Goal: Task Accomplishment & Management: Manage account settings

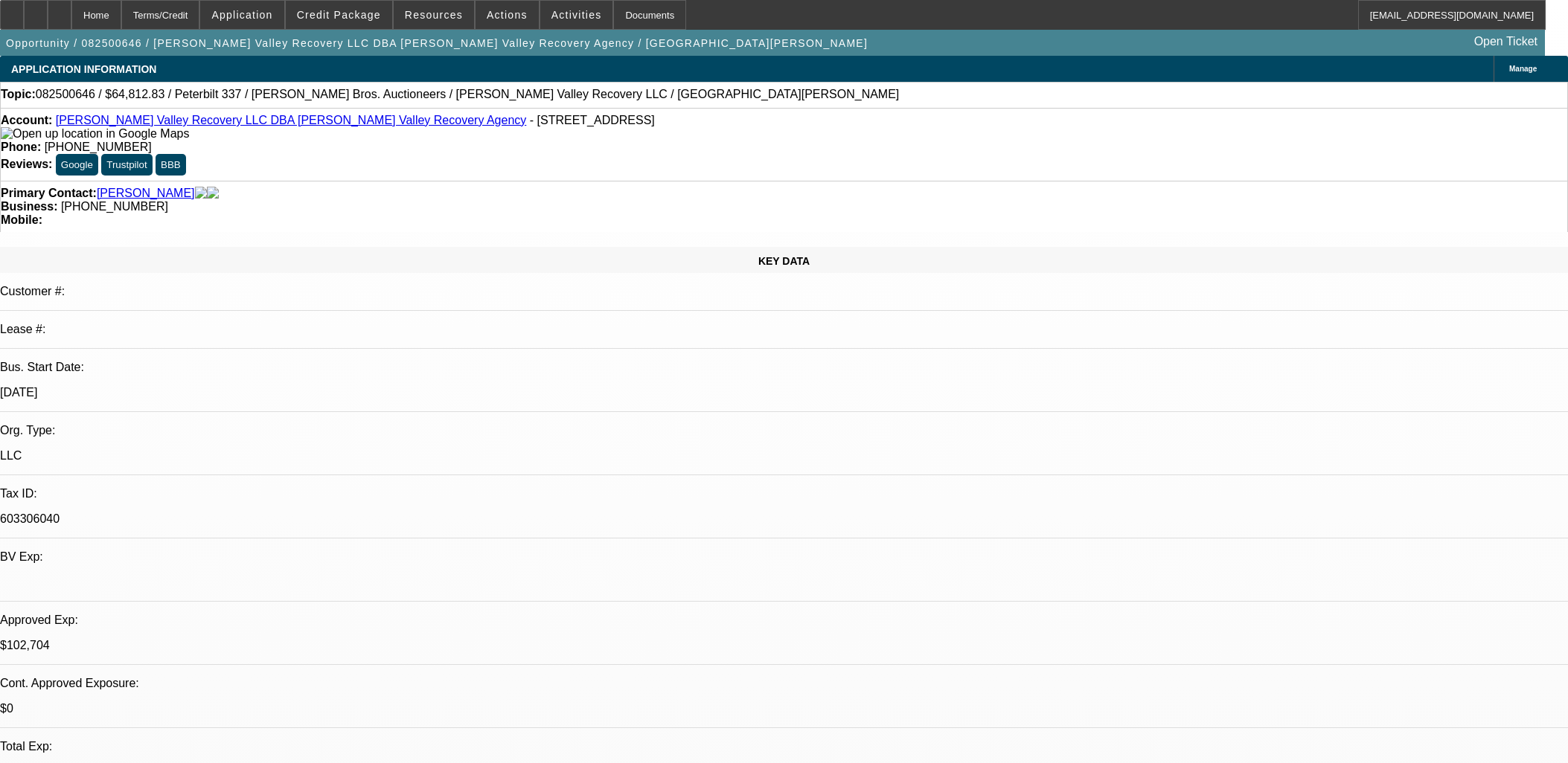
select select "0.1"
select select "2"
select select "0.1"
select select "4"
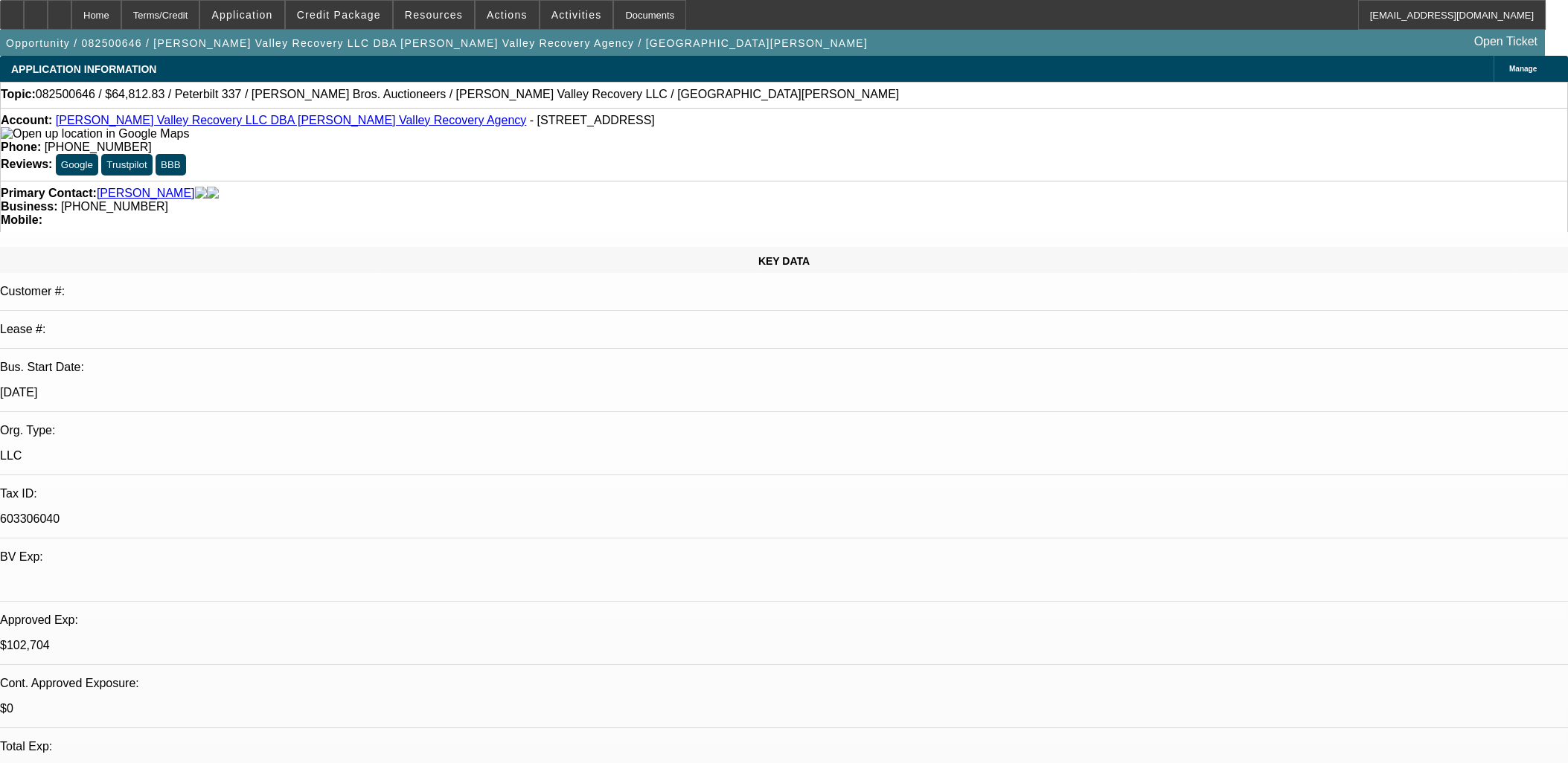
select select "0"
select select "2"
select select "0.1"
select select "4"
select select "0.1"
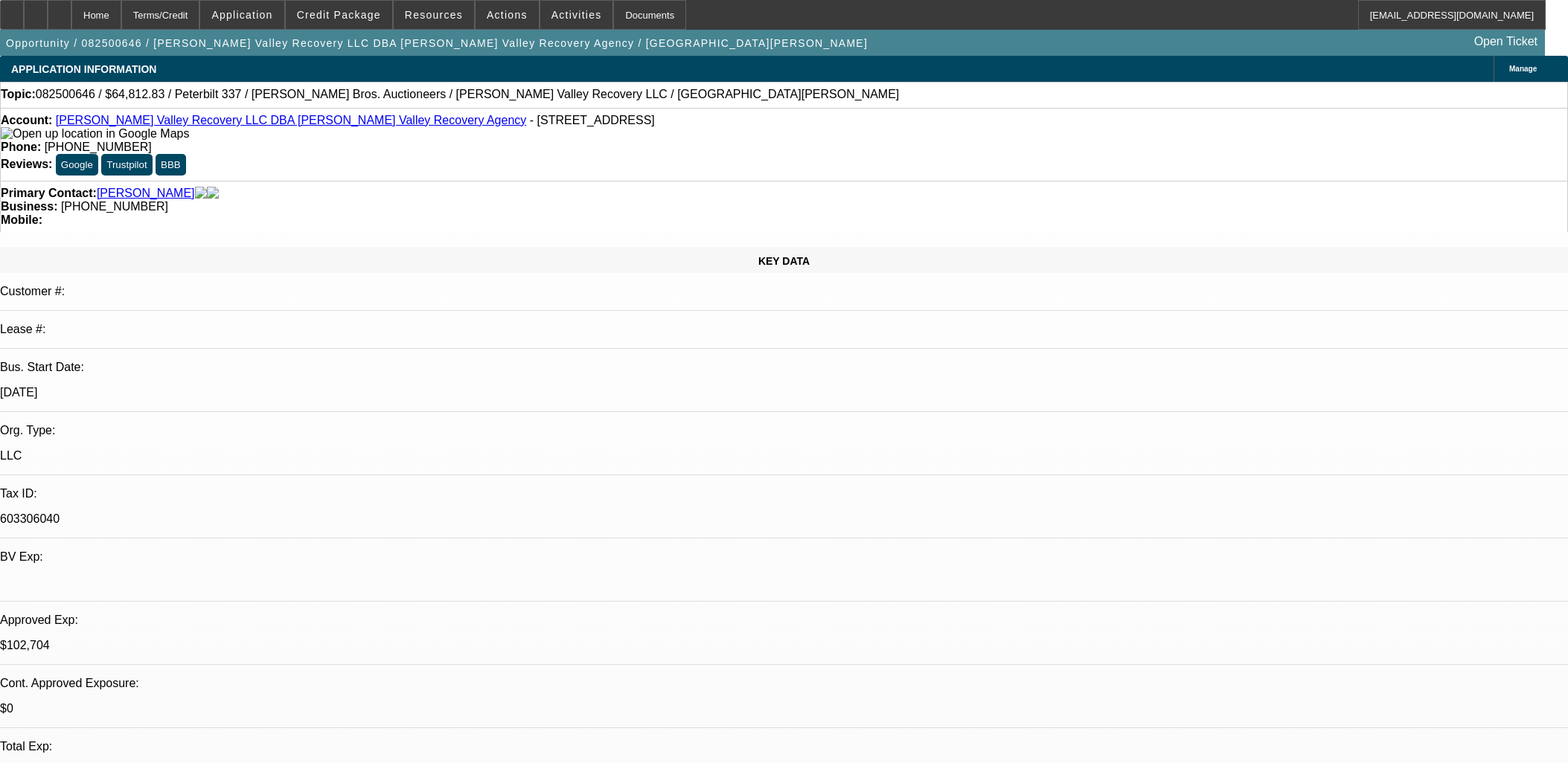
select select "2"
select select "0.1"
select select "4"
select select "0.1"
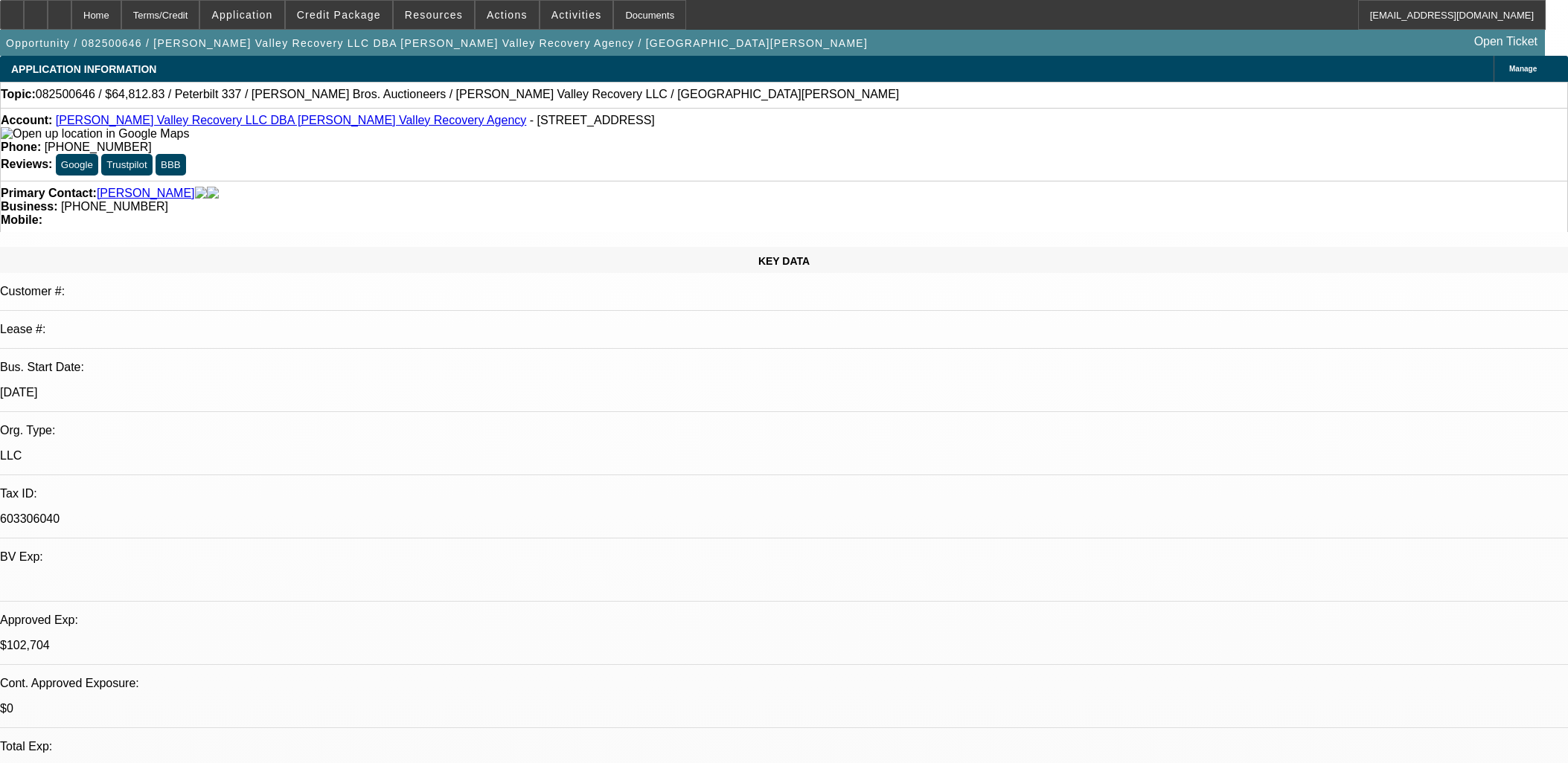
select select "2"
select select "0.1"
select select "4"
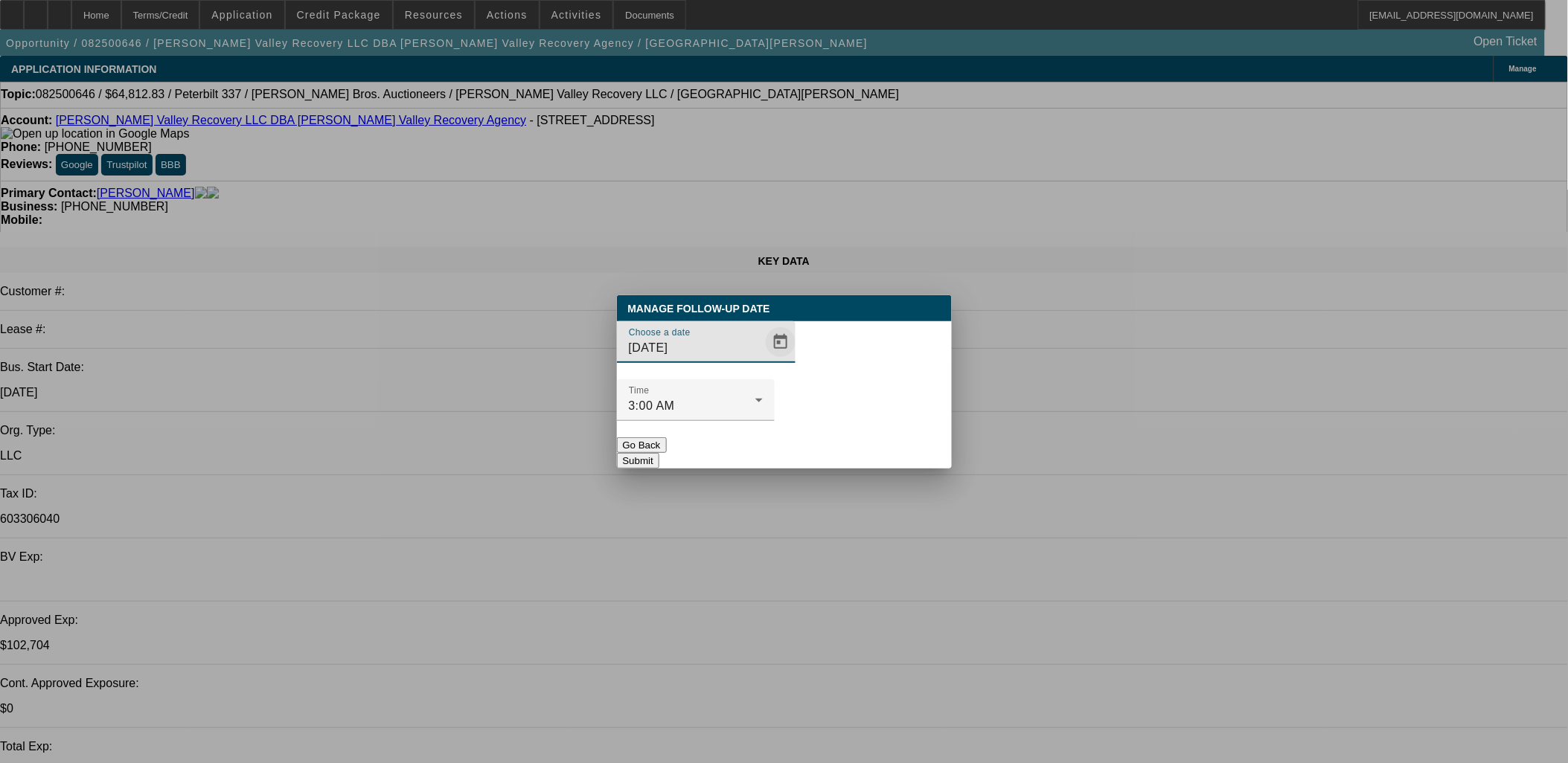
click at [763, 360] on span "Open calendar" at bounding box center [781, 342] width 36 height 36
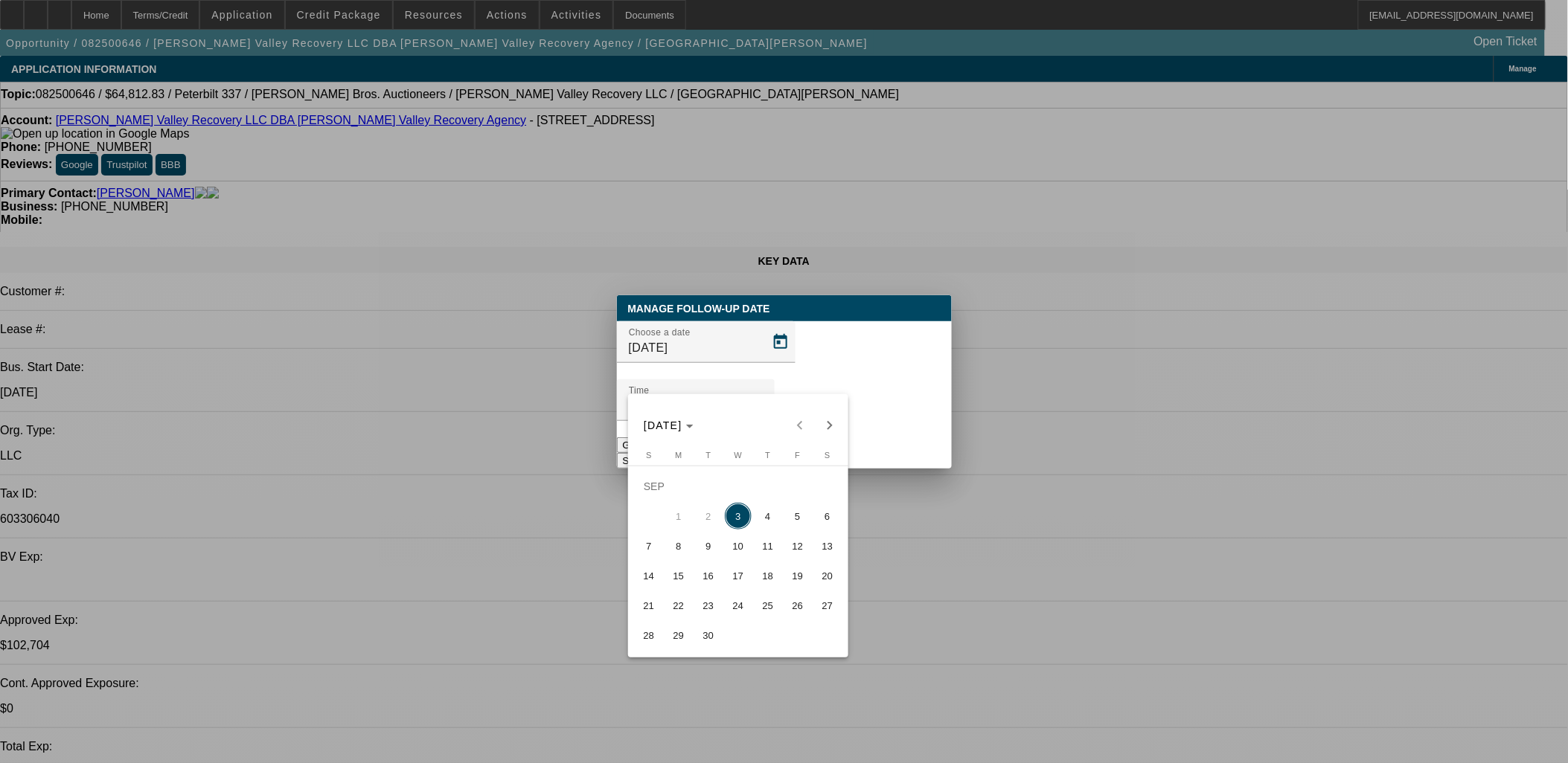
click at [796, 520] on span "5" at bounding box center [797, 516] width 27 height 27
type input "9/5/2025"
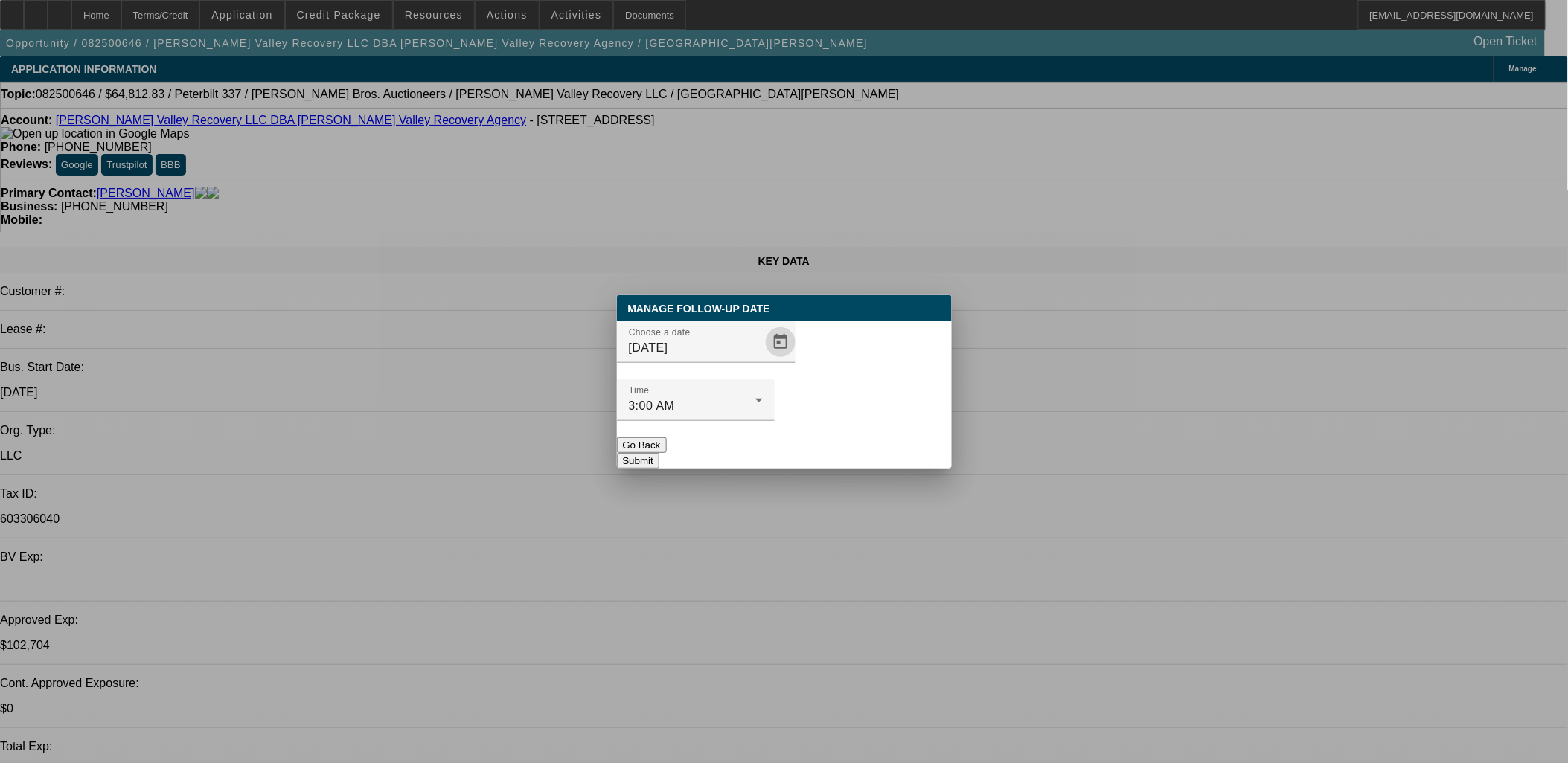
click at [659, 453] on button "Submit" at bounding box center [637, 461] width 43 height 16
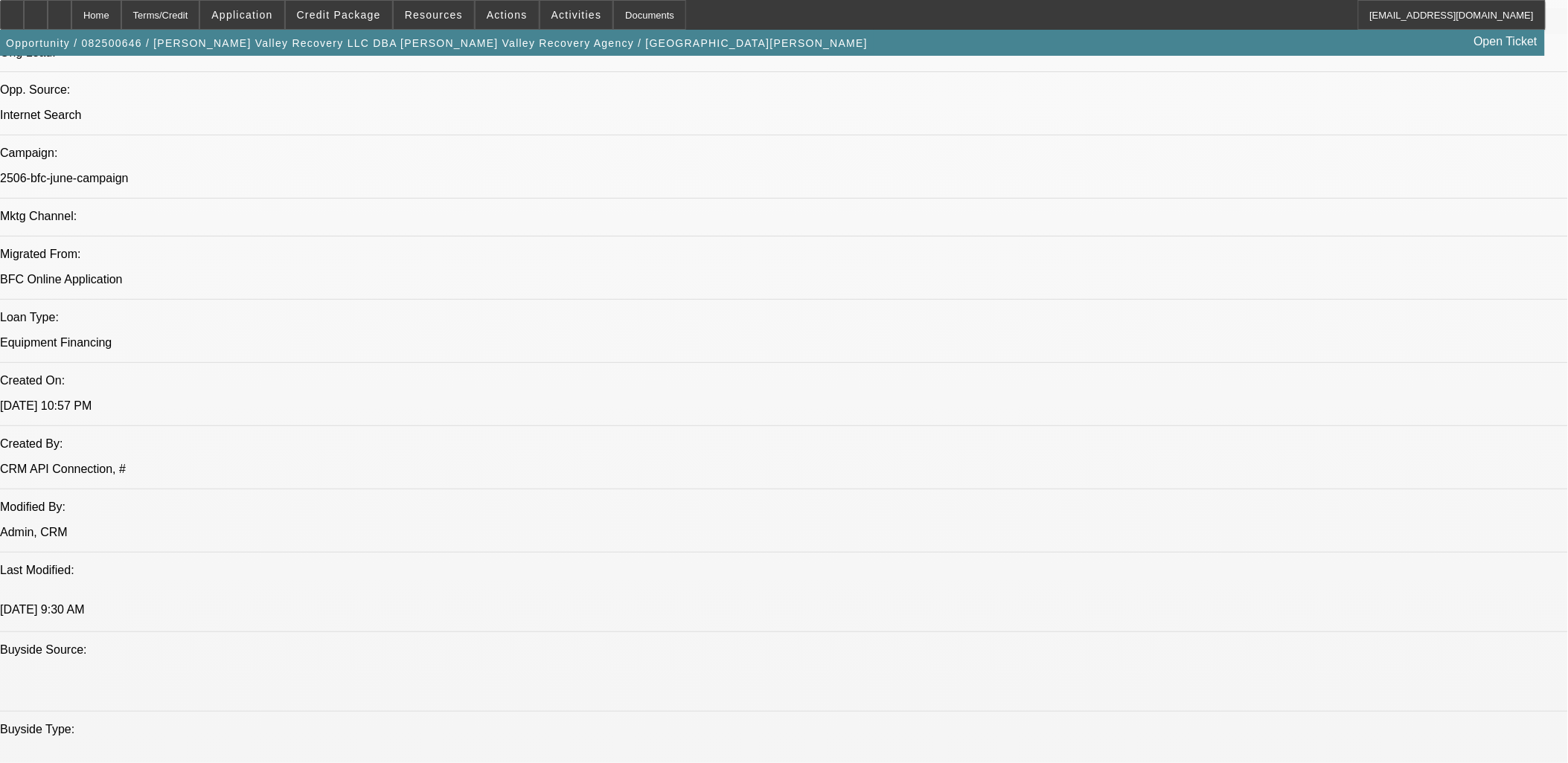
scroll to position [827, 0]
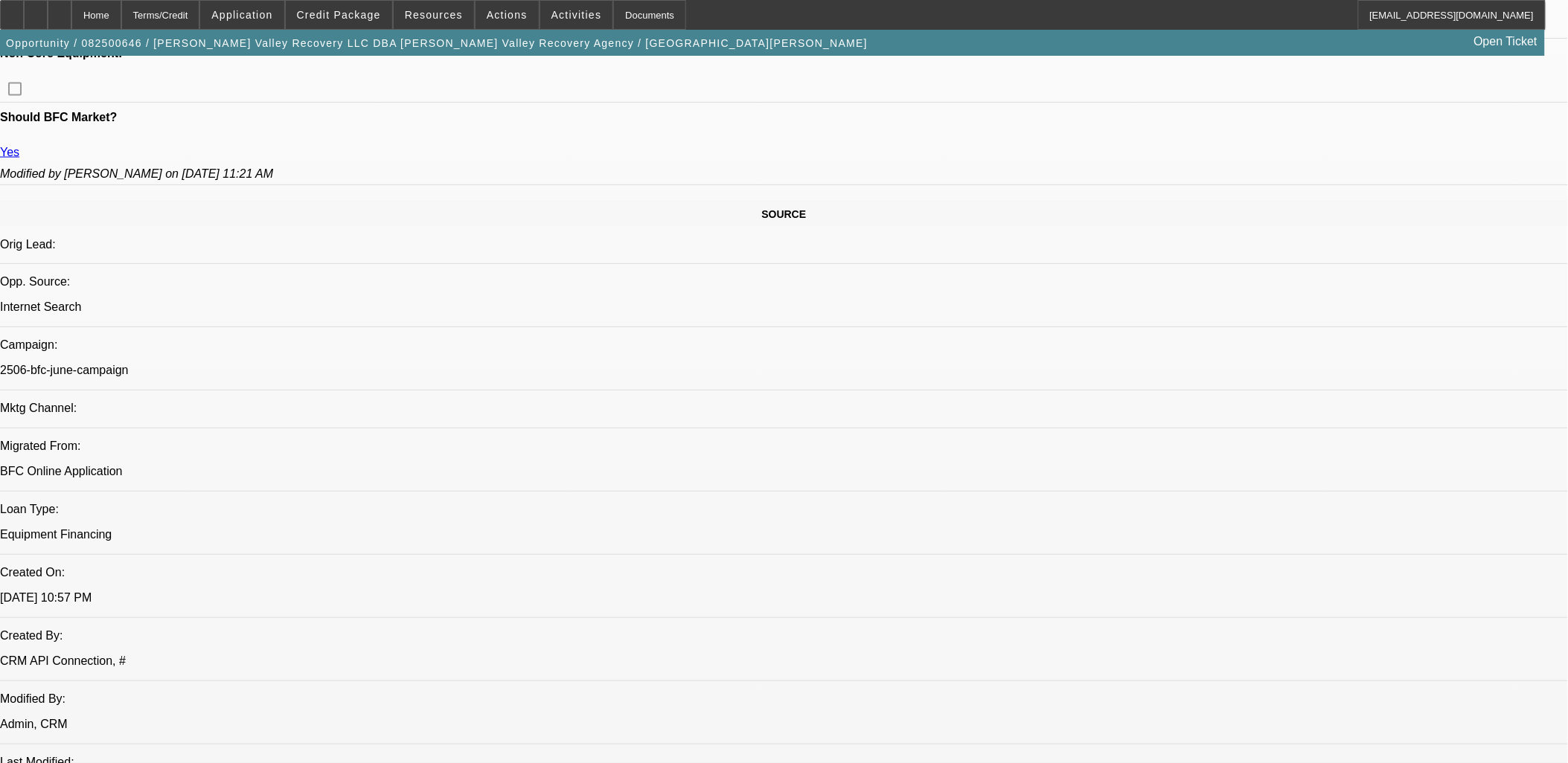
scroll to position [660, 0]
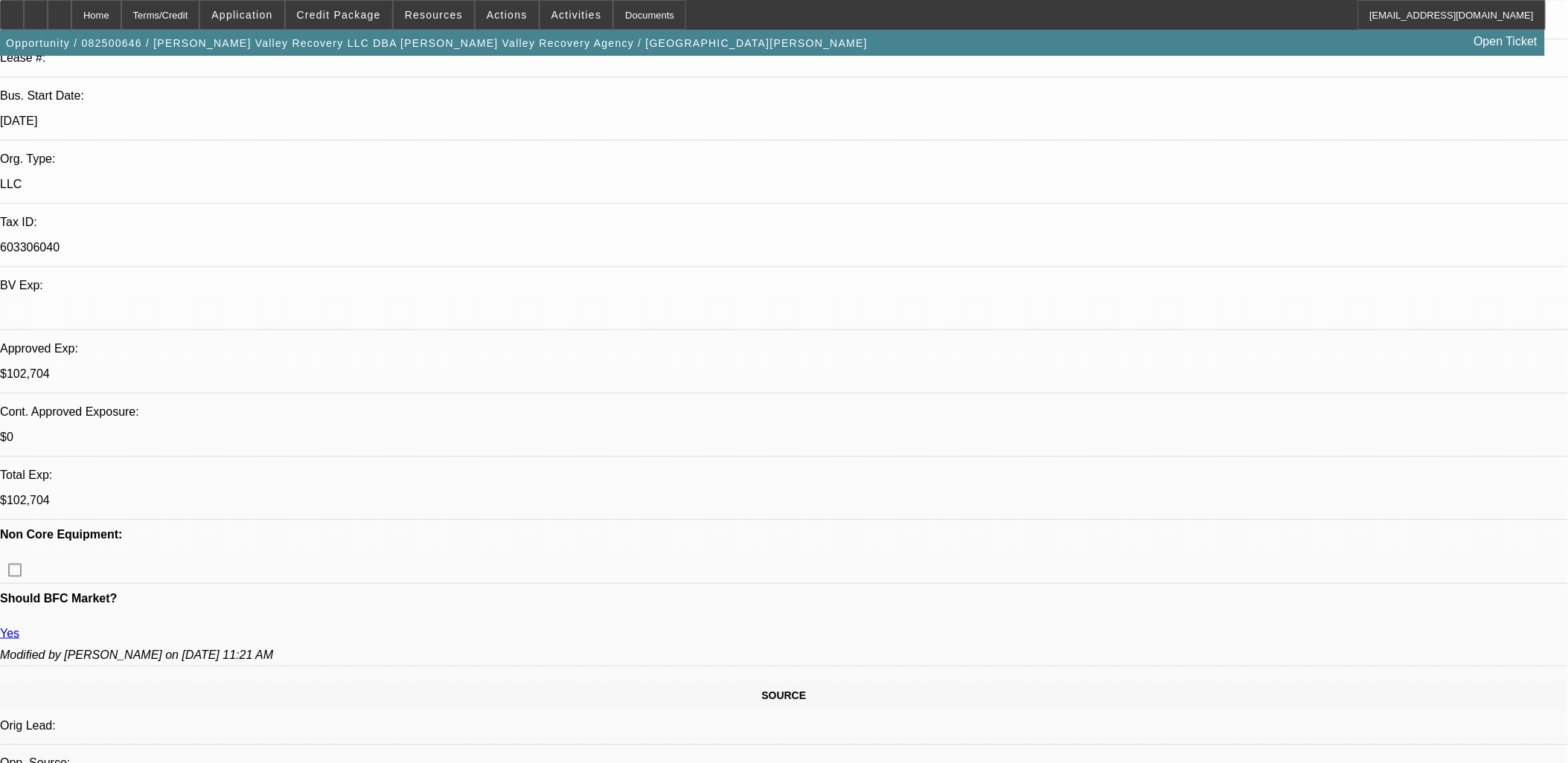
scroll to position [0, 0]
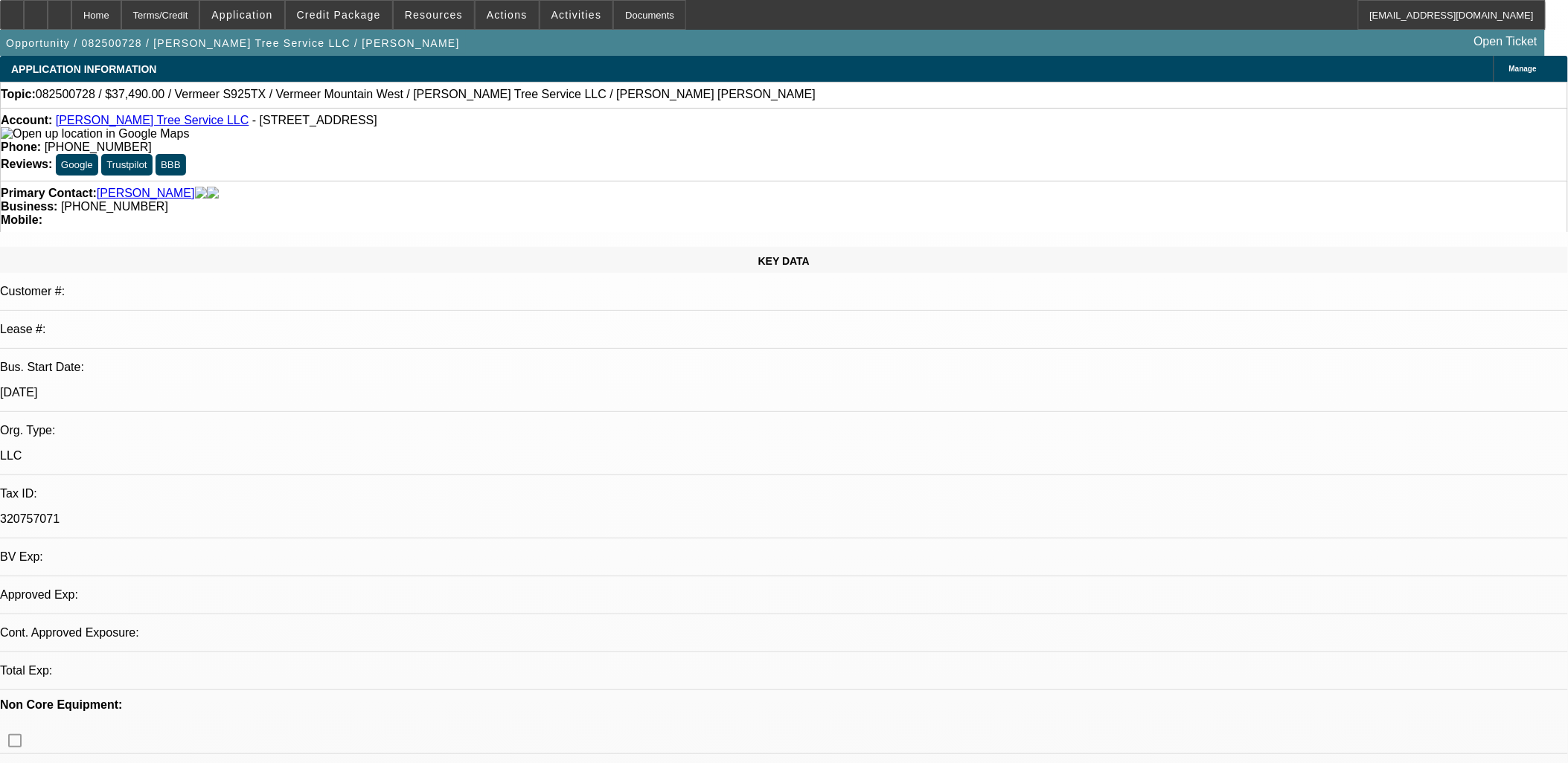
select select "0"
select select "2"
select select "0.1"
select select "1"
select select "2"
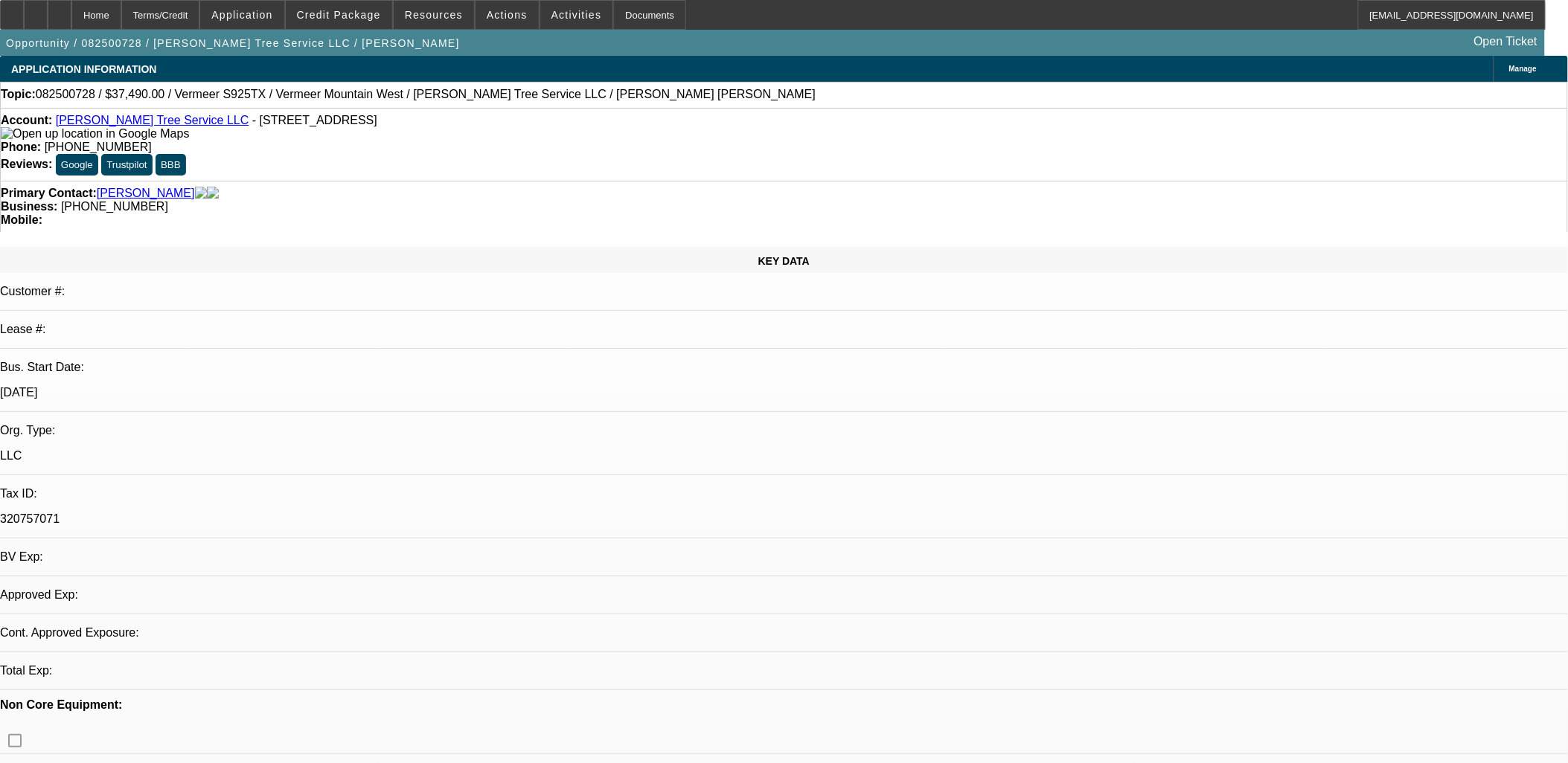
select select "4"
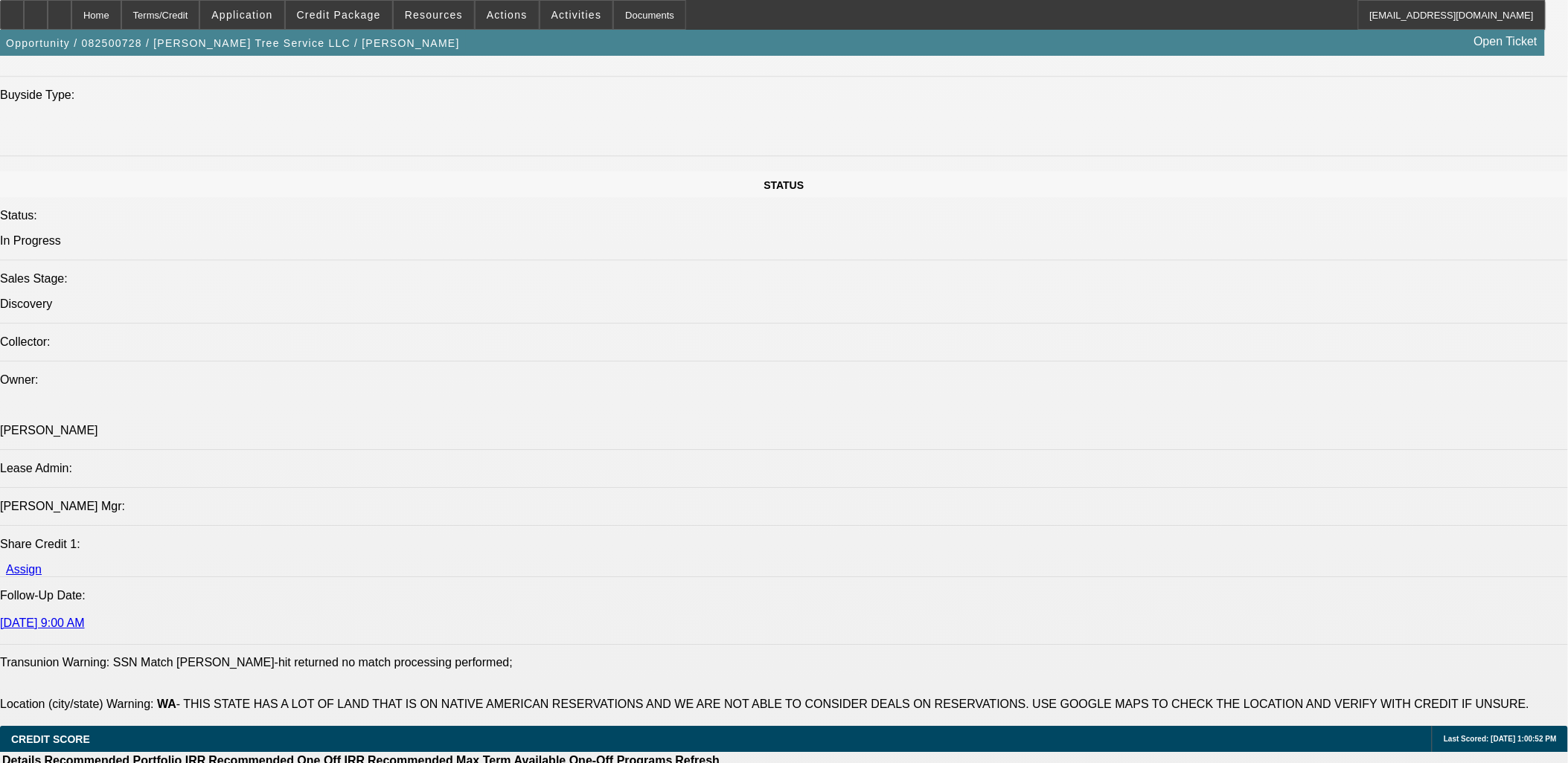
scroll to position [1653, 0]
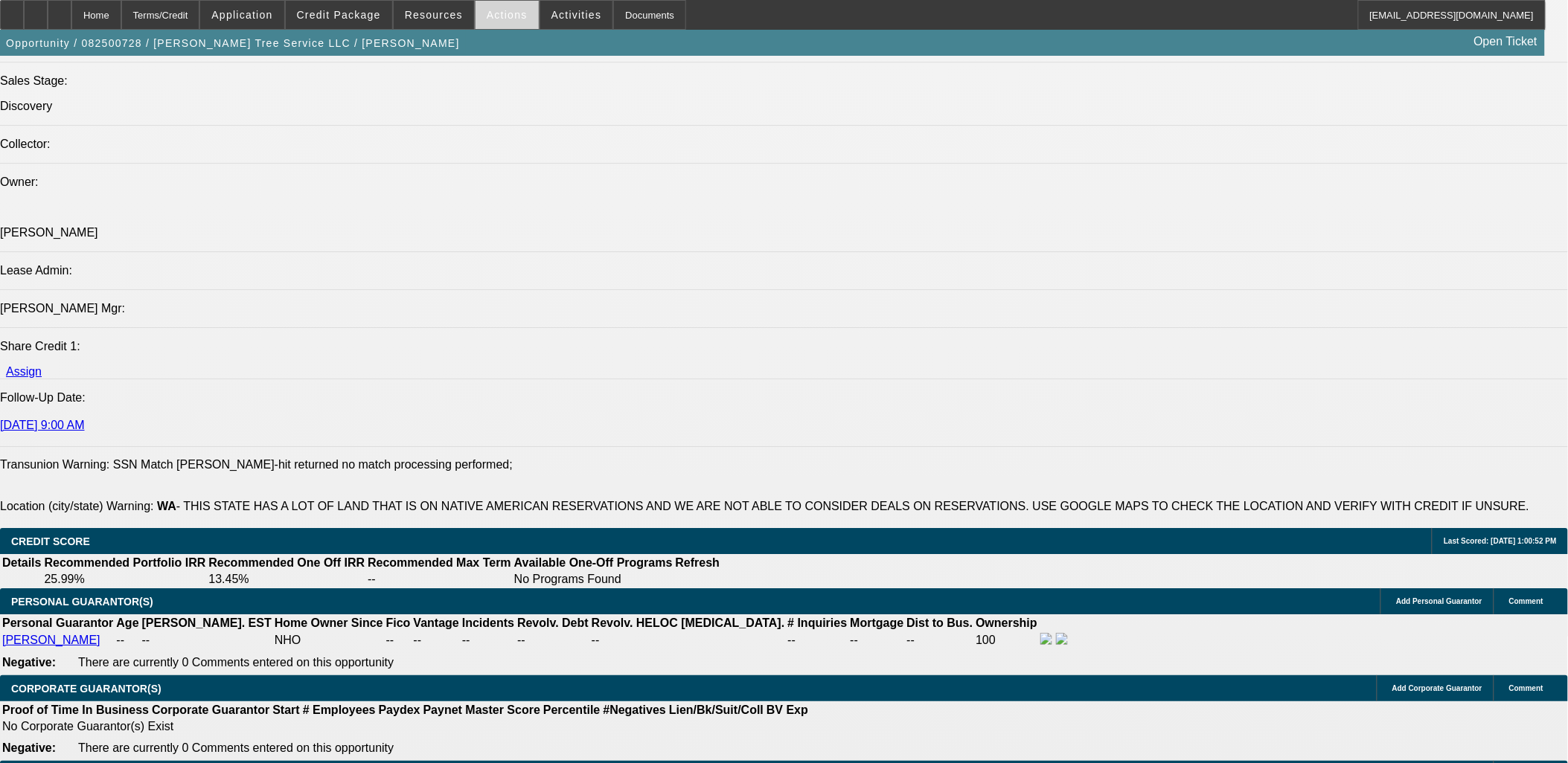
click at [496, 9] on span "Actions" at bounding box center [507, 15] width 41 height 12
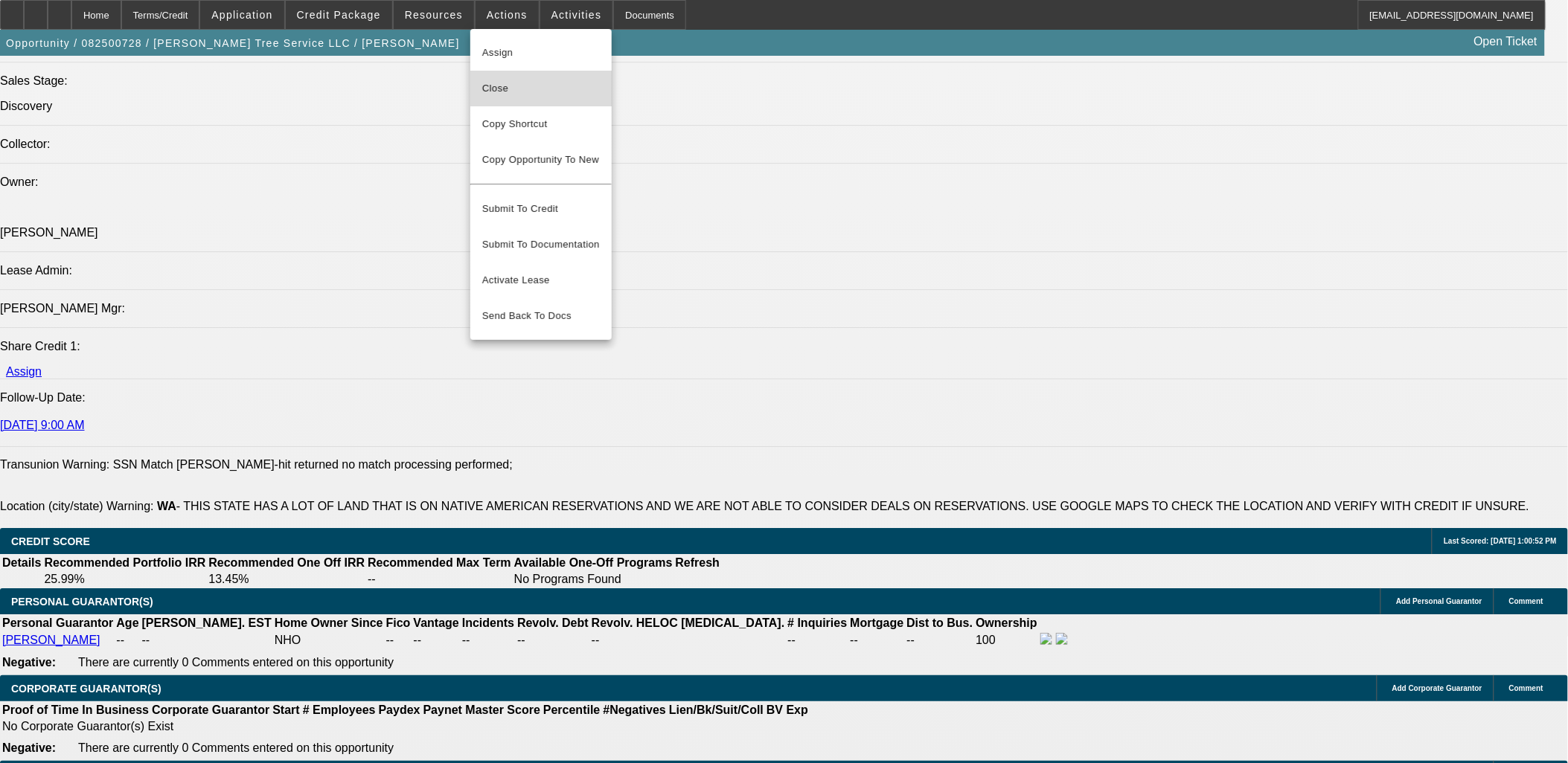
click at [506, 87] on span "Close" at bounding box center [541, 89] width 118 height 18
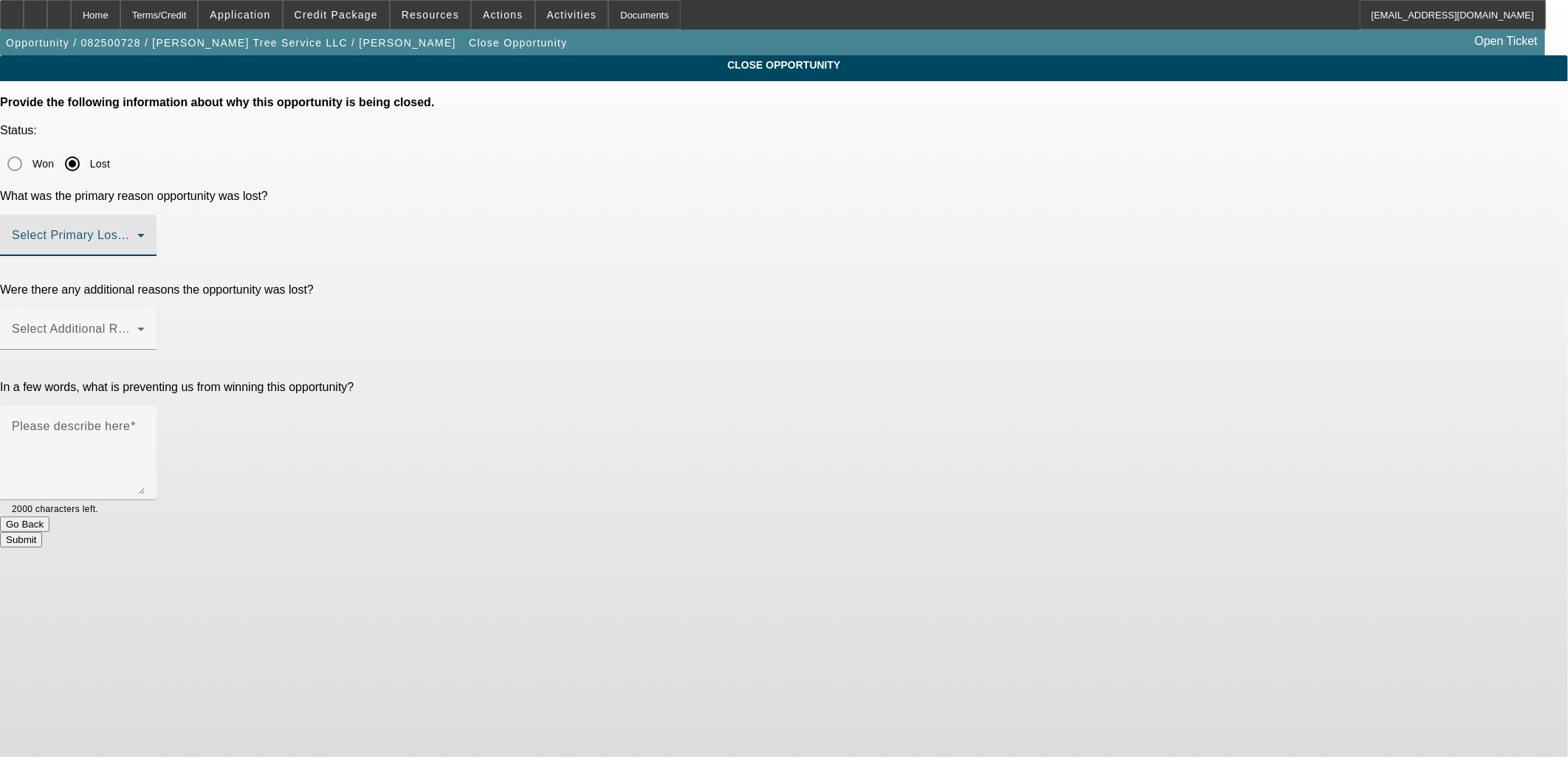
click at [138, 233] on span at bounding box center [74, 241] width 126 height 18
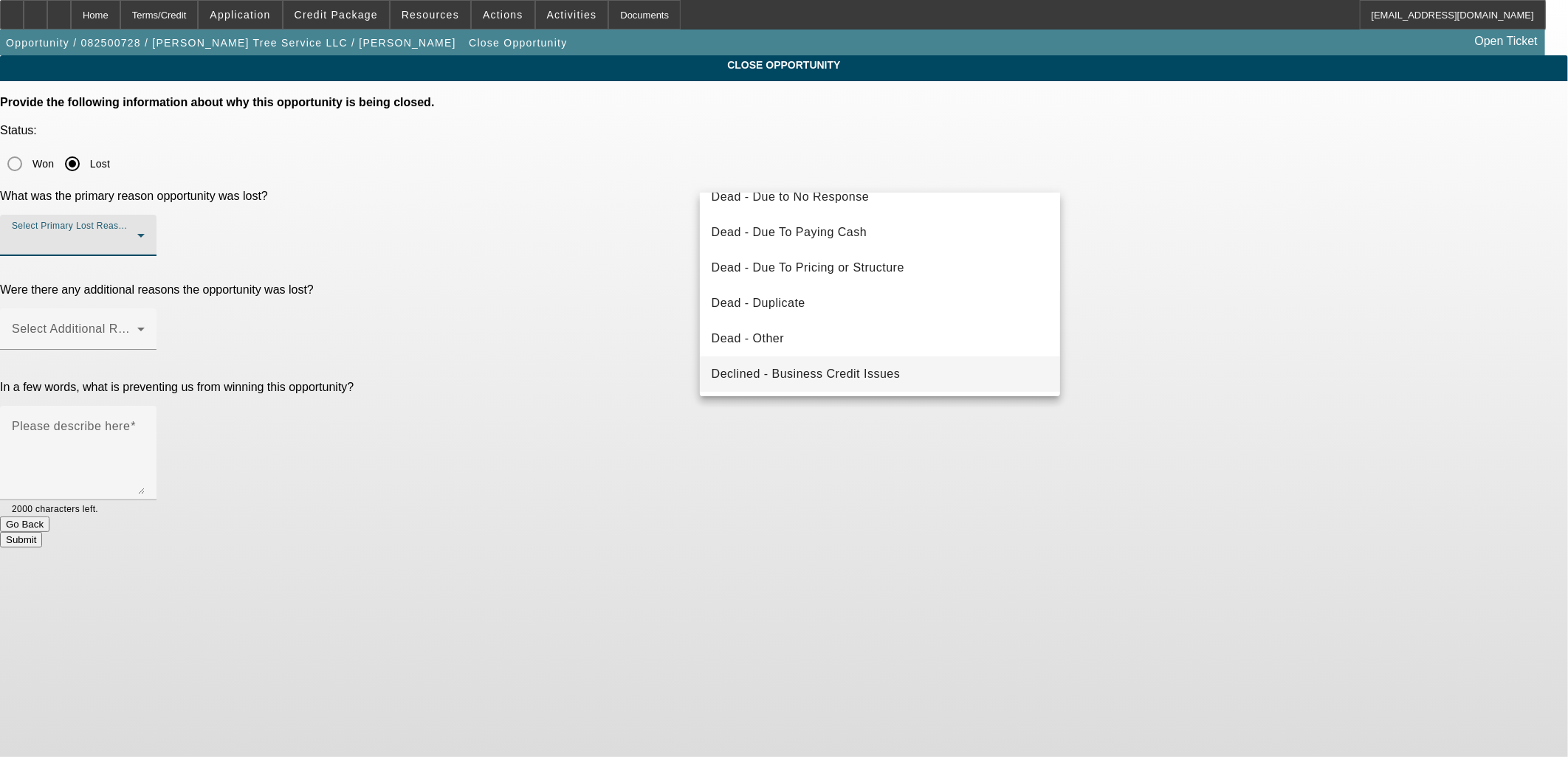
scroll to position [197, 0]
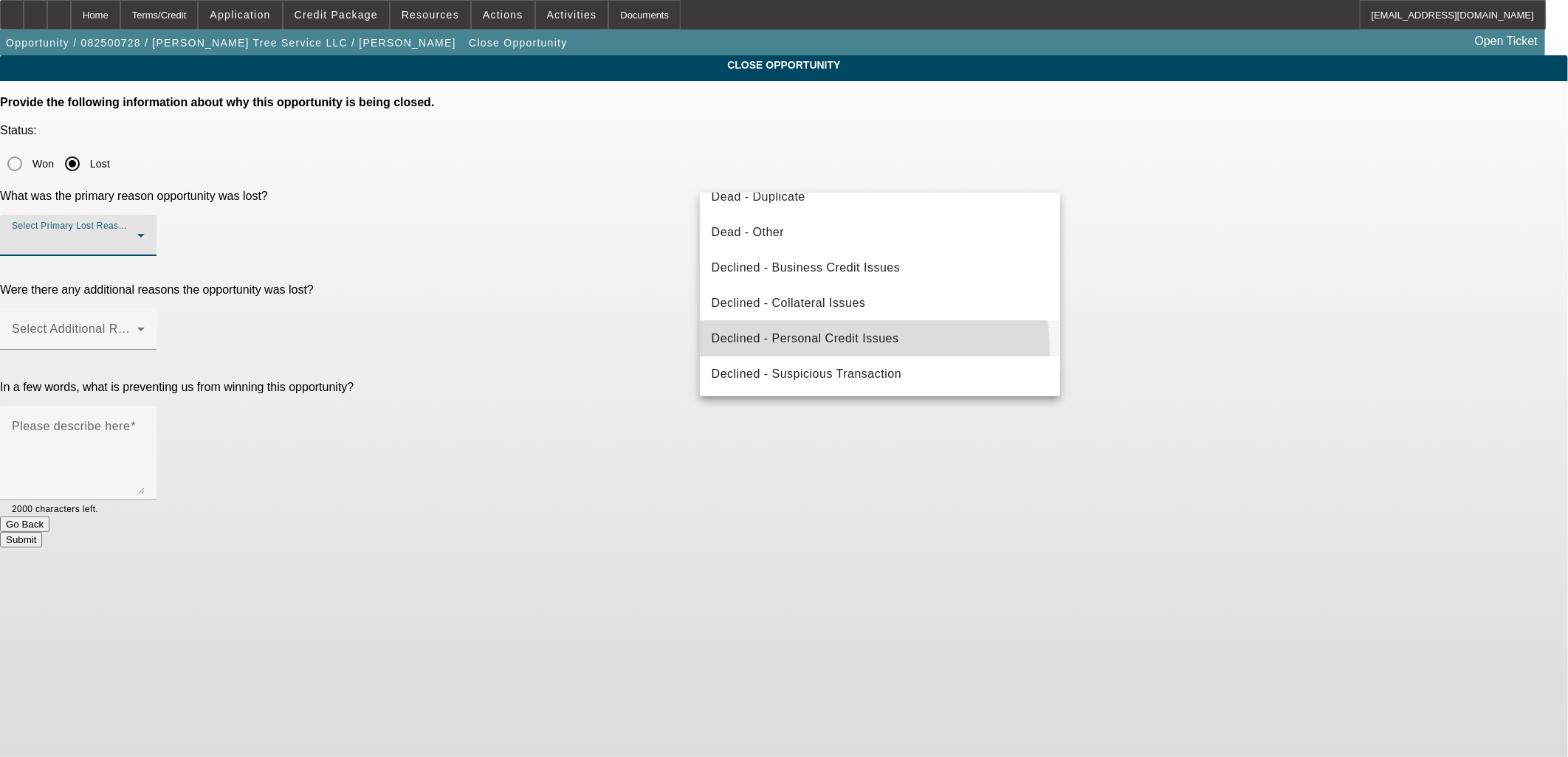
click at [855, 348] on mat-option "Declined - Personal Credit Issues" at bounding box center [880, 338] width 361 height 36
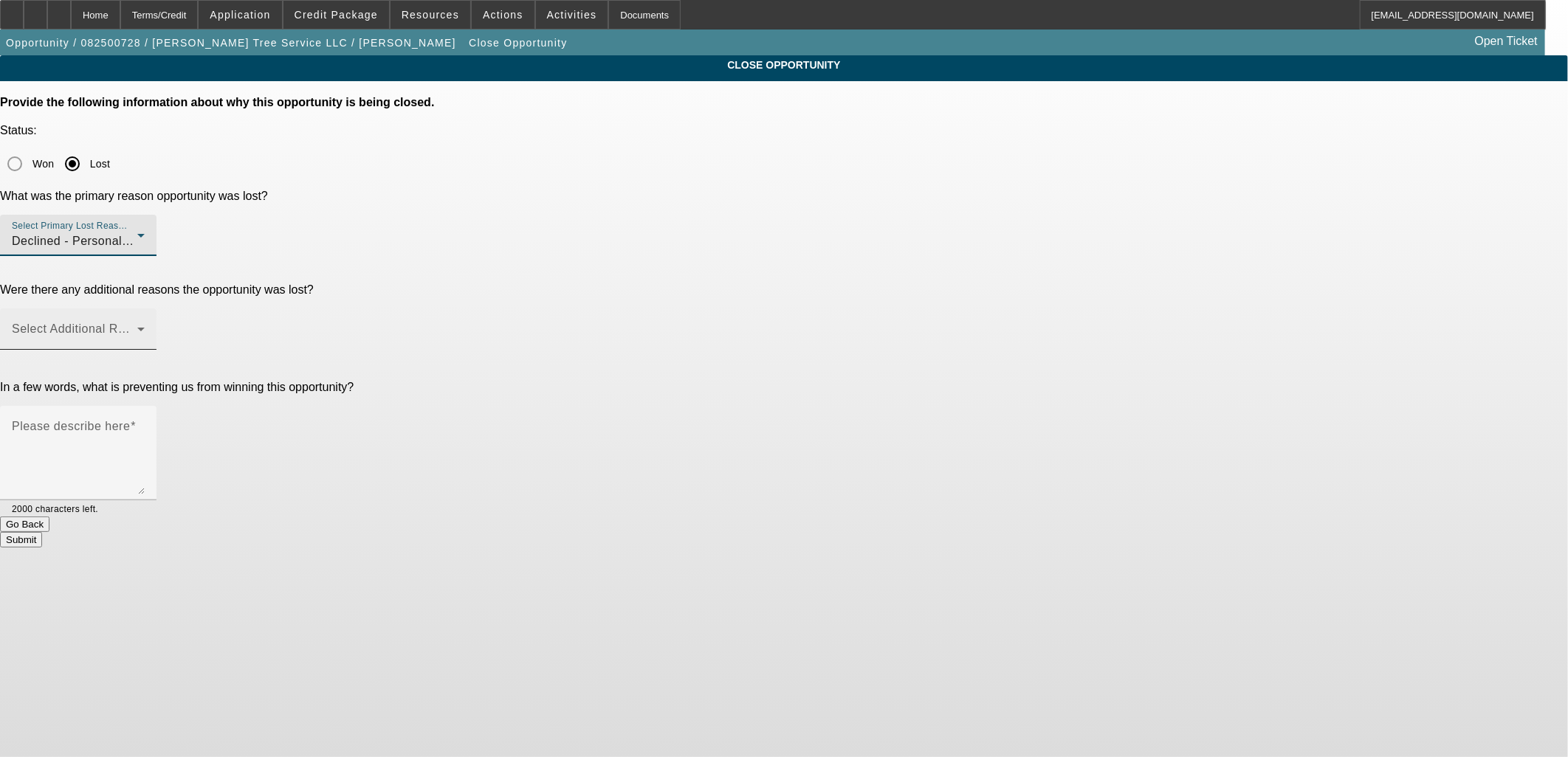
click at [145, 309] on div "Select Additional Reasons" at bounding box center [78, 330] width 133 height 42
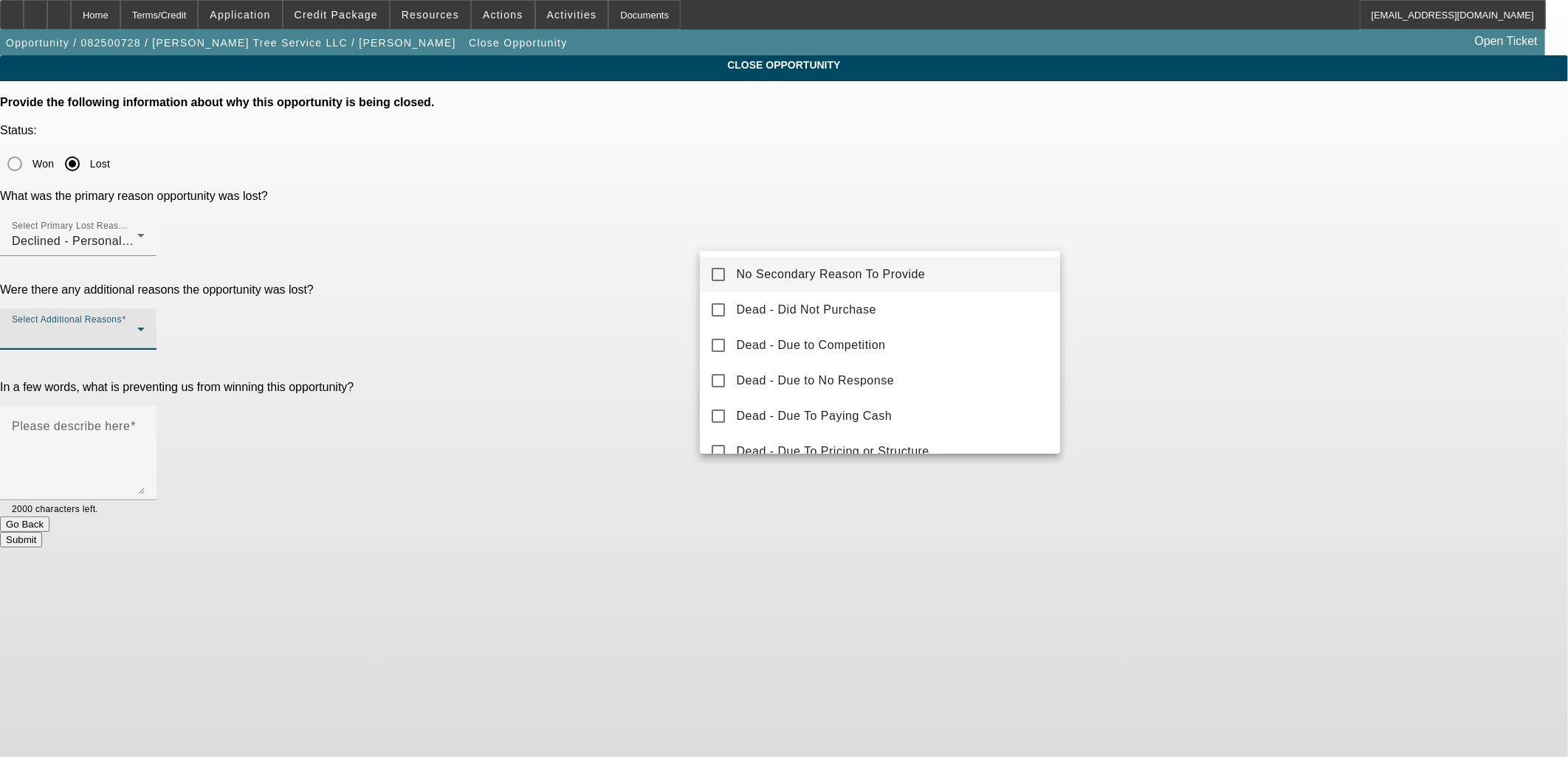
click at [763, 266] on span "No Secondary Reason To Provide" at bounding box center [831, 275] width 189 height 18
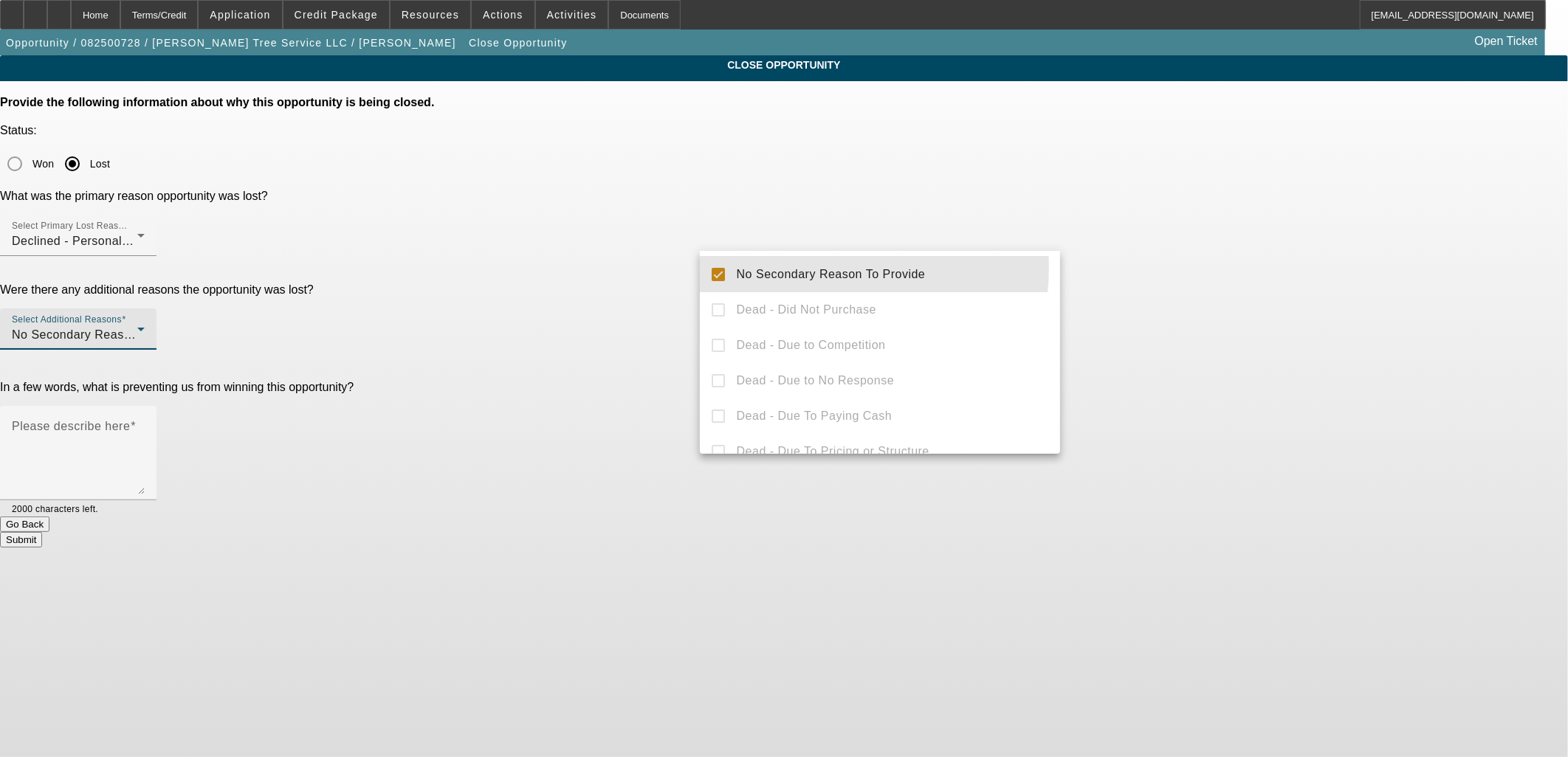
click at [619, 268] on div at bounding box center [784, 378] width 1568 height 757
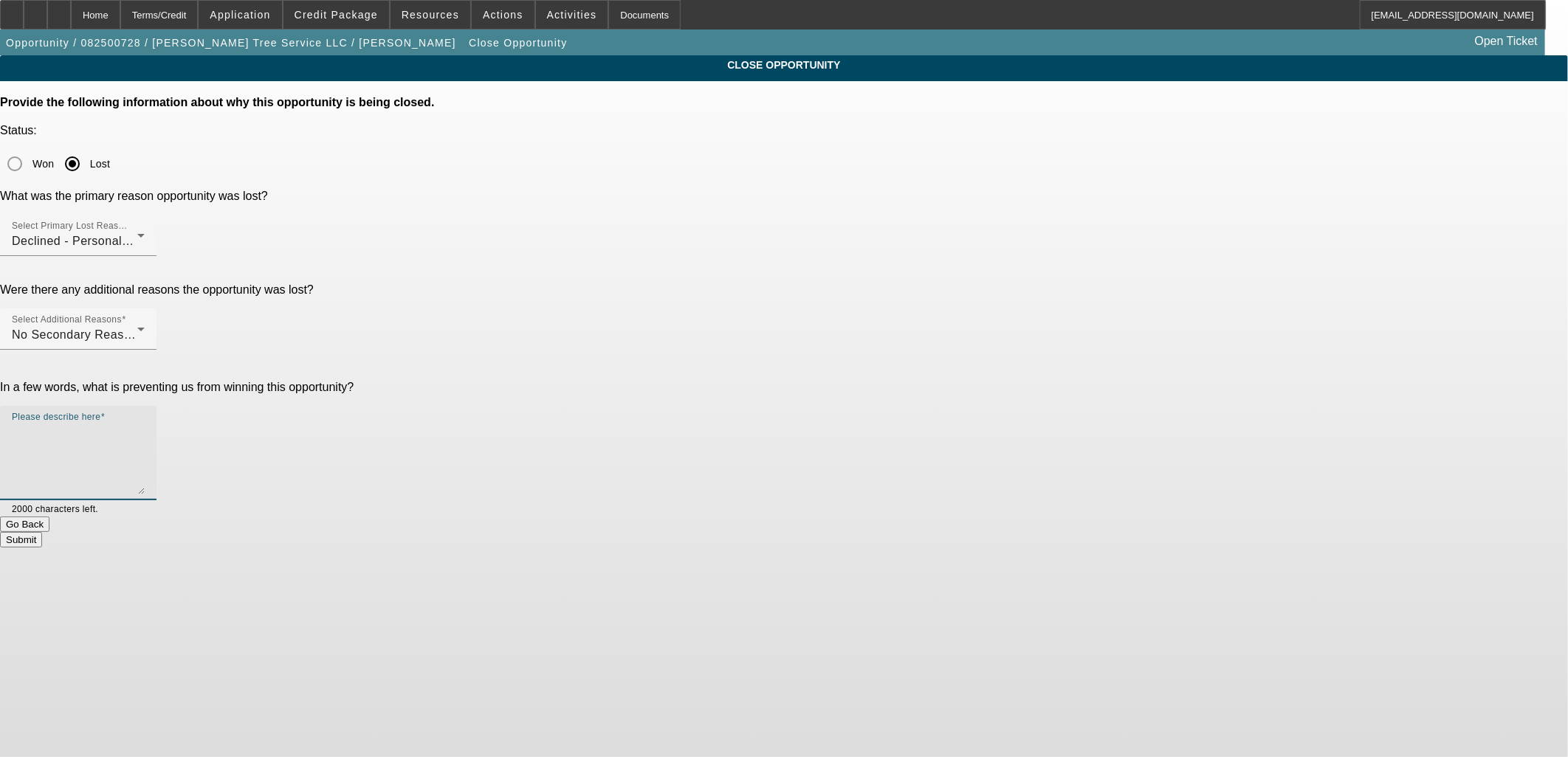
click at [145, 424] on textarea "Please describe here" at bounding box center [78, 459] width 133 height 71
type textarea "Illegal alien."
click at [43, 532] on button "Submit" at bounding box center [21, 540] width 43 height 16
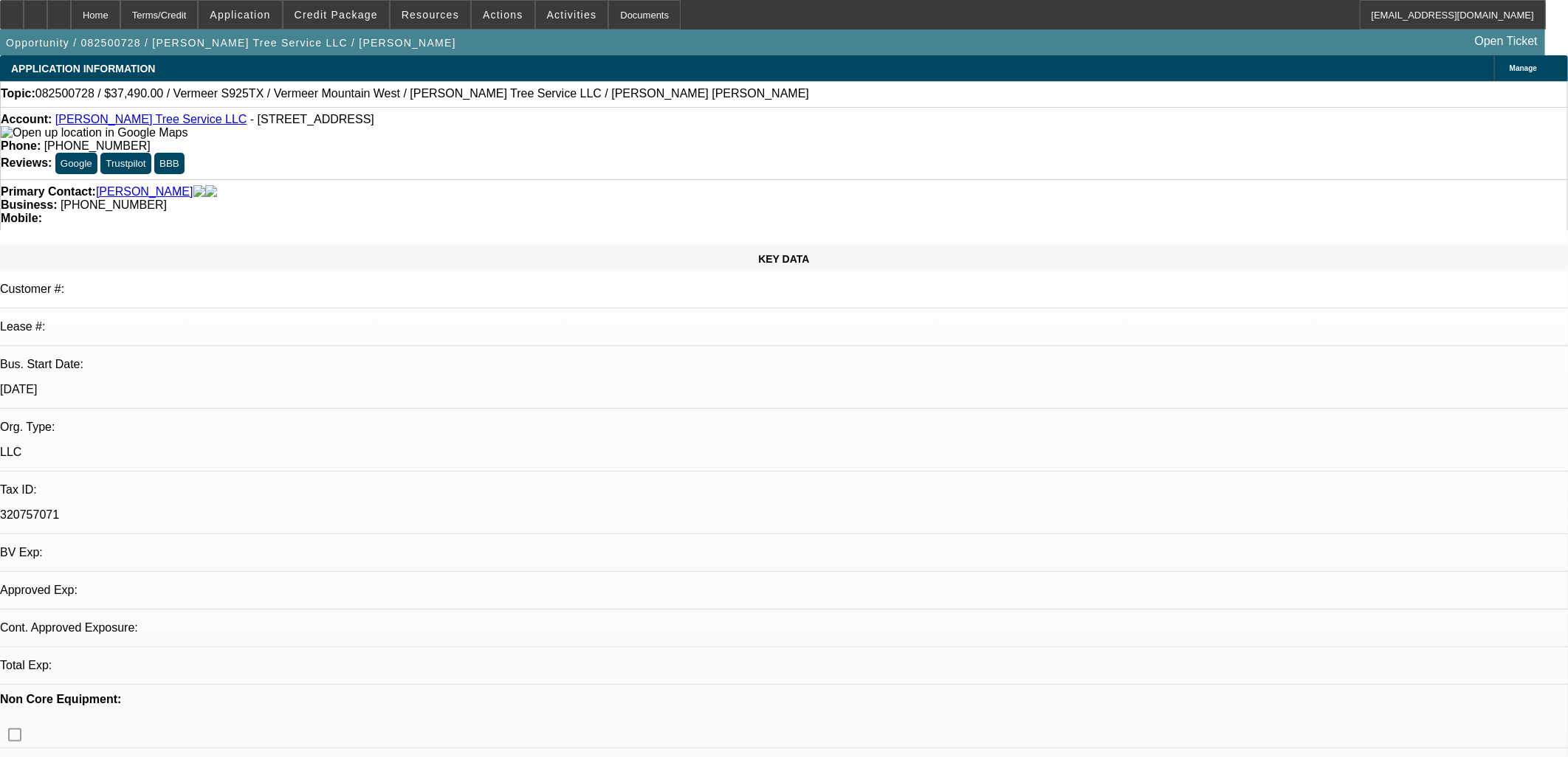
select select "0"
select select "2"
select select "0.1"
select select "4"
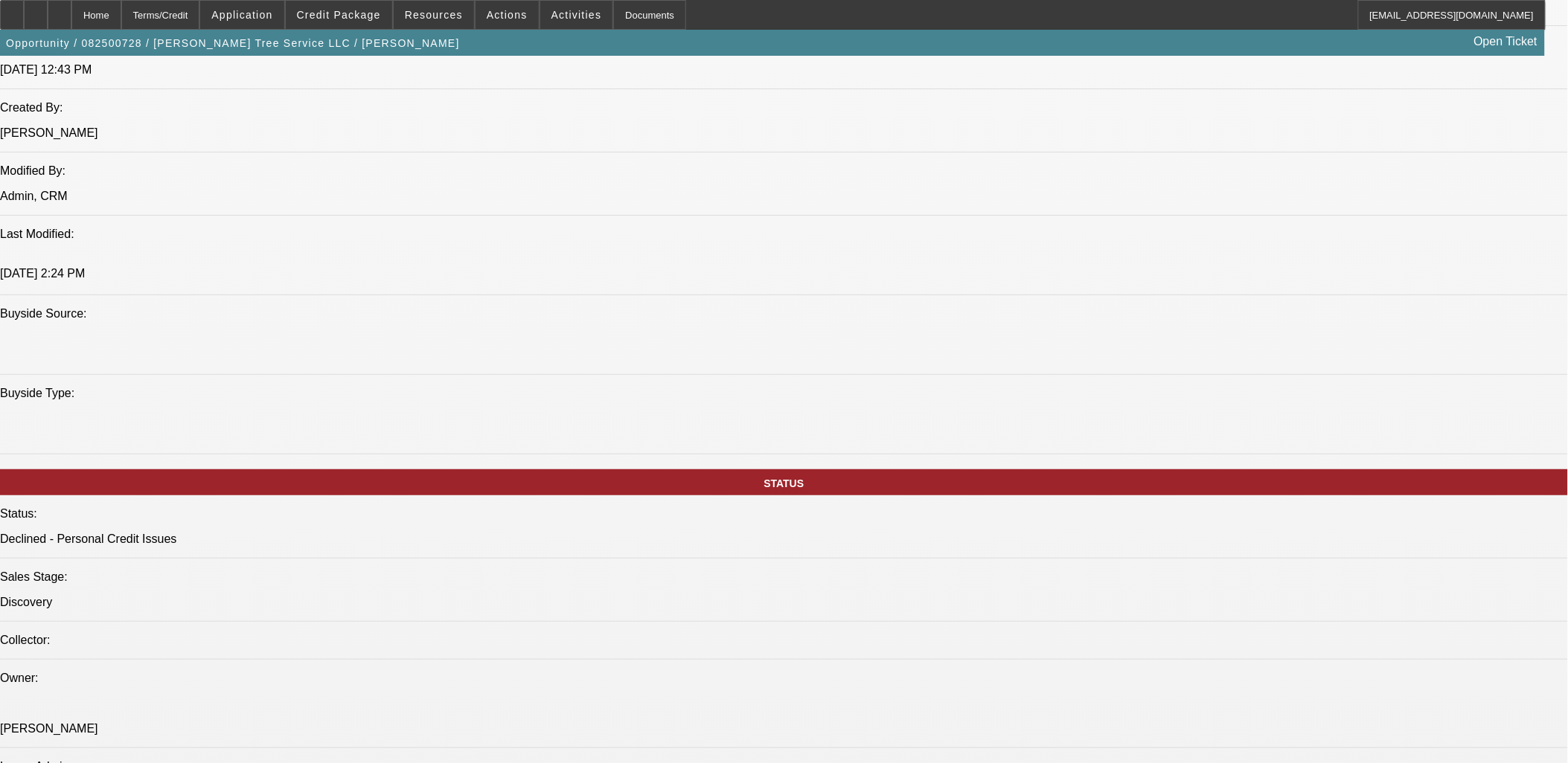
scroll to position [1735, 0]
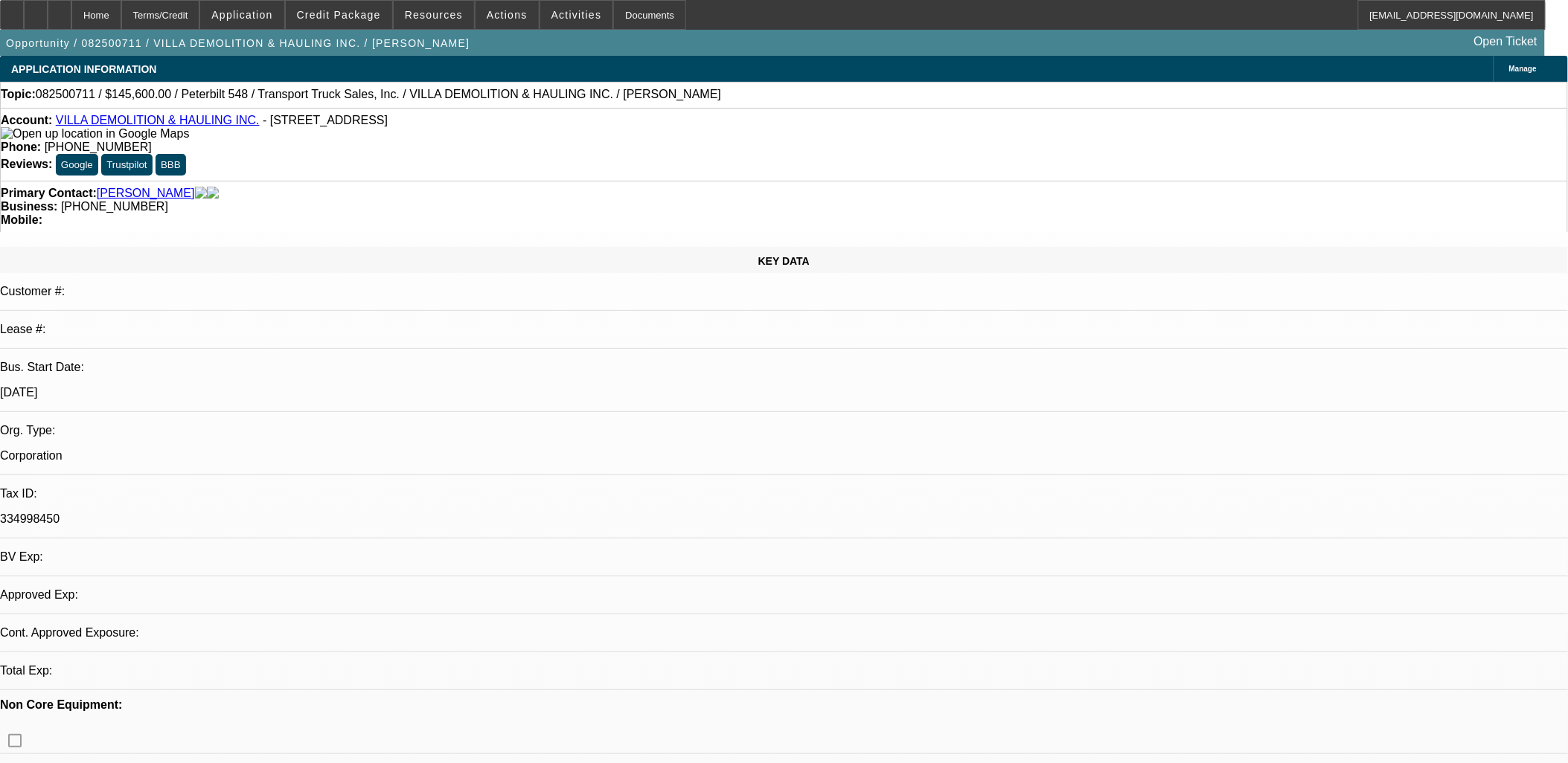
select select "0"
select select "2"
select select "0.1"
select select "1"
select select "2"
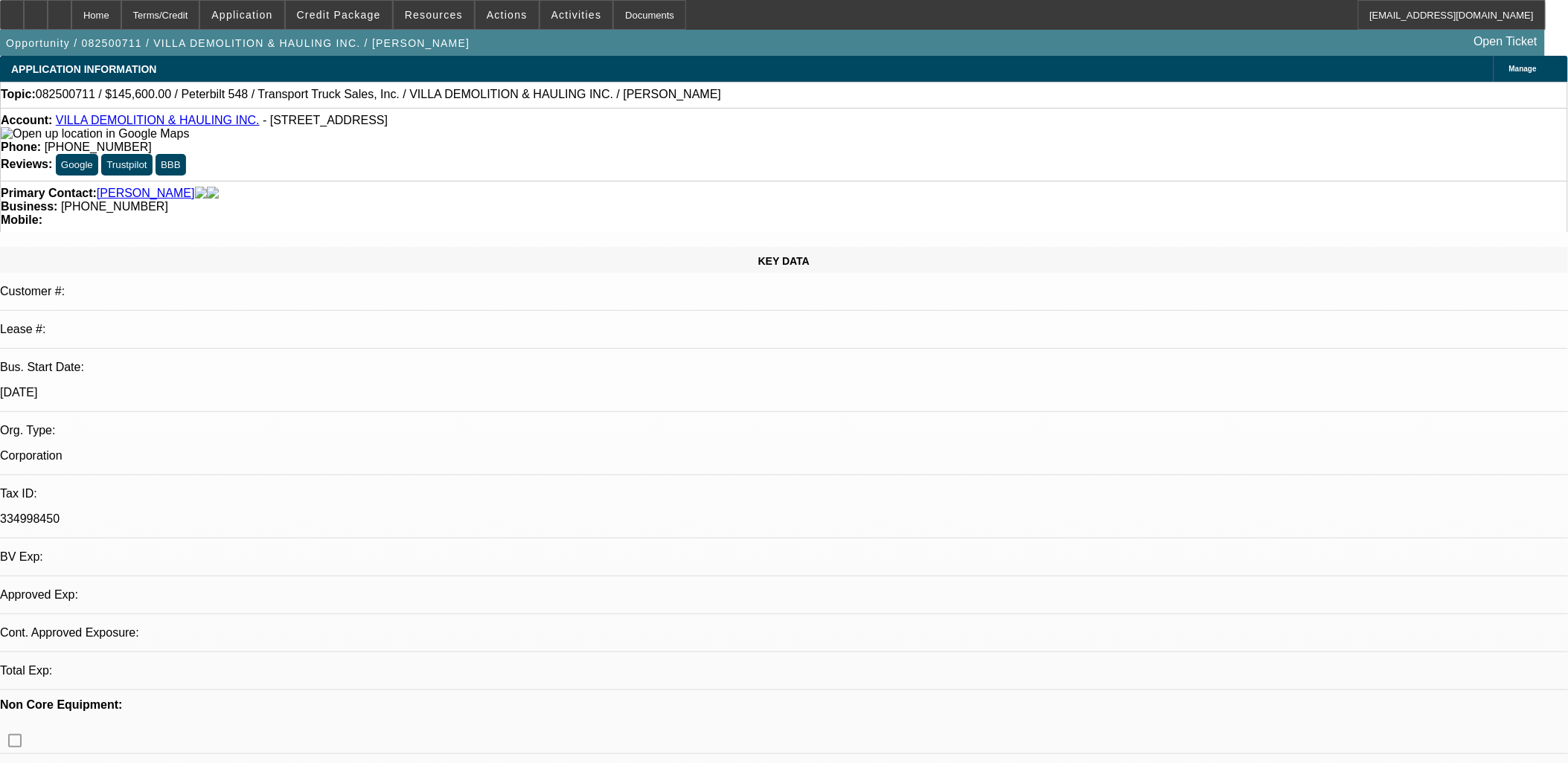
select select "4"
click at [502, 20] on span at bounding box center [507, 15] width 63 height 36
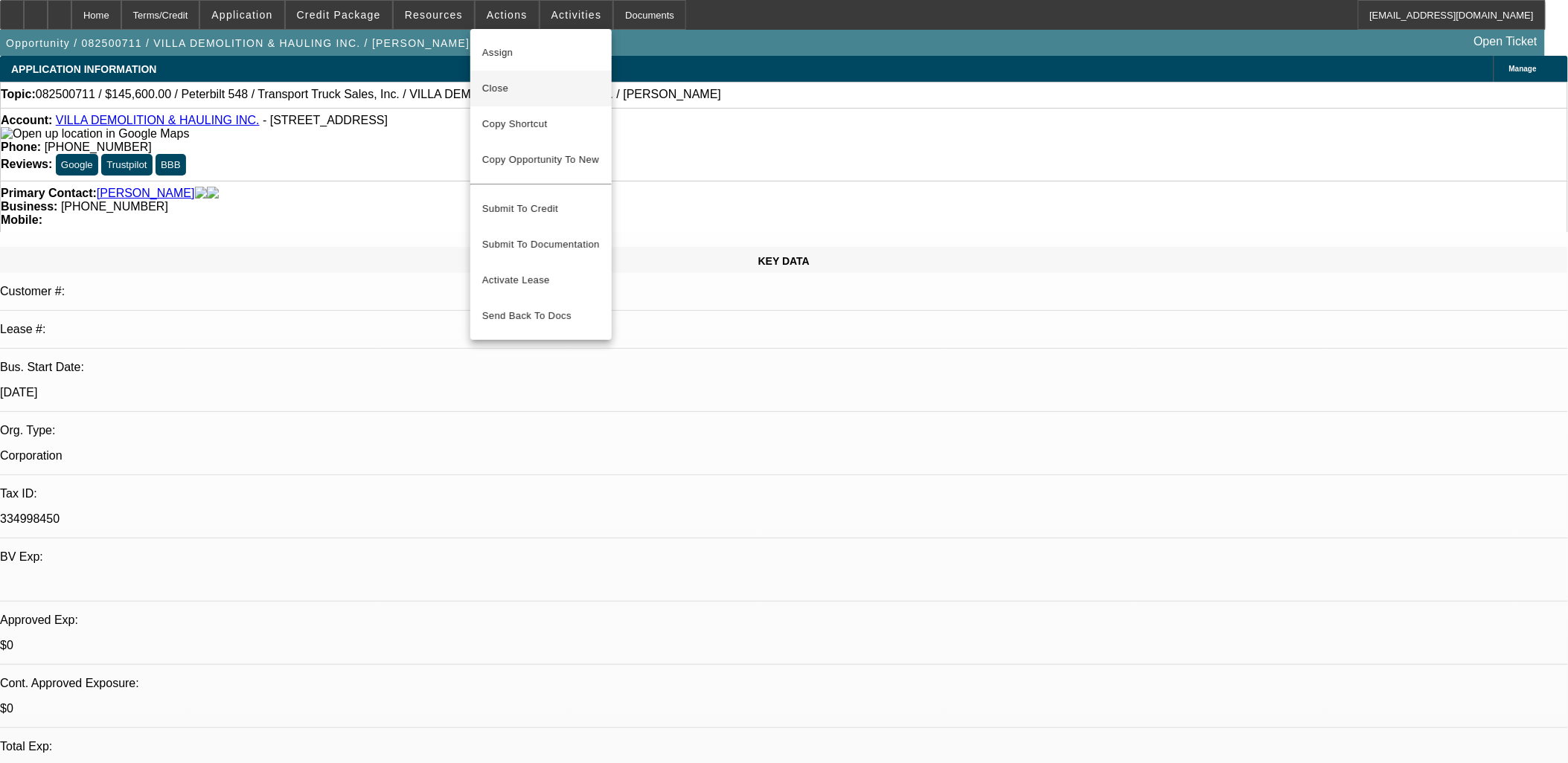
click at [499, 87] on span "Close" at bounding box center [541, 89] width 118 height 18
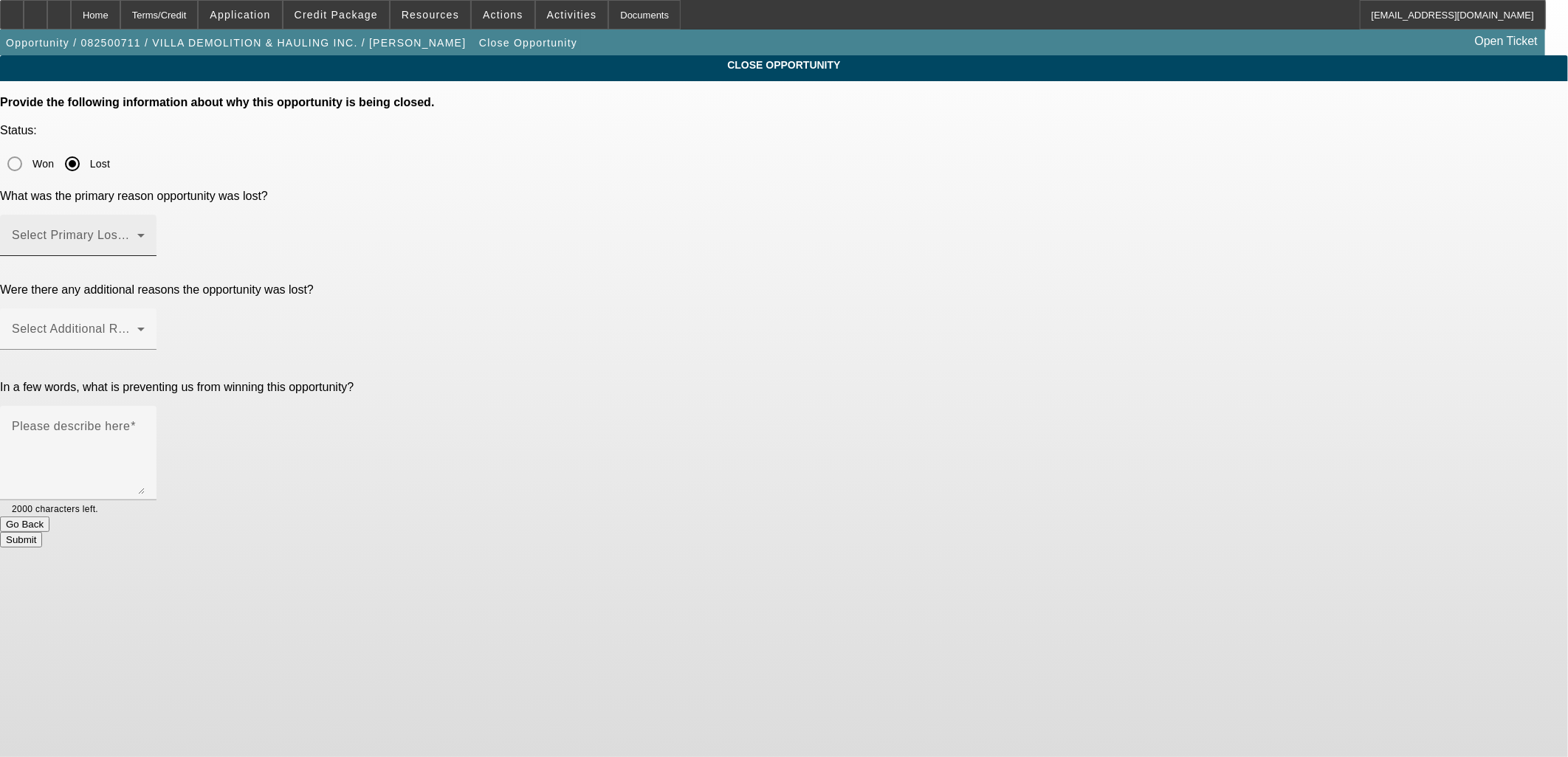
click at [145, 215] on div "Select Primary Lost Reason" at bounding box center [78, 236] width 133 height 42
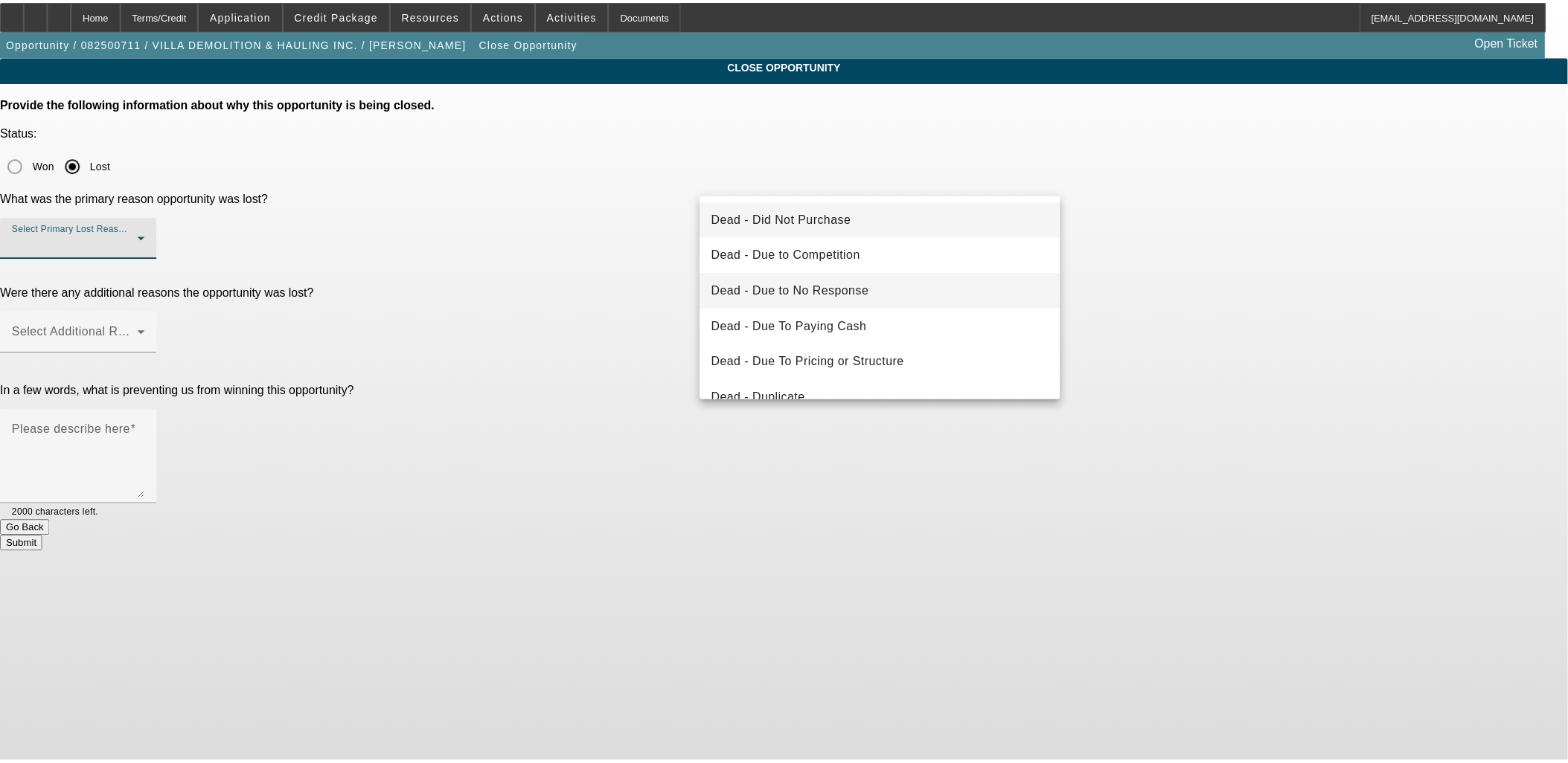
scroll to position [198, 0]
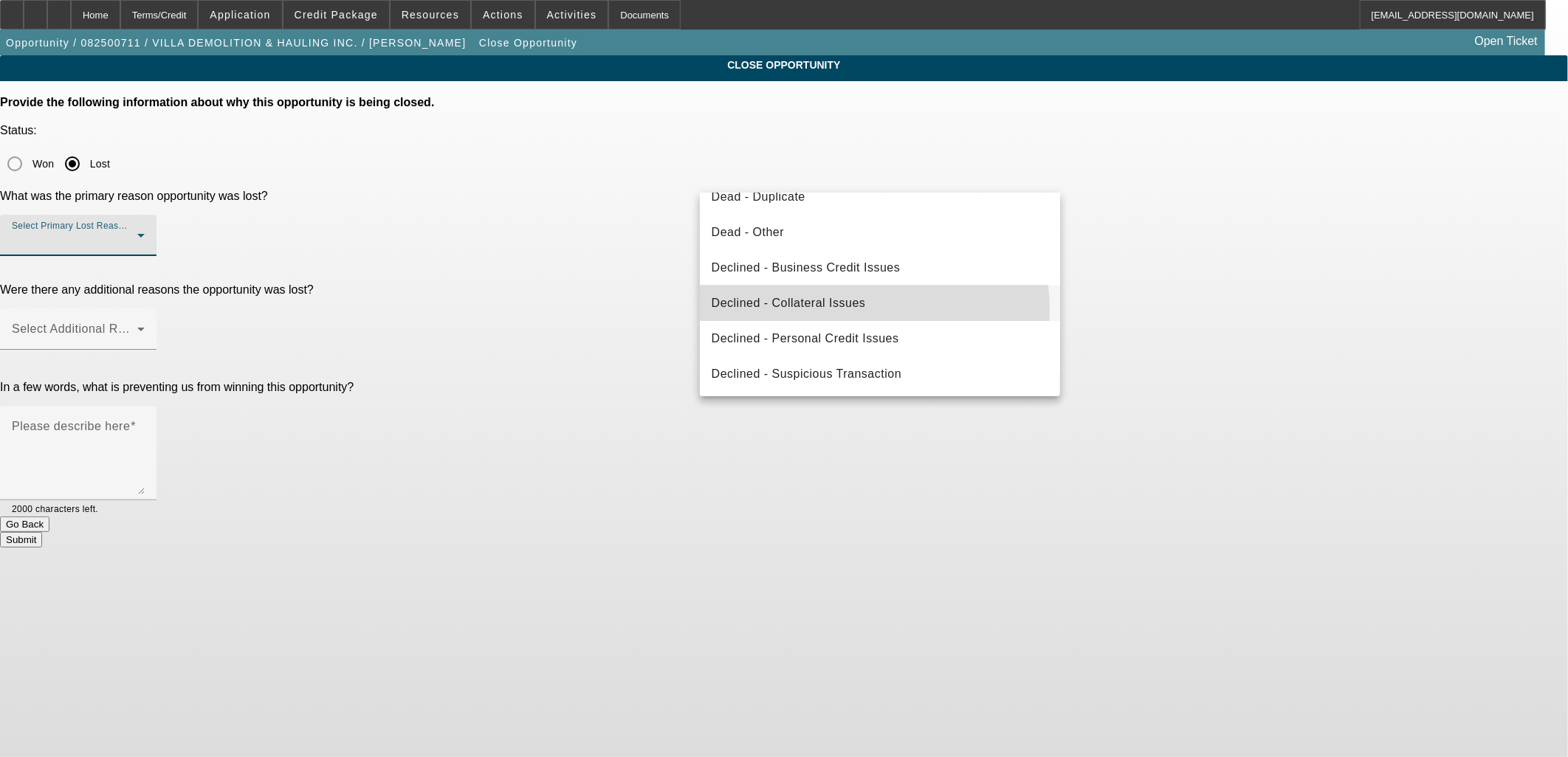
click at [833, 311] on span "Declined - Collateral Issues" at bounding box center [789, 304] width 154 height 18
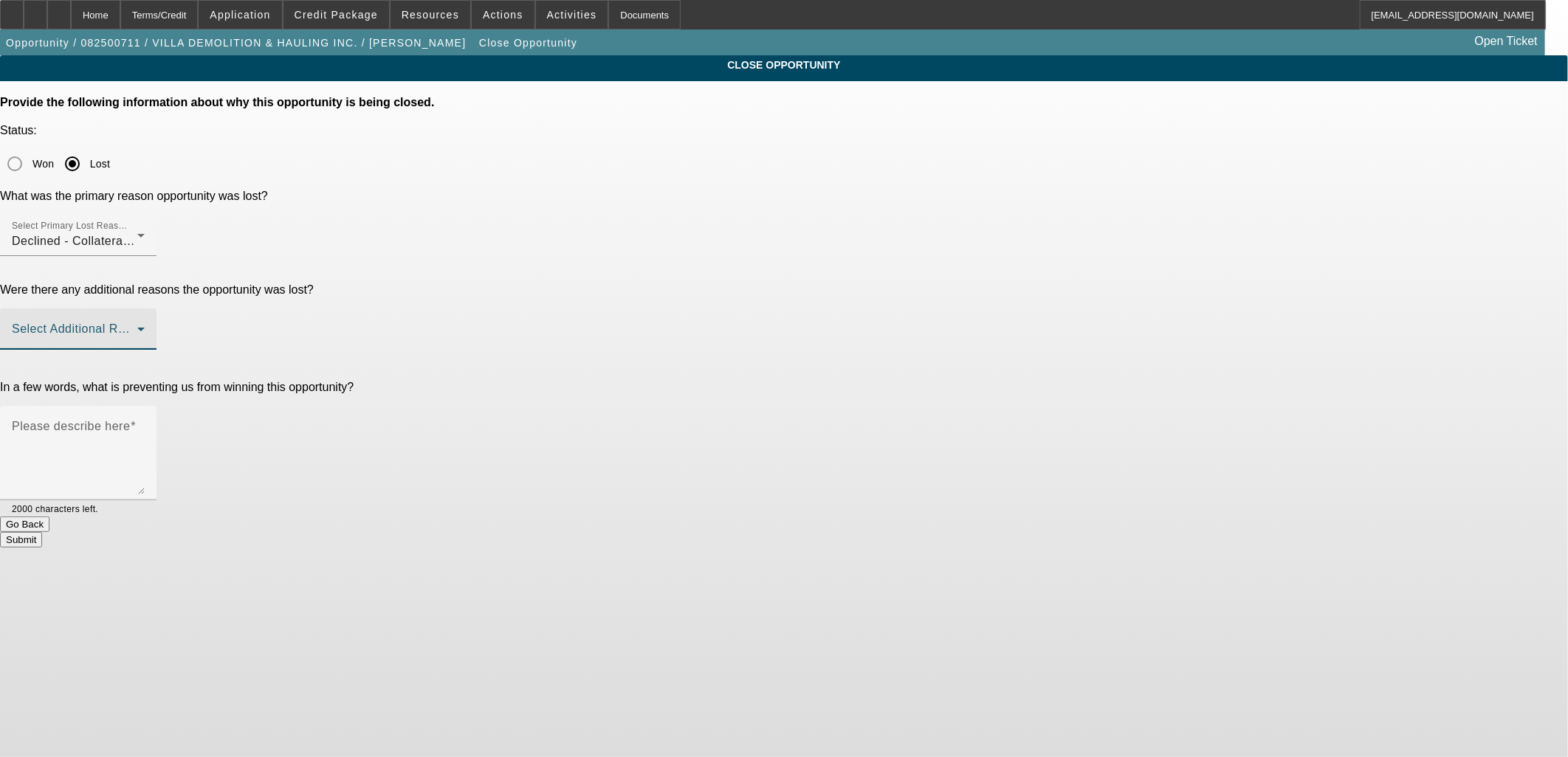
click at [138, 327] on span at bounding box center [74, 335] width 126 height 18
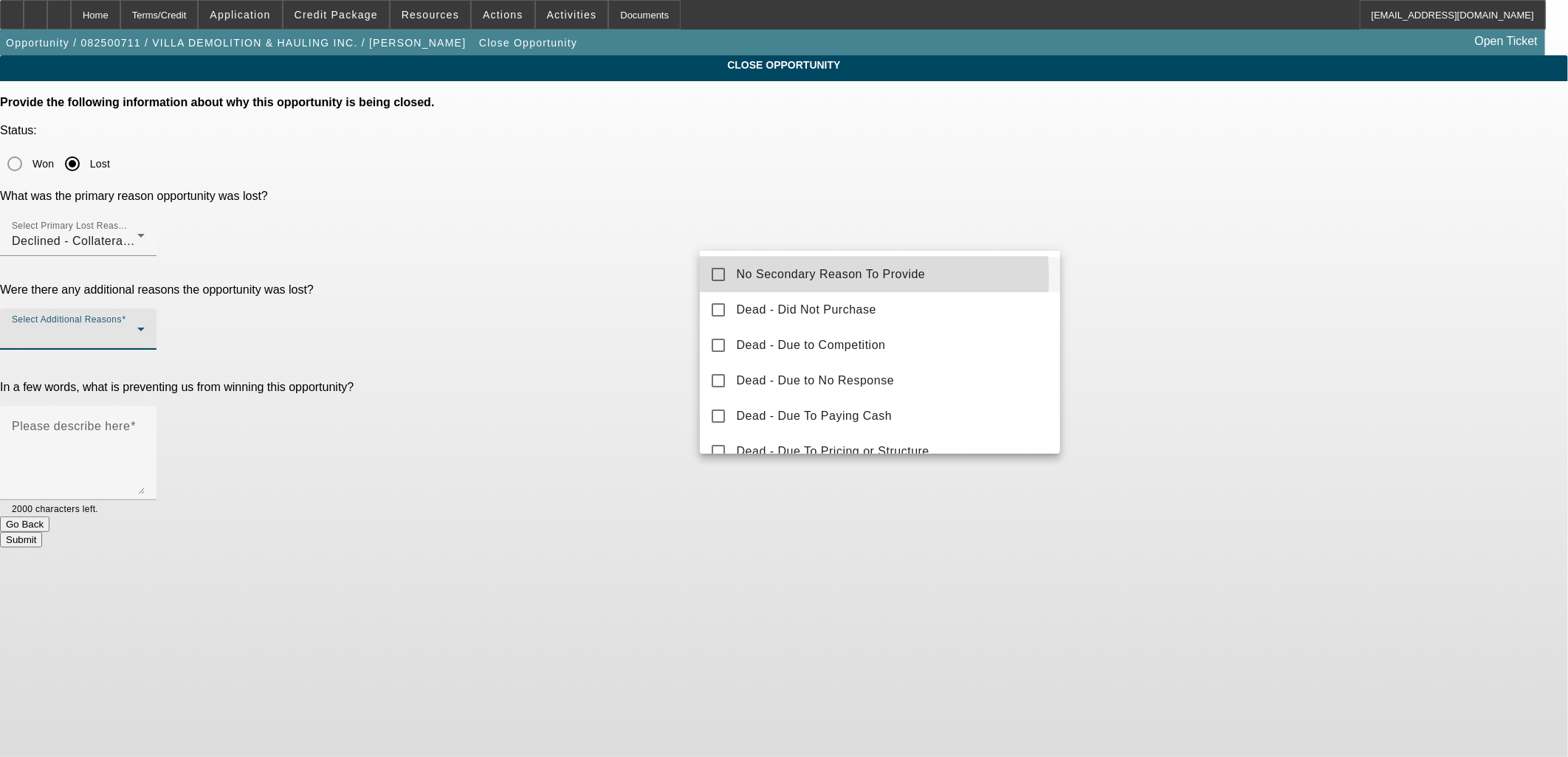
click at [789, 278] on span "No Secondary Reason To Provide" at bounding box center [831, 275] width 189 height 18
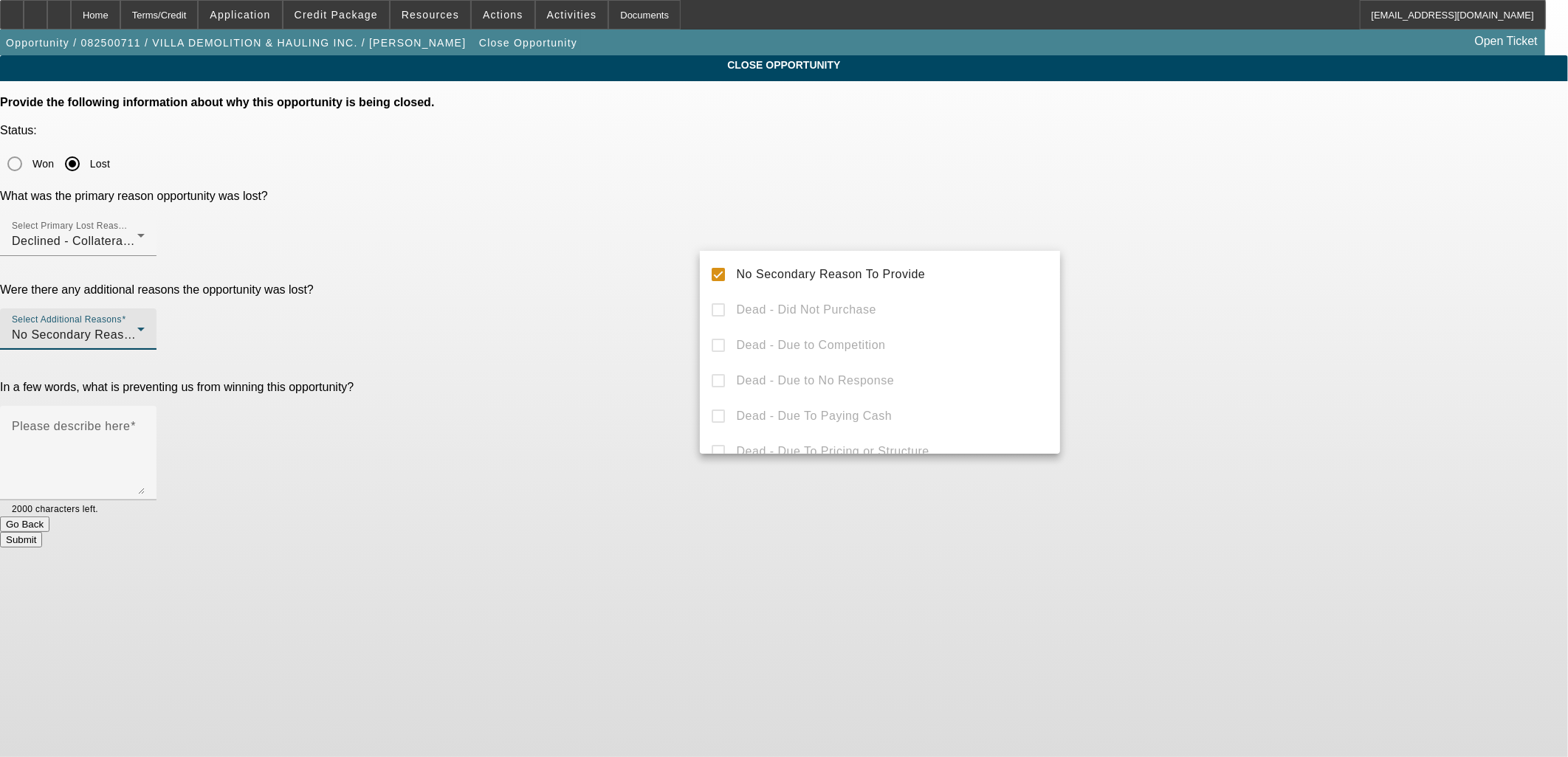
click at [631, 277] on div at bounding box center [784, 378] width 1568 height 757
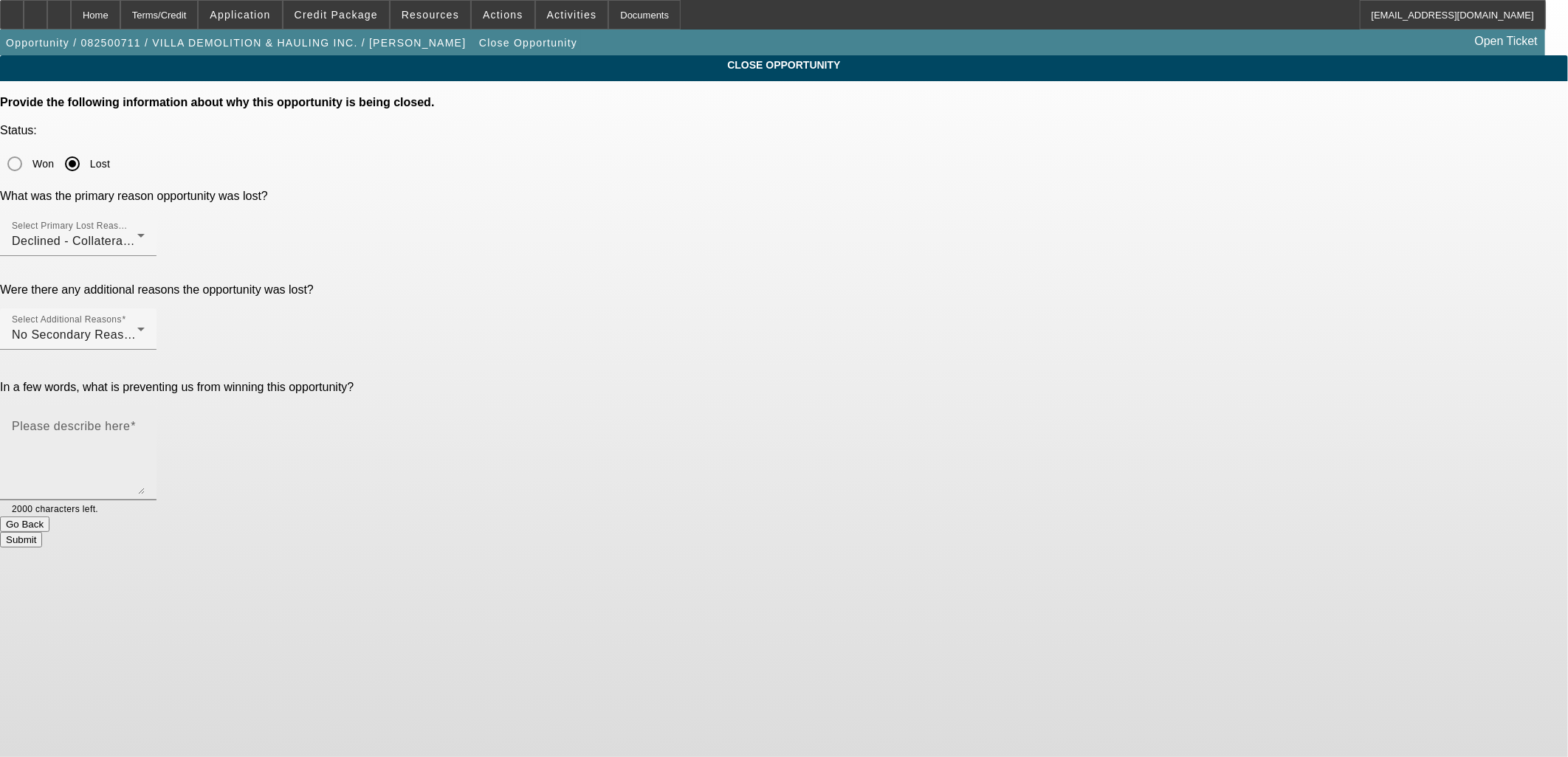
click at [130, 420] on mat-label "Please describe here" at bounding box center [70, 426] width 118 height 13
click at [145, 424] on textarea "Please describe here" at bounding box center [78, 459] width 133 height 71
click at [354, 18] on span "Credit Package" at bounding box center [337, 15] width 83 height 12
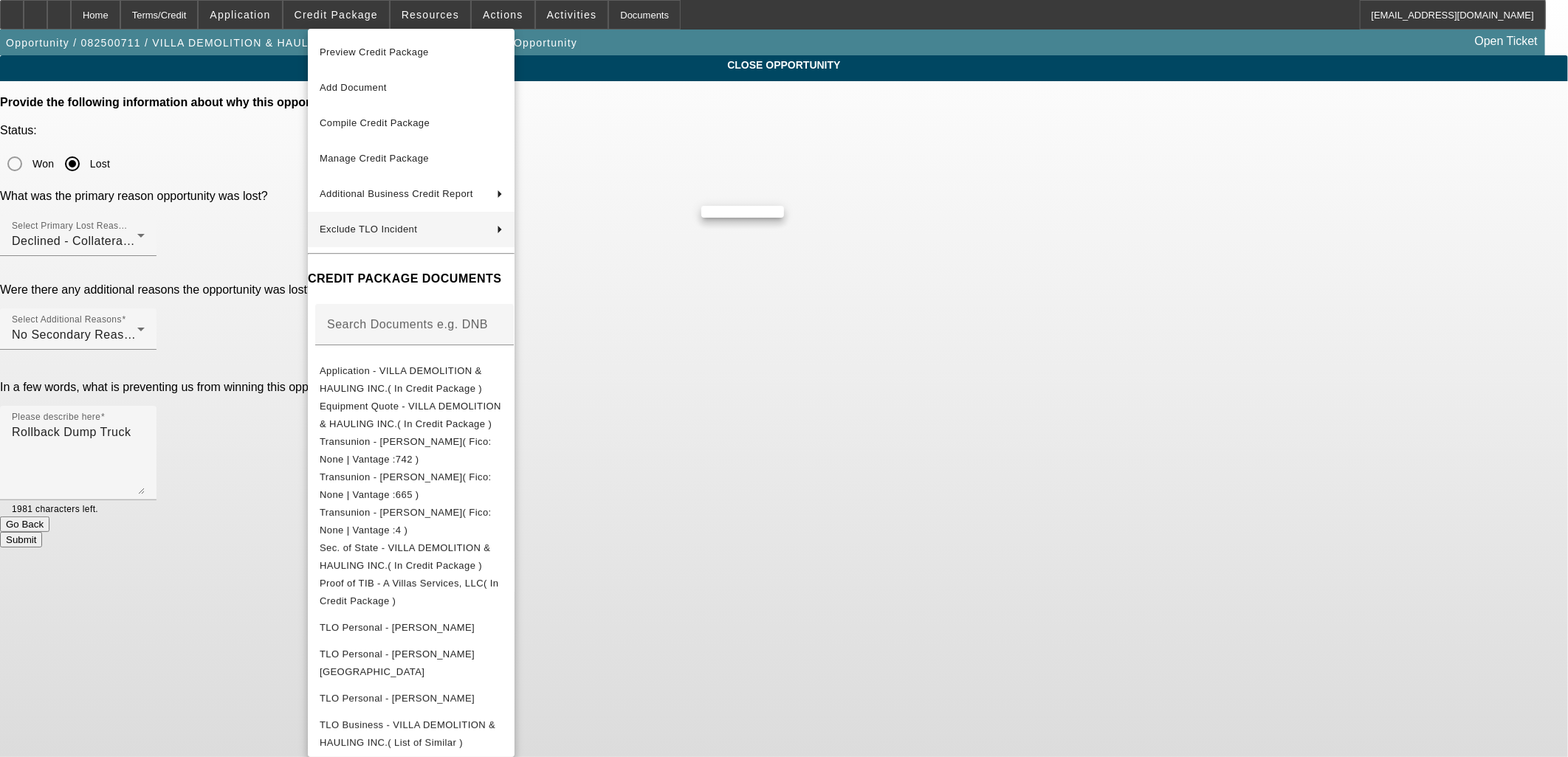
click at [1065, 559] on div at bounding box center [784, 378] width 1568 height 757
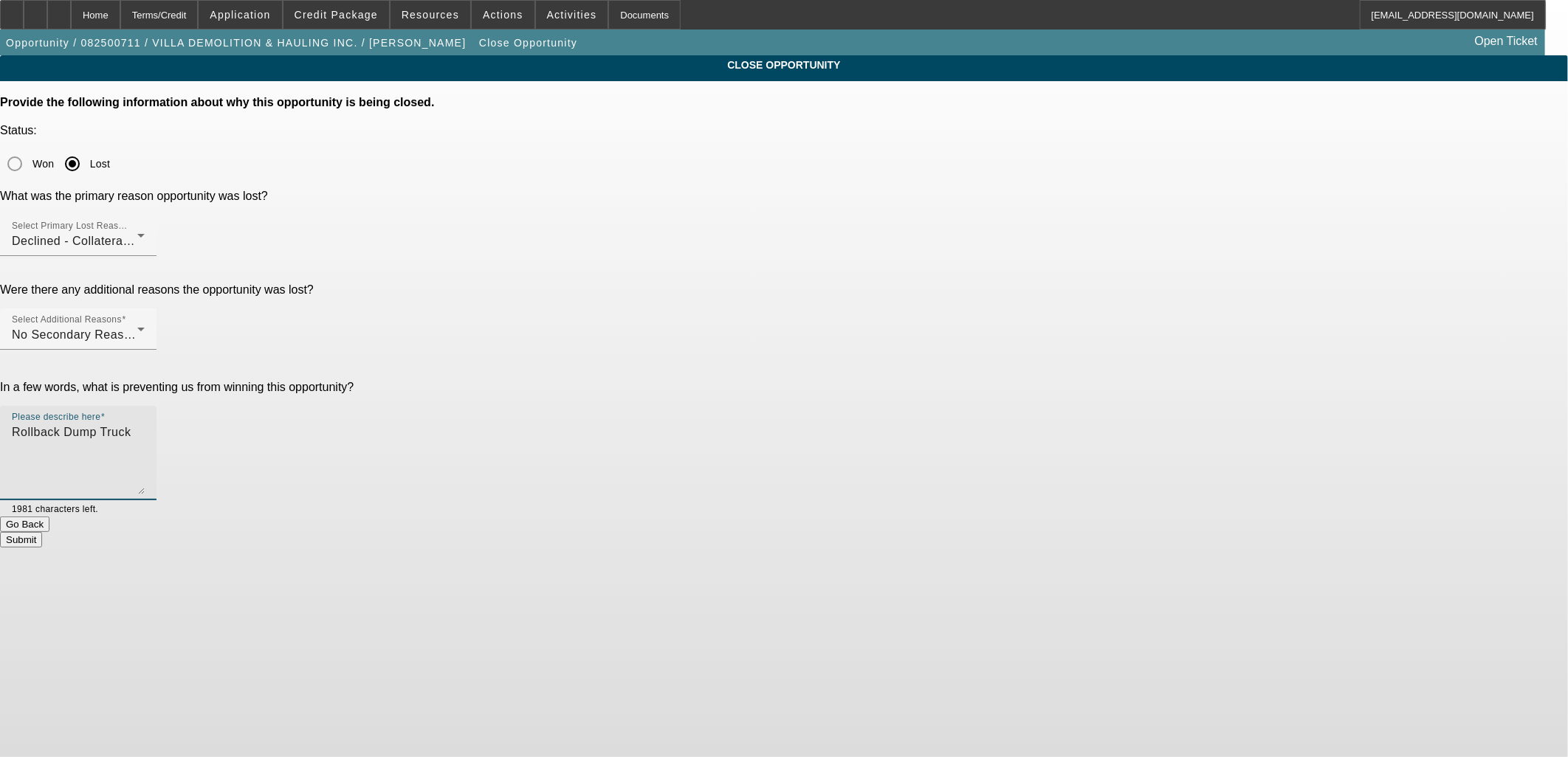
click at [145, 424] on textarea "Rollback Dump Truck" at bounding box center [78, 459] width 133 height 71
type textarea "Rollback Dump Truck for startup. Additional CG or PG's do not have the borrowin…"
drag, startPoint x: 894, startPoint y: 348, endPoint x: 436, endPoint y: 242, distance: 470.1
click at [436, 242] on div "CLOSE OPPORTUNITY Provide the following information about why this opportunity …" at bounding box center [784, 301] width 1568 height 492
click at [49, 517] on button "Go Back" at bounding box center [25, 524] width 49 height 16
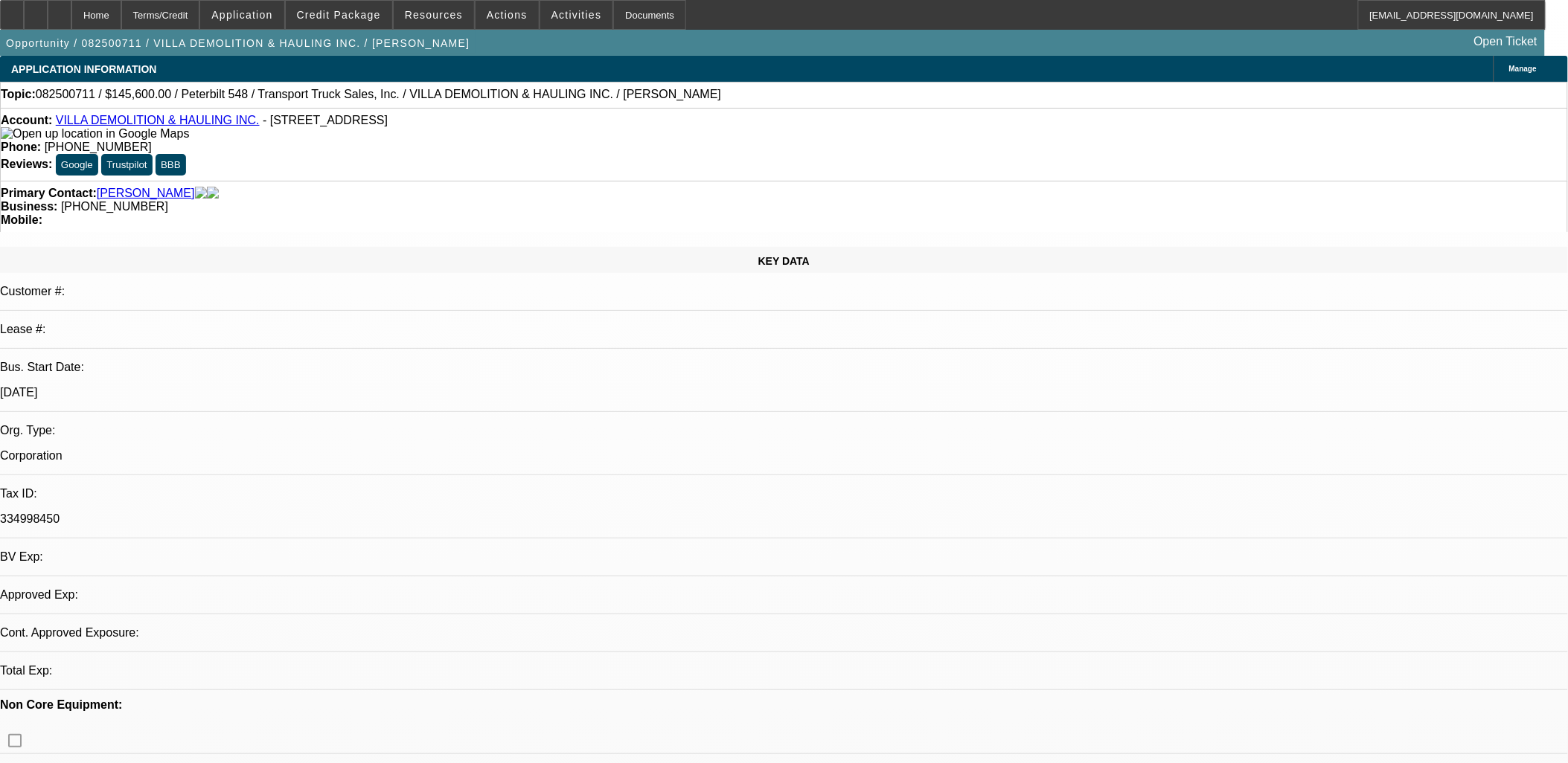
select select "0"
select select "2"
select select "0.1"
select select "4"
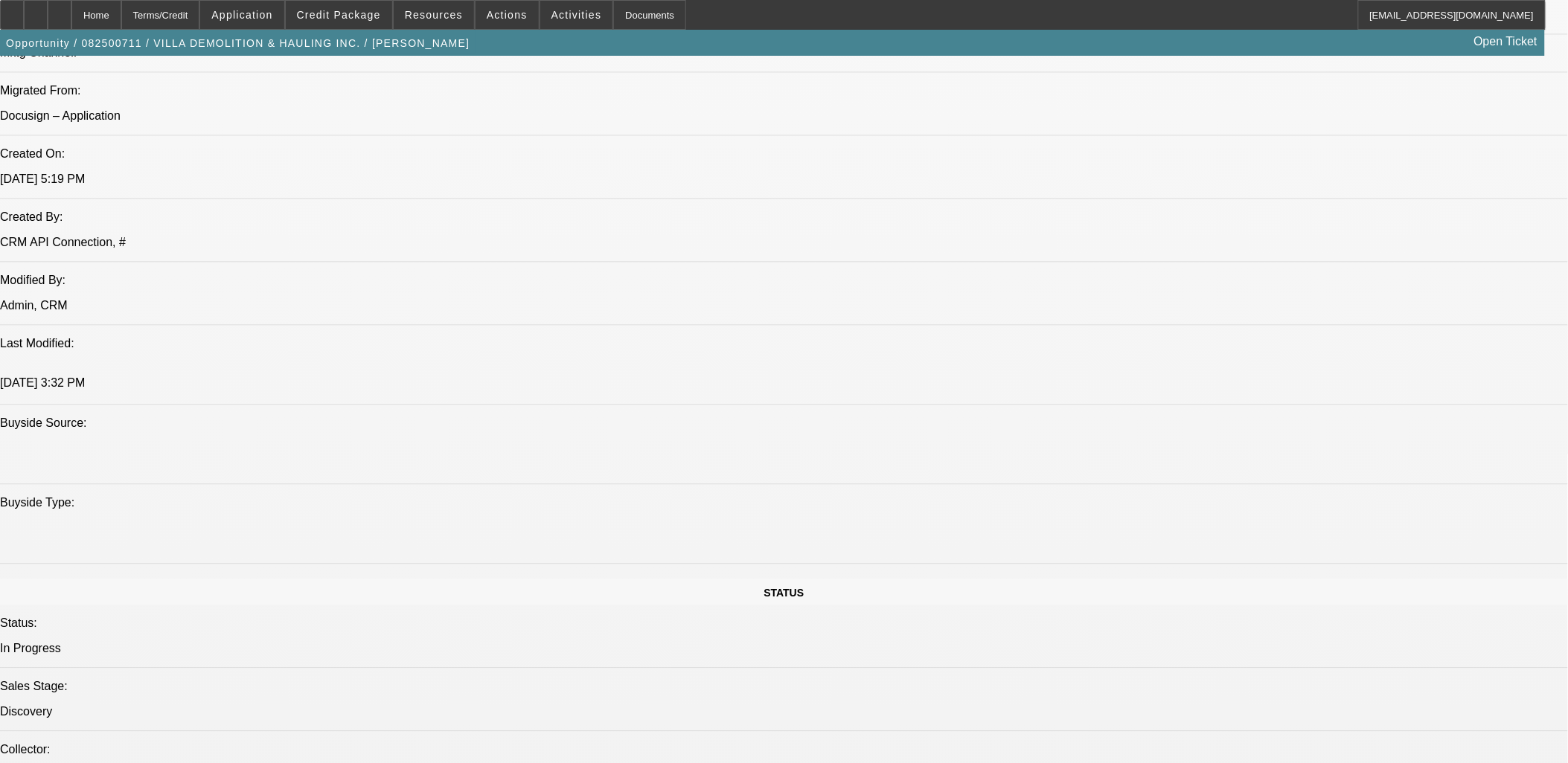
scroll to position [1074, 0]
click at [337, 20] on span at bounding box center [338, 15] width 107 height 36
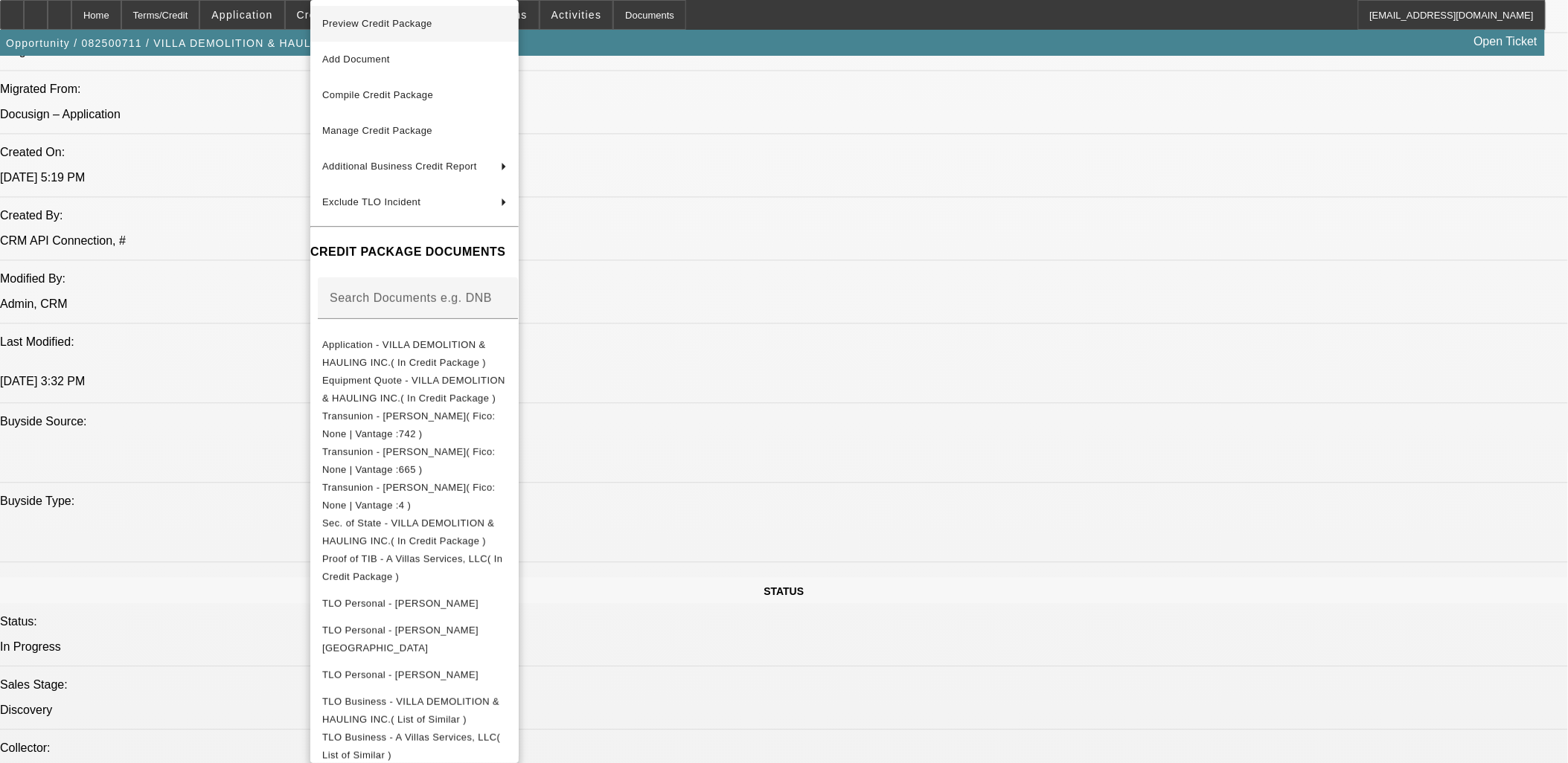
click at [366, 24] on span "Preview Credit Package" at bounding box center [377, 23] width 110 height 11
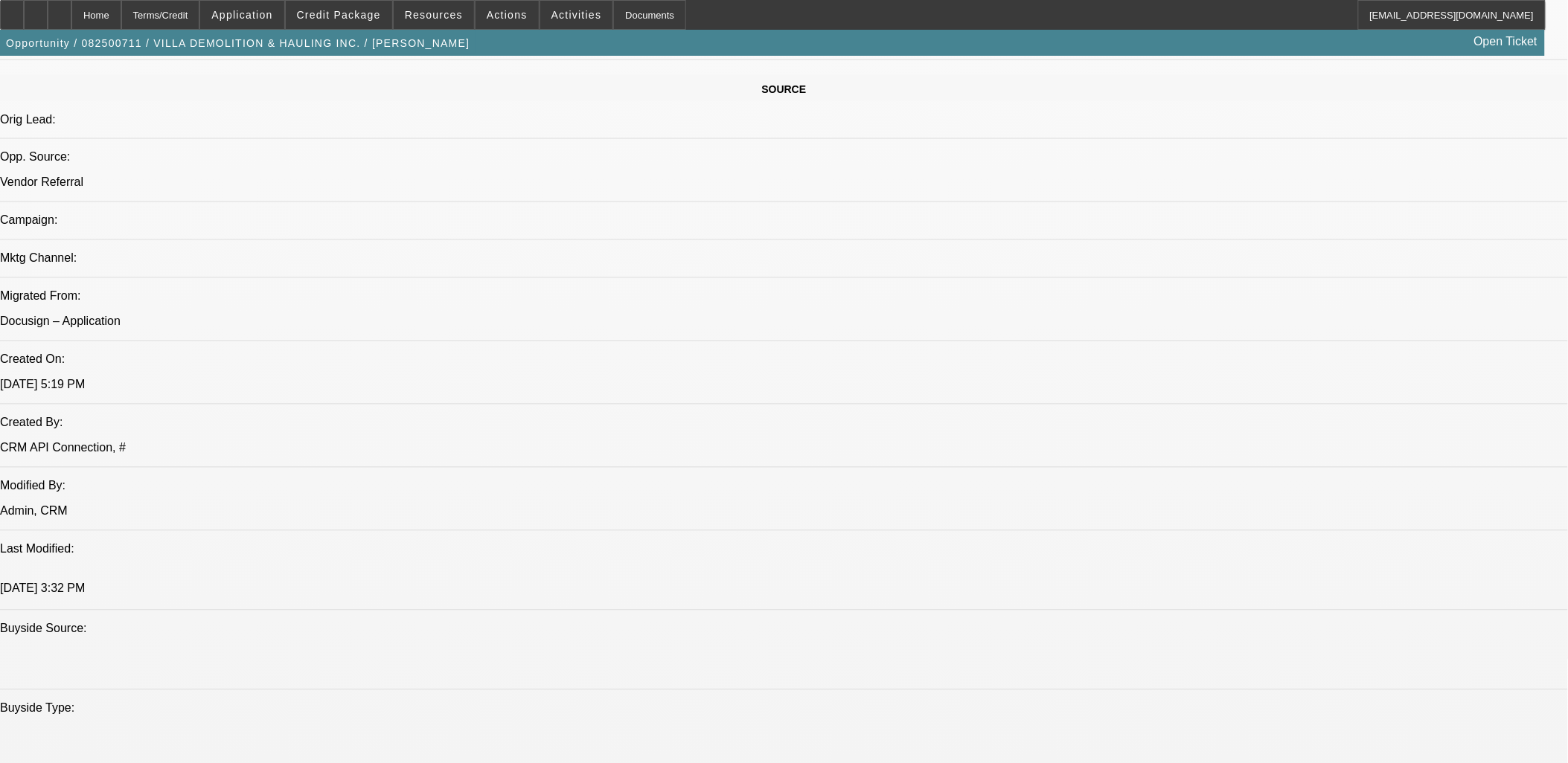
scroll to position [578, 0]
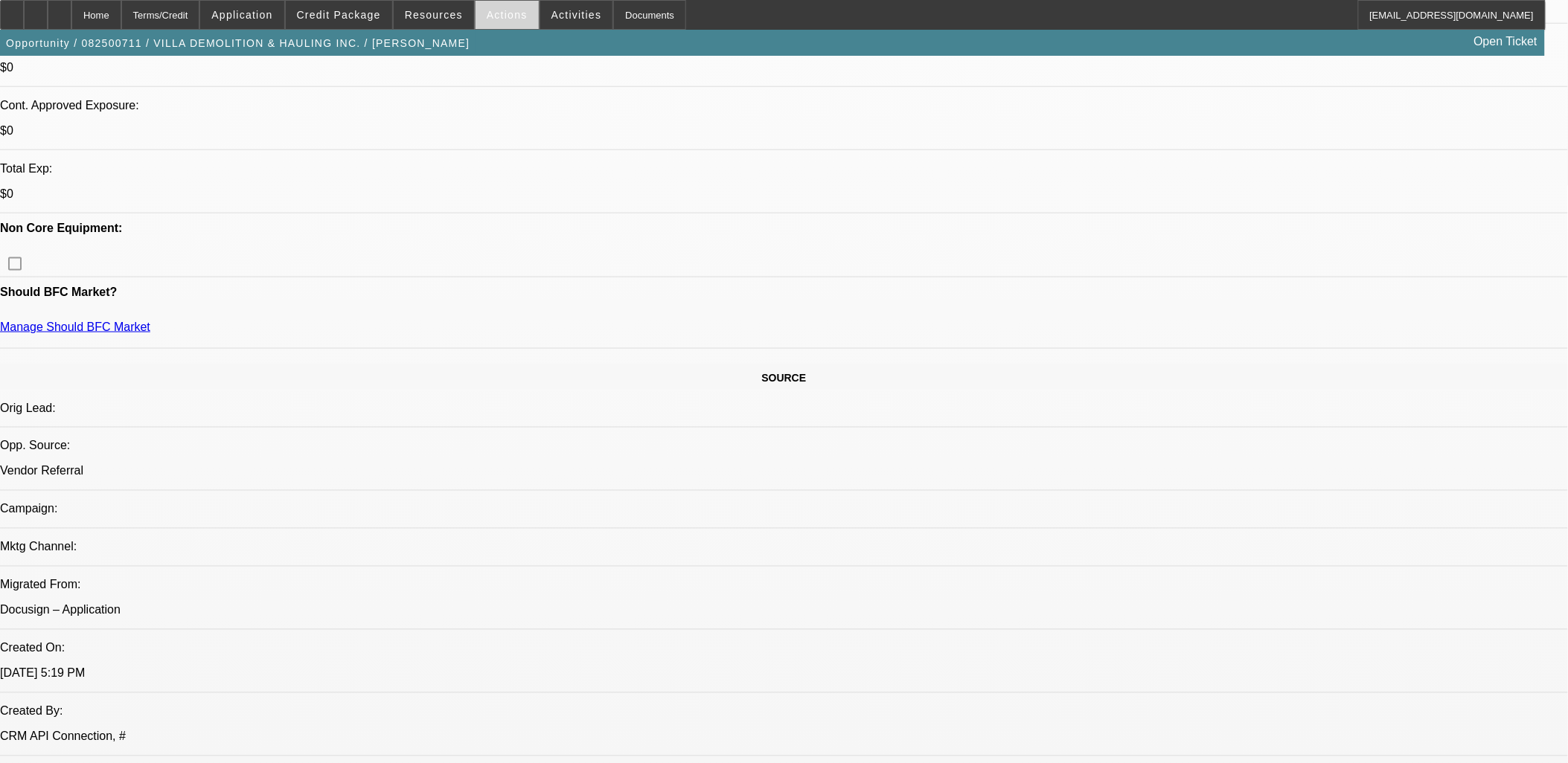
click at [487, 17] on span "Actions" at bounding box center [507, 15] width 41 height 12
click at [502, 94] on span "Close" at bounding box center [541, 89] width 118 height 18
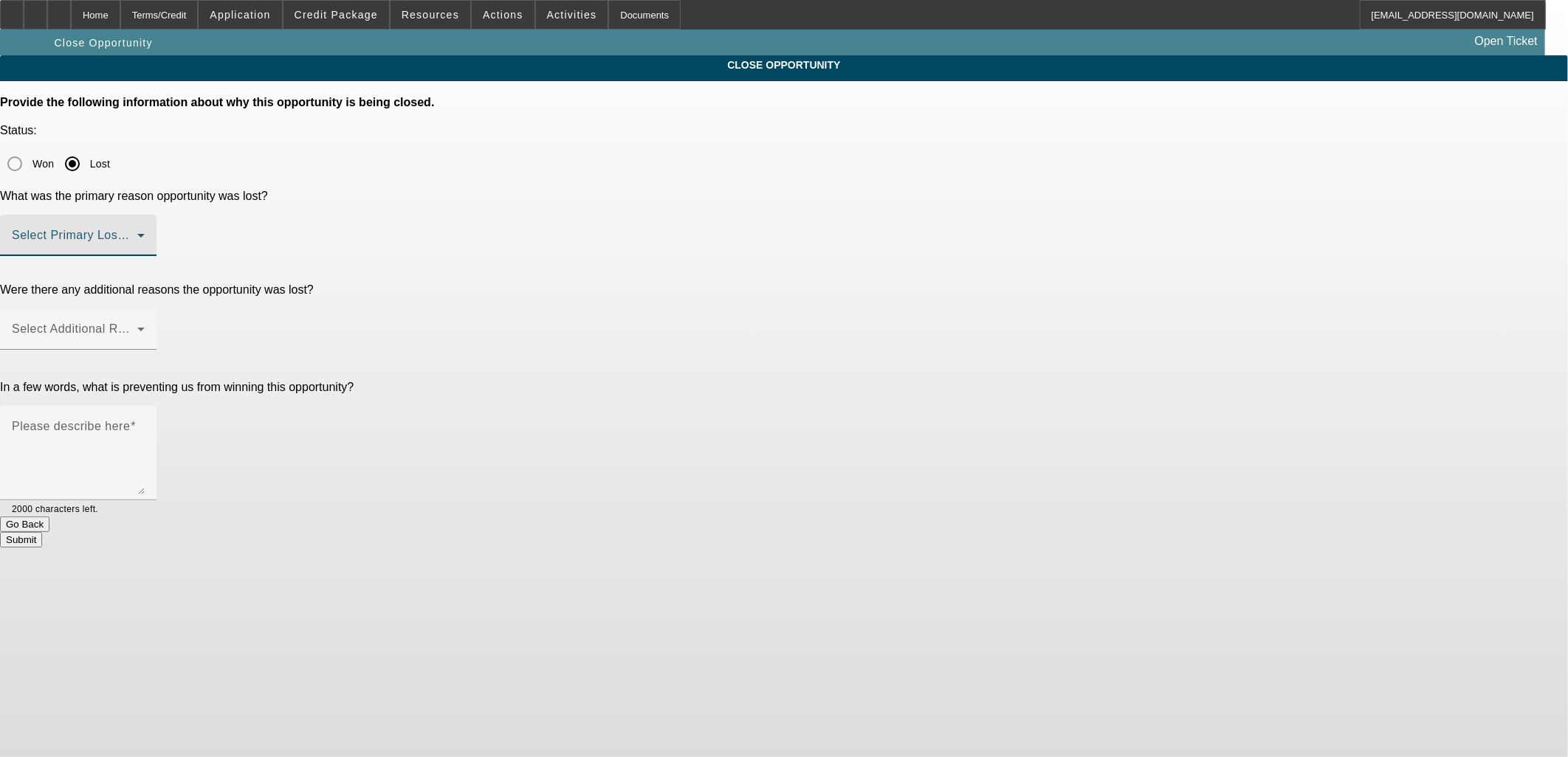
click at [138, 233] on span at bounding box center [74, 241] width 126 height 18
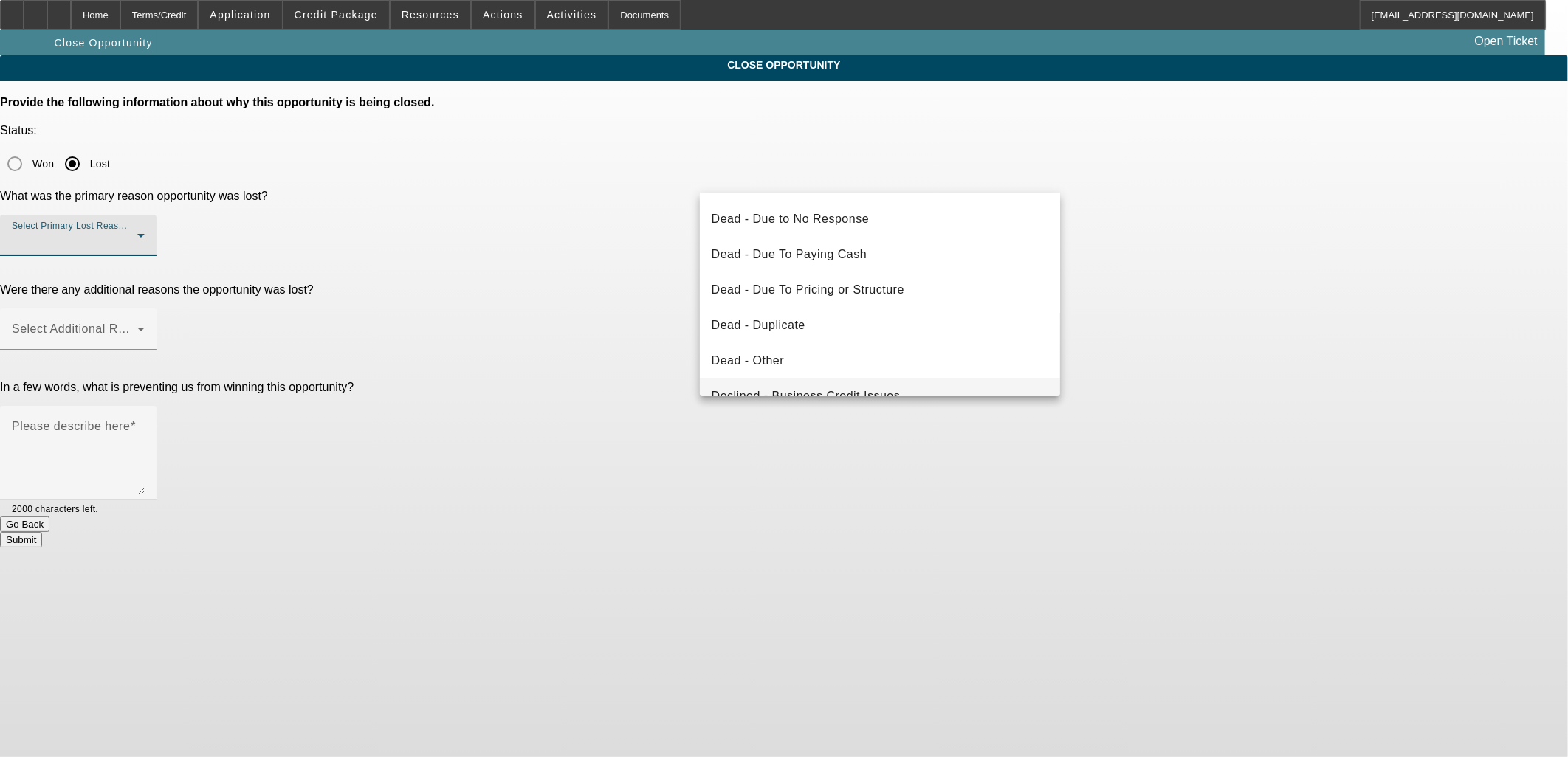
scroll to position [197, 0]
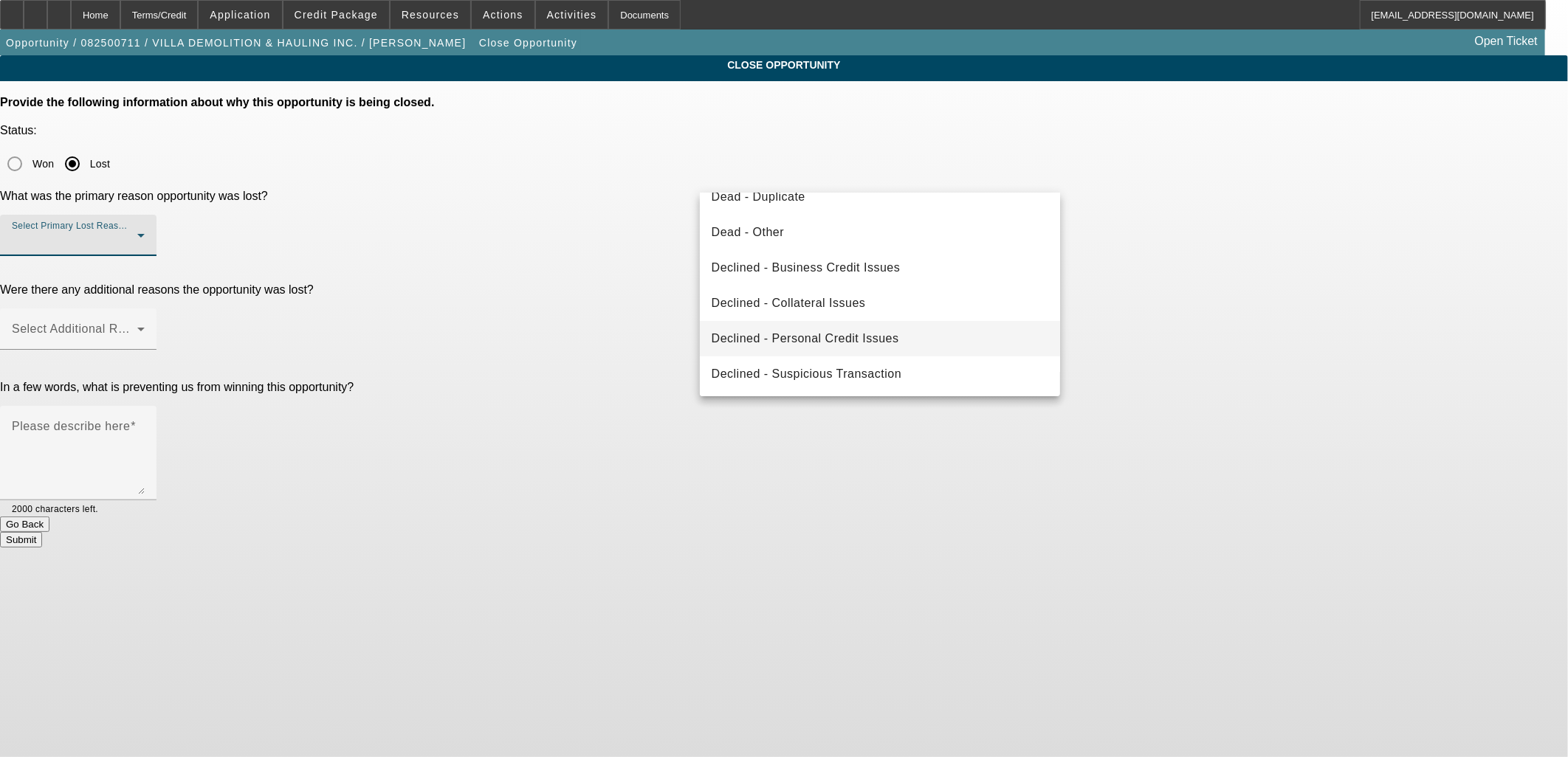
click at [809, 333] on span "Declined - Personal Credit Issues" at bounding box center [805, 338] width 187 height 18
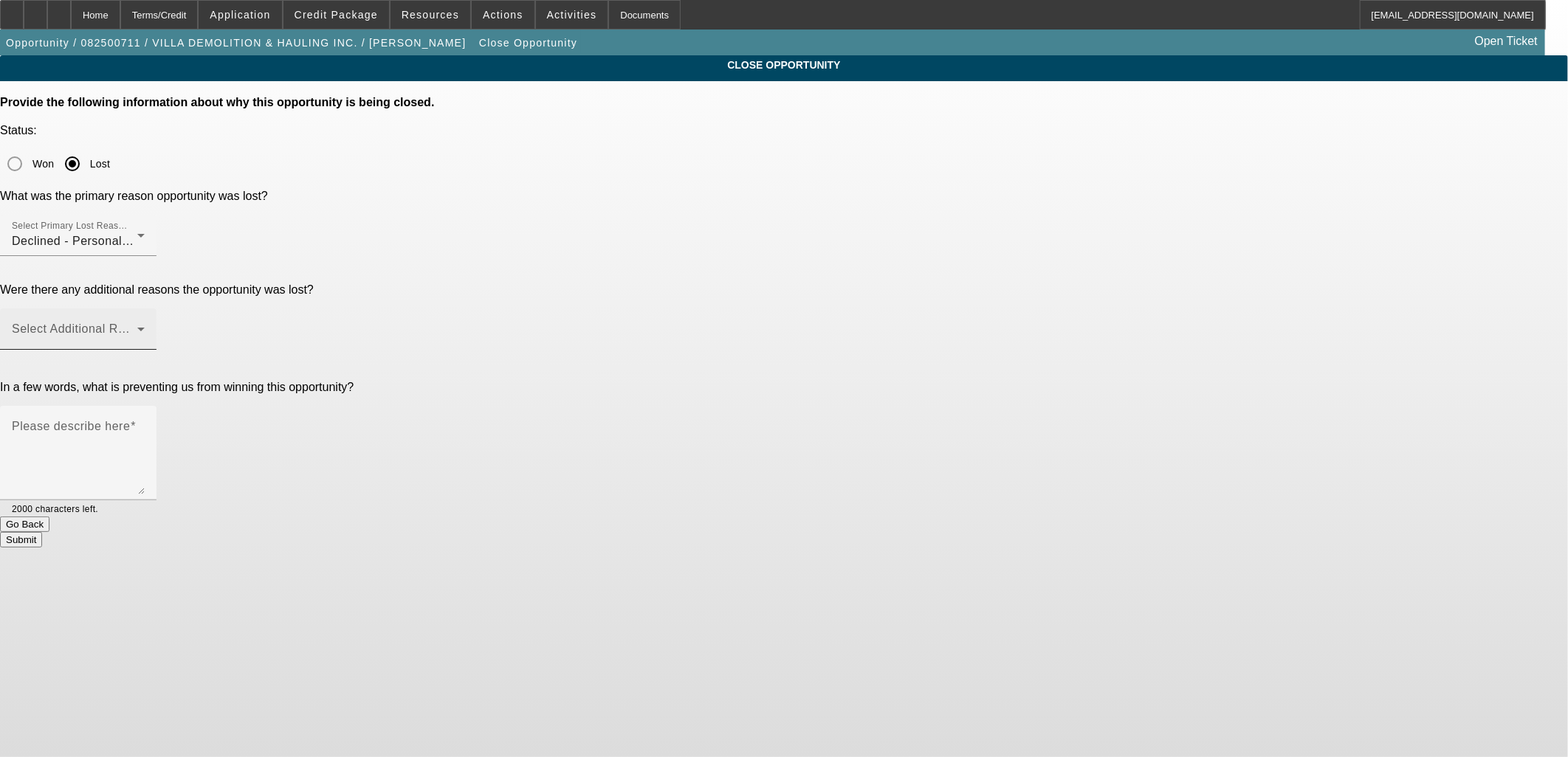
click at [158, 323] on mat-label "Select Additional Reasons" at bounding box center [85, 329] width 147 height 13
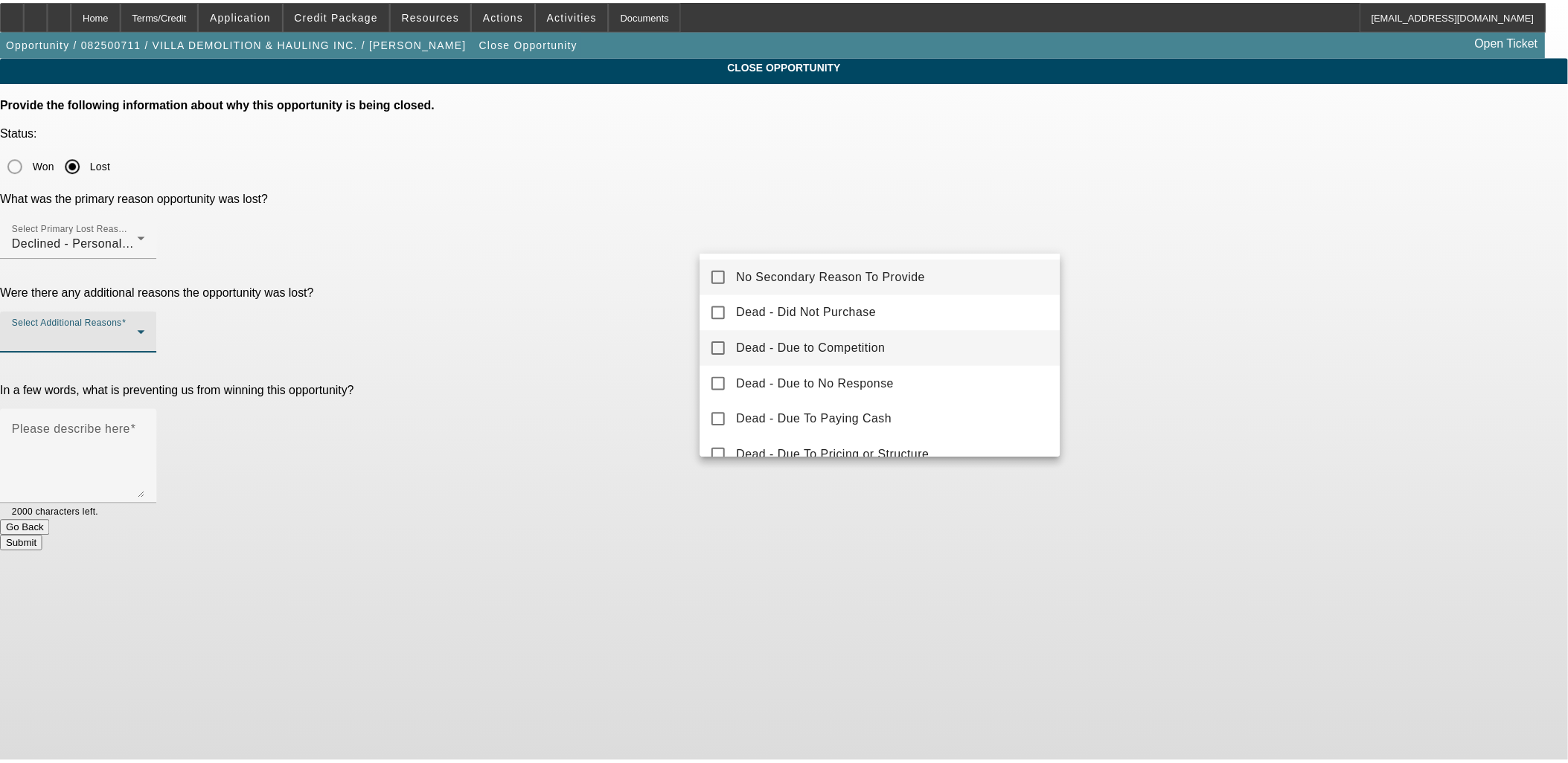
scroll to position [164, 0]
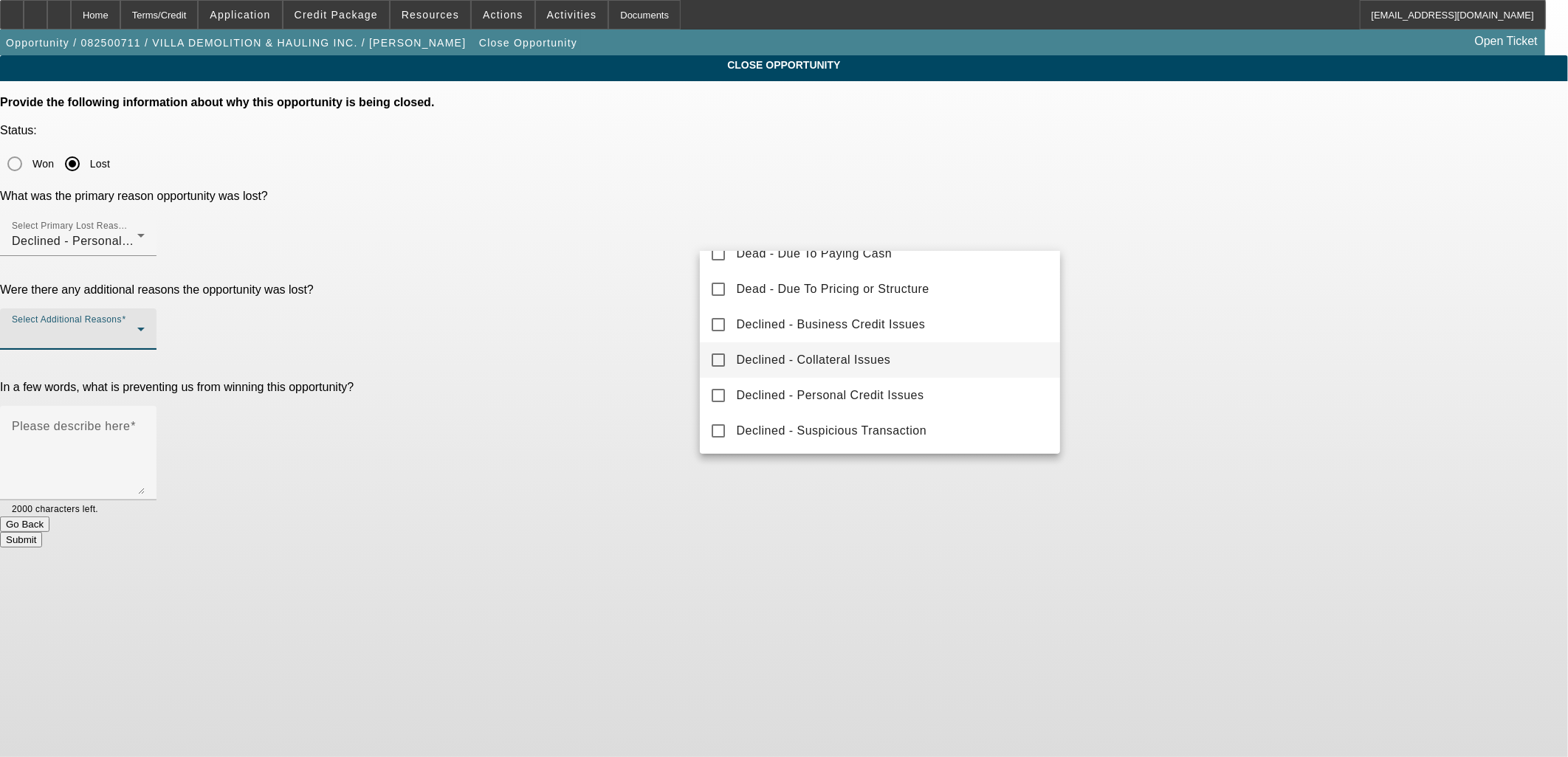
click at [802, 357] on span "Declined - Collateral Issues" at bounding box center [814, 360] width 154 height 18
drag, startPoint x: 743, startPoint y: 304, endPoint x: 559, endPoint y: 304, distance: 184.0
click at [559, 304] on div "No Secondary Reason To Provide Dead - Did Not Purchase Dead - Due to Competitio…" at bounding box center [784, 378] width 1568 height 757
click at [567, 299] on div at bounding box center [784, 378] width 1568 height 757
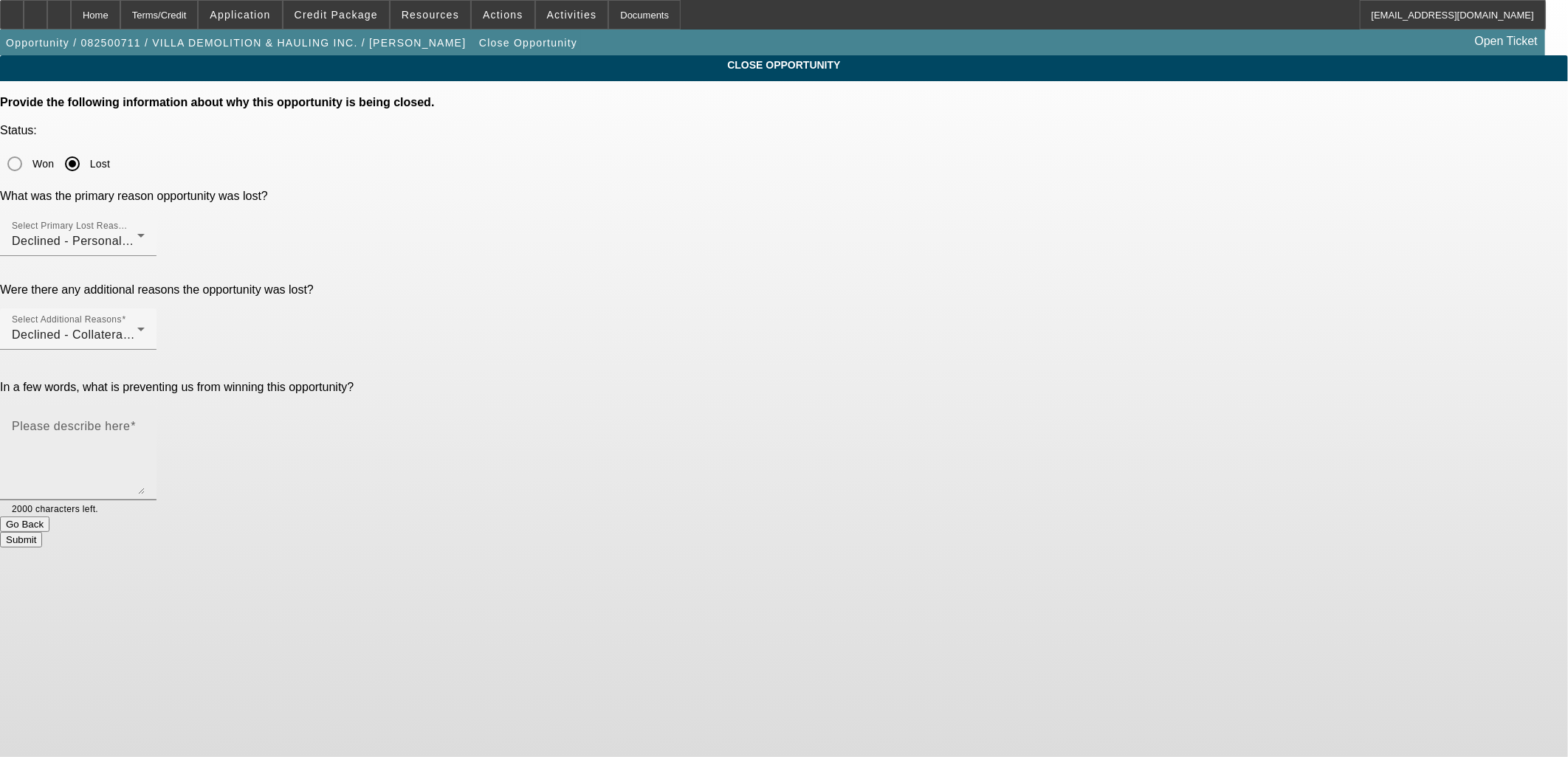
click at [130, 420] on mat-label "Please describe here" at bounding box center [70, 426] width 118 height 13
click at [145, 424] on textarea "Please describe here" at bounding box center [78, 459] width 133 height 71
paste textarea "Rollback Dump Truck for startup. Additional CG or PG's do not have the borrowin…"
drag, startPoint x: 960, startPoint y: 312, endPoint x: 960, endPoint y: 294, distance: 18.0
click at [145, 424] on textarea "Rollback Dump Truck for startup. Additional CG or PG's do not have the borrowin…" at bounding box center [78, 459] width 133 height 71
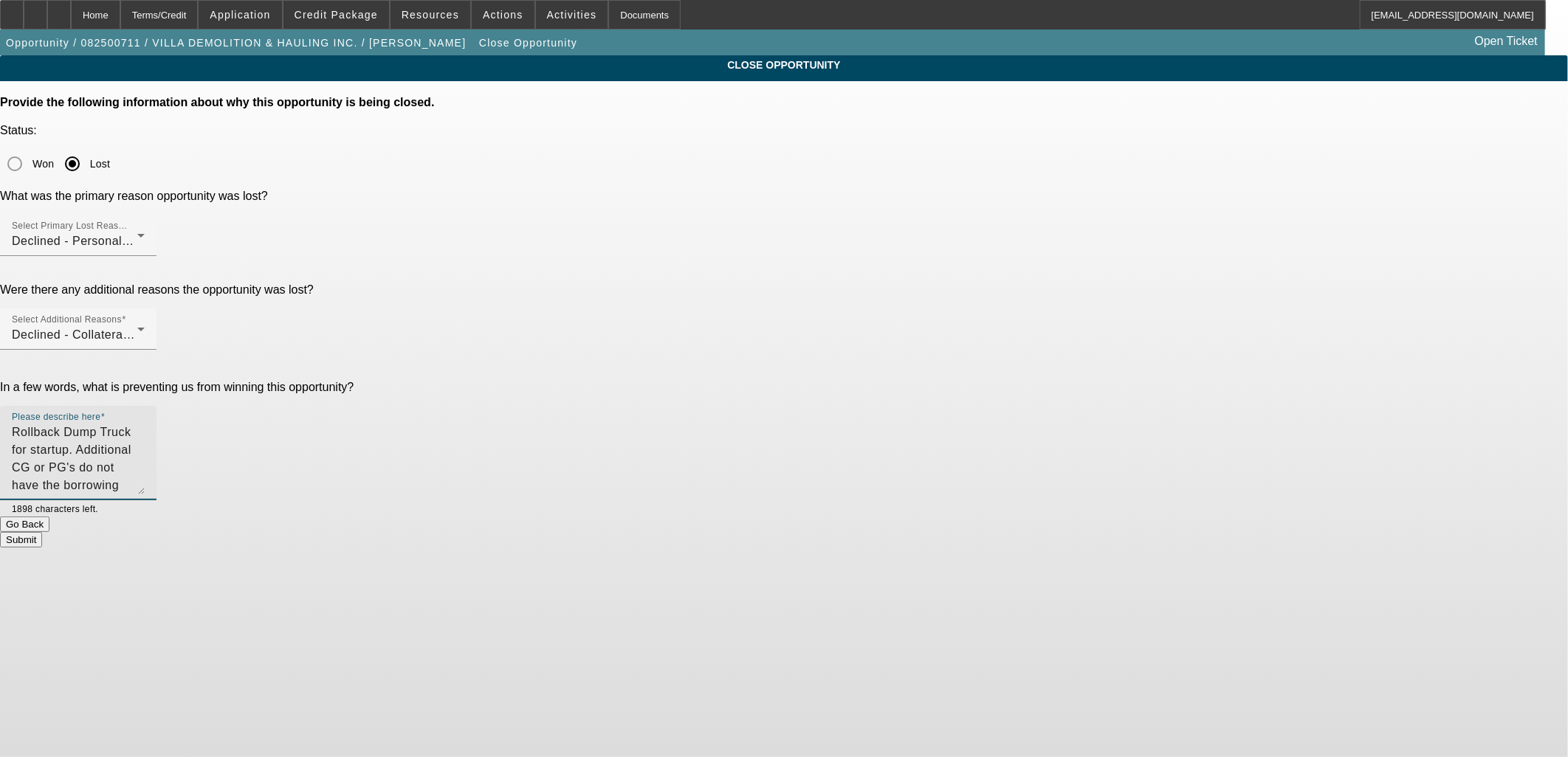
click at [145, 424] on textarea "Rollback Dump Truck for startup. Additional CG or PG's do not have the borrowin…" at bounding box center [78, 459] width 133 height 71
drag, startPoint x: 835, startPoint y: 315, endPoint x: 783, endPoint y: 316, distance: 52.0
click at [145, 424] on textarea "Rollback Dump Truck for startup. Additional CG or PG's do not have the borrowin…" at bounding box center [78, 459] width 133 height 71
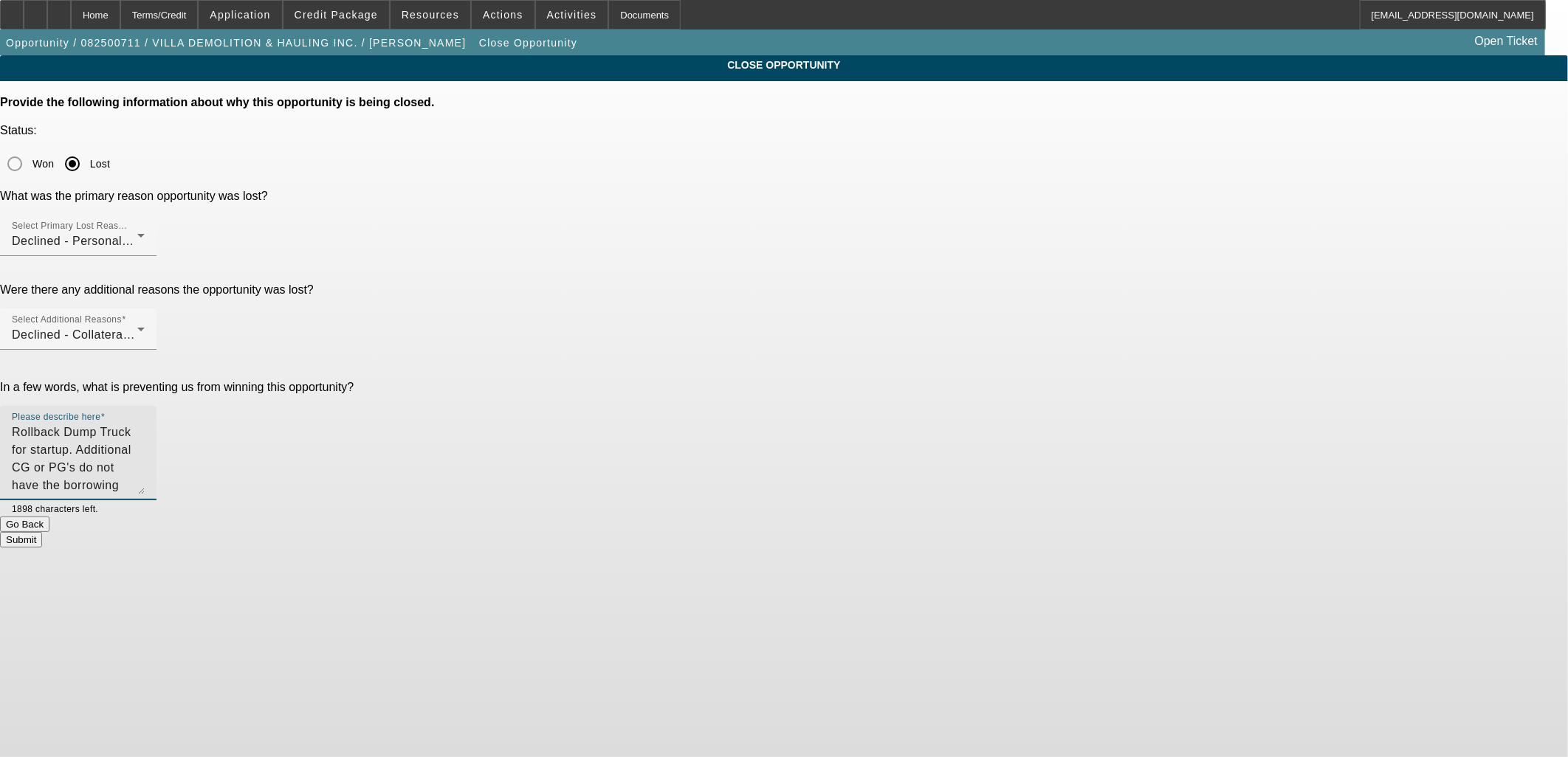
drag, startPoint x: 751, startPoint y: 310, endPoint x: 708, endPoint y: 312, distance: 43.0
click at [156, 406] on div "Please describe here Rollback Dump Truck for startup. Additional CG or PG's do …" at bounding box center [78, 452] width 156 height 94
type textarea "Rollback Dump Truck for startup. Additional CG or PG's do not have the comp deb…"
click at [43, 532] on button "Submit" at bounding box center [21, 540] width 43 height 16
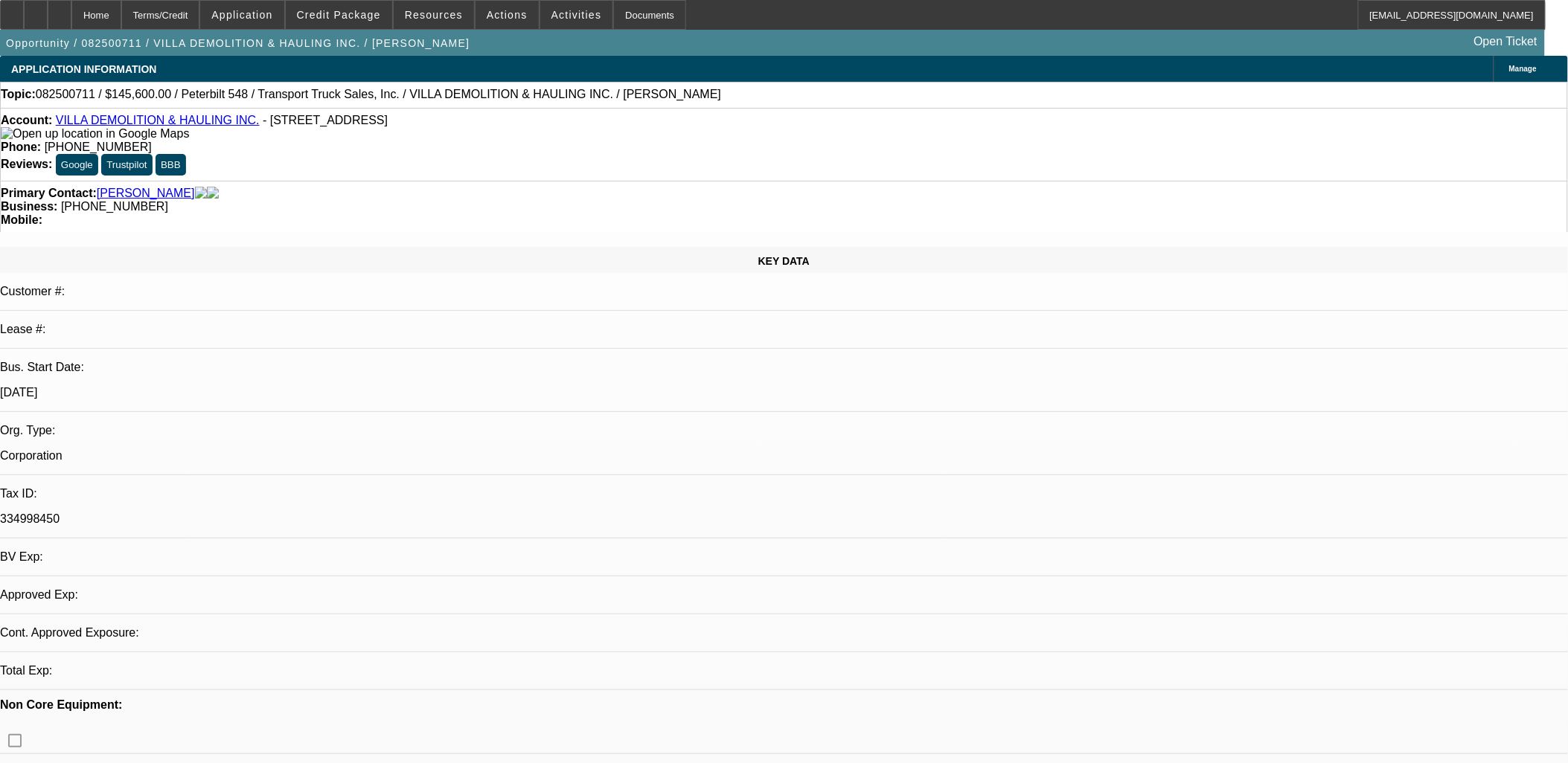
select select "0"
select select "2"
select select "0.1"
select select "1"
select select "2"
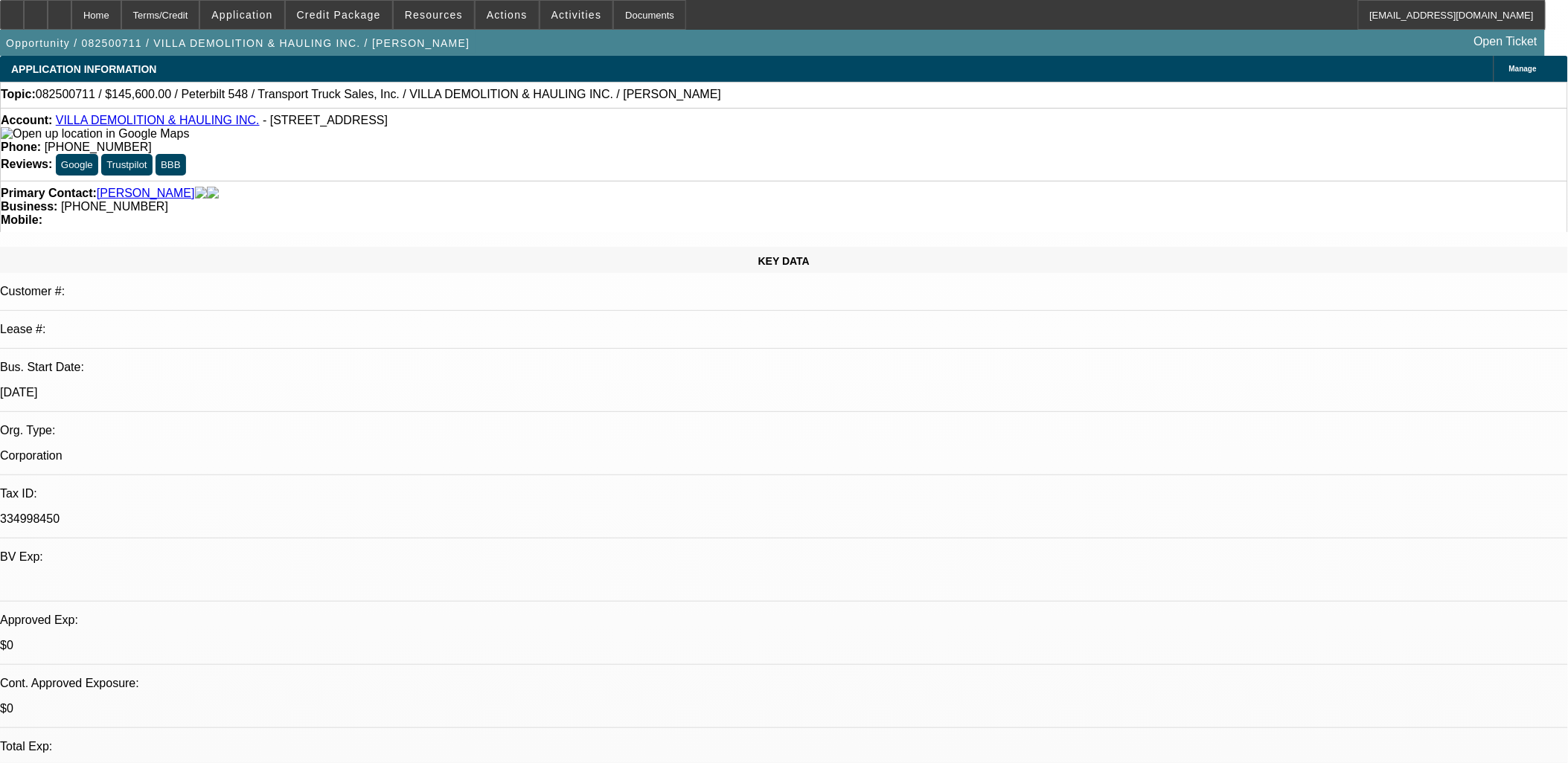
select select "4"
select select "0"
select select "2"
select select "0.1"
select select "1"
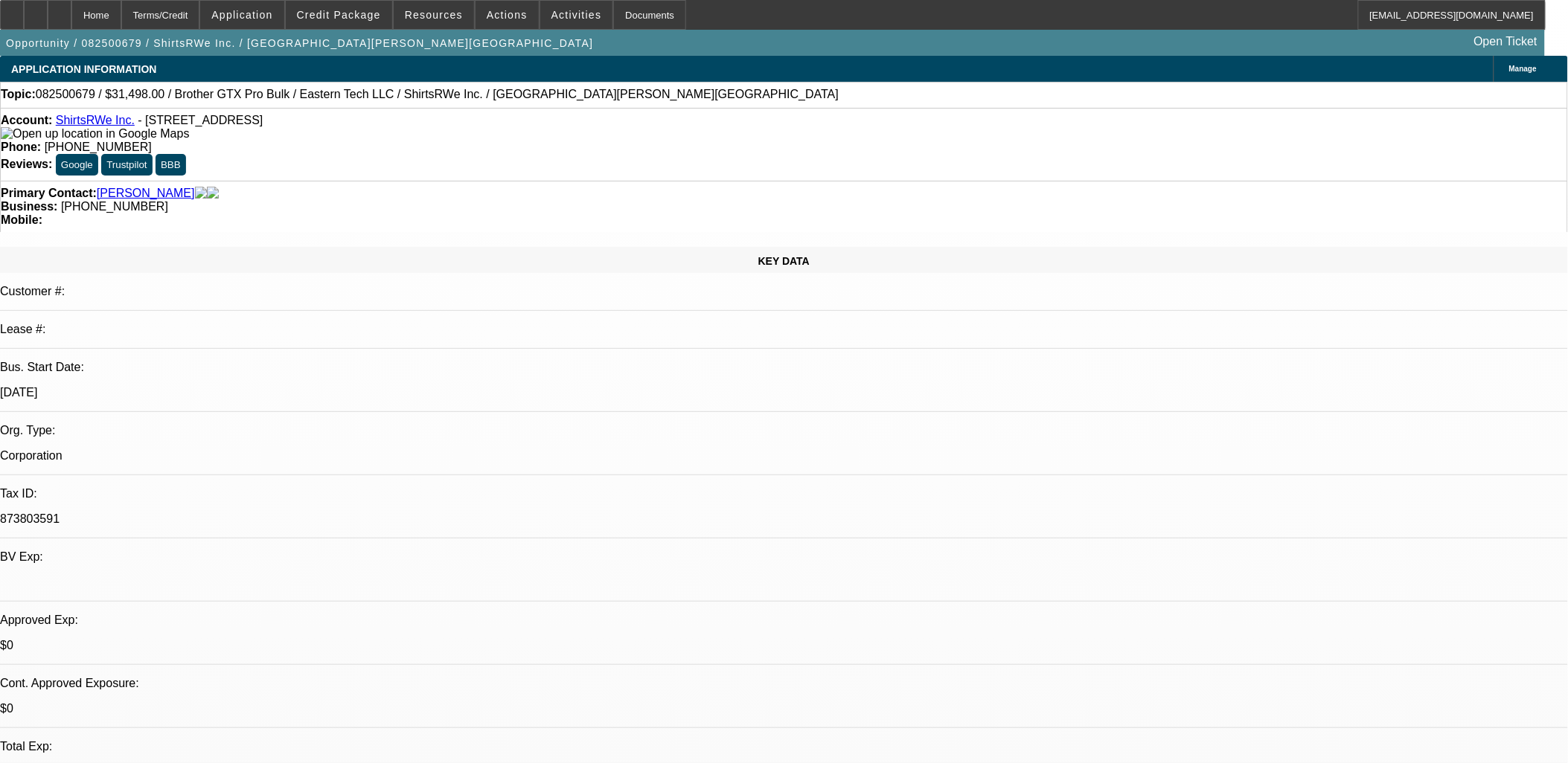
select select "2"
select select "4"
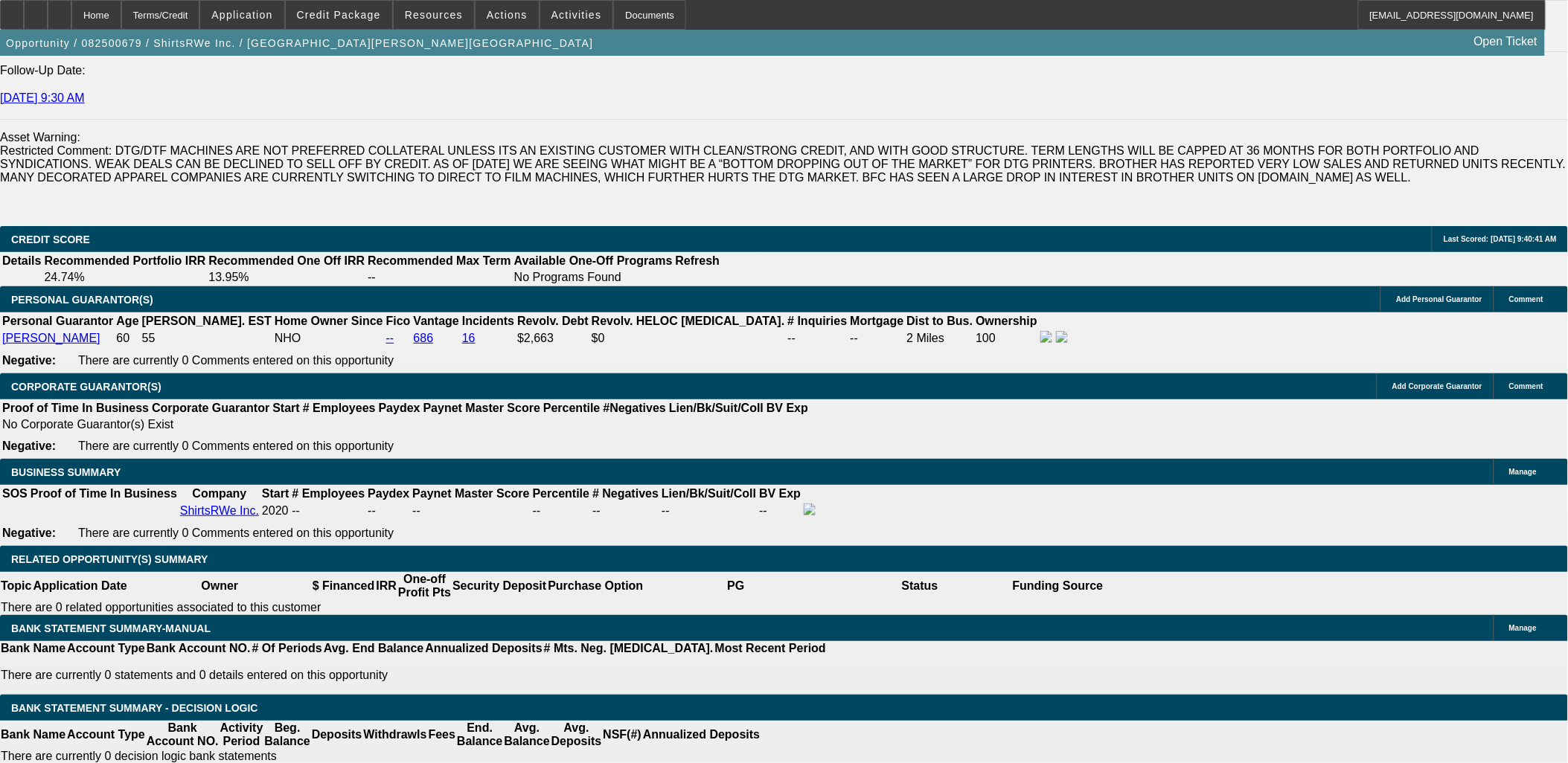
scroll to position [2029, 0]
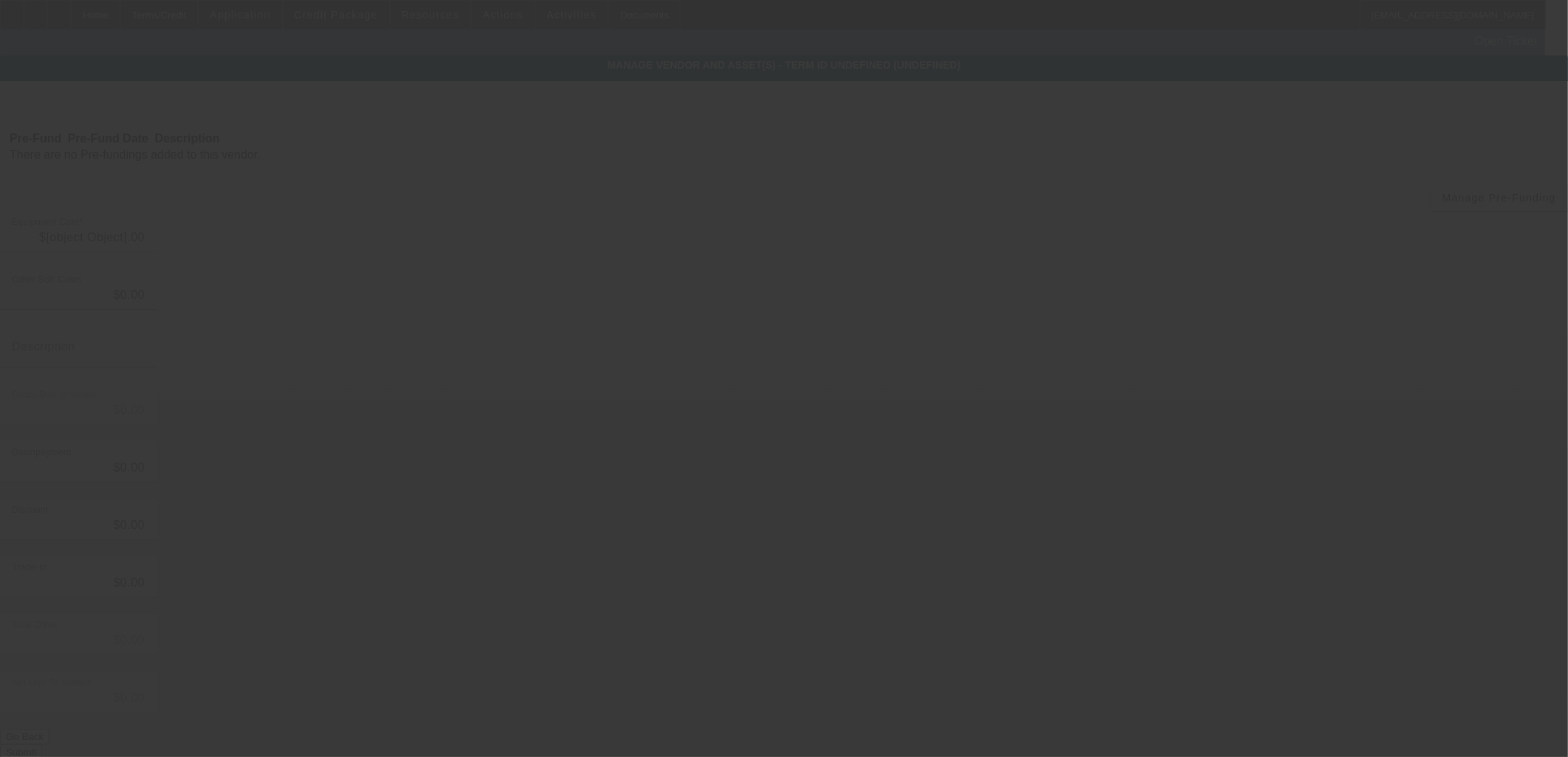
type input "$29,998.00"
type input "$1,500.00"
type input "$31,498.00"
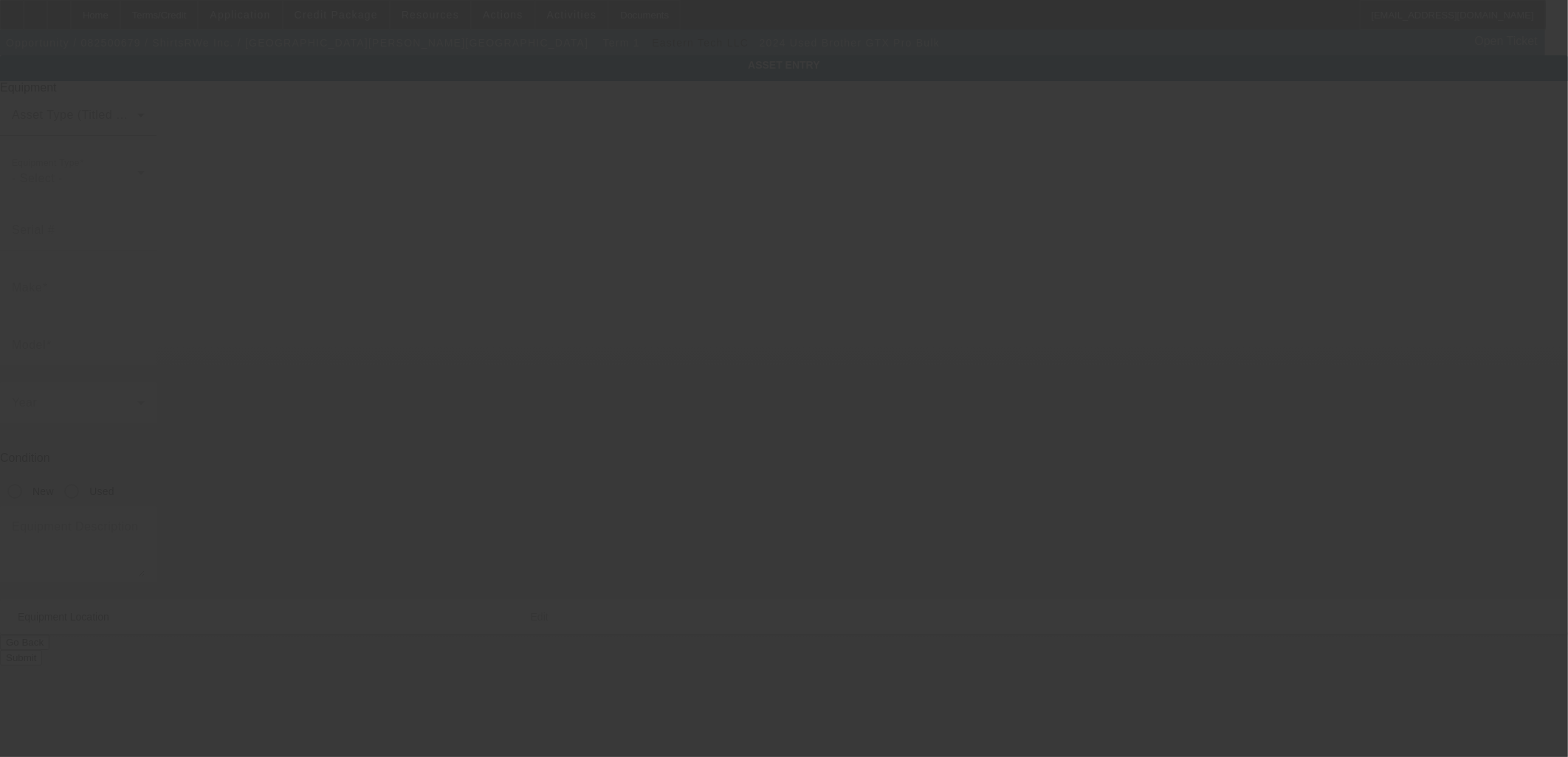
type input "Brother"
type input "GTX Pro Bulk"
radio input "true"
type input "[STREET_ADDRESS]"
type input "Apt 18H"
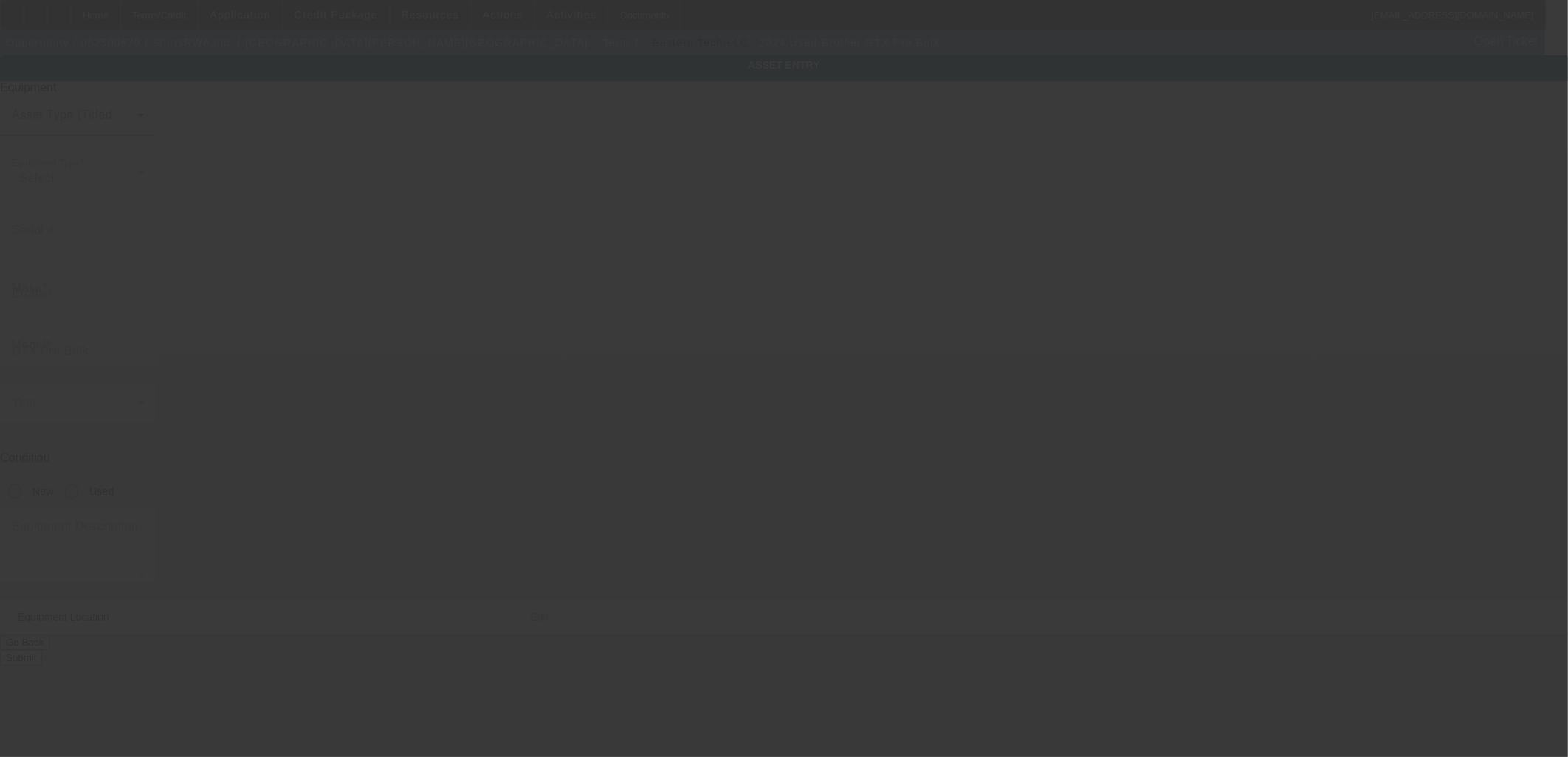
type input "[GEOGRAPHIC_DATA][PERSON_NAME]"
type input "10550"
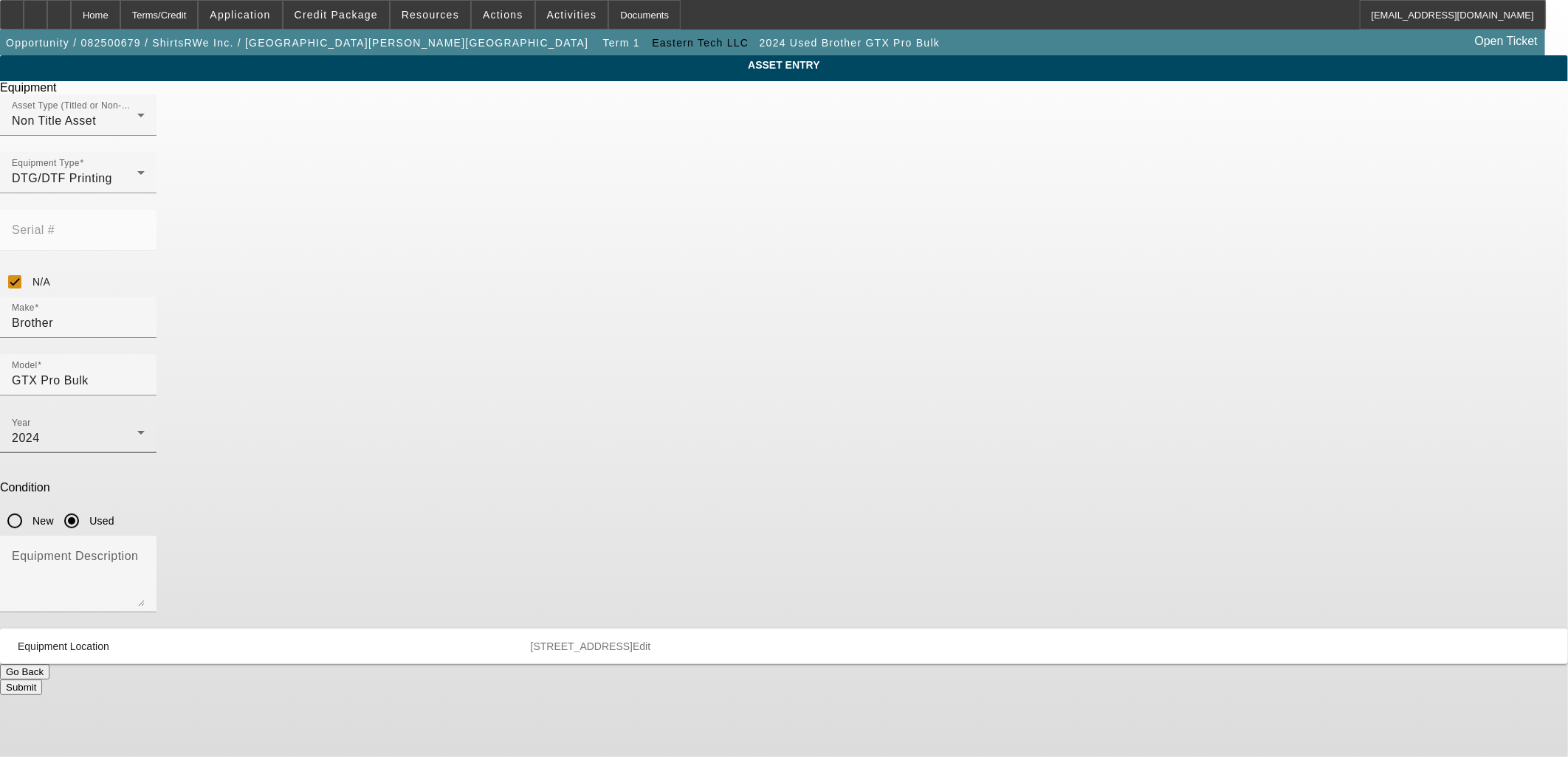
click at [149, 424] on icon at bounding box center [142, 432] width 18 height 18
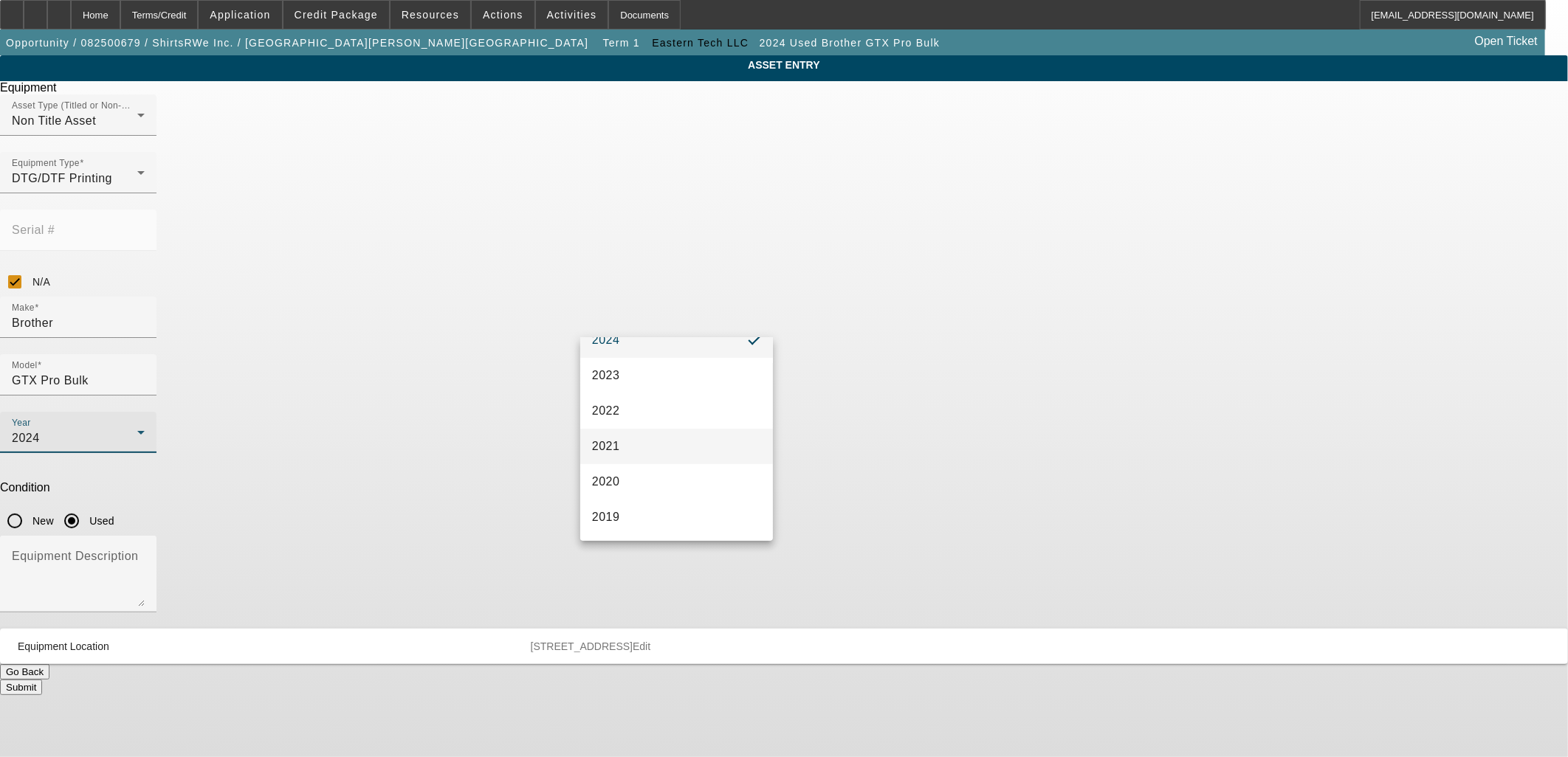
scroll to position [164, 0]
click at [675, 481] on mat-option "2020" at bounding box center [676, 481] width 193 height 36
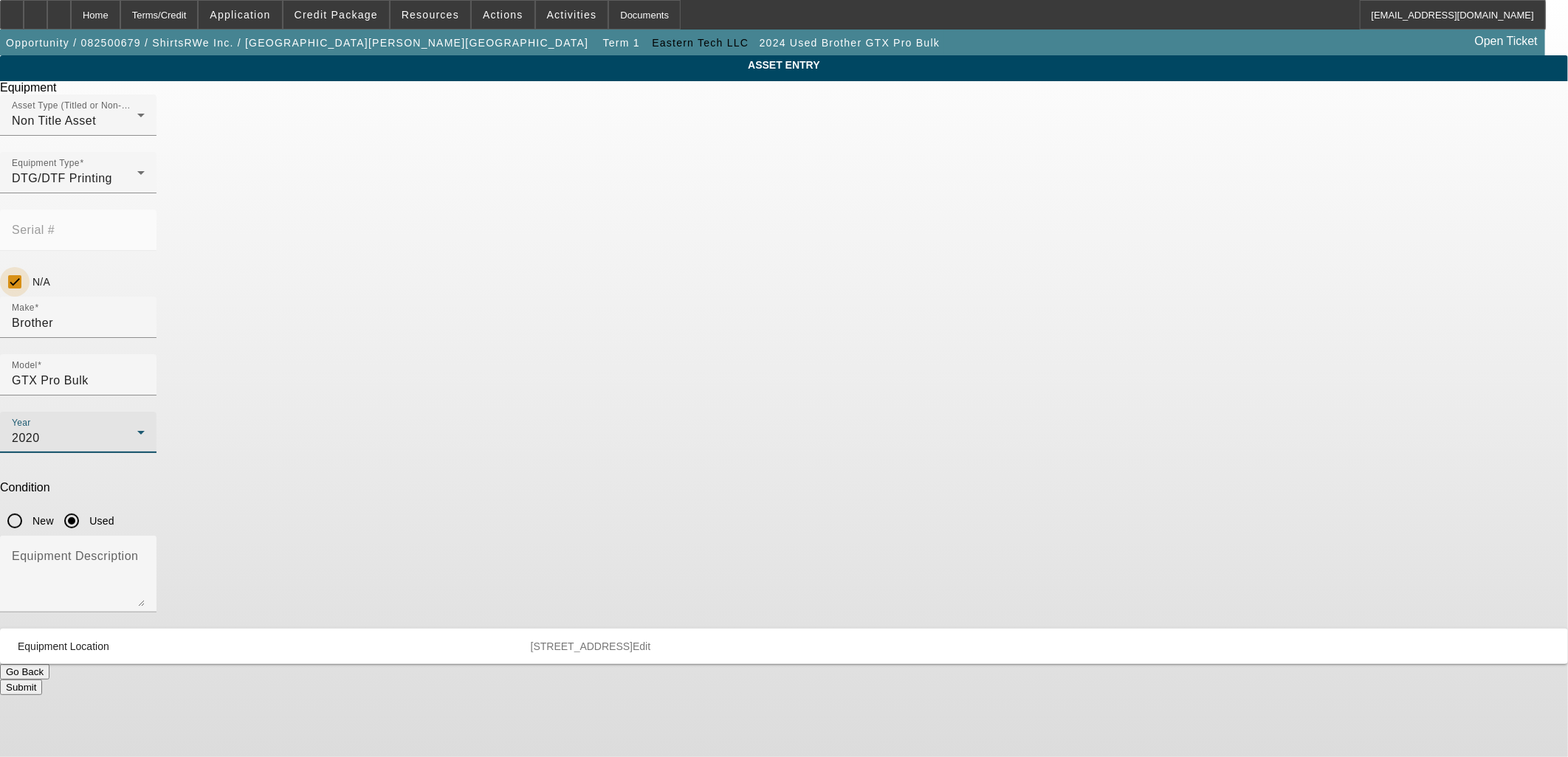
click at [30, 267] on input "N/A" at bounding box center [15, 282] width 30 height 30
checkbox input "false"
click at [145, 228] on input "Serial #" at bounding box center [78, 237] width 133 height 18
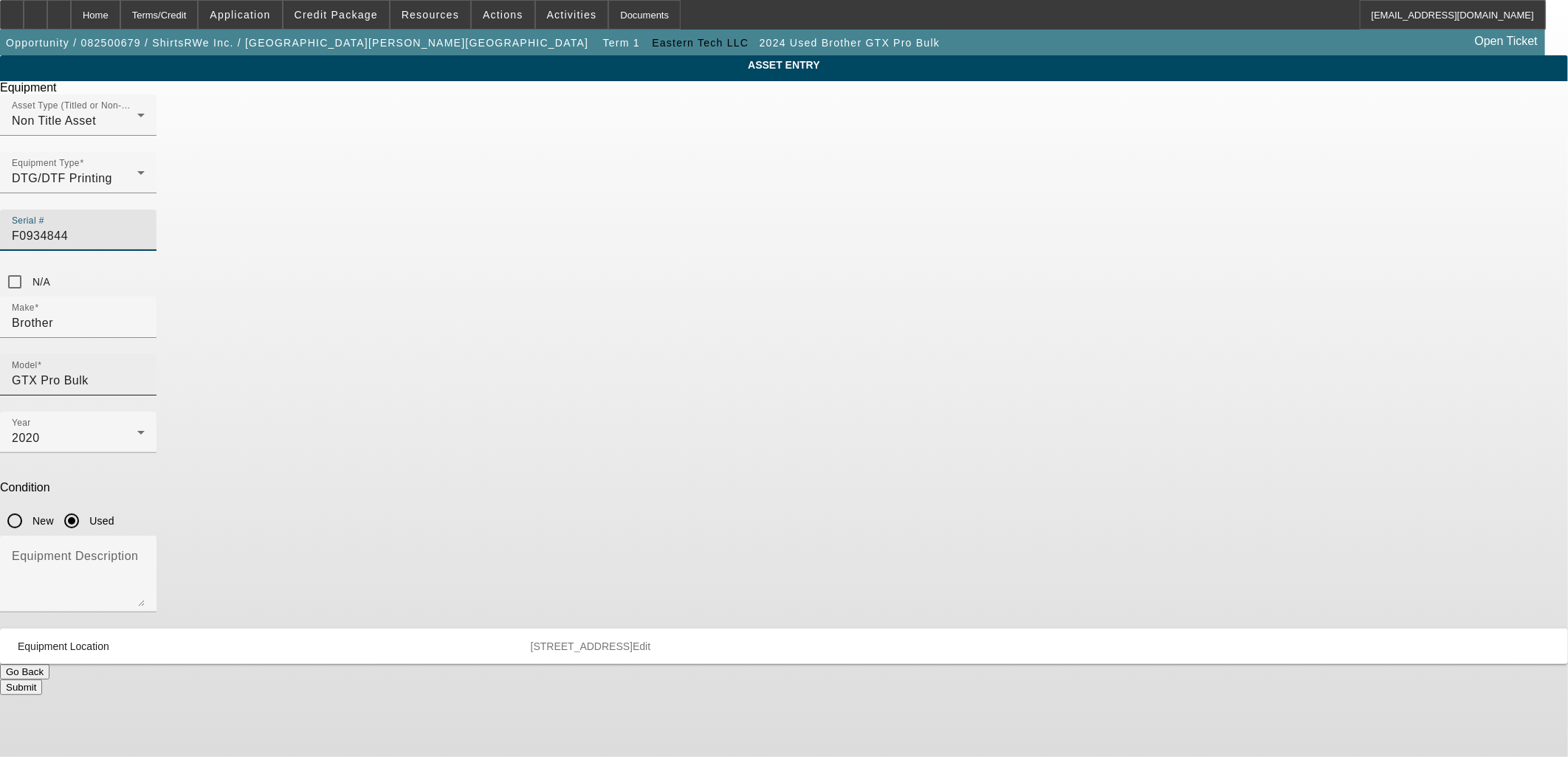
type input "F0934844"
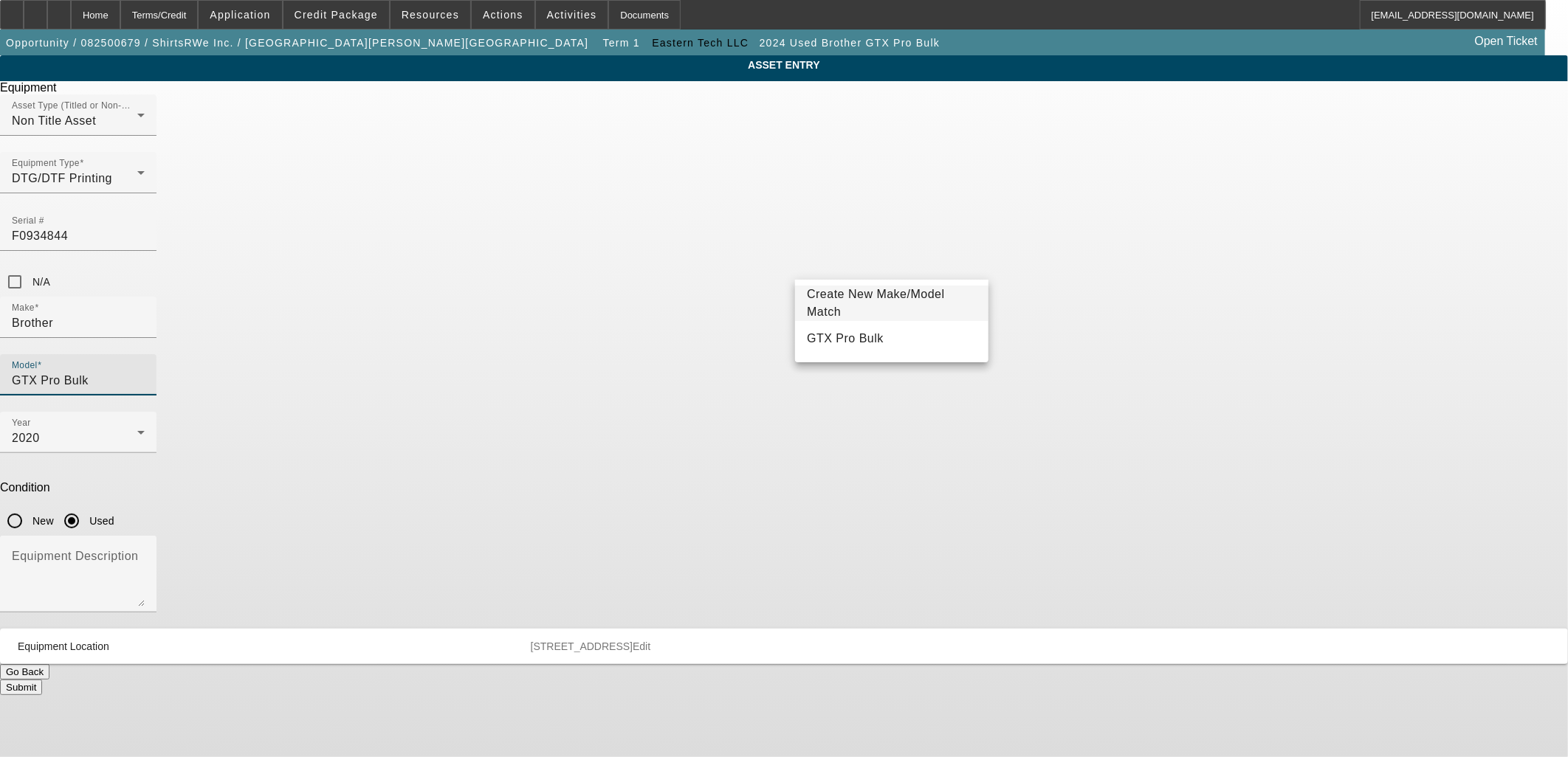
drag, startPoint x: 905, startPoint y: 267, endPoint x: 828, endPoint y: 266, distance: 77.0
click at [145, 372] on input "GTX Pro Bulk" at bounding box center [78, 381] width 133 height 18
click at [869, 412] on mat-option "GTX Pro-B" at bounding box center [891, 410] width 193 height 36
type input "GTX Pro-B"
click at [43, 680] on button "Submit" at bounding box center [21, 688] width 43 height 16
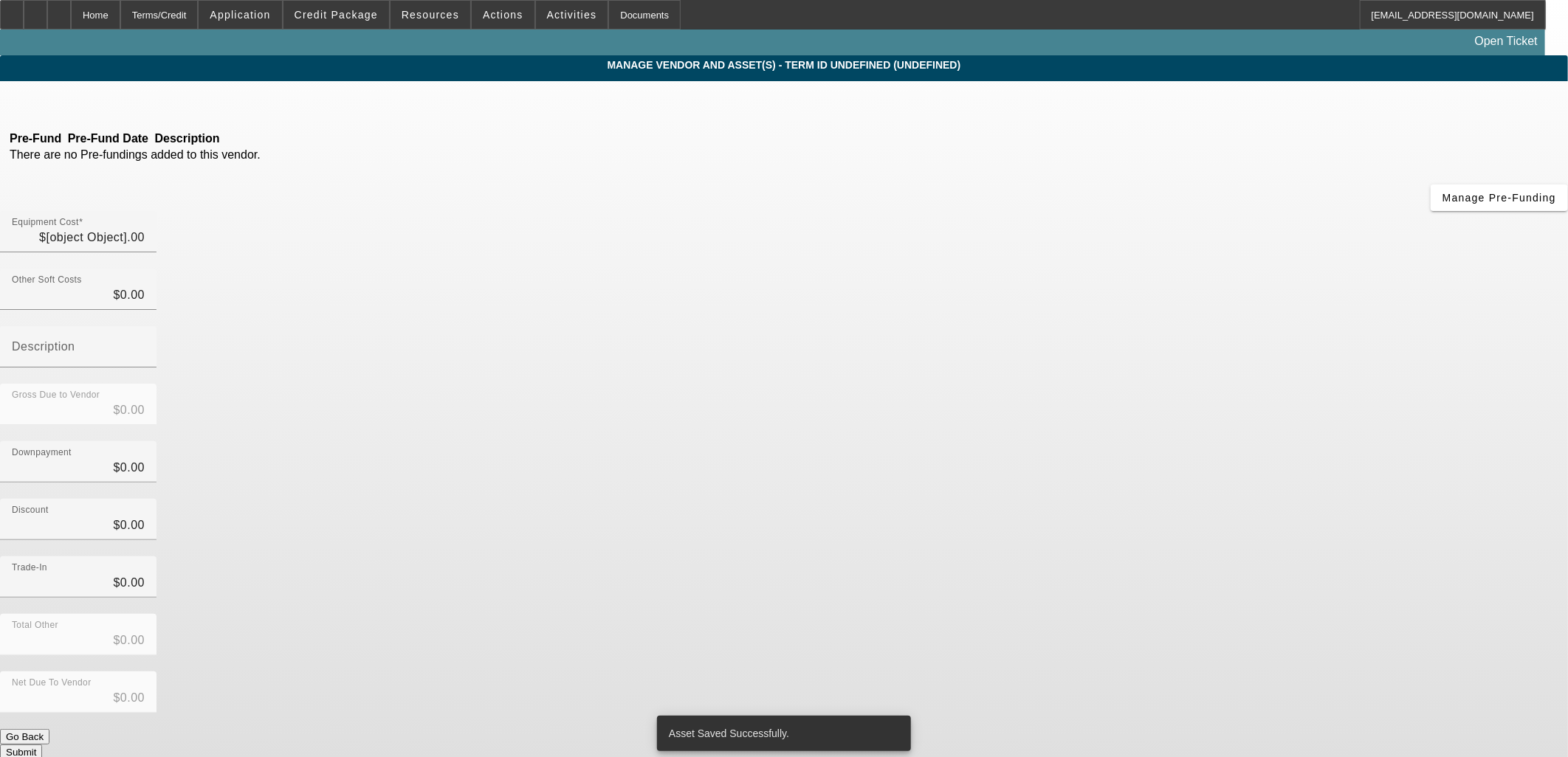
type input "$29,998.00"
type input "$1,500.00"
type input "$31,498.00"
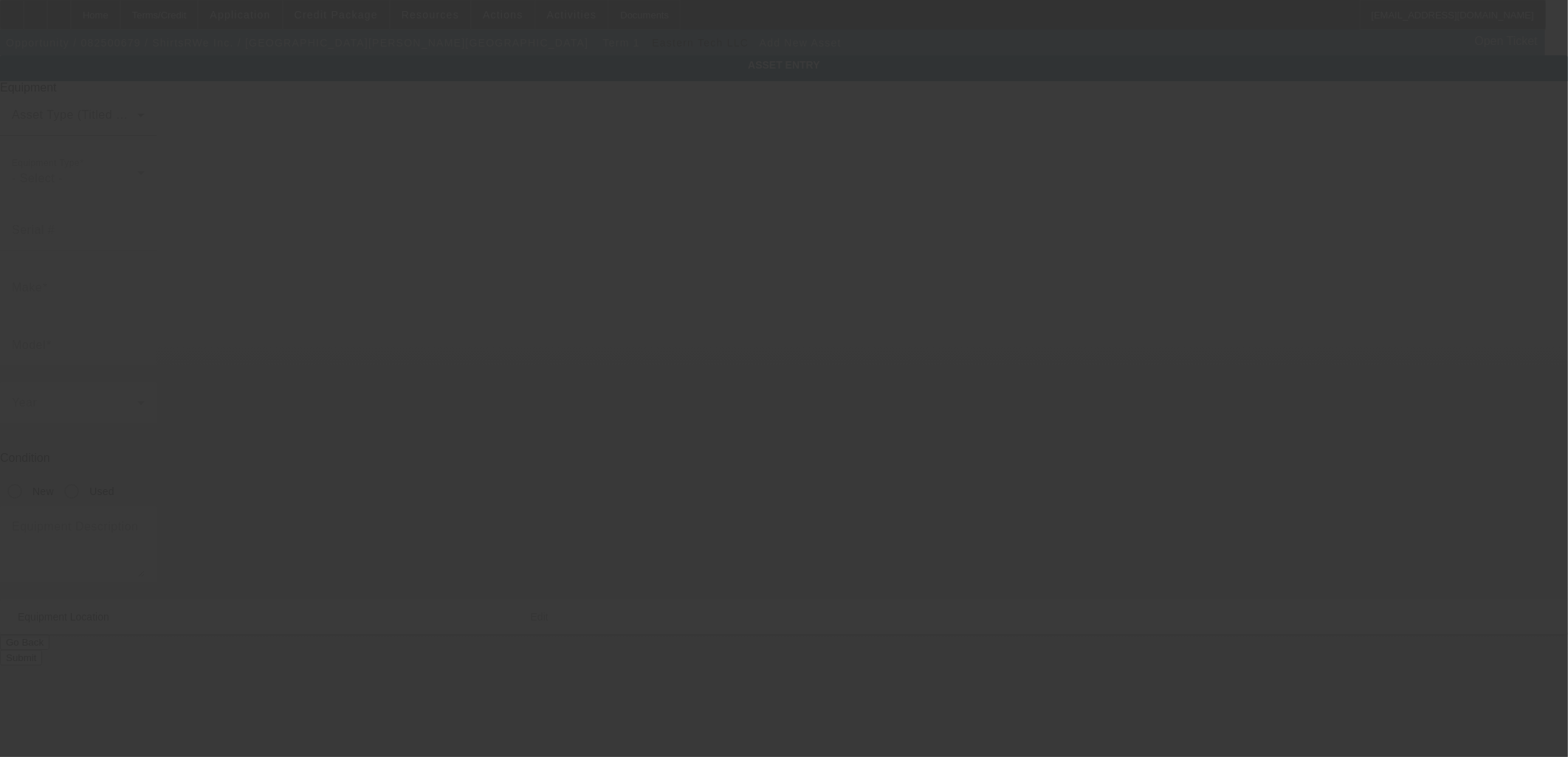
type input "250 E Sandford Blvd"
type input "Apt 18H"
type input "Mount Vernon"
type input "10550"
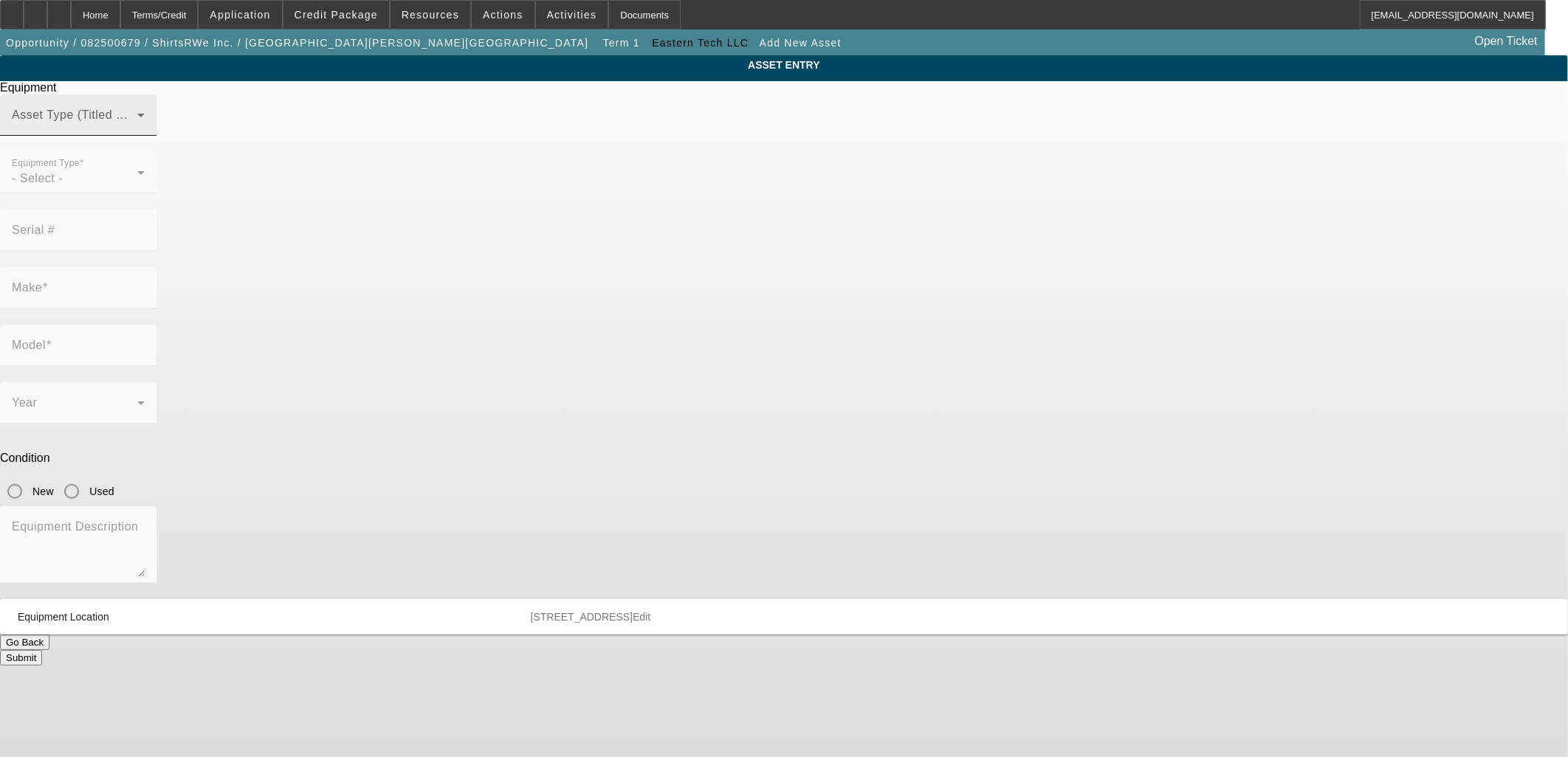
click at [138, 130] on span at bounding box center [74, 121] width 126 height 18
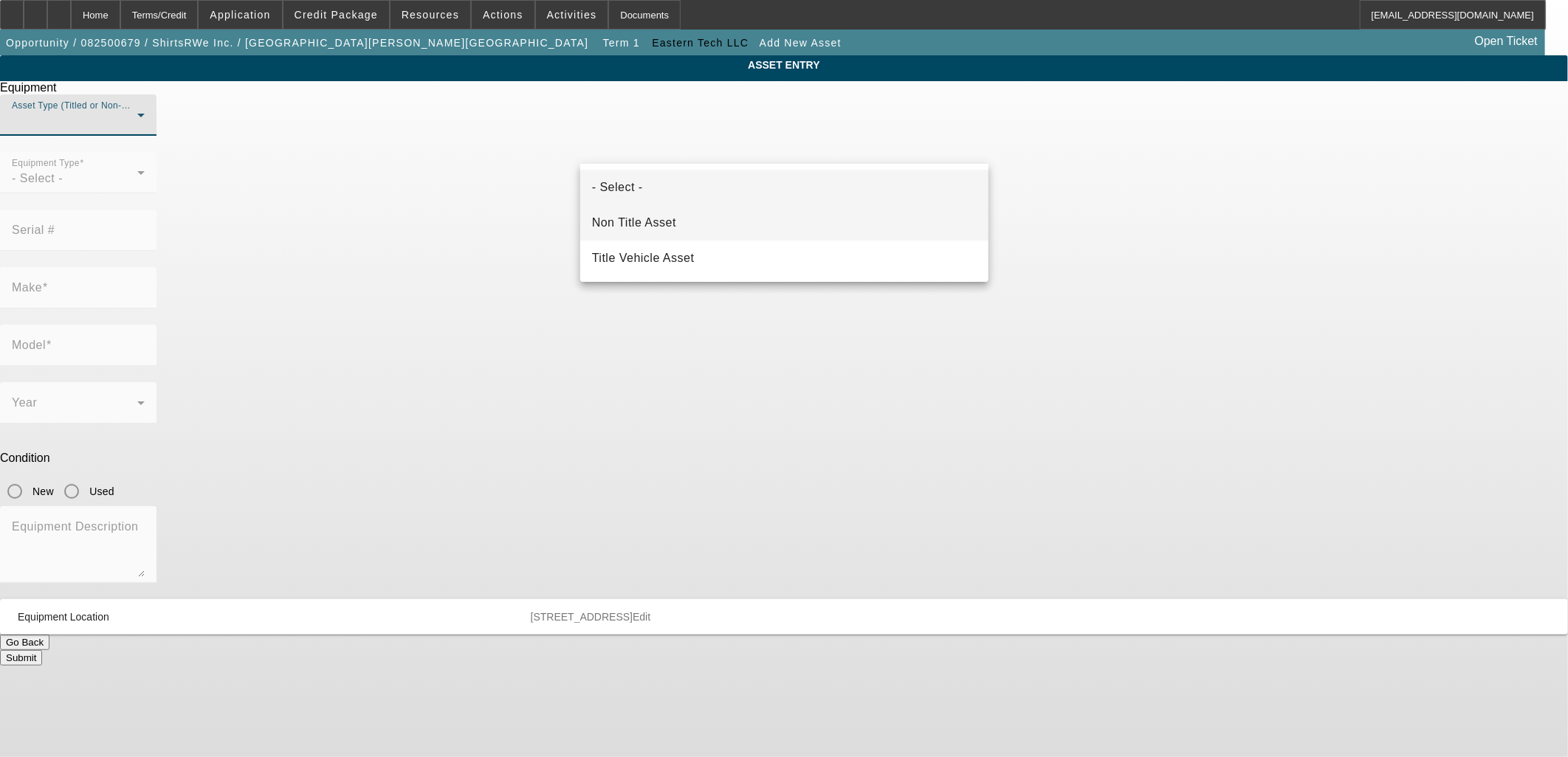
click at [614, 223] on span "Non Title Asset" at bounding box center [634, 223] width 84 height 18
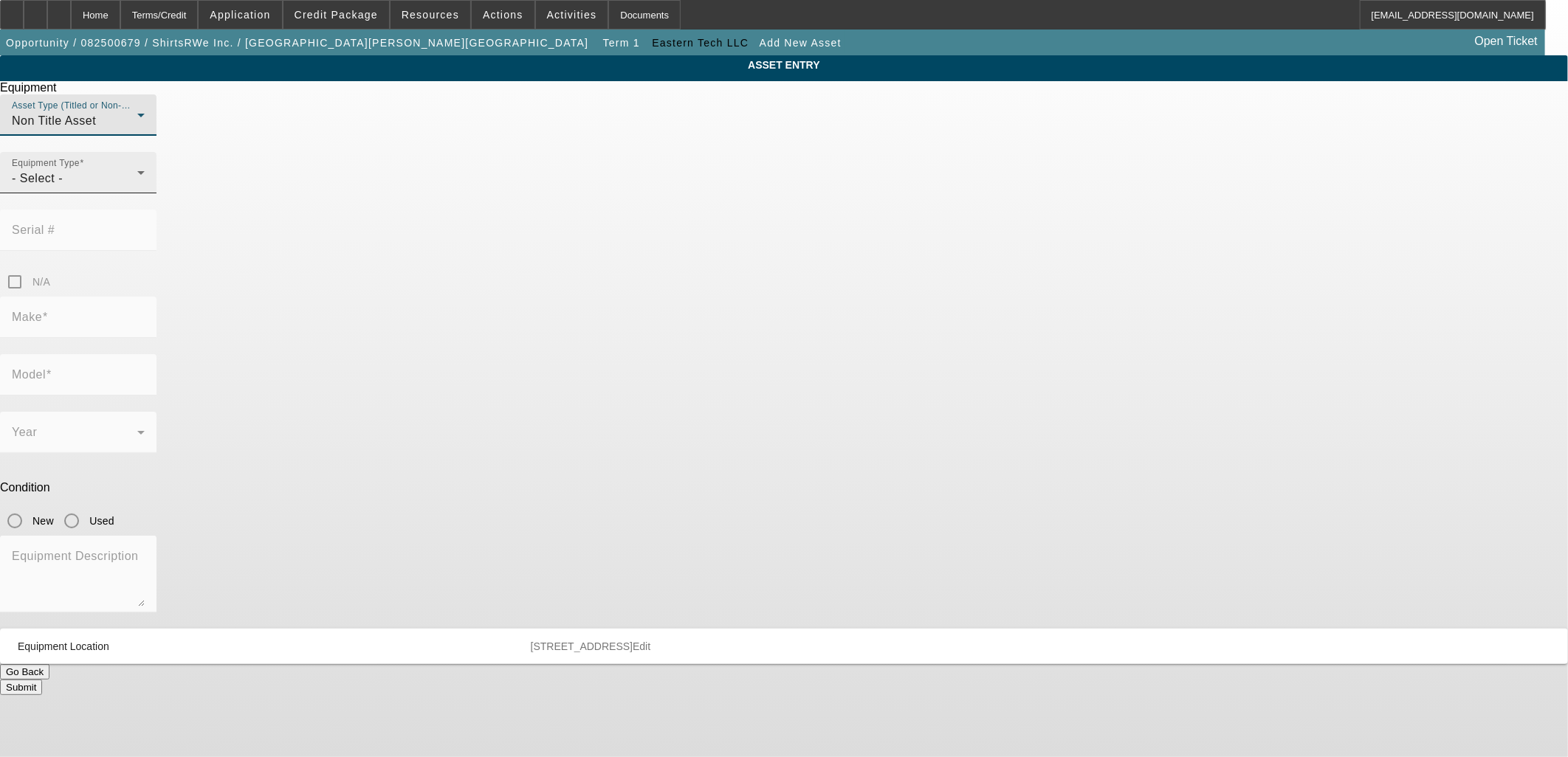
click at [149, 181] on icon at bounding box center [142, 173] width 18 height 18
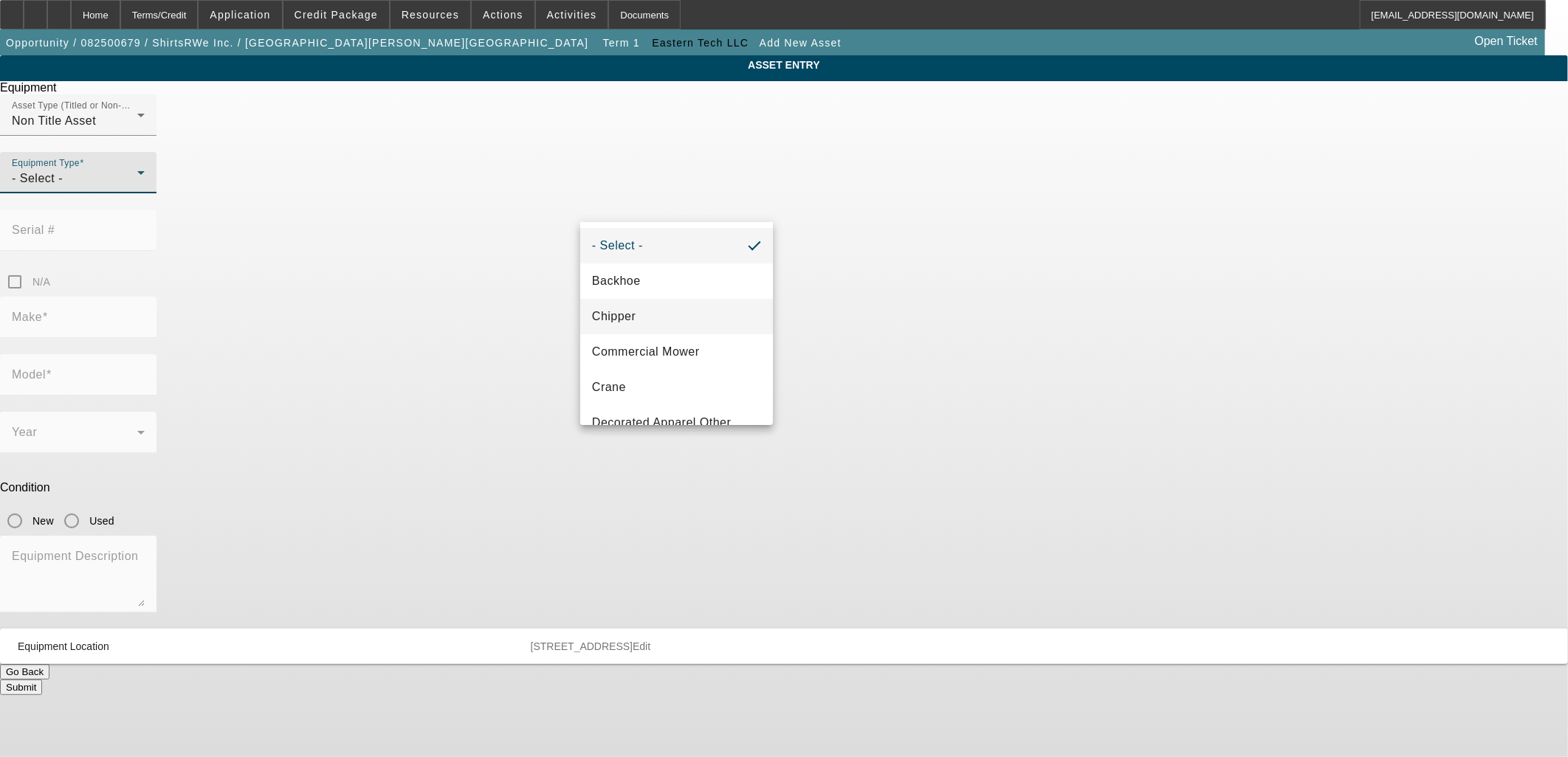
scroll to position [50, 0]
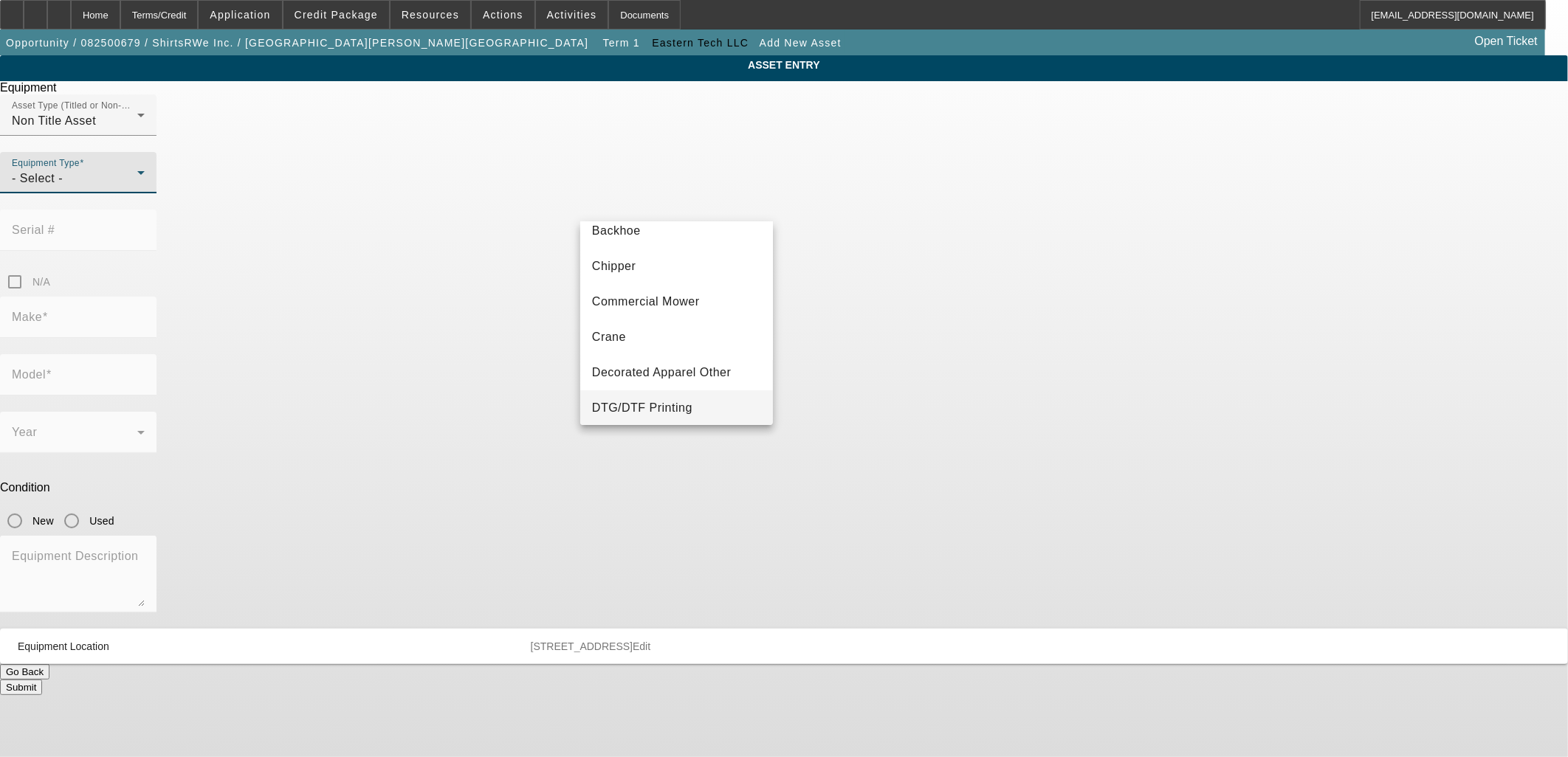
click at [640, 400] on span "DTG/DTF Printing" at bounding box center [641, 409] width 100 height 18
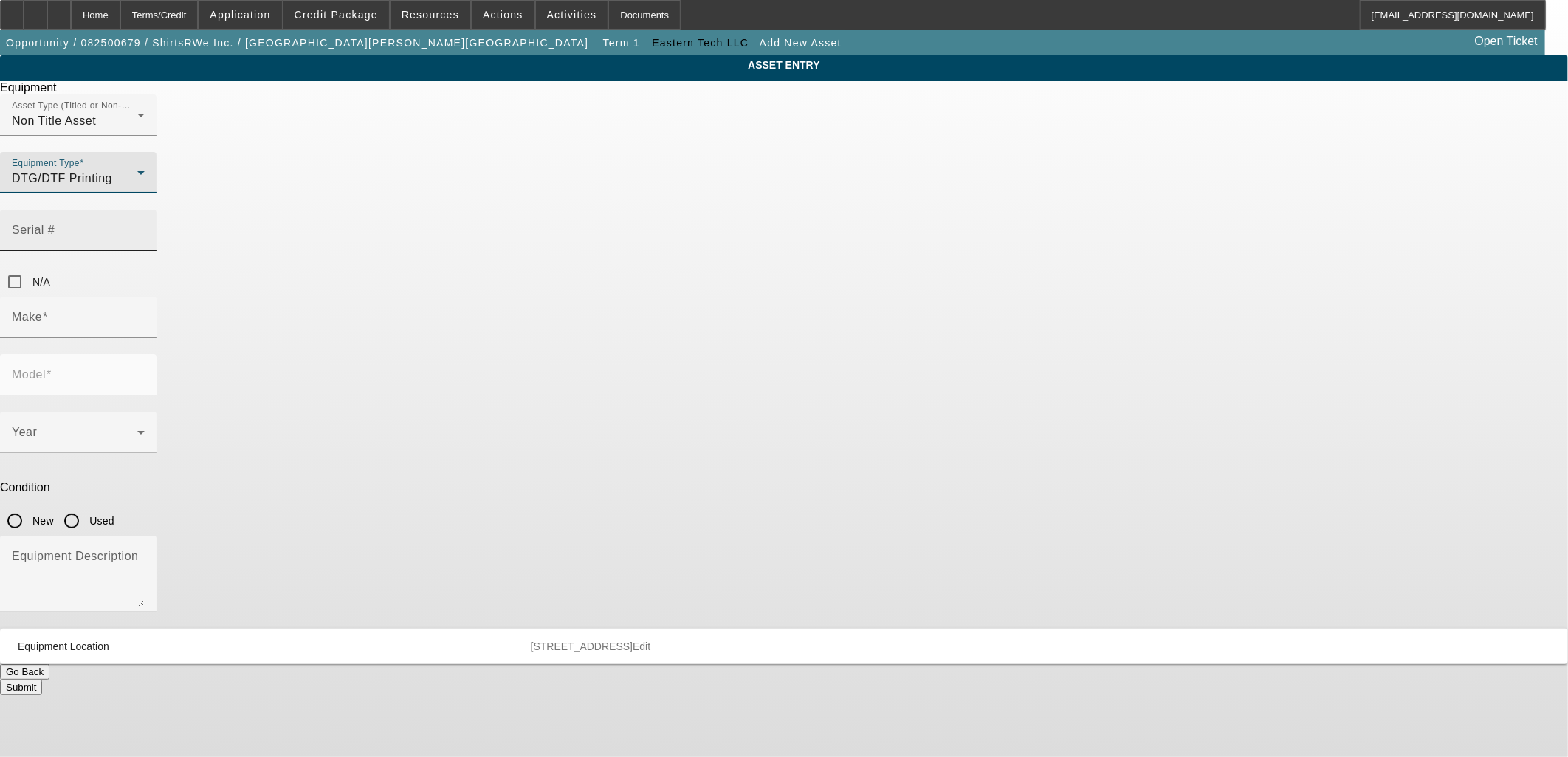
click at [145, 228] on input "Serial #" at bounding box center [78, 237] width 133 height 18
type input "F0934979"
click at [145, 315] on input "Make" at bounding box center [78, 324] width 133 height 18
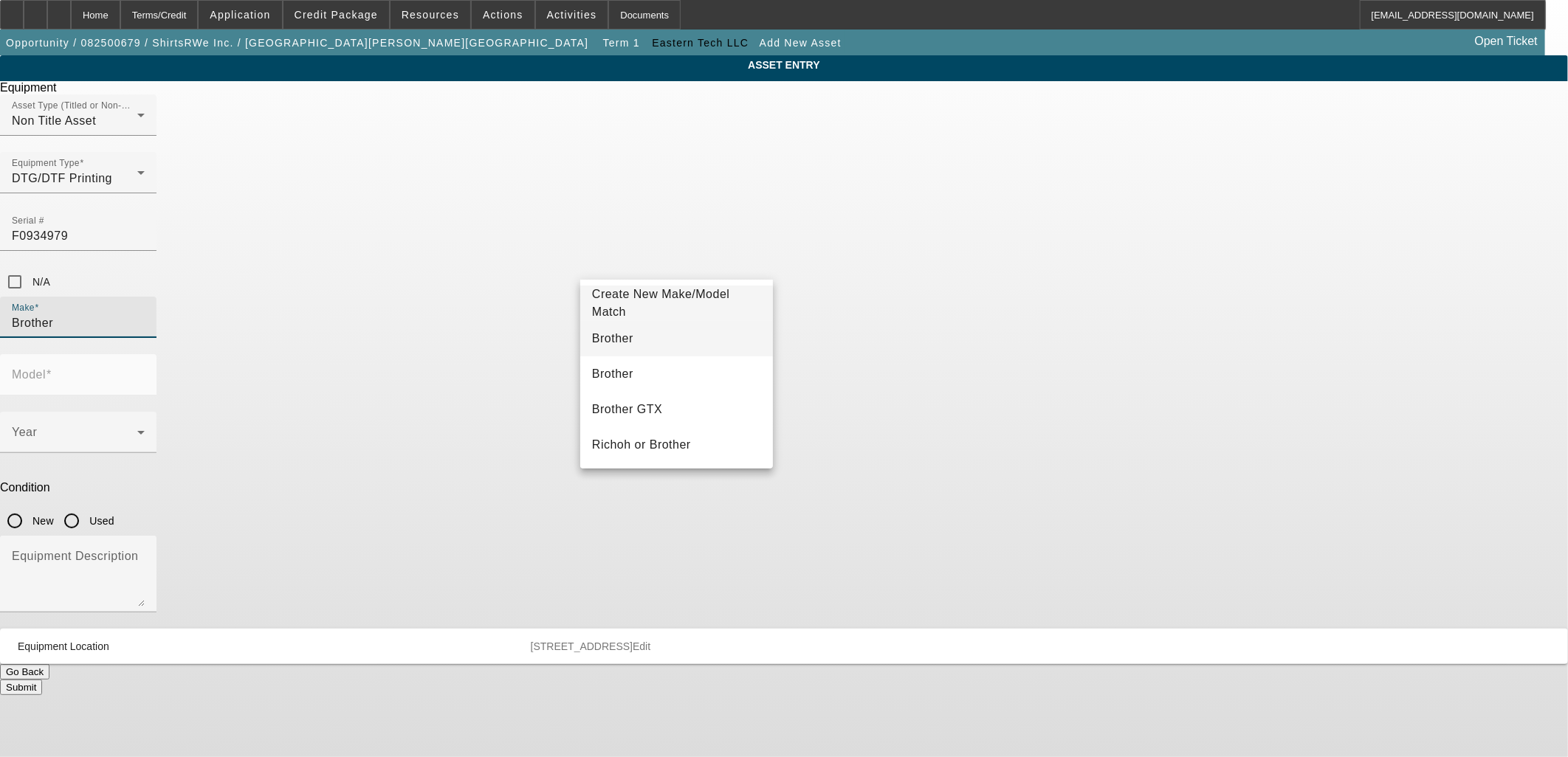
click at [629, 341] on mat-option "Brother" at bounding box center [676, 338] width 193 height 36
type input "Brother"
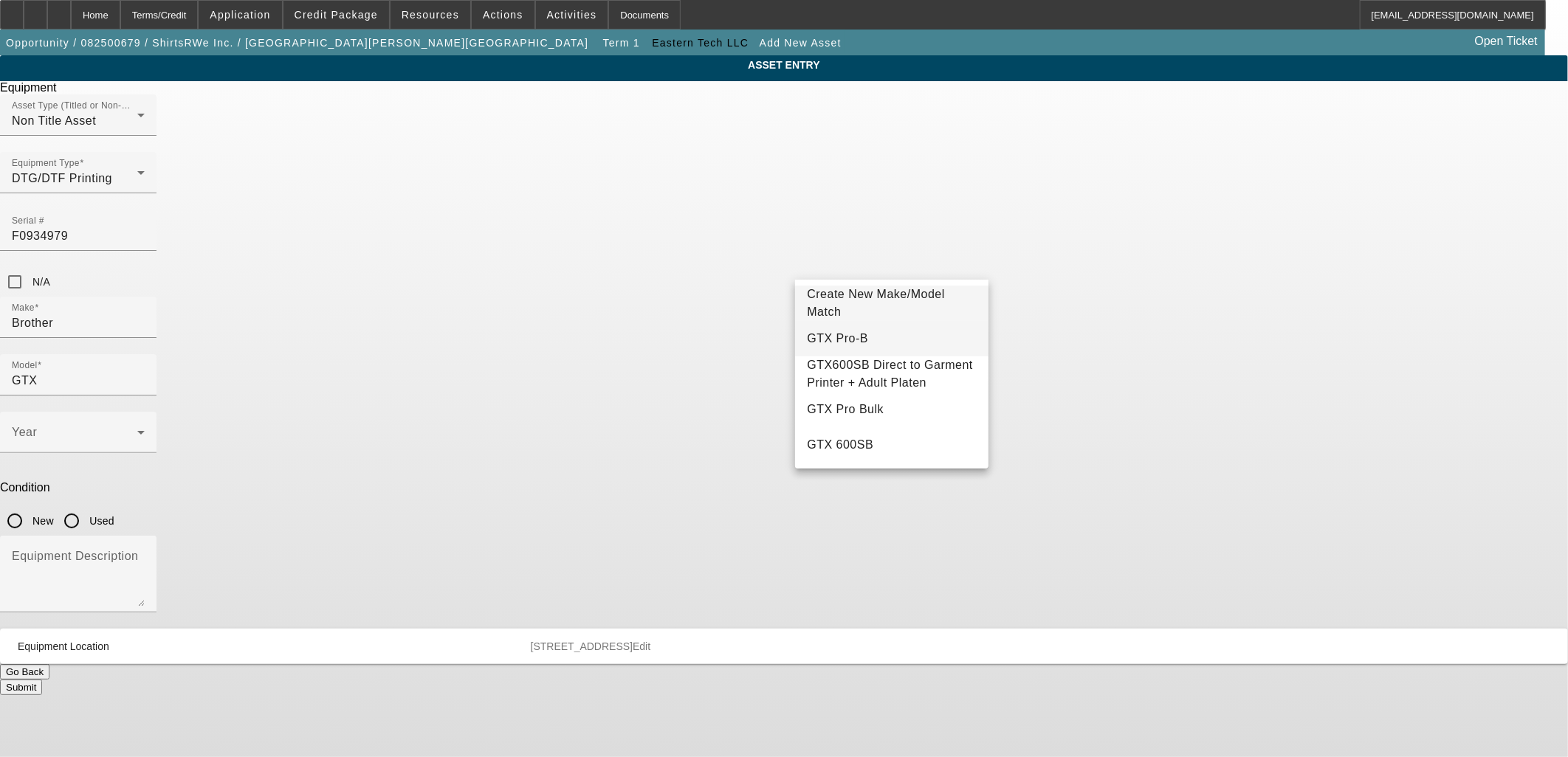
click at [833, 334] on span "GTX Pro-B" at bounding box center [837, 338] width 61 height 13
type input "GTX Pro-B"
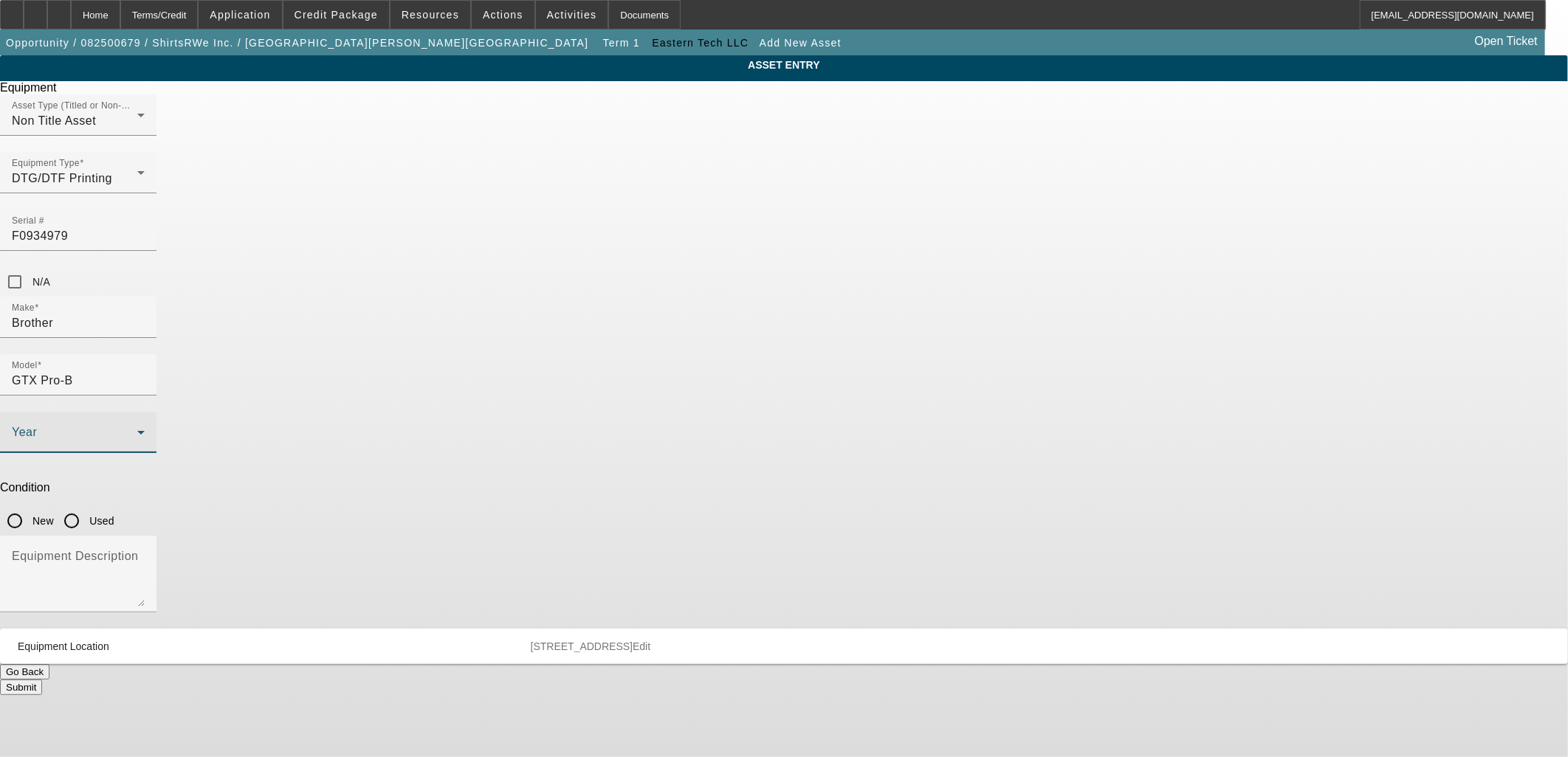
click at [138, 429] on span at bounding box center [74, 438] width 126 height 18
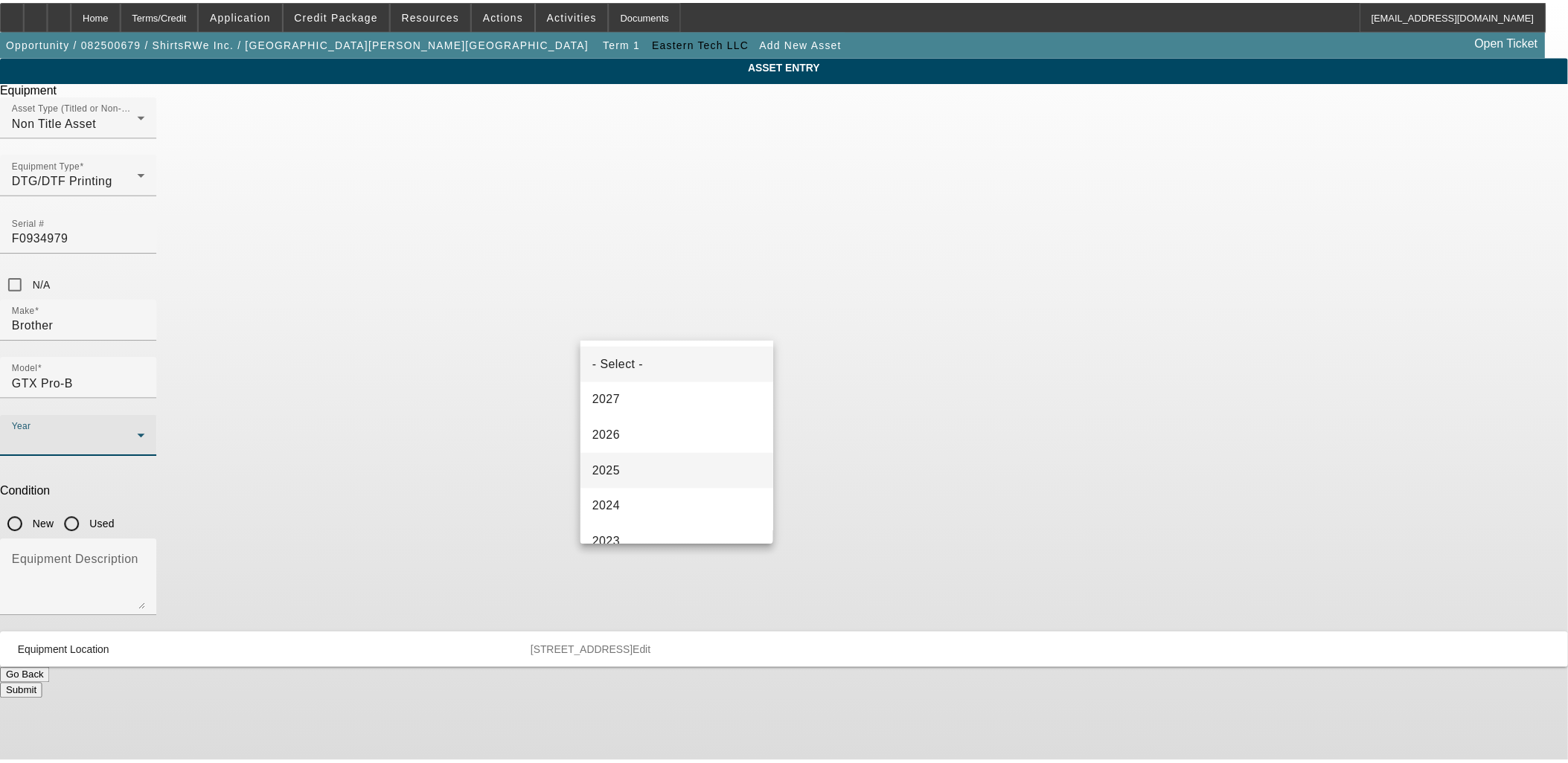
scroll to position [166, 0]
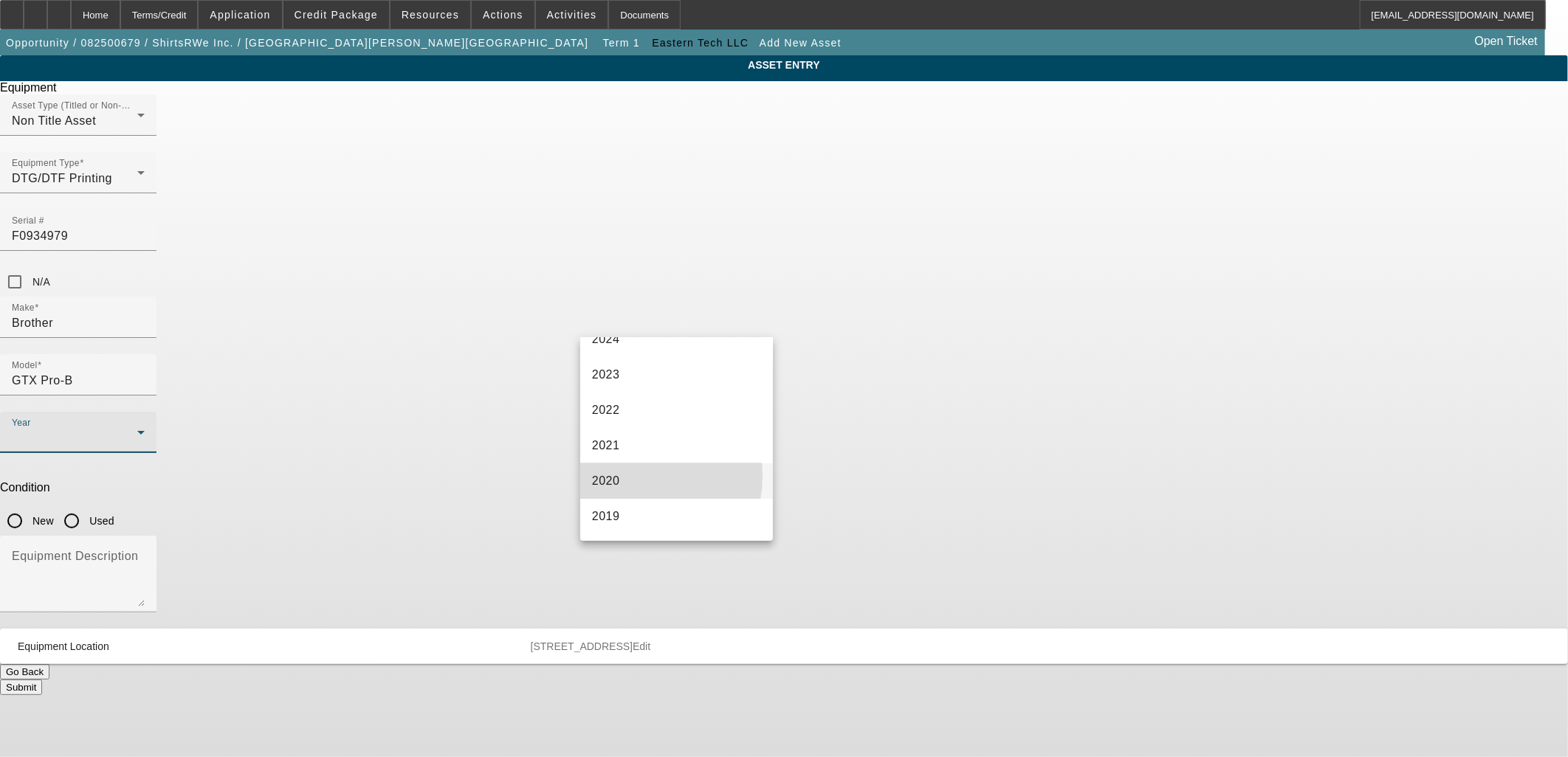
click at [630, 475] on mat-option "2020" at bounding box center [676, 481] width 193 height 36
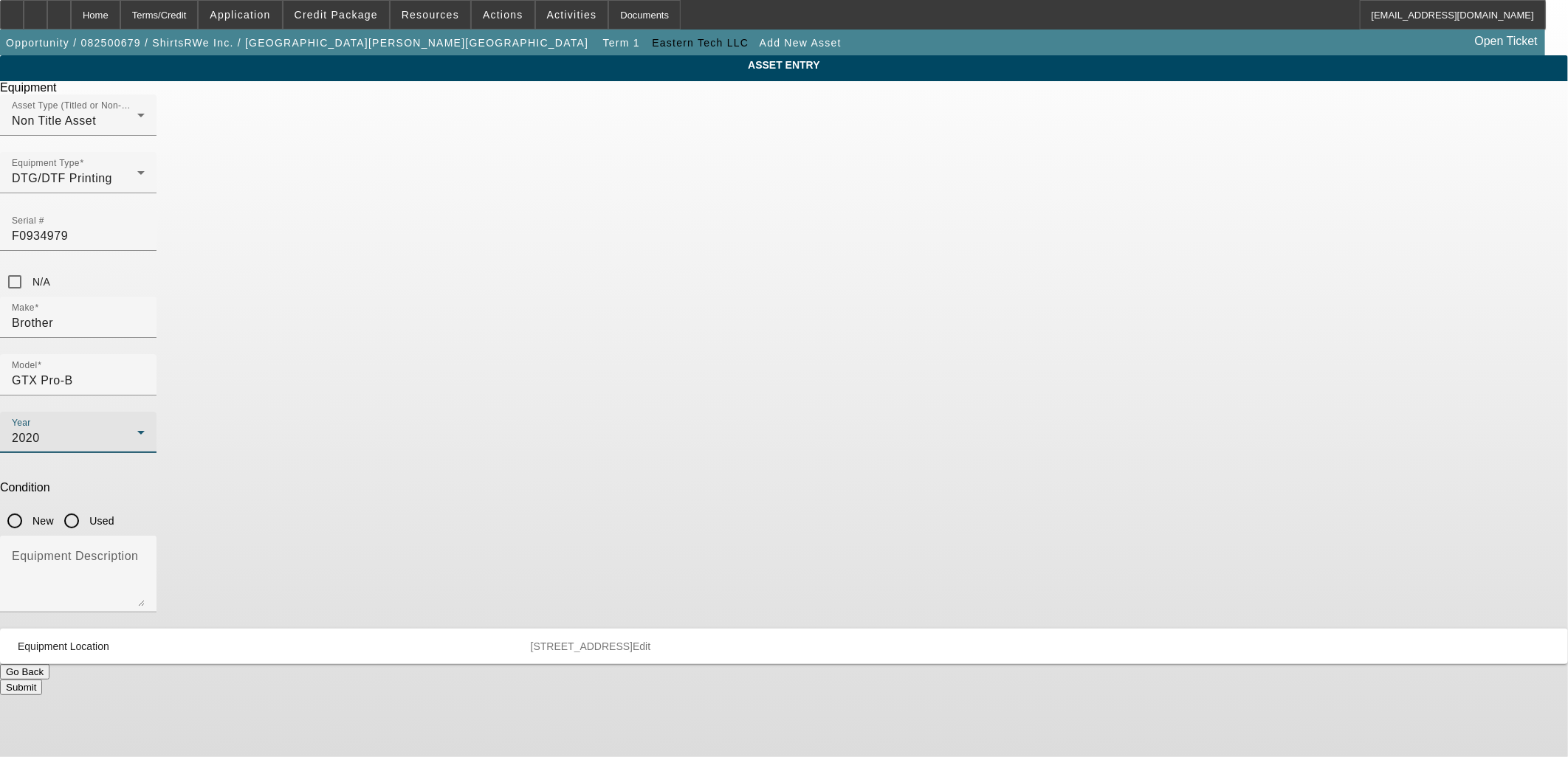
click at [86, 507] on input "Used" at bounding box center [71, 521] width 30 height 30
radio input "true"
click at [43, 680] on button "Submit" at bounding box center [21, 688] width 43 height 16
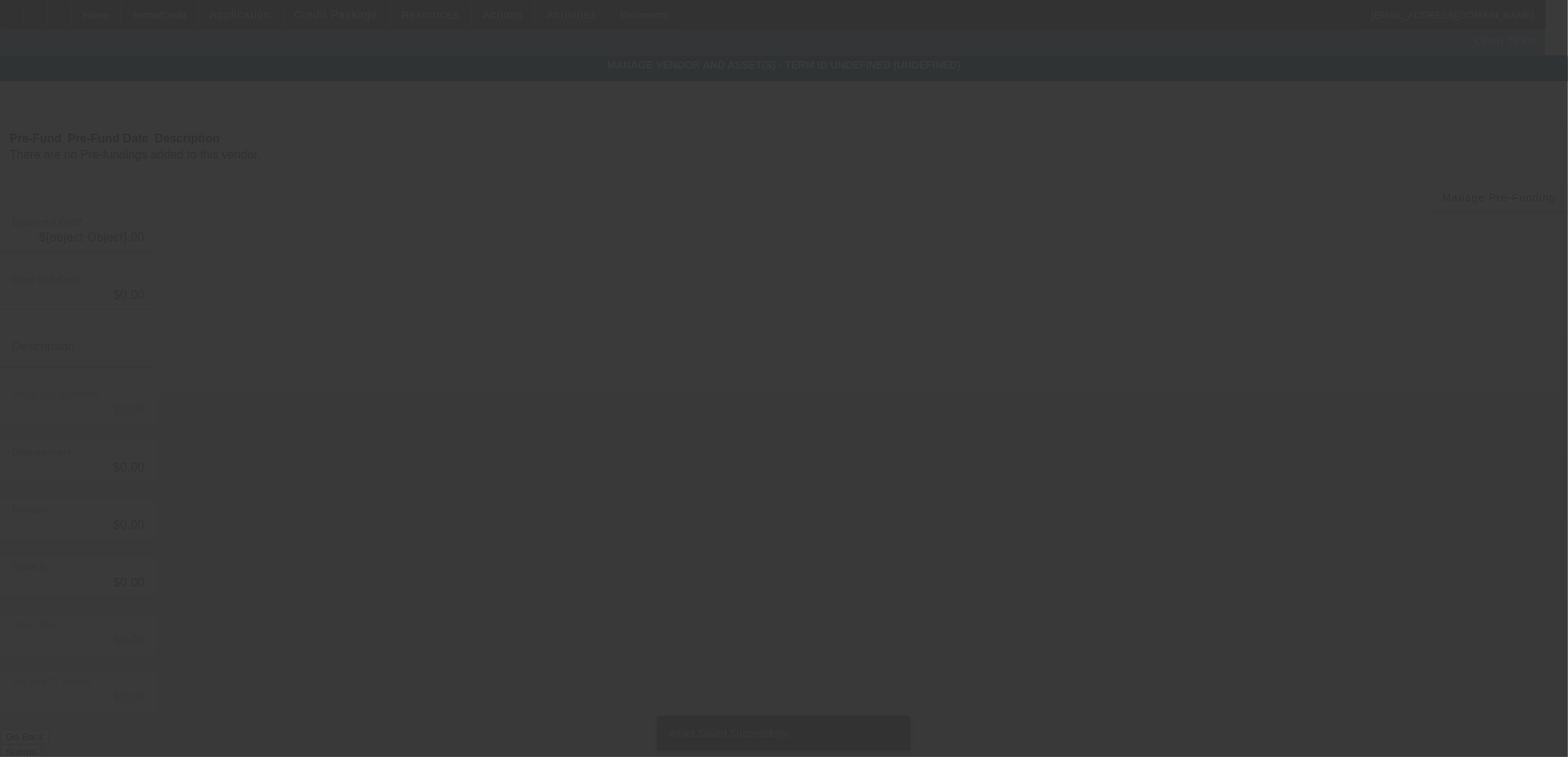
type input "$29,998.00"
type input "$1,500.00"
type input "$31,498.00"
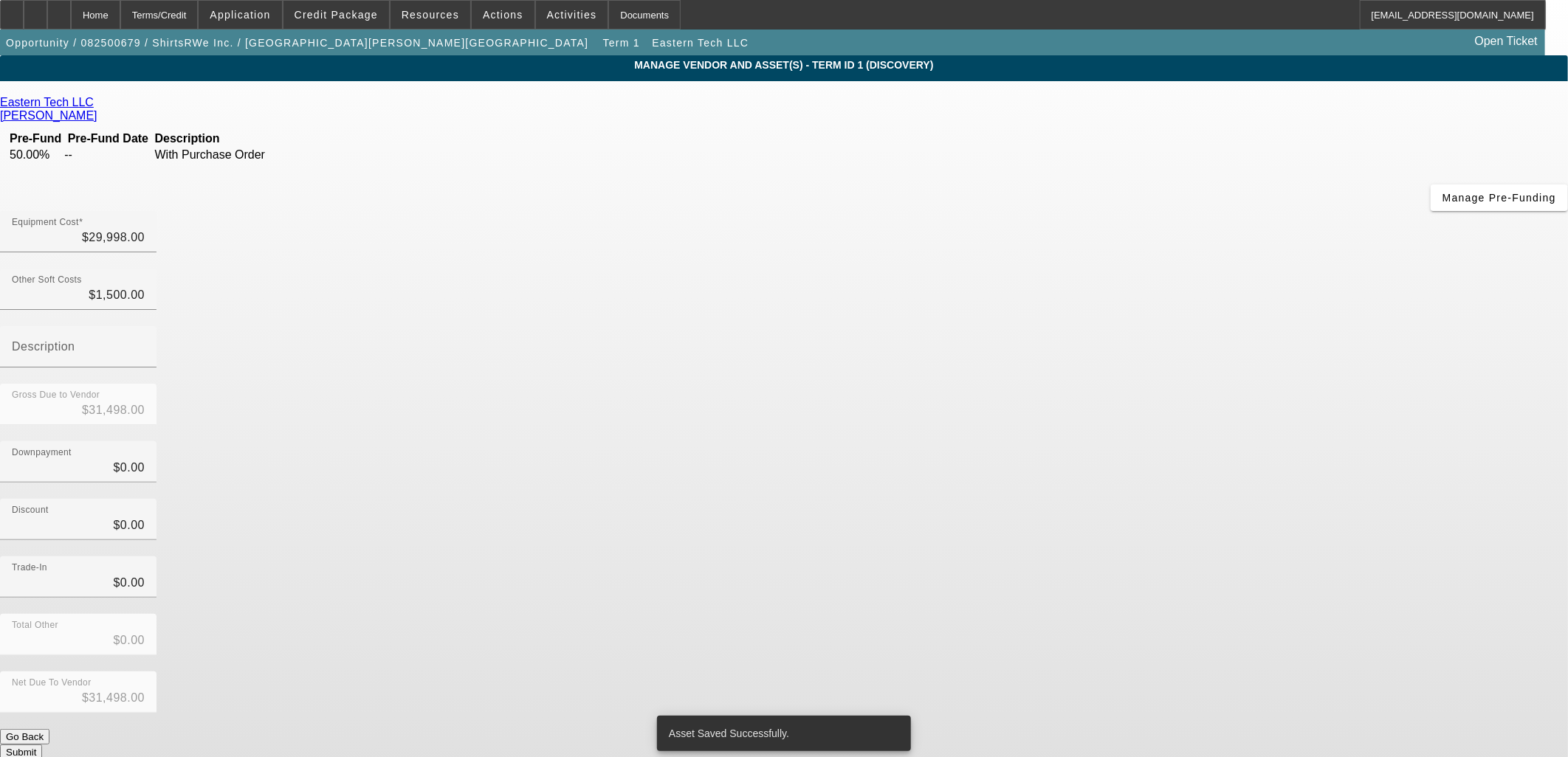
click at [43, 745] on button "Submit" at bounding box center [21, 753] width 43 height 16
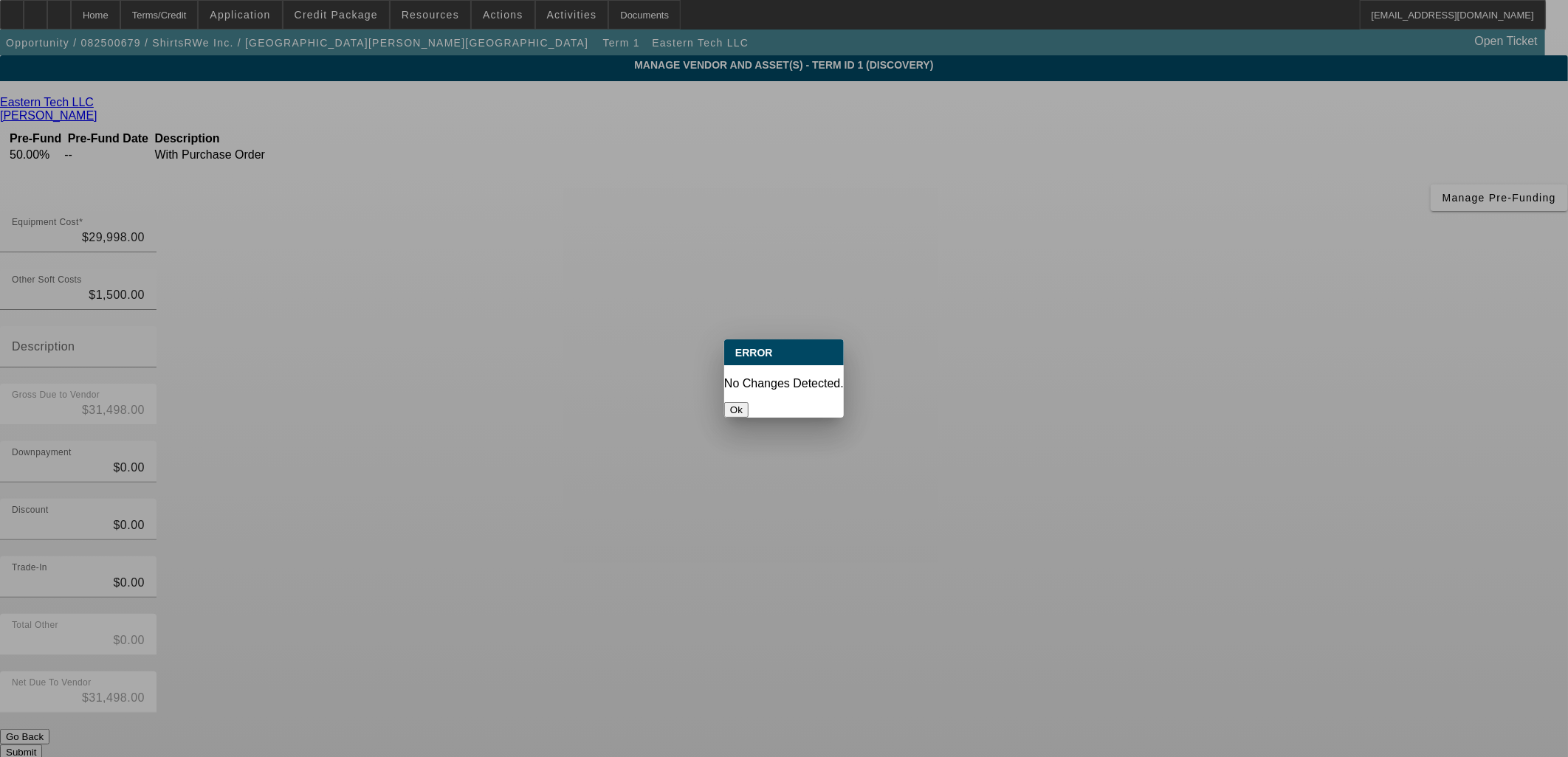
click at [748, 402] on button "Ok" at bounding box center [736, 410] width 25 height 16
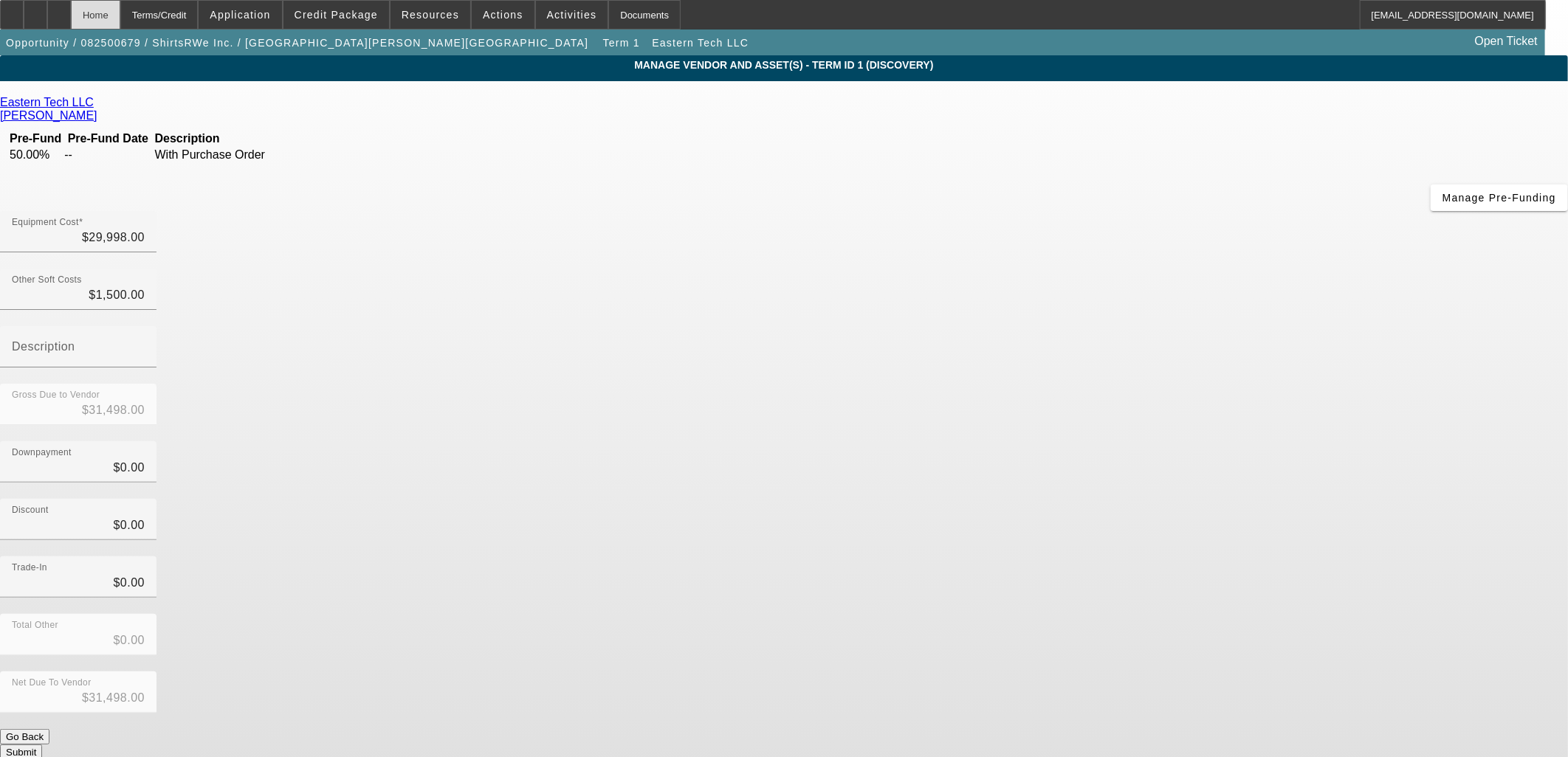
click at [121, 16] on div "Home" at bounding box center [96, 15] width 49 height 30
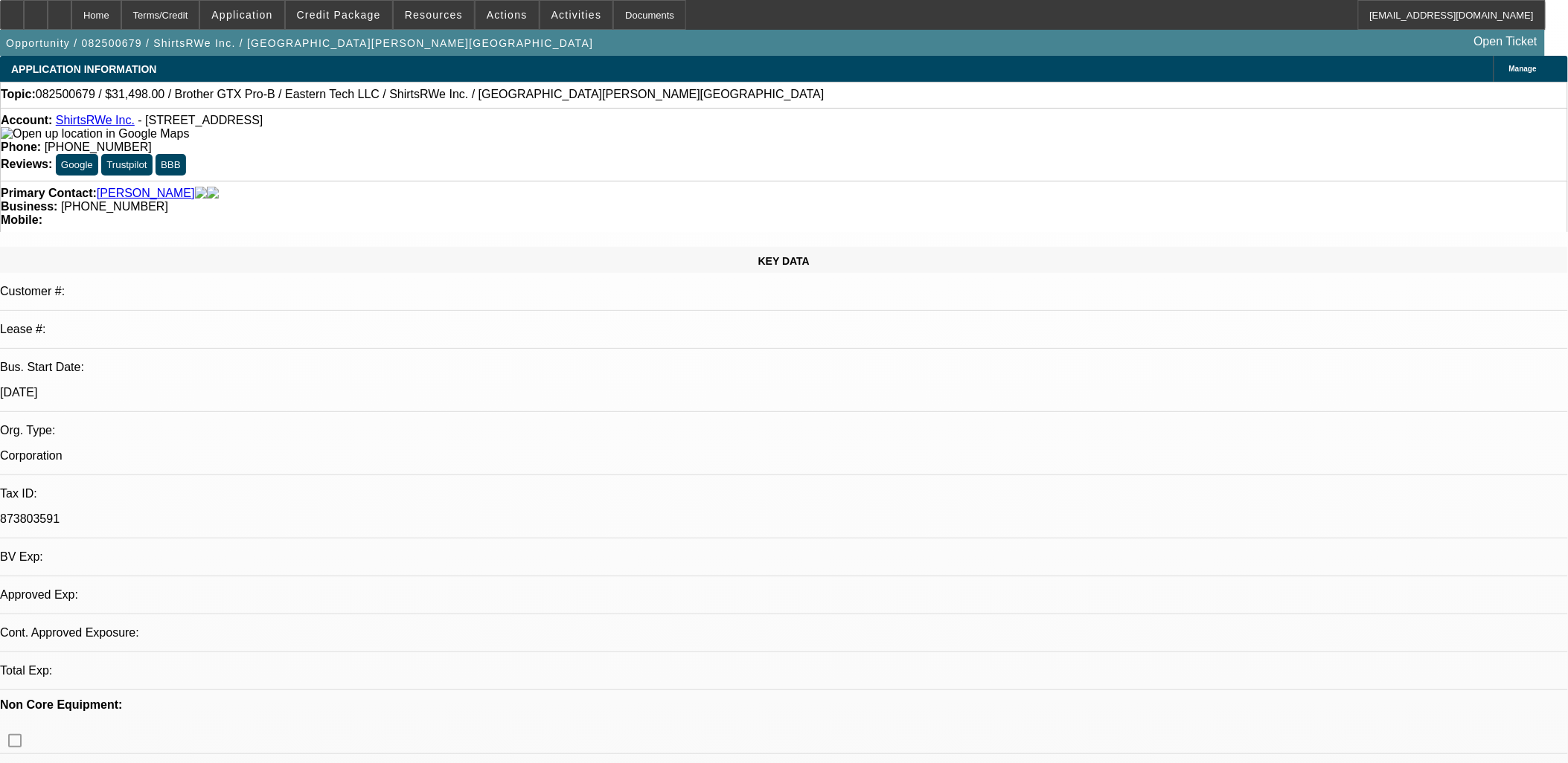
select select "0"
select select "2"
select select "0.1"
select select "4"
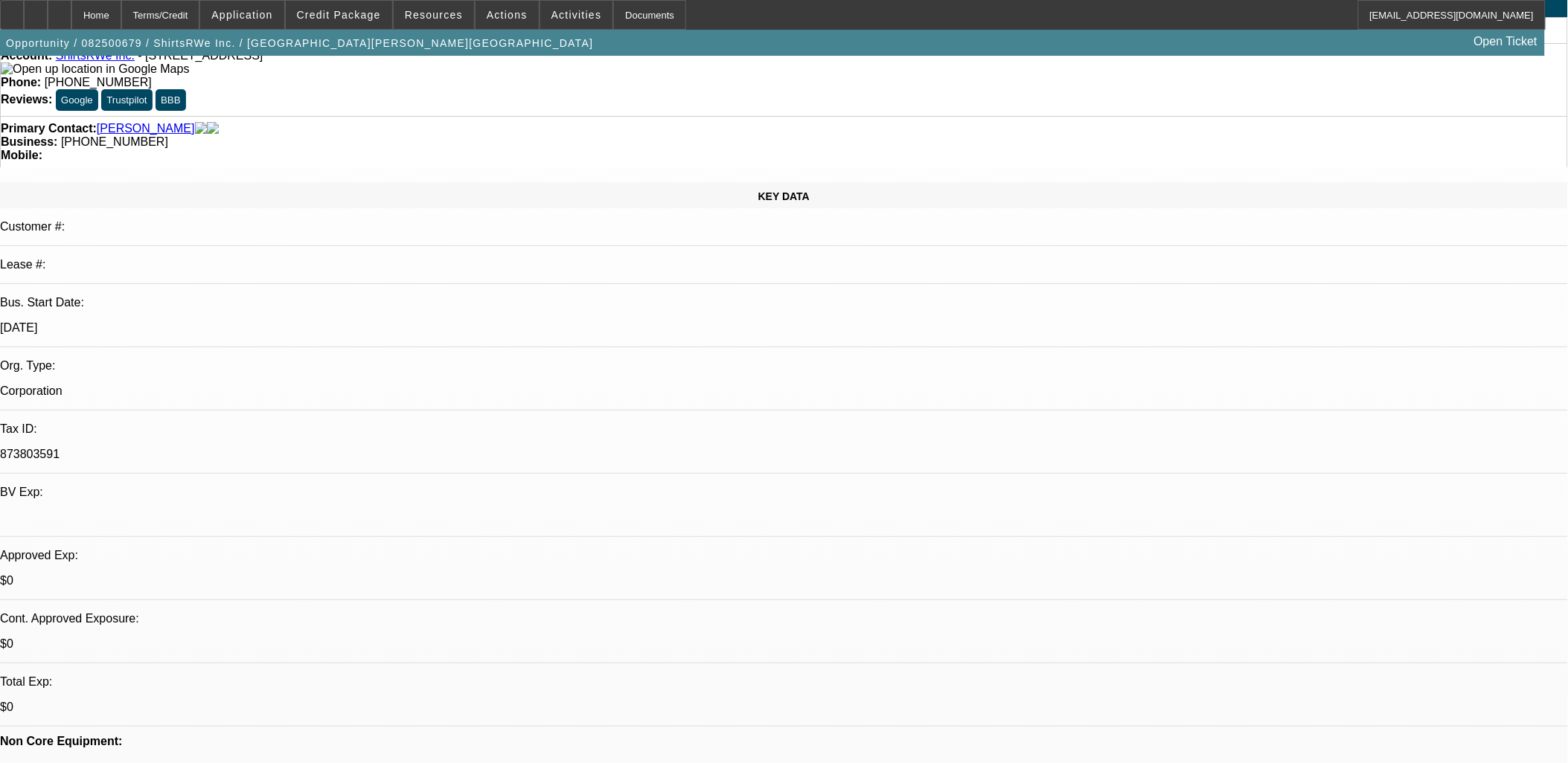
scroll to position [166, 0]
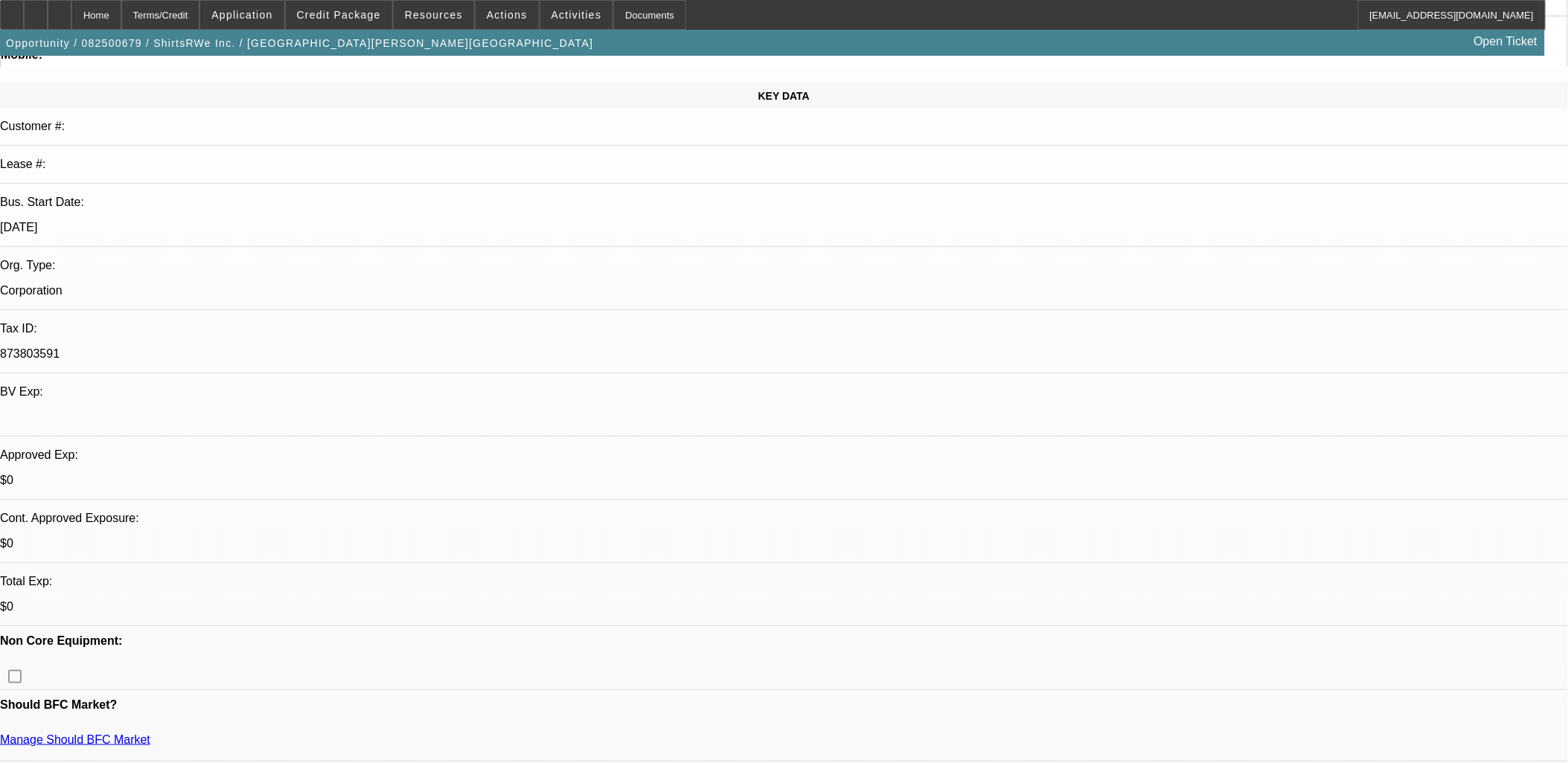
radio input "true"
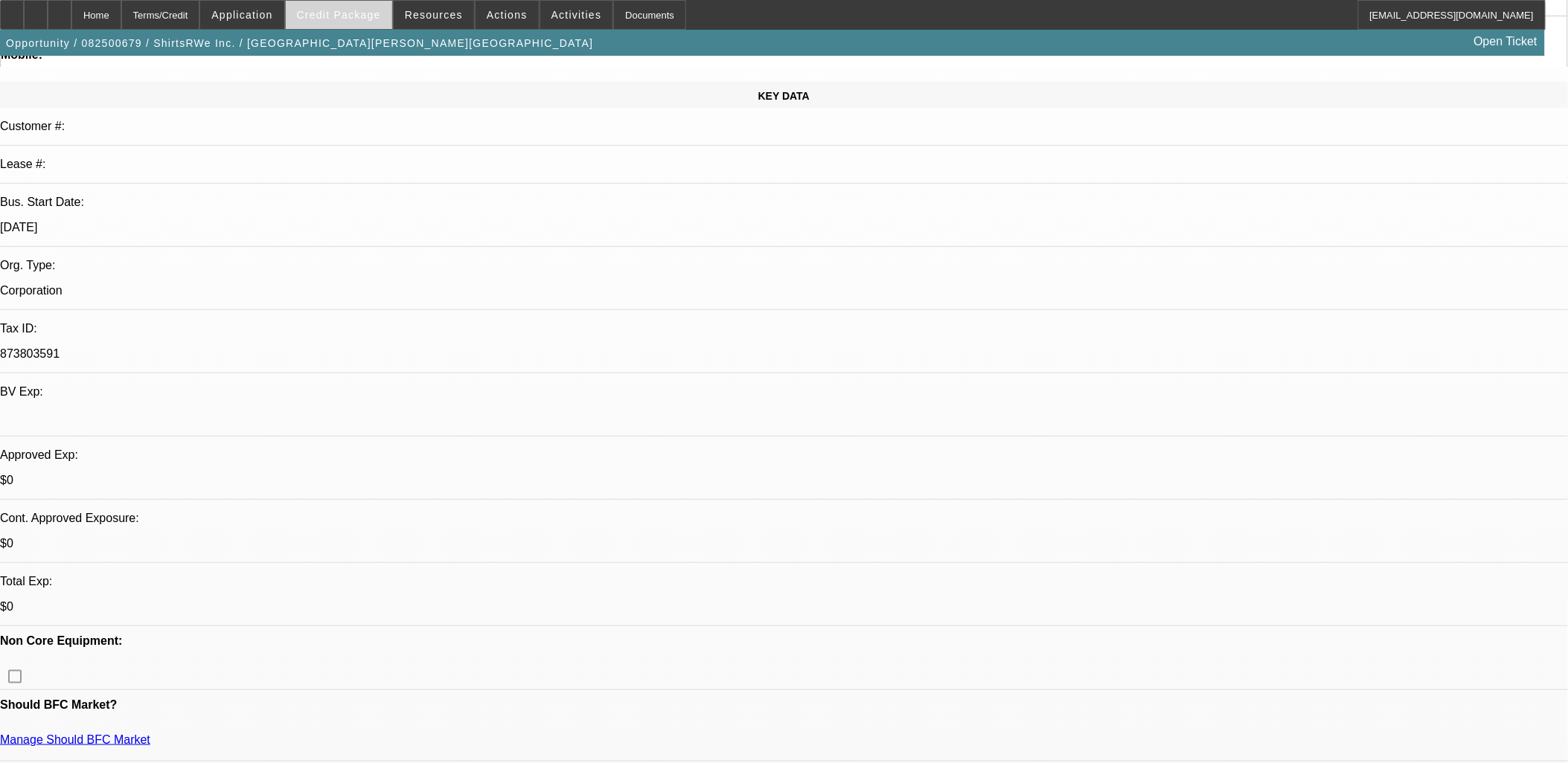
click at [345, 16] on span "Credit Package" at bounding box center [339, 15] width 84 height 12
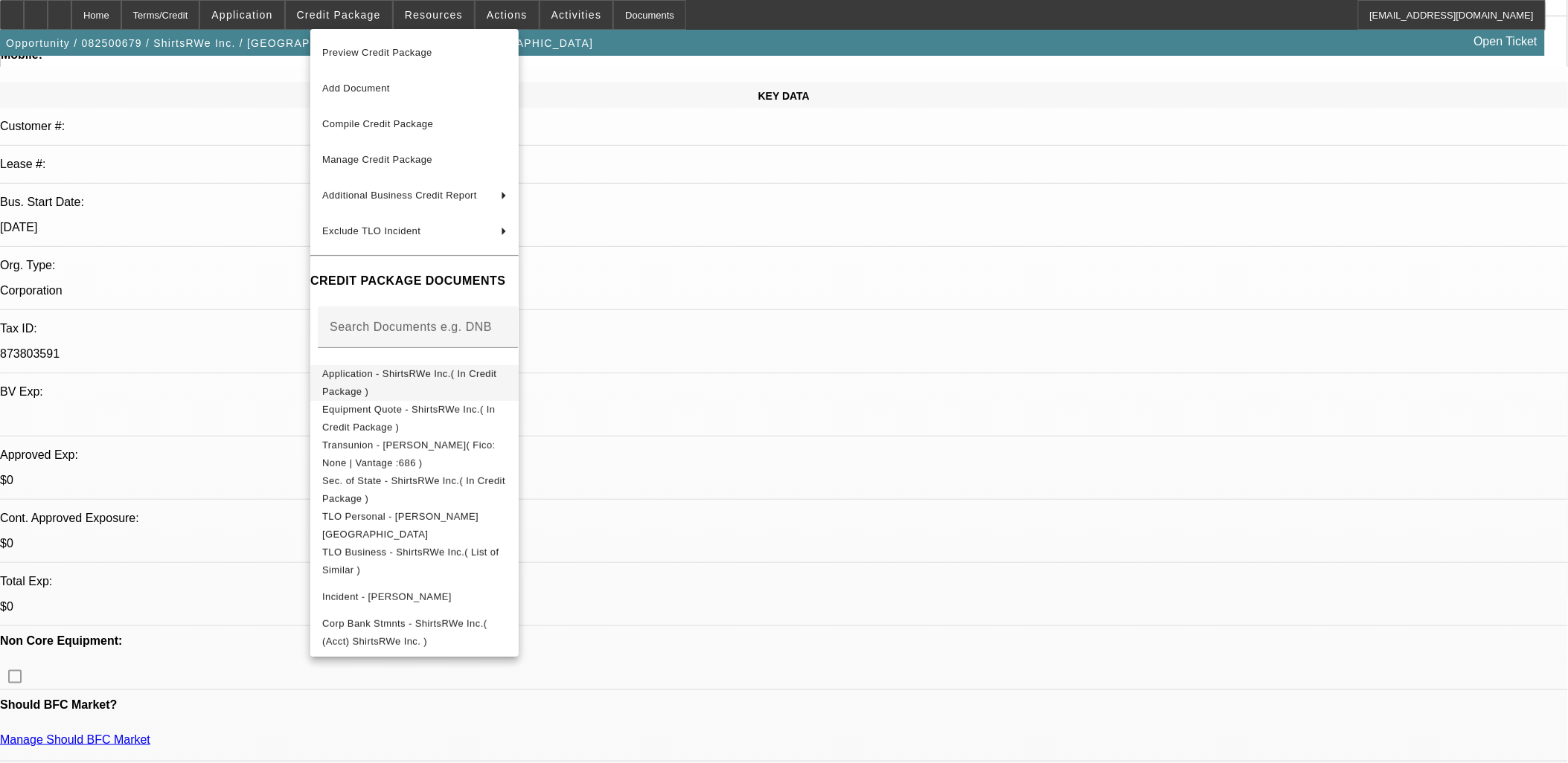
click at [364, 379] on span "Application - ShirtsRWe Inc.( In Credit Package )" at bounding box center [409, 381] width 175 height 29
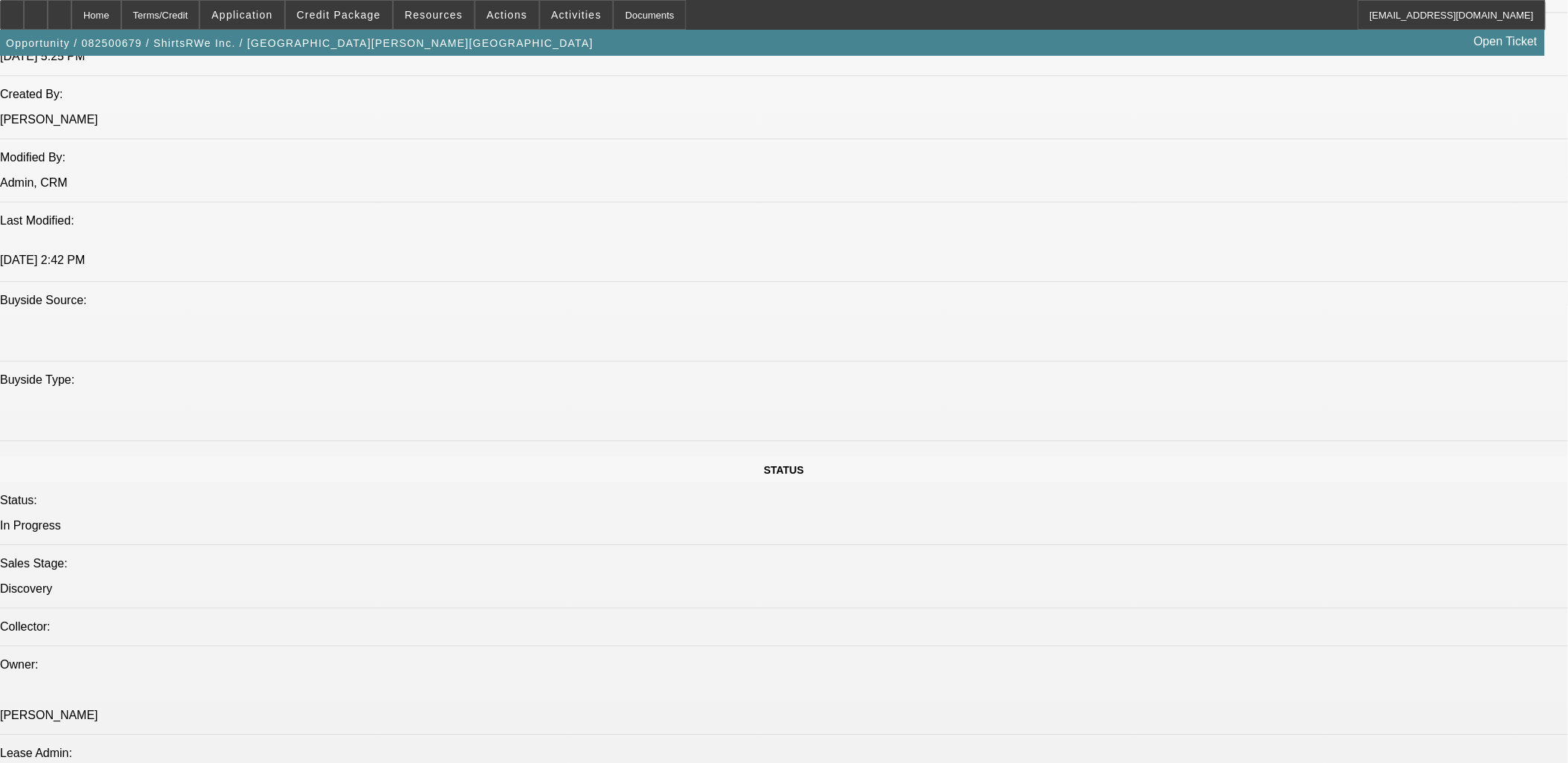
scroll to position [1240, 0]
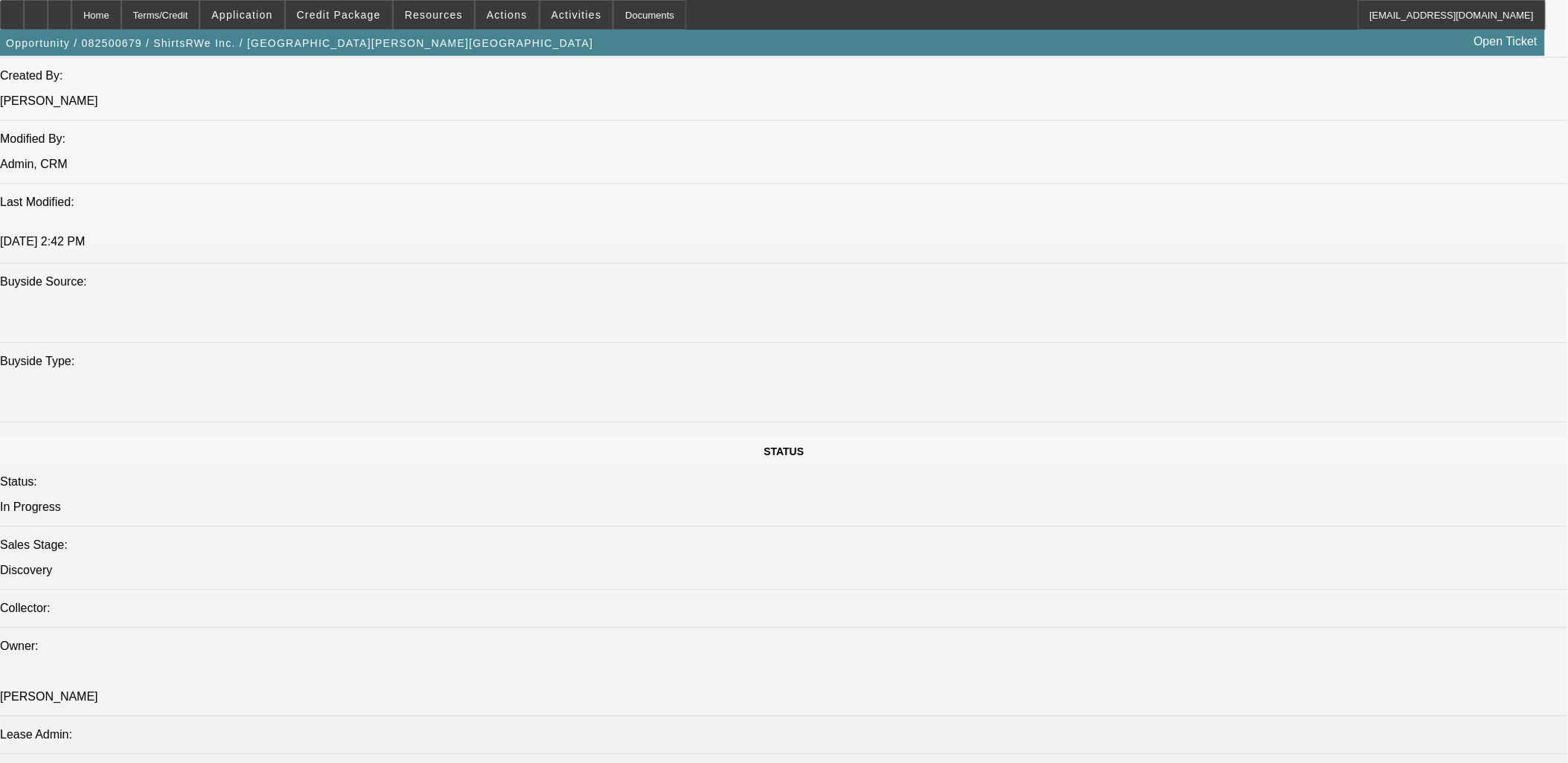
type textarea "Craig "Zuriel" Braxton wants two refurbished Brother GTX Pro-B's for promotiona…"
radio input "true"
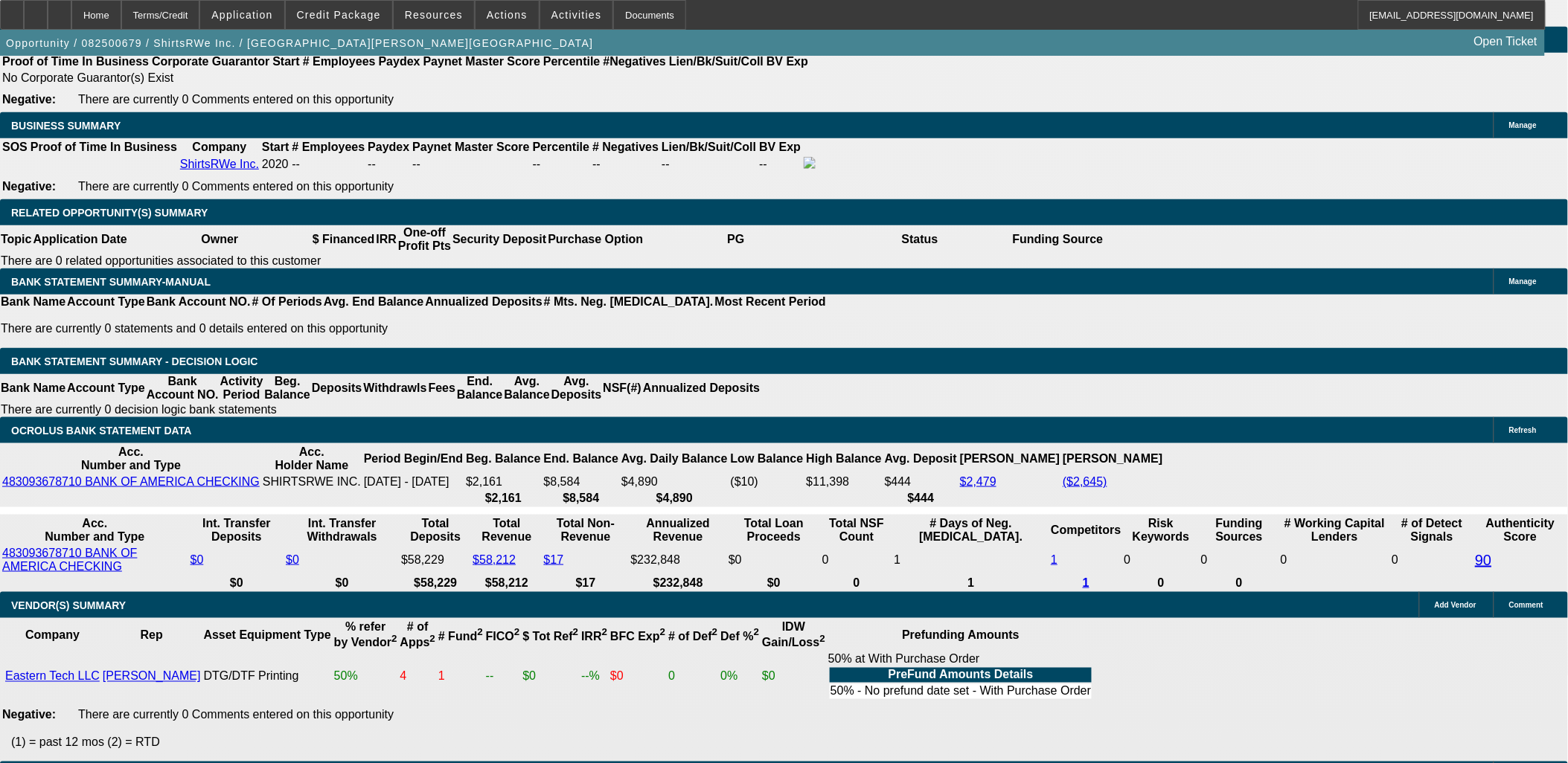
scroll to position [2232, 0]
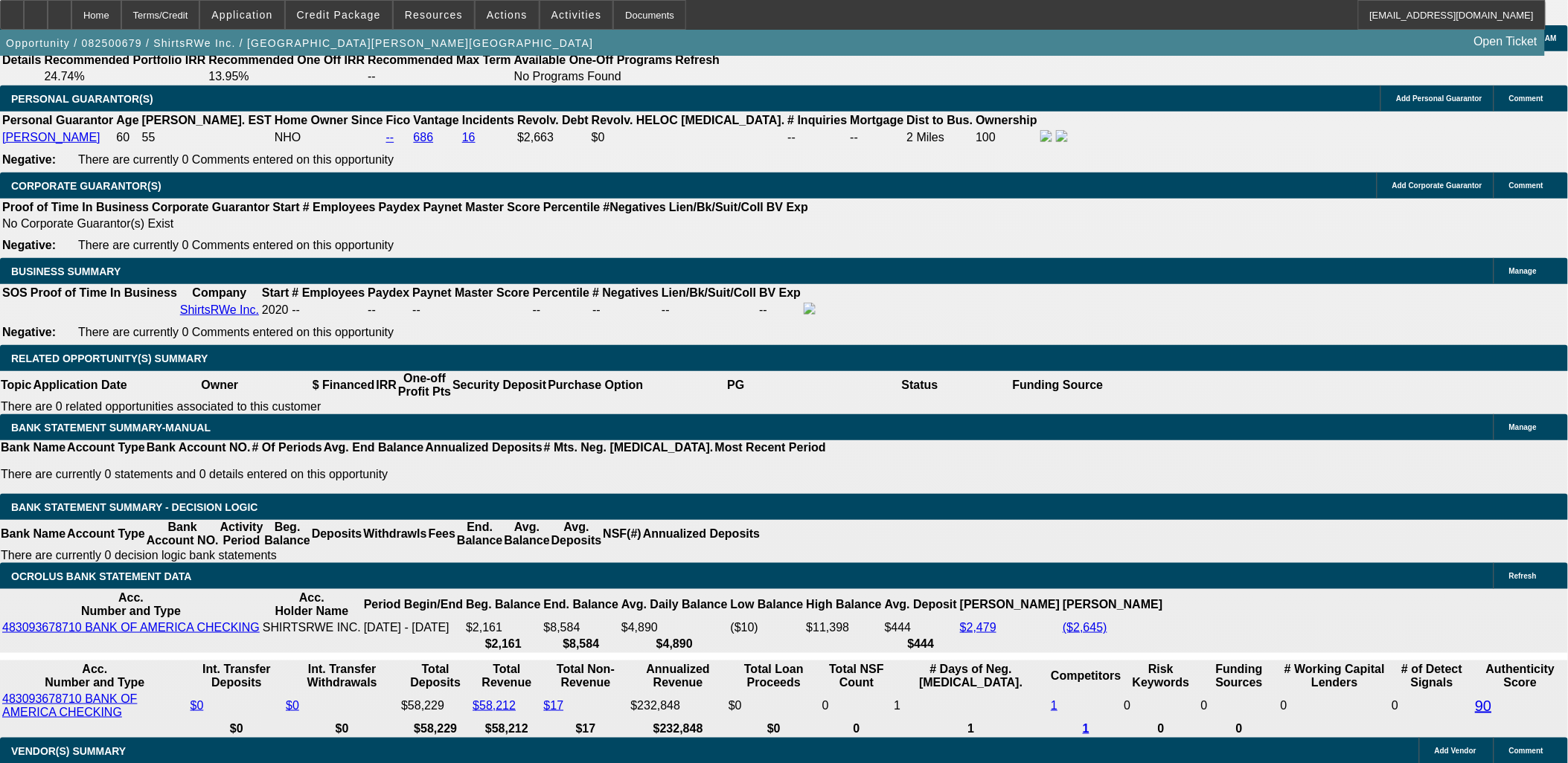
type input "$0.00"
drag, startPoint x: 543, startPoint y: 282, endPoint x: 535, endPoint y: 303, distance: 22.5
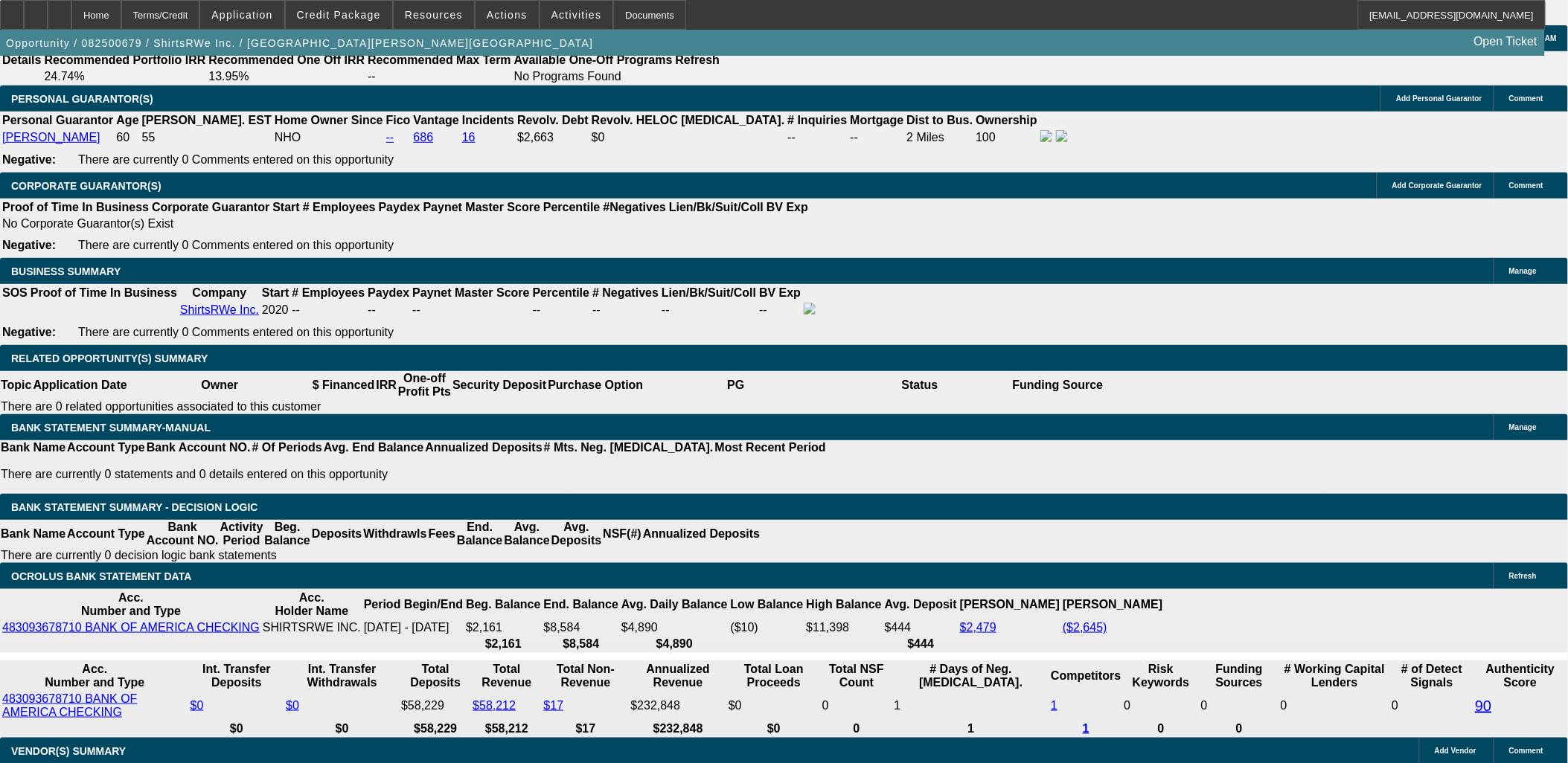
type input "36"
type input "15"
type input "$1,777.00"
type input "$888.50"
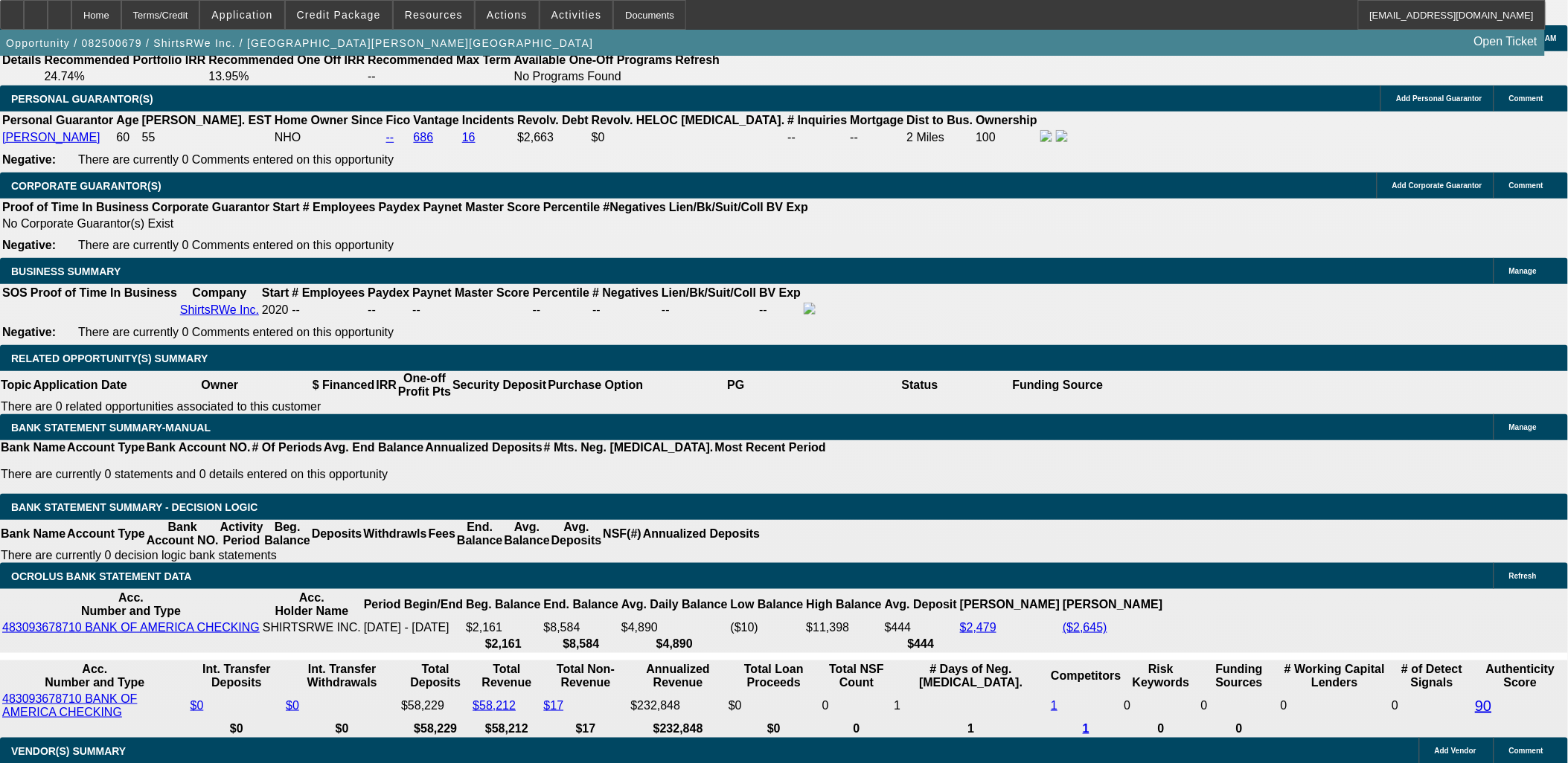
type input "$2,183.78"
type input "$1,091.89"
type input "15"
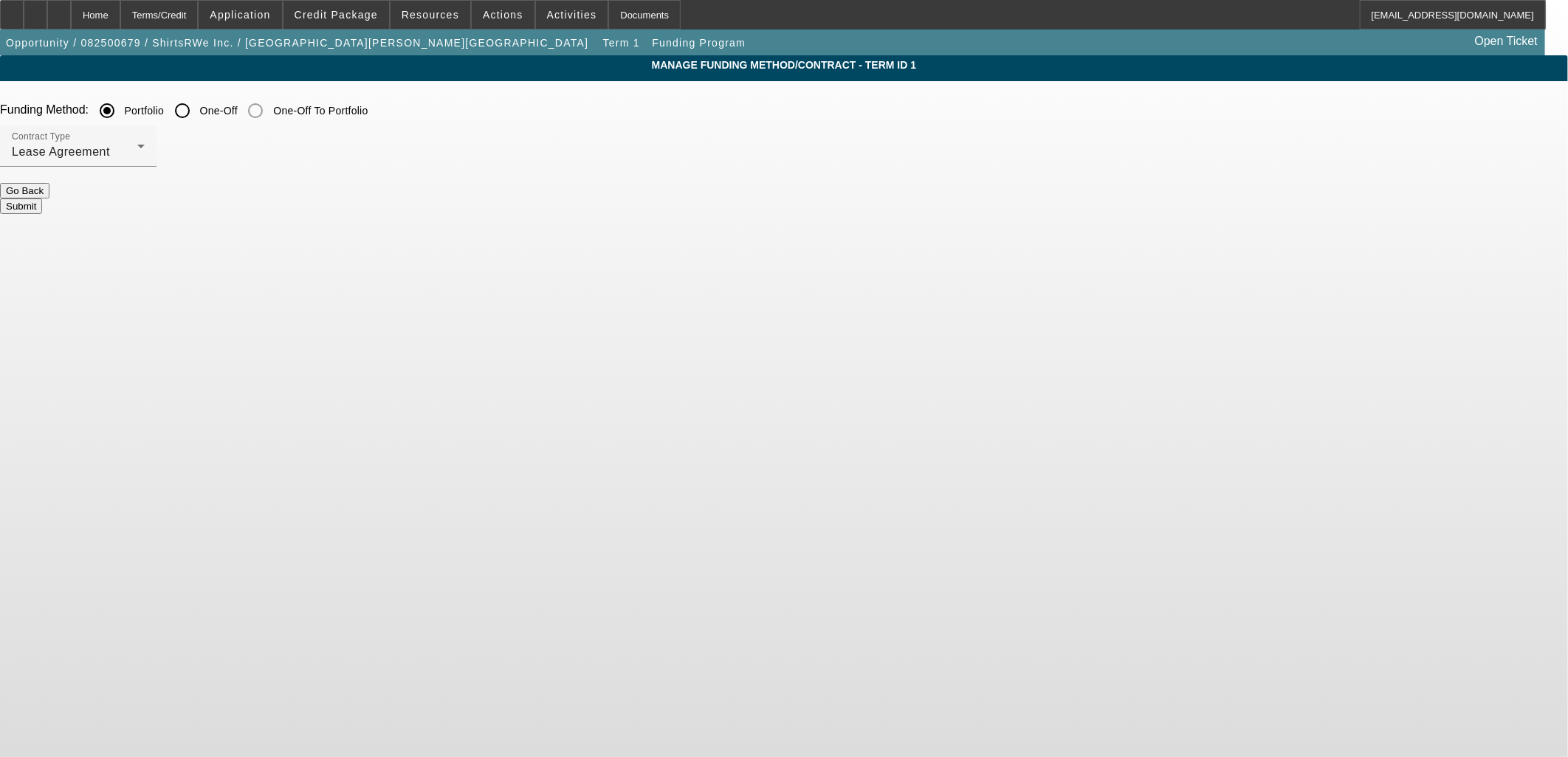
click at [164, 115] on label "Portfolio" at bounding box center [143, 110] width 43 height 15
click at [122, 115] on input "Portfolio" at bounding box center [107, 111] width 30 height 30
click at [197, 112] on input "One-Off" at bounding box center [182, 111] width 30 height 30
radio input "true"
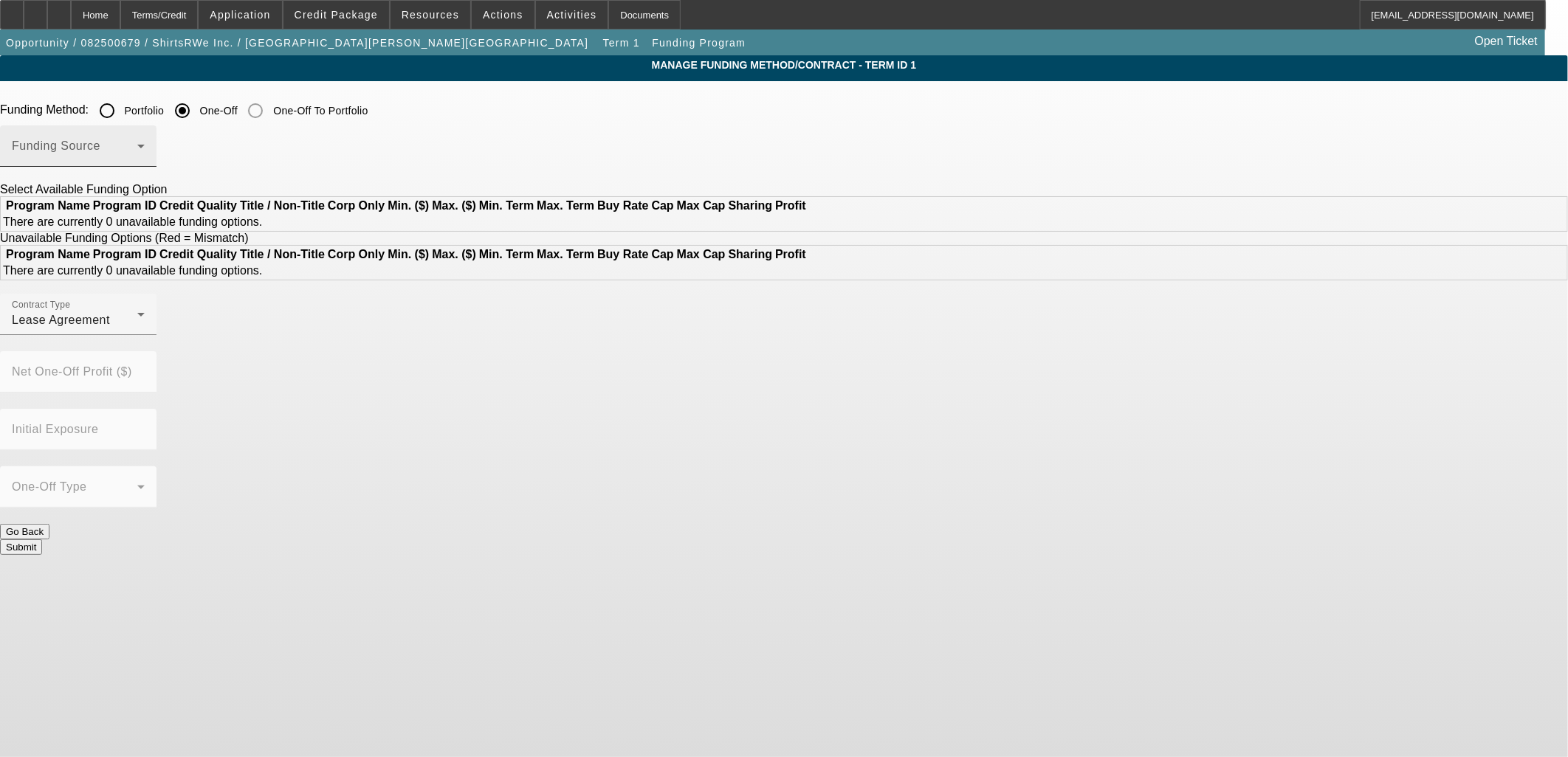
click at [138, 143] on span at bounding box center [74, 152] width 126 height 18
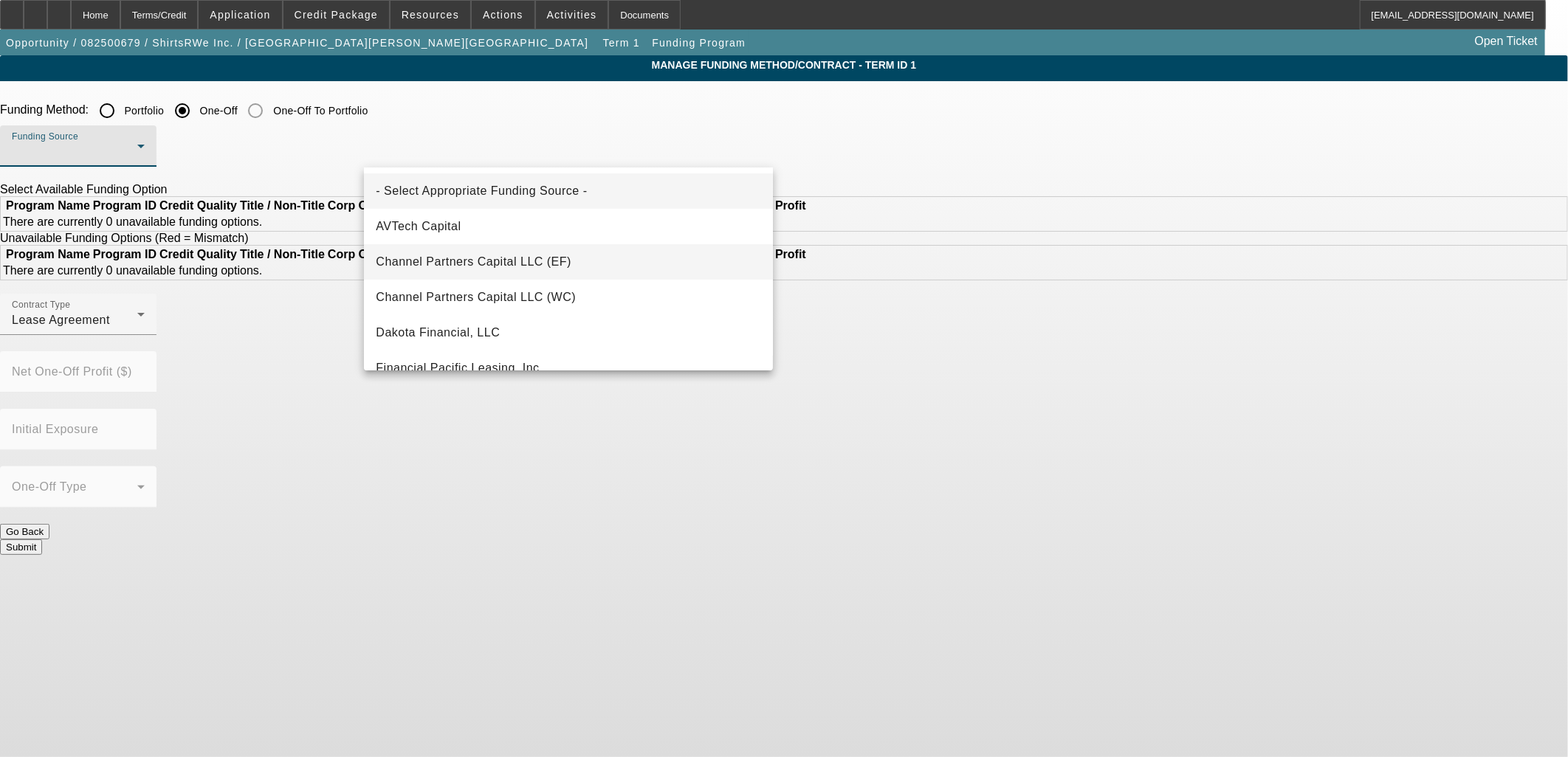
click at [496, 263] on span "Channel Partners Capital LLC (EF)" at bounding box center [474, 262] width 196 height 18
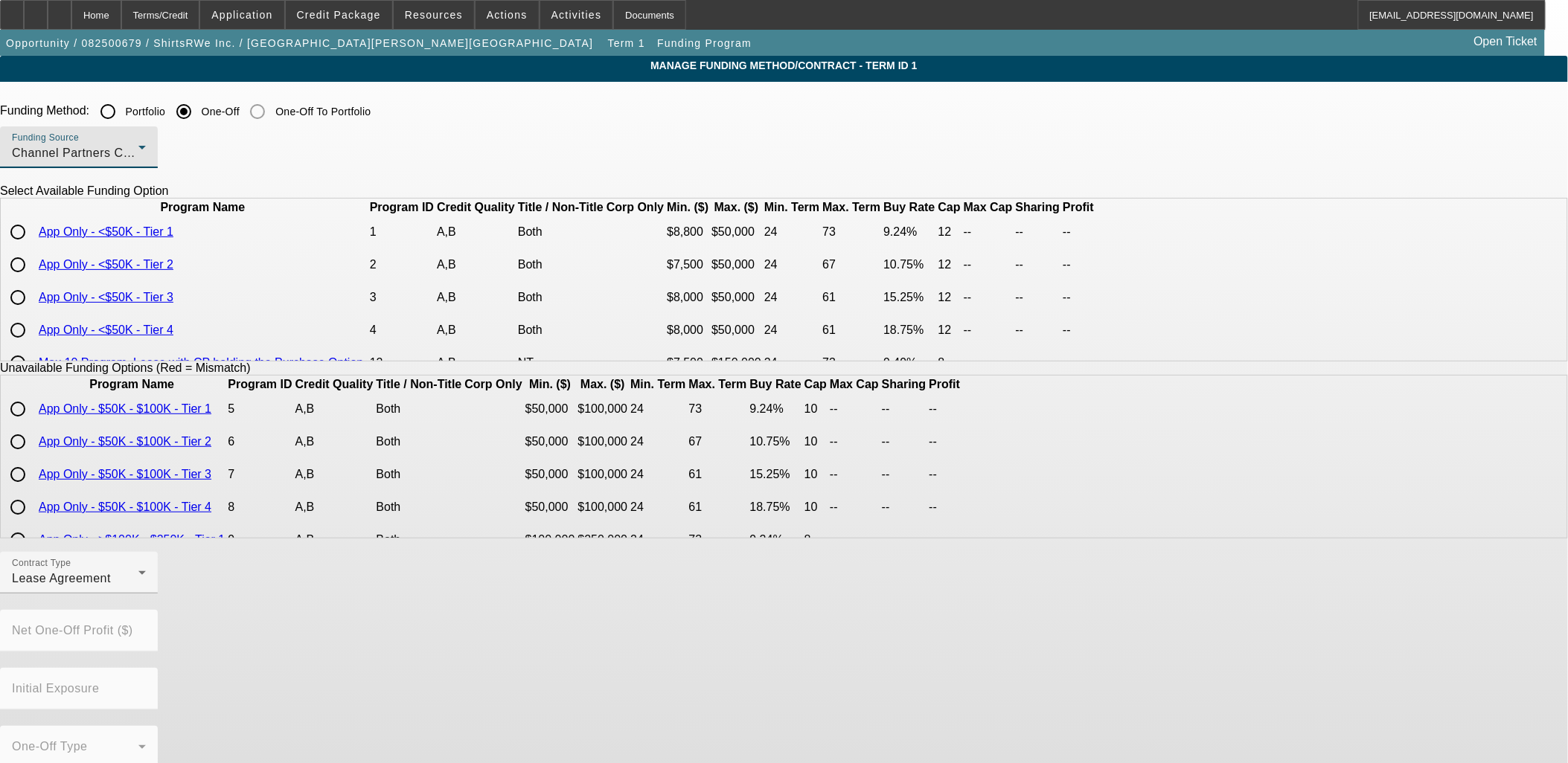
click at [33, 279] on input "radio" at bounding box center [18, 265] width 30 height 30
radio input "true"
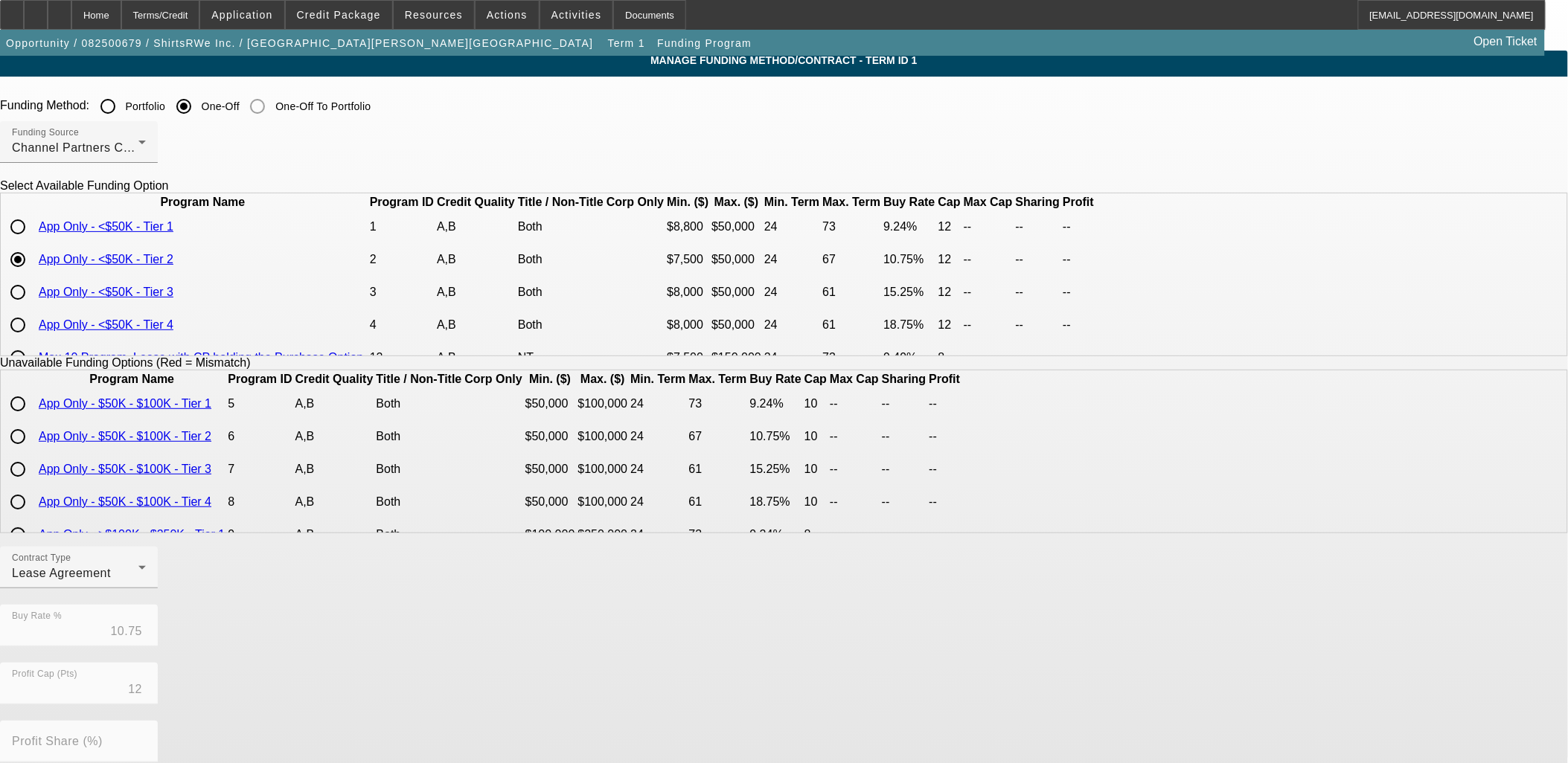
scroll to position [247, 0]
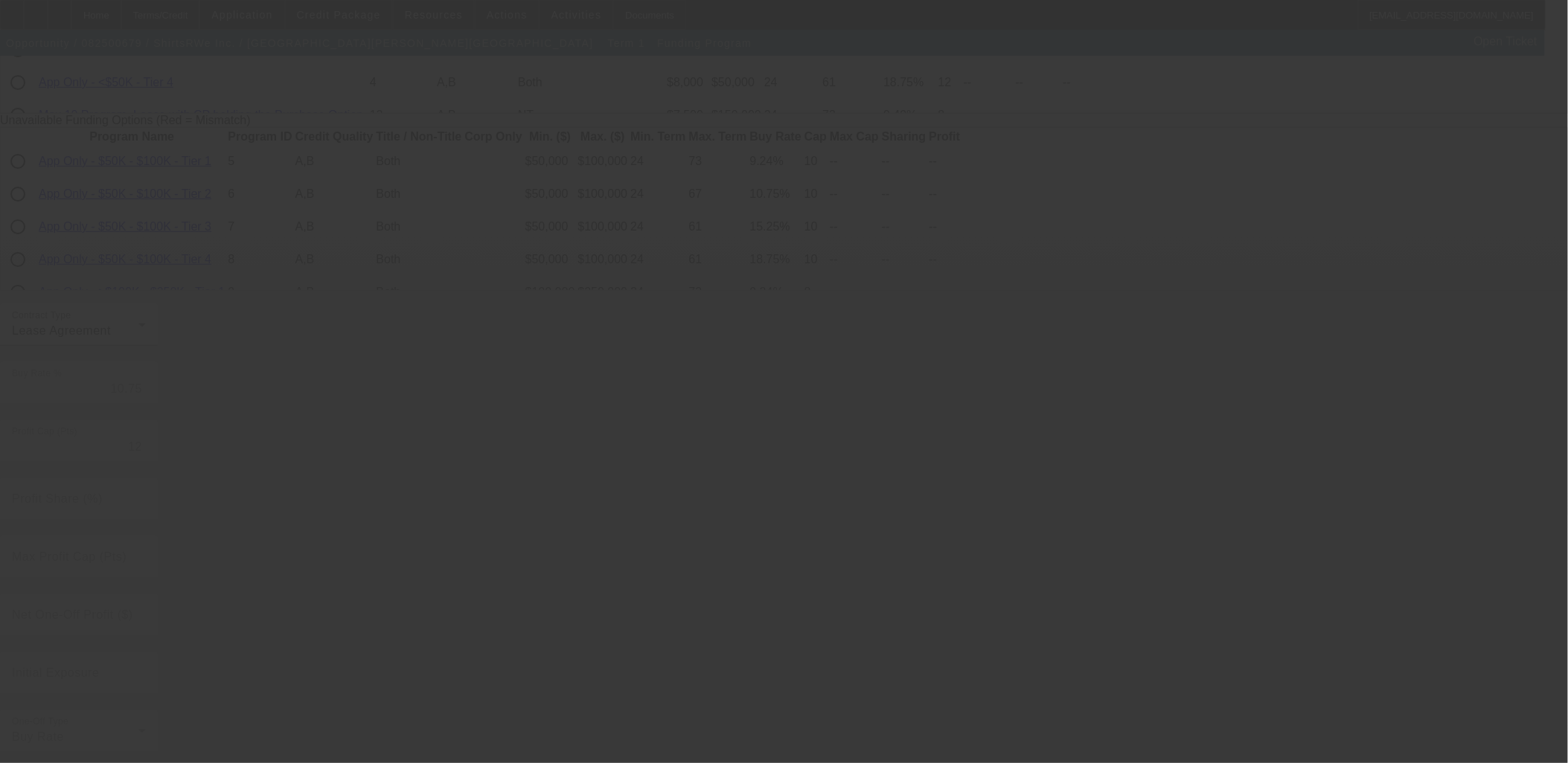
radio input "true"
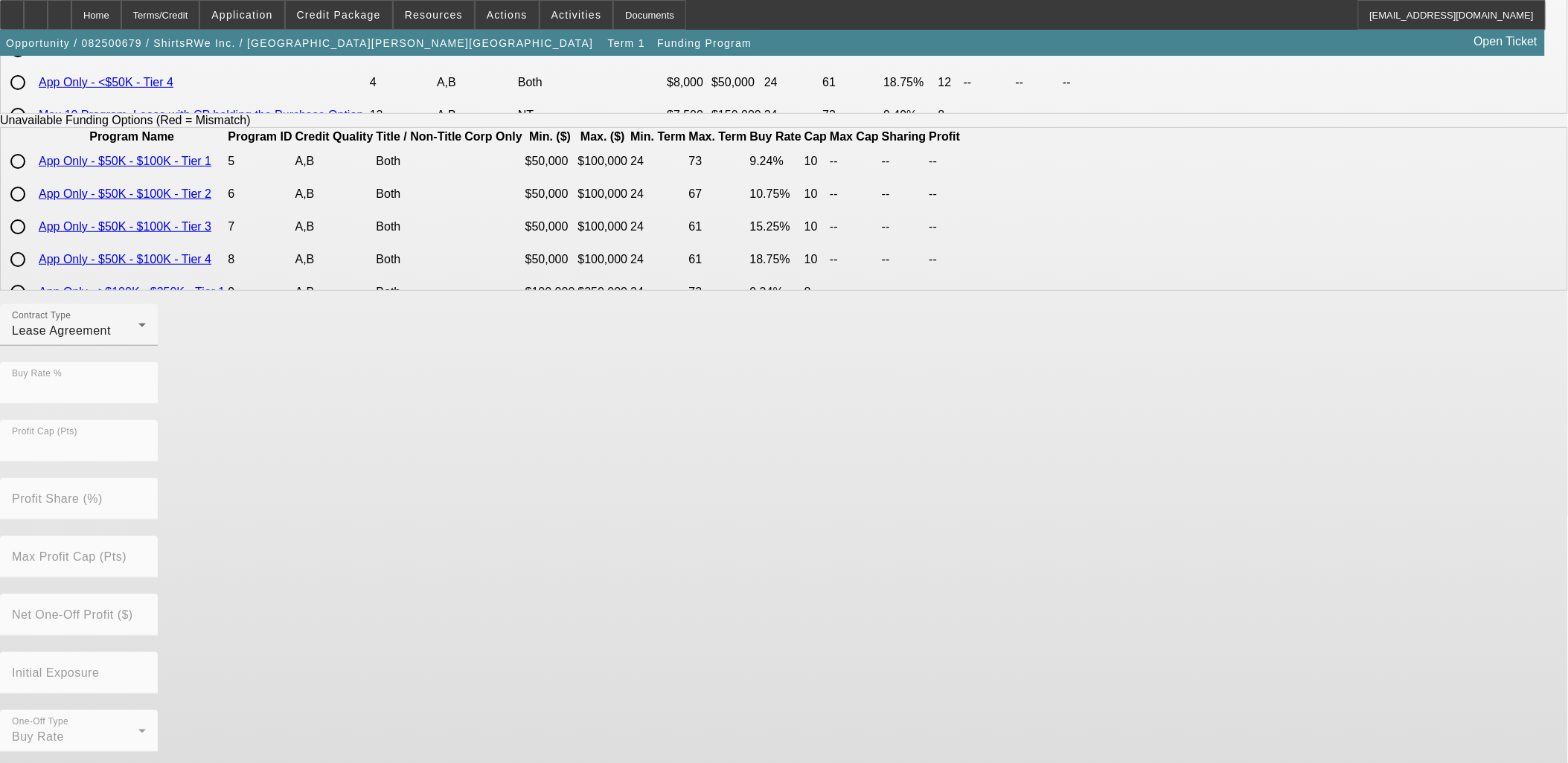
scroll to position [0, 0]
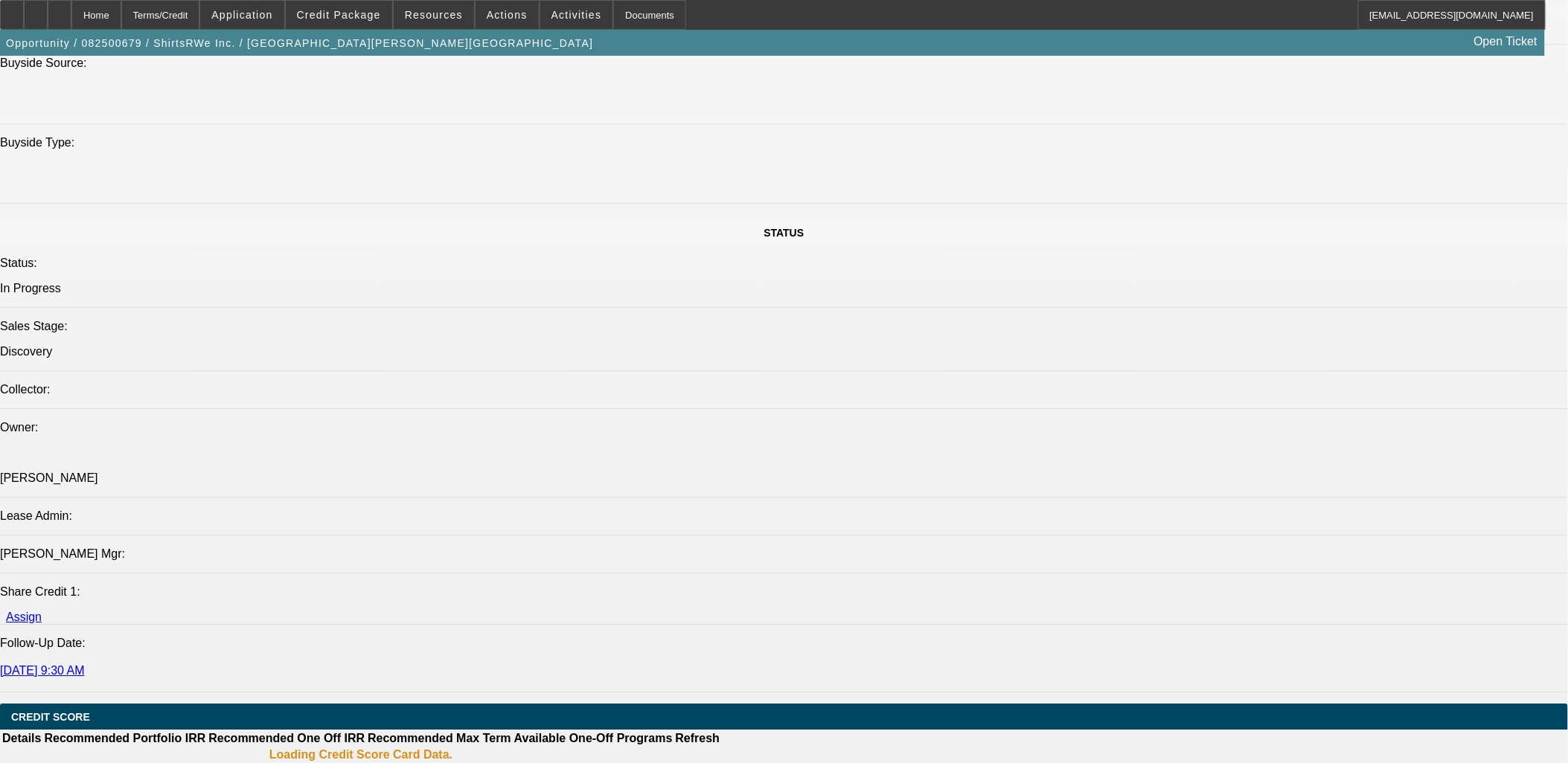
select select "0"
select select "2"
select select "0.1"
select select "4"
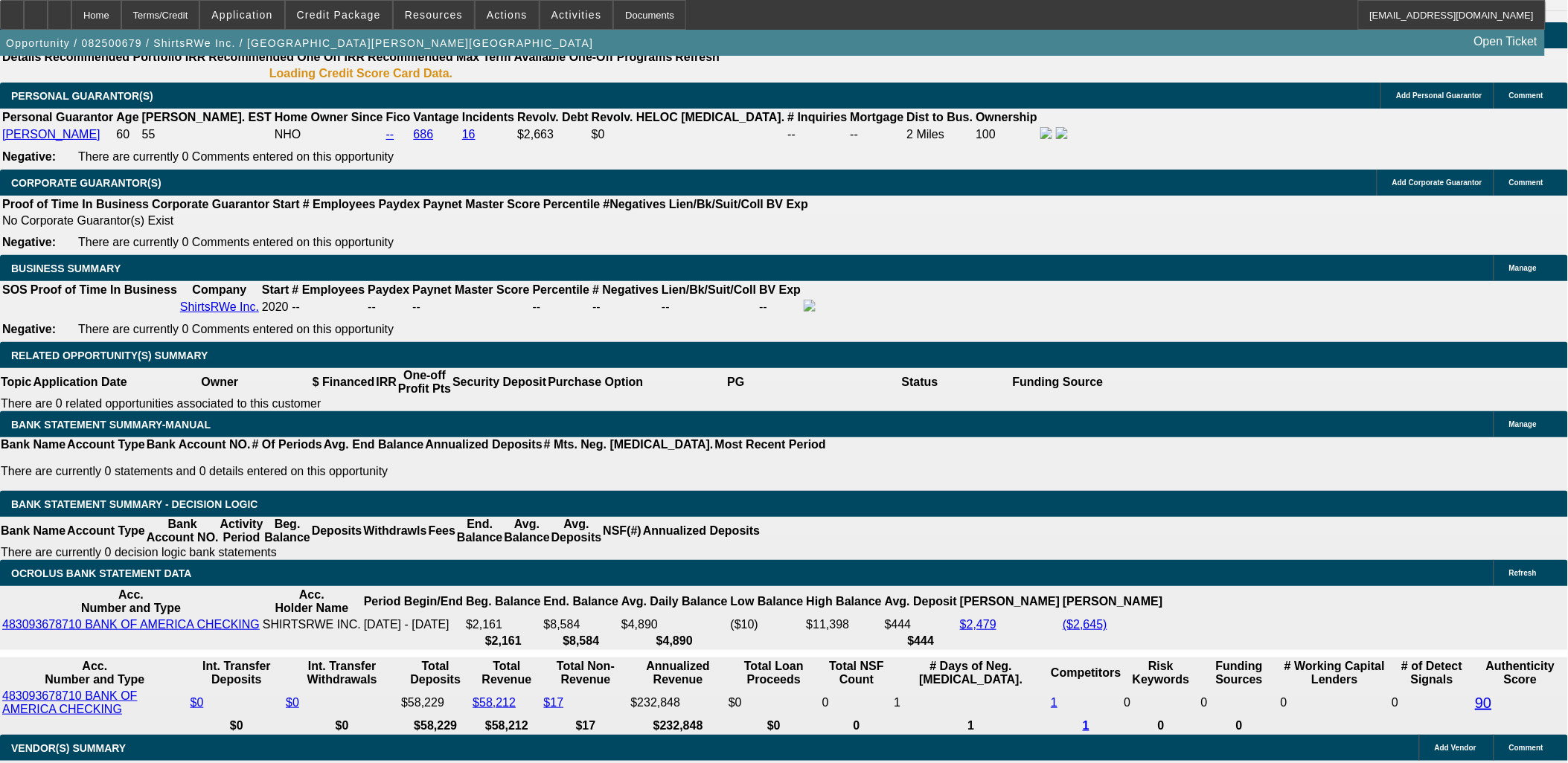
scroll to position [2267, 0]
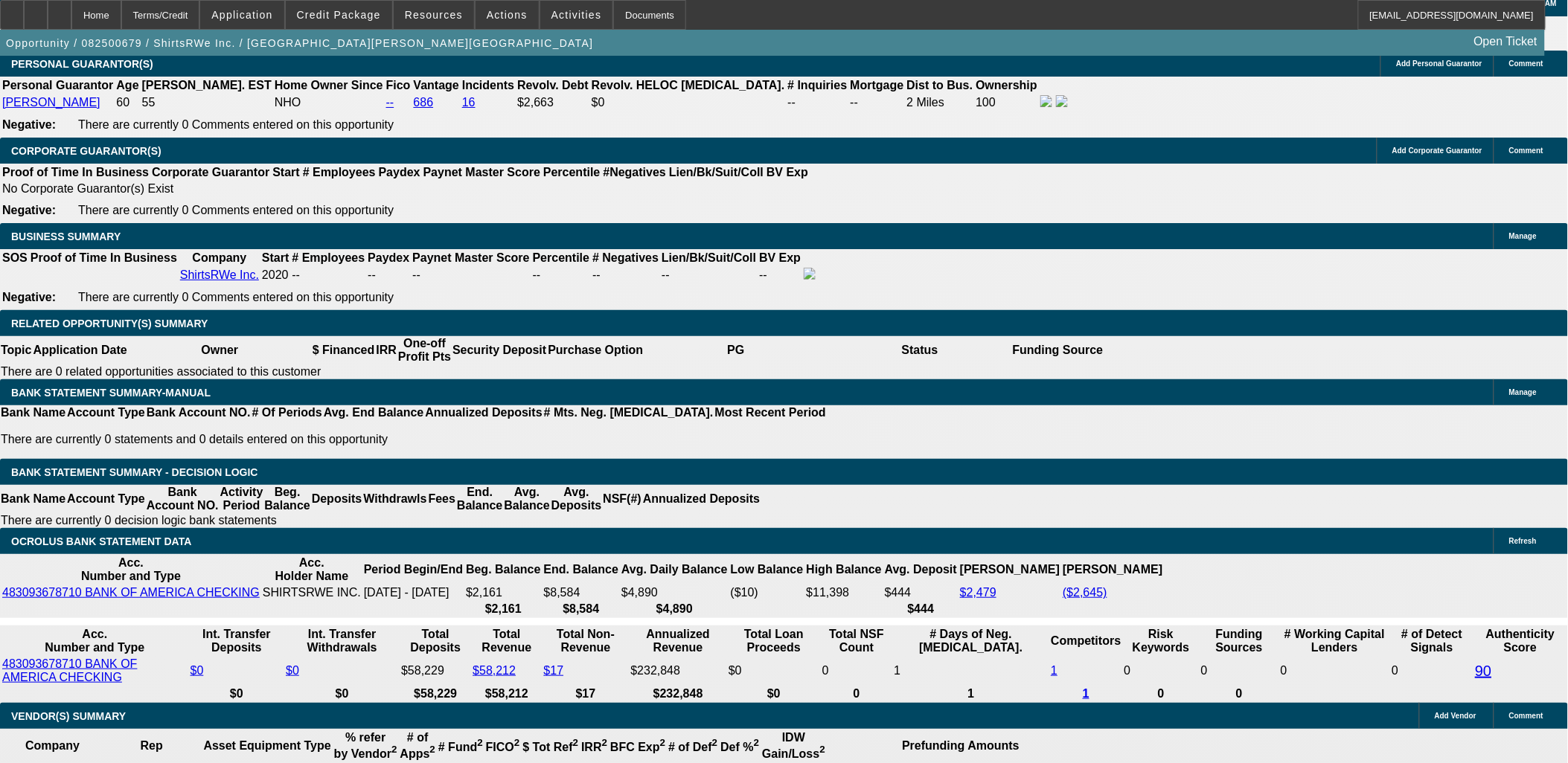
select select "3"
type input "UNKNOWN"
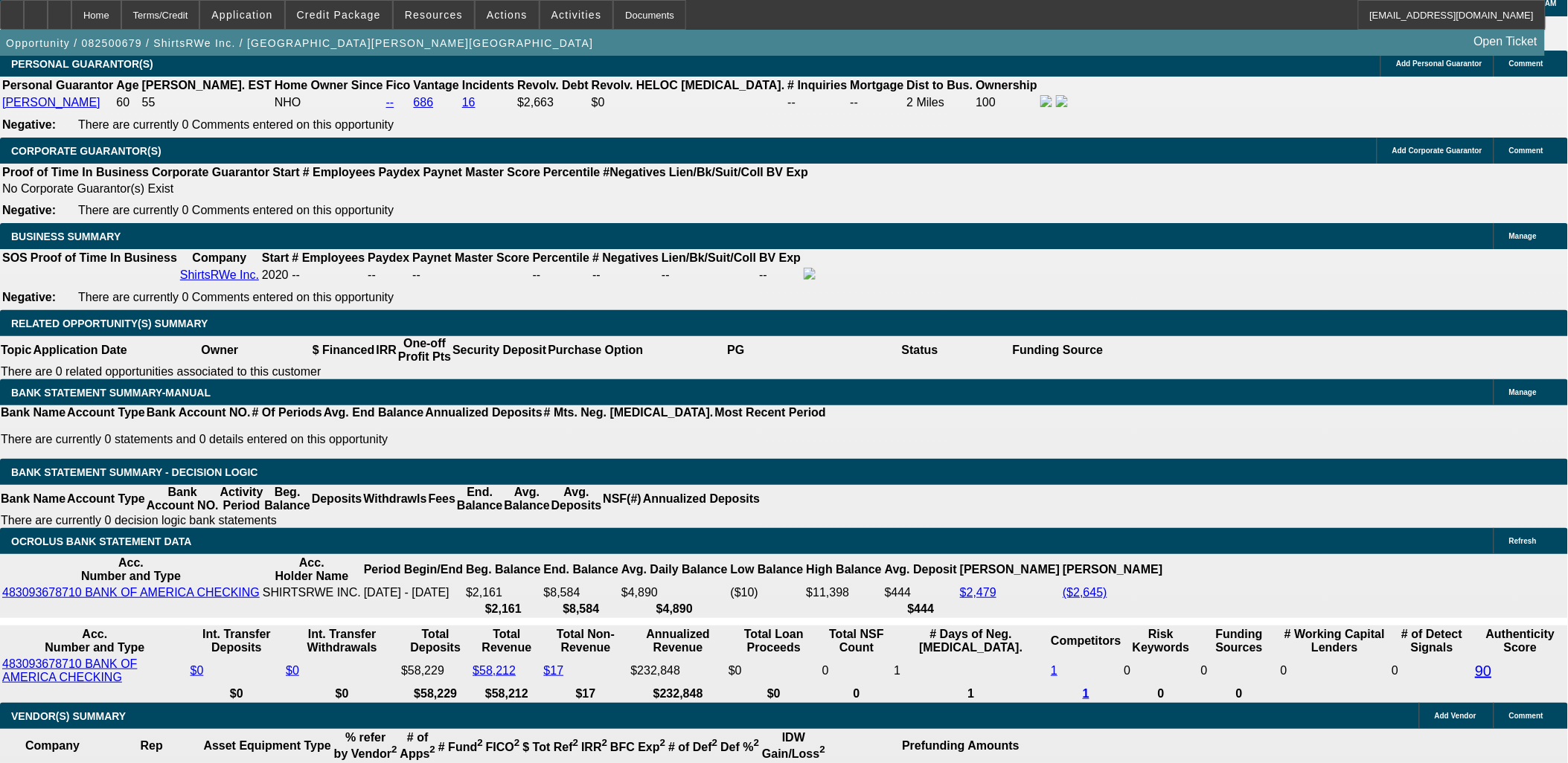
type input "$0.00"
click at [673, 282] on body "Home Terms/Credit Application Credit Package Resources Actions Activities Docum…" at bounding box center [784, 573] width 1568 height 5682
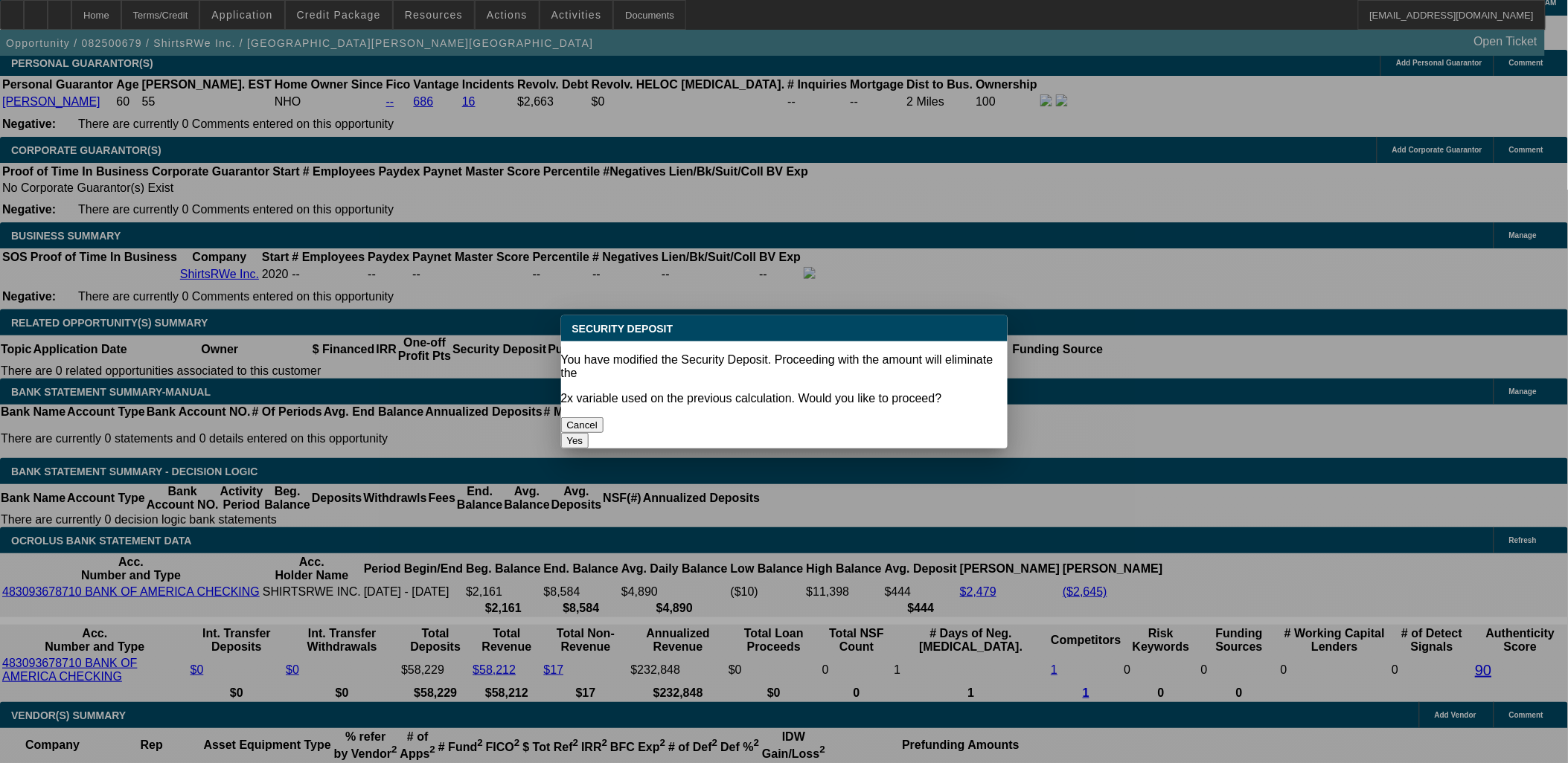
scroll to position [0, 0]
click at [589, 433] on button "Yes" at bounding box center [575, 441] width 28 height 16
select select "0"
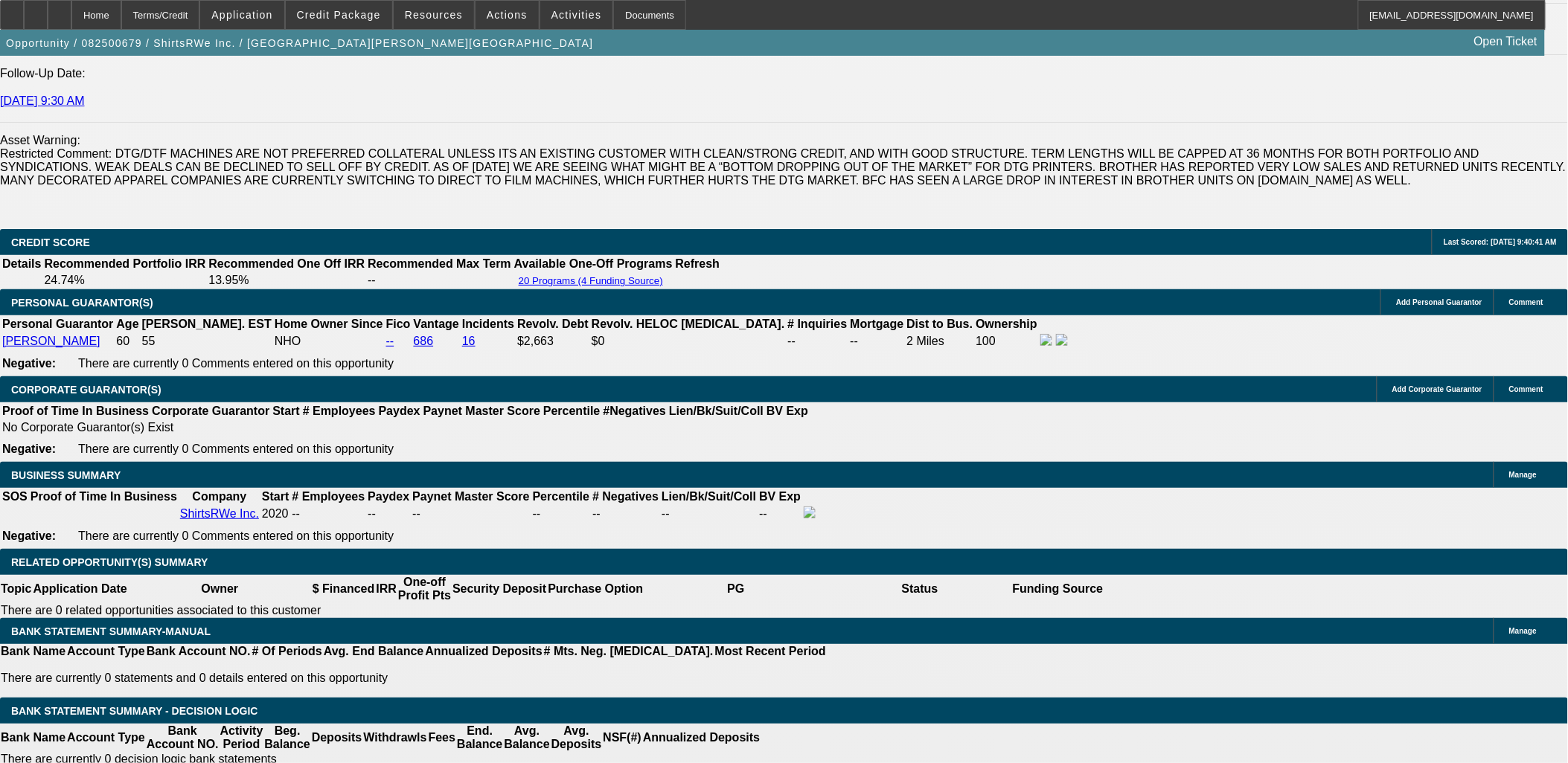
scroll to position [1771, 0]
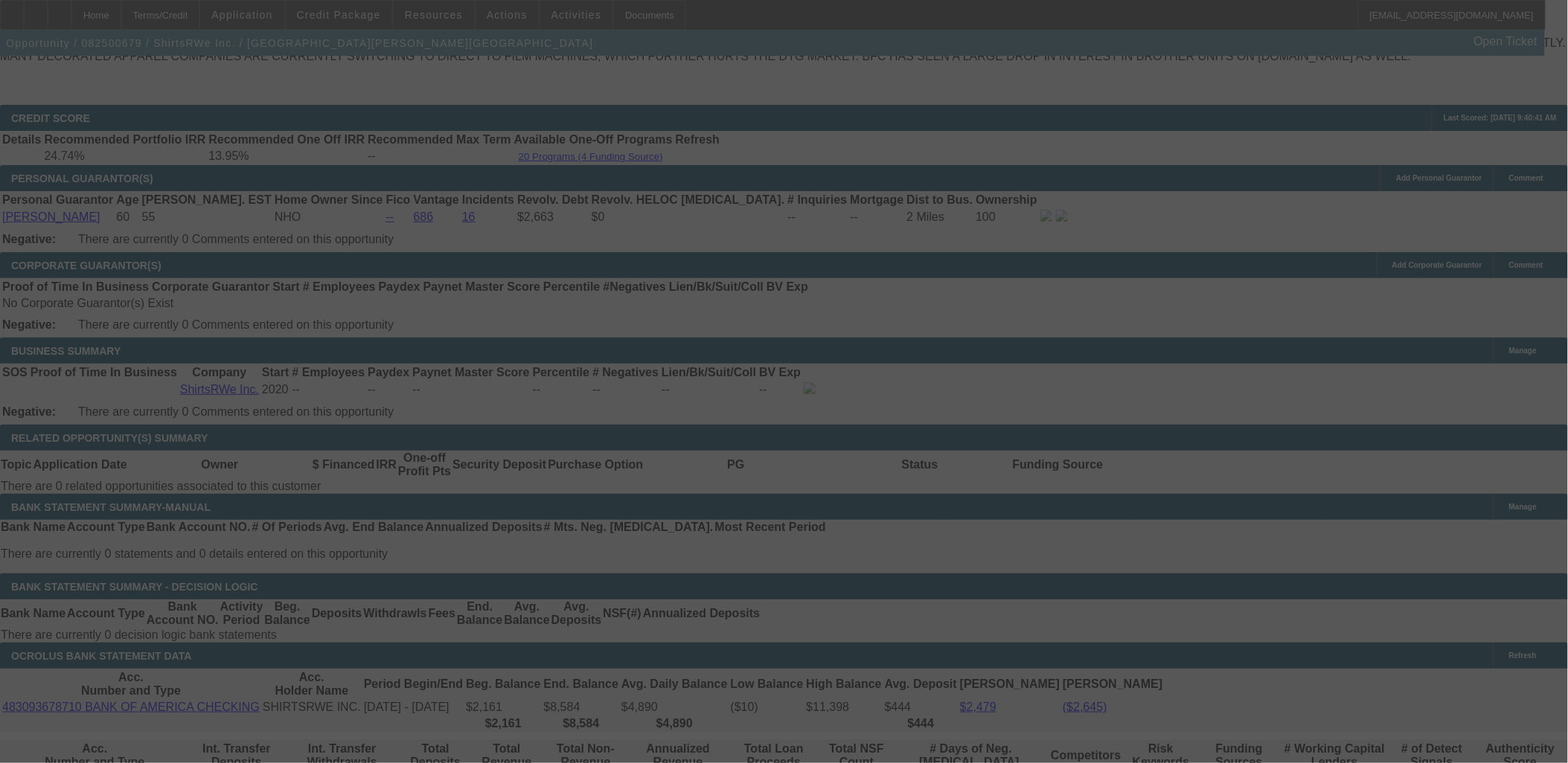
scroll to position [2184, 0]
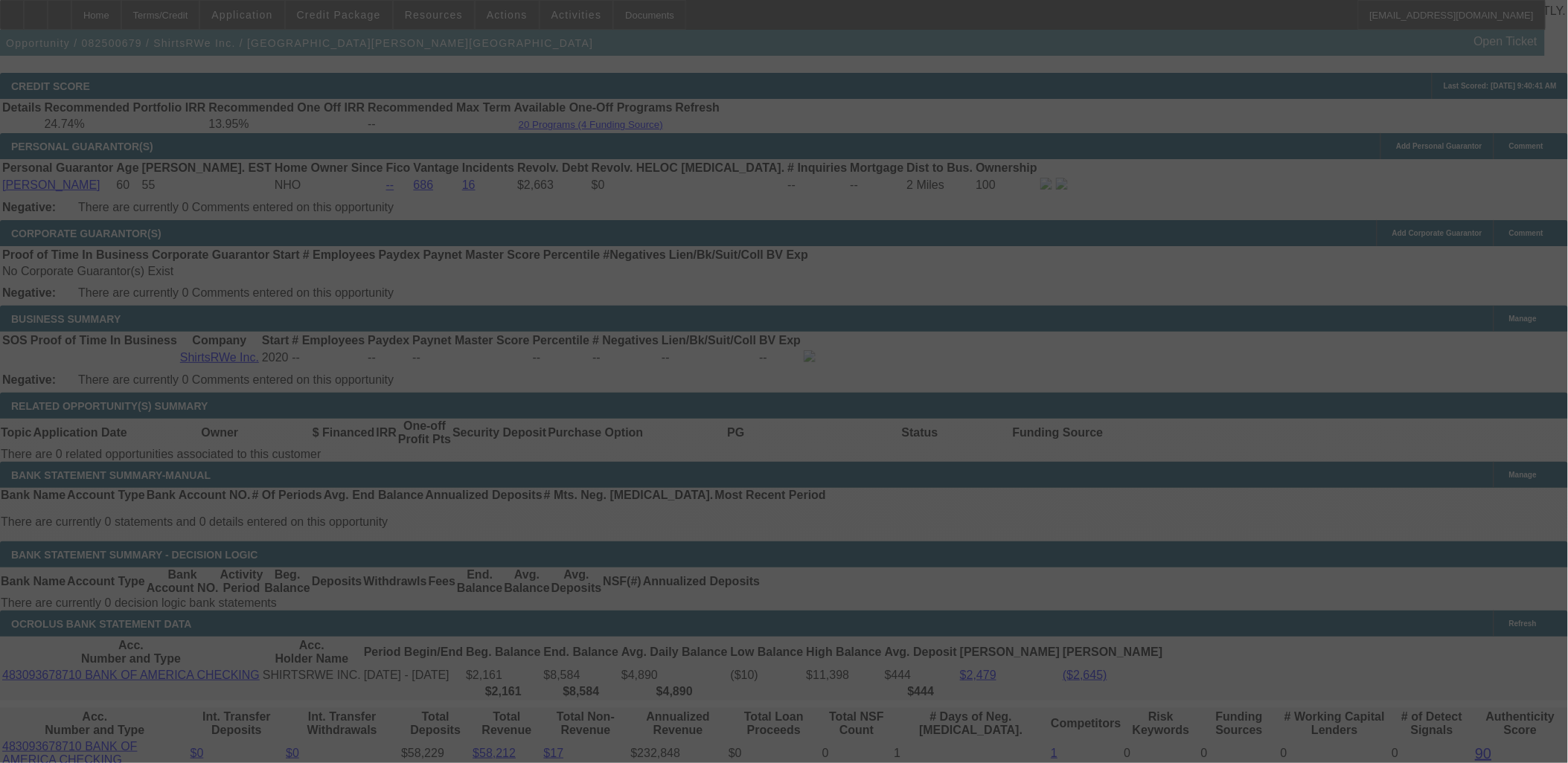
select select "0"
select select "3"
select select "0.1"
select select "4"
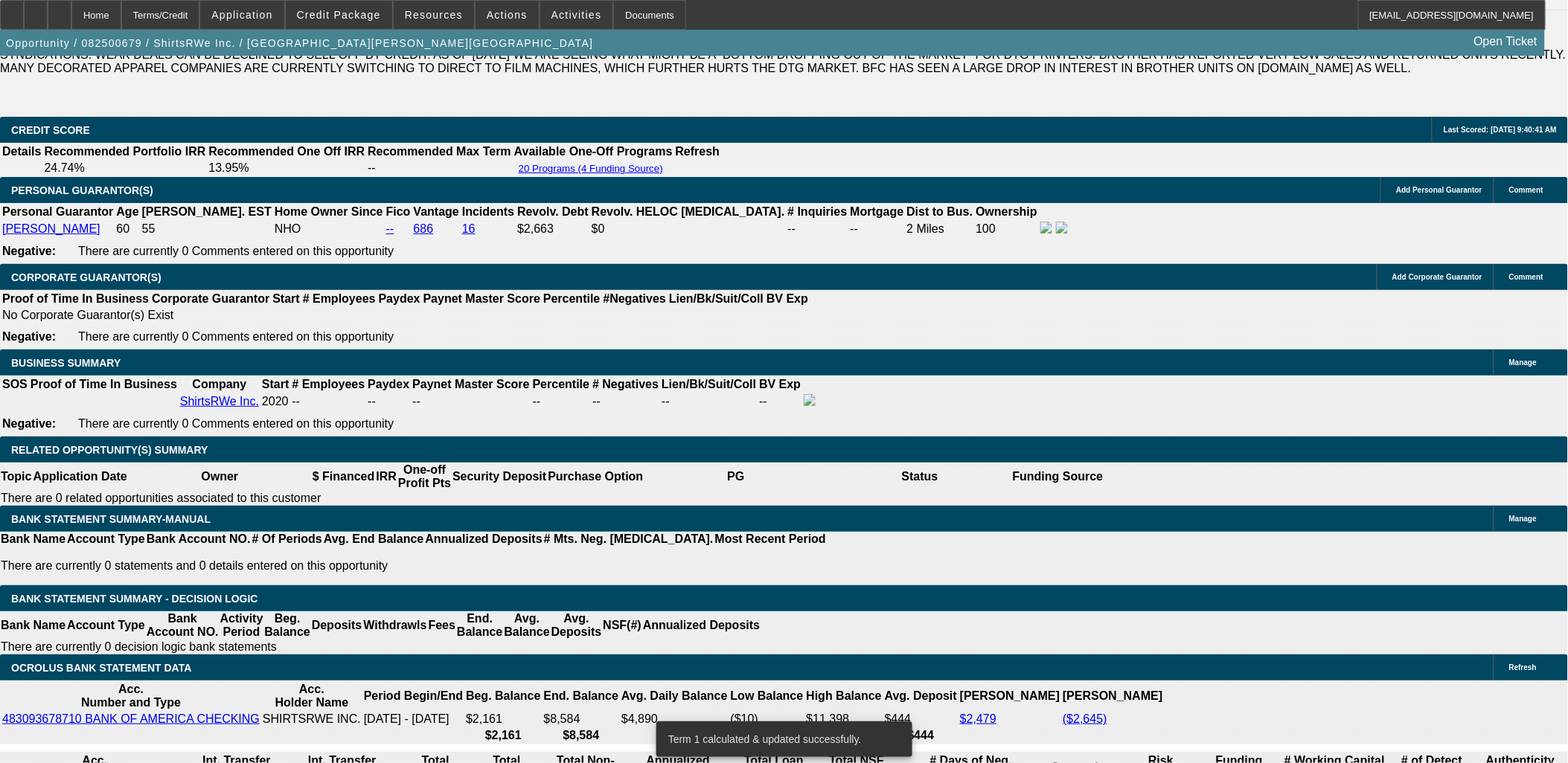
scroll to position [2101, 0]
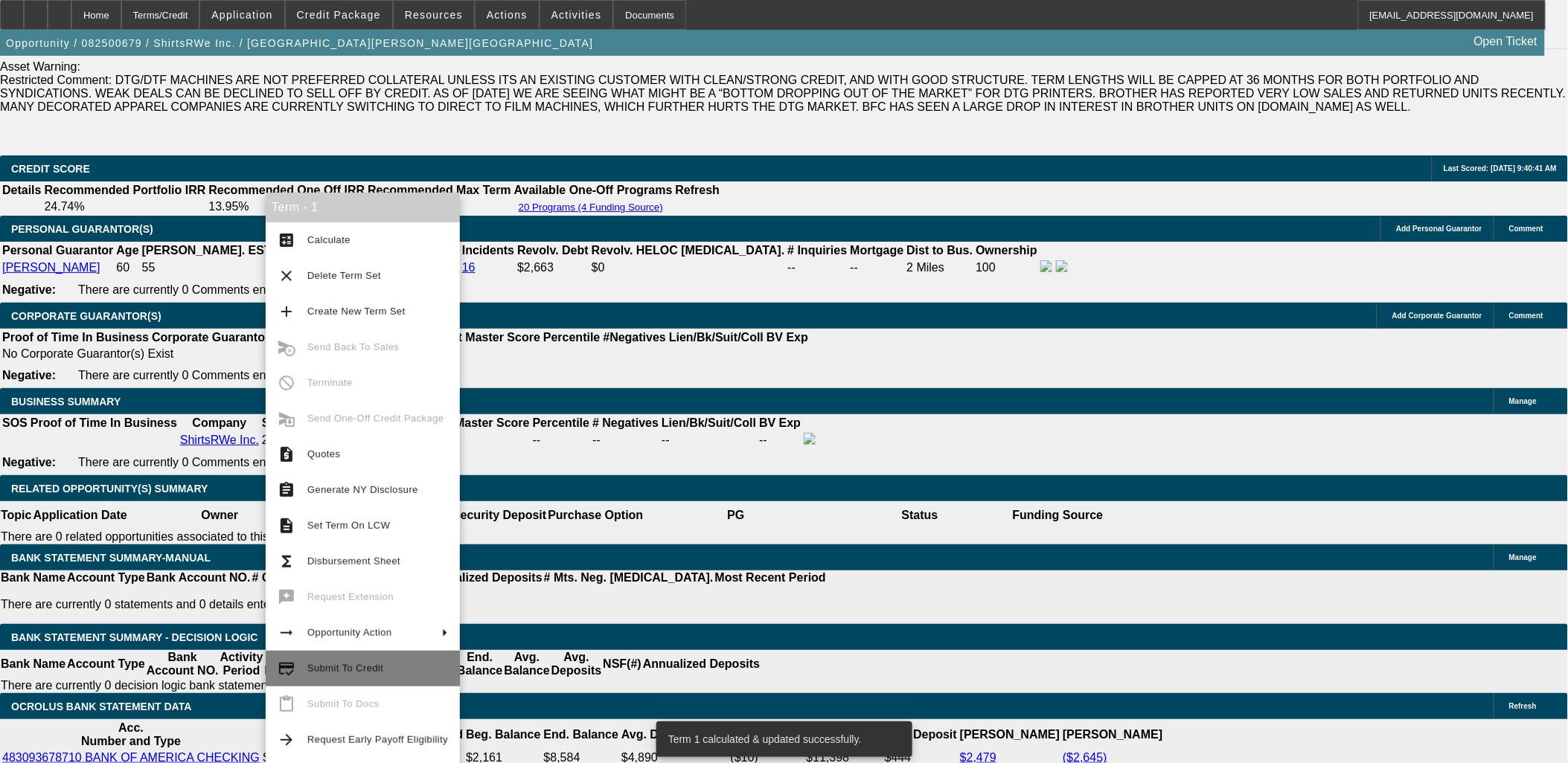
click at [385, 663] on span "Submit To Credit" at bounding box center [377, 669] width 141 height 18
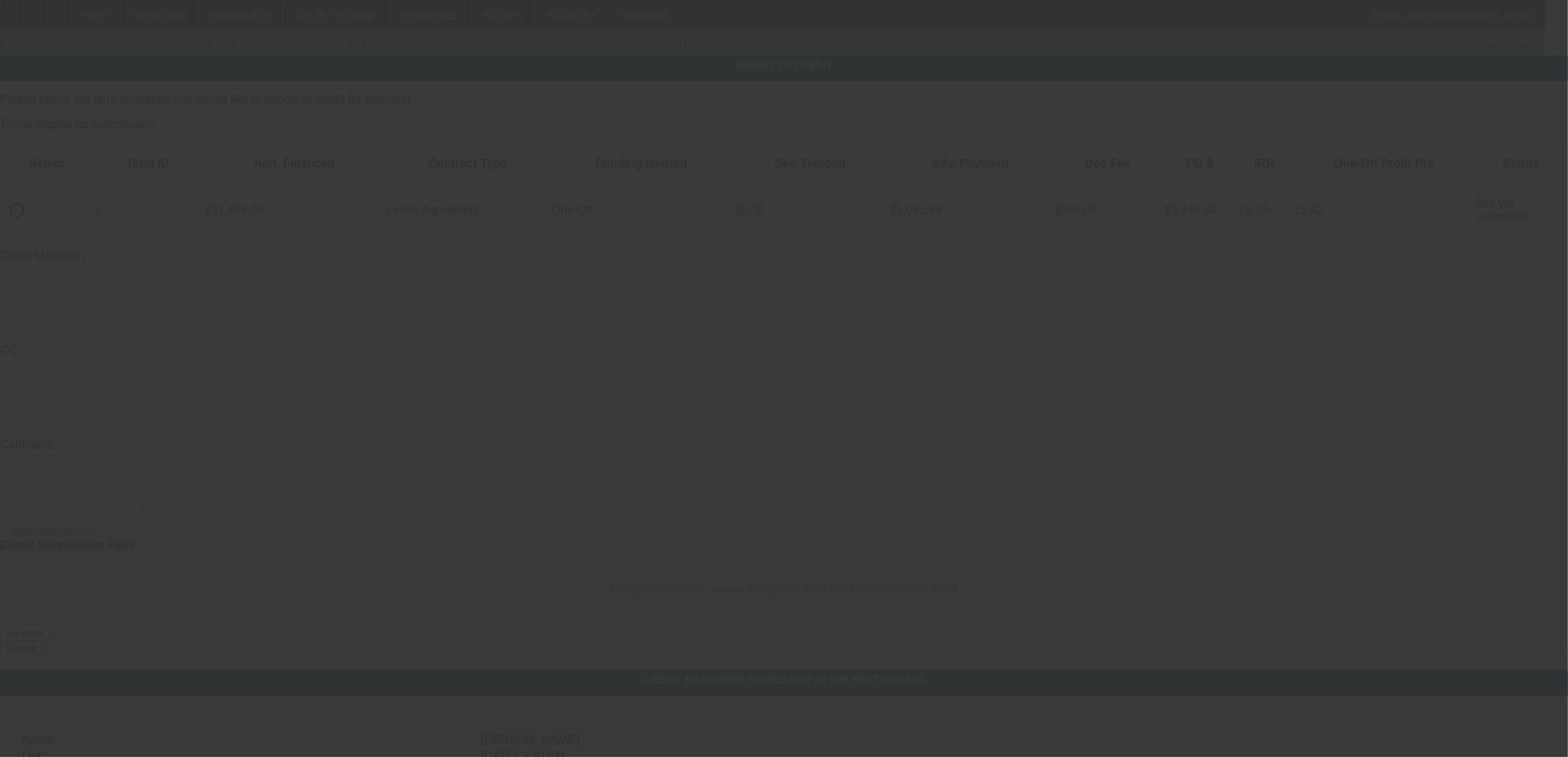
click at [56, 149] on div at bounding box center [784, 378] width 1568 height 757
drag, startPoint x: 62, startPoint y: 152, endPoint x: 56, endPoint y: 164, distance: 13.4
click at [59, 160] on div at bounding box center [784, 378] width 1568 height 757
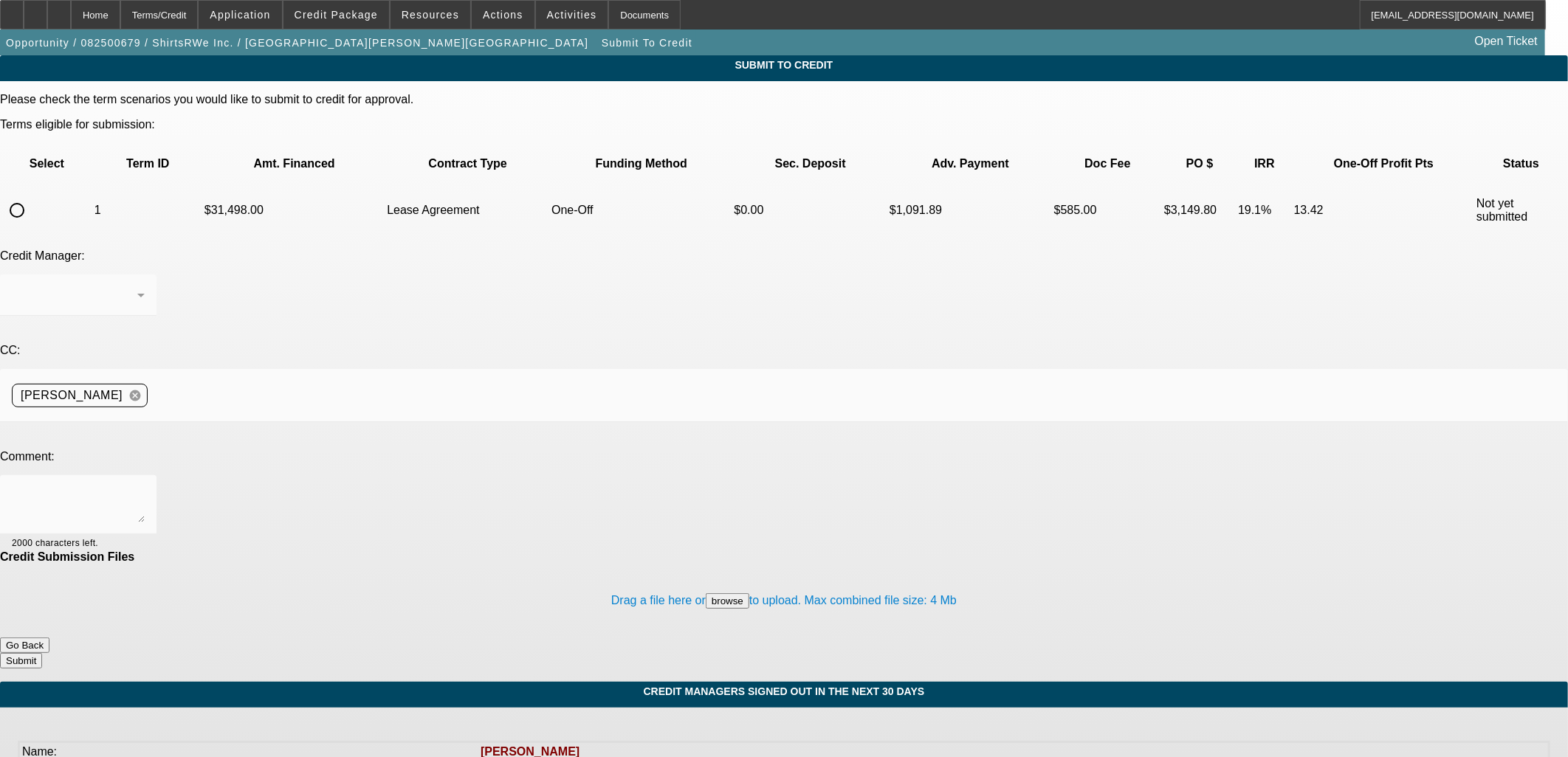
click at [32, 196] on input "radio" at bounding box center [17, 211] width 30 height 30
radio input "true"
click at [145, 487] on textarea at bounding box center [78, 505] width 133 height 36
type textarea "w/u in comments"
click at [43, 653] on button "Submit" at bounding box center [21, 661] width 43 height 16
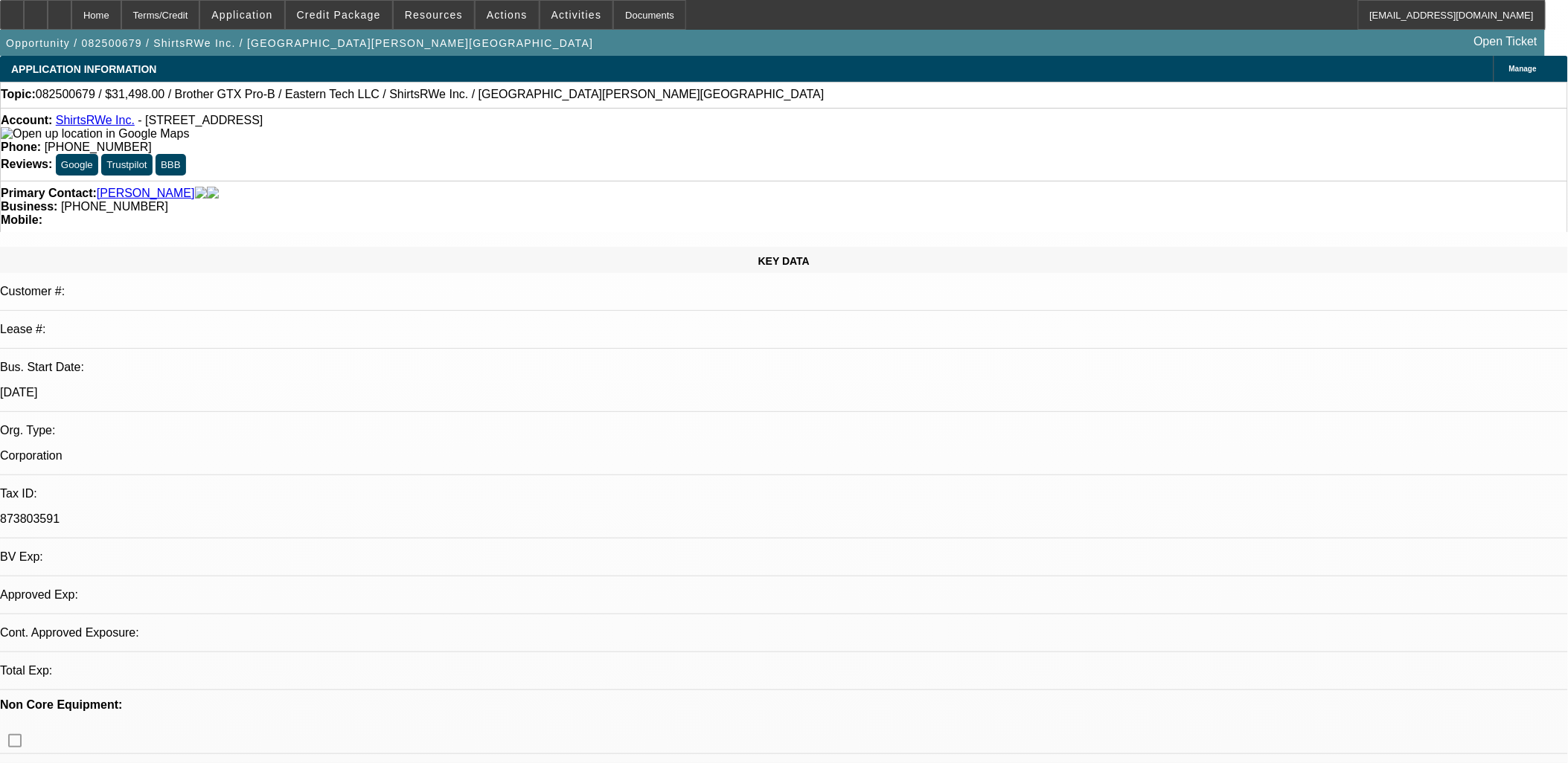
select select "0"
select select "3"
select select "0.1"
select select "4"
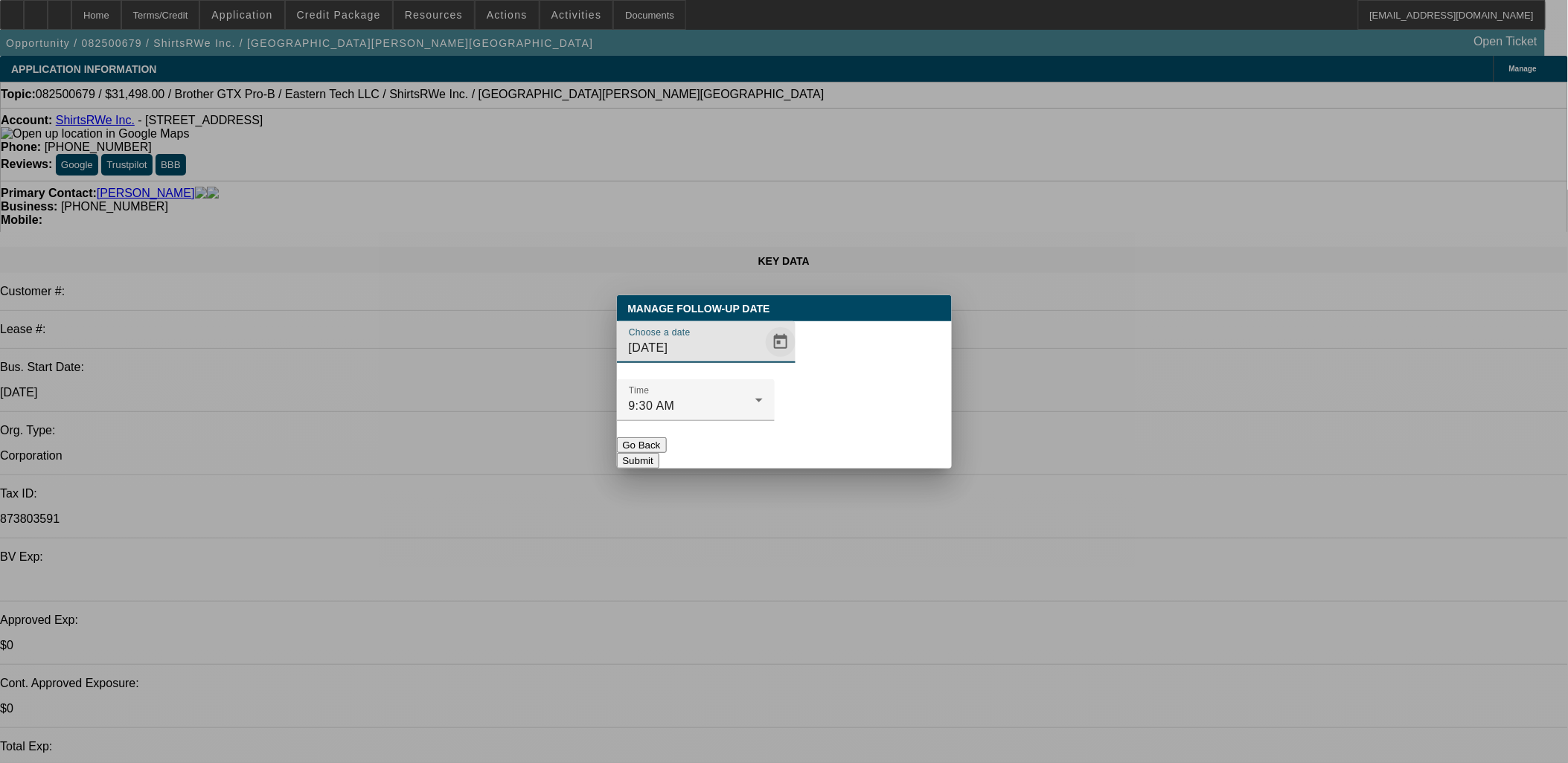
click at [763, 360] on span "Open calendar" at bounding box center [781, 342] width 36 height 36
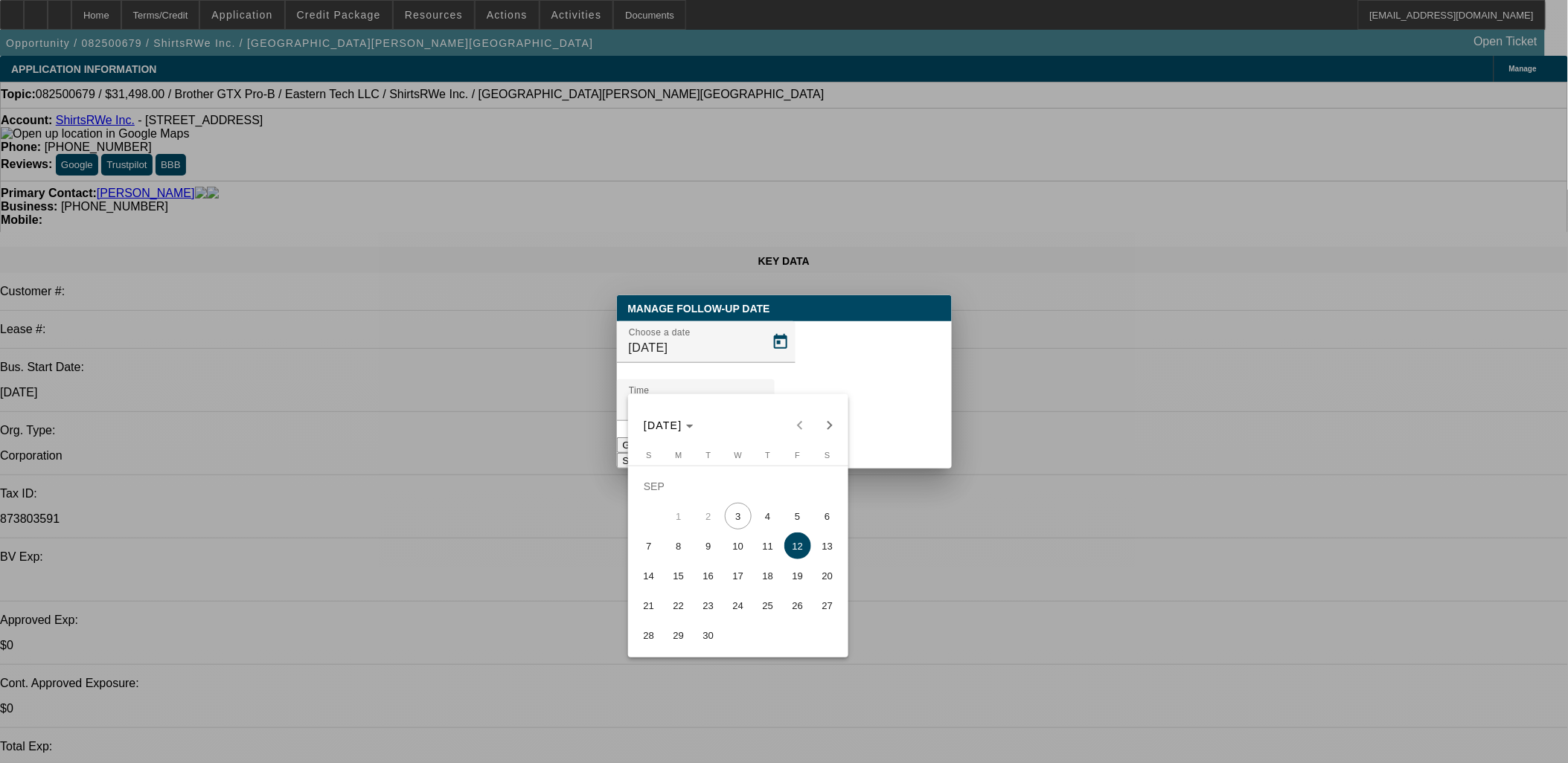
click at [837, 524] on span "6" at bounding box center [827, 516] width 27 height 27
type input "9/6/2025"
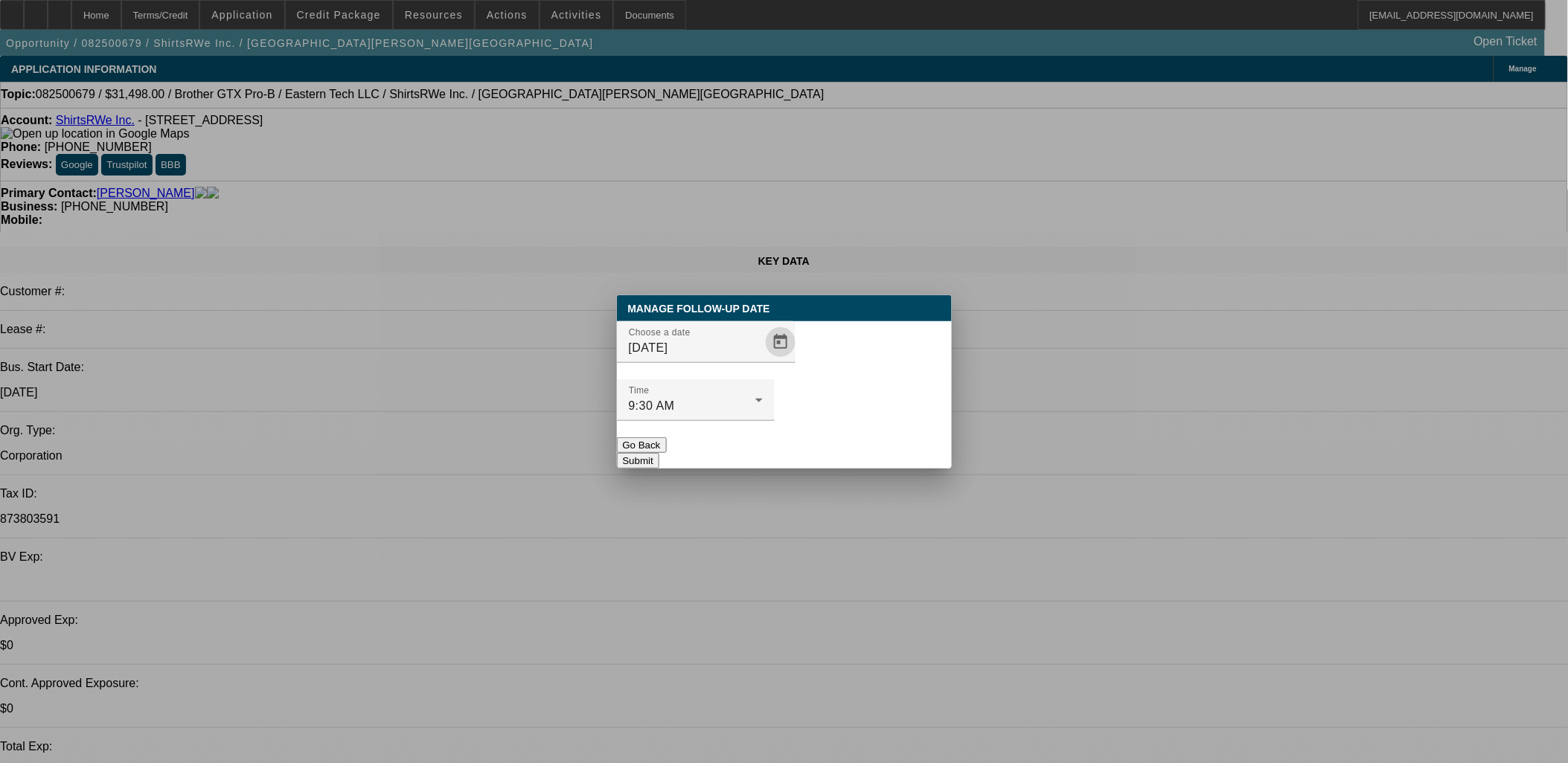
click at [659, 453] on button "Submit" at bounding box center [637, 461] width 43 height 16
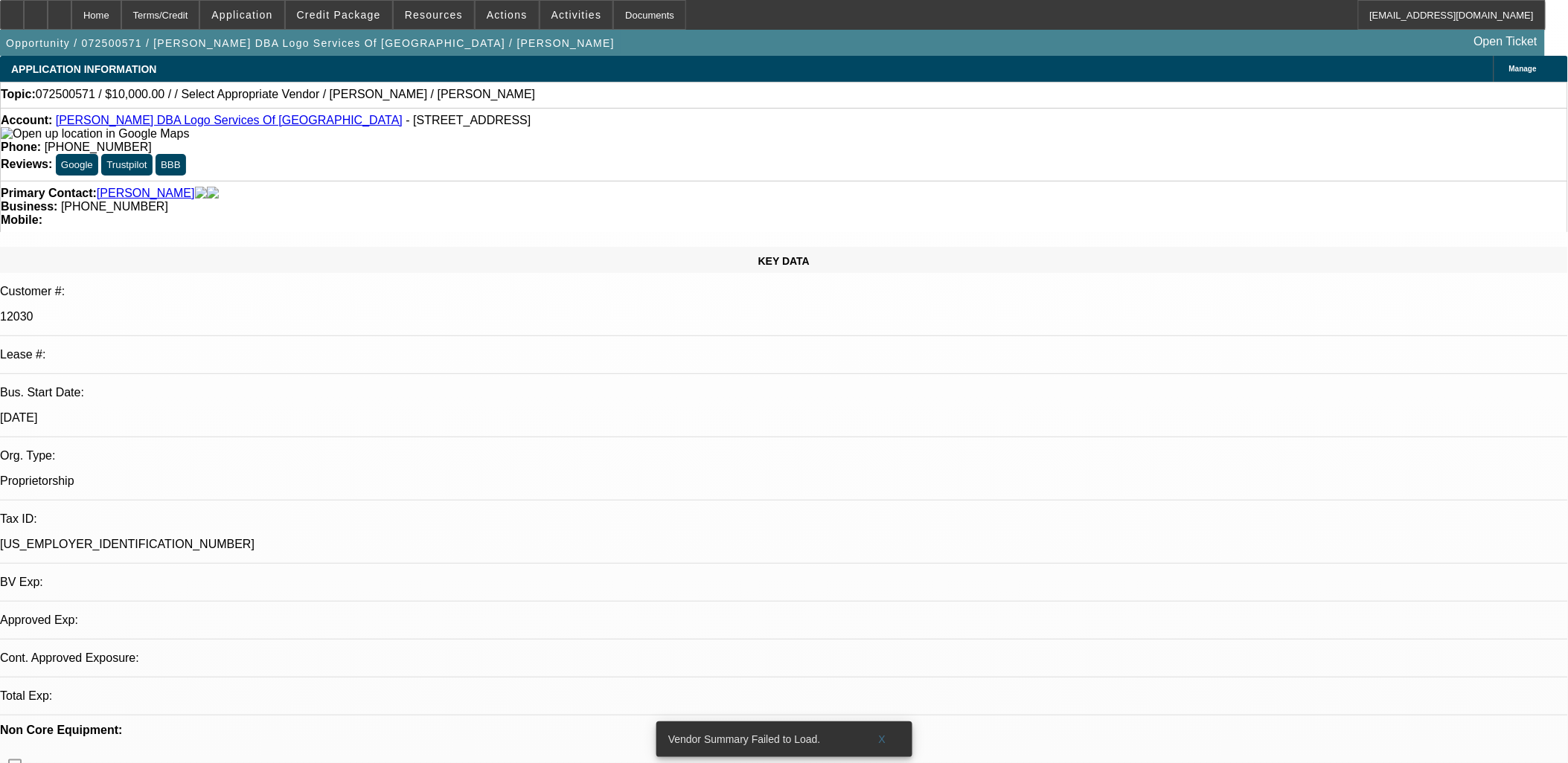
select select "0"
select select "2"
select select "0"
select select "1"
select select "2"
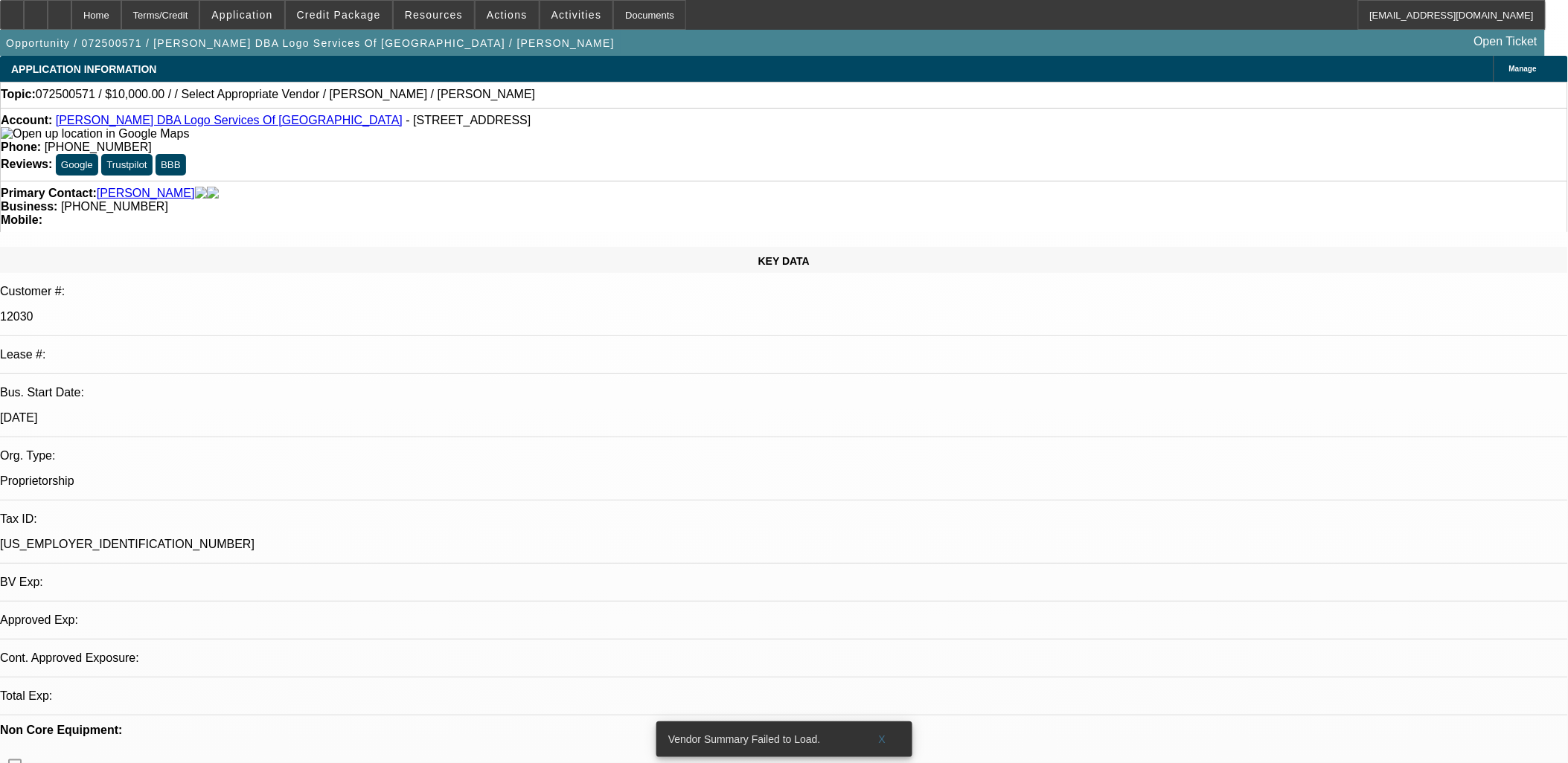
select select "2"
click at [883, 721] on span at bounding box center [883, 739] width 48 height 36
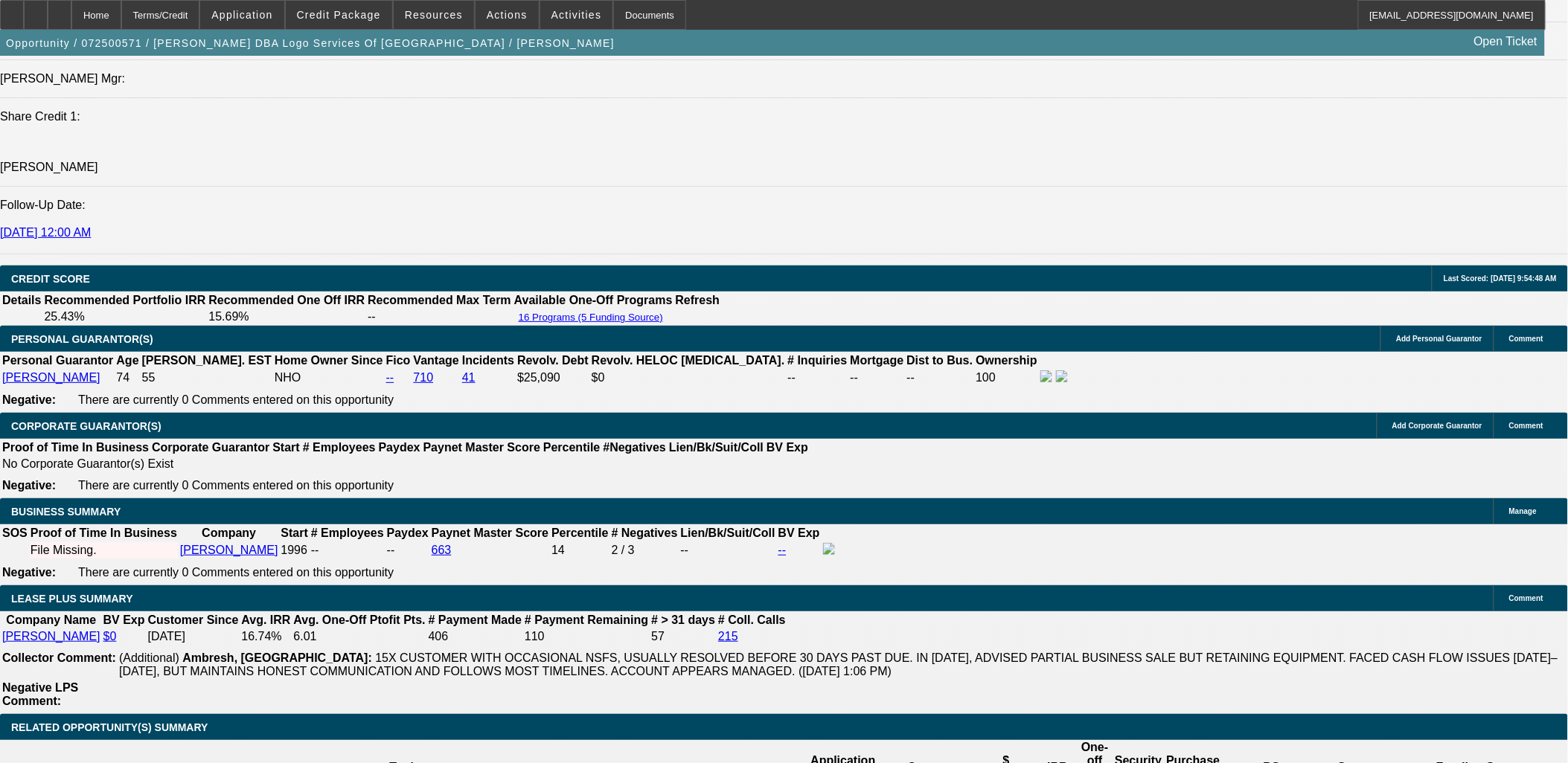
scroll to position [2397, 0]
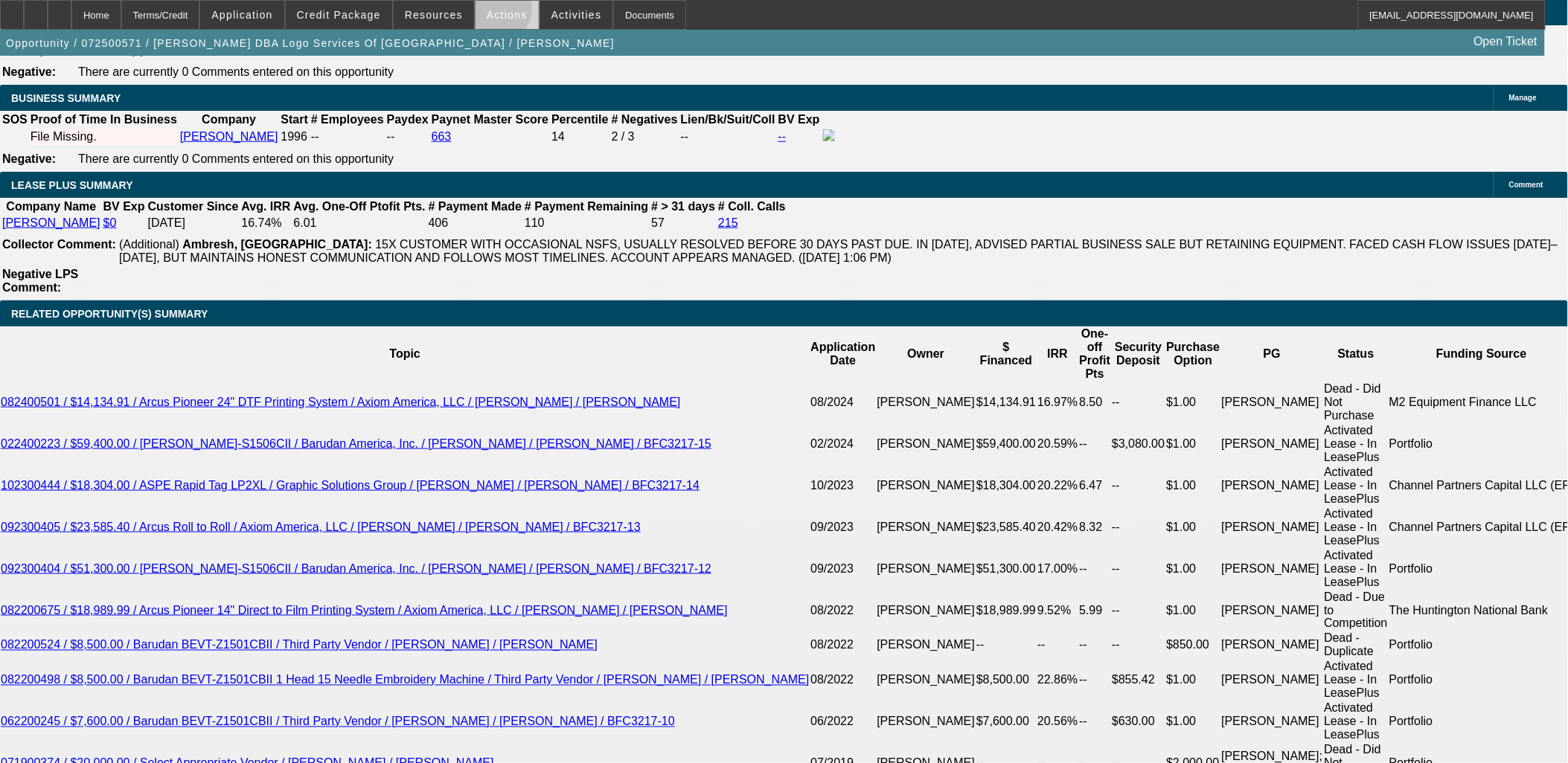
click at [490, 11] on span "Actions" at bounding box center [507, 15] width 41 height 12
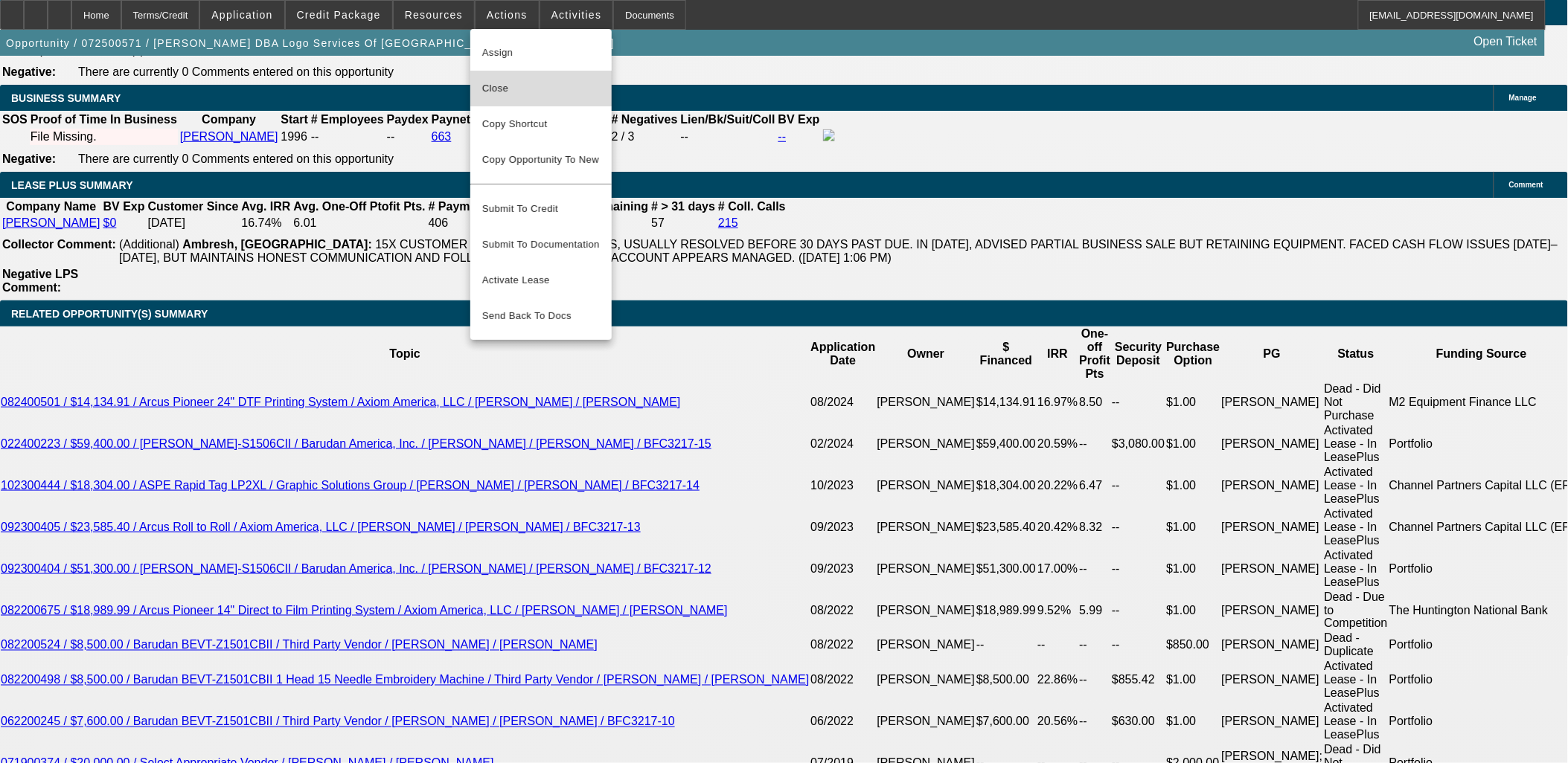
click at [494, 72] on button "Close" at bounding box center [541, 89] width 142 height 36
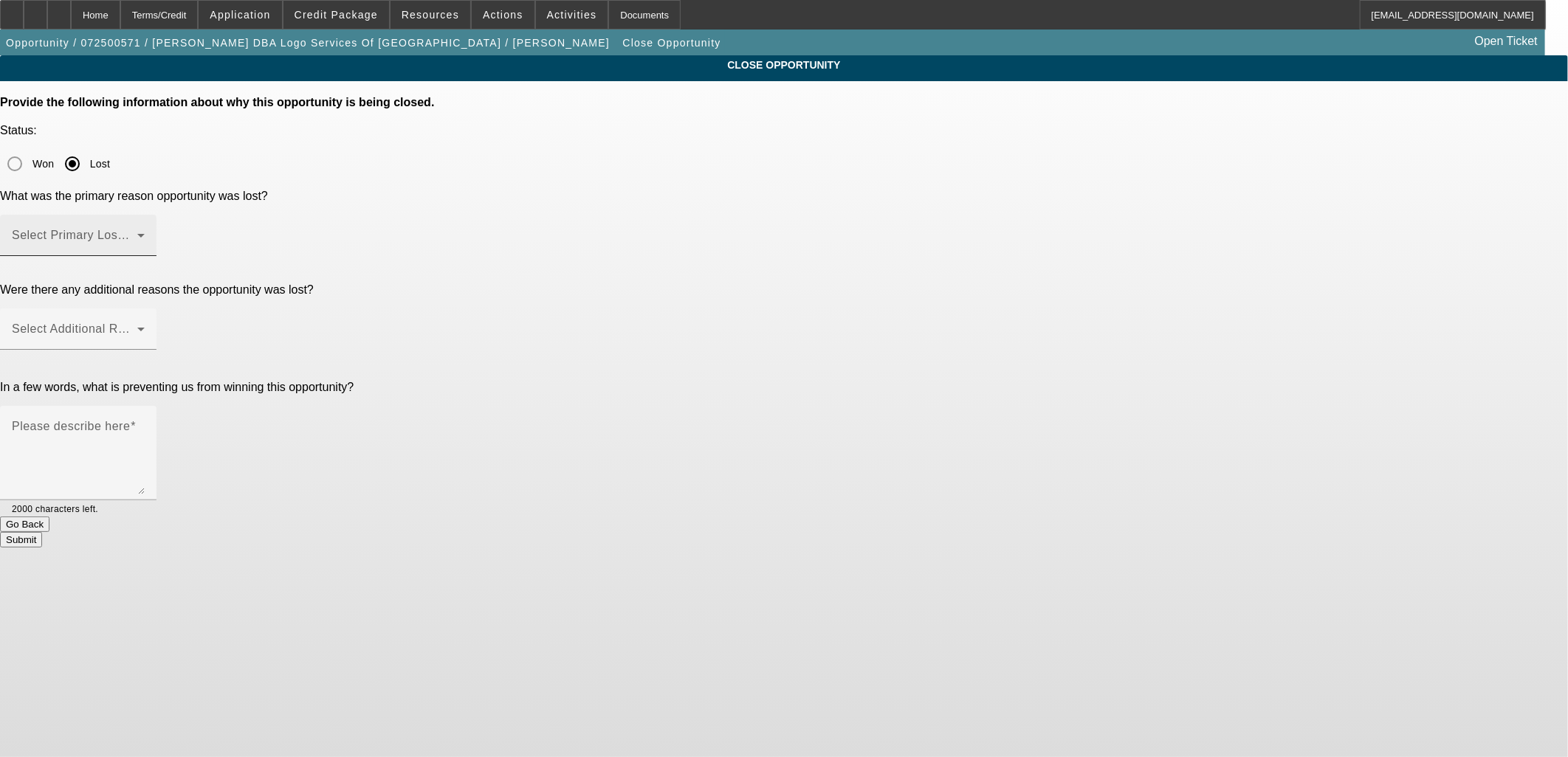
click at [138, 233] on span at bounding box center [74, 241] width 126 height 18
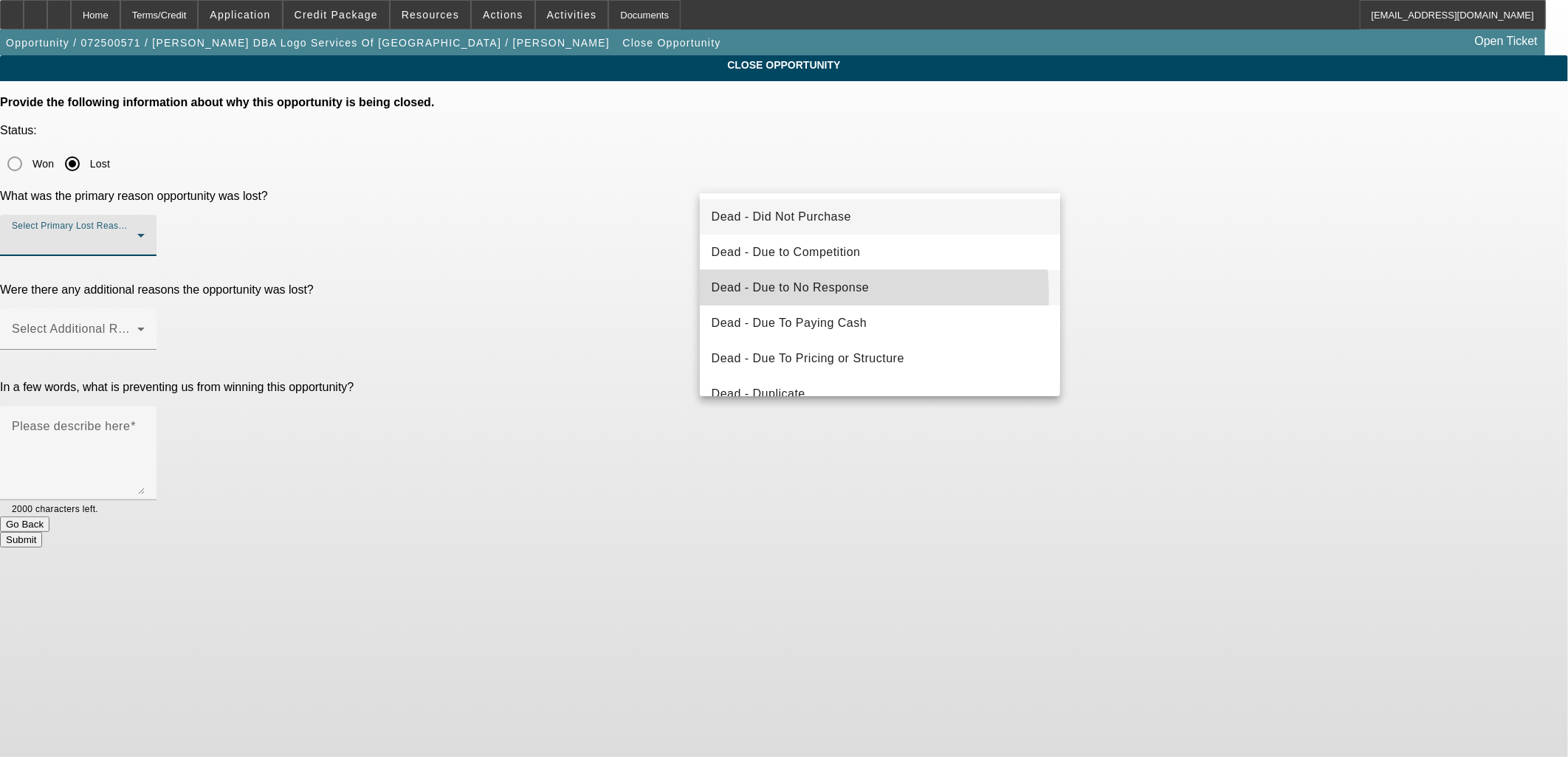
click at [808, 294] on span "Dead - Due to No Response" at bounding box center [791, 288] width 158 height 18
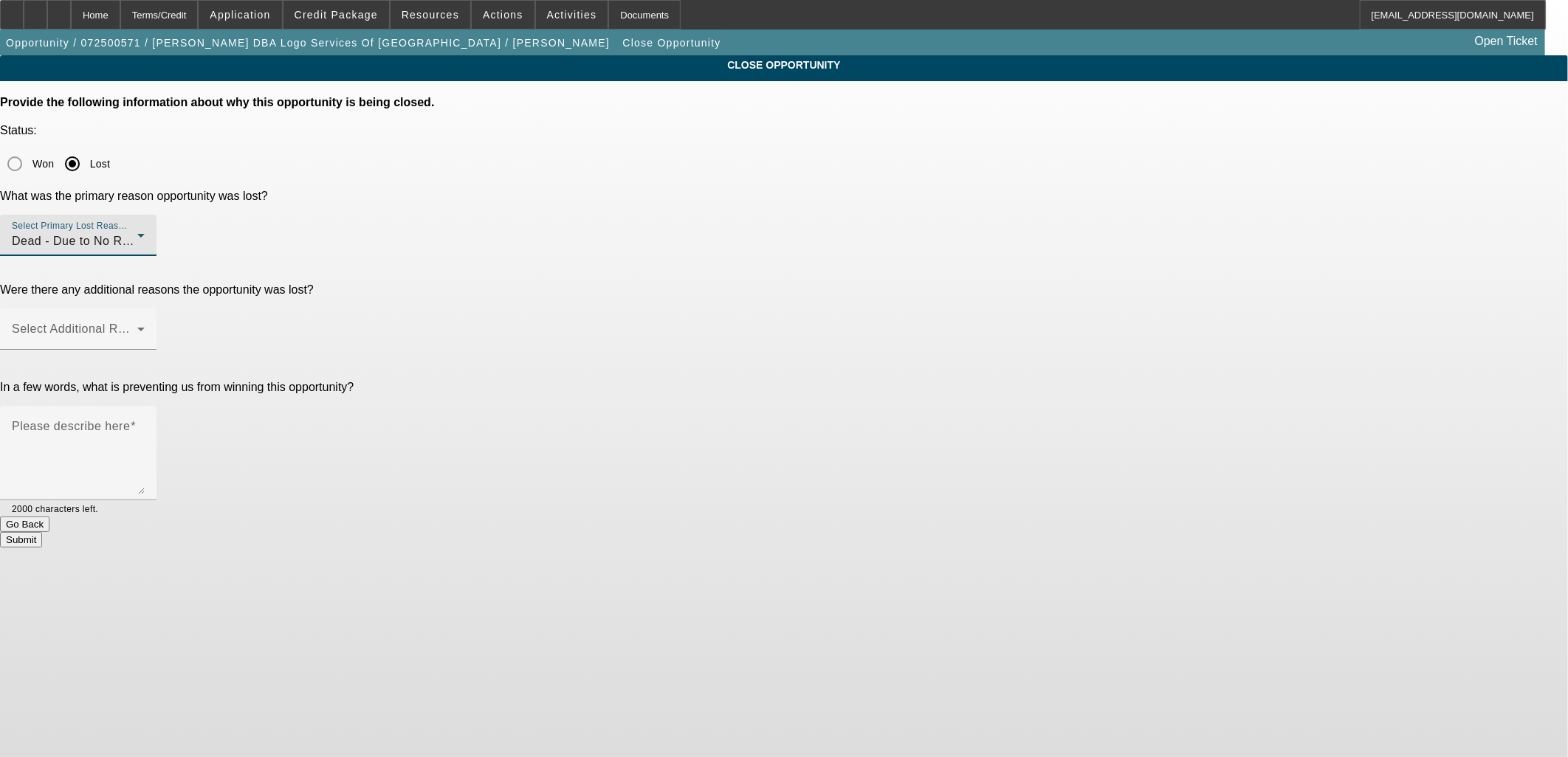
click at [145, 215] on div "Select Primary Lost Reason Dead - Due to No Response" at bounding box center [78, 236] width 133 height 42
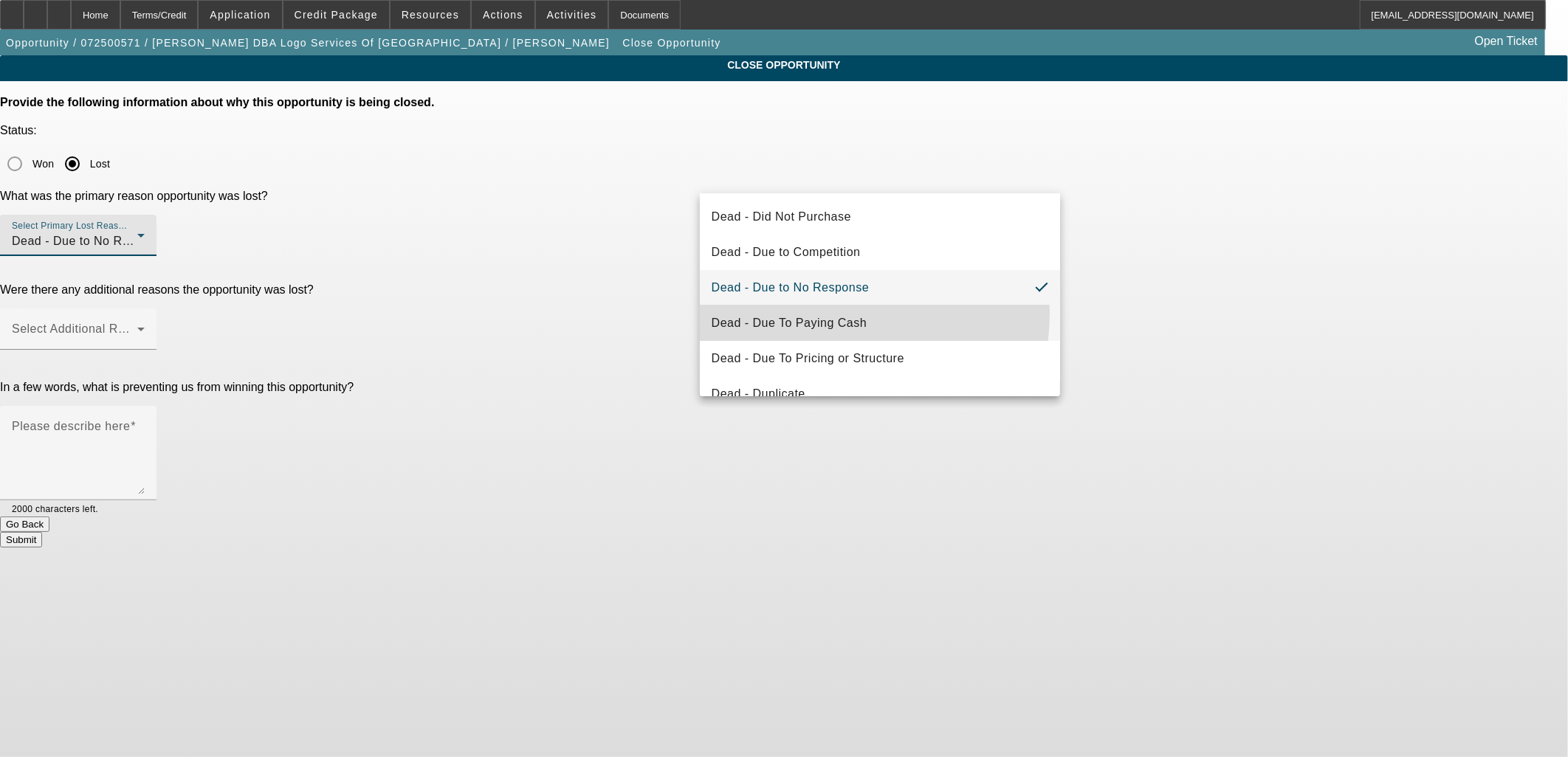
click at [821, 315] on span "Dead - Due To Paying Cash" at bounding box center [789, 324] width 155 height 18
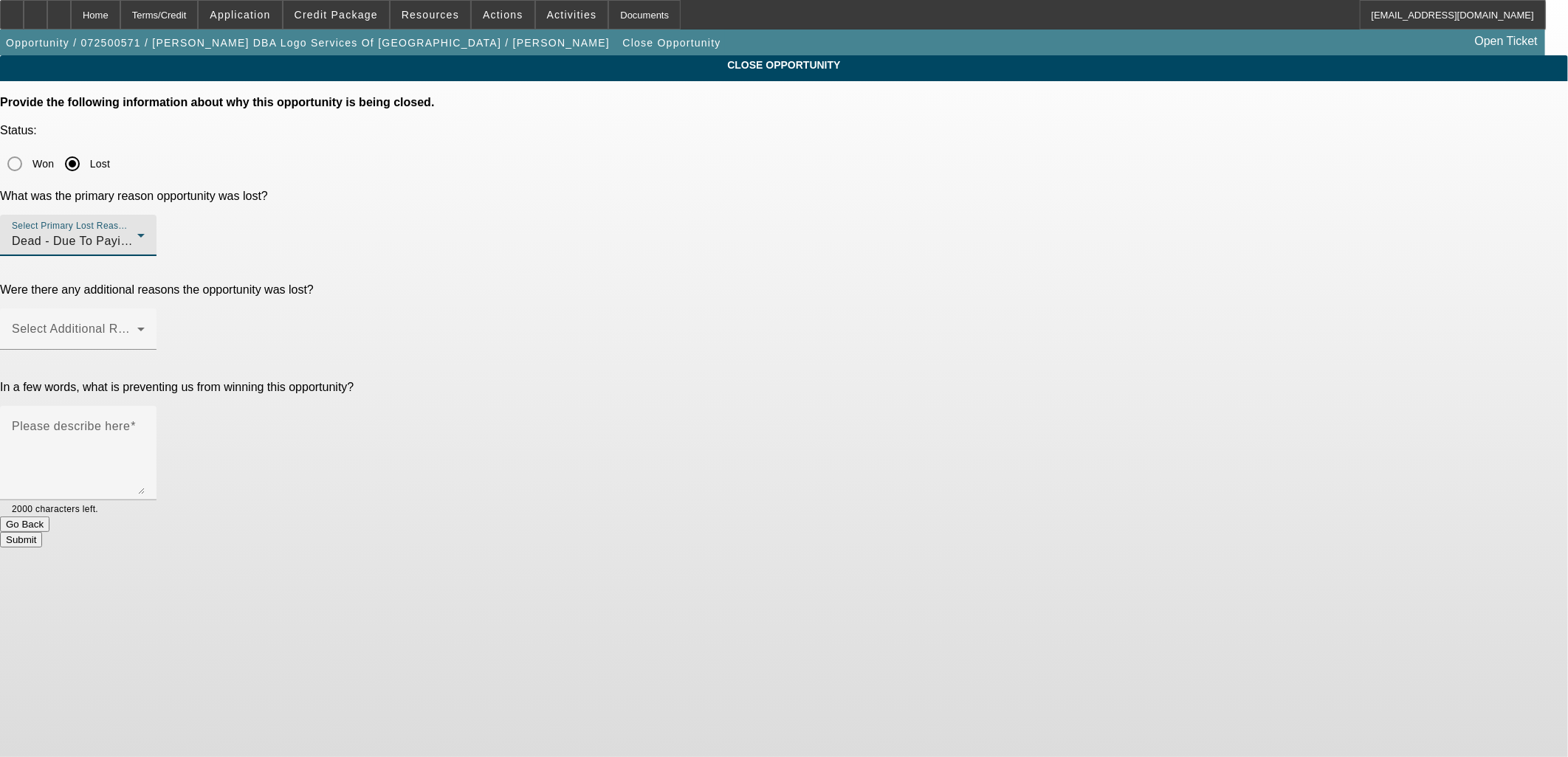
click at [167, 235] on span "Dead - Due To Paying Cash" at bounding box center [89, 240] width 155 height 13
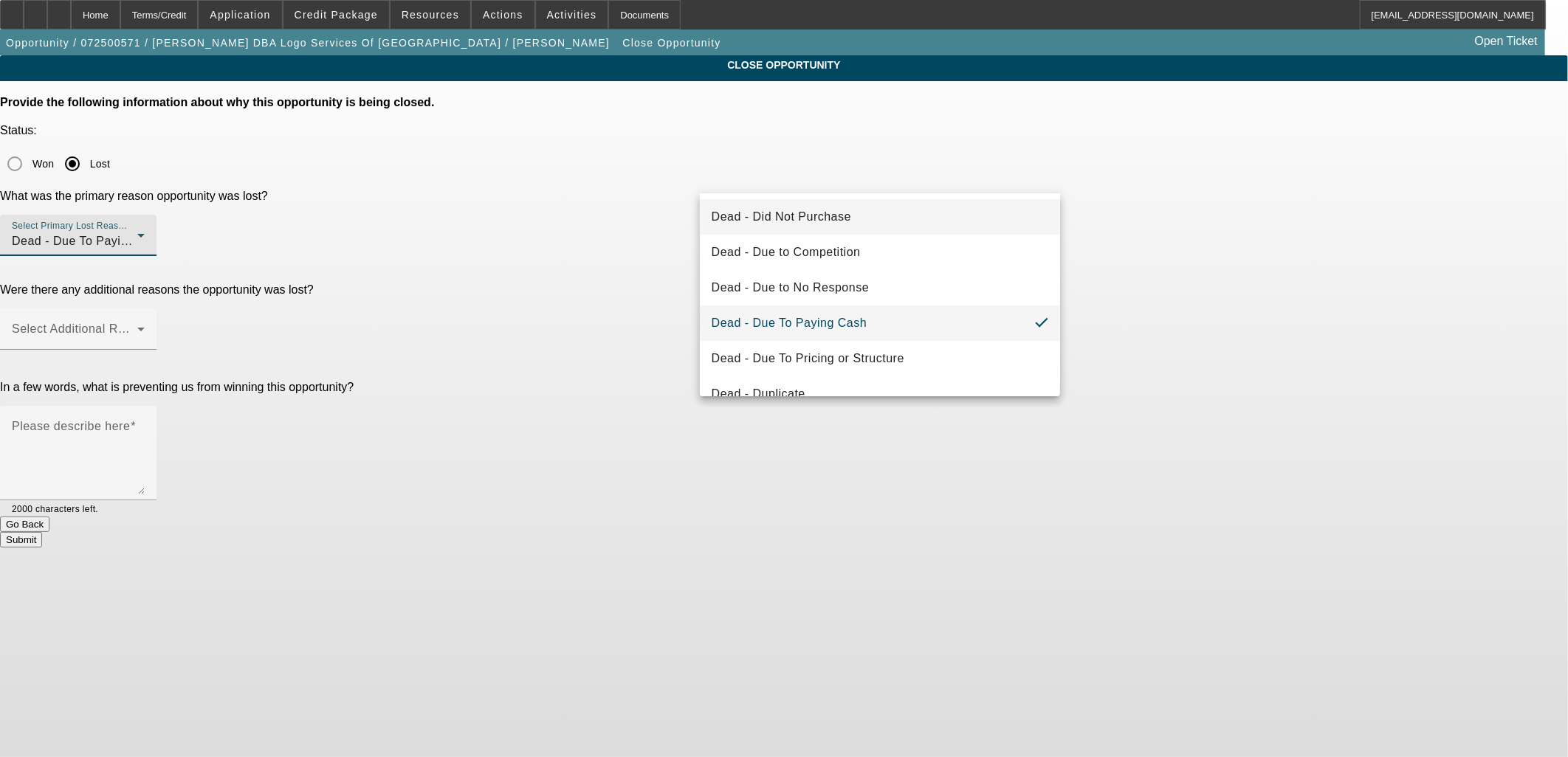
click at [798, 212] on span "Dead - Did Not Purchase" at bounding box center [781, 217] width 140 height 18
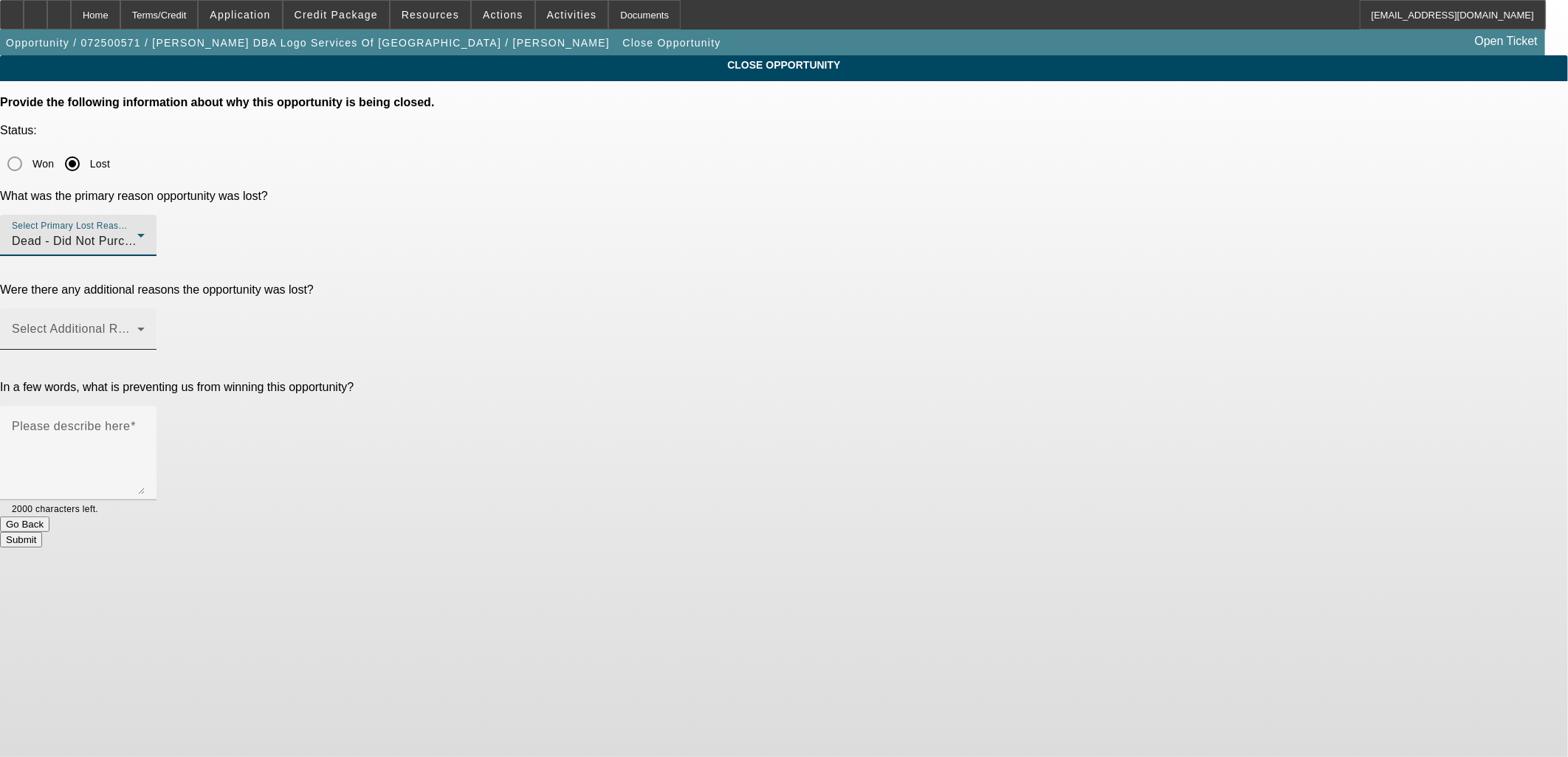
click at [138, 327] on span at bounding box center [74, 335] width 126 height 18
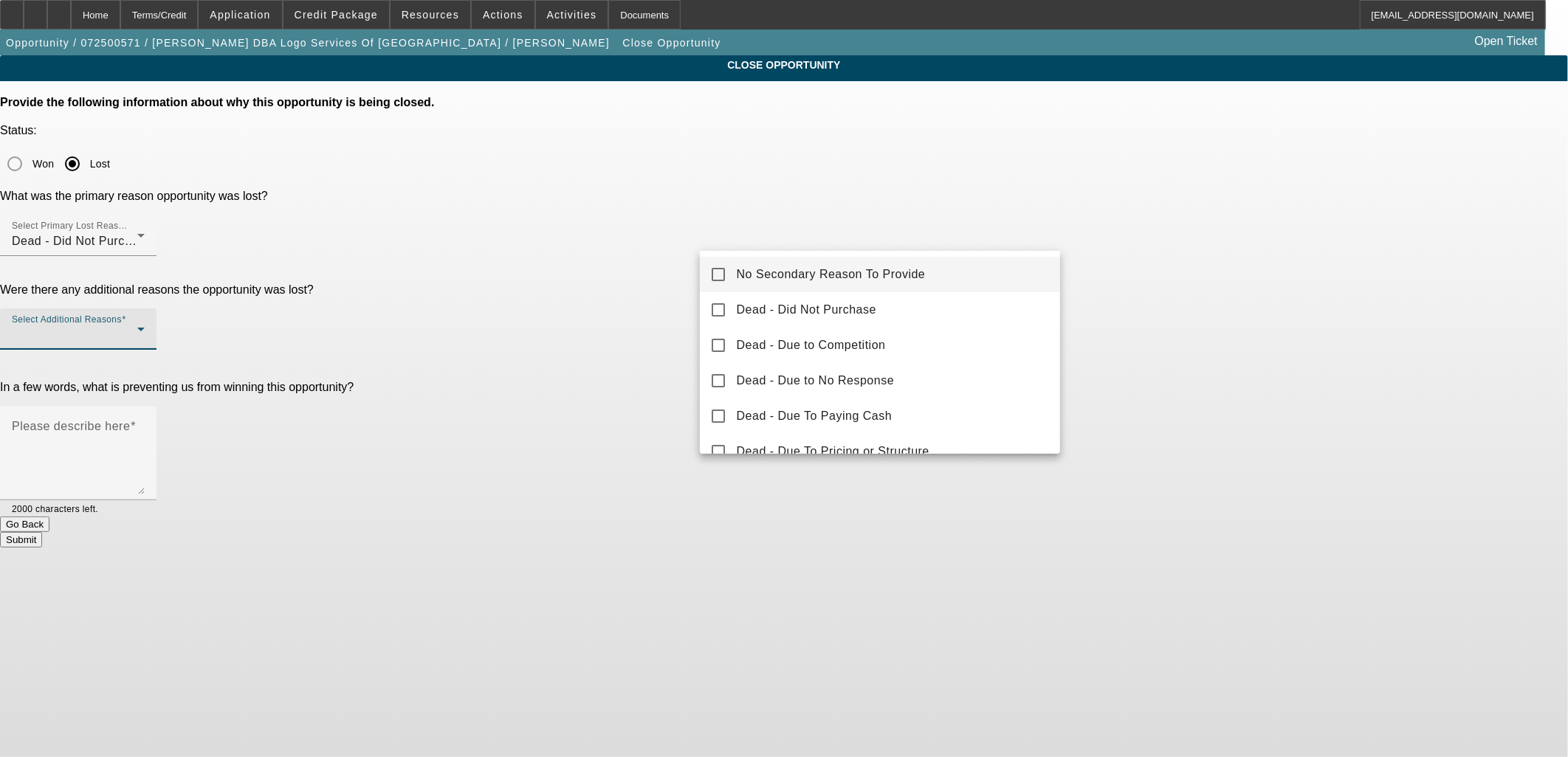
click at [780, 264] on mat-option "No Secondary Reason To Provide" at bounding box center [880, 275] width 361 height 36
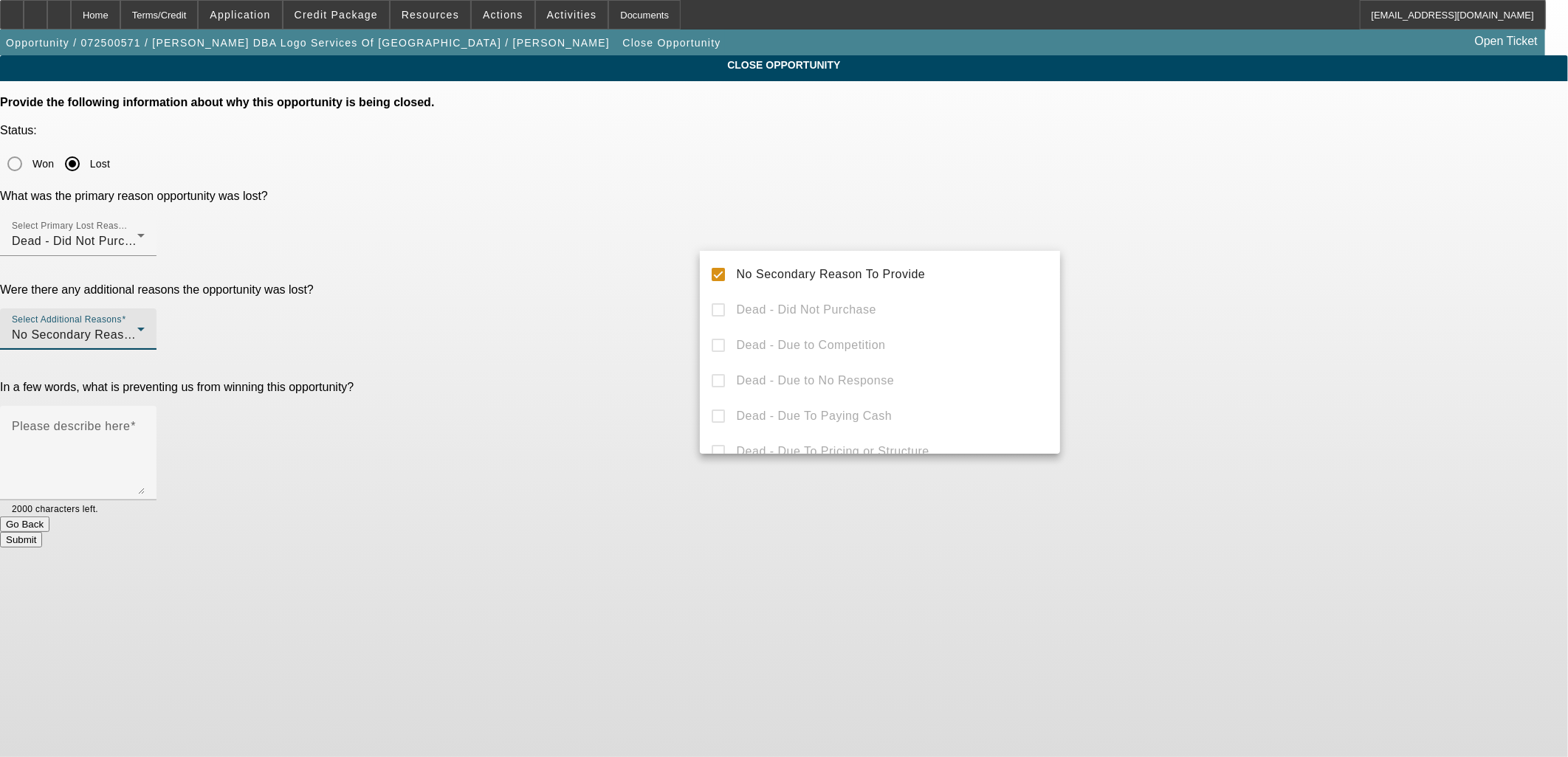
click at [661, 298] on div at bounding box center [784, 378] width 1568 height 757
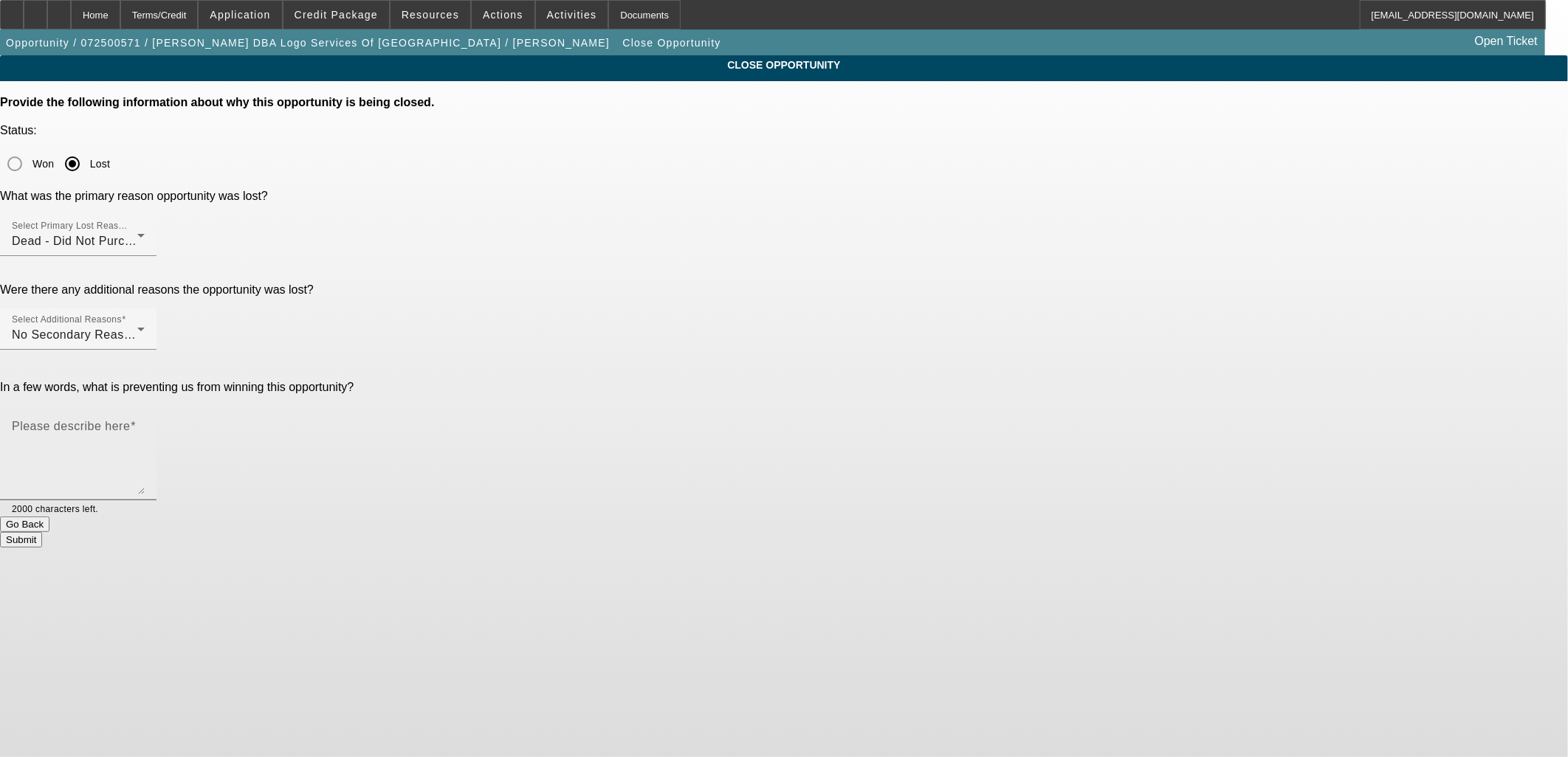
click at [145, 424] on textarea "Please describe here" at bounding box center [78, 459] width 133 height 71
drag, startPoint x: 777, startPoint y: 339, endPoint x: 718, endPoint y: 335, distance: 59.1
click at [145, 424] on textarea "Lien on the single head. Neil doesn't need it, no rush at all here. Lien is lik…" at bounding box center [78, 459] width 133 height 71
type textarea "Lien on the single head. Neil doesn't need it, no rush at all here. Lien is lik…"
click at [43, 532] on button "Submit" at bounding box center [21, 540] width 43 height 16
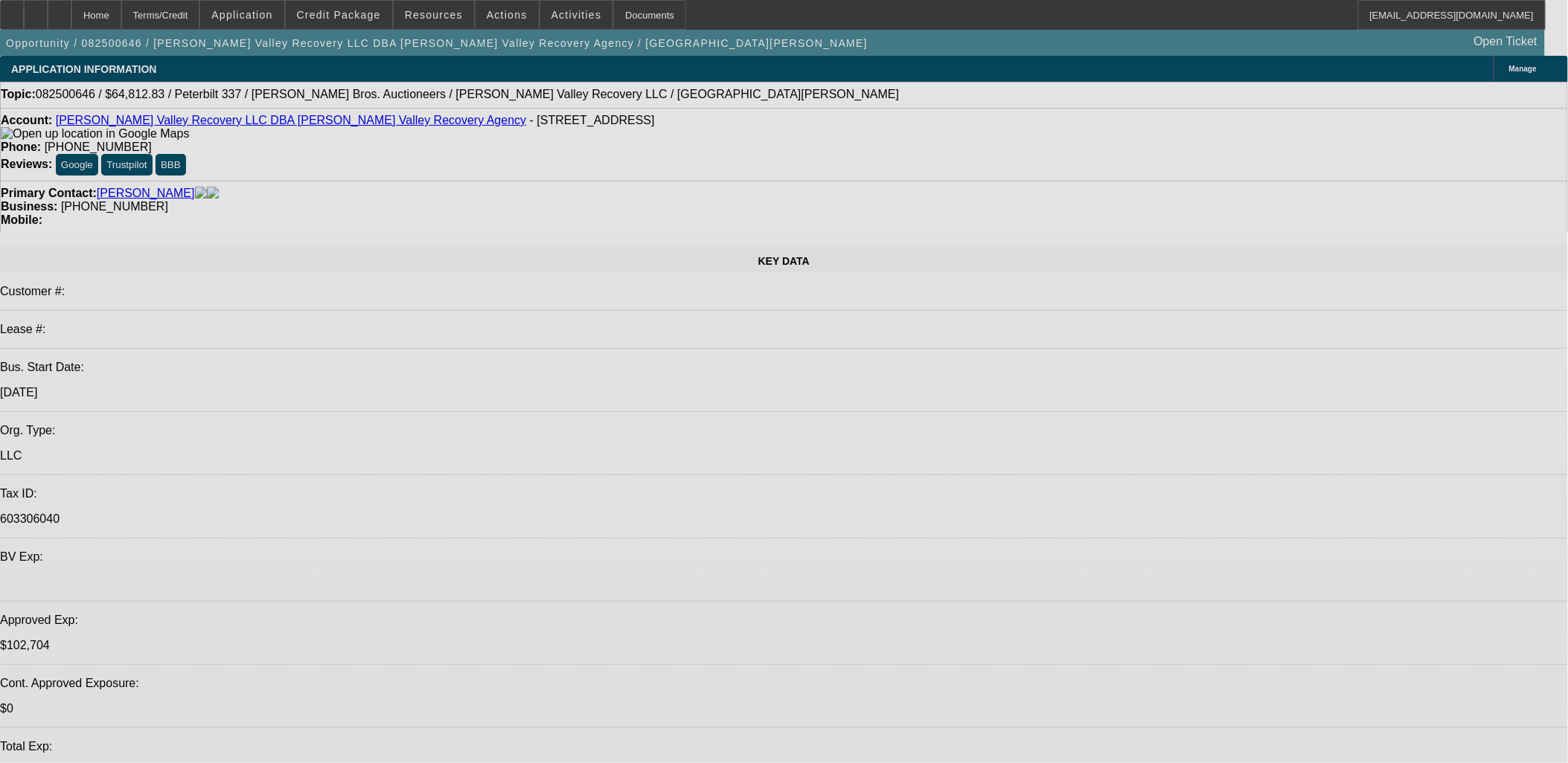
select select "0.1"
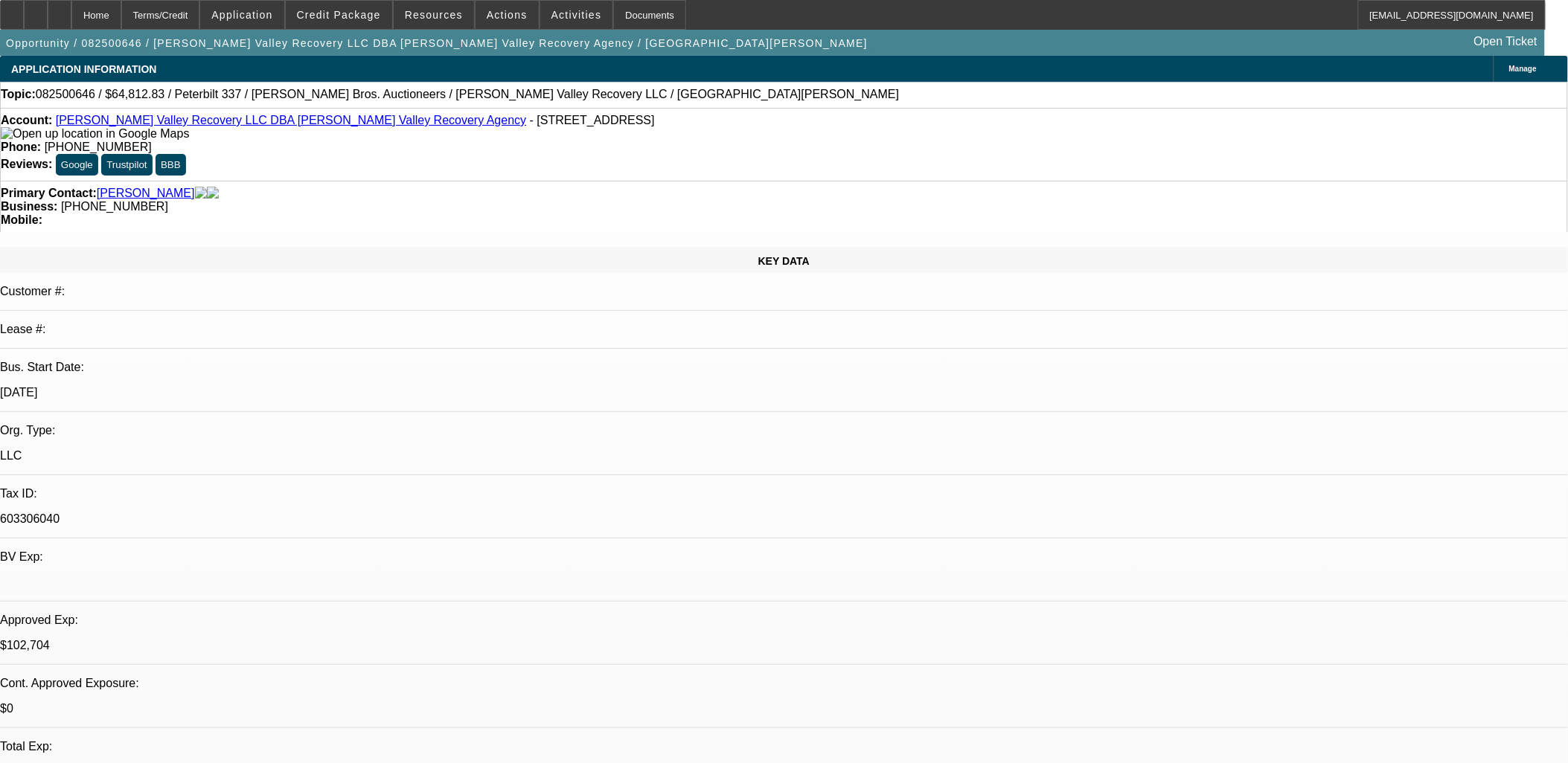
select select "2"
select select "0.1"
select select "0"
select select "0.1"
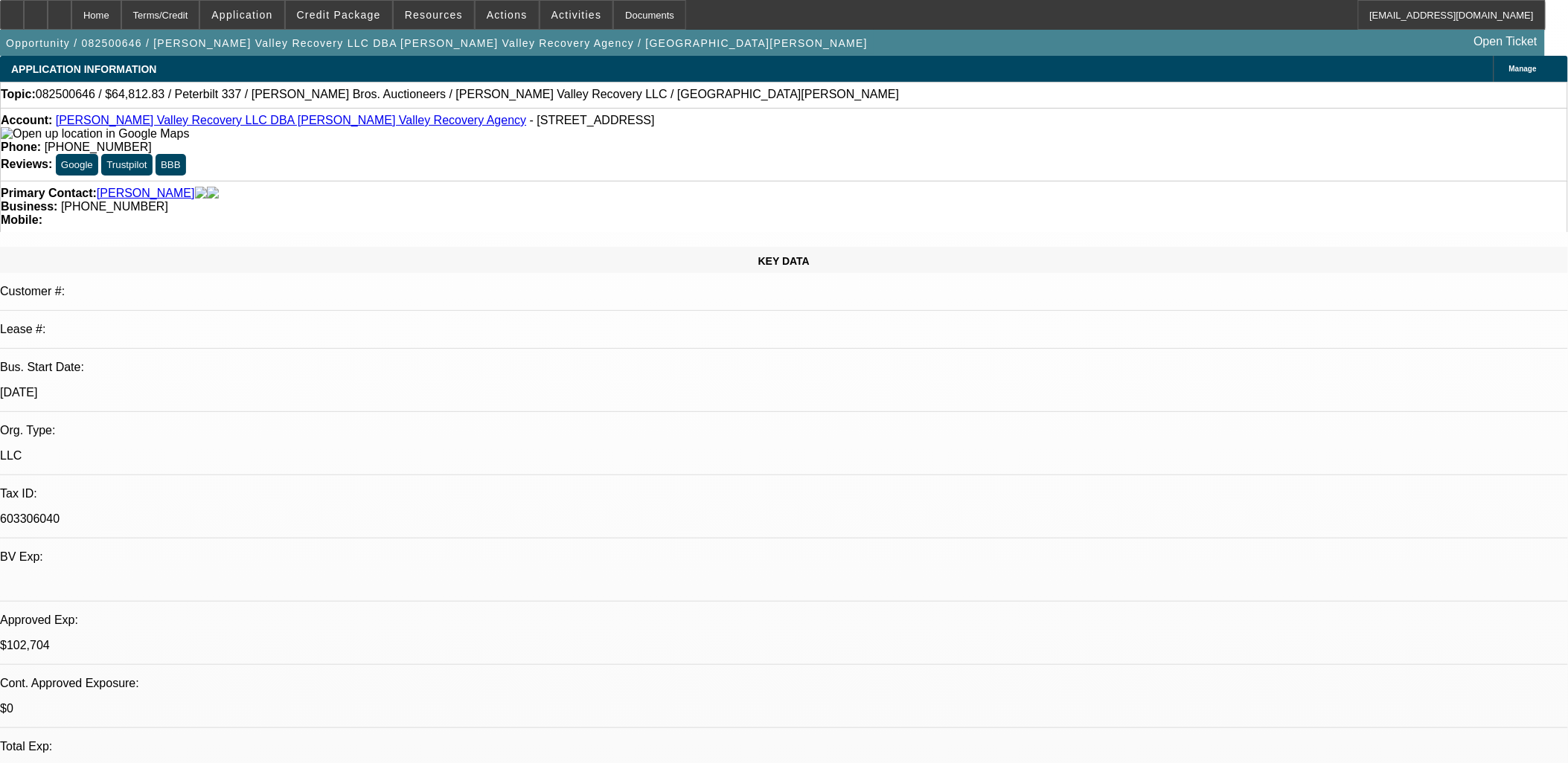
select select "2"
select select "0.1"
select select "2"
select select "0.1"
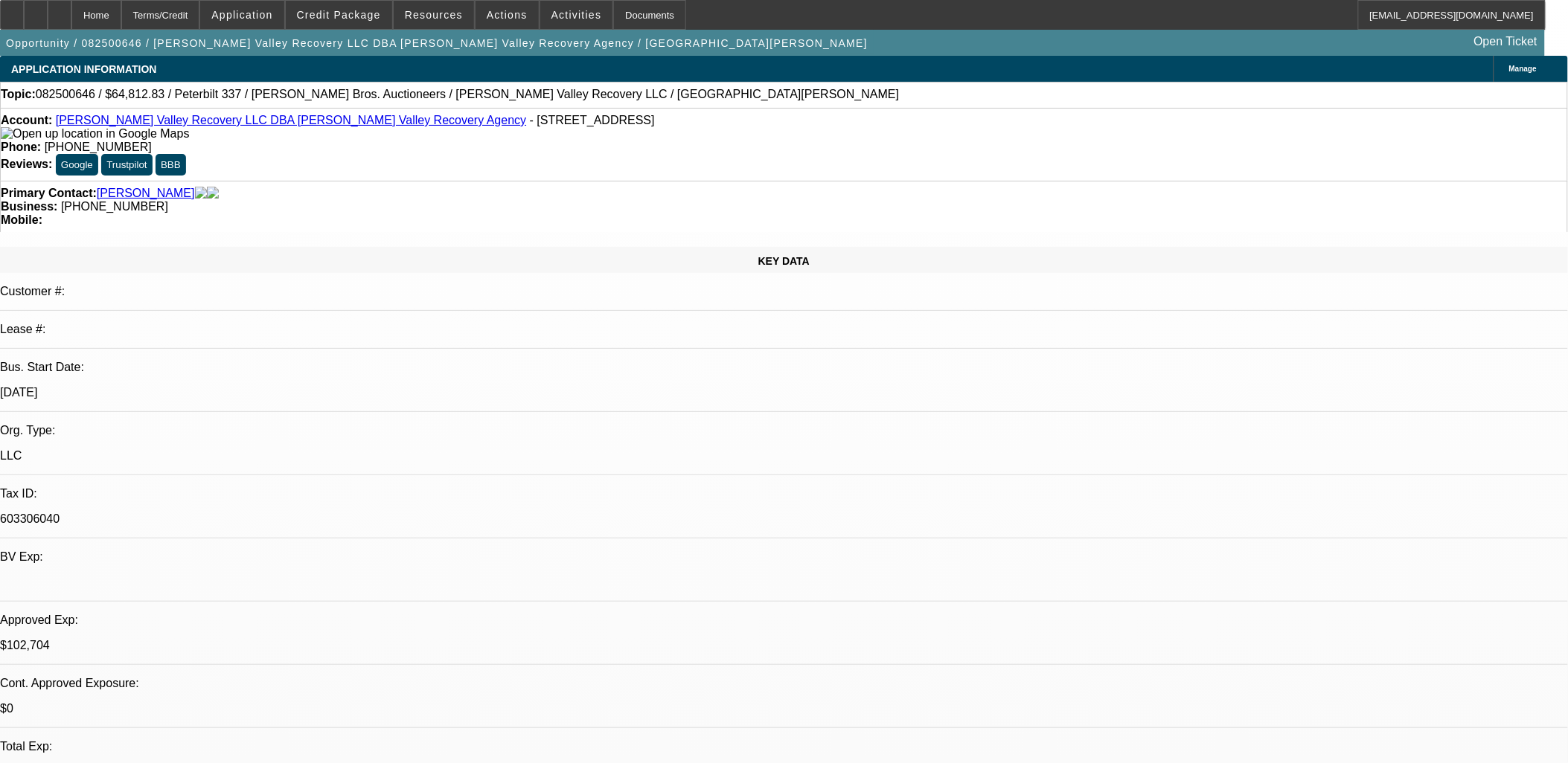
select select "1"
select select "2"
select select "4"
select select "1"
select select "2"
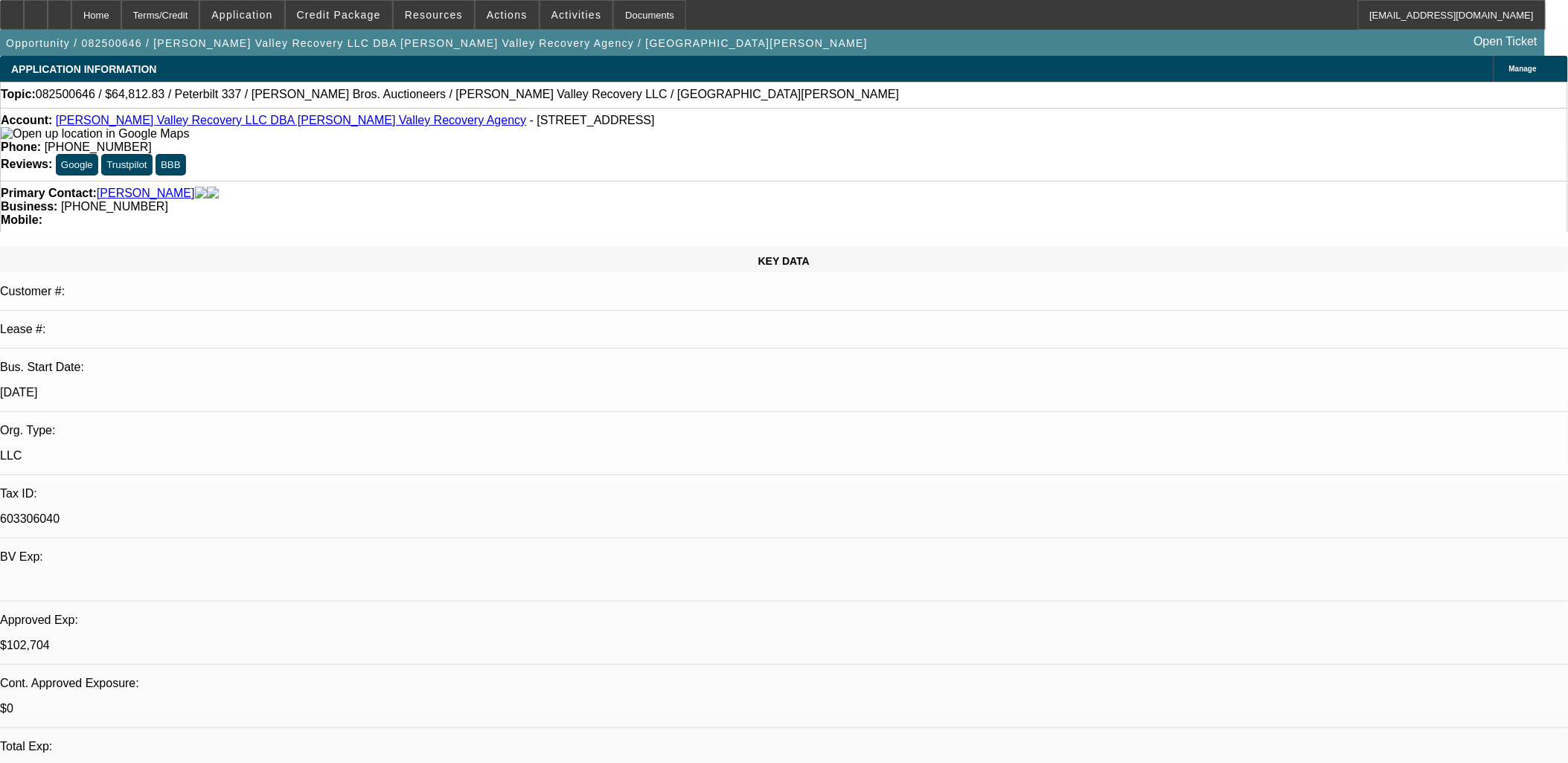
select select "4"
select select "1"
select select "2"
select select "4"
select select "1"
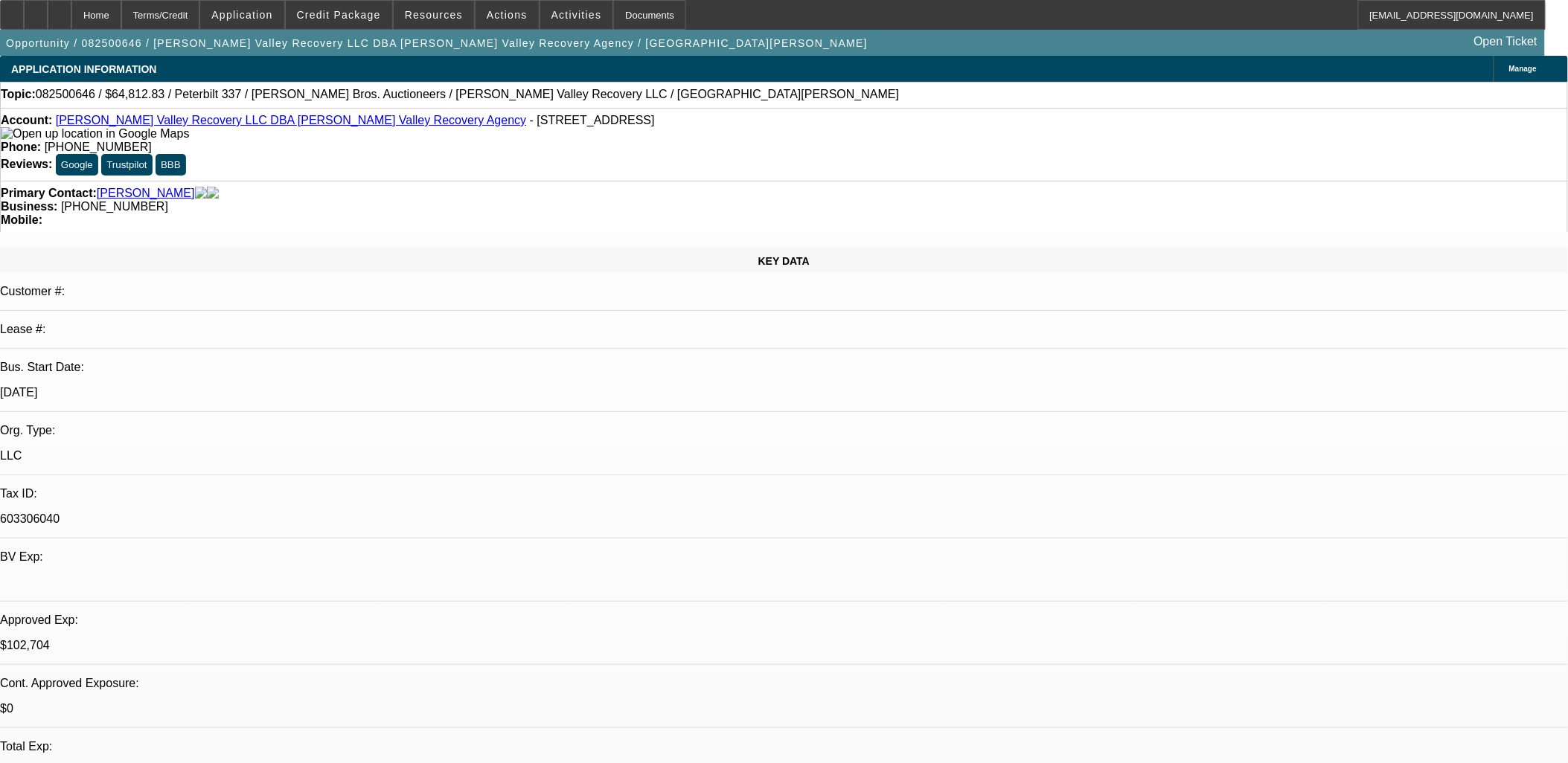
select select "2"
select select "4"
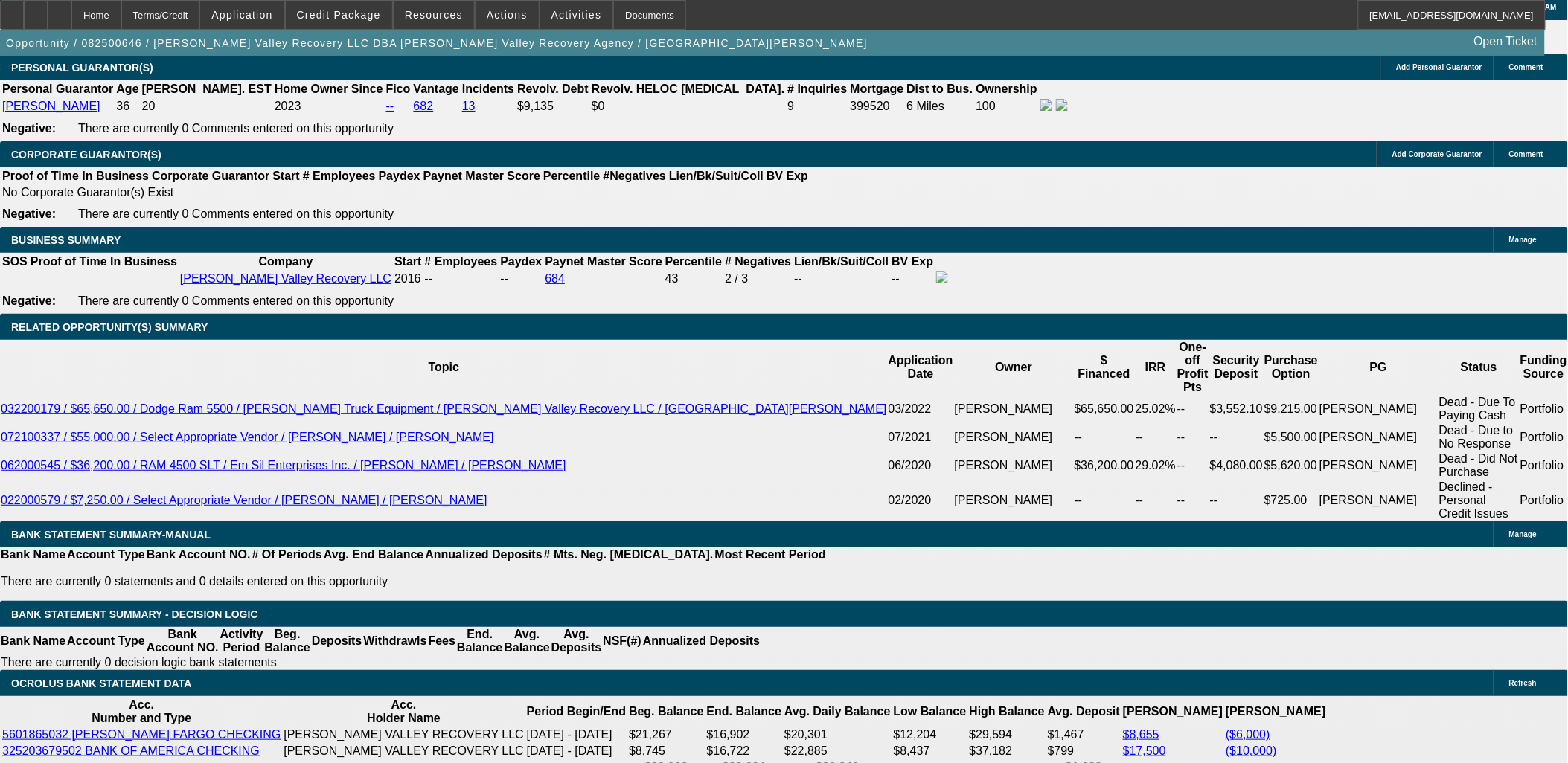
scroll to position [2066, 0]
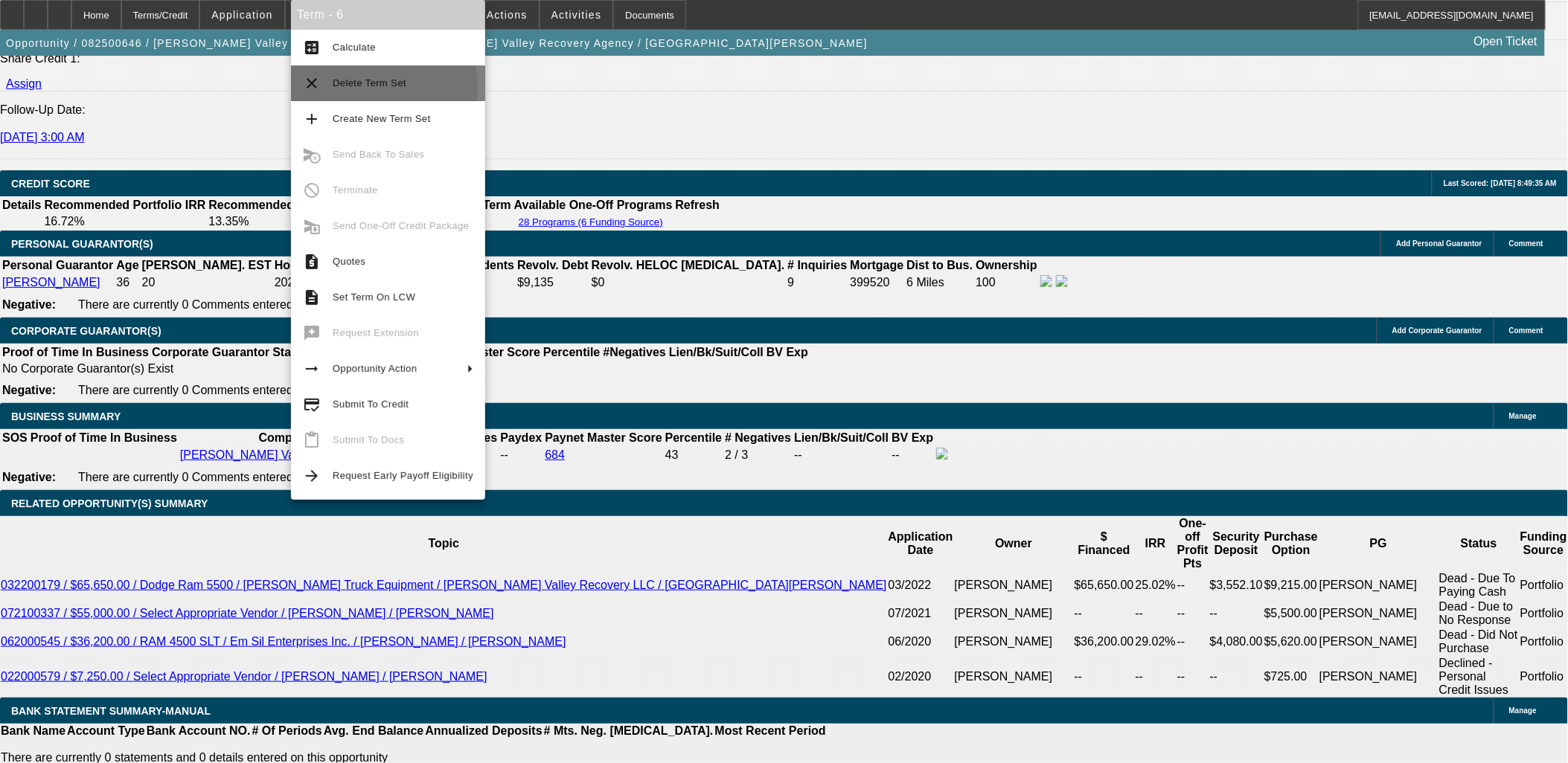
click at [336, 90] on span "Delete Term Set" at bounding box center [402, 84] width 141 height 18
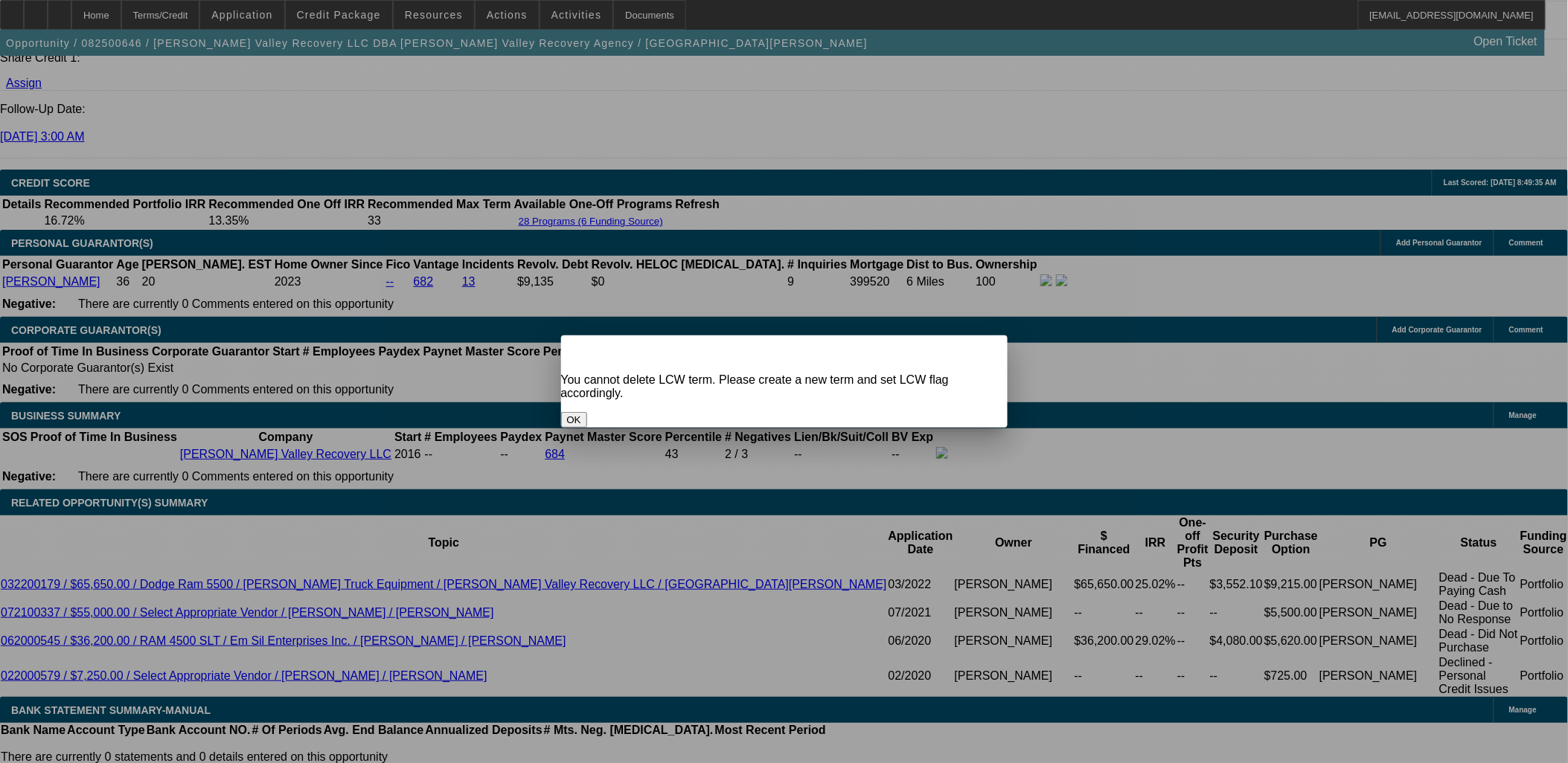
click at [587, 412] on button "OK" at bounding box center [574, 420] width 26 height 16
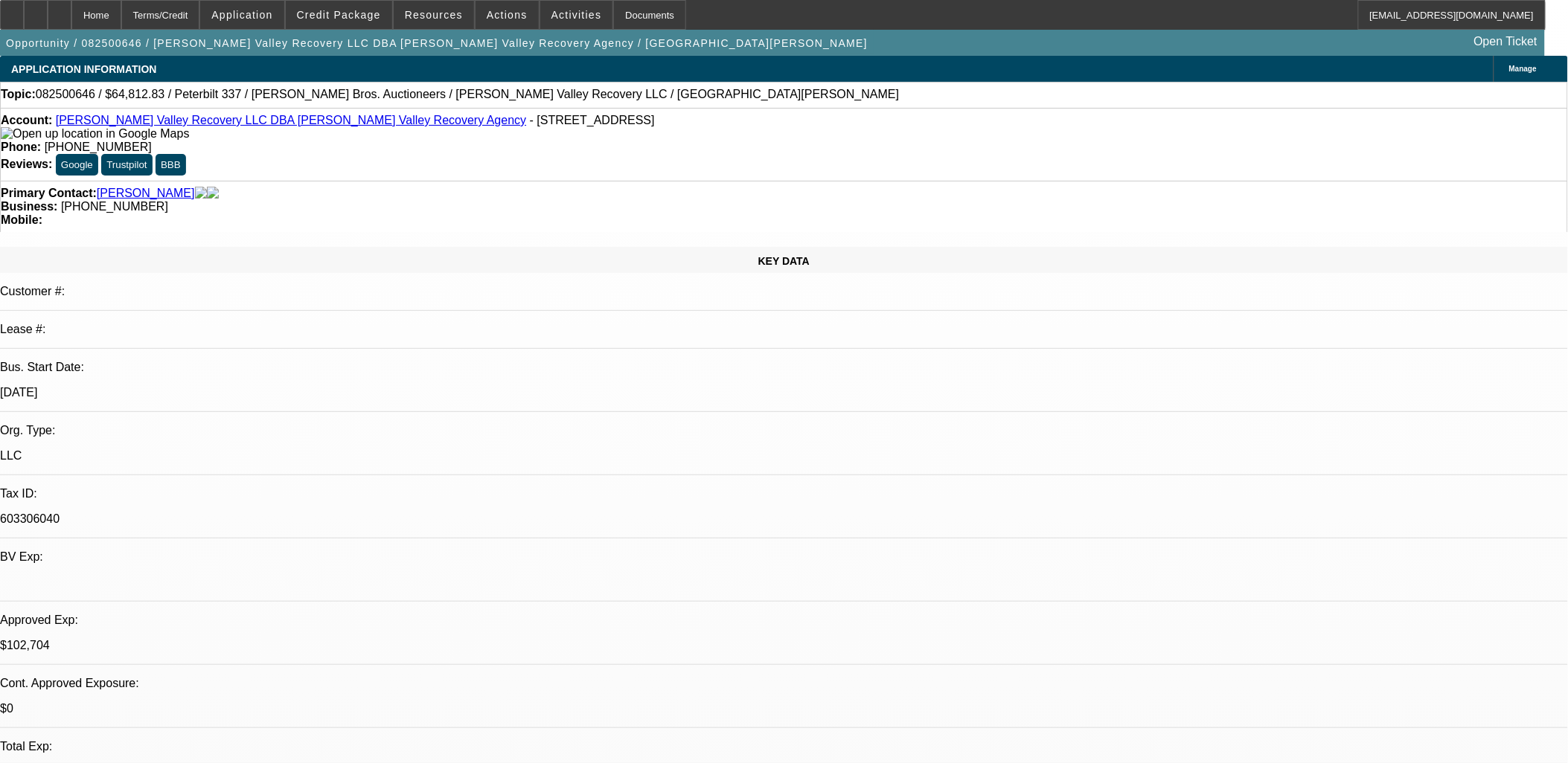
scroll to position [2066, 0]
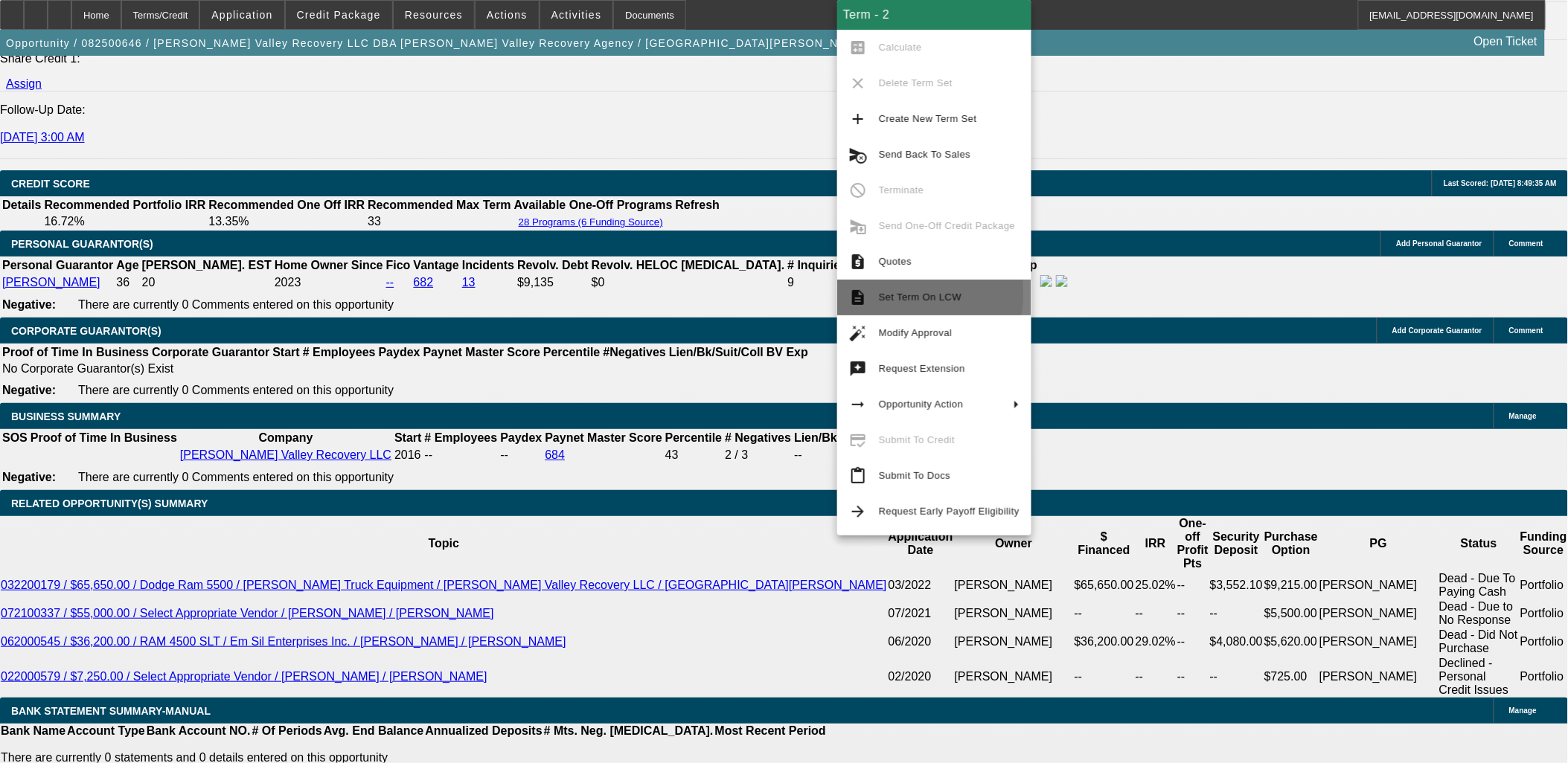
click at [929, 294] on span "Set Term On LCW" at bounding box center [920, 296] width 83 height 11
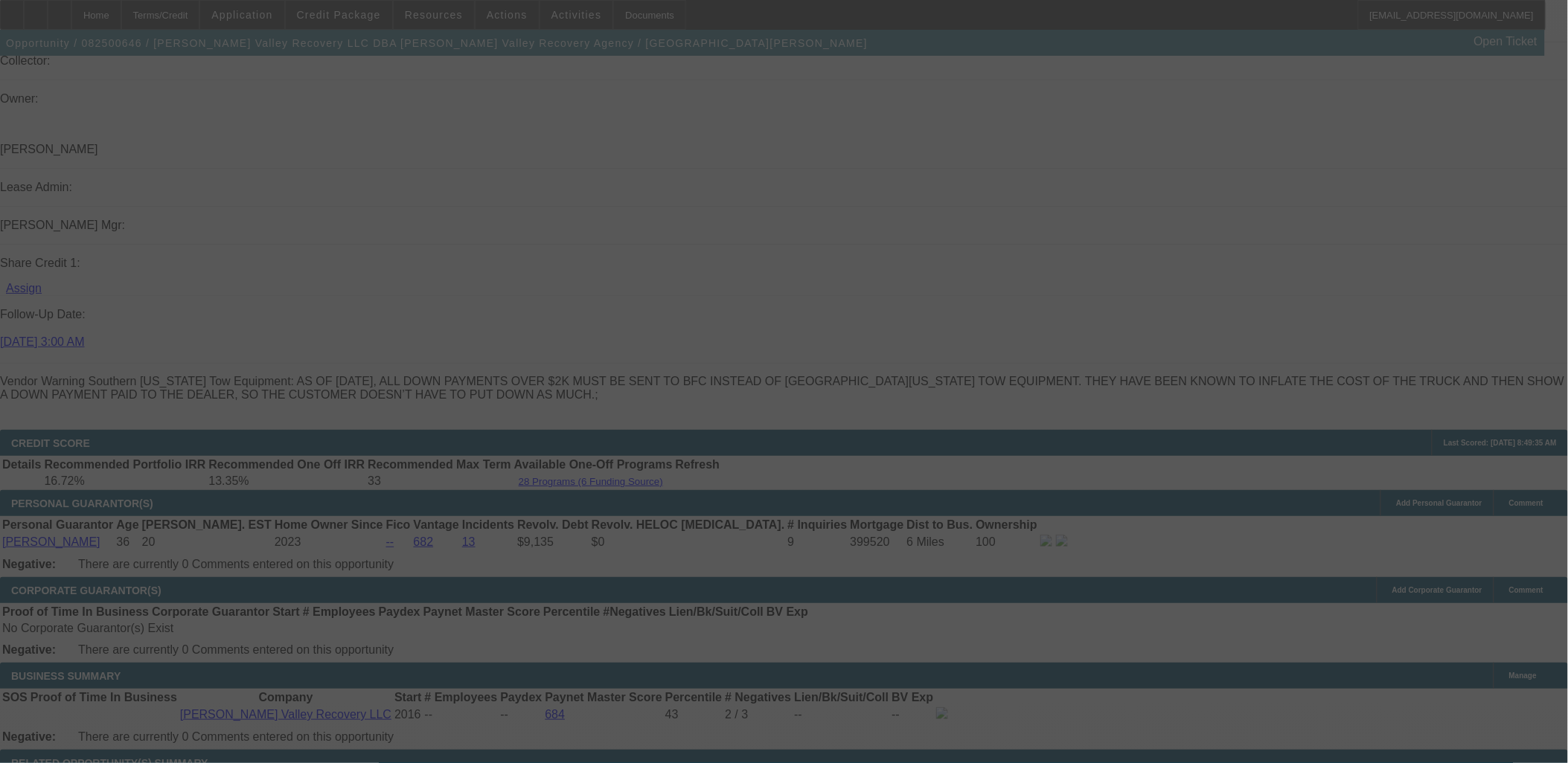
scroll to position [1875, 0]
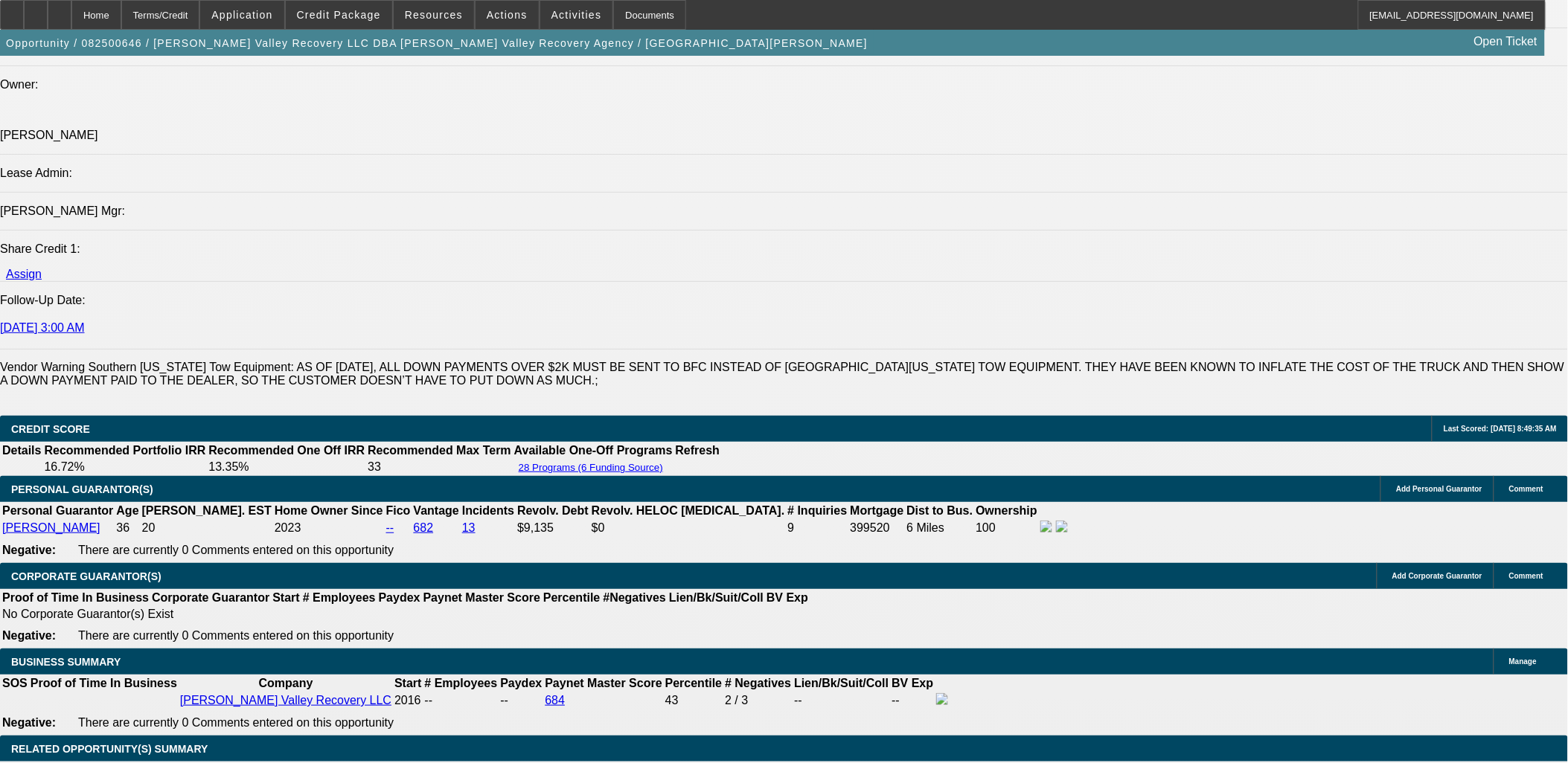
select select "0.1"
select select "2"
select select "0.1"
select select "0"
select select "0.1"
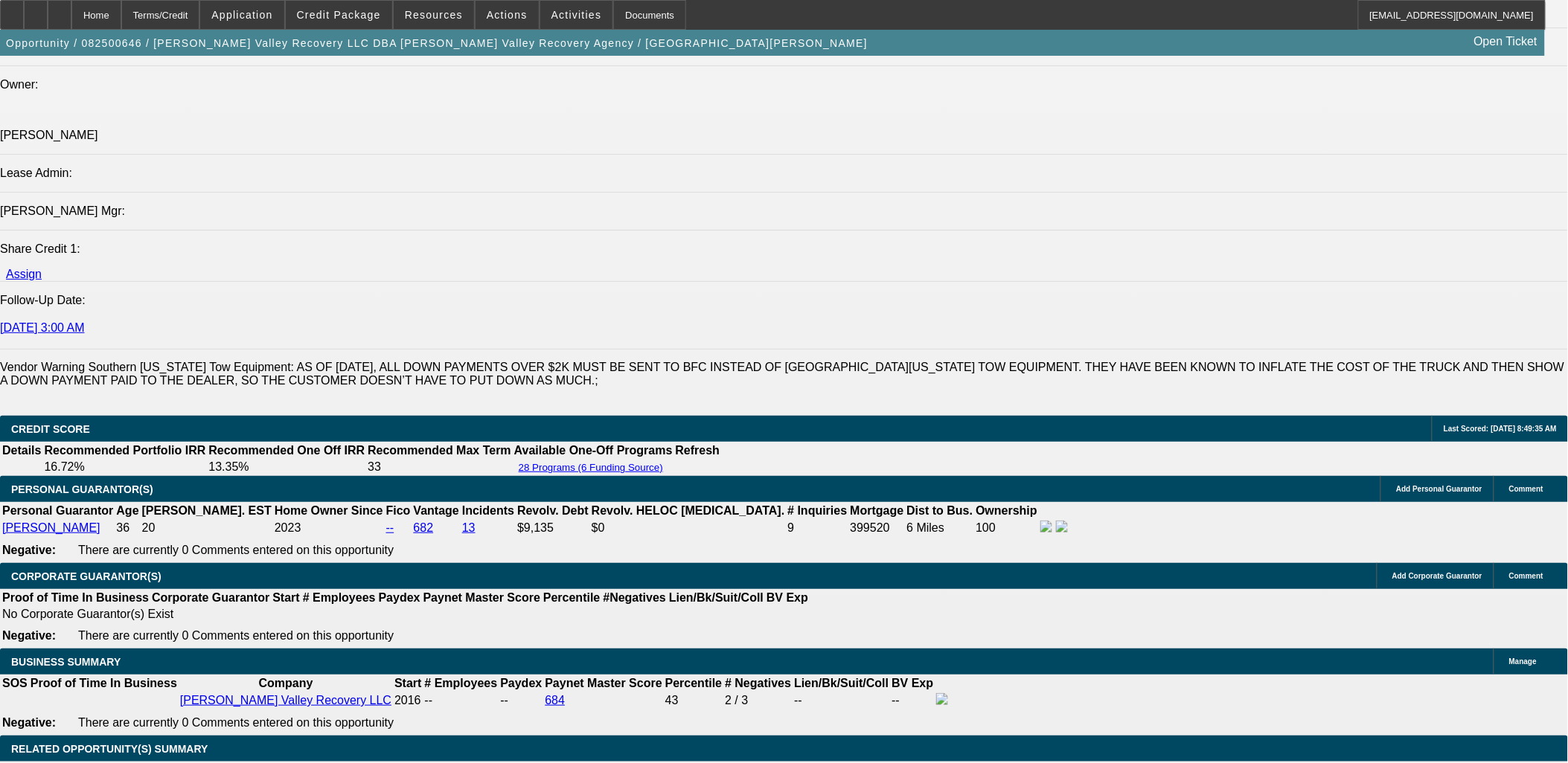
select select "0.1"
select select "2"
select select "0.1"
select select "2"
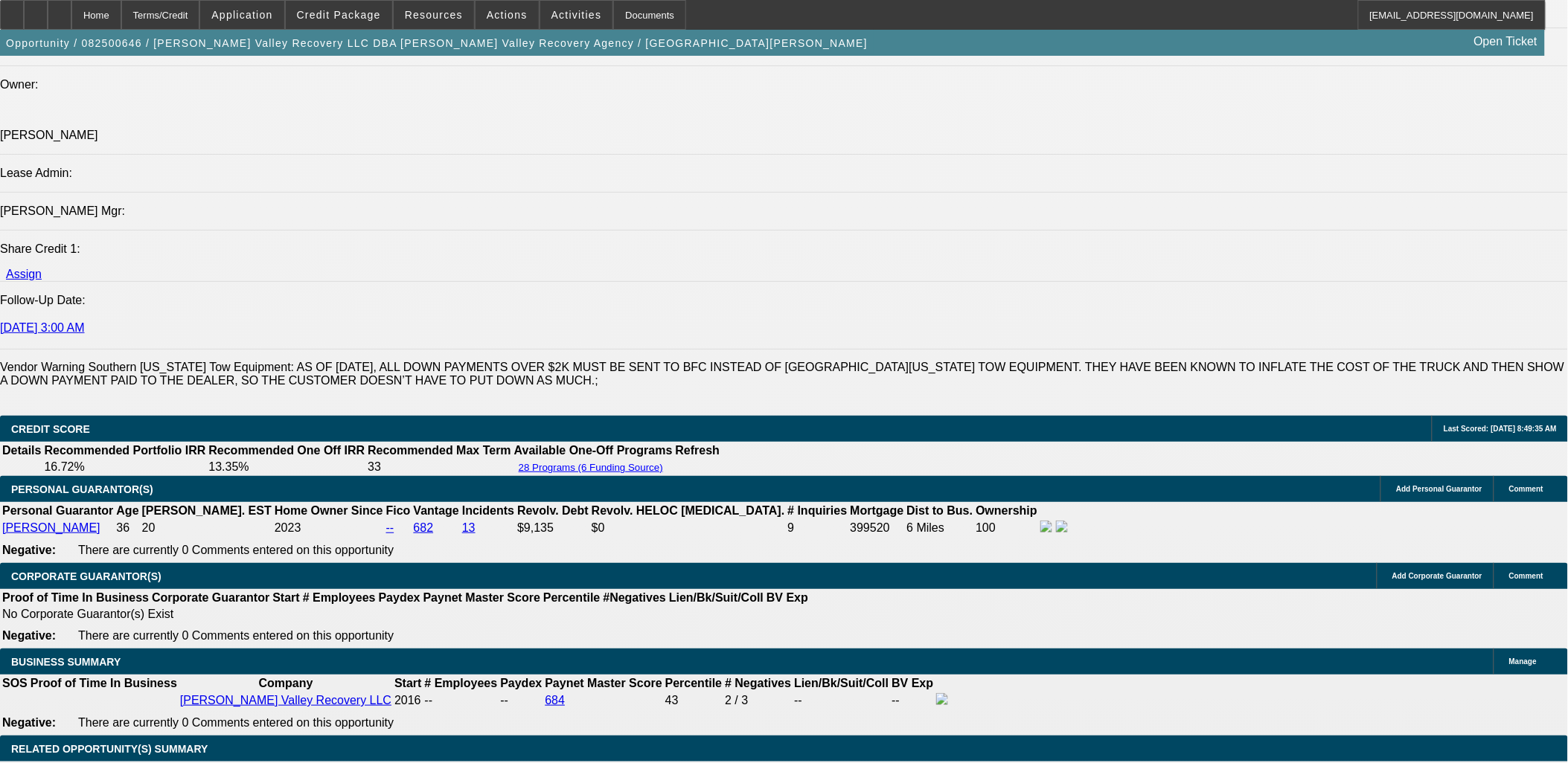
select select "0.1"
select select "1"
select select "2"
select select "4"
select select "1"
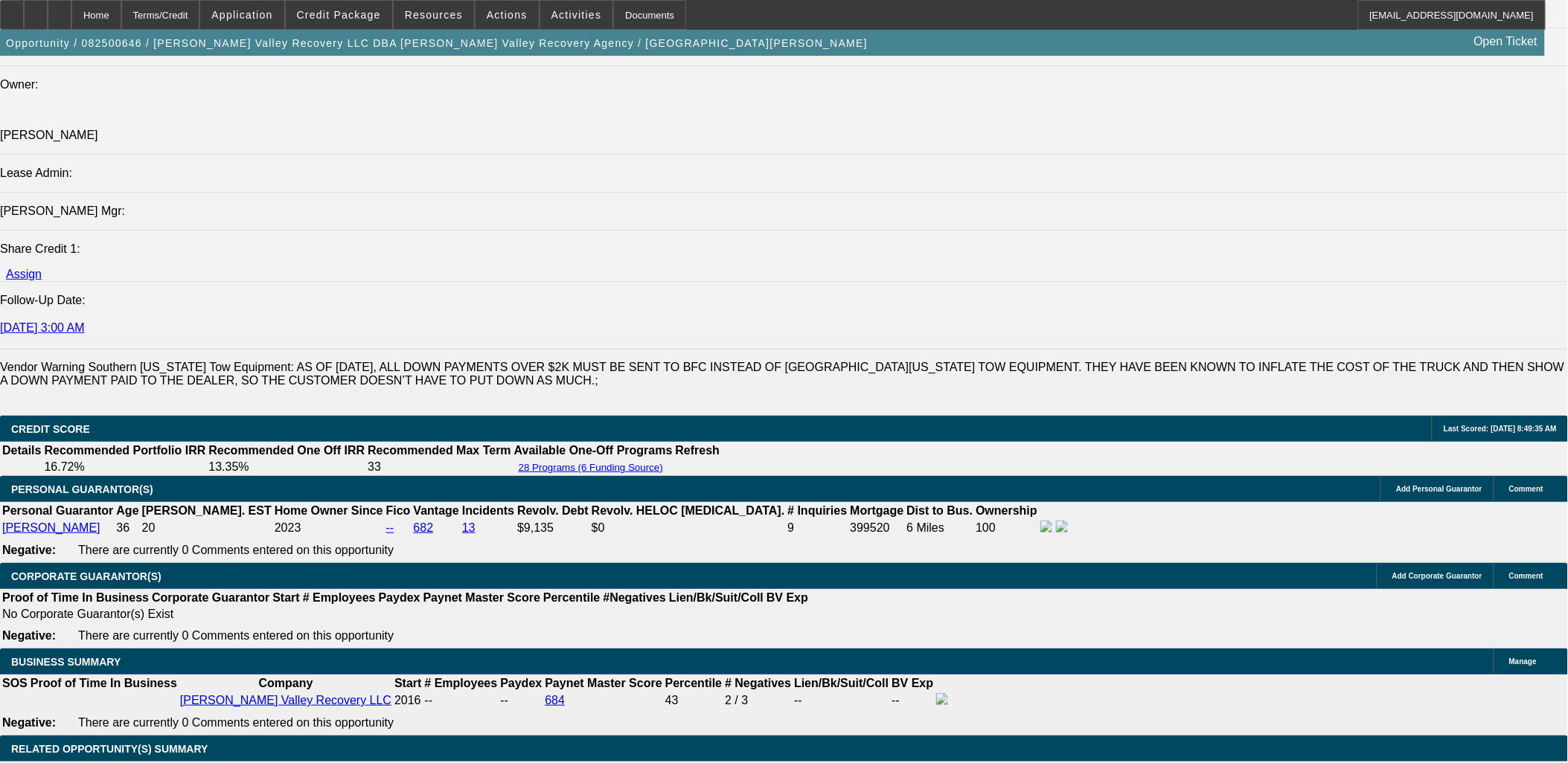
select select "2"
select select "4"
select select "1"
select select "2"
select select "4"
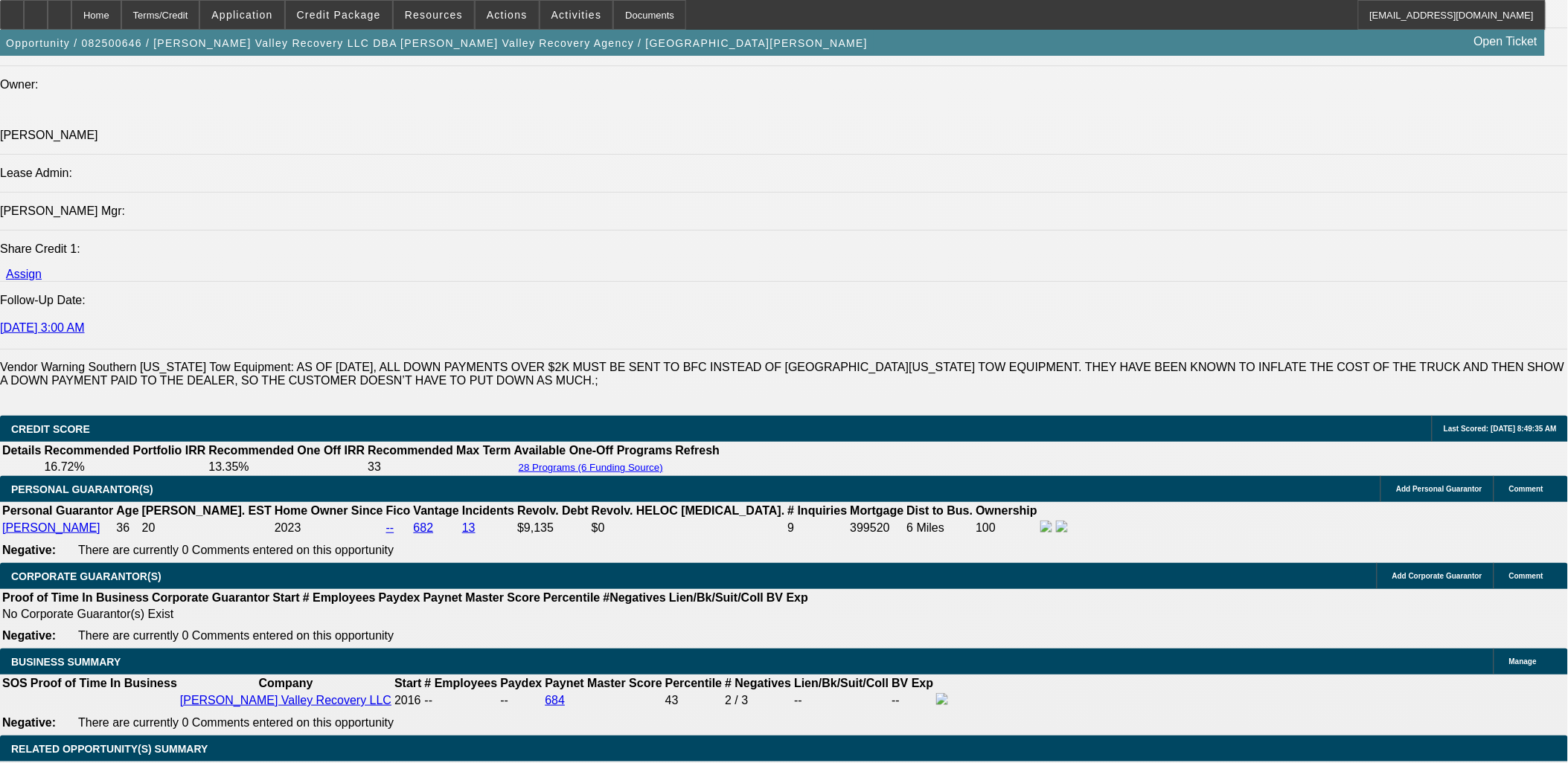
select select "1"
select select "2"
select select "4"
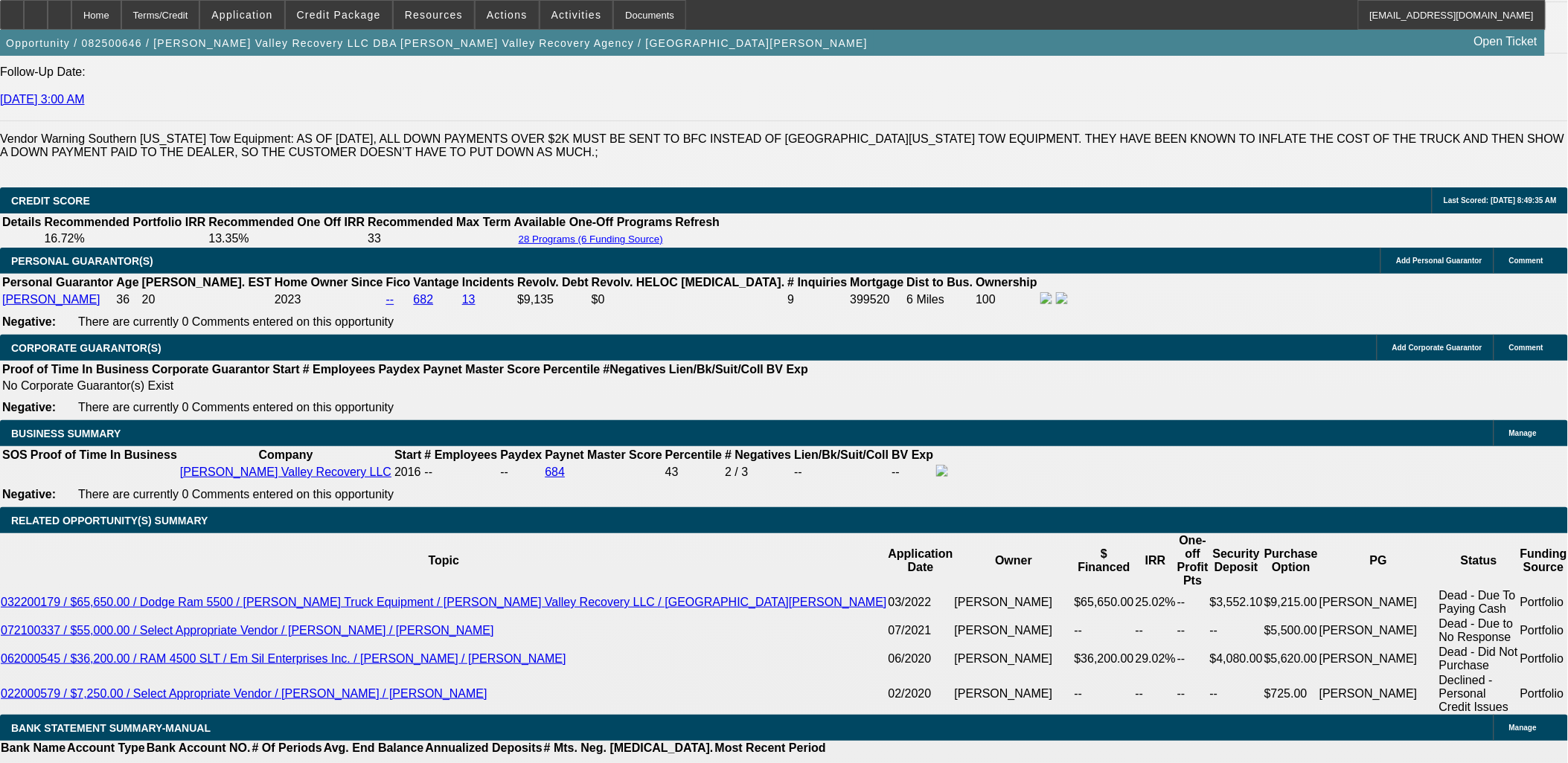
scroll to position [2071, 0]
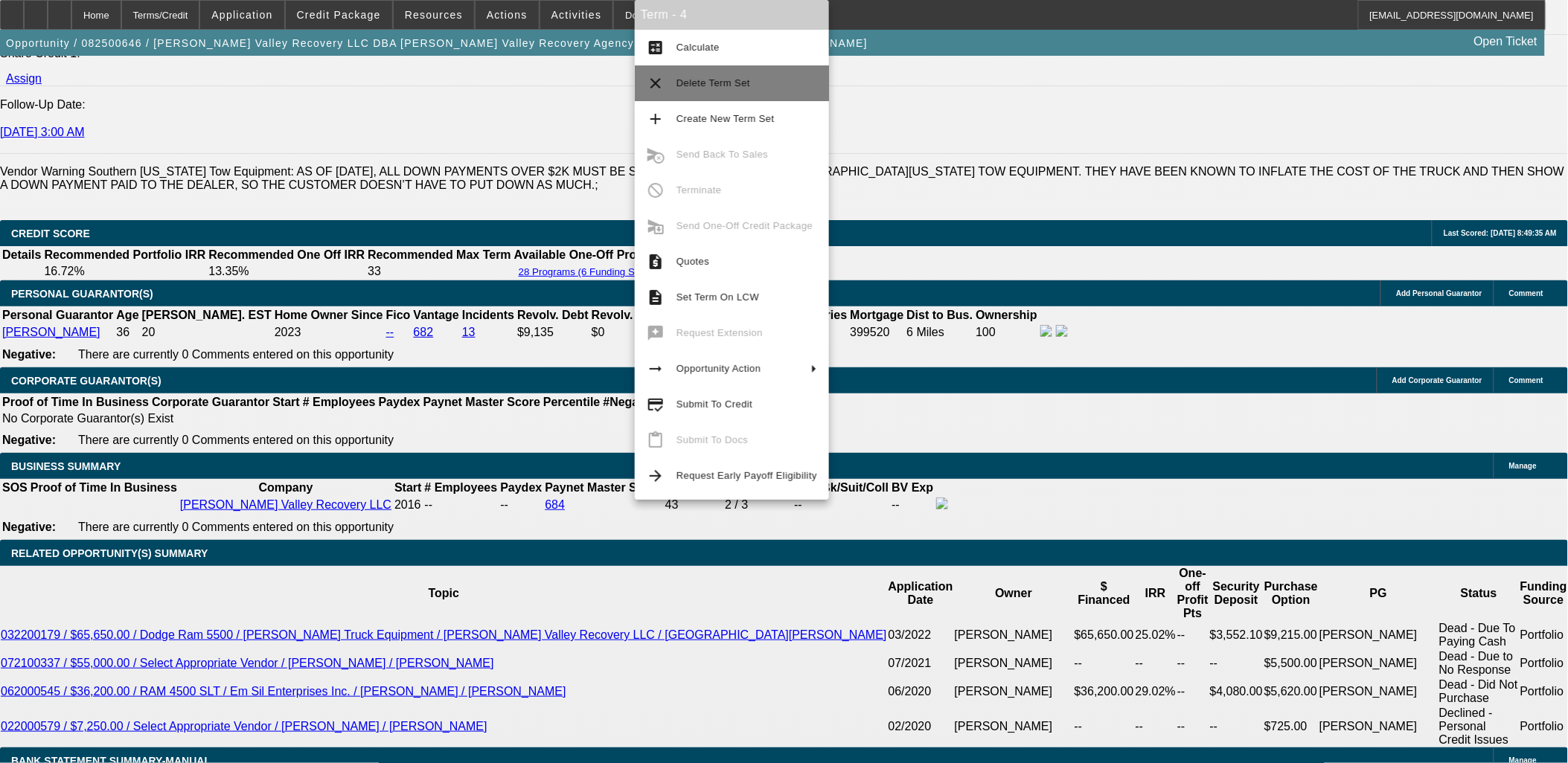
click at [716, 92] on span "Delete Term Set" at bounding box center [746, 84] width 141 height 18
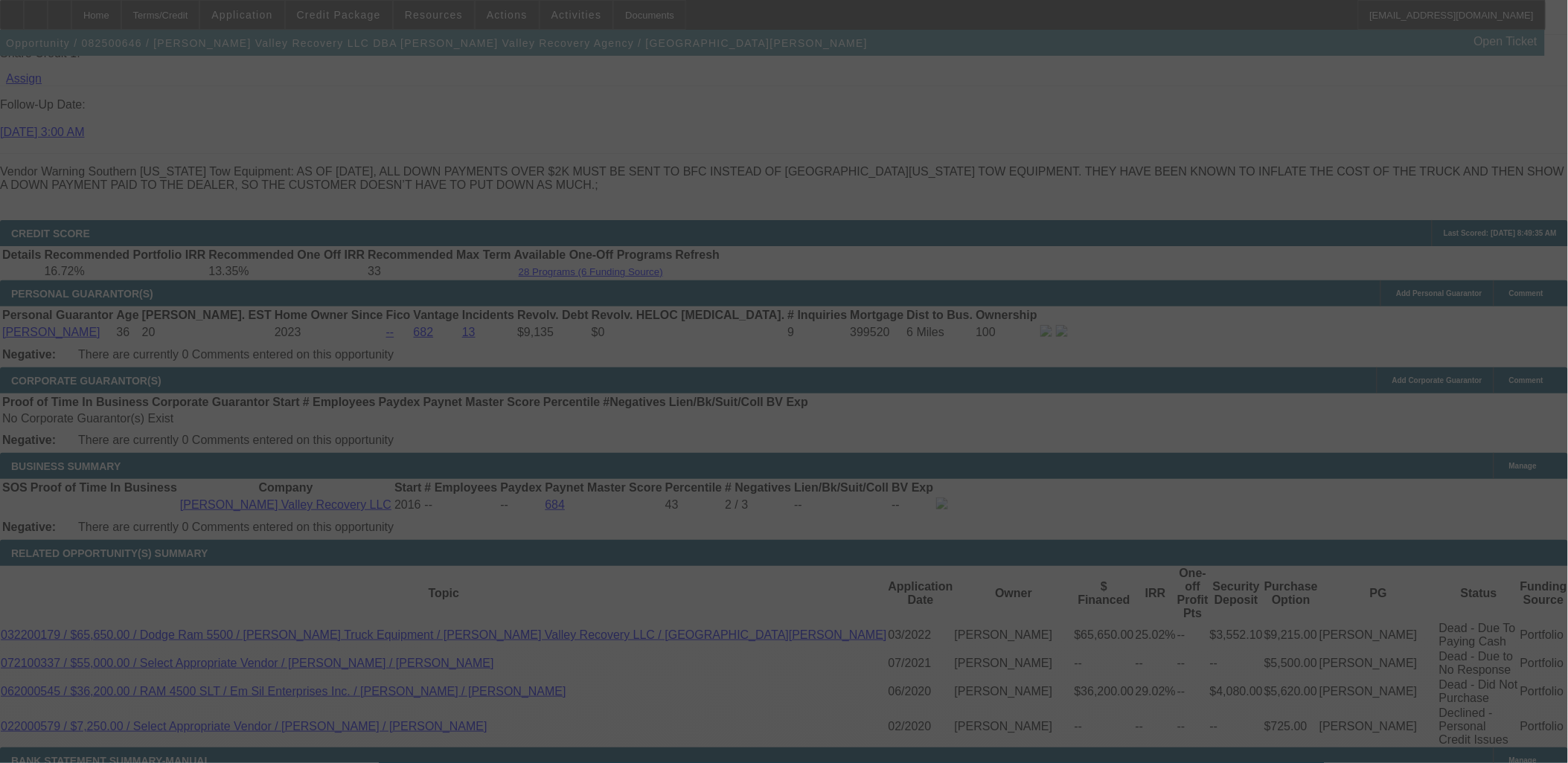
scroll to position [2121, 0]
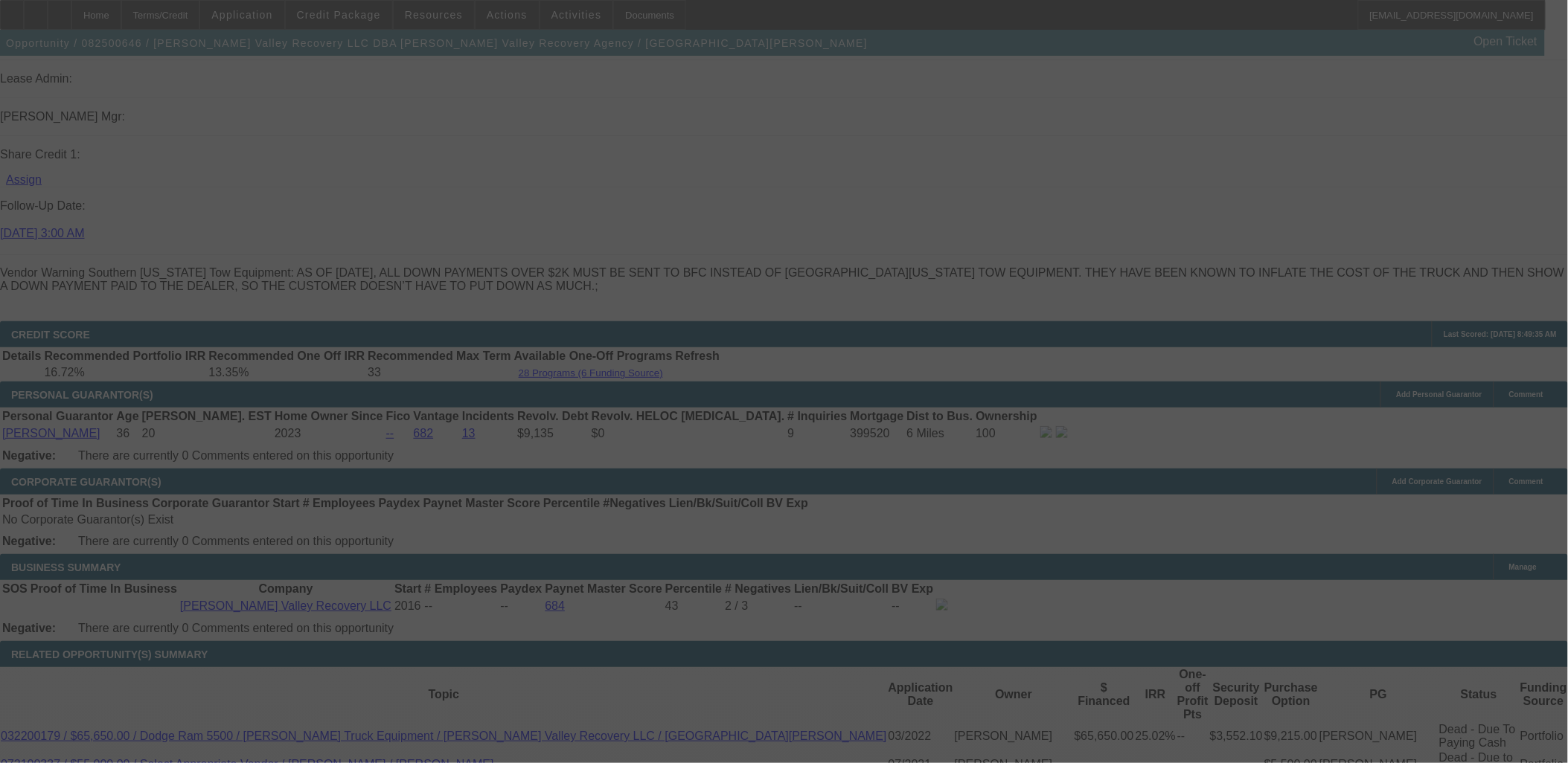
scroll to position [2279, 0]
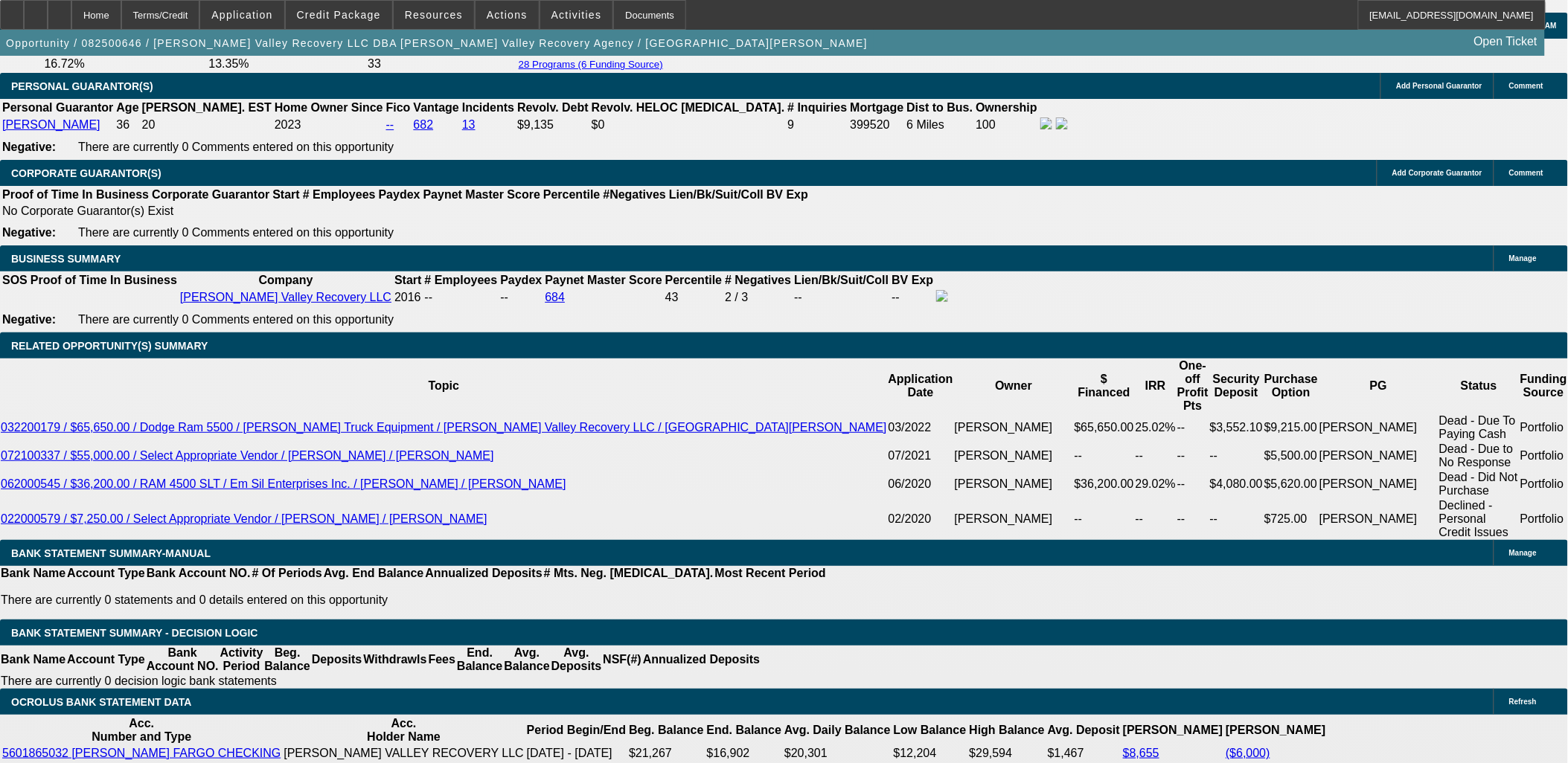
select select "0.1"
select select "2"
select select "0.1"
select select "0"
select select "0.1"
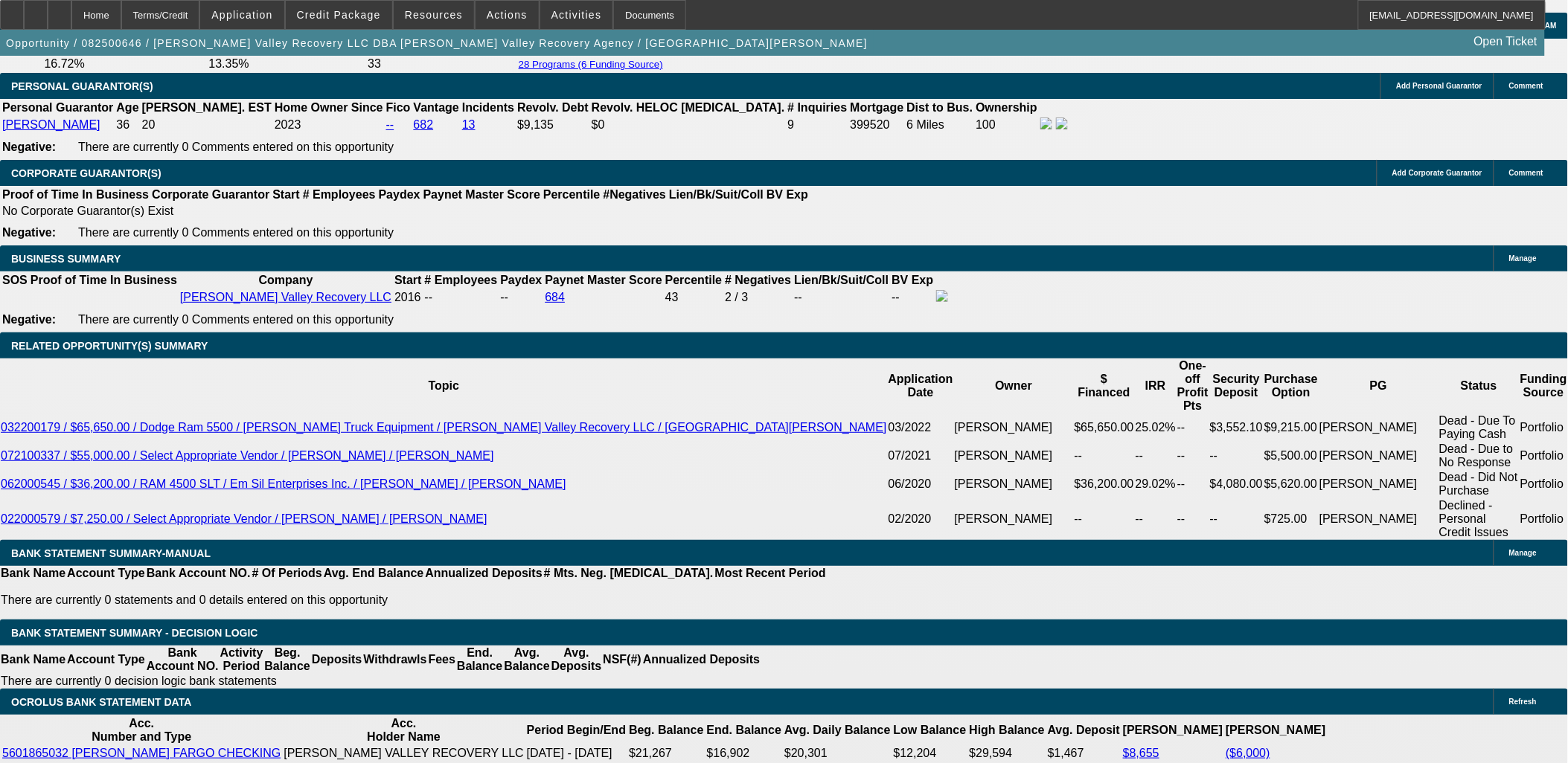
select select "0.1"
select select "2"
select select "0.1"
select select "2"
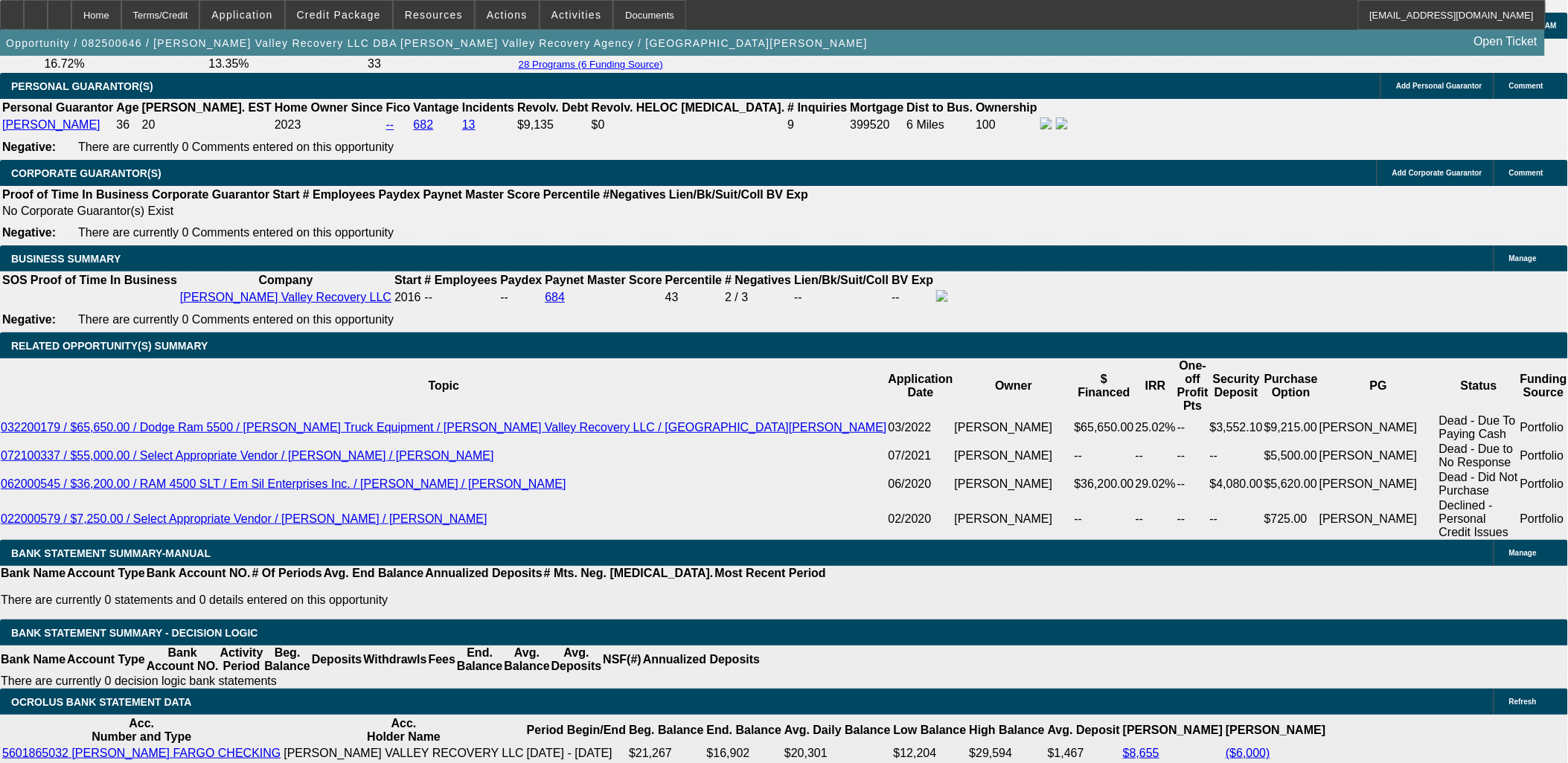
select select "0.1"
select select "1"
select select "2"
select select "4"
select select "1"
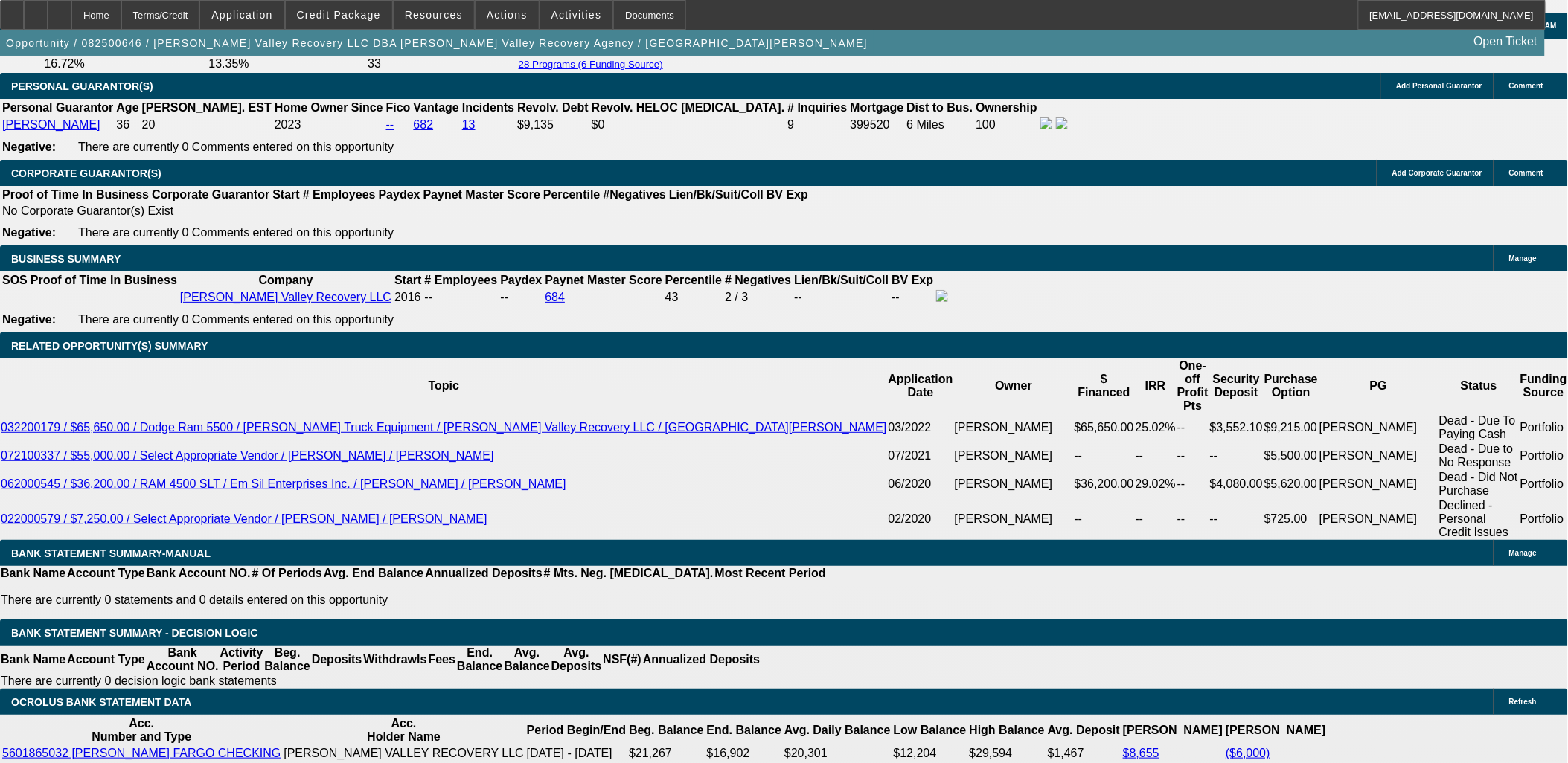
select select "2"
select select "4"
select select "1"
select select "2"
select select "4"
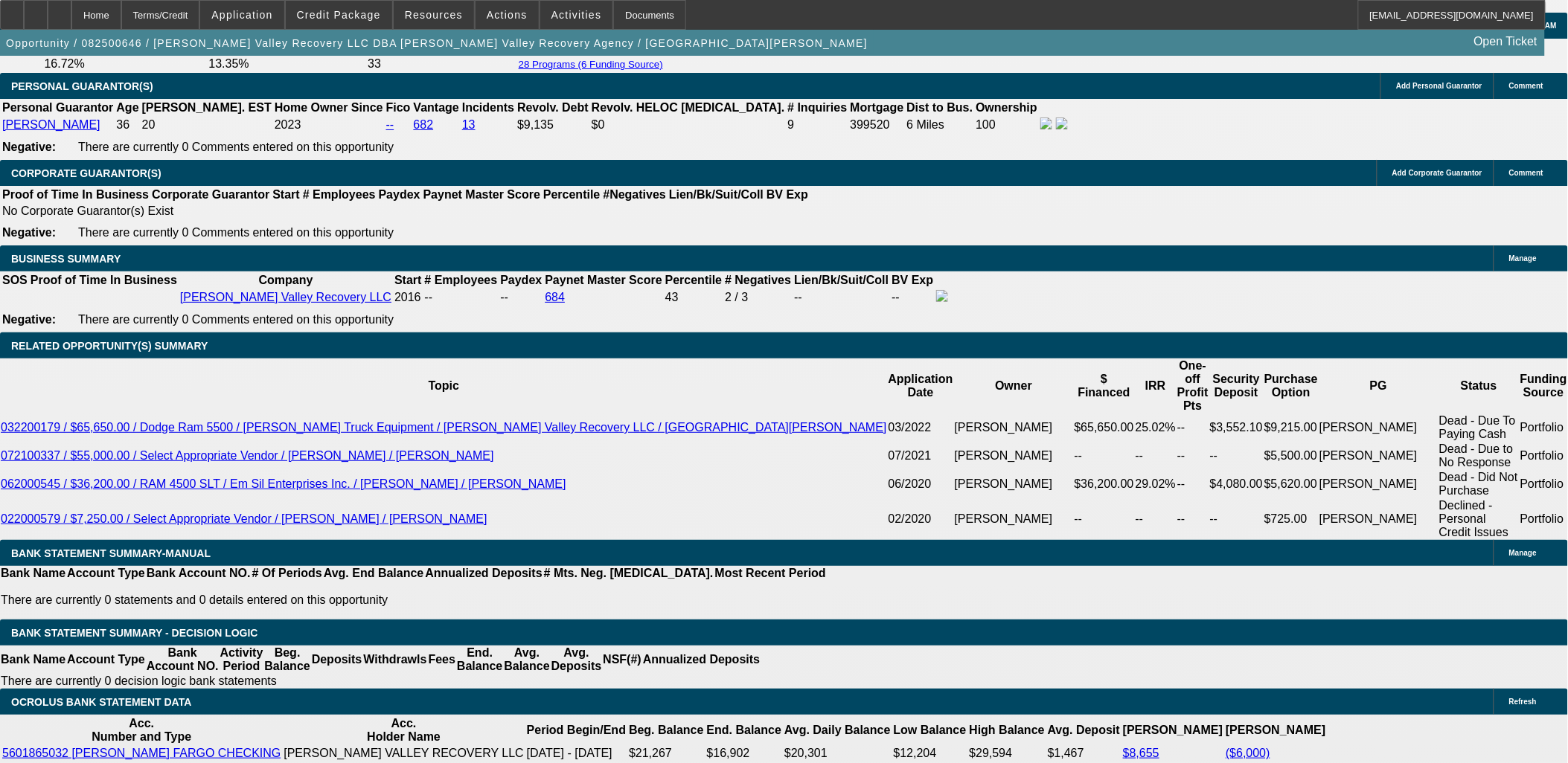
select select "1"
select select "2"
select select "4"
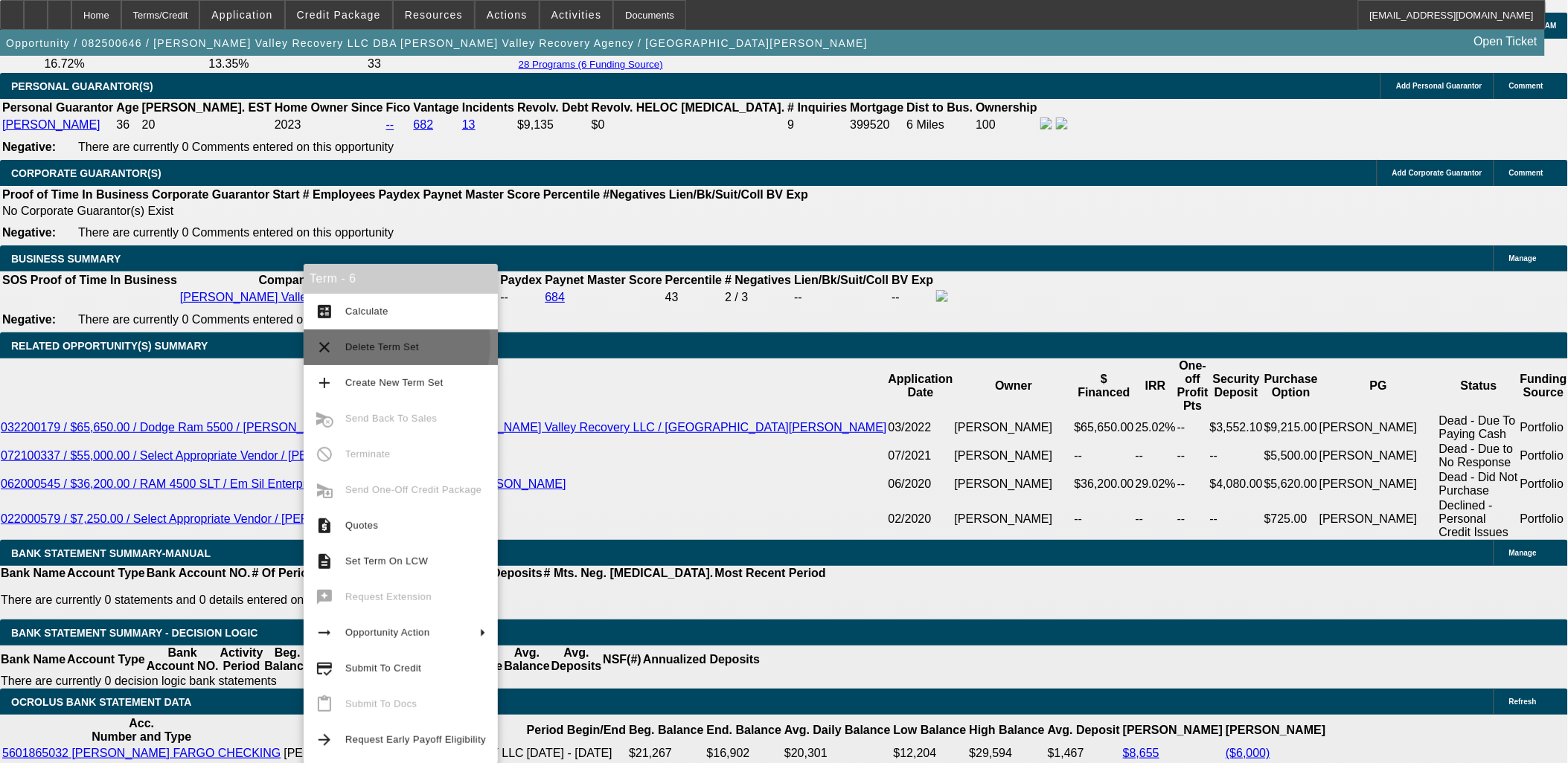
click at [382, 344] on span "Delete Term Set" at bounding box center [382, 346] width 74 height 11
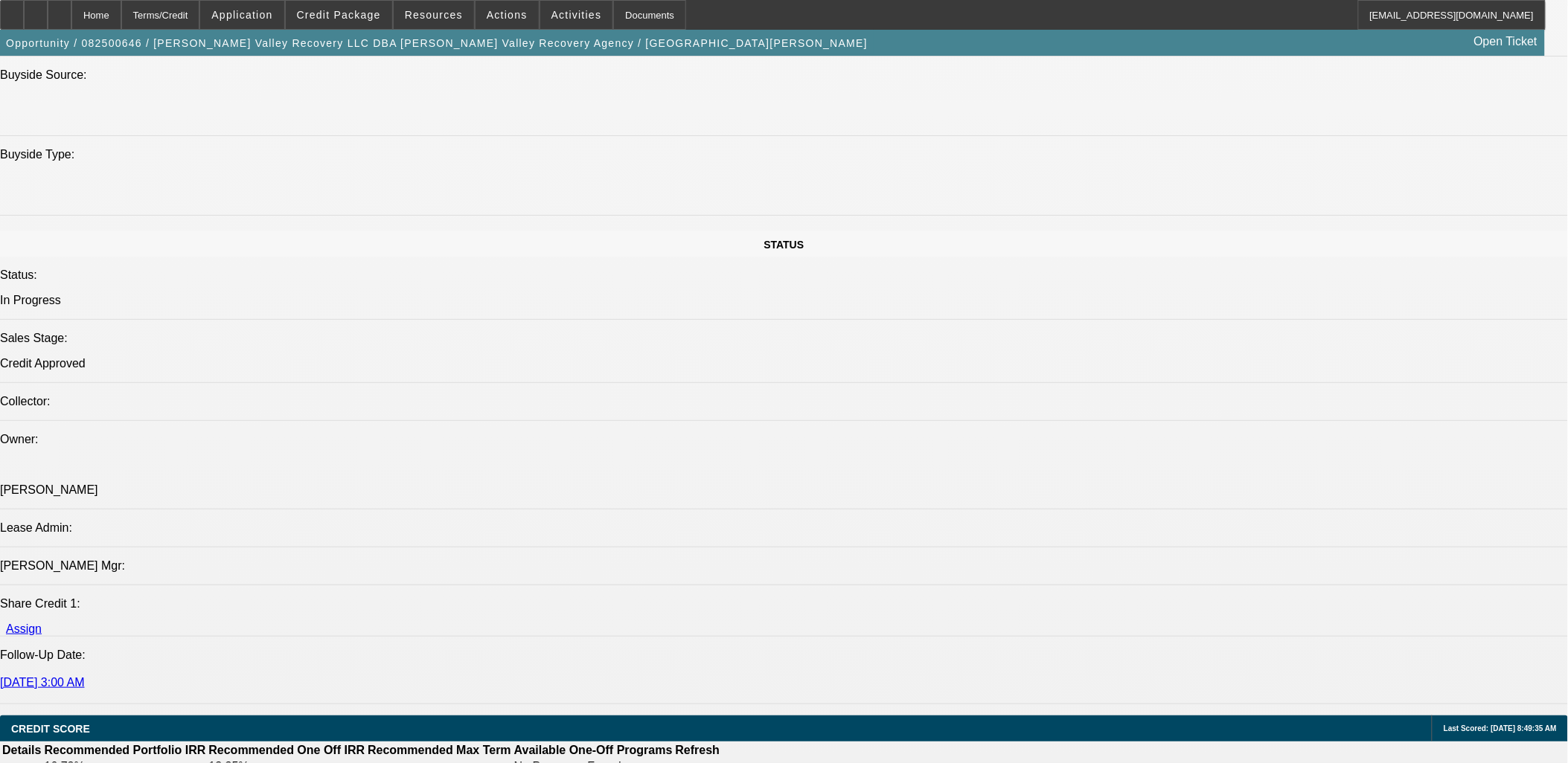
select select "0"
select select "0.1"
select select "2"
select select "0.1"
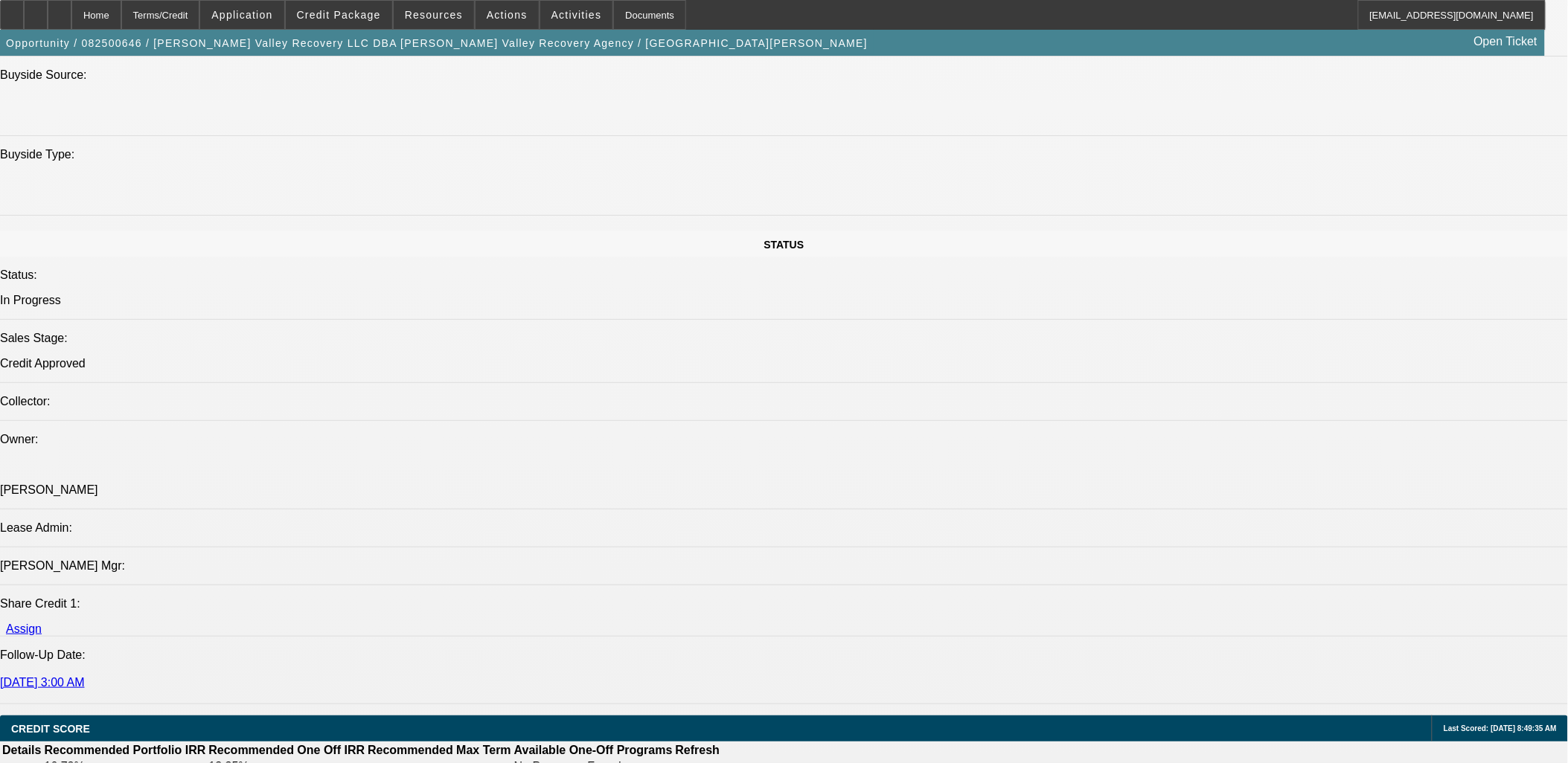
select select "0.1"
select select "2"
select select "0.1"
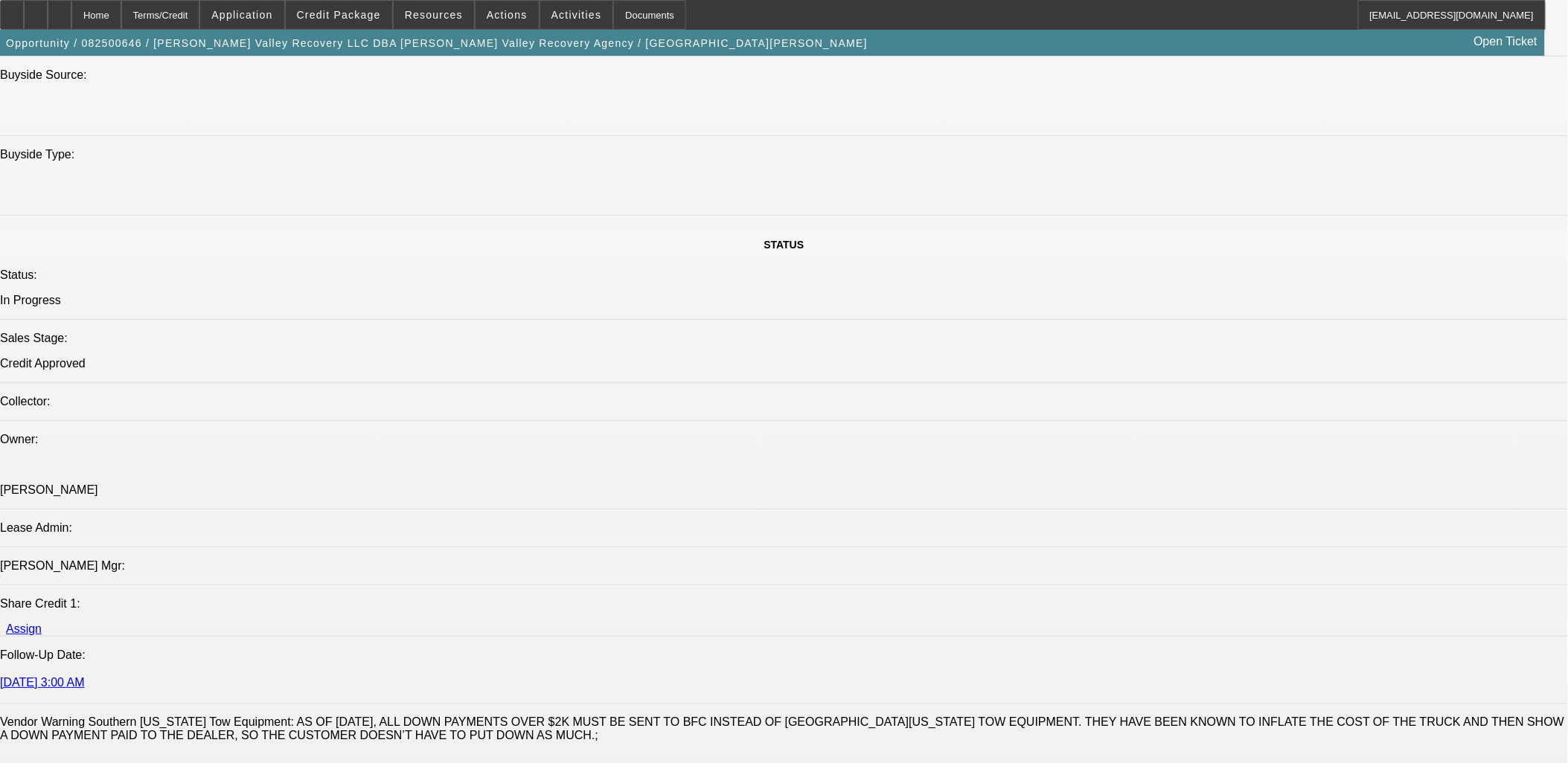
select select "1"
select select "2"
select select "4"
select select "1"
select select "2"
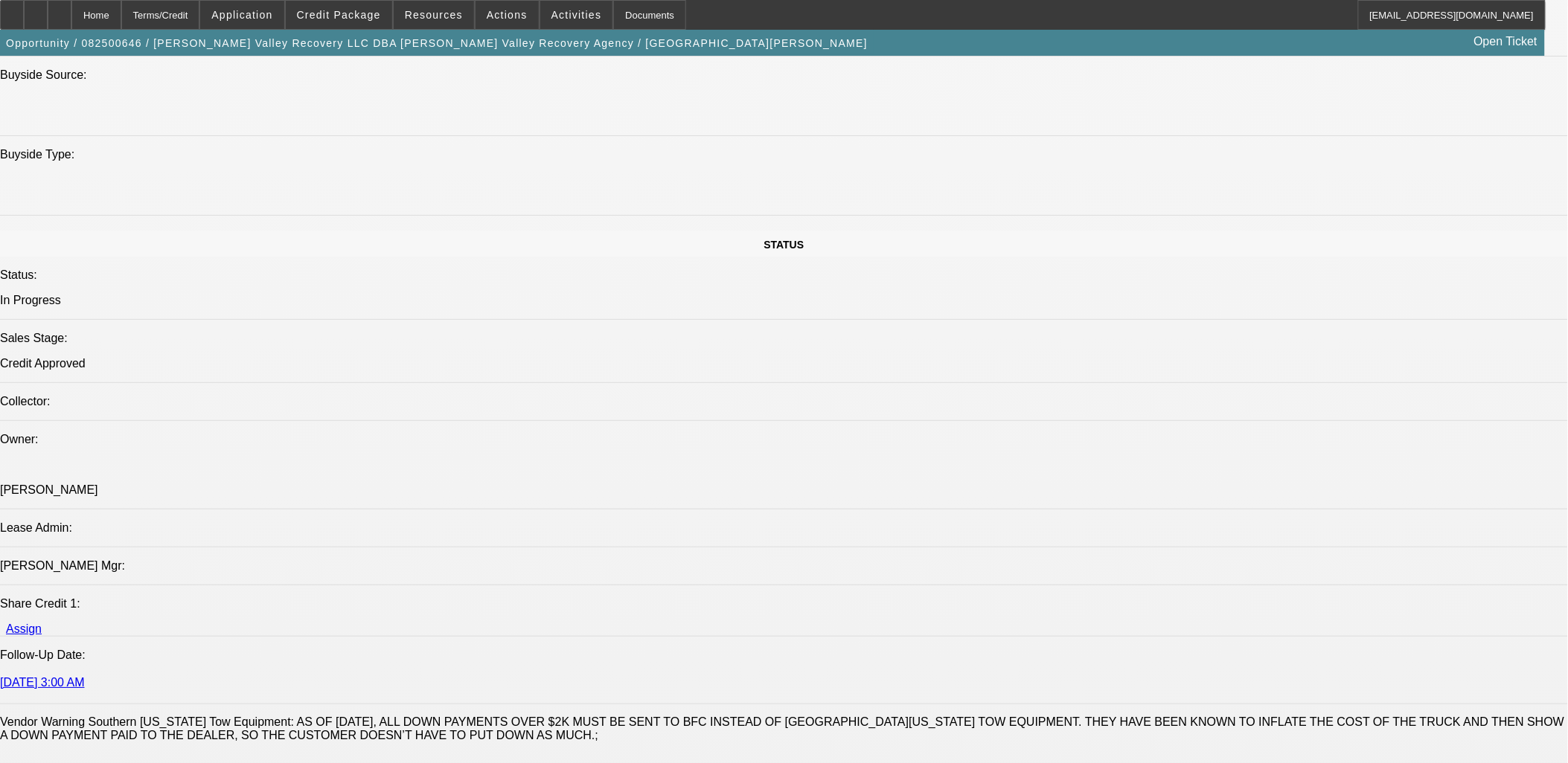
select select "4"
select select "1"
select select "2"
select select "4"
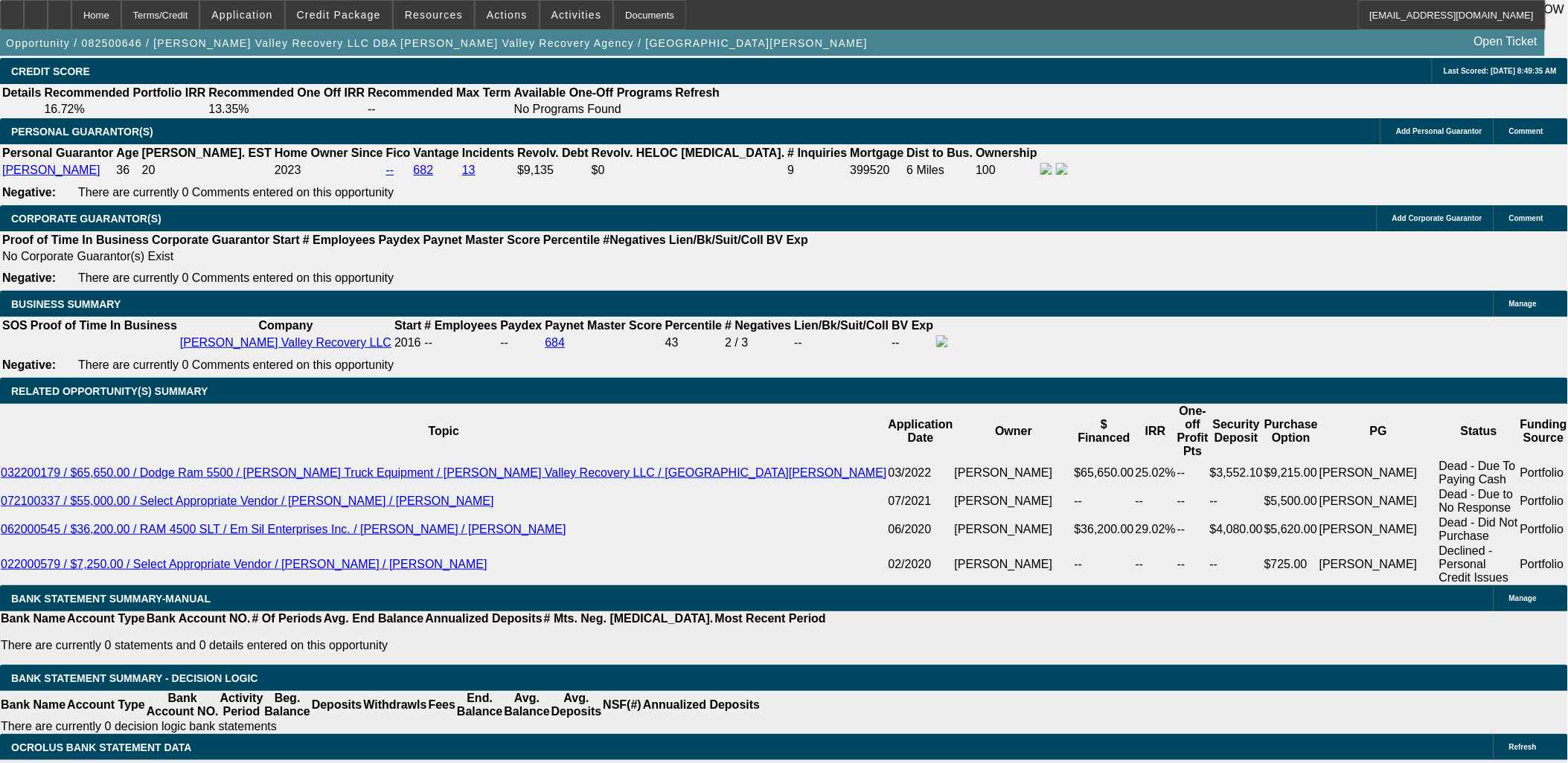
scroll to position [2232, 0]
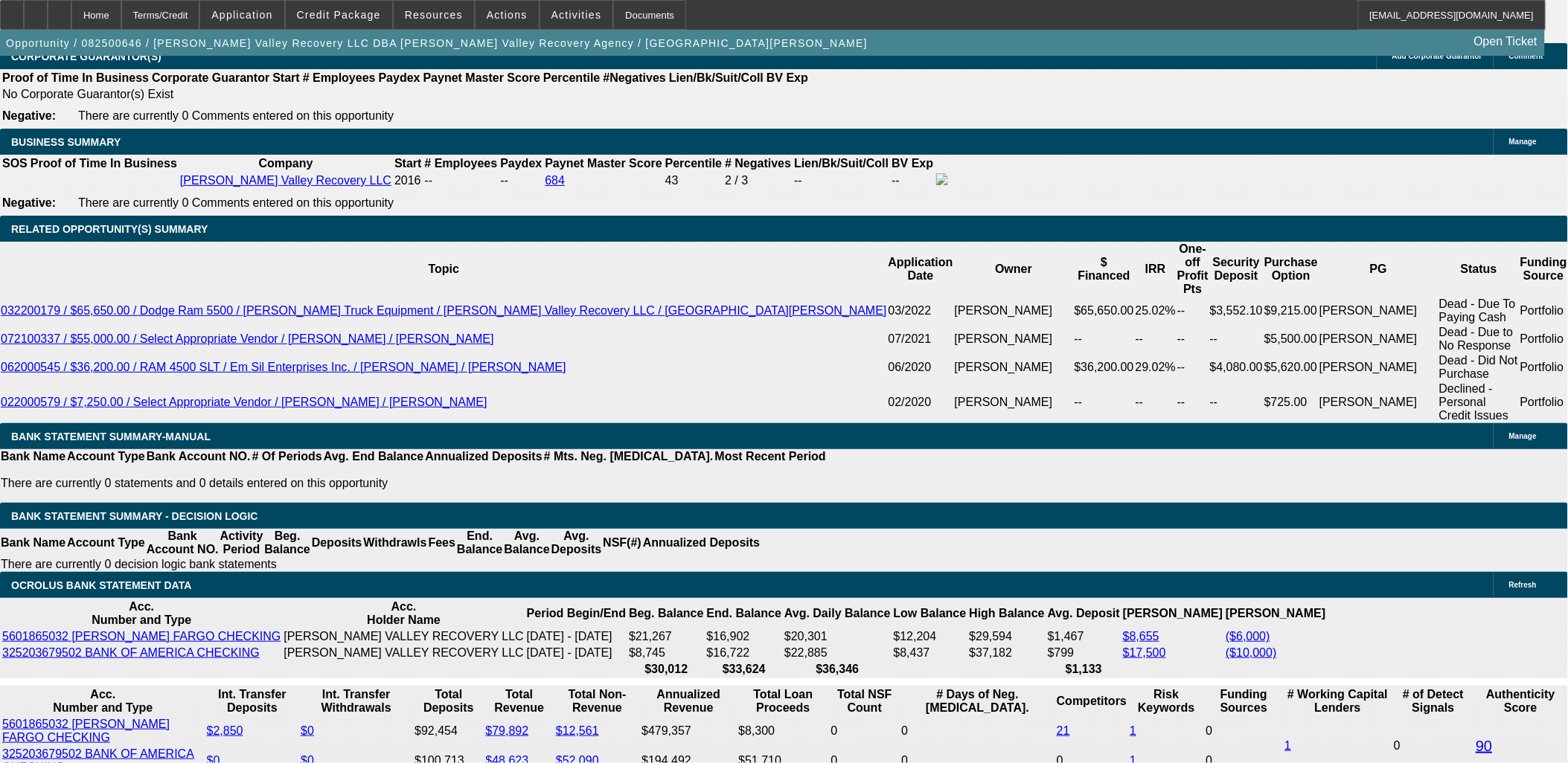
scroll to position [2397, 0]
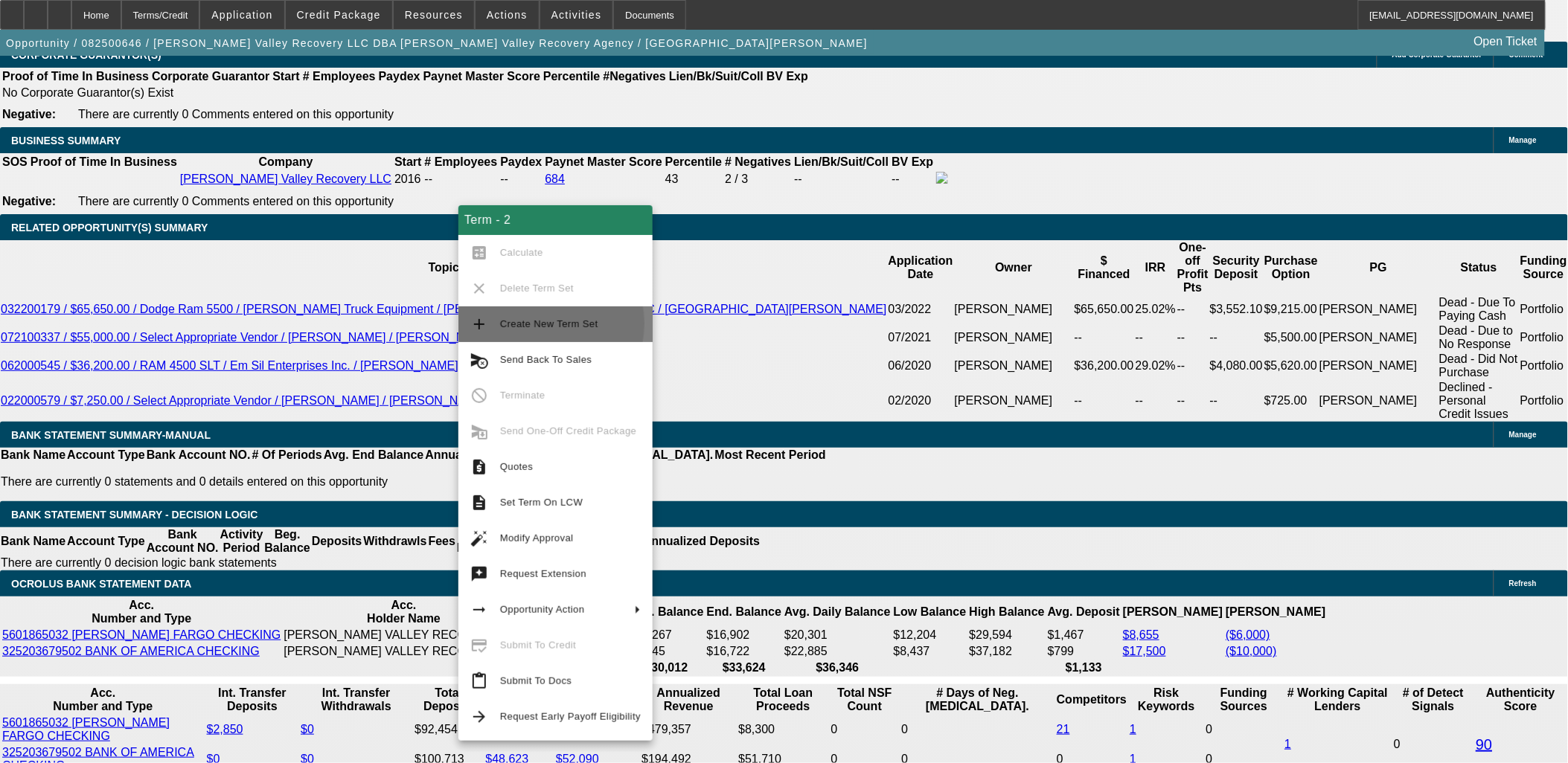
click at [523, 323] on span "Create New Term Set" at bounding box center [549, 323] width 98 height 11
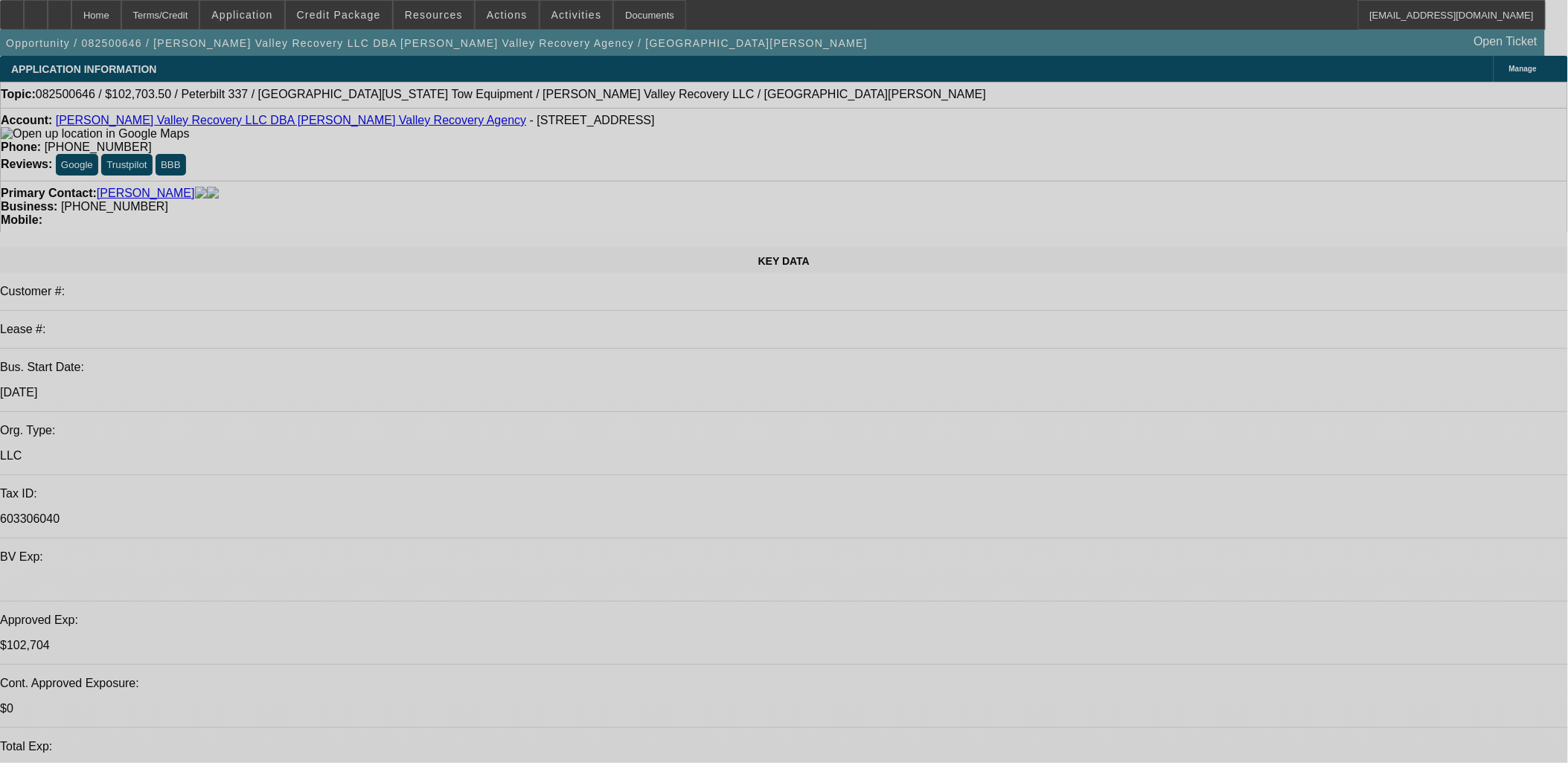
select select "0.1"
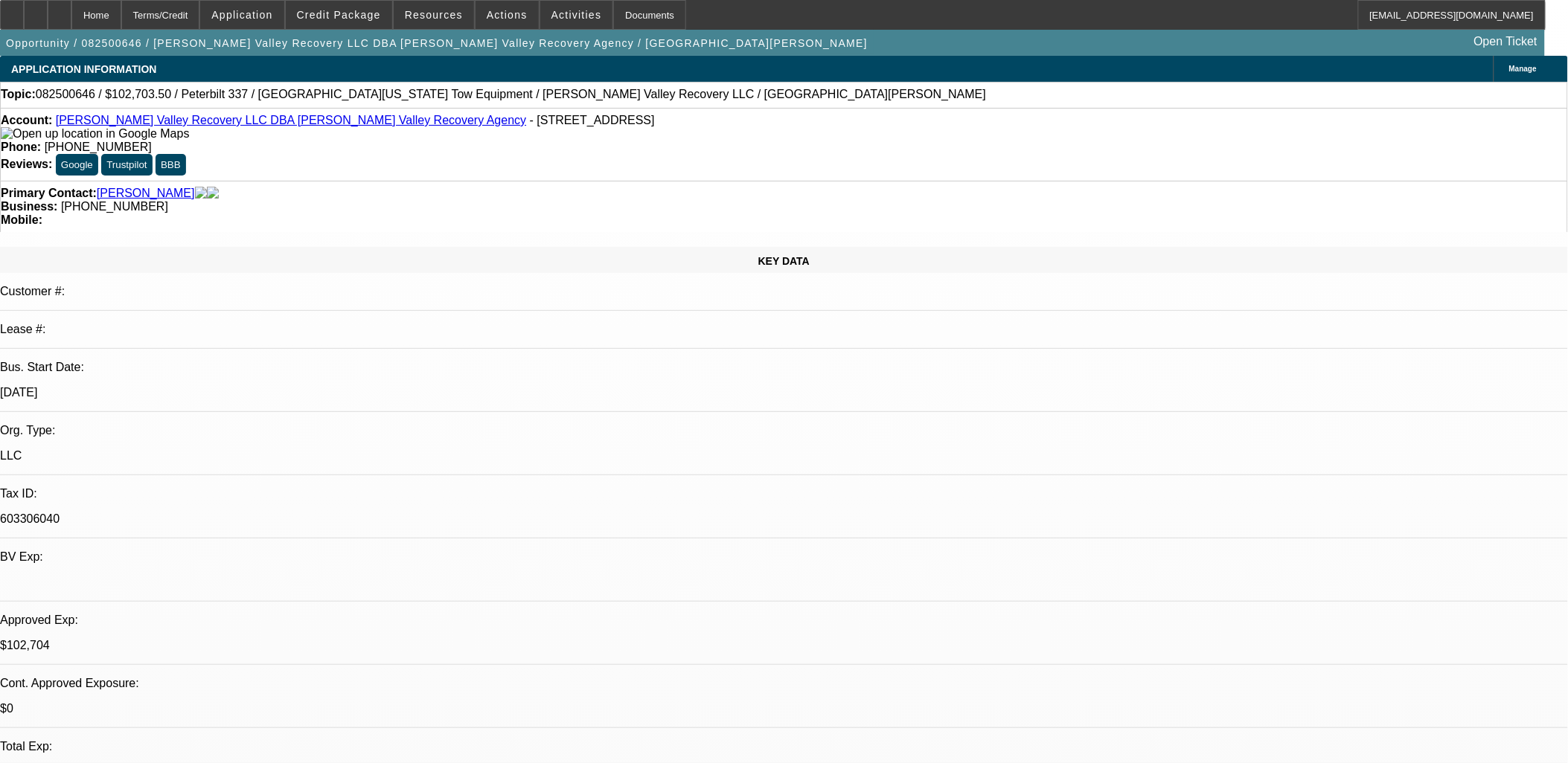
select select "2"
select select "0.1"
select select "0"
select select "0.1"
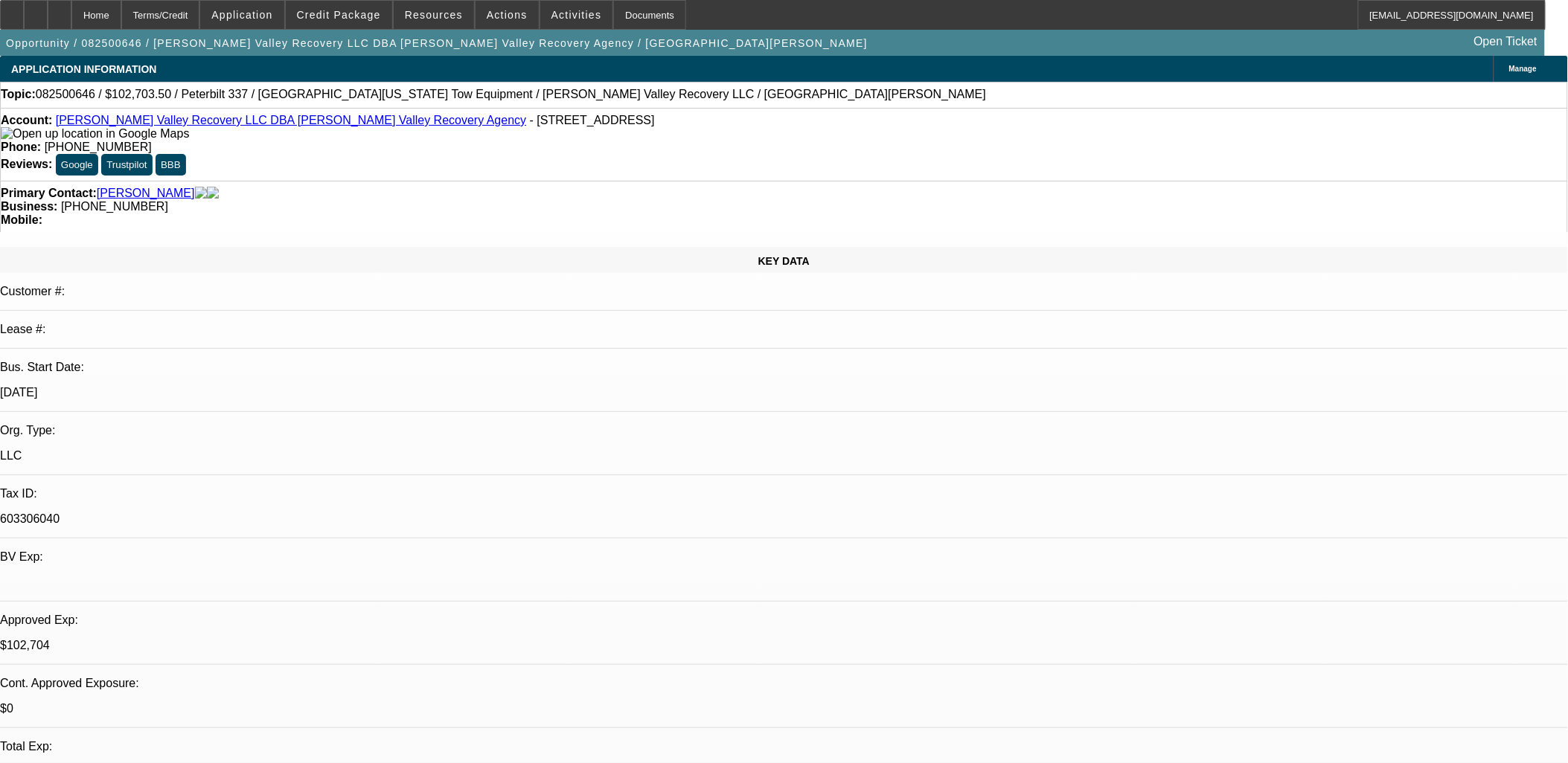
select select "2"
select select "0.1"
select select "2"
select select "0.1"
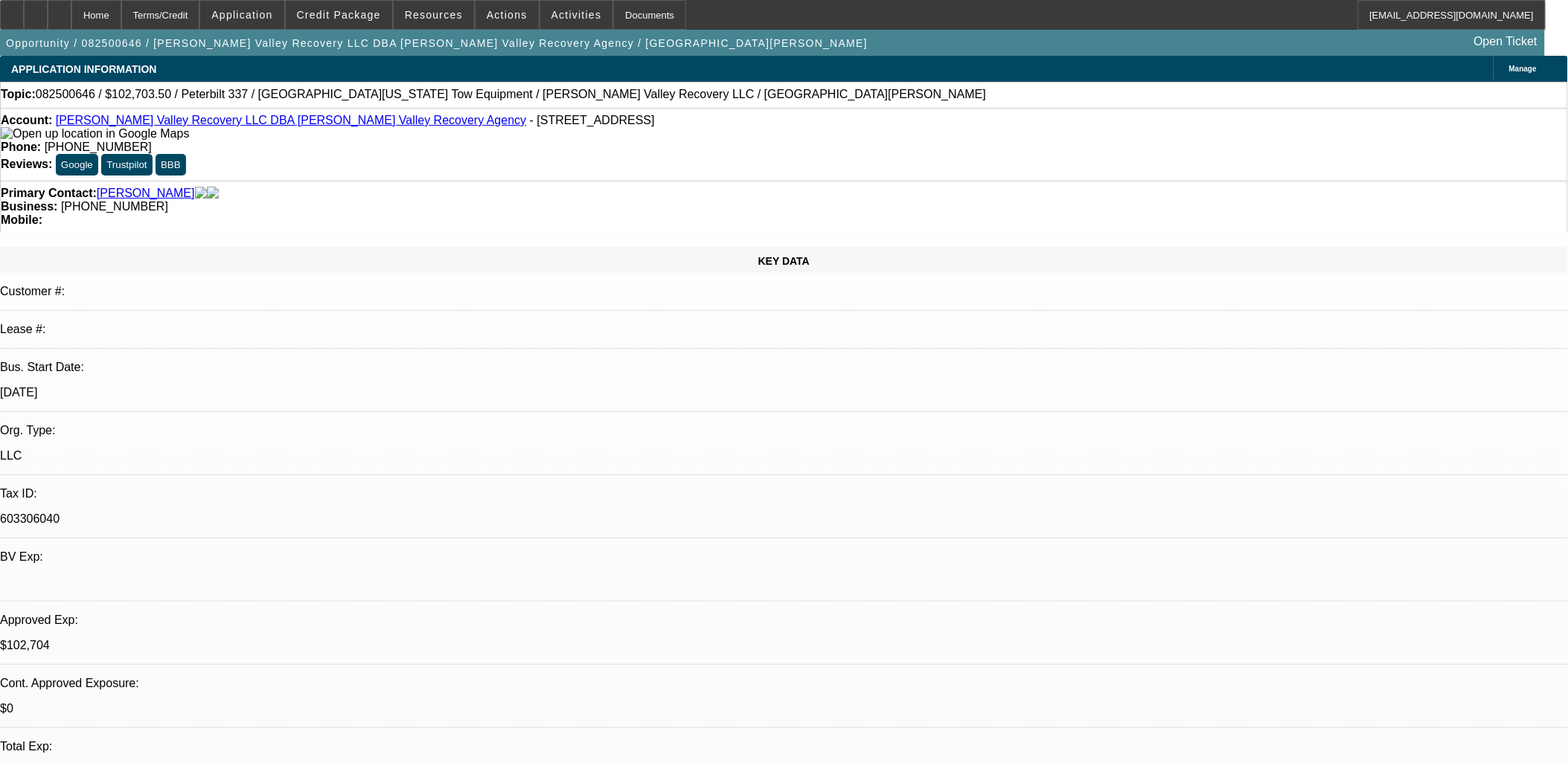
select select "1"
select select "2"
select select "4"
select select "1"
select select "2"
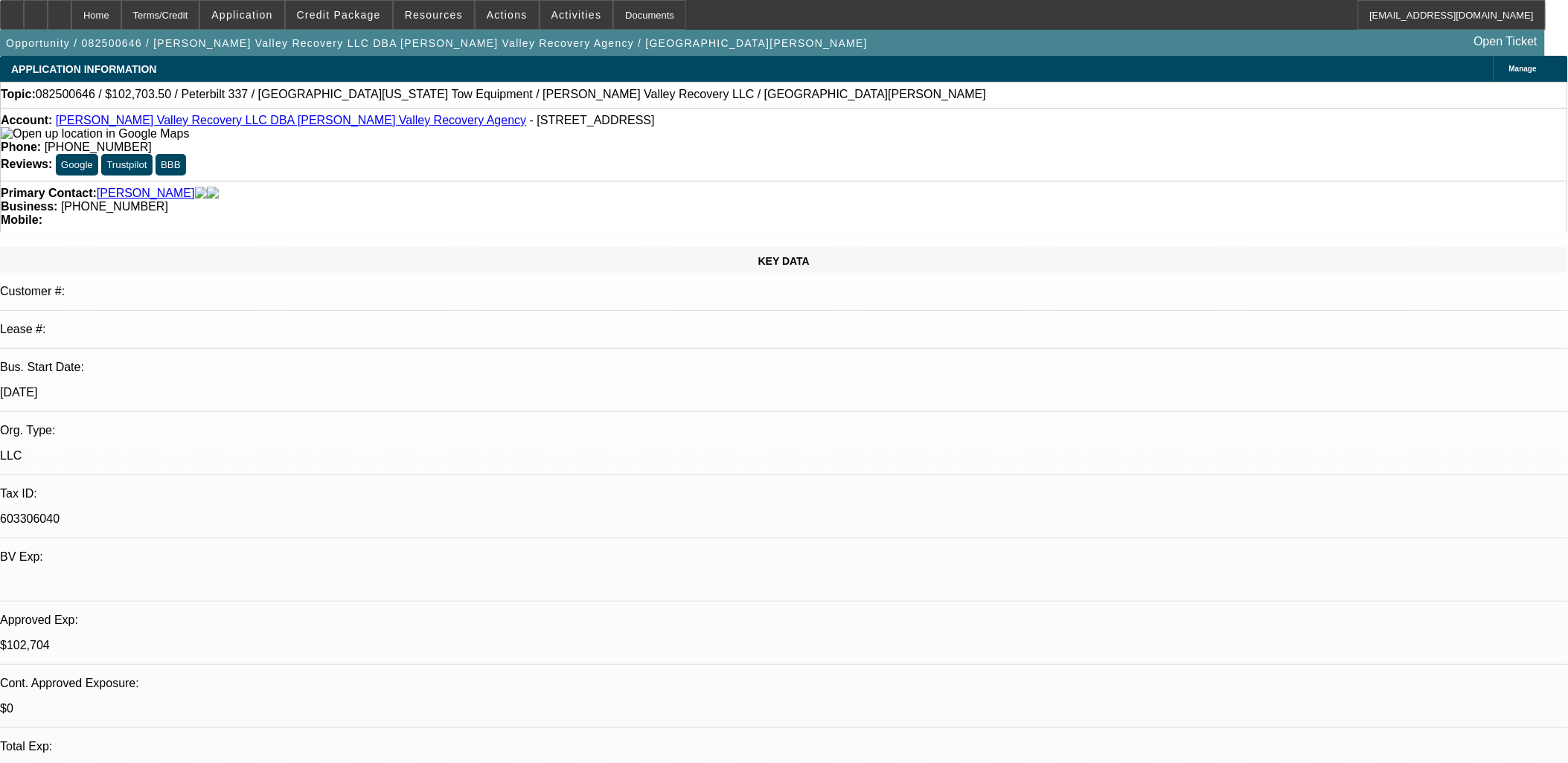
select select "4"
select select "1"
select select "2"
select select "4"
select select "1"
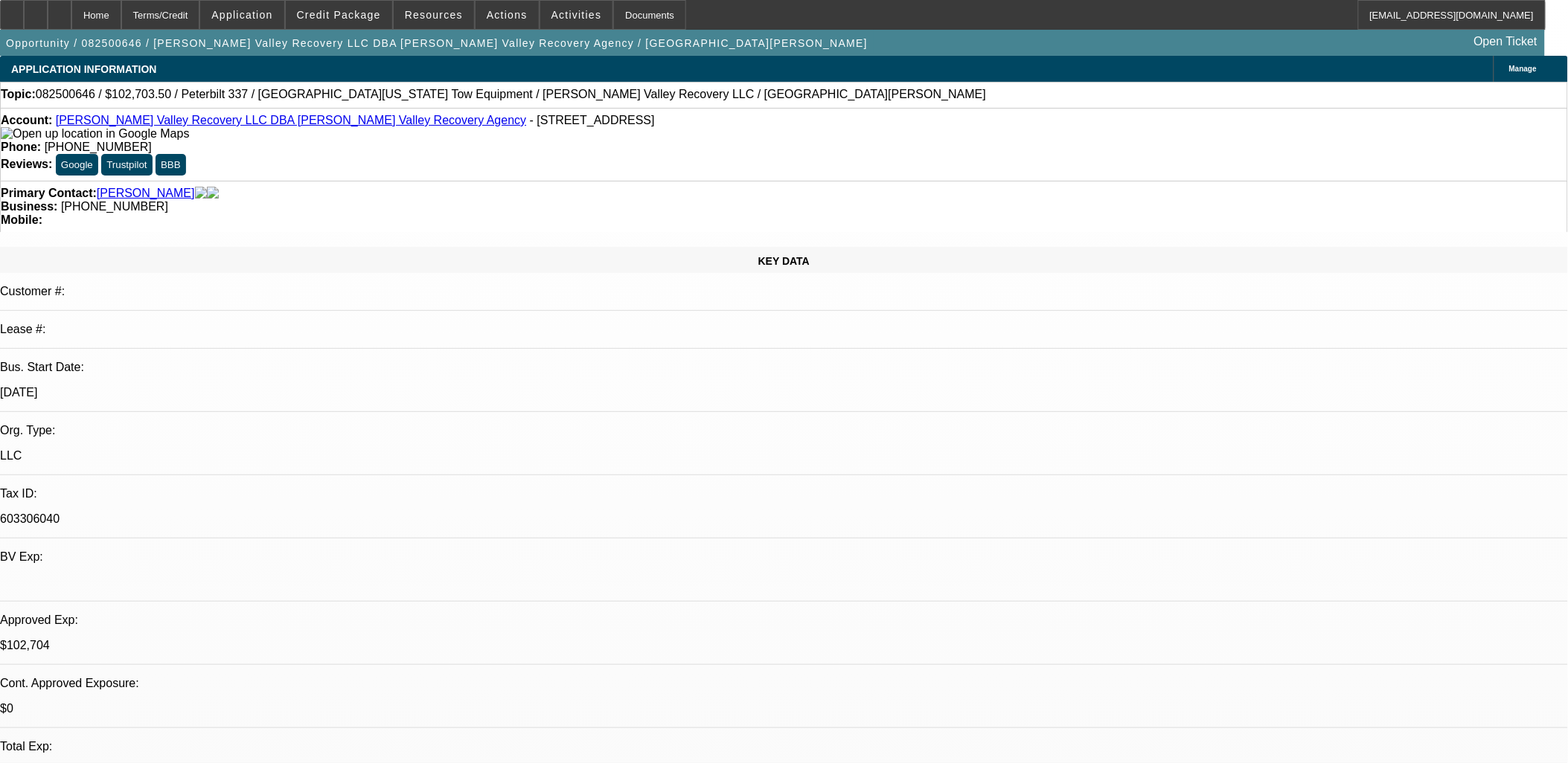
select select "2"
select select "4"
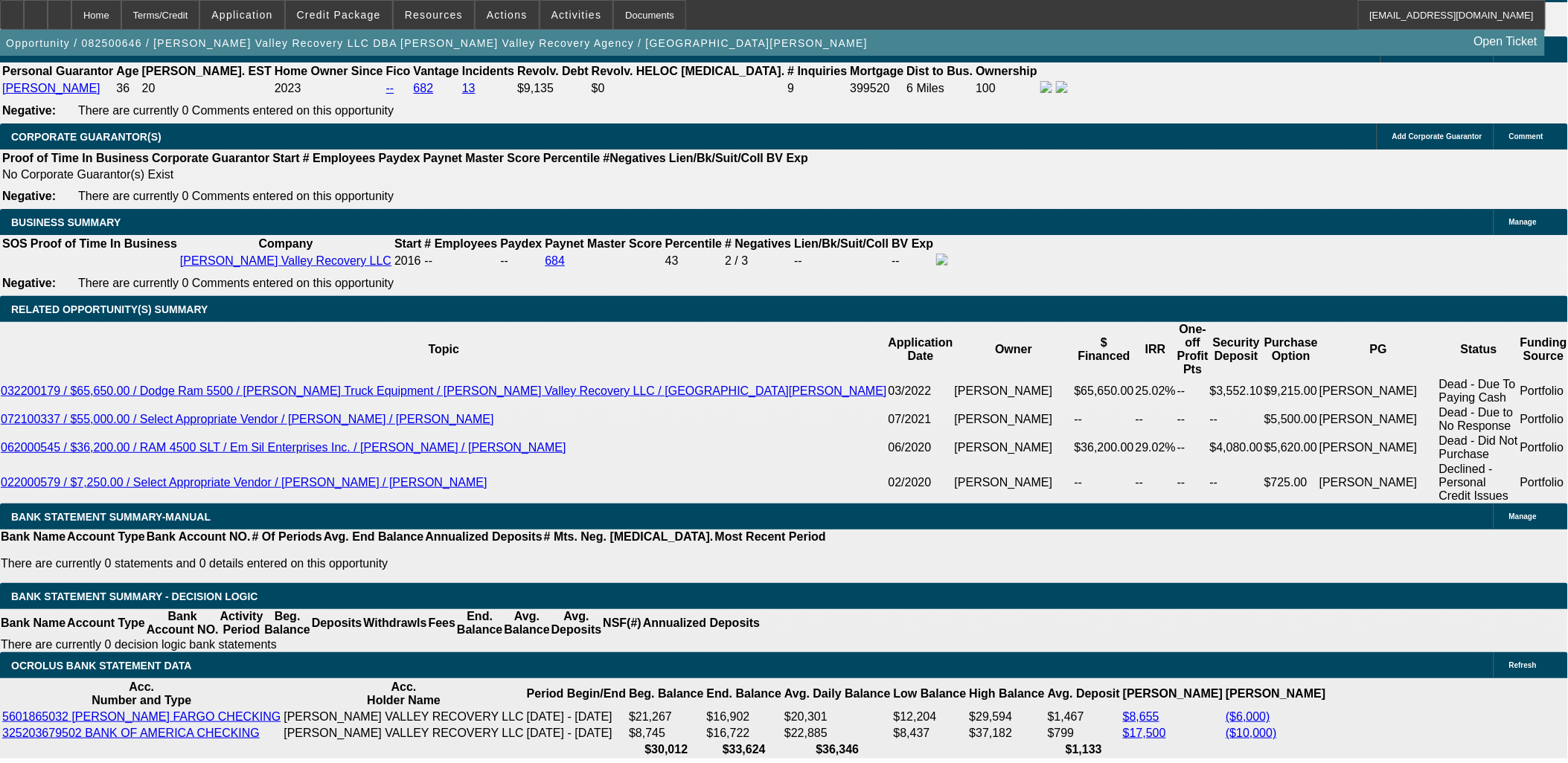
scroll to position [2314, 0]
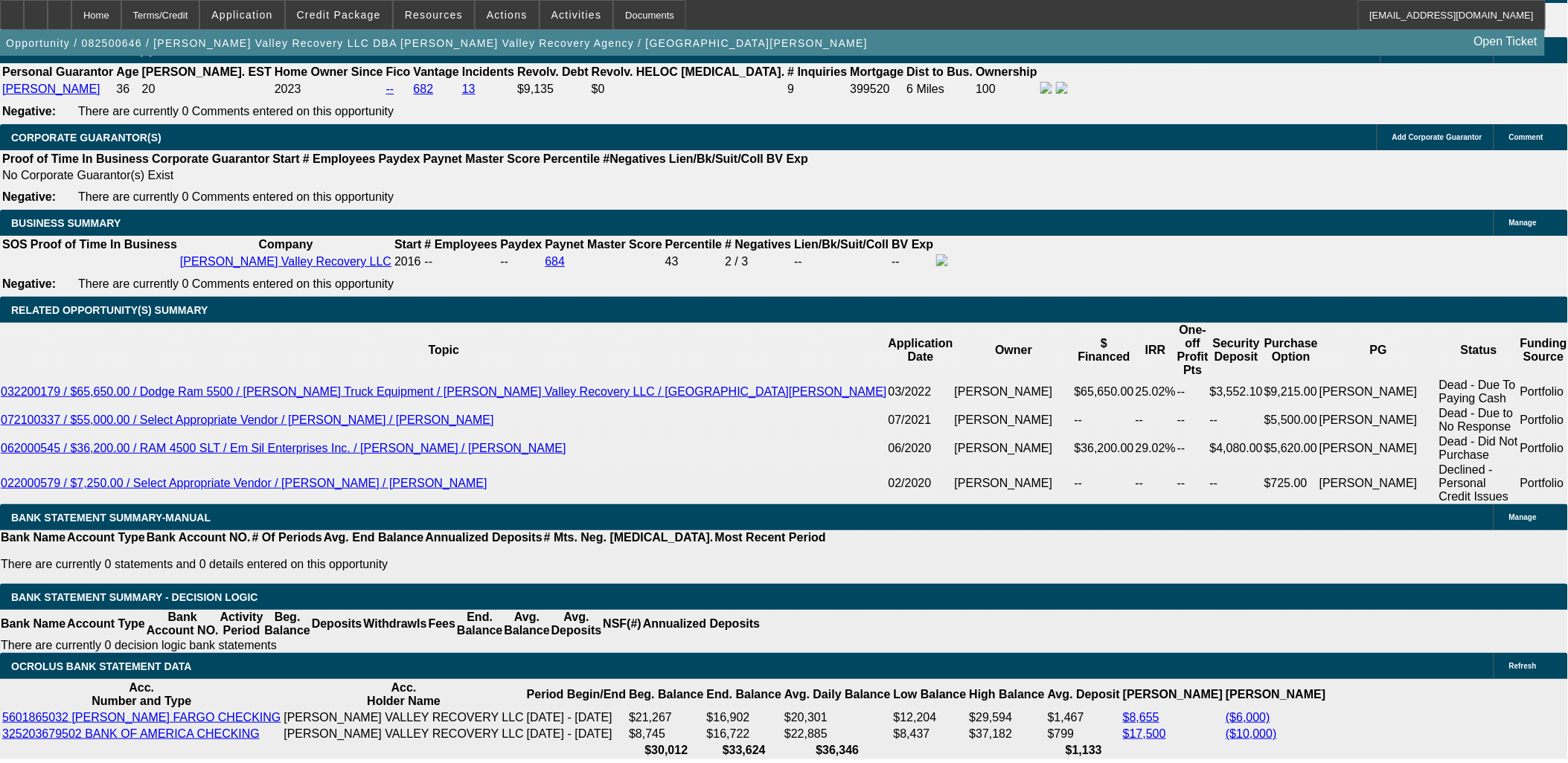
type input "$11,411.50"
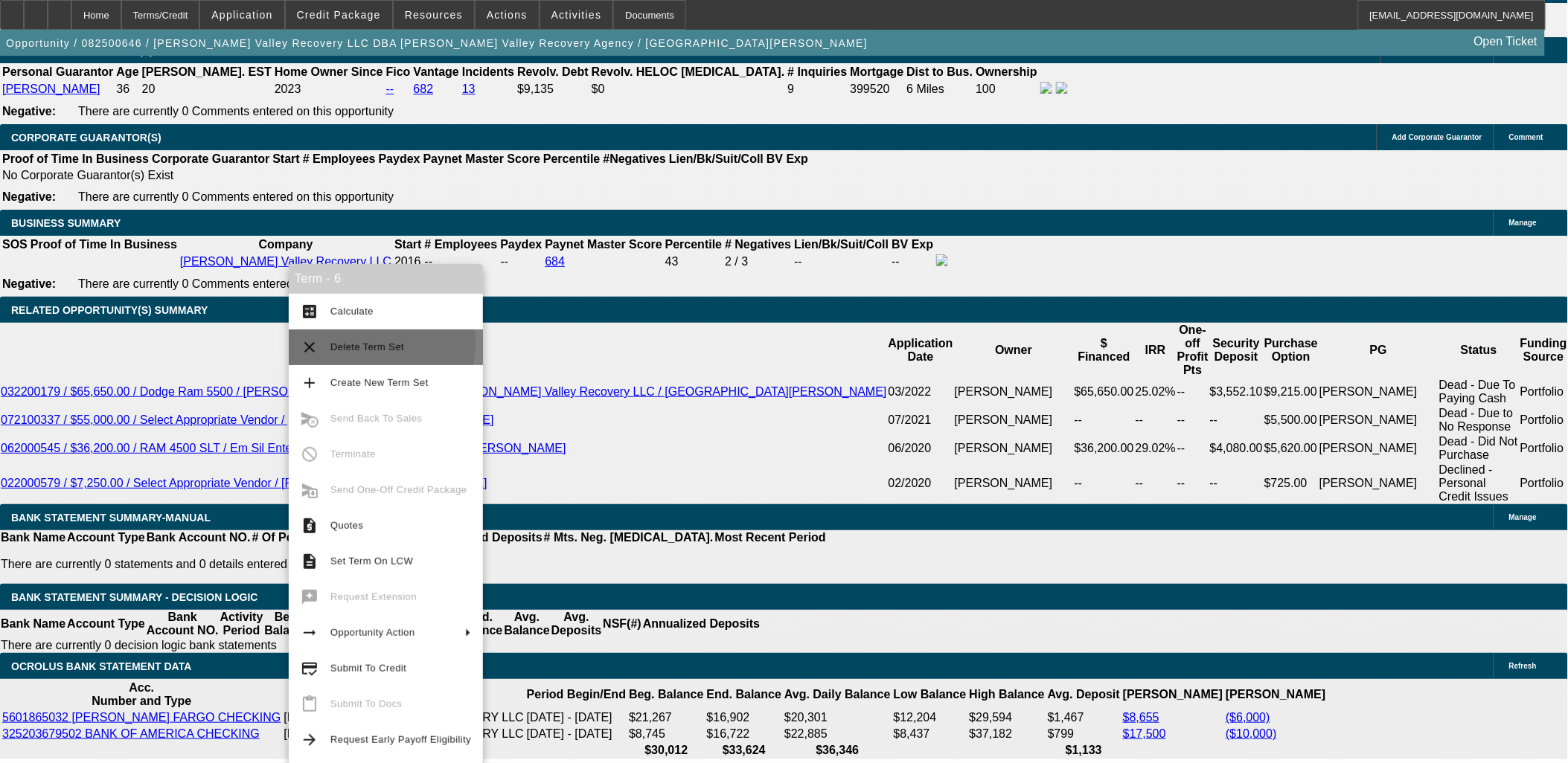
click at [339, 343] on span "Delete Term Set" at bounding box center [367, 346] width 74 height 11
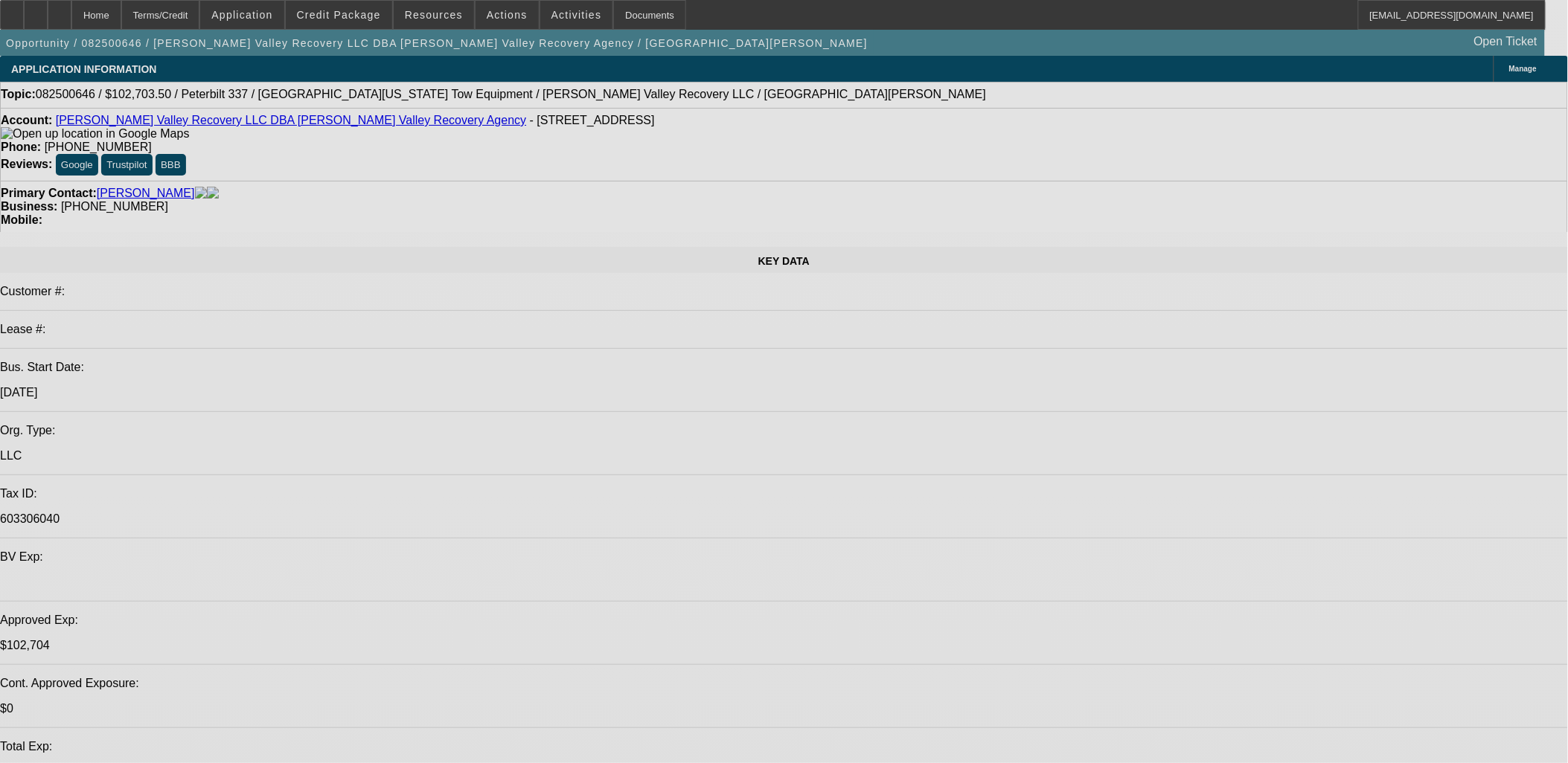
select select "0"
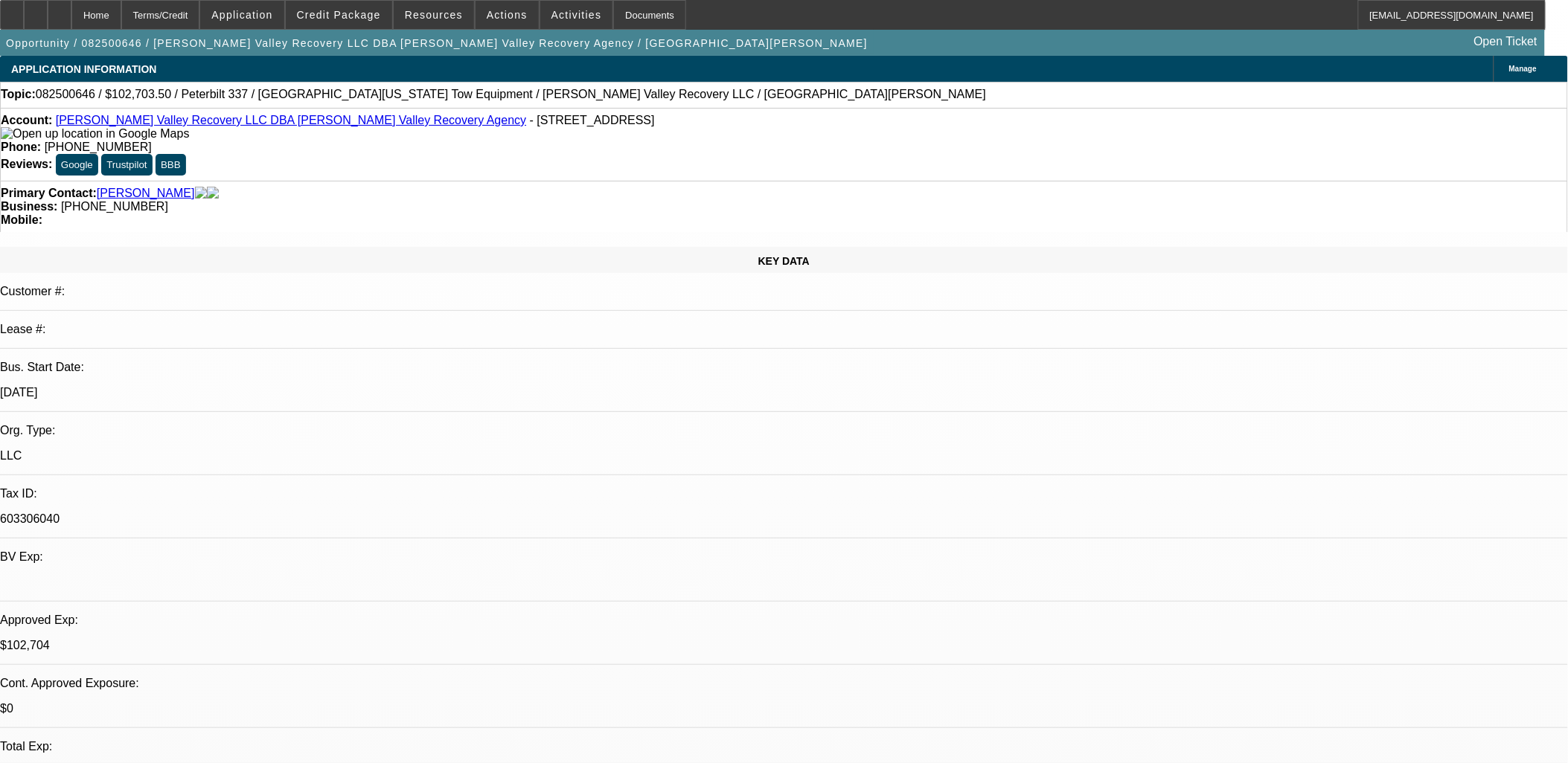
select select "0.1"
select select "2"
select select "0.1"
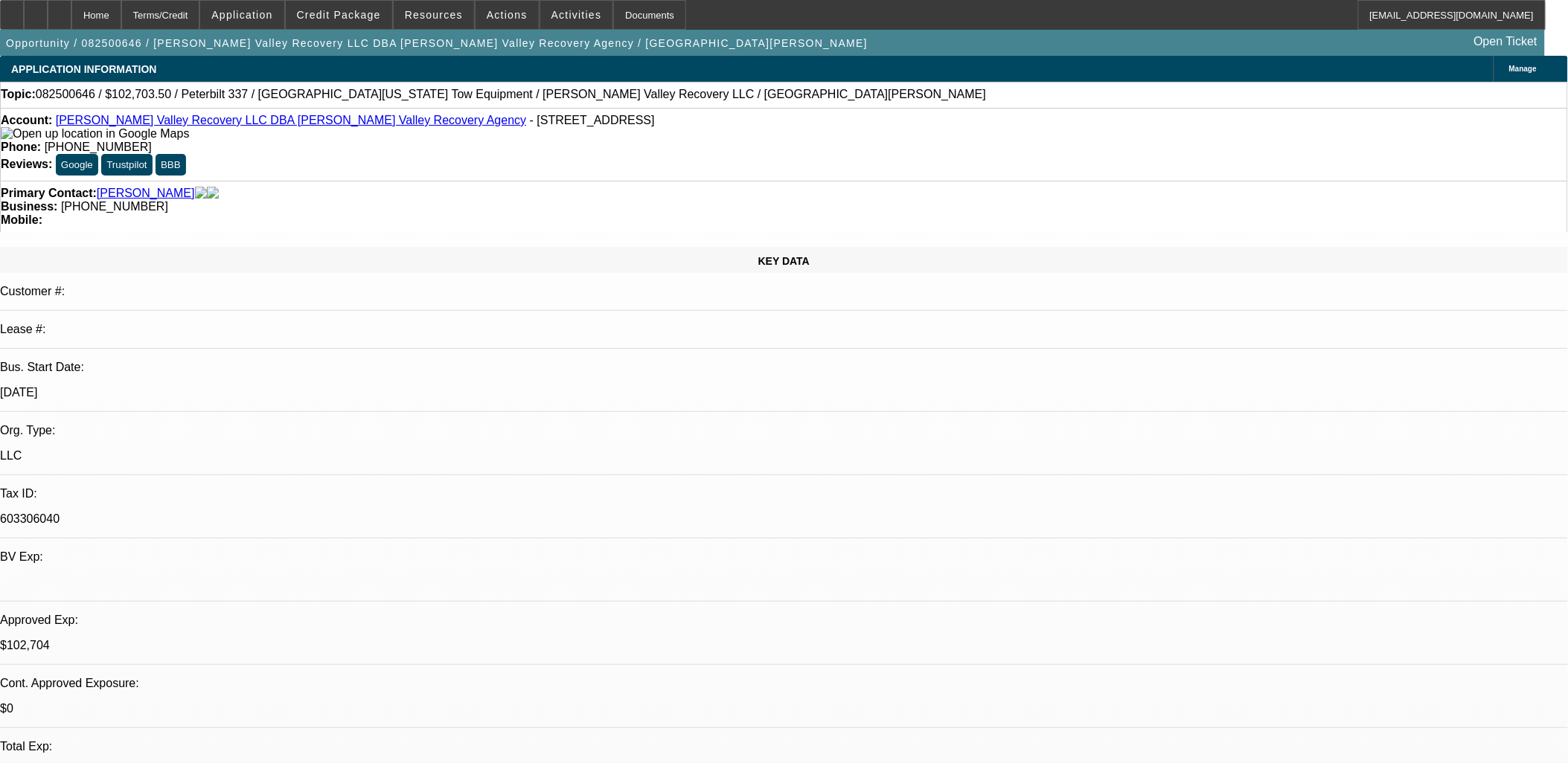
select select "2"
select select "0.1"
select select "1"
select select "2"
select select "4"
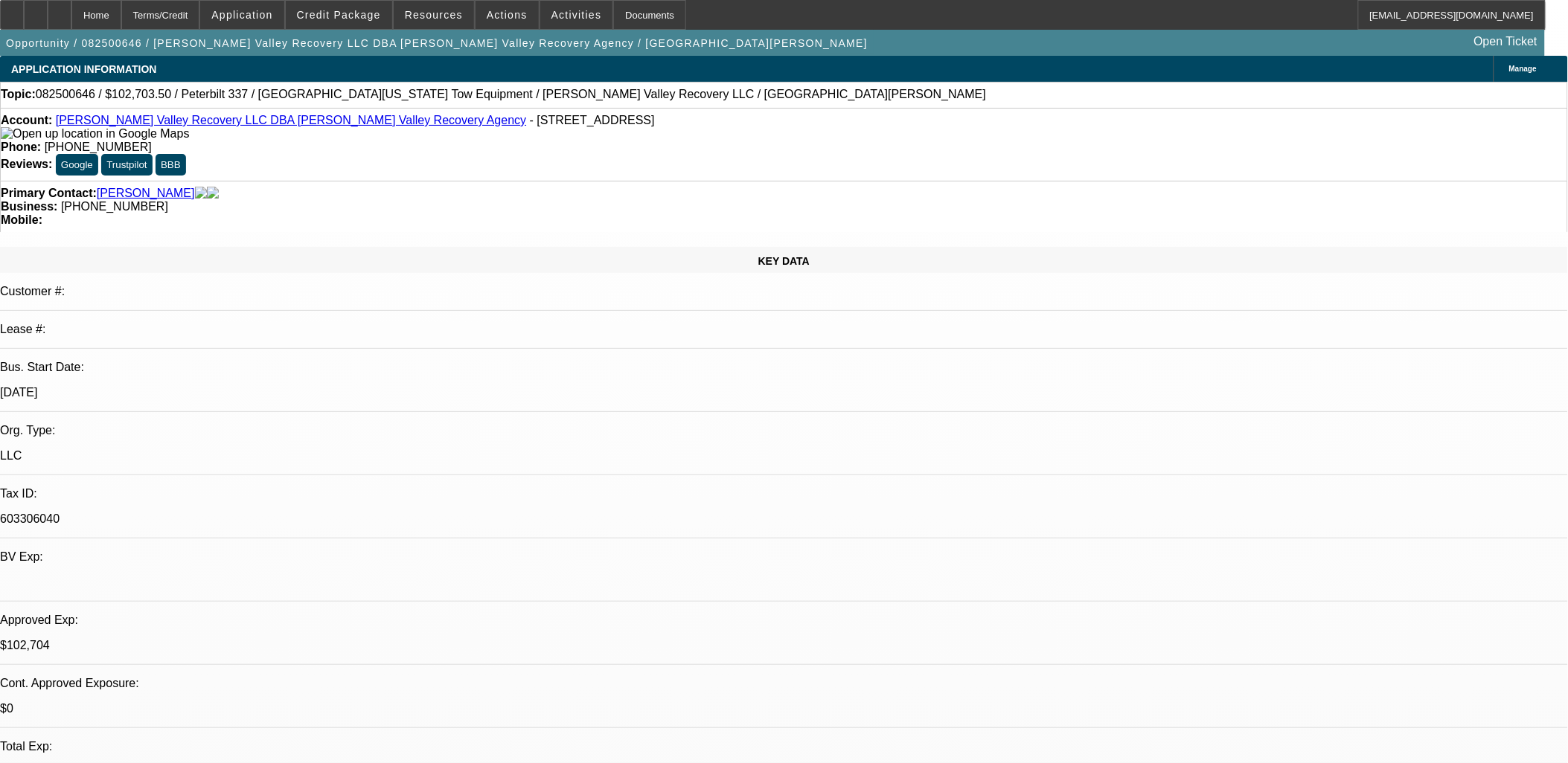
select select "1"
select select "2"
select select "4"
select select "1"
select select "2"
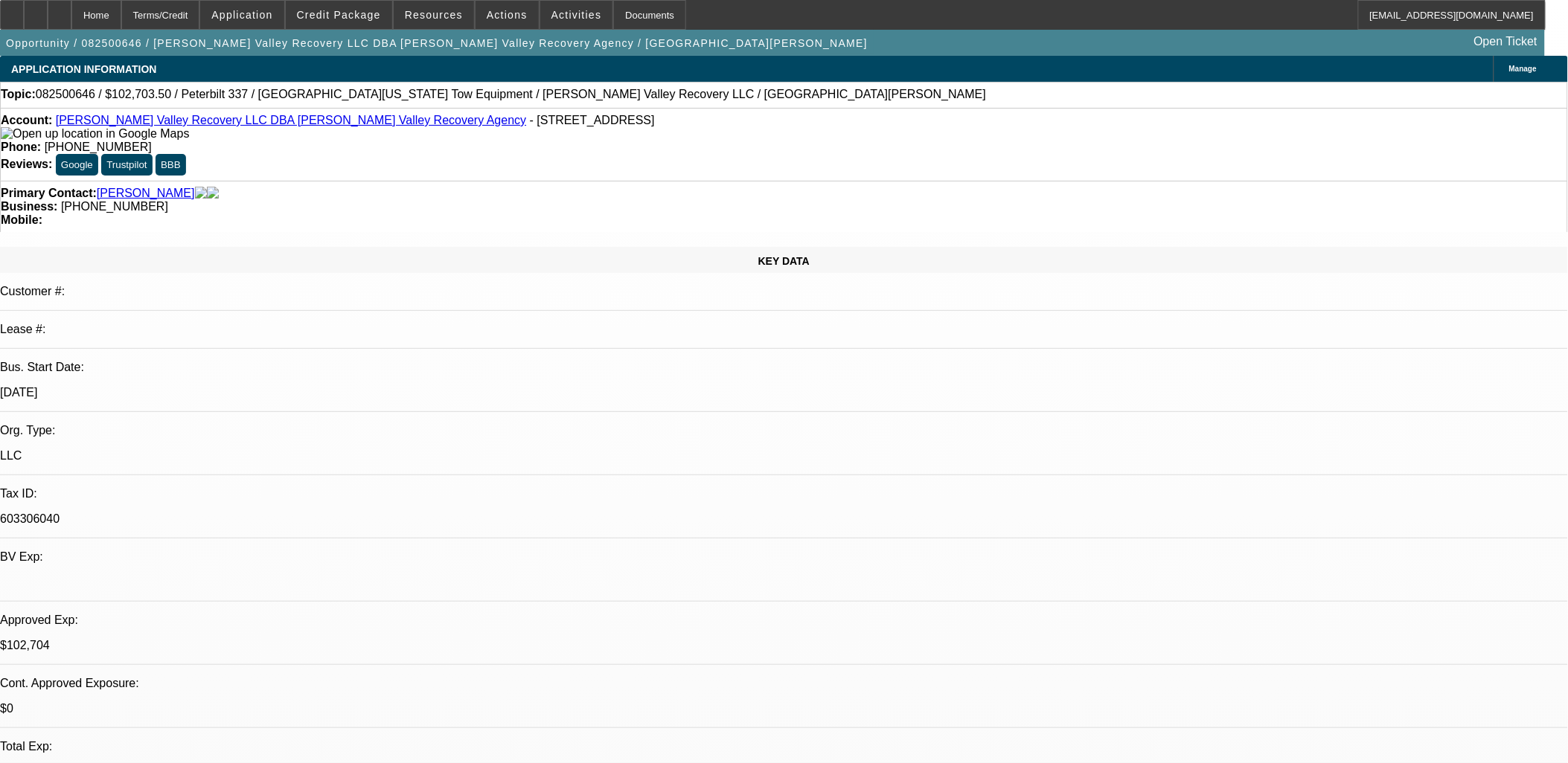
select select "4"
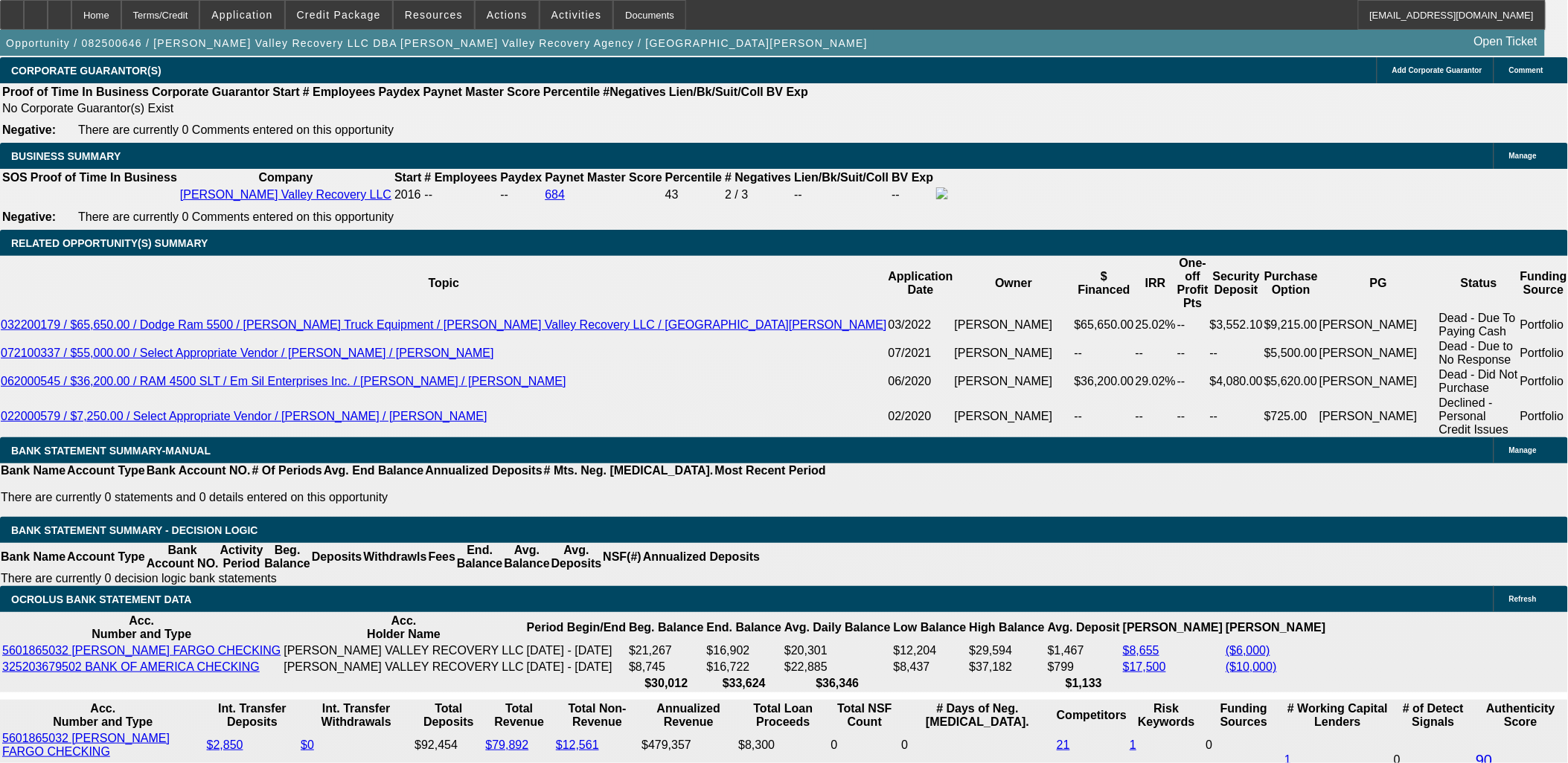
scroll to position [2480, 0]
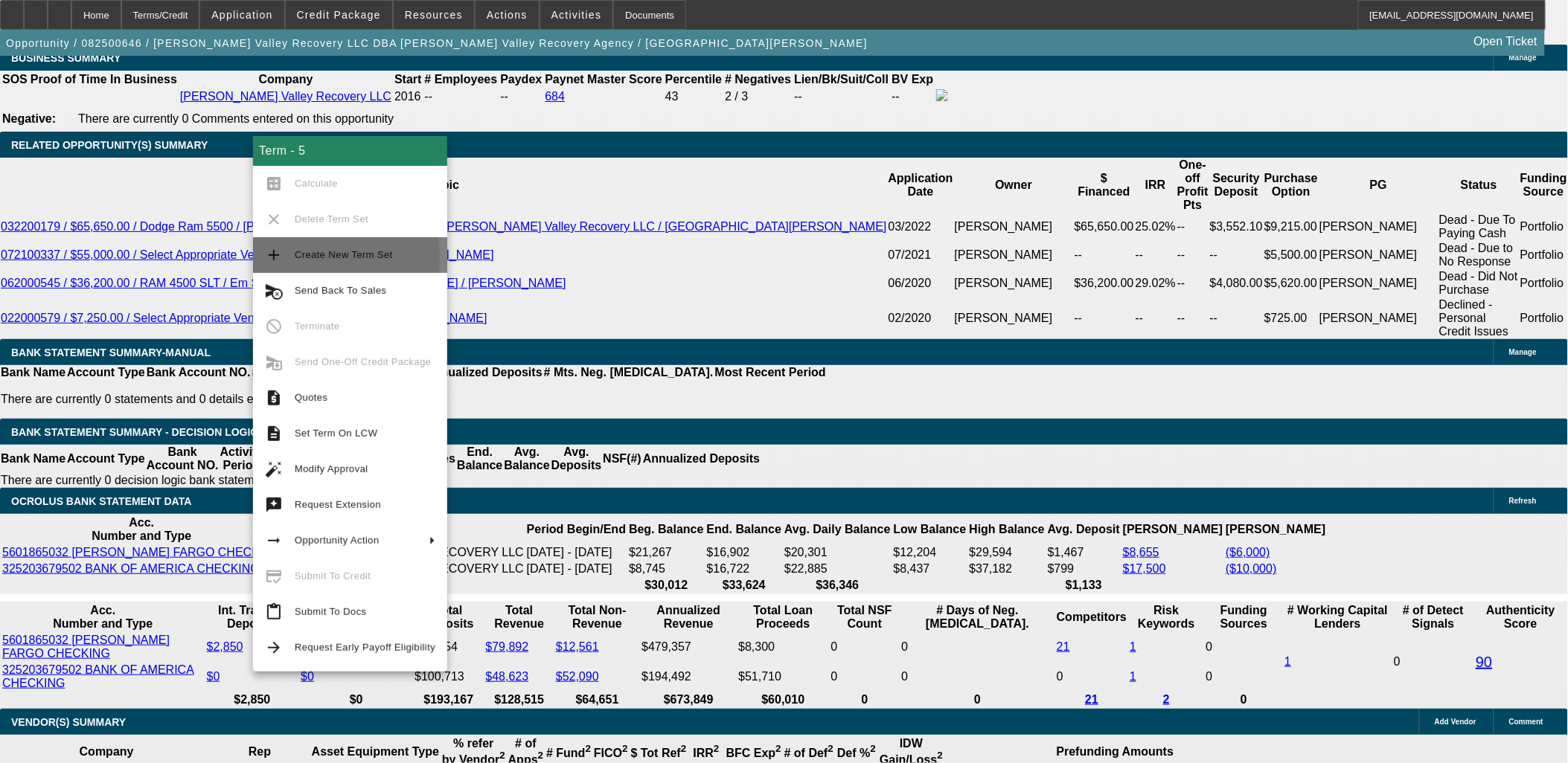
click at [323, 258] on span "Create New Term Set" at bounding box center [343, 254] width 98 height 11
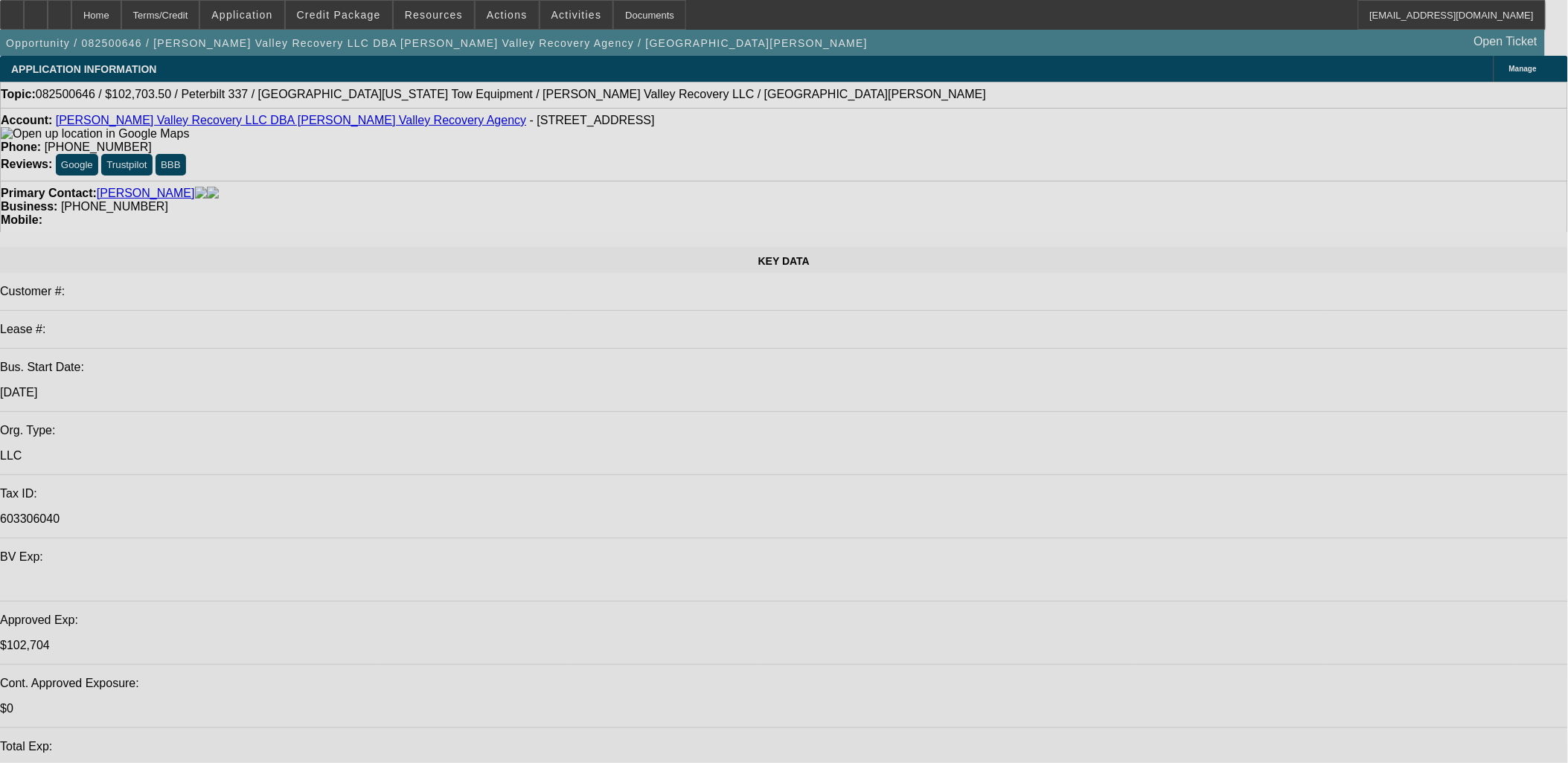
select select "0"
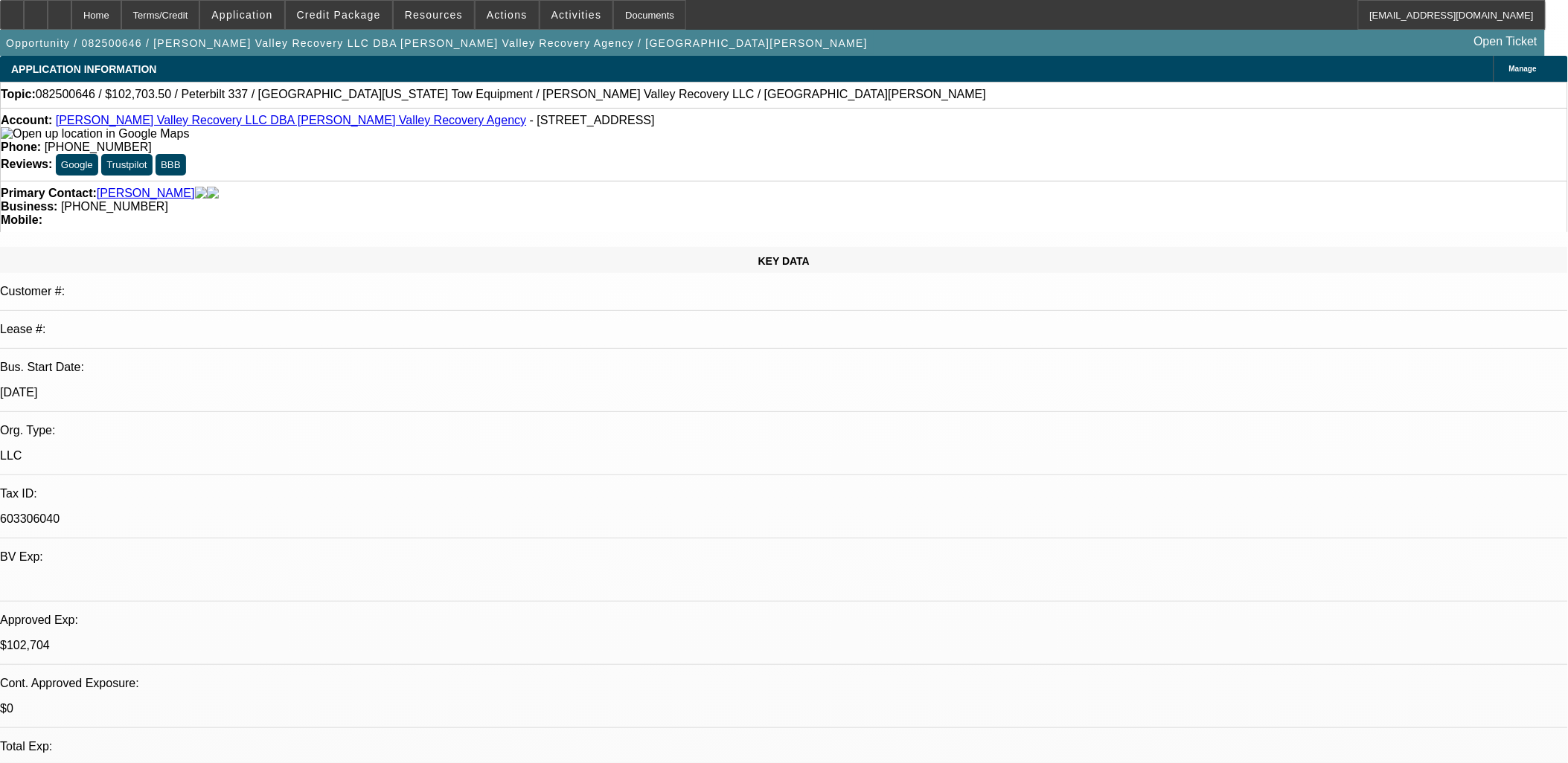
select select "0.1"
select select "0"
select select "0.1"
select select "2"
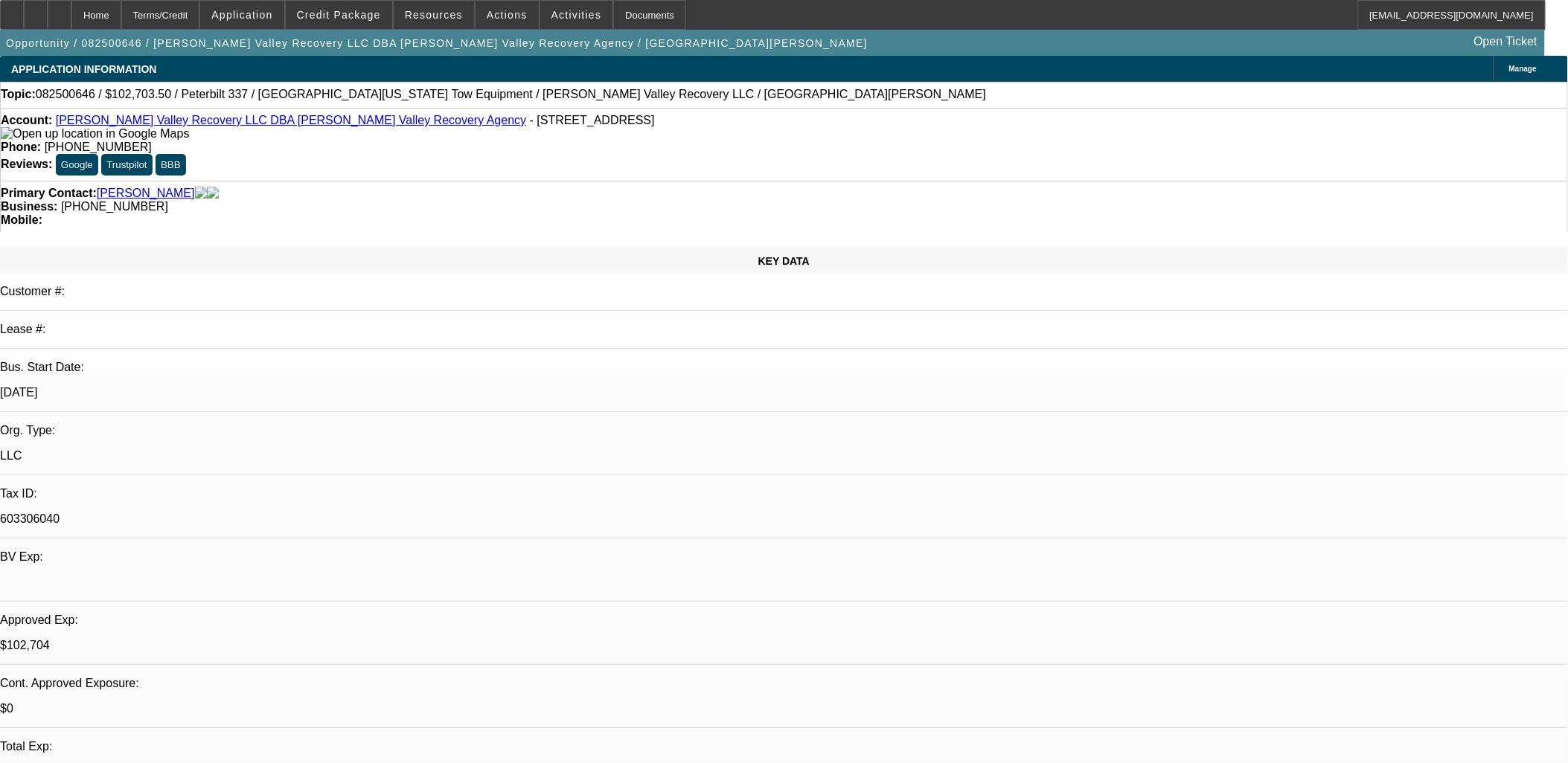
select select "0.1"
select select "2"
select select "0.1"
select select "1"
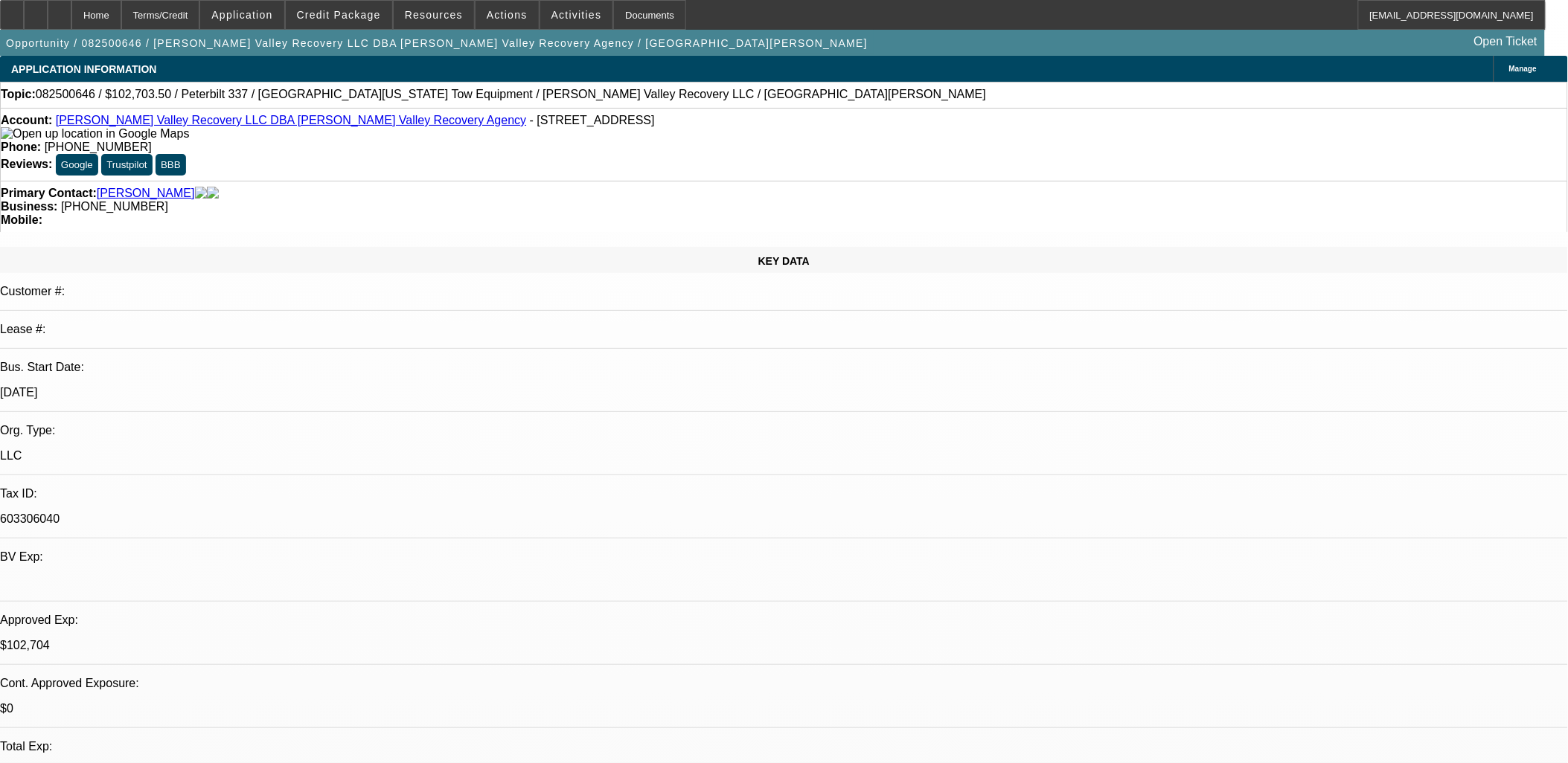
select select "2"
select select "4"
select select "1"
select select "2"
select select "4"
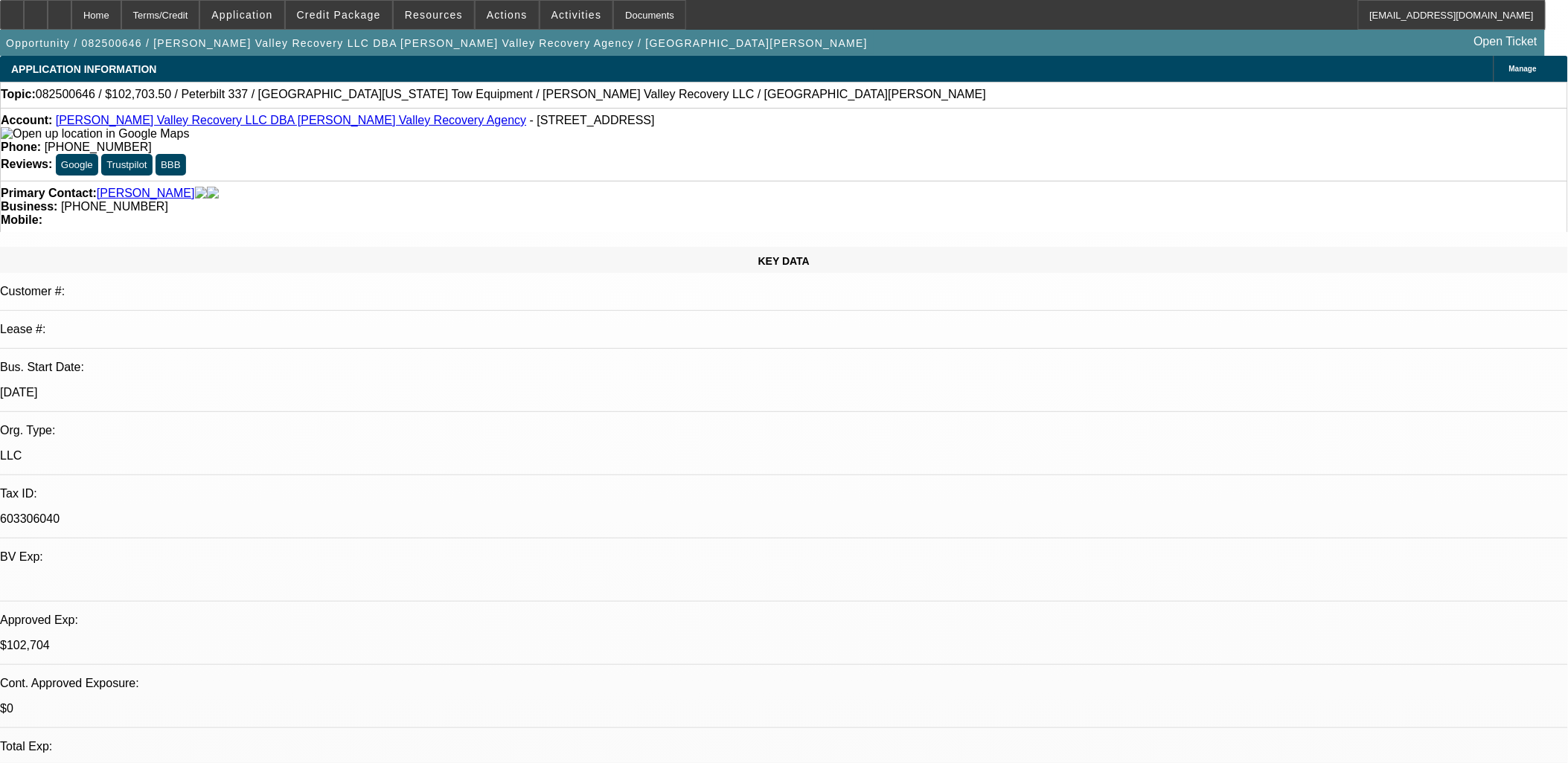
select select "1"
select select "2"
select select "4"
select select "1"
select select "2"
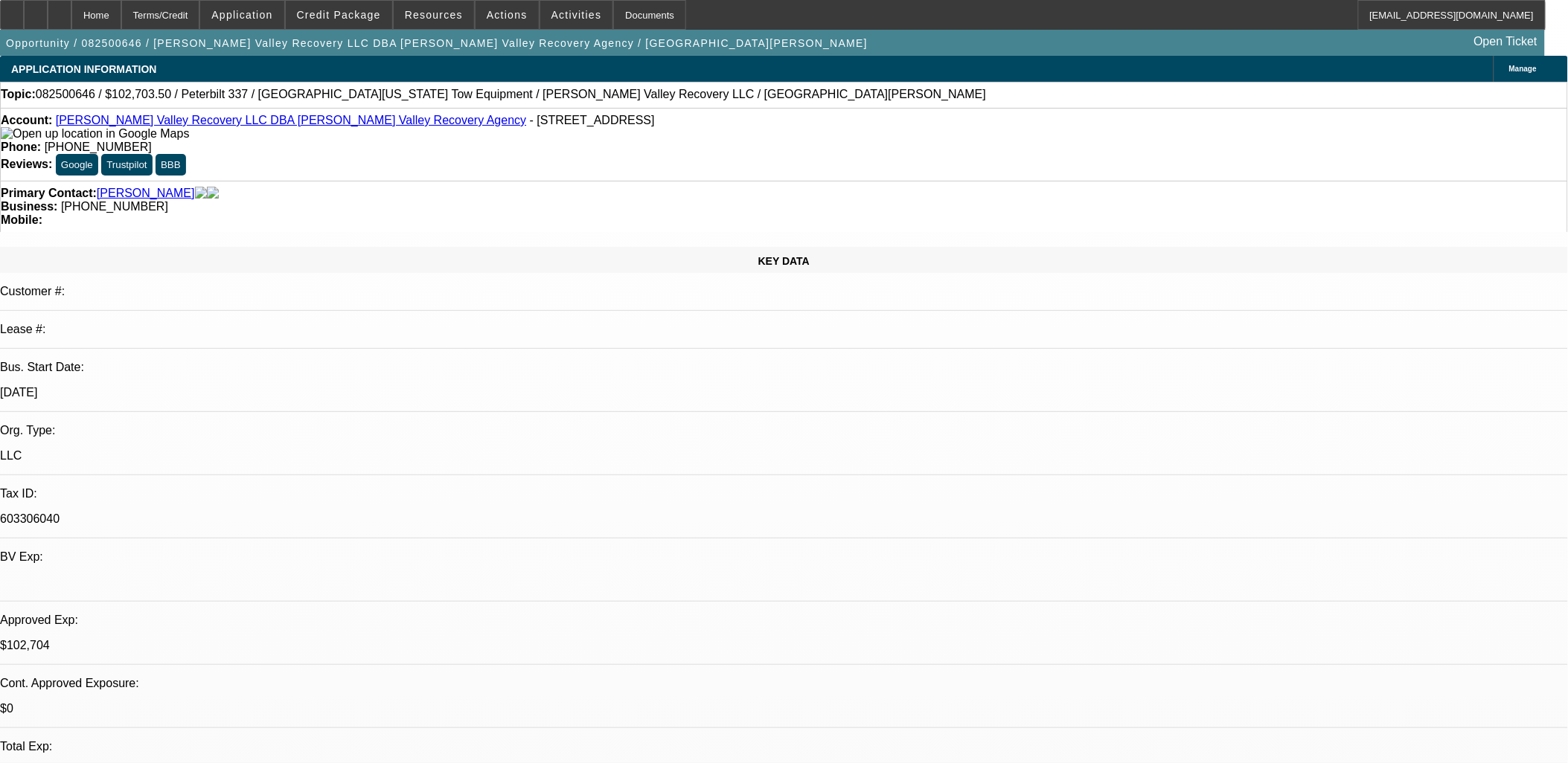
select select "4"
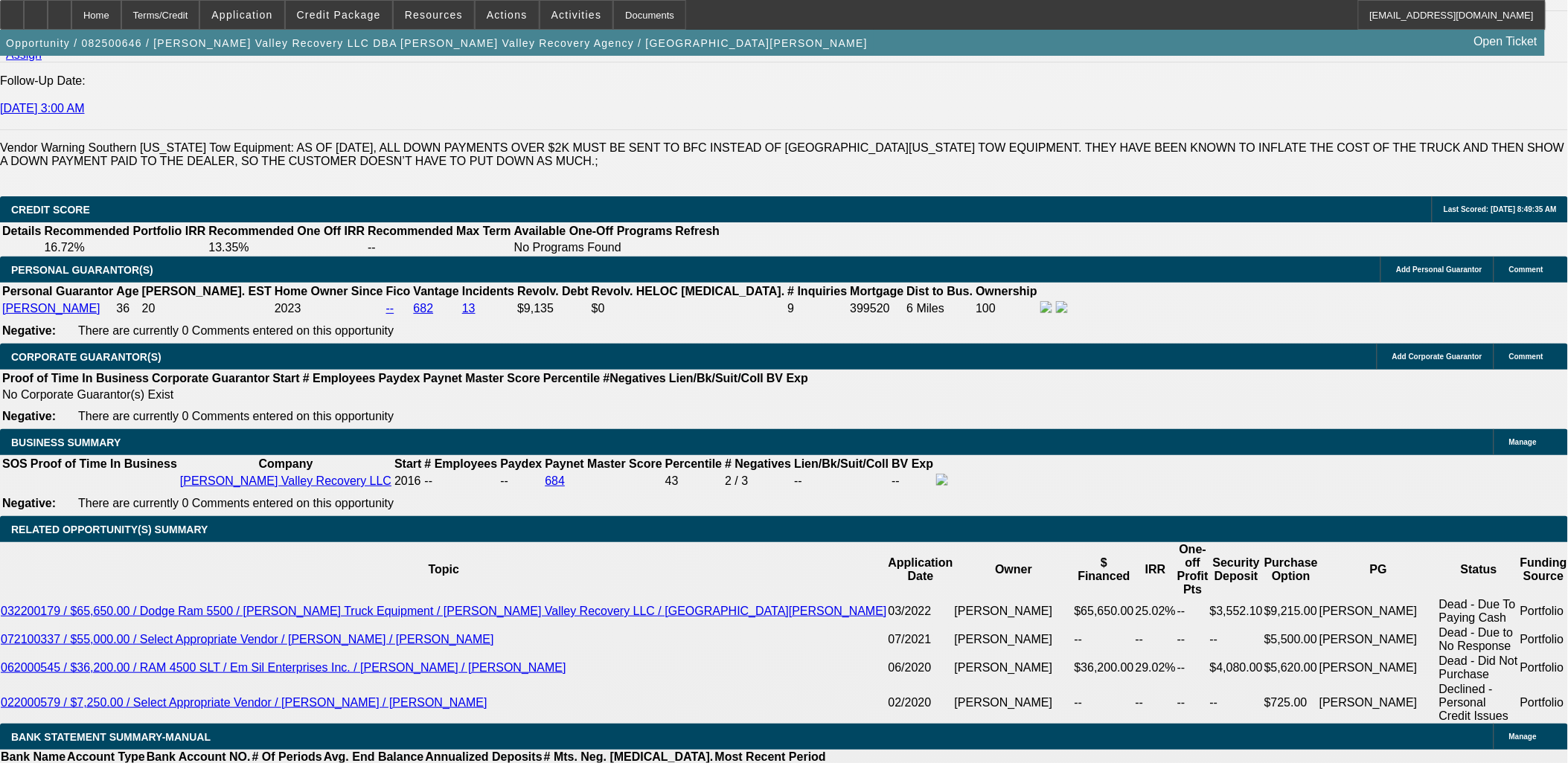
scroll to position [2397, 0]
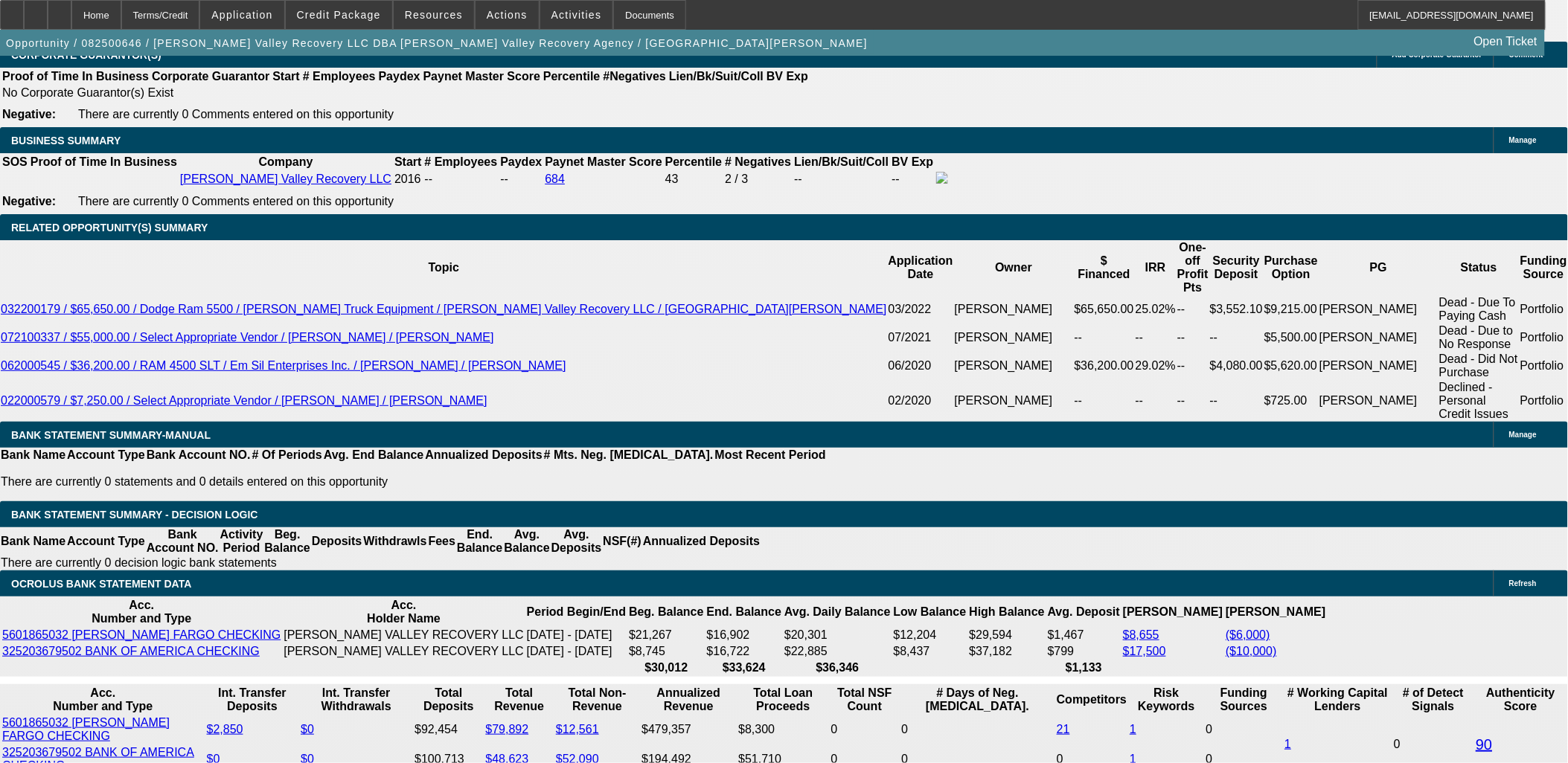
select select "0.15"
type input "$17,117.25"
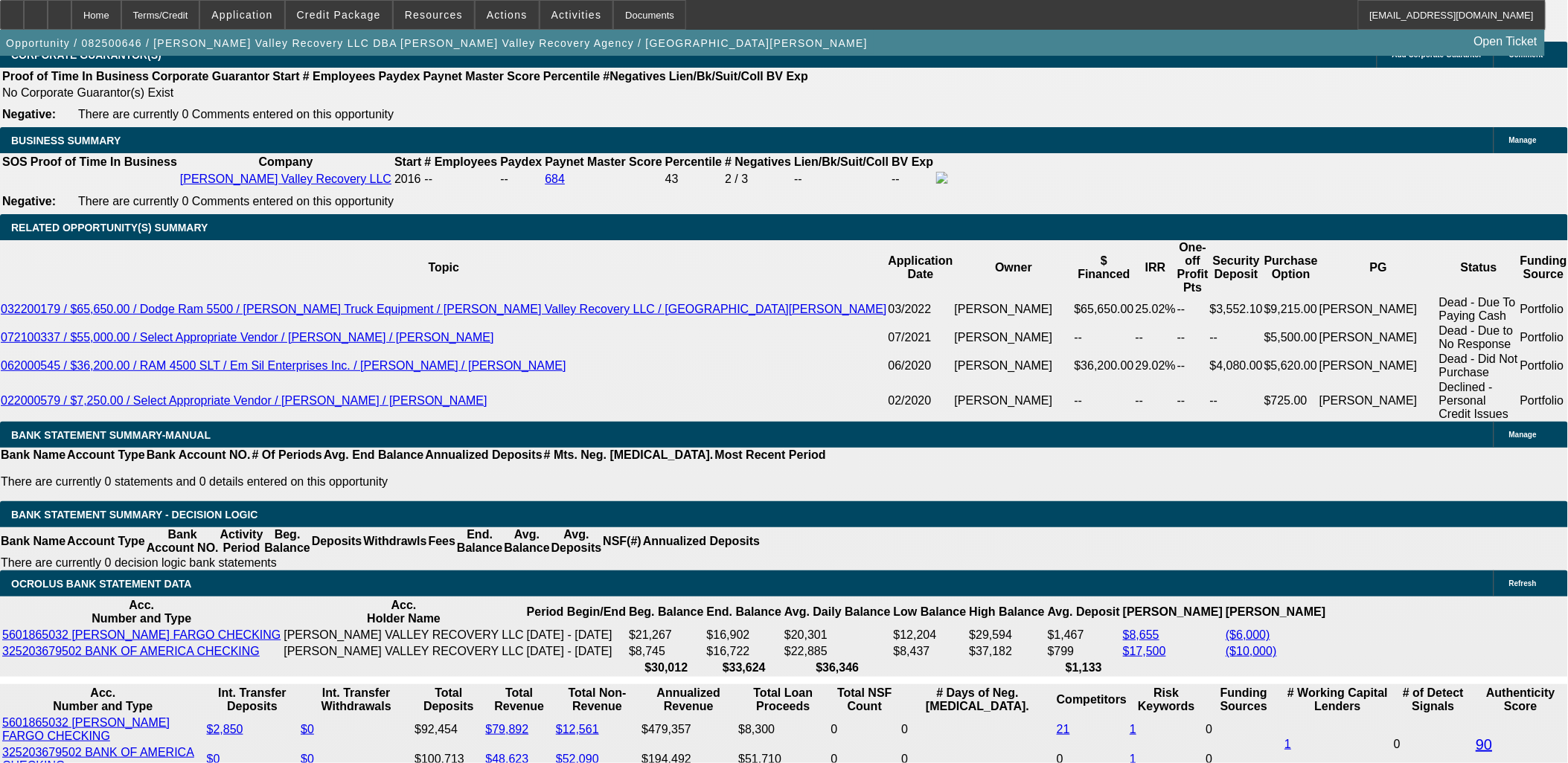
type input "UNKNOWN"
type input "$2,373.36"
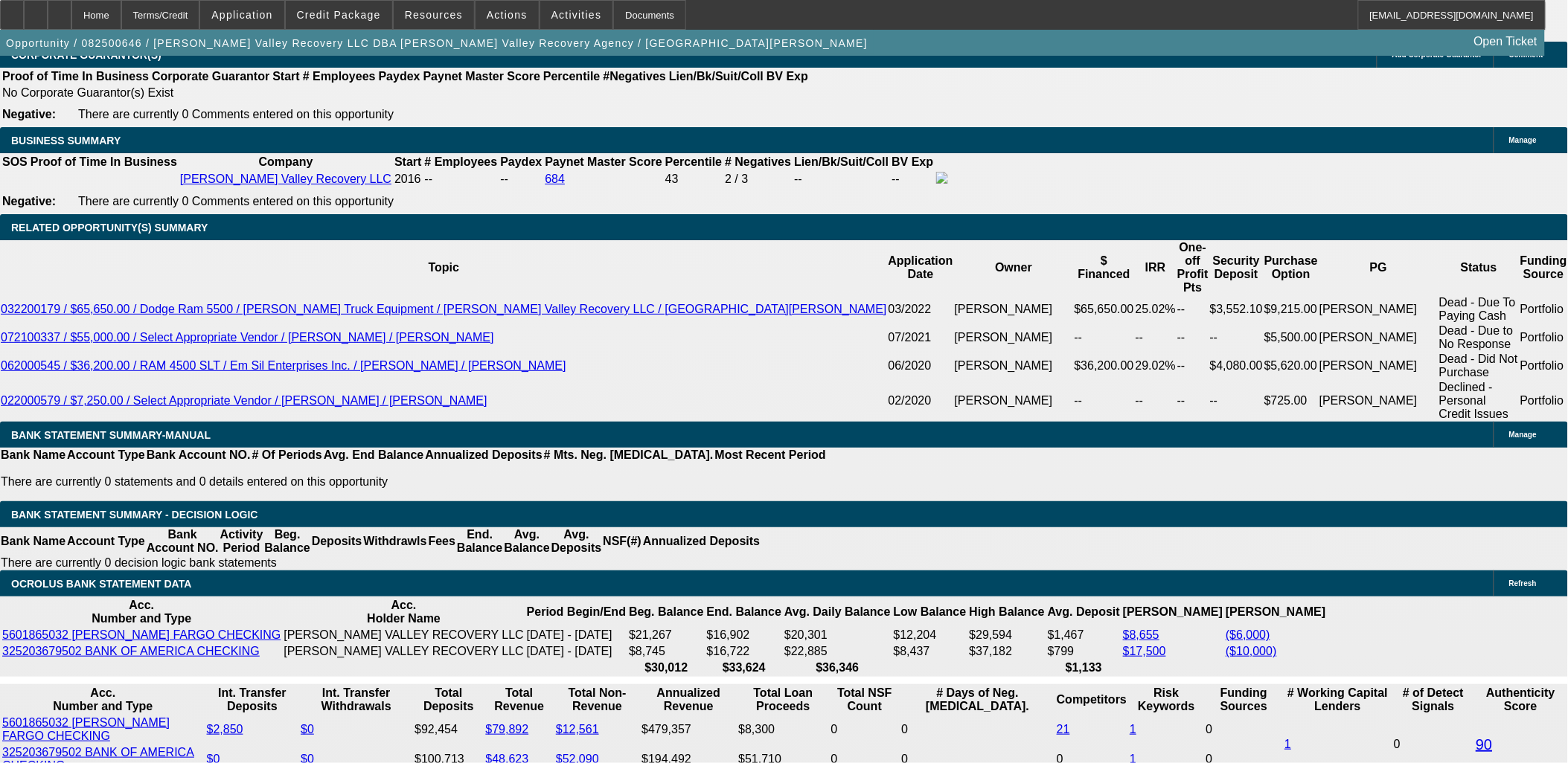
type input "20"
type input "$20.00"
type input "2000"
type input "$2,000.00"
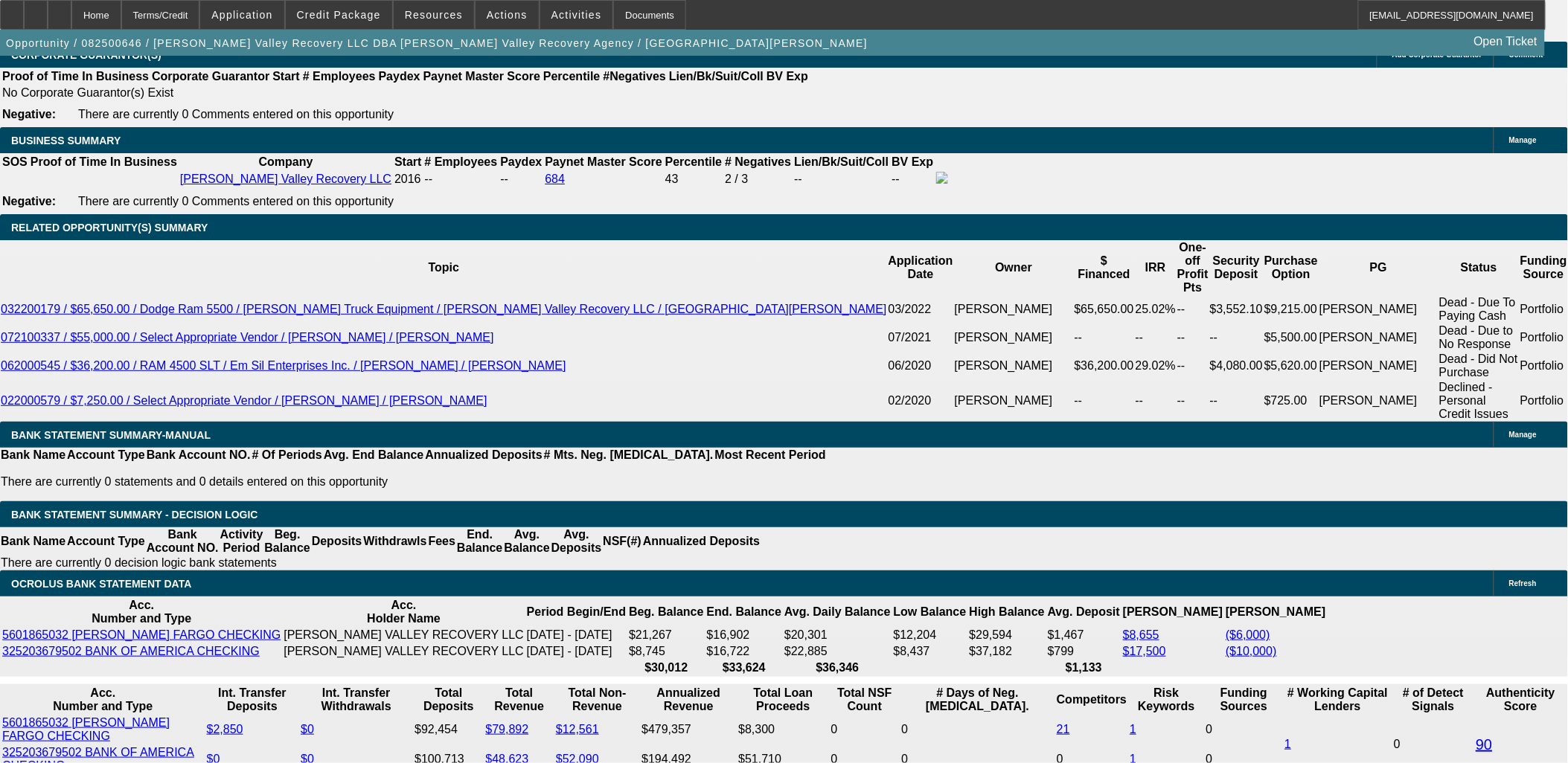
type input "8.7"
type input "2000"
type input "$2,000.00"
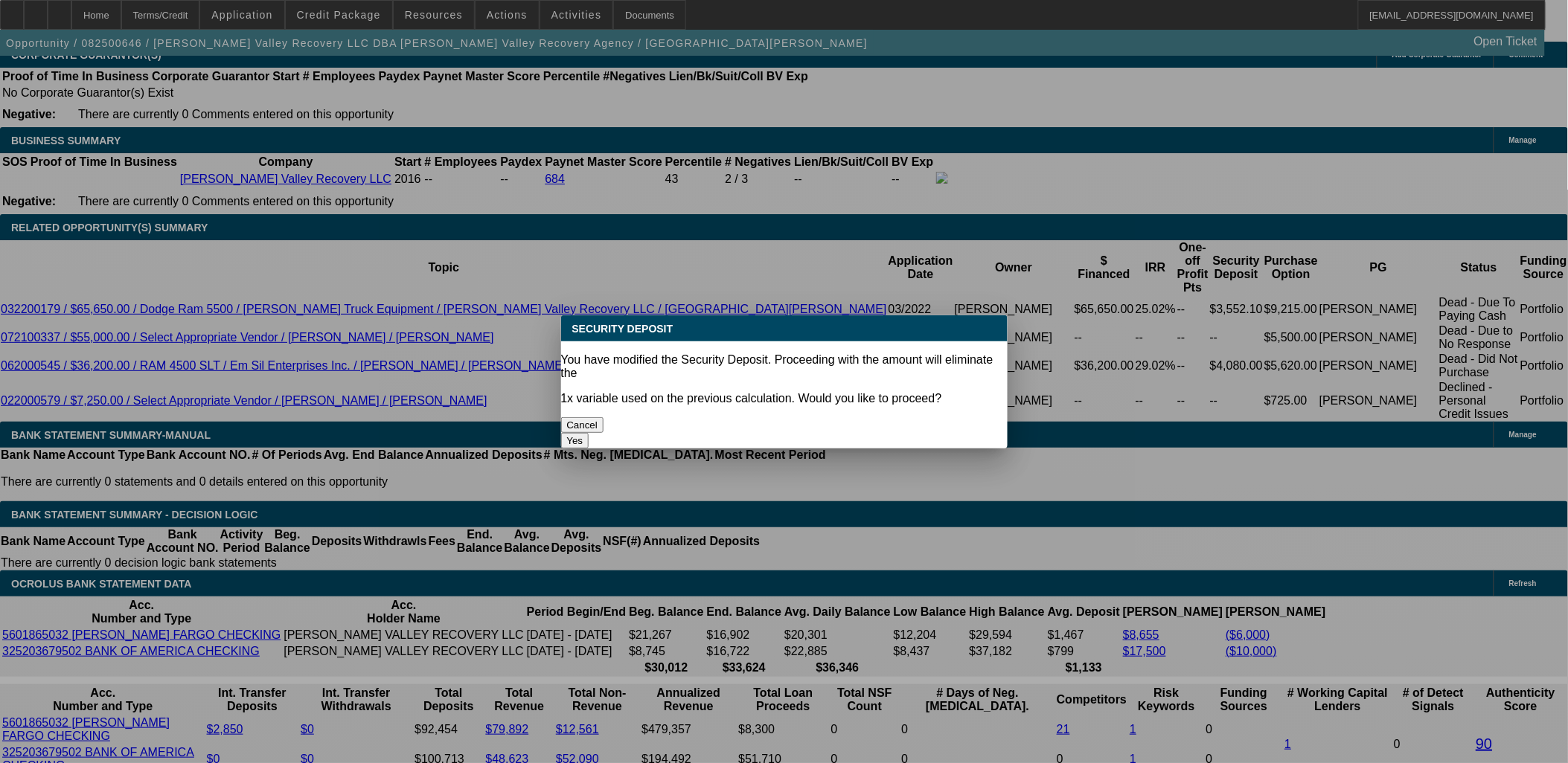
type input "$0.00"
click at [92, 317] on body "Home Terms/Credit Application Credit Package Resources Actions Activities Docum…" at bounding box center [784, 566] width 1568 height 5924
click at [589, 433] on button "Yes" at bounding box center [575, 441] width 28 height 16
select select "0"
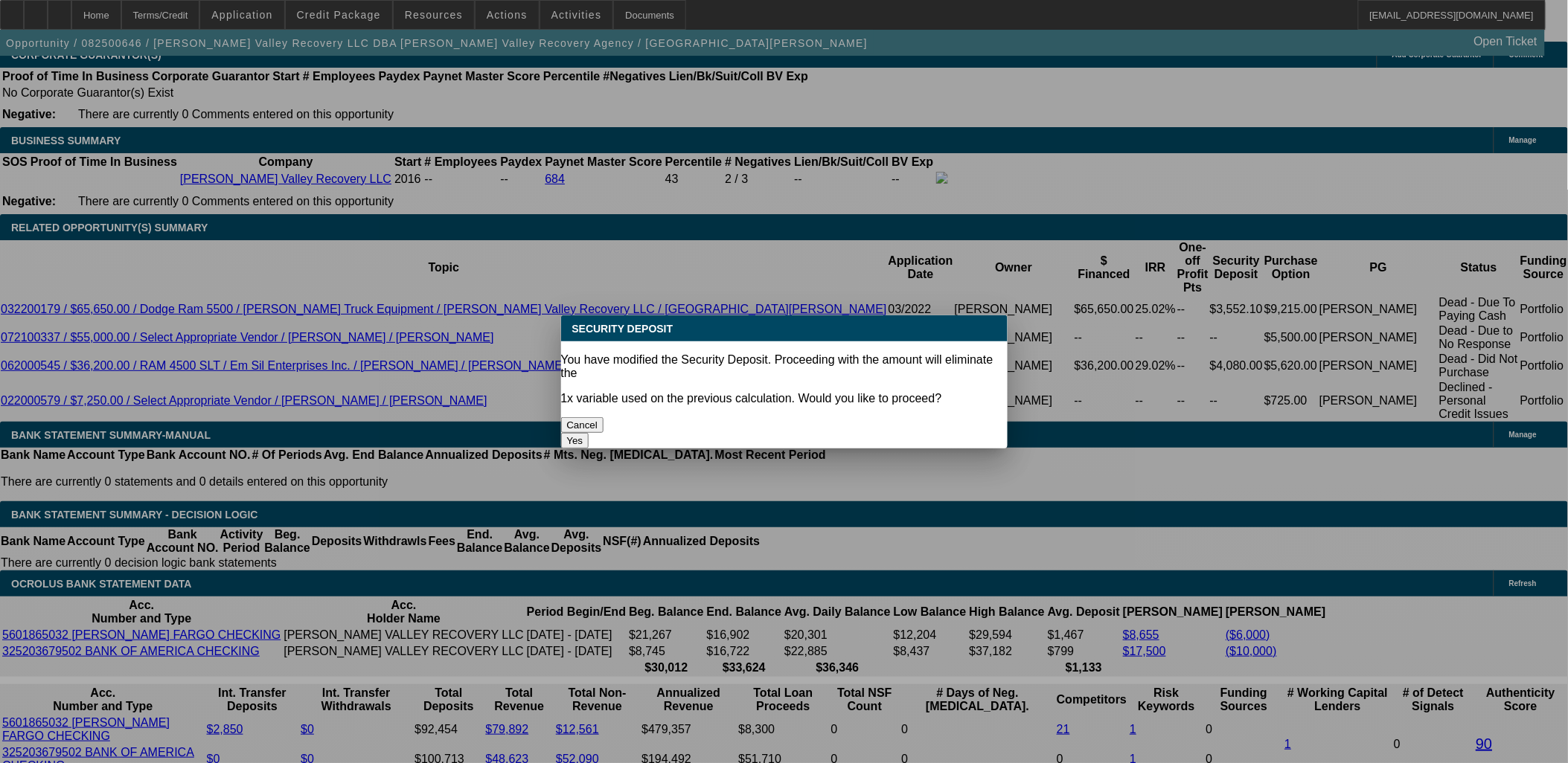
scroll to position [2397, 0]
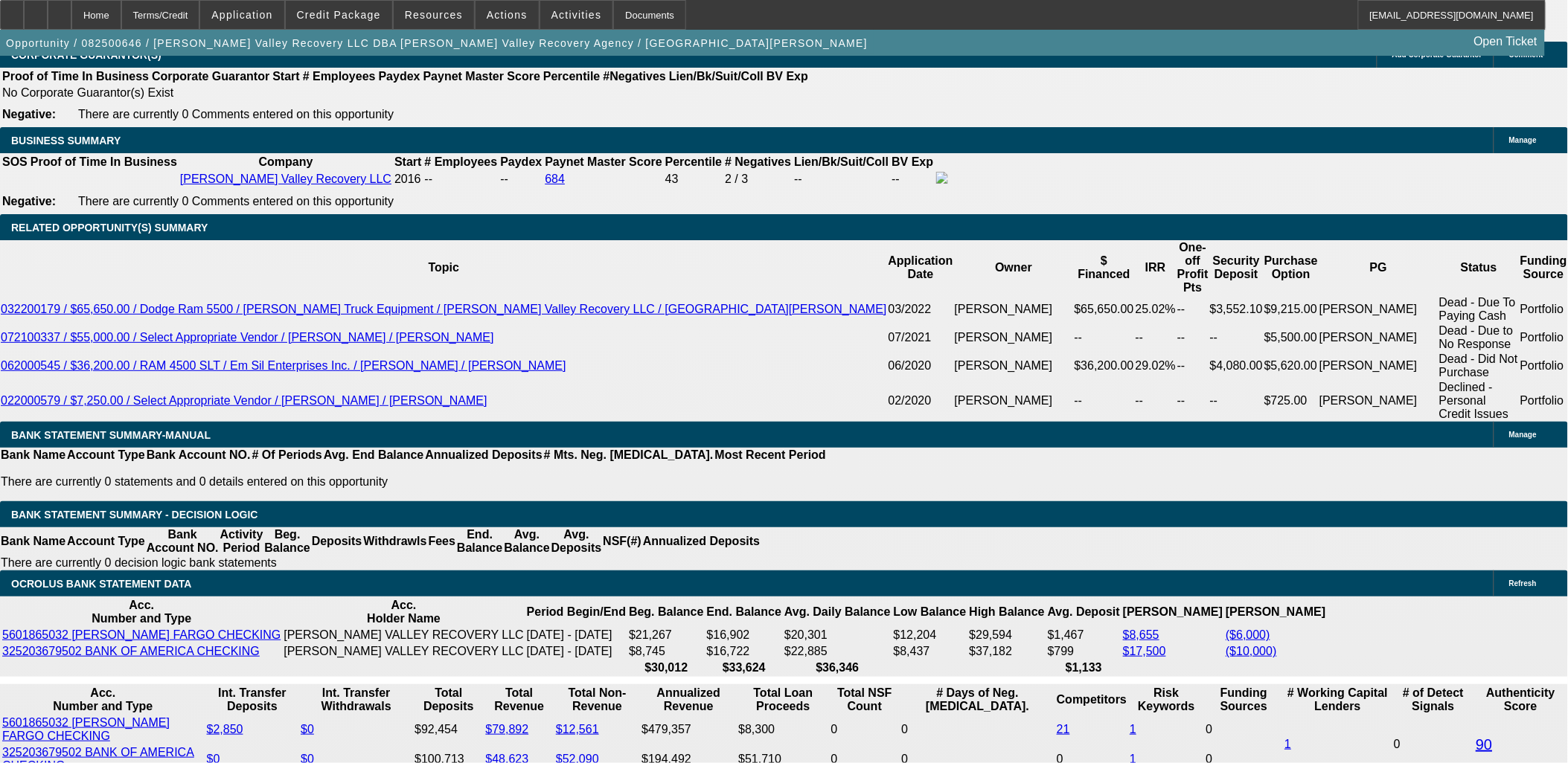
type input "tax"
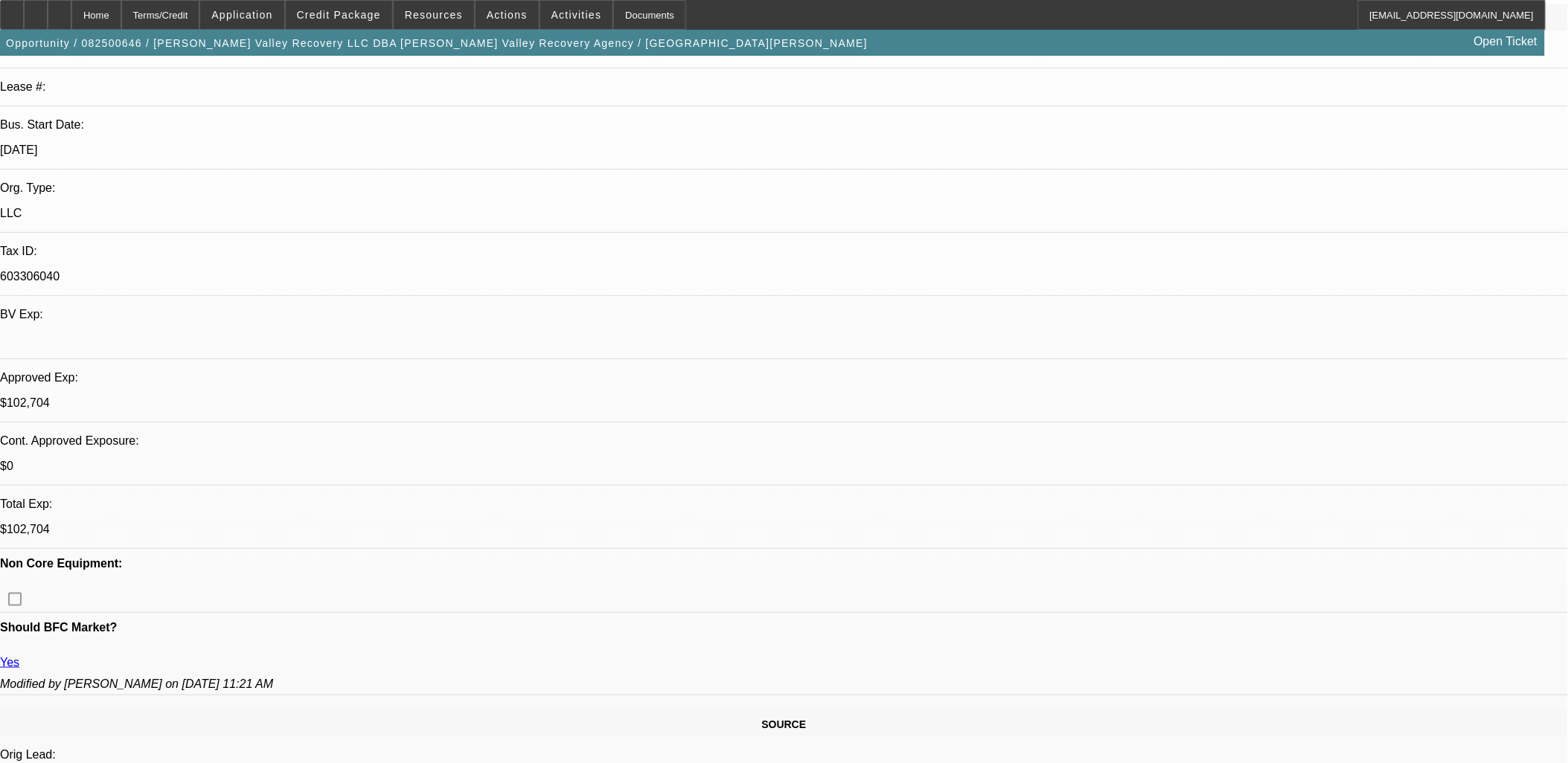
scroll to position [0, 0]
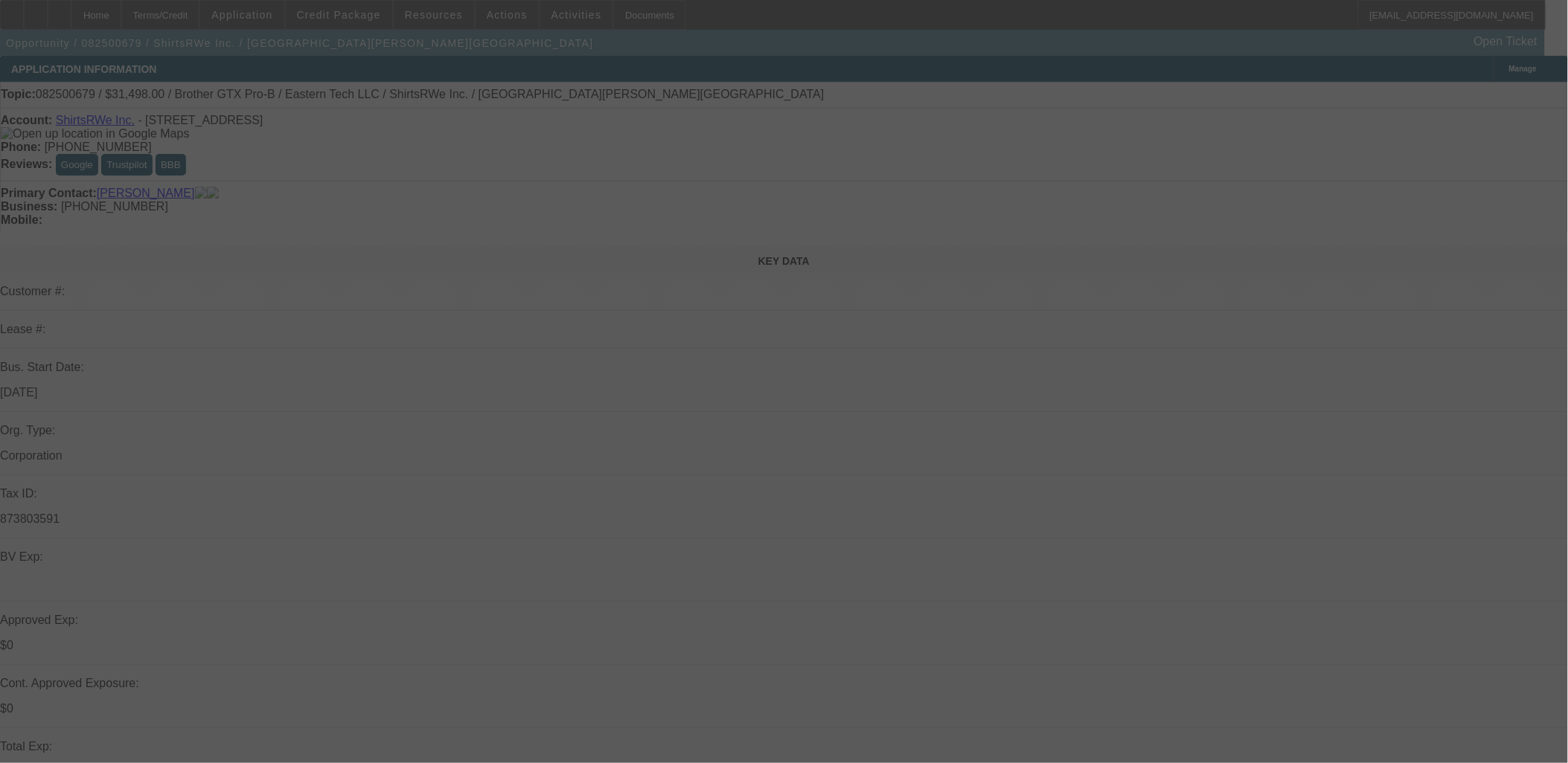
select select "0"
select select "3"
select select "0.1"
select select "4"
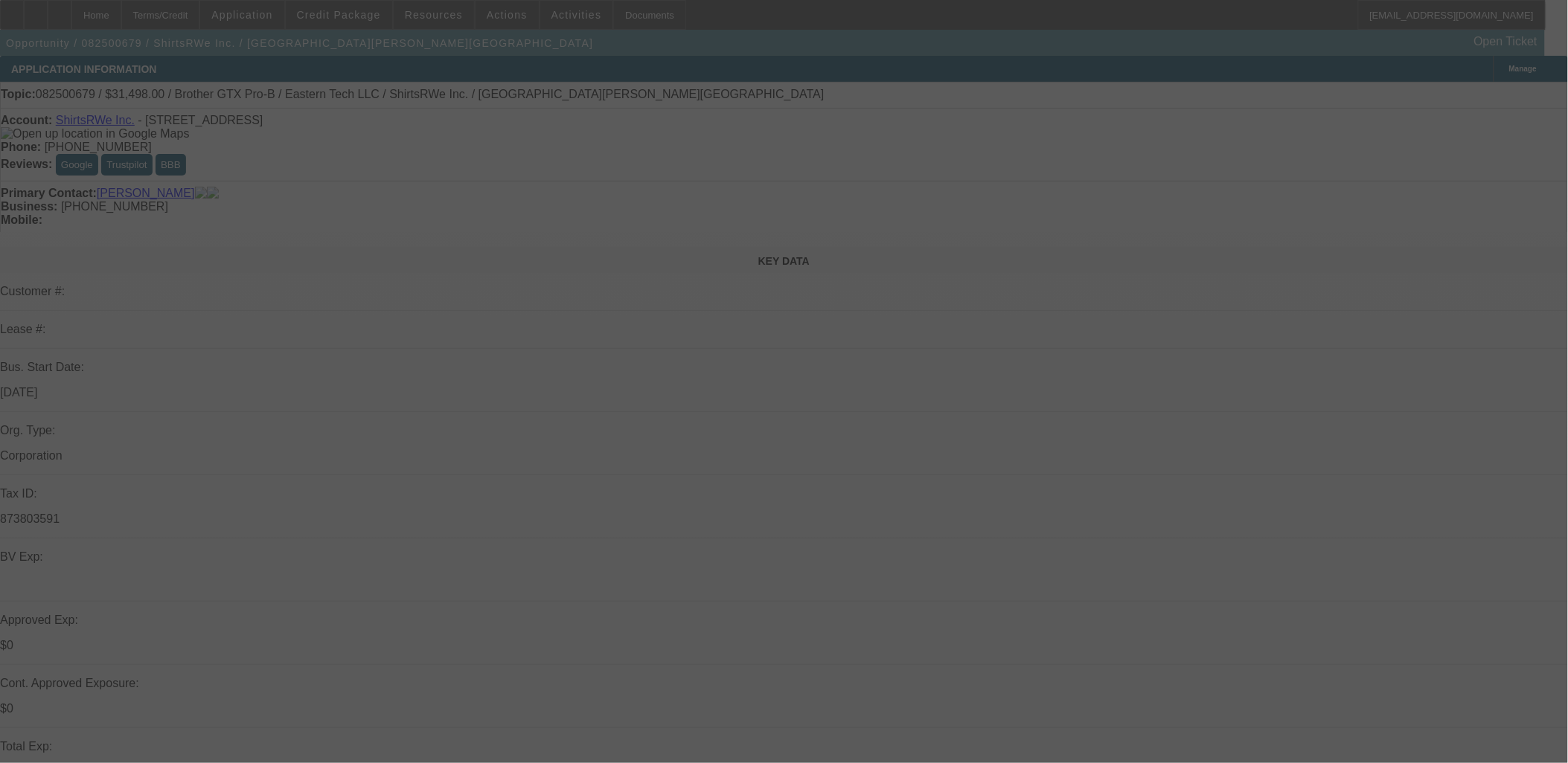
select select "0"
select select "3"
select select "0.1"
select select "4"
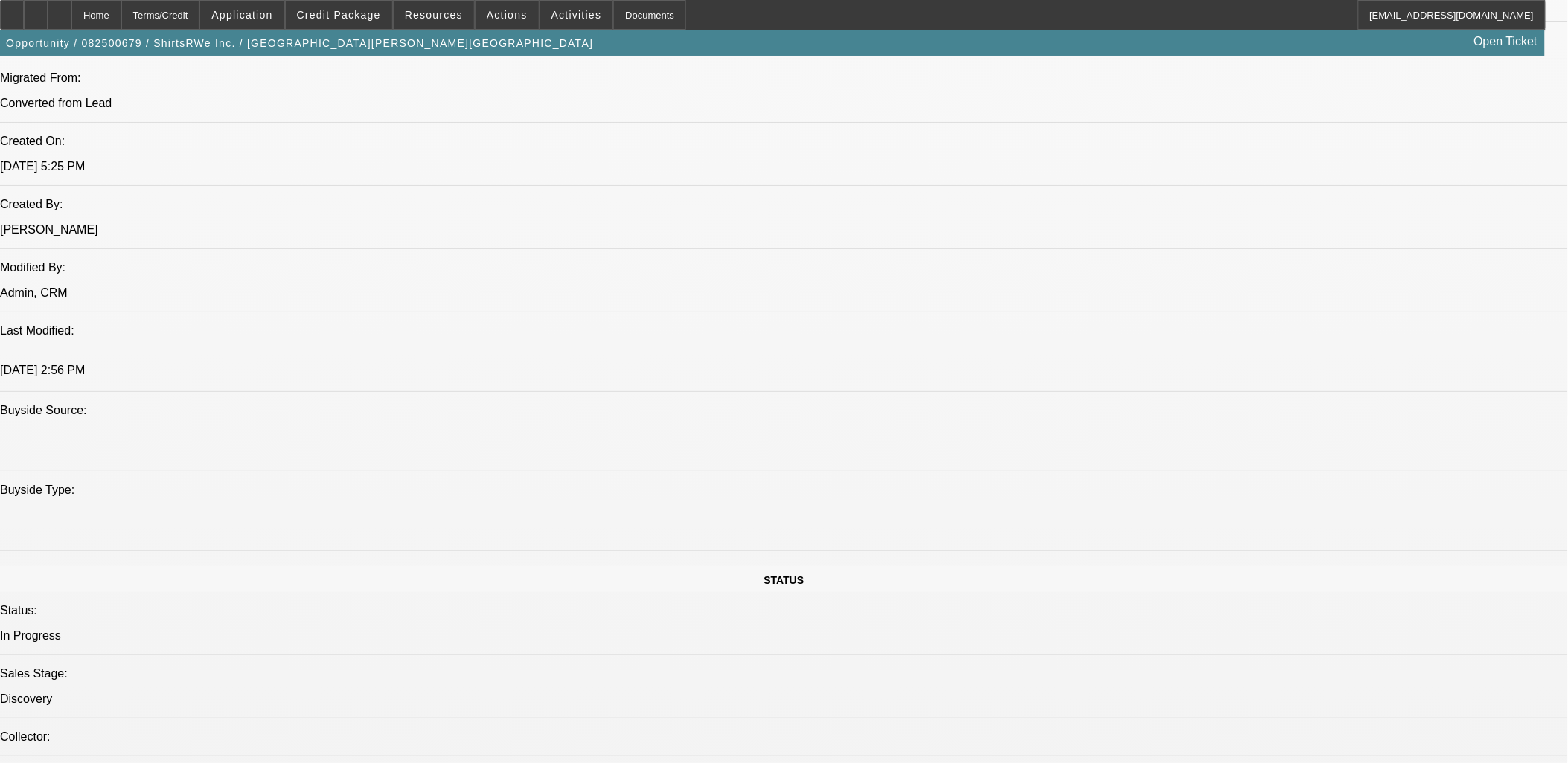
scroll to position [1404, 0]
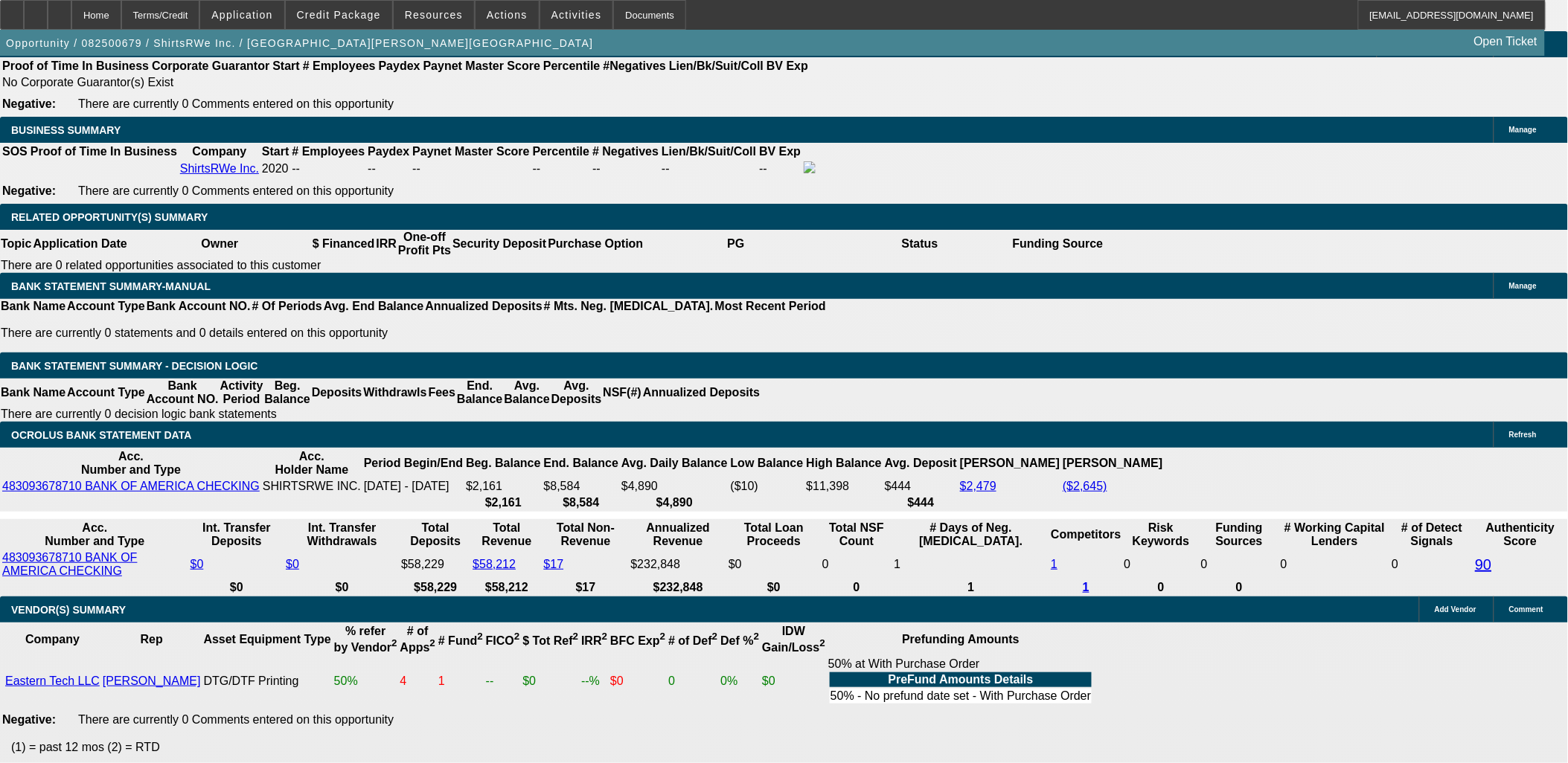
scroll to position [2337, 0]
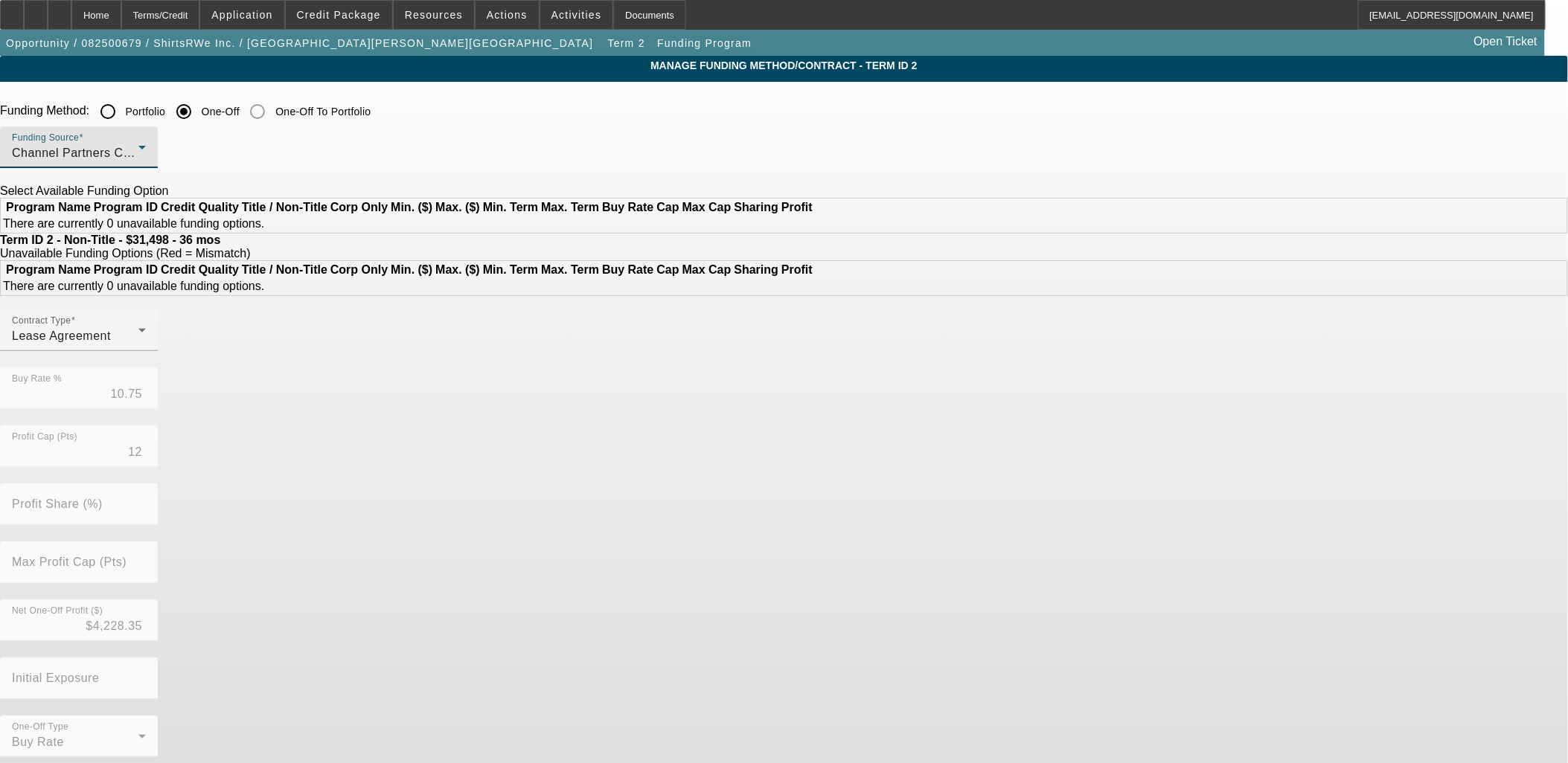
click at [139, 150] on div "Channel Partners Capital LLC (EF)" at bounding box center [75, 154] width 127 height 18
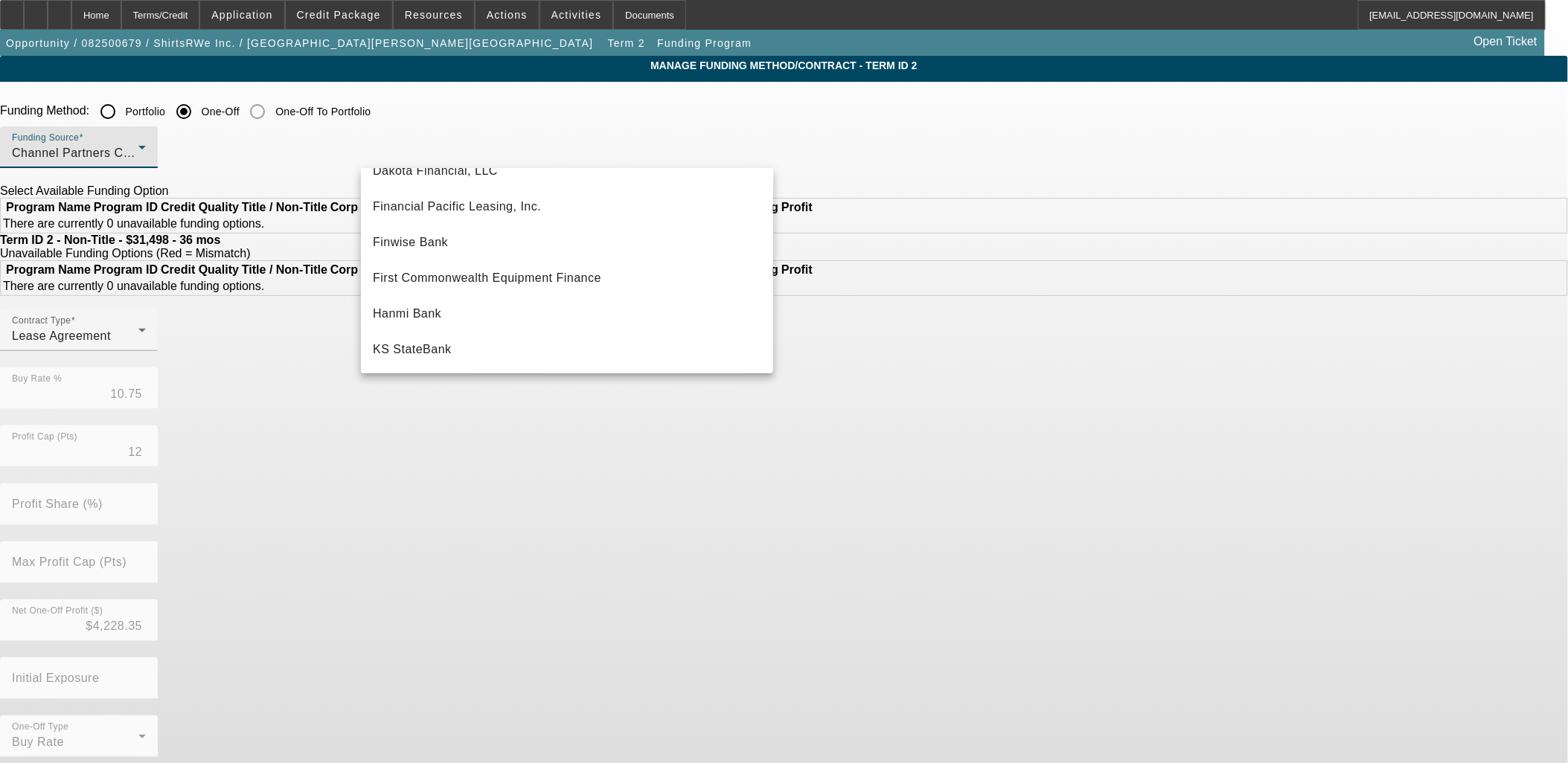
scroll to position [166, 0]
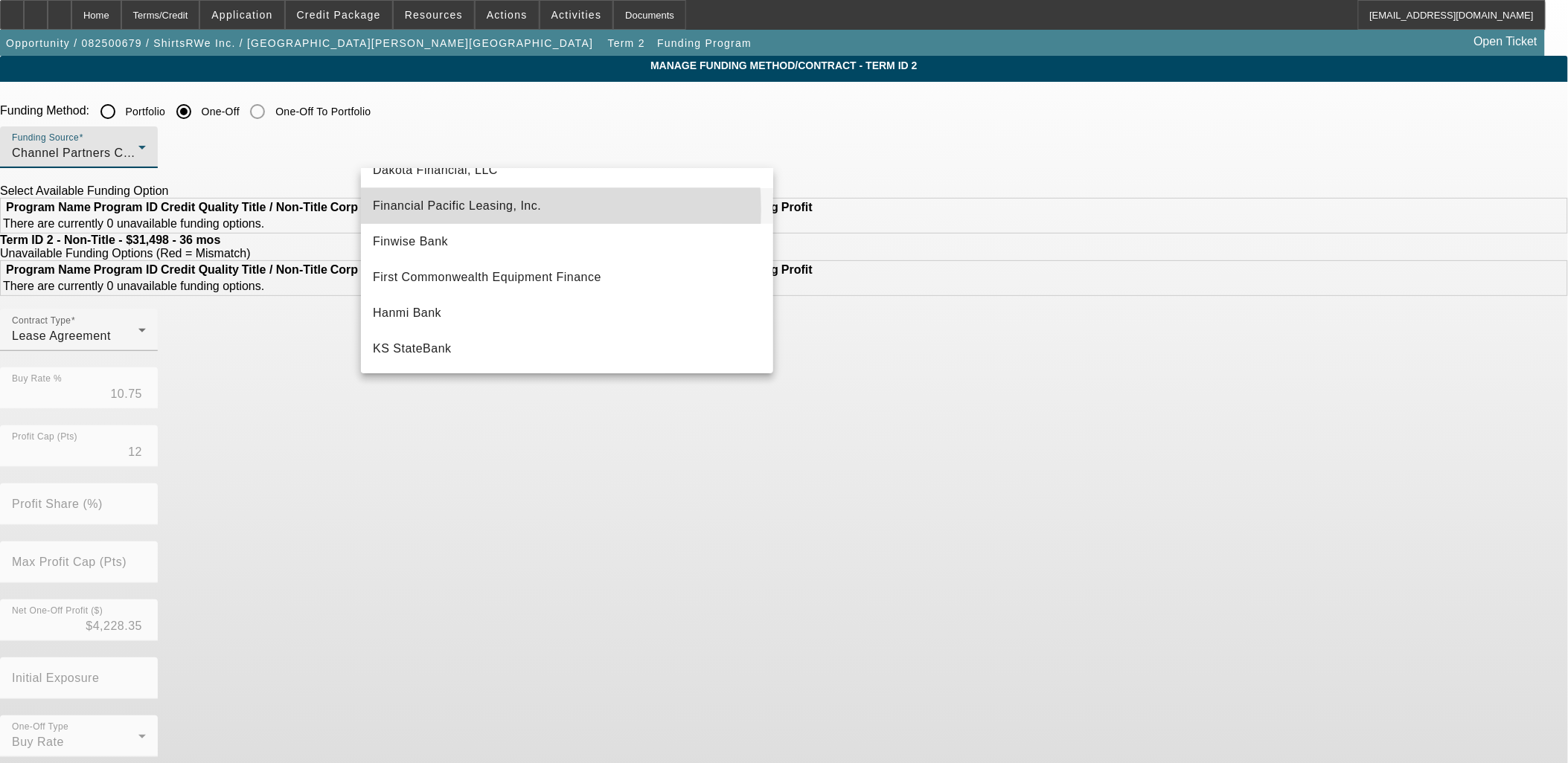
click at [457, 209] on span "Financial Pacific Leasing, Inc." at bounding box center [457, 206] width 169 height 18
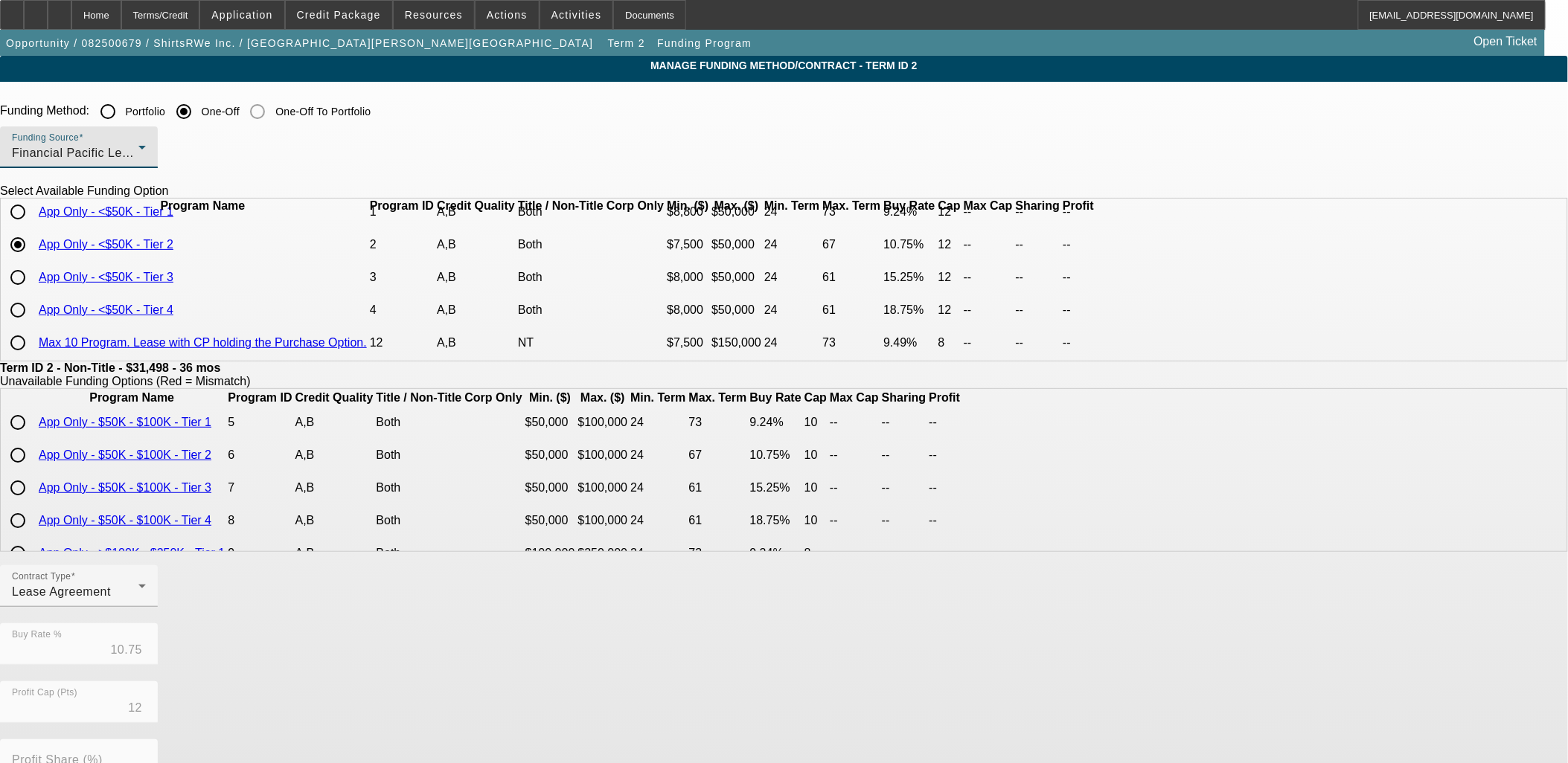
scroll to position [0, 0]
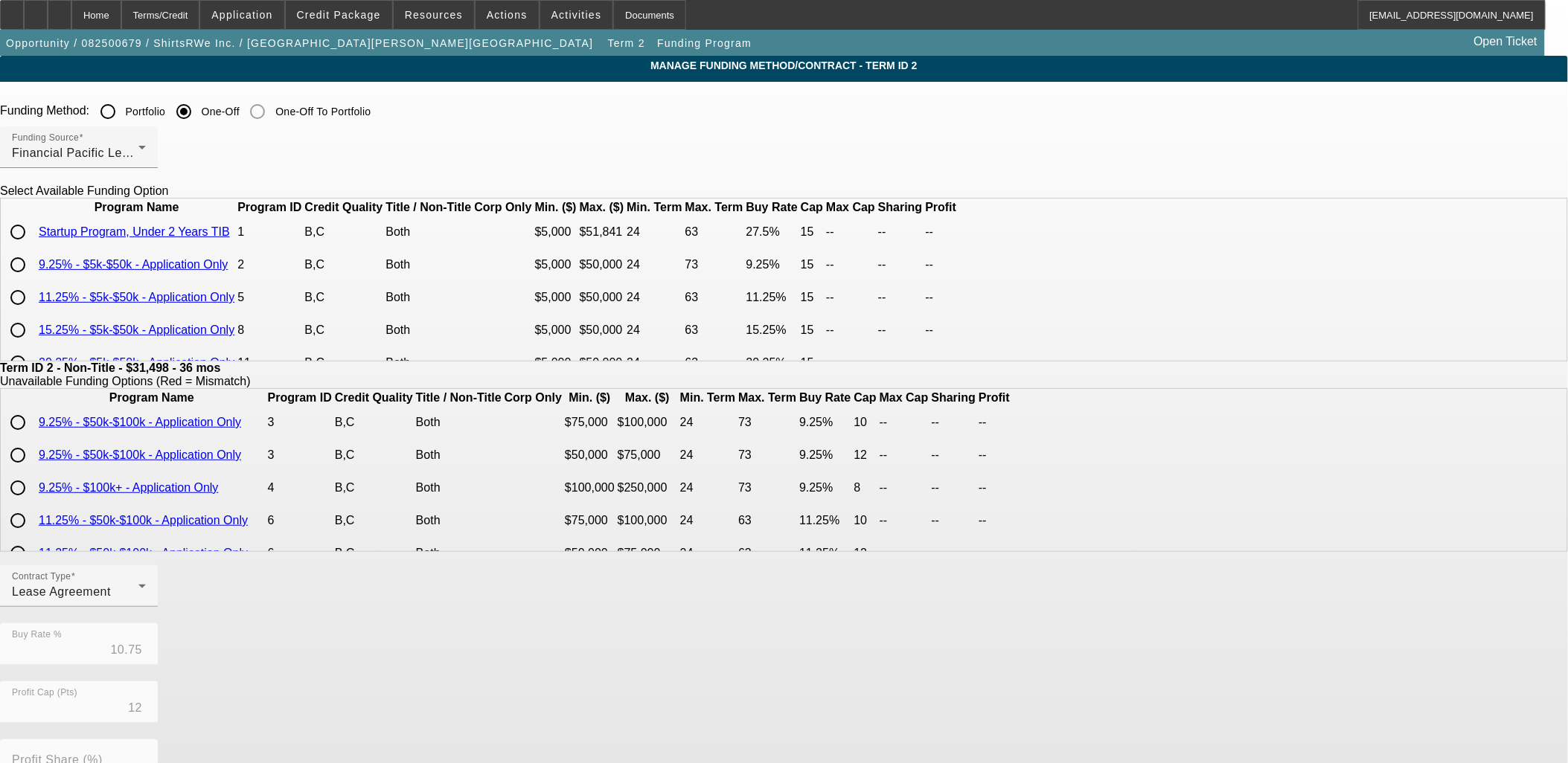
click at [33, 312] on input "radio" at bounding box center [18, 297] width 30 height 30
radio input "true"
type input "11.25"
type input "15"
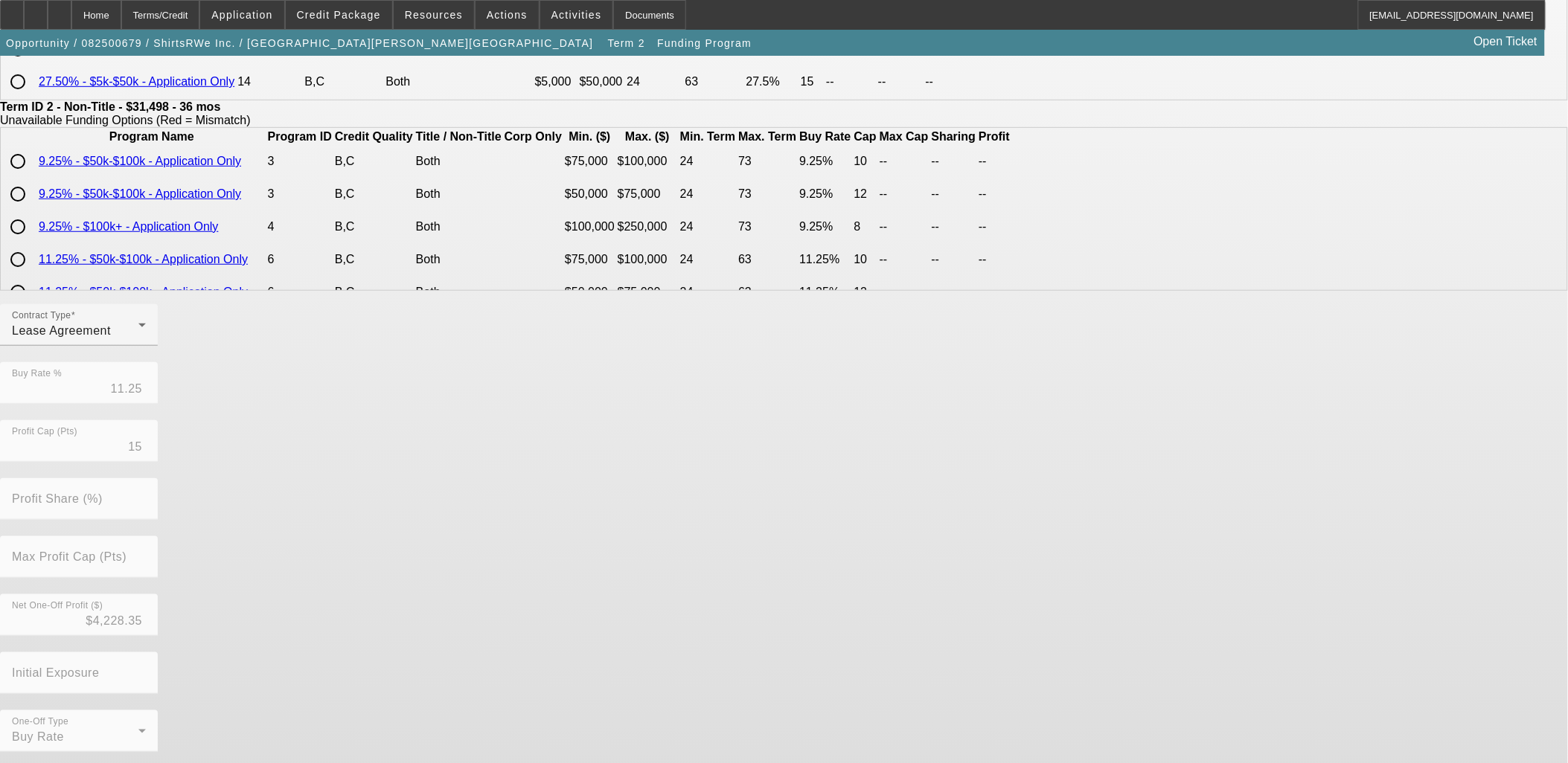
scroll to position [262, 0]
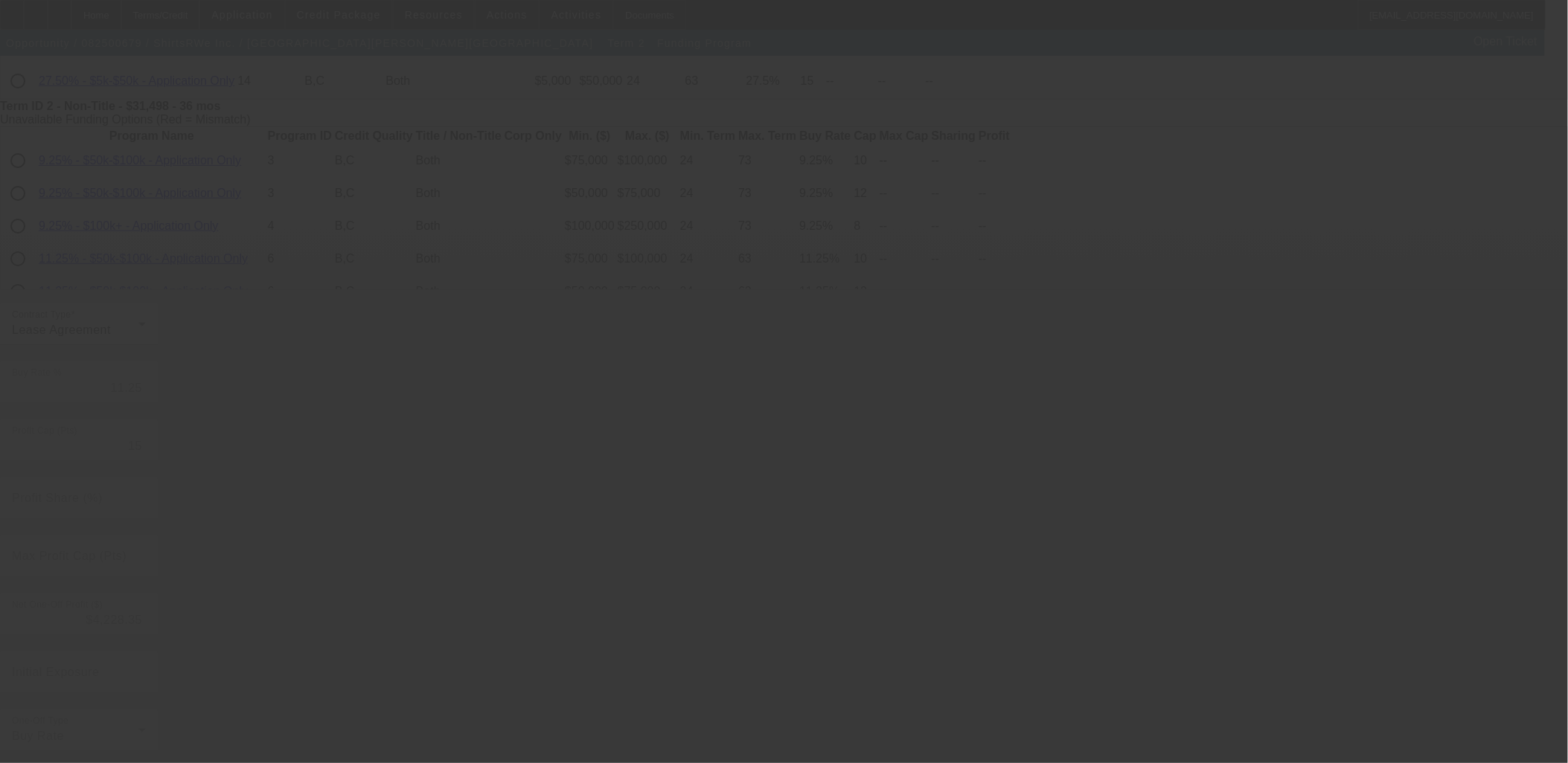
type input "10.75"
type input "12"
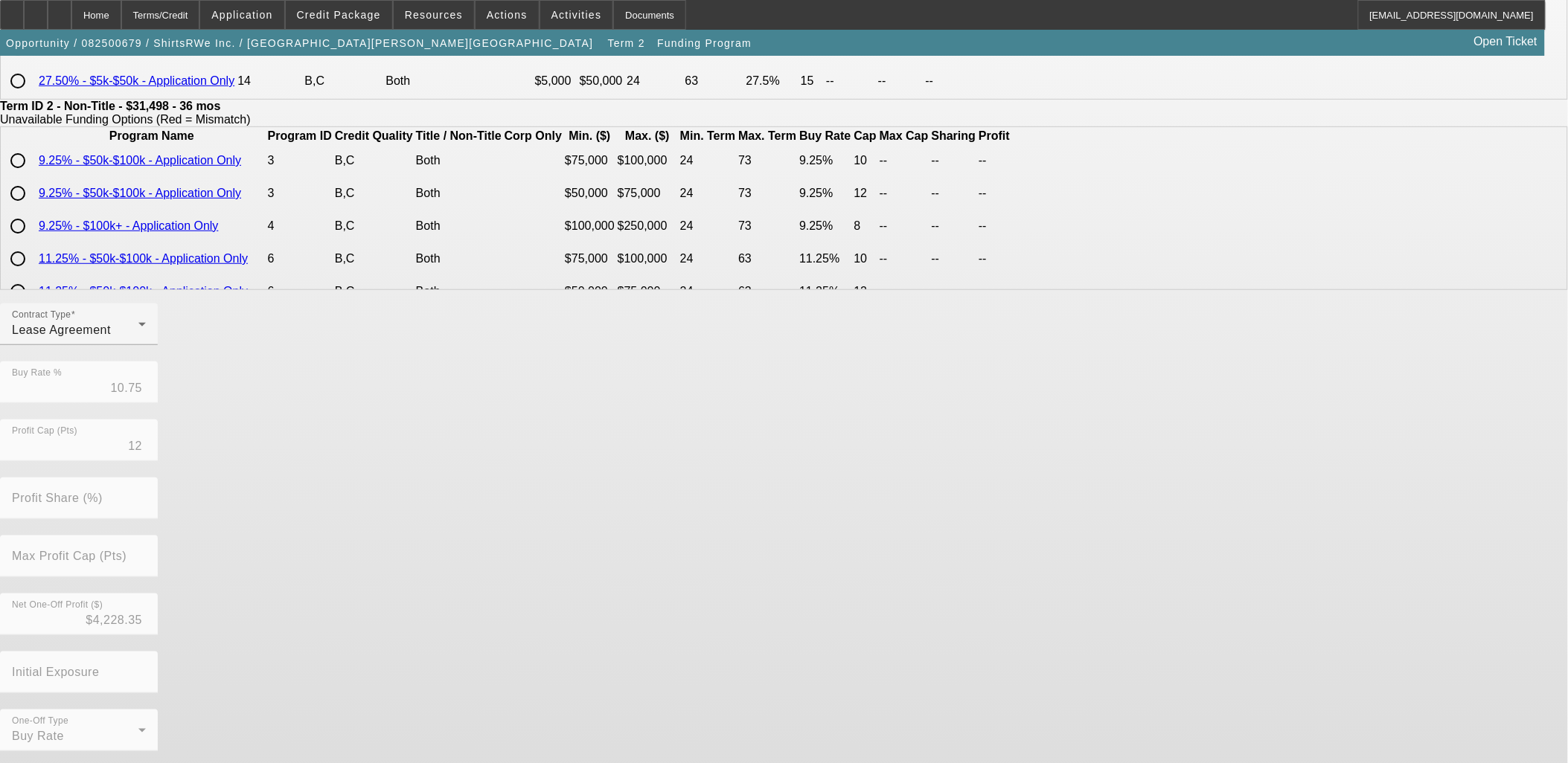
scroll to position [0, 0]
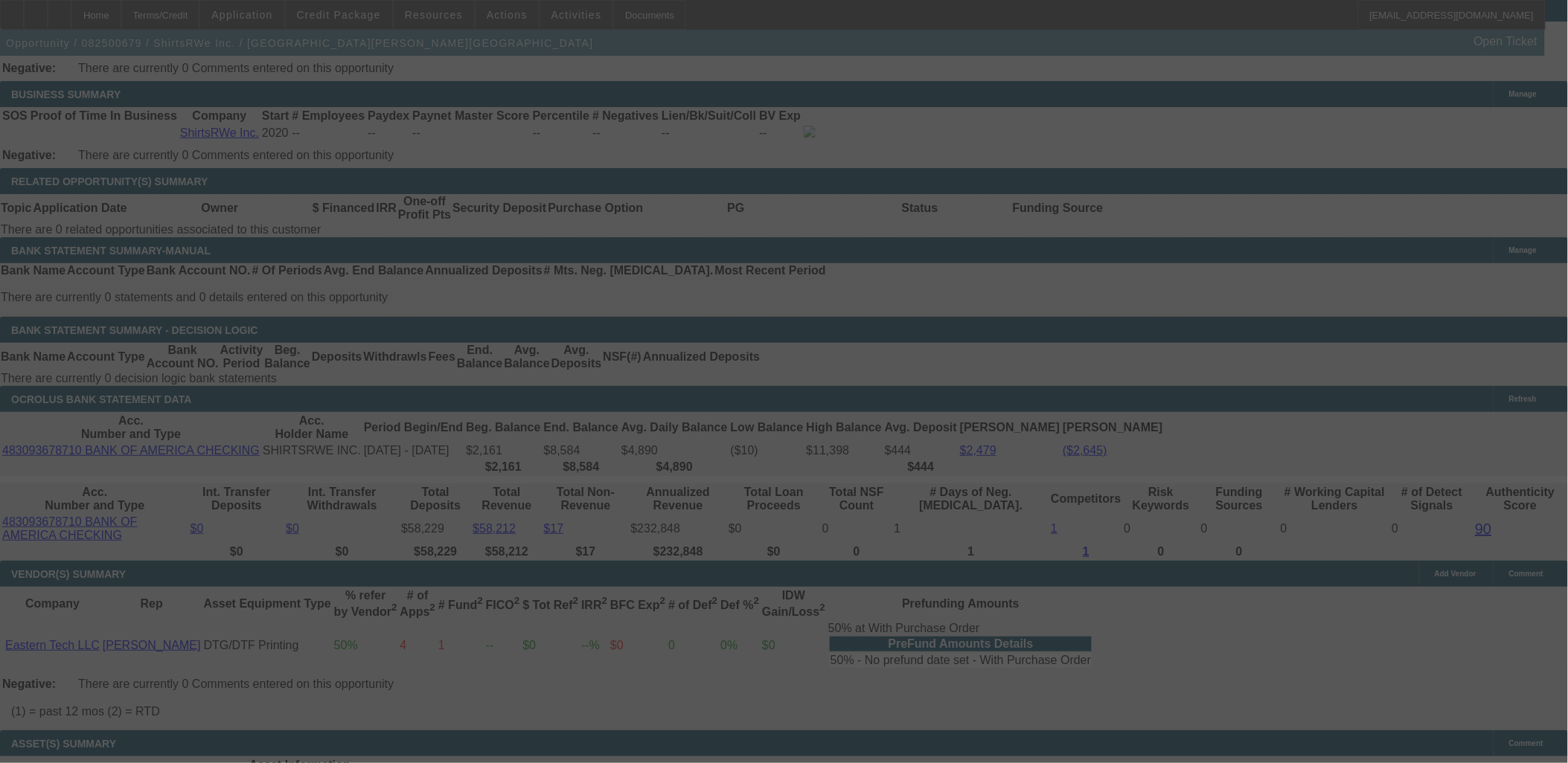
scroll to position [2435, 0]
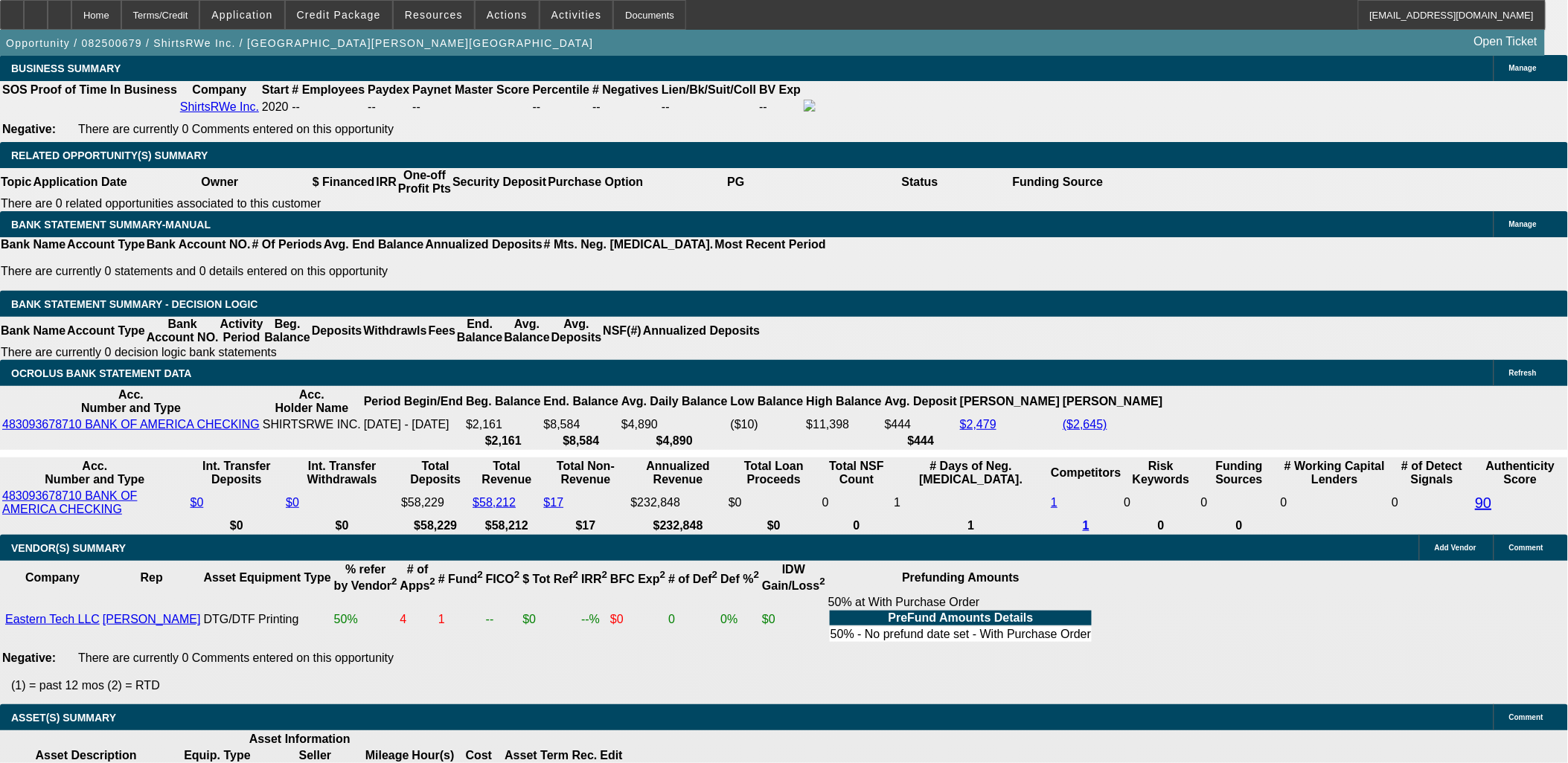
select select "0"
select select "3"
select select "0.1"
select select "4"
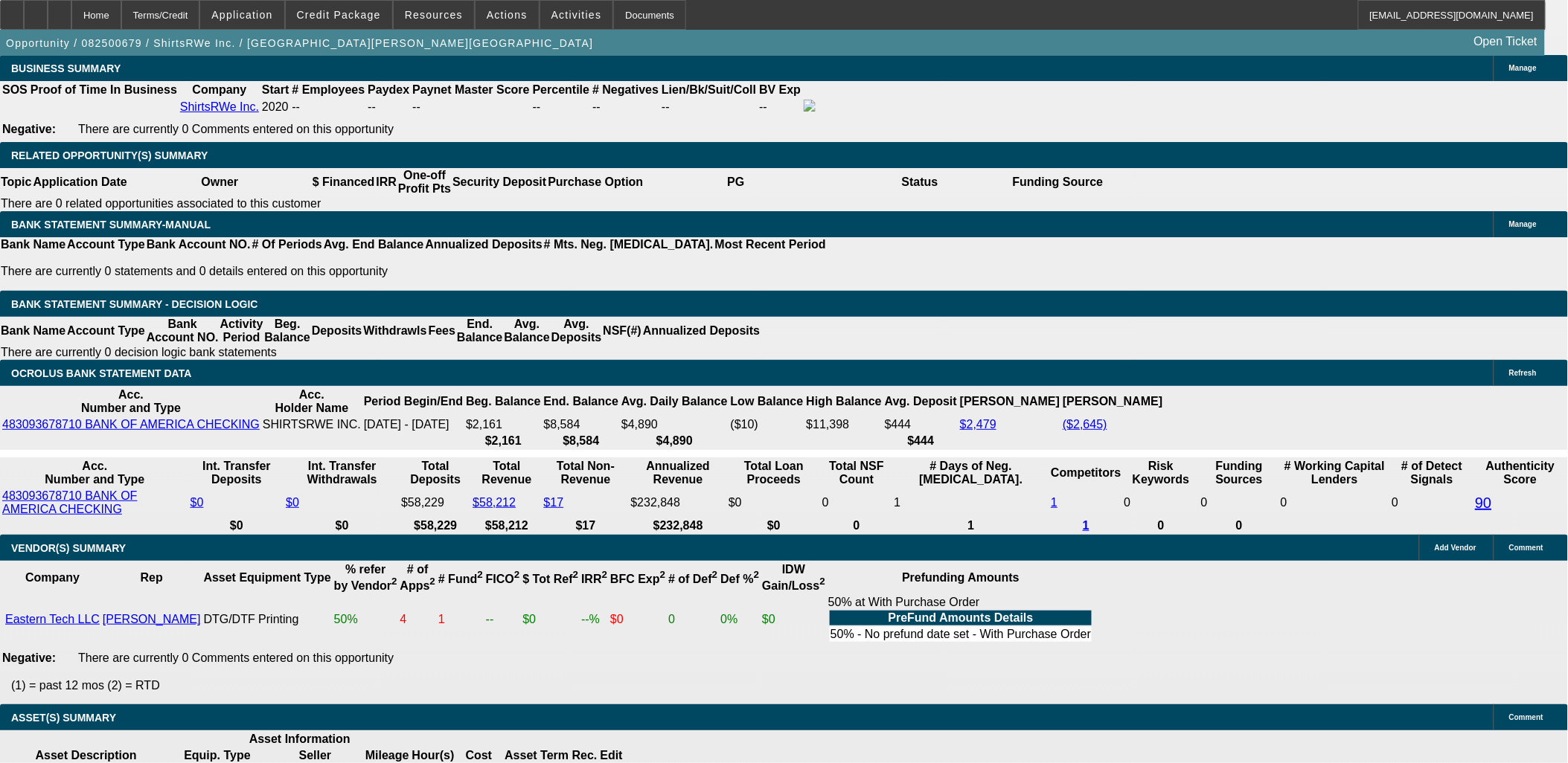
select select "0"
select select "3"
select select "0.1"
select select "4"
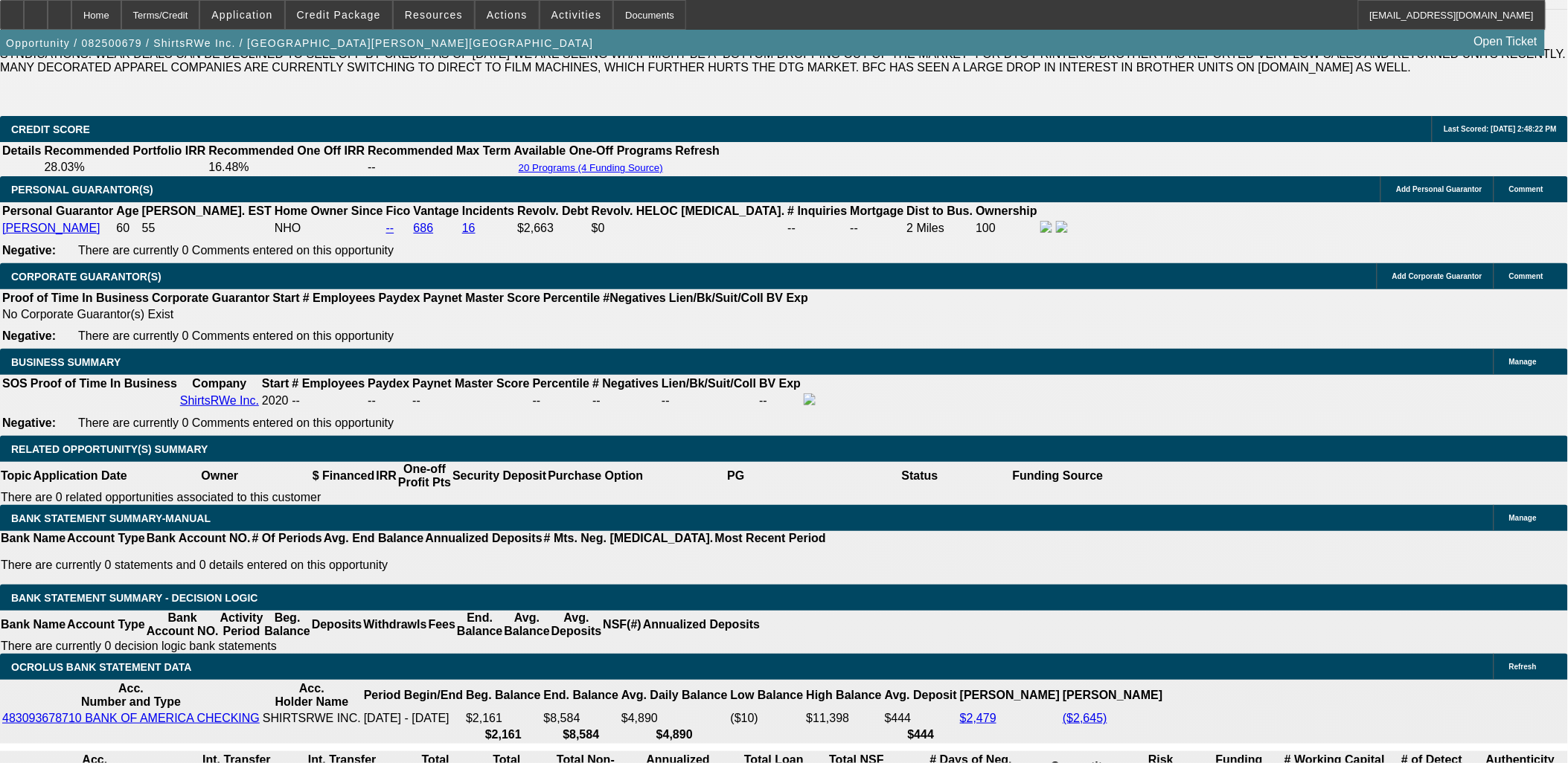
scroll to position [2123, 0]
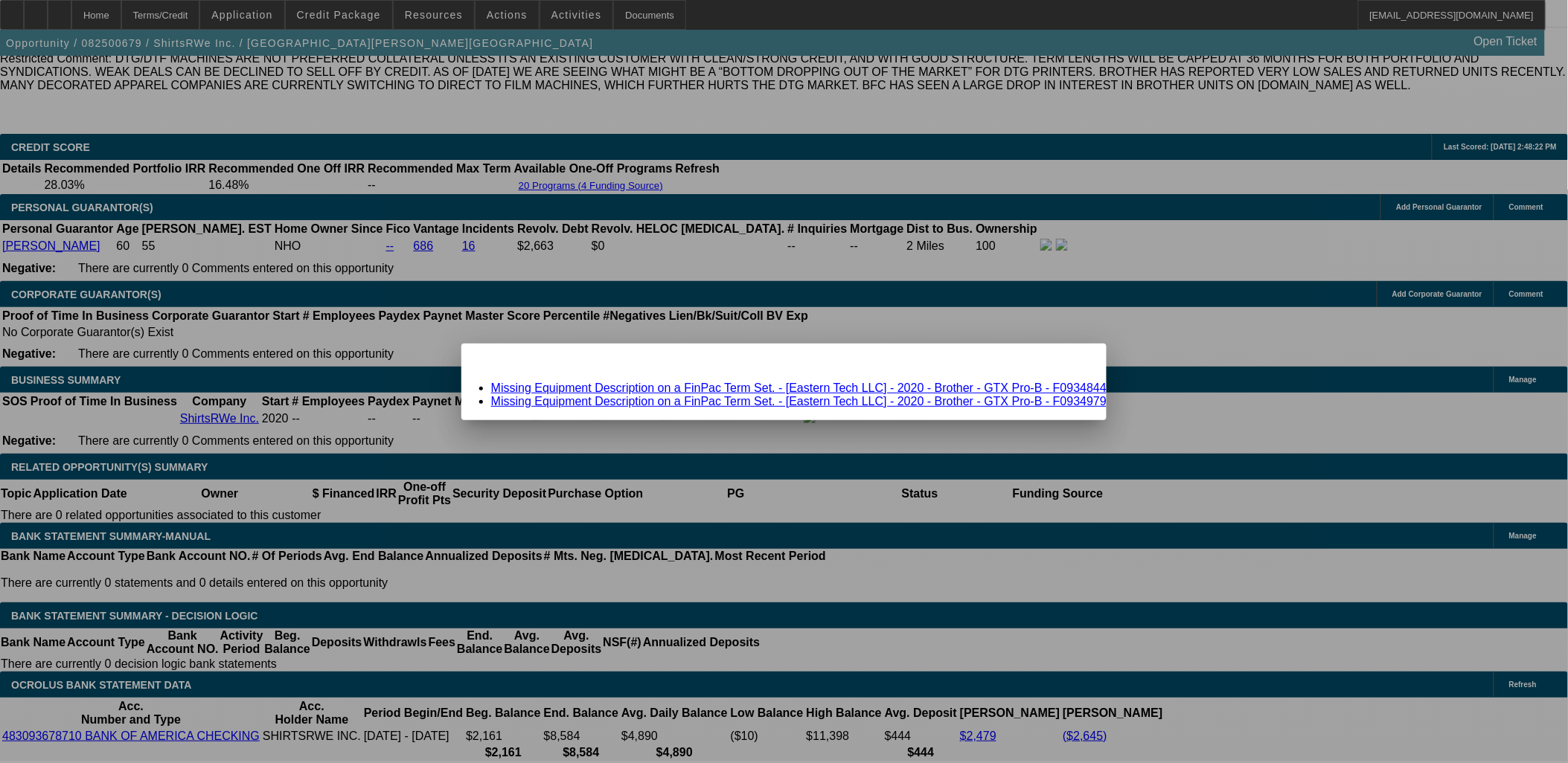
scroll to position [0, 0]
click at [667, 388] on link "Missing Equipment Description on a FinPac Term Set. - [Eastern Tech LLC] - 2020…" at bounding box center [798, 388] width 615 height 13
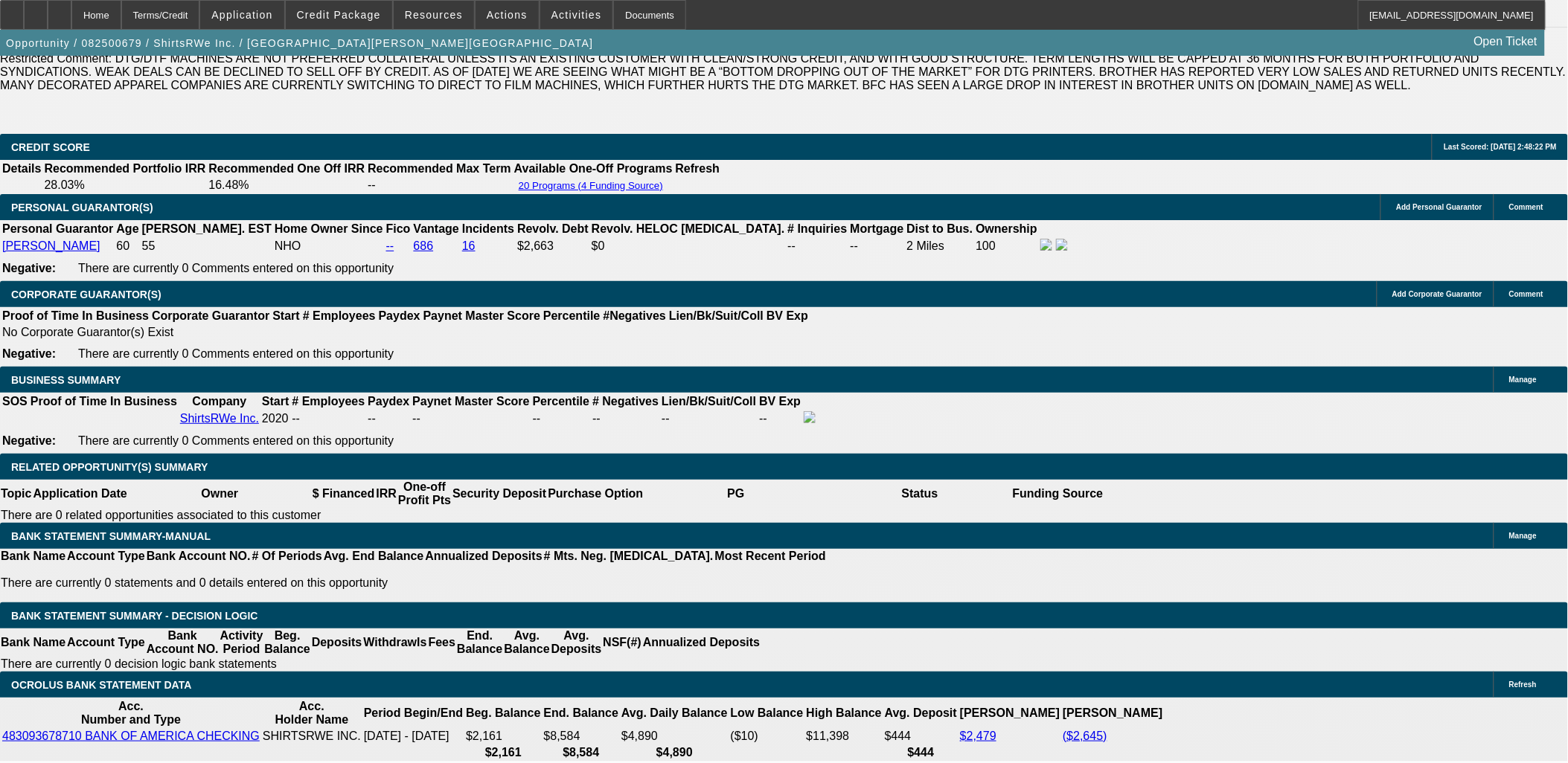
scroll to position [2123, 0]
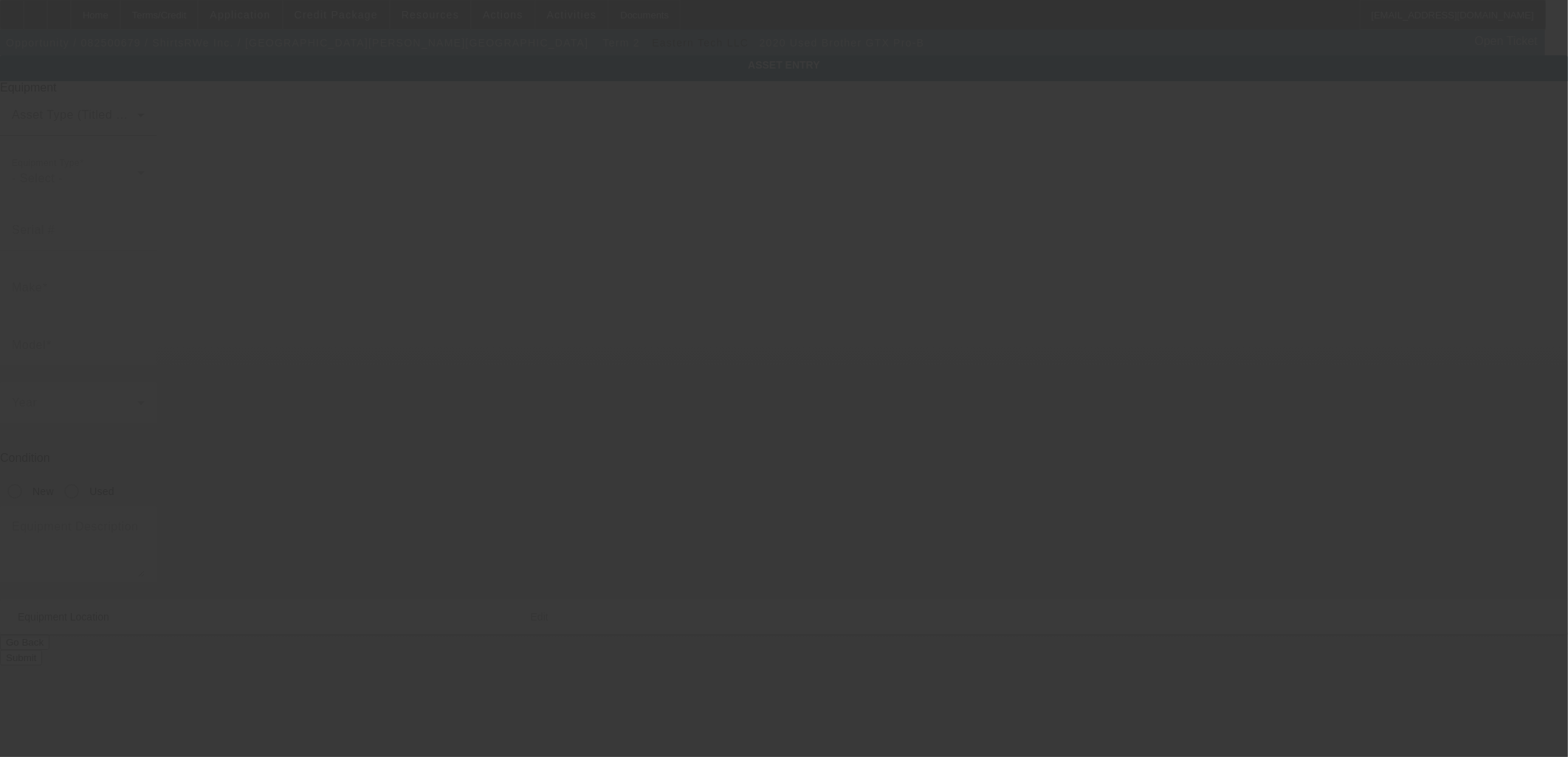
type input "F0934844"
type input "Brother"
type input "GTX Pro-B"
radio input "true"
type input "250 E Sandford Blvd"
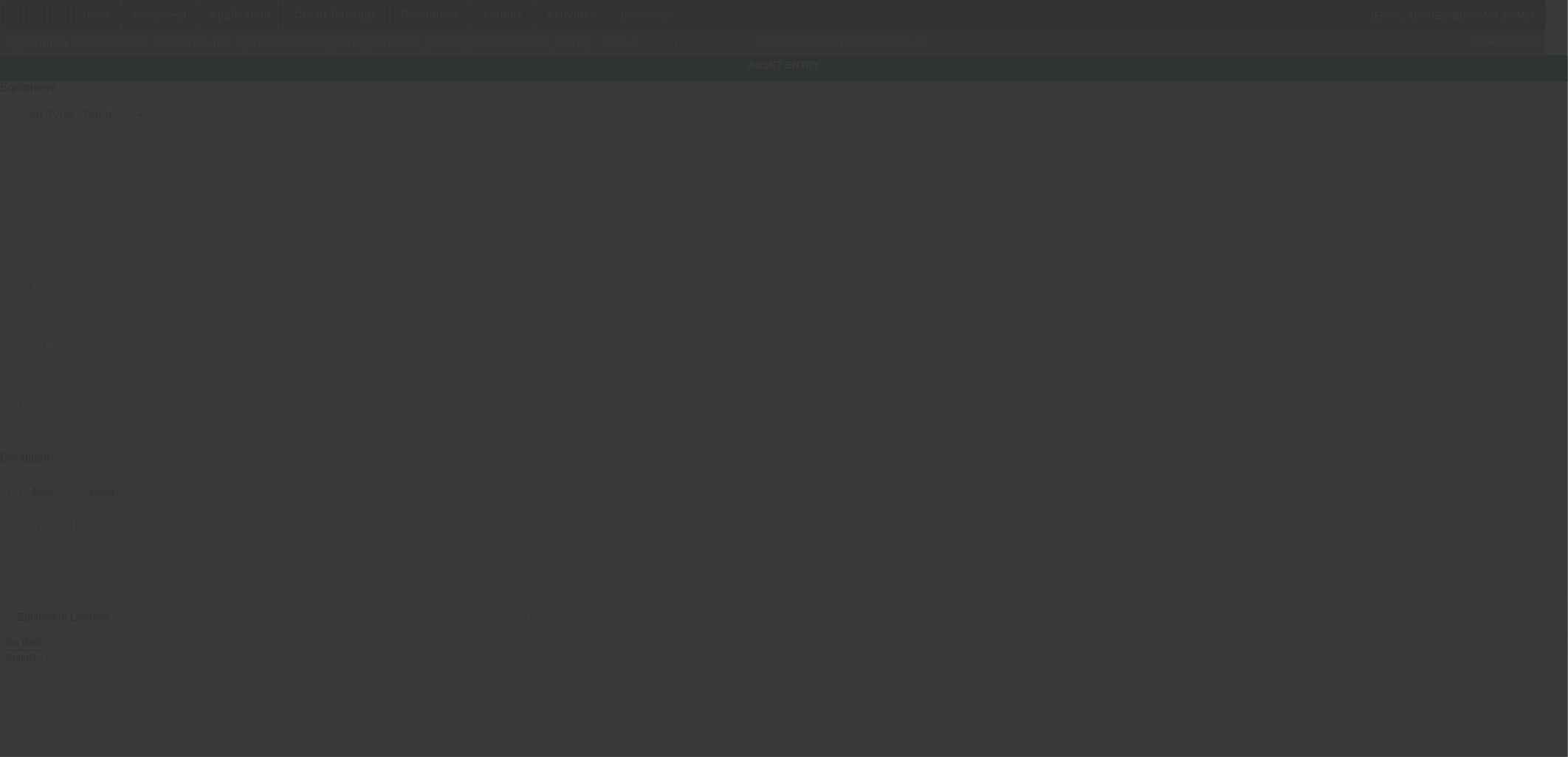
type input "Apt 18H"
type input "Mount Vernon"
type input "10550"
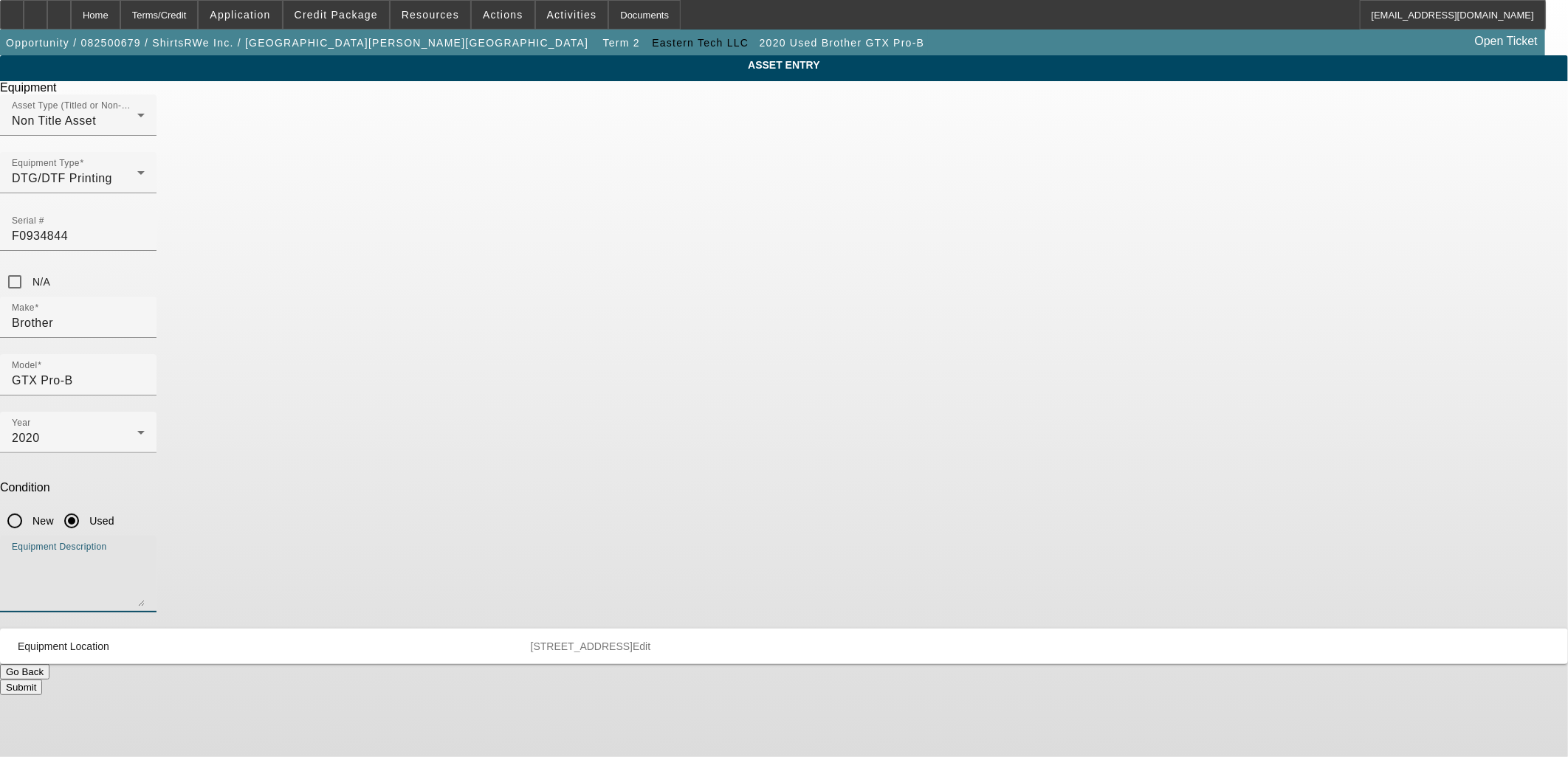
click at [145, 553] on textarea "Equipment Description" at bounding box center [78, 580] width 133 height 53
type textarea "DTG Printer"
click at [318, 13] on span at bounding box center [336, 15] width 106 height 36
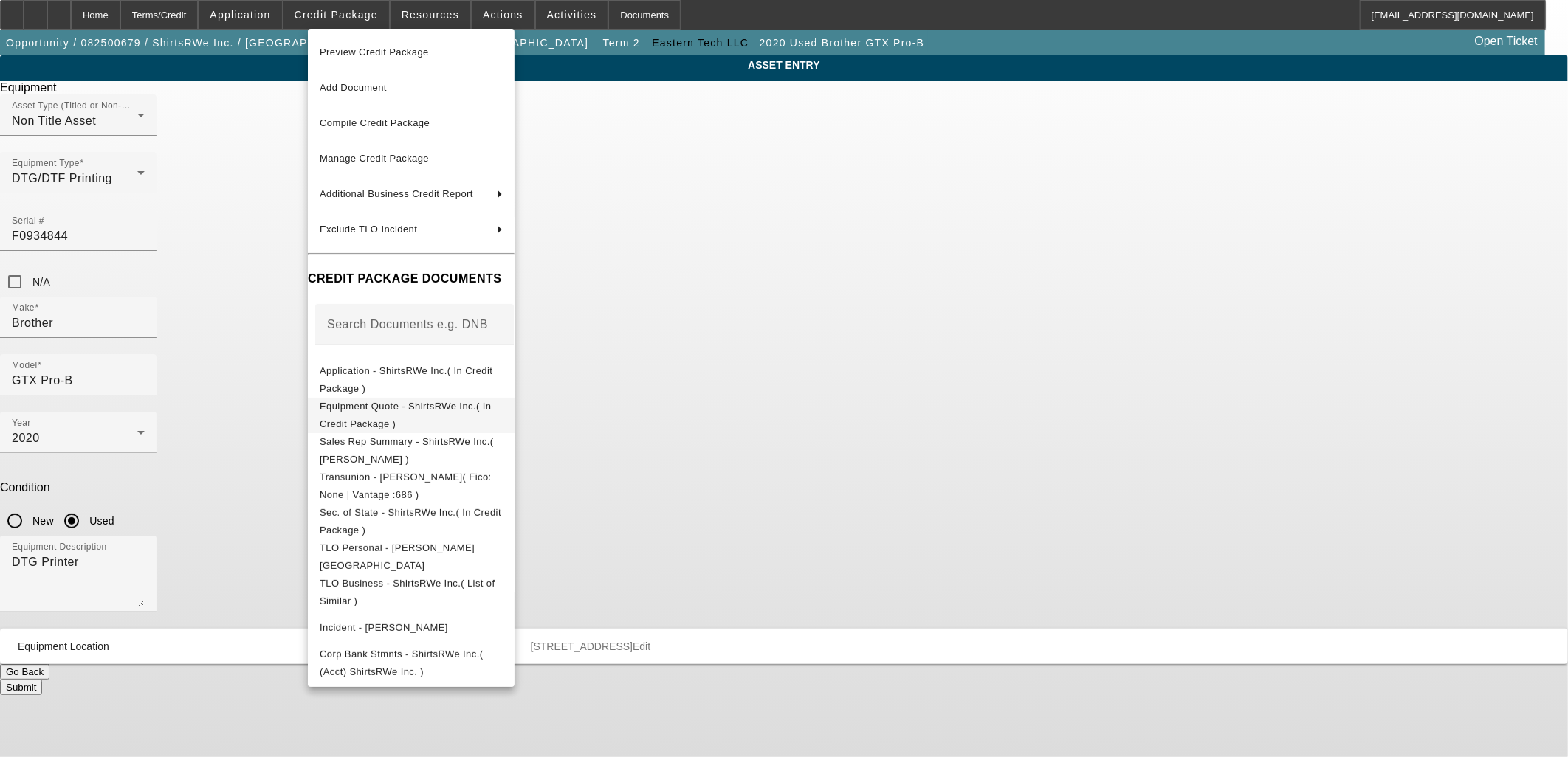
click at [390, 406] on span "Equipment Quote - ShirtsRWe Inc.( In Credit Package )" at bounding box center [405, 414] width 171 height 29
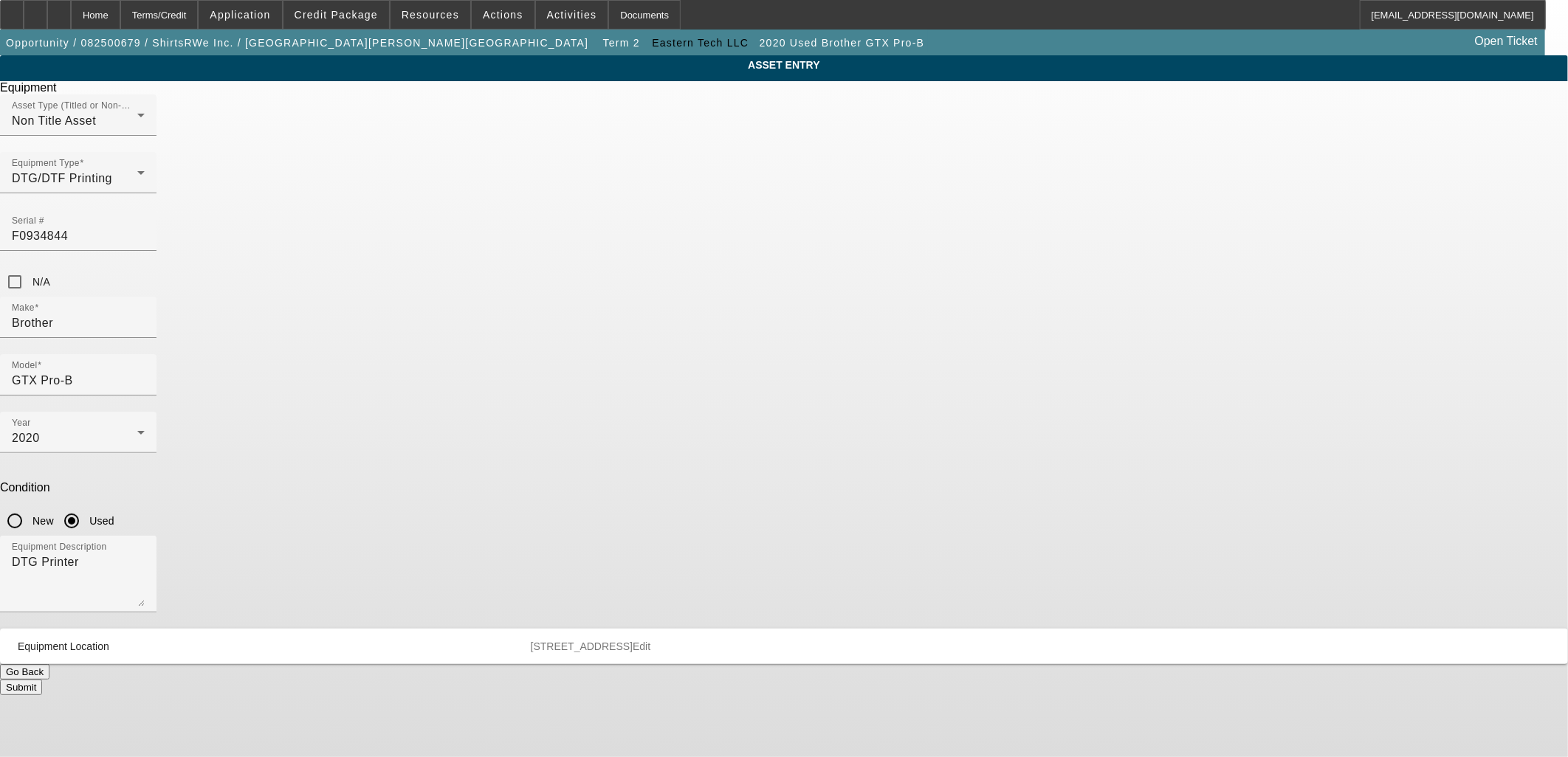
click at [43, 680] on button "Submit" at bounding box center [21, 688] width 43 height 16
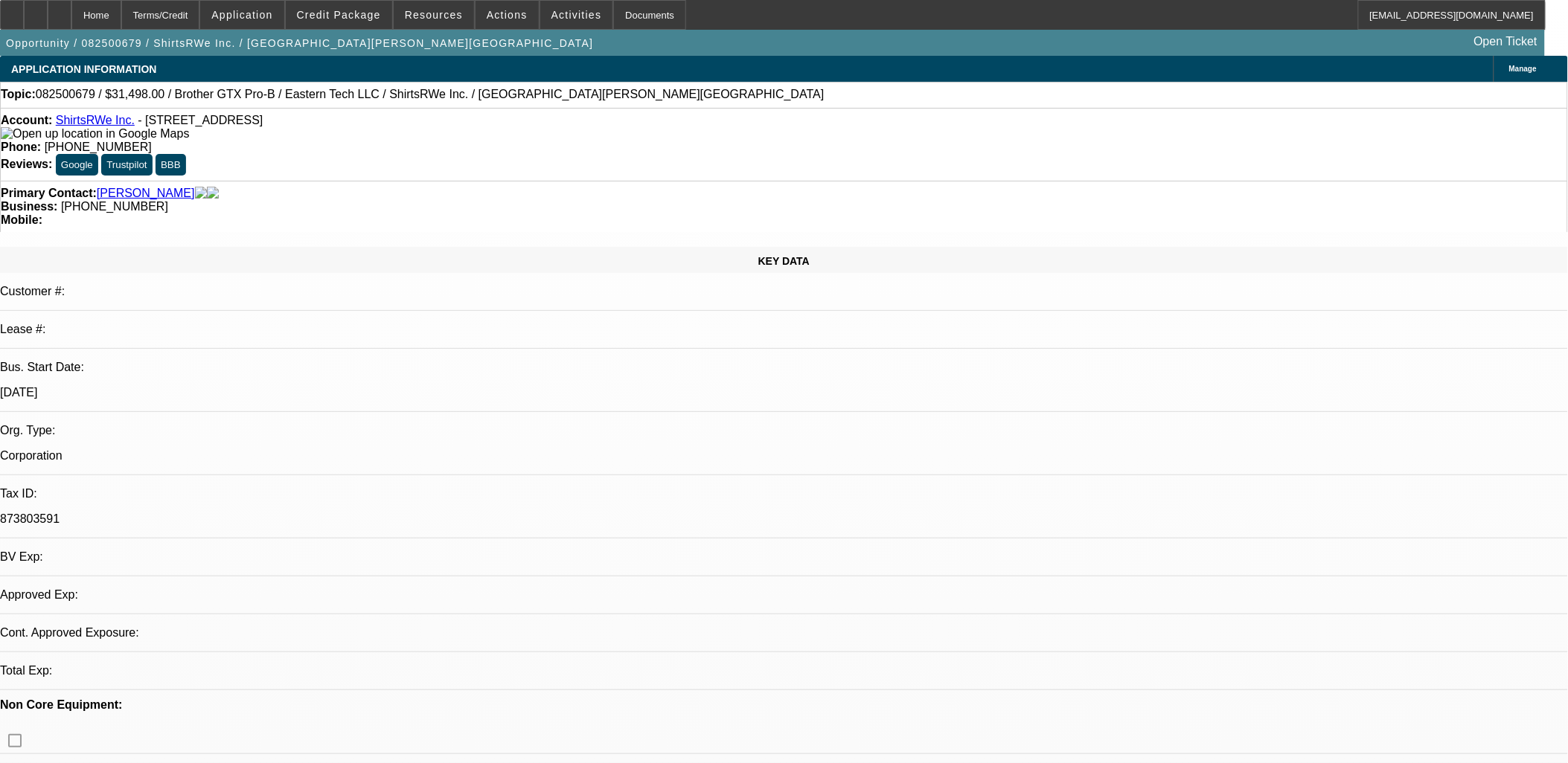
select select "0"
select select "3"
select select "0.1"
select select "4"
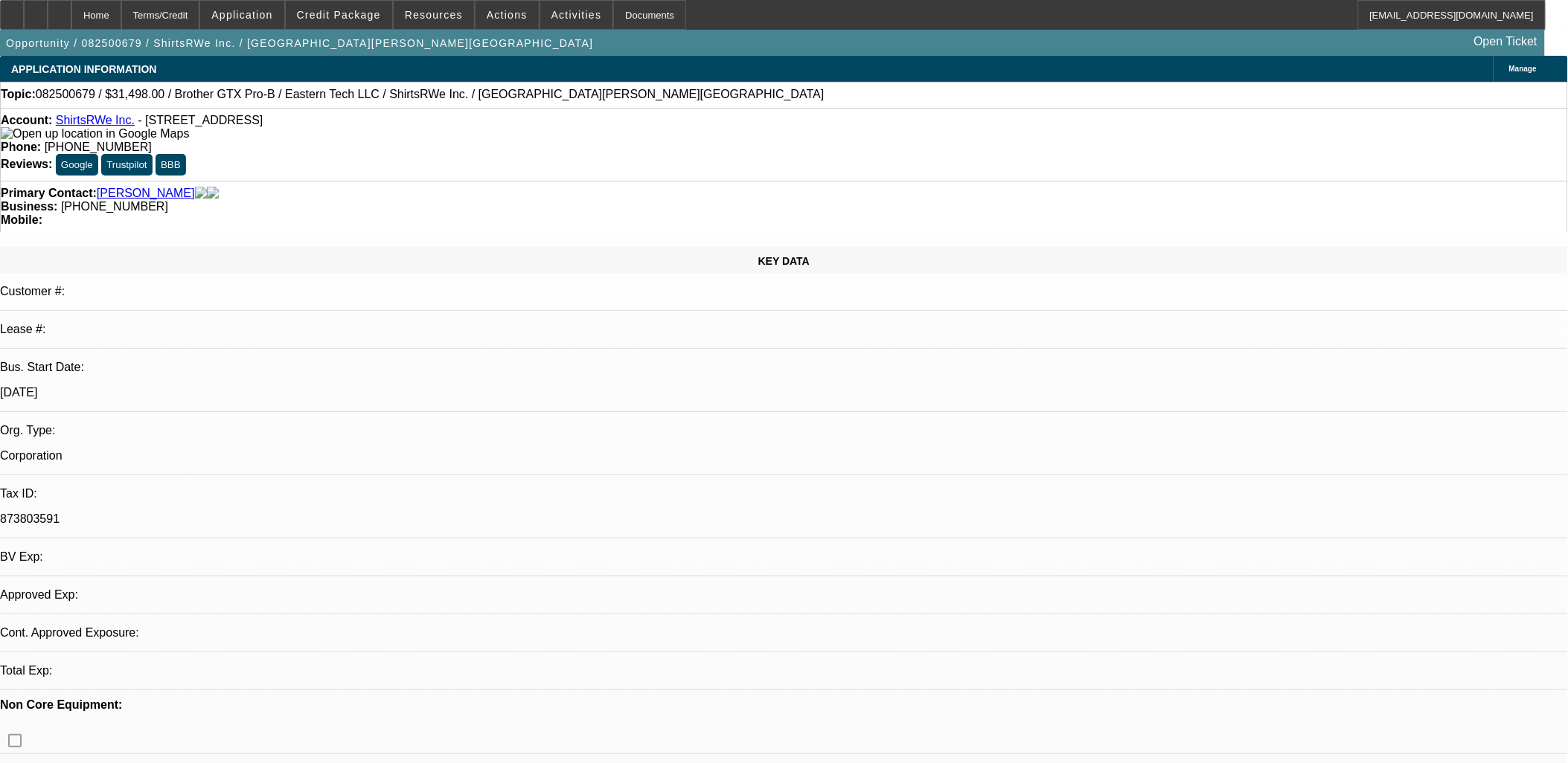
select select "0"
select select "3"
select select "0.1"
select select "4"
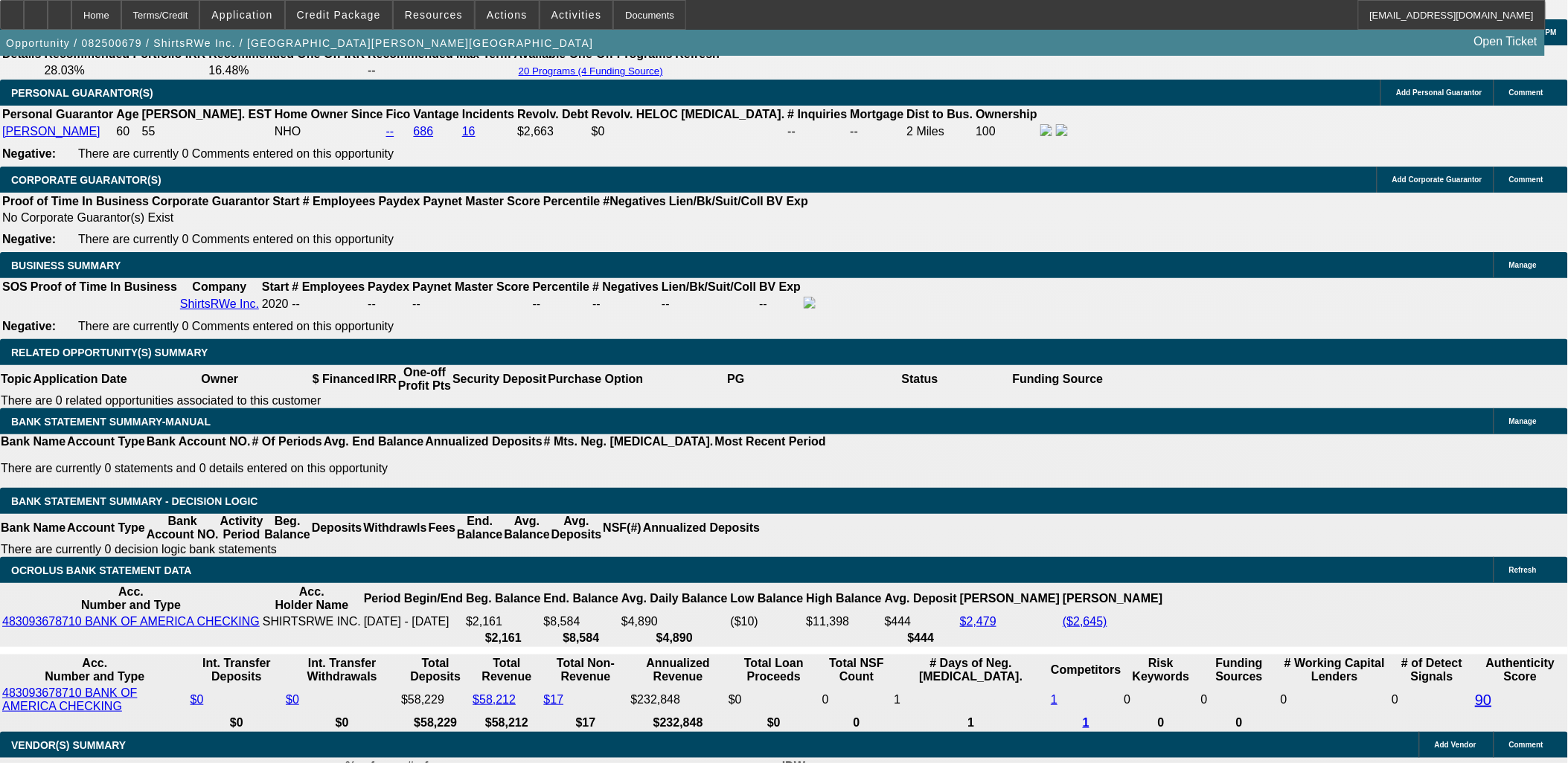
scroll to position [2148, 0]
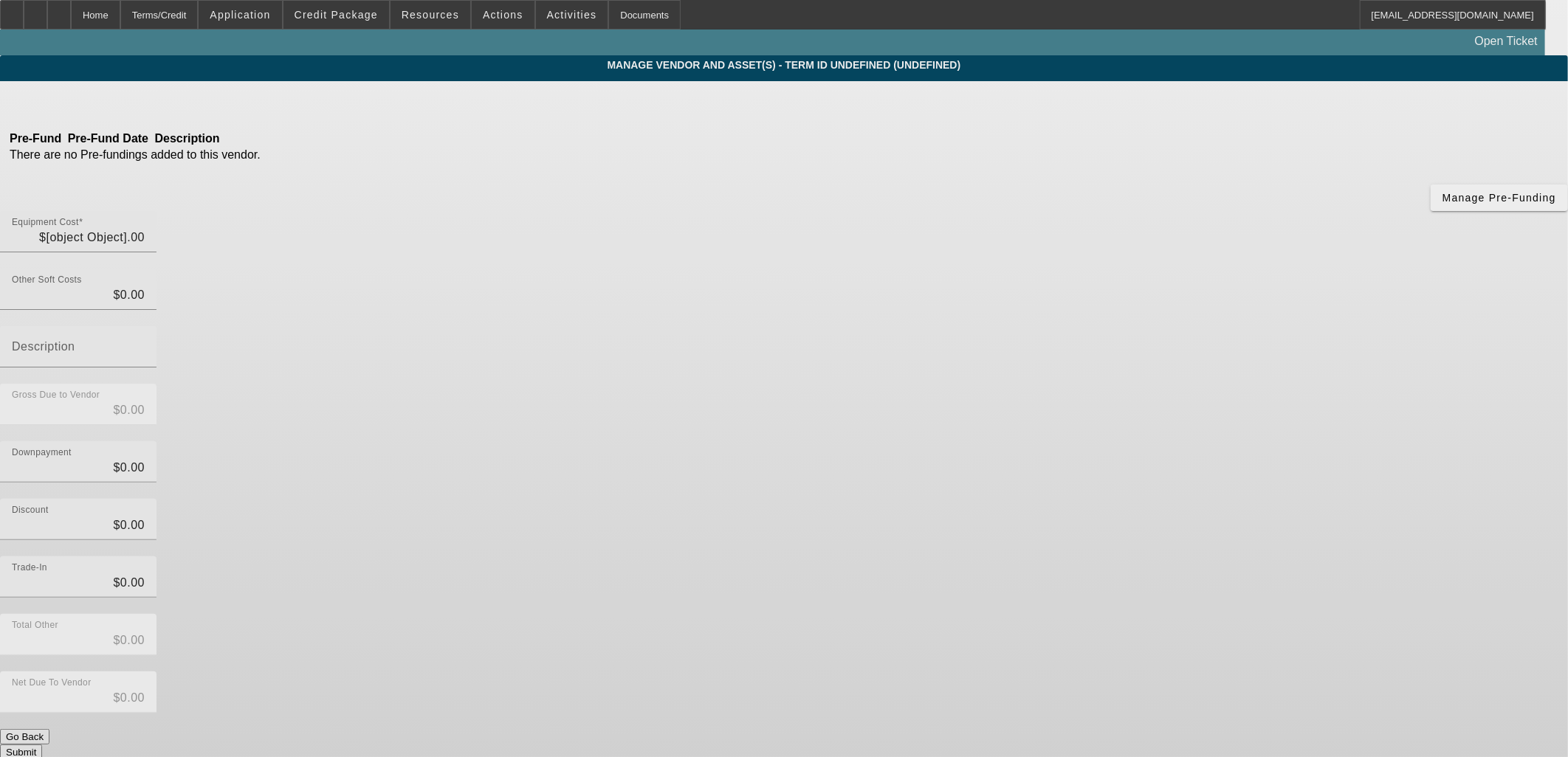
type input "$29,998.00"
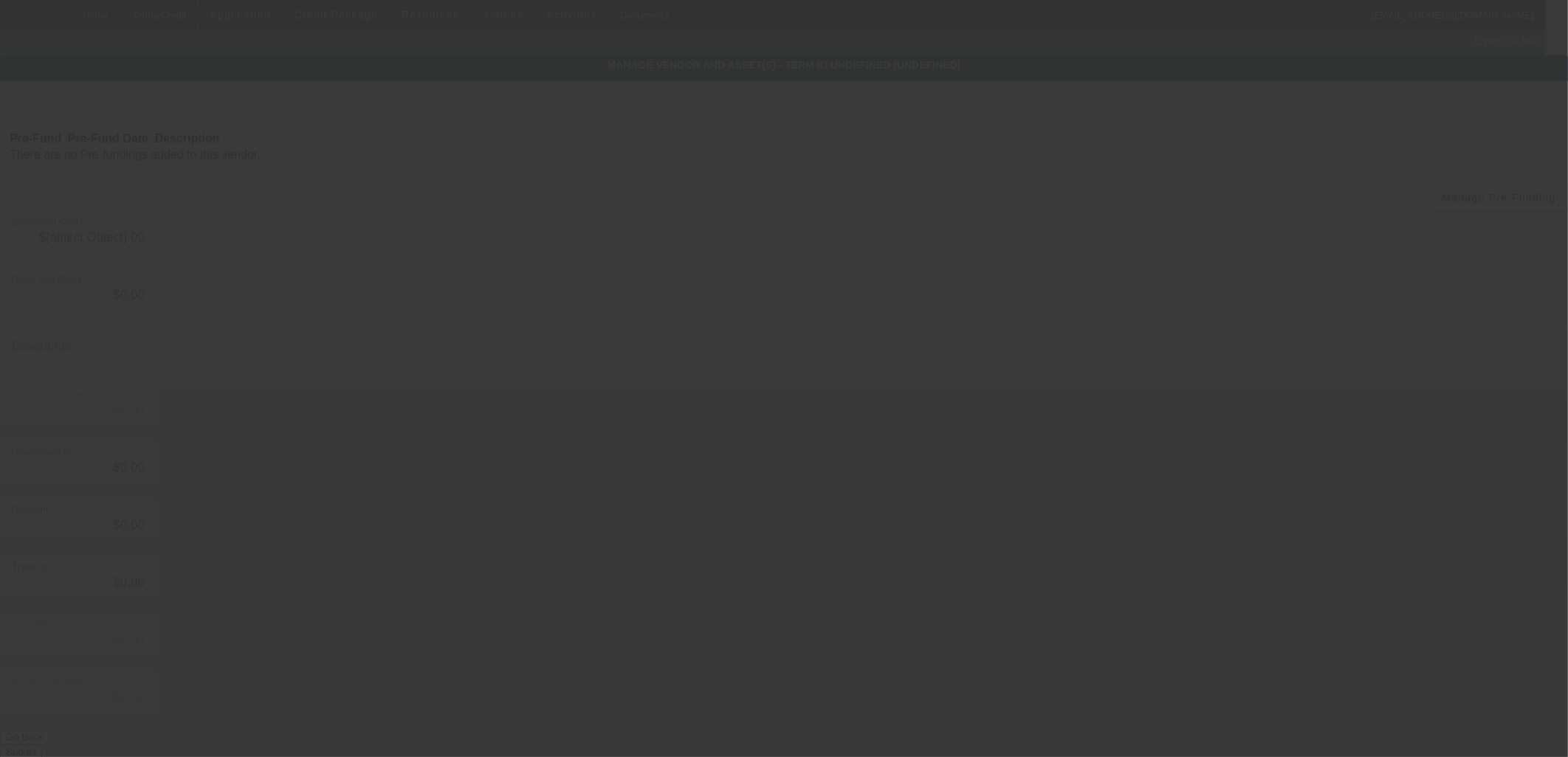
type input "$1,500.00"
type input "$31,498.00"
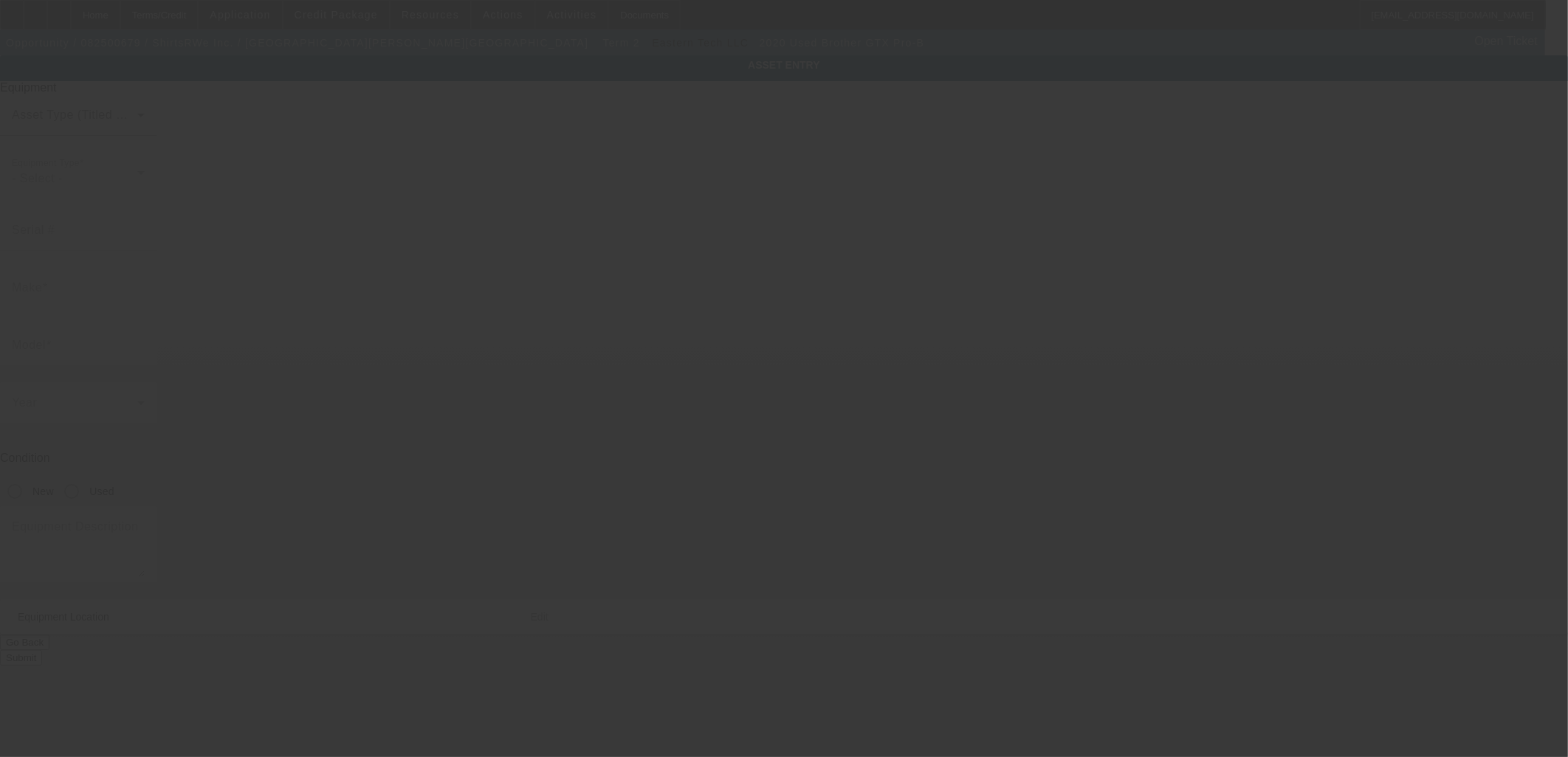
type input "F0934979"
type input "Brother"
type input "GTX Pro-B"
radio input "true"
type input "250 E Sandford Blvd"
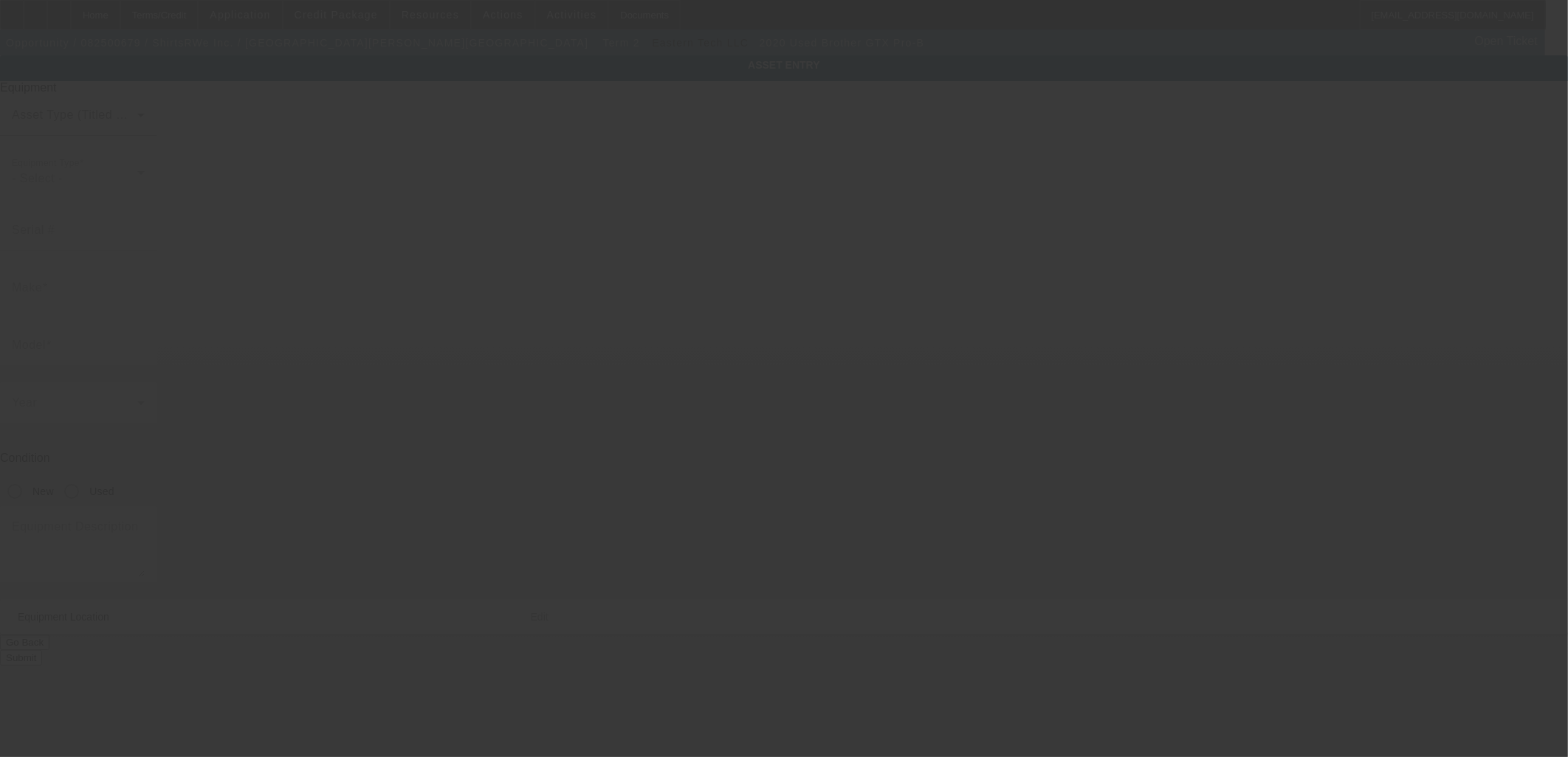
type input "Apt 18H"
type input "Mount Vernon"
type input "10550"
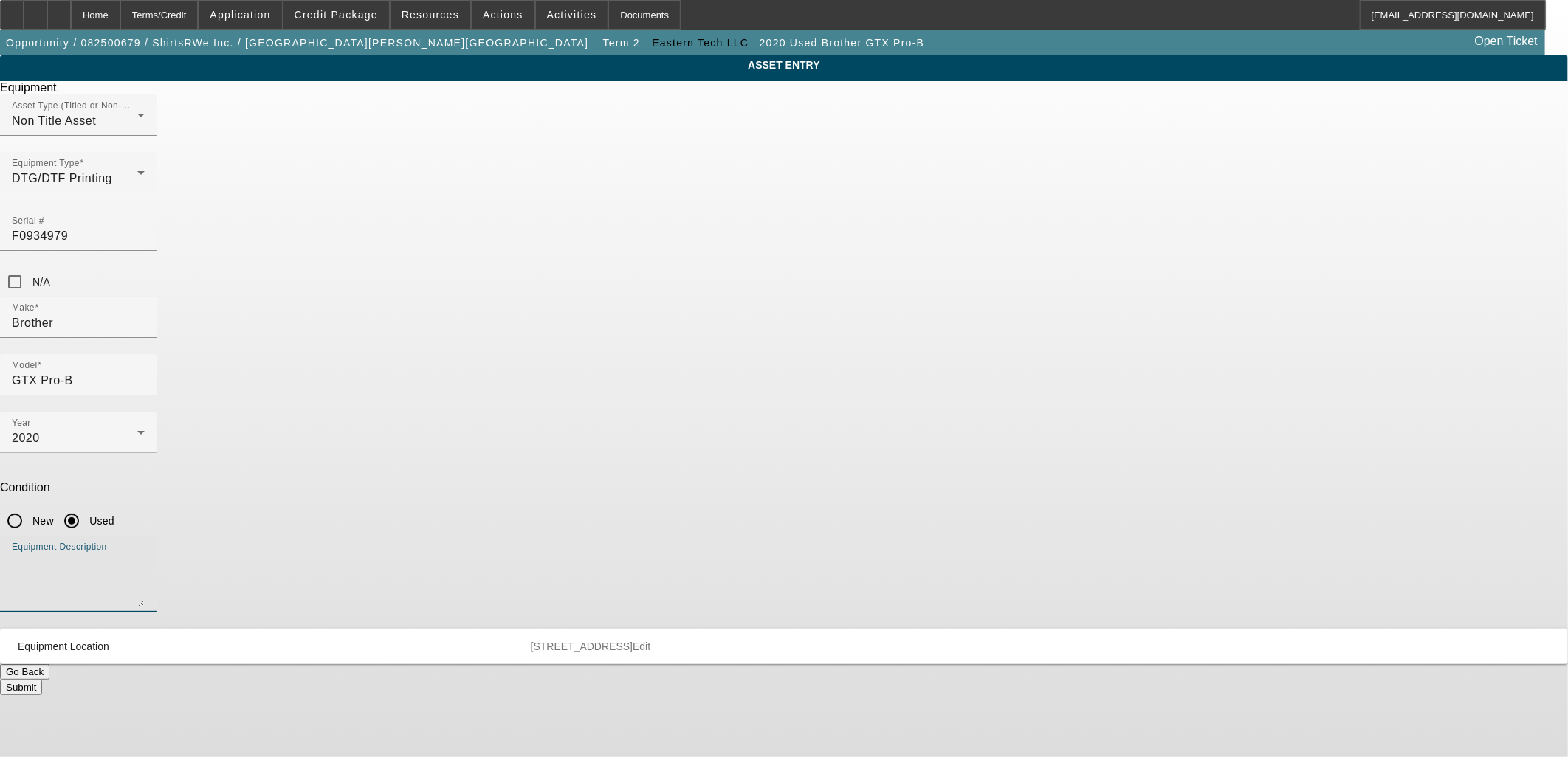
click at [145, 553] on textarea "Equipment Description" at bounding box center [78, 580] width 133 height 53
type textarea "DTG Printer"
click at [43, 680] on button "Submit" at bounding box center [21, 688] width 43 height 16
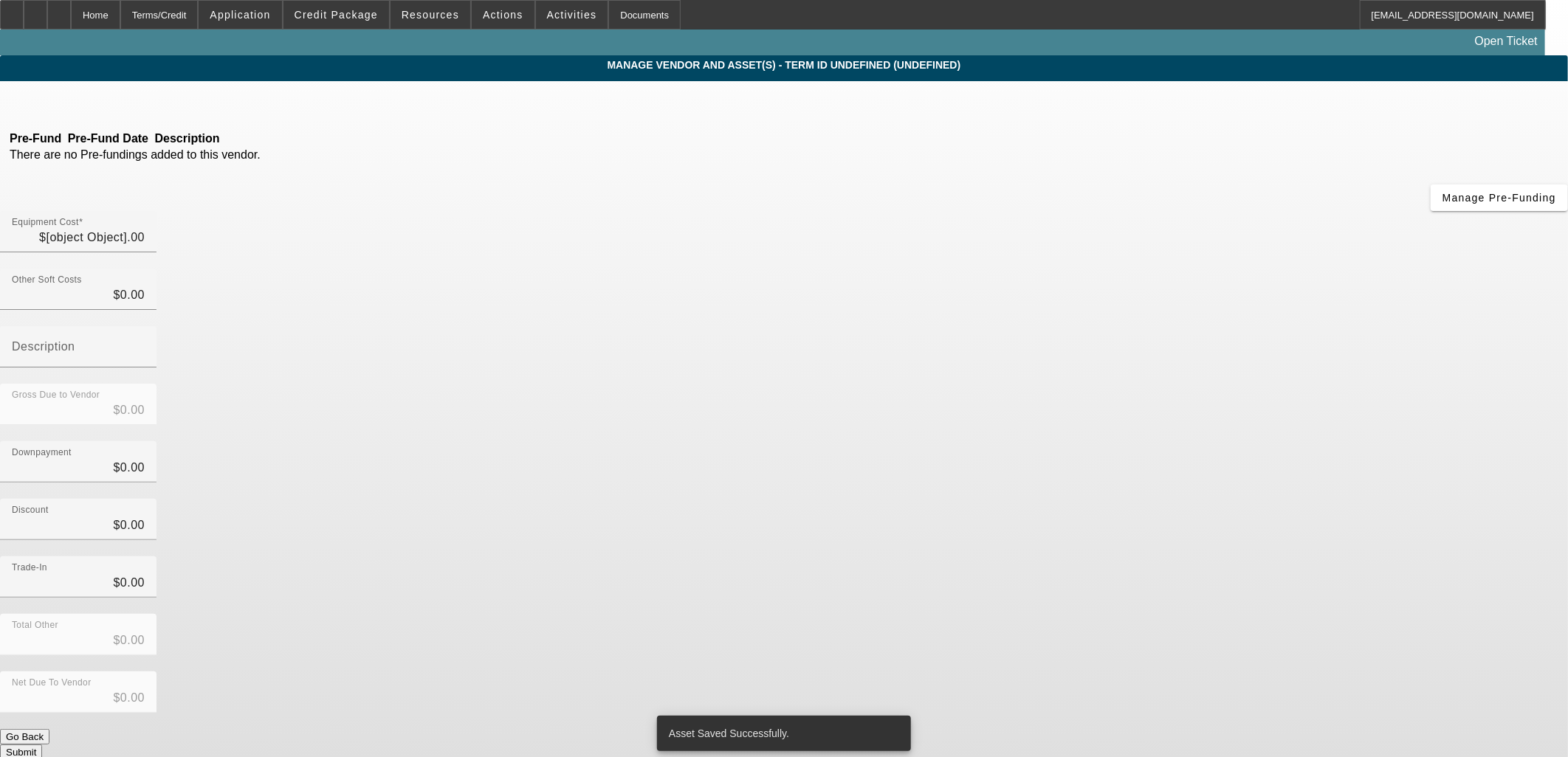
type input "$29,998.00"
type input "$1,500.00"
type input "$31,498.00"
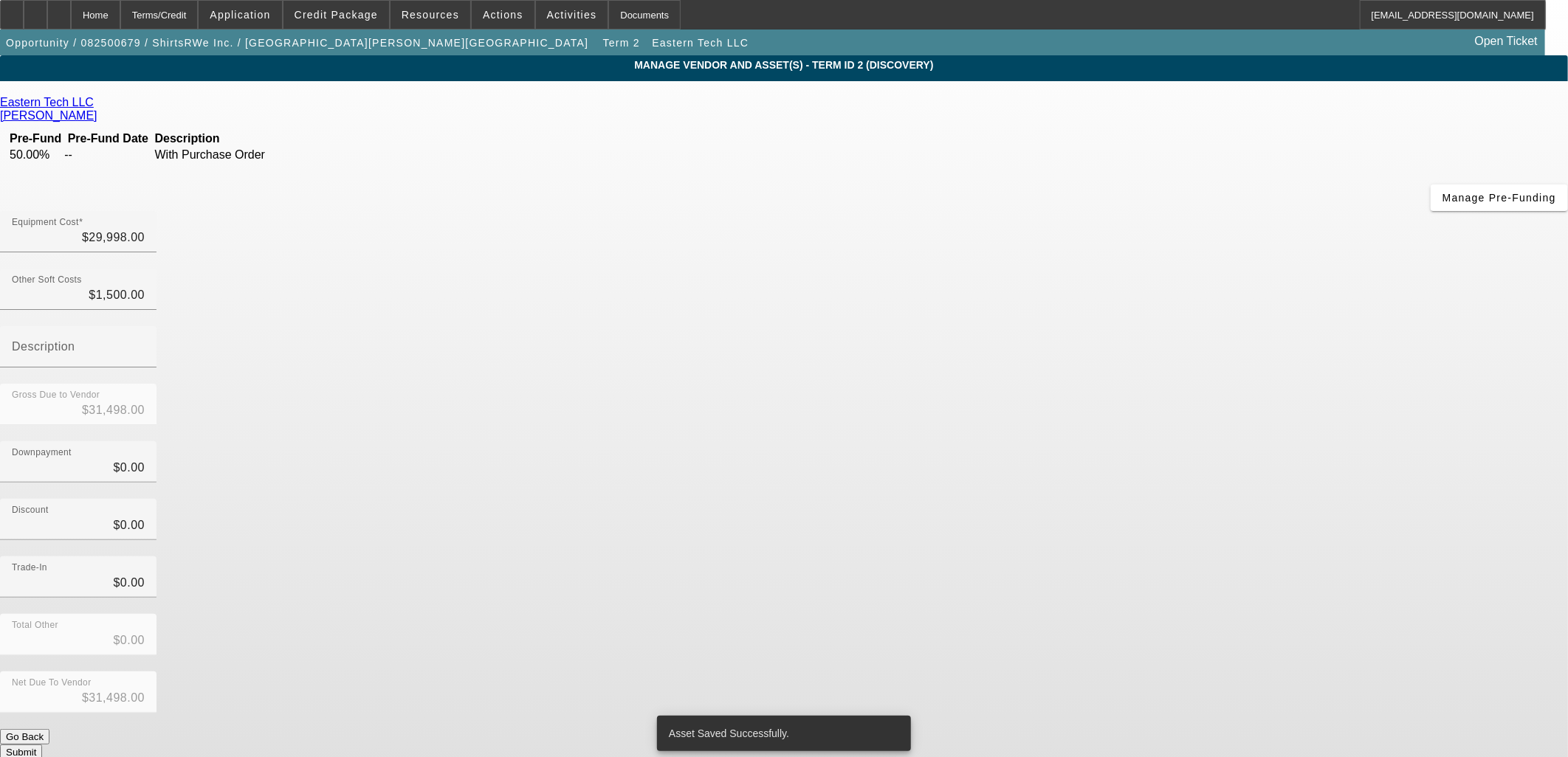
click at [43, 745] on button "Submit" at bounding box center [21, 753] width 43 height 16
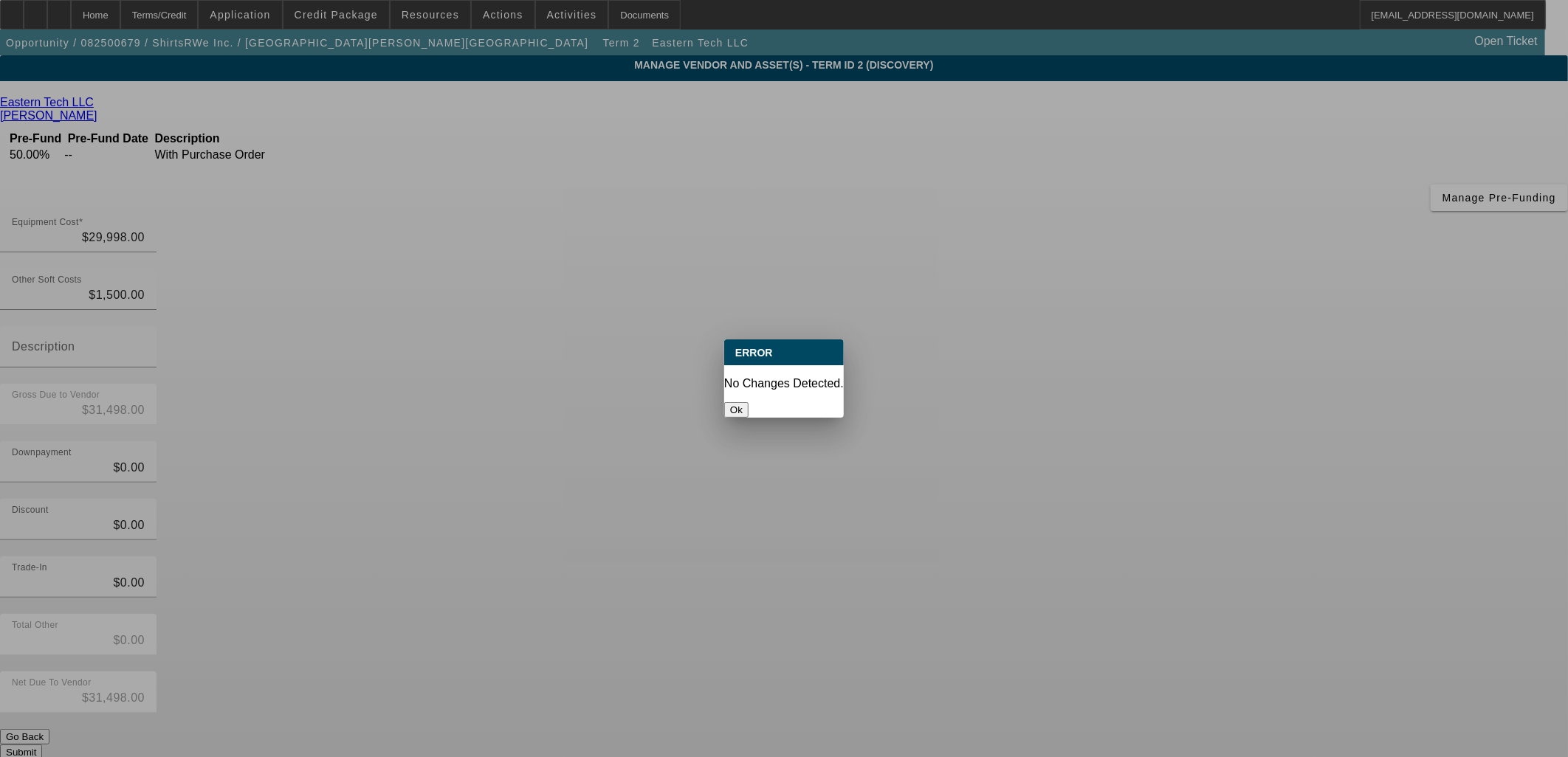
click at [748, 402] on button "Ok" at bounding box center [736, 410] width 25 height 16
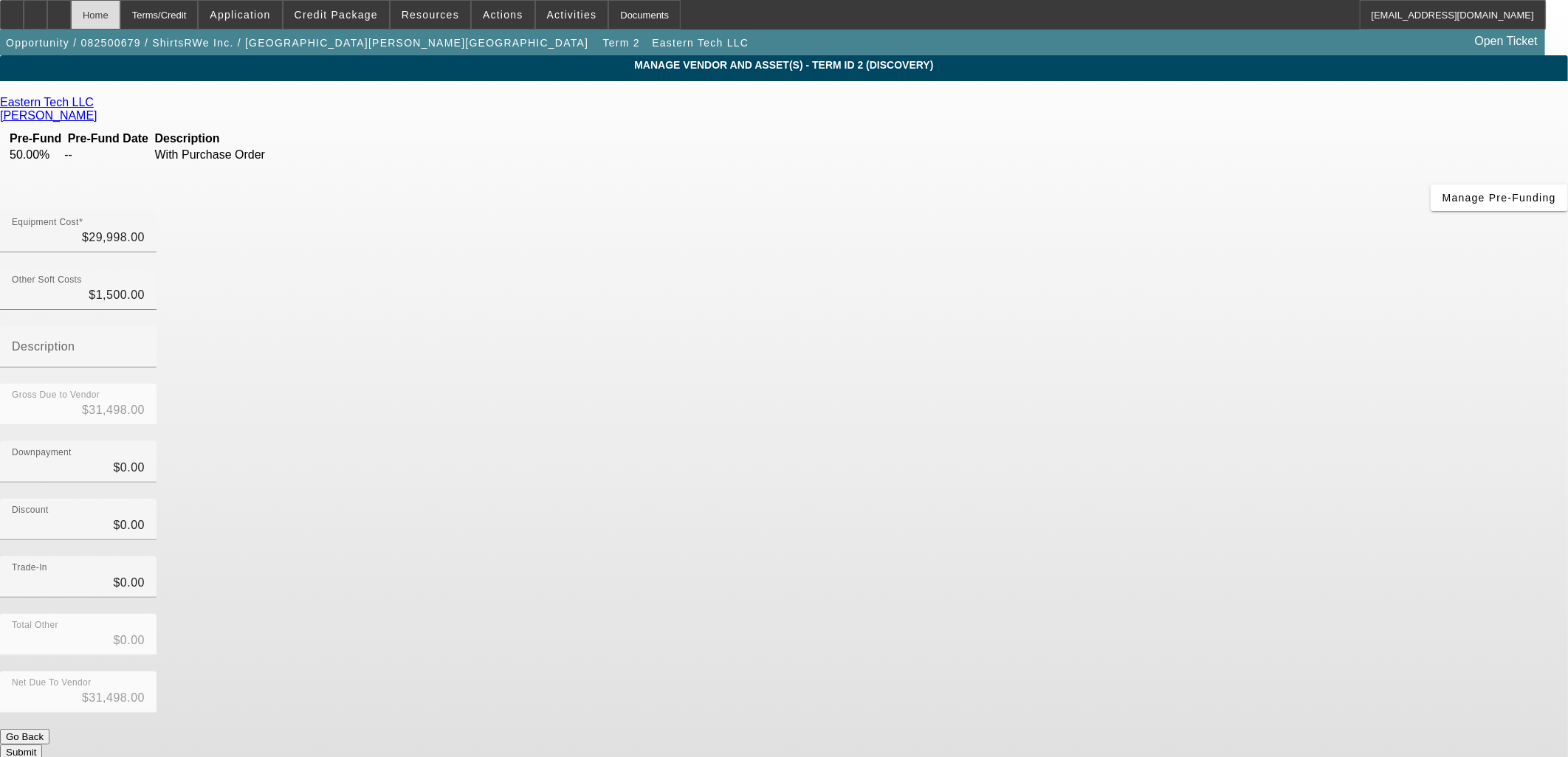
click at [121, 6] on div "Home" at bounding box center [96, 15] width 49 height 30
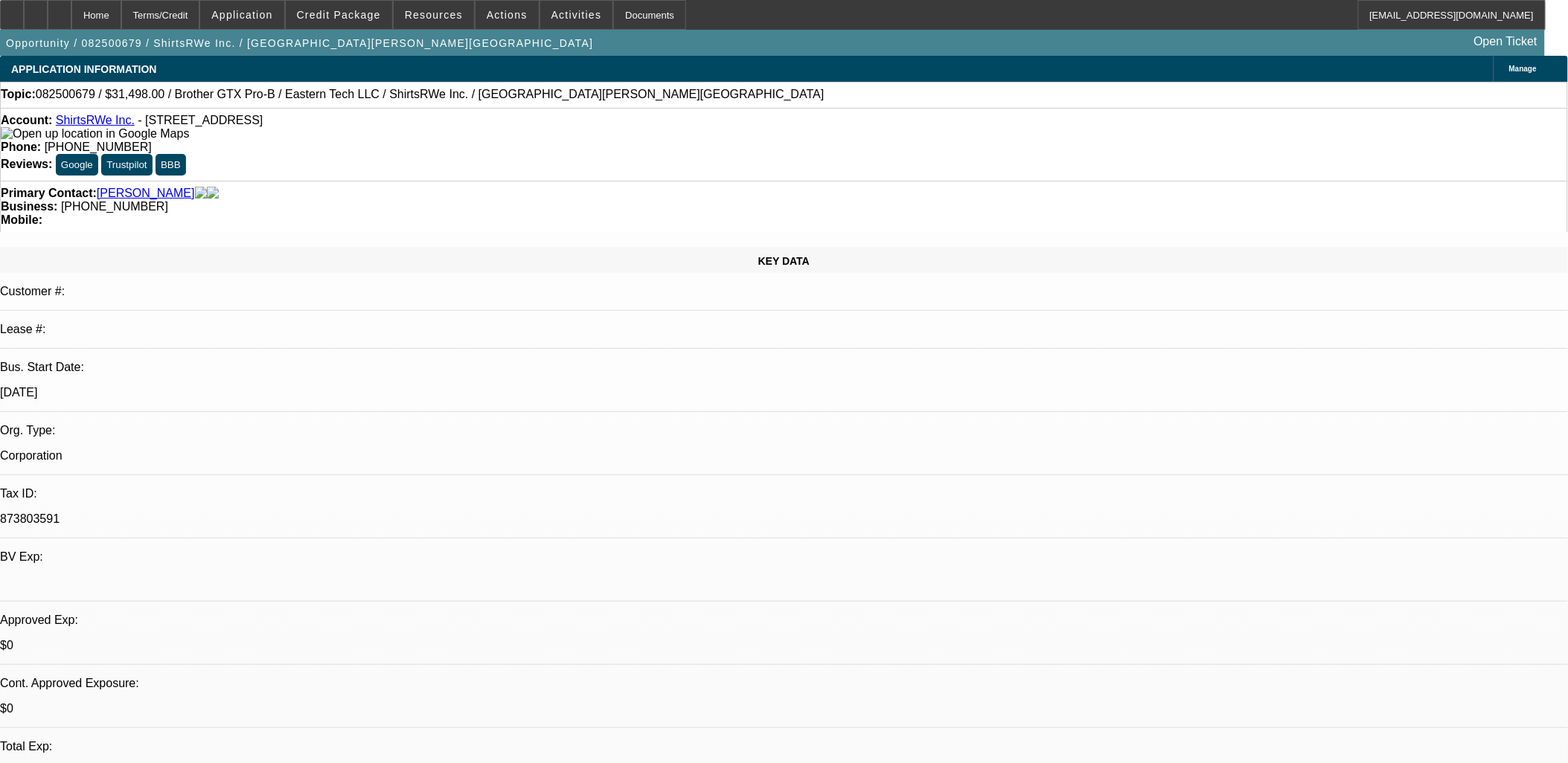
select select "0"
select select "3"
select select "0.1"
select select "4"
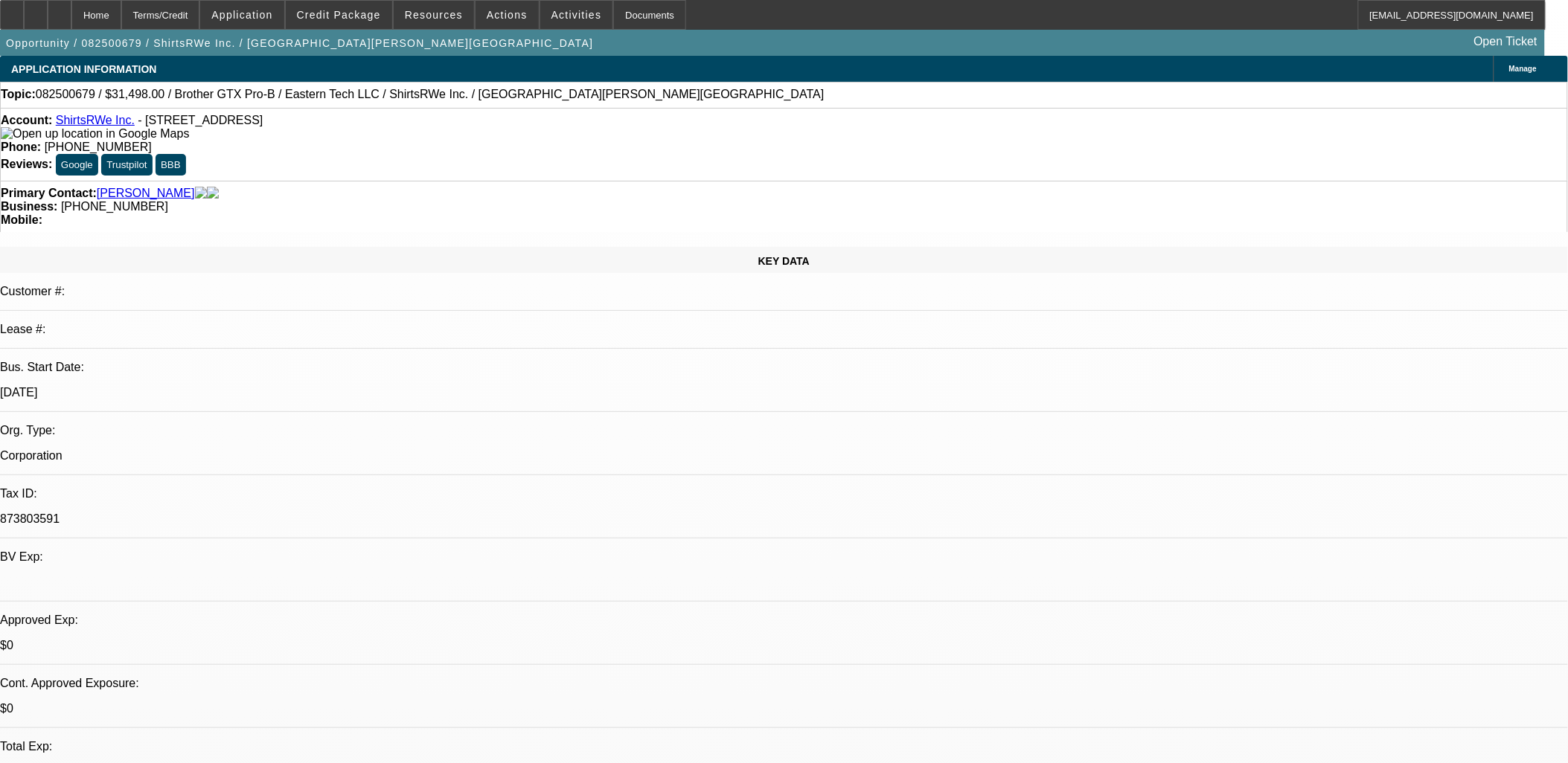
select select "0"
select select "3"
select select "0.1"
select select "4"
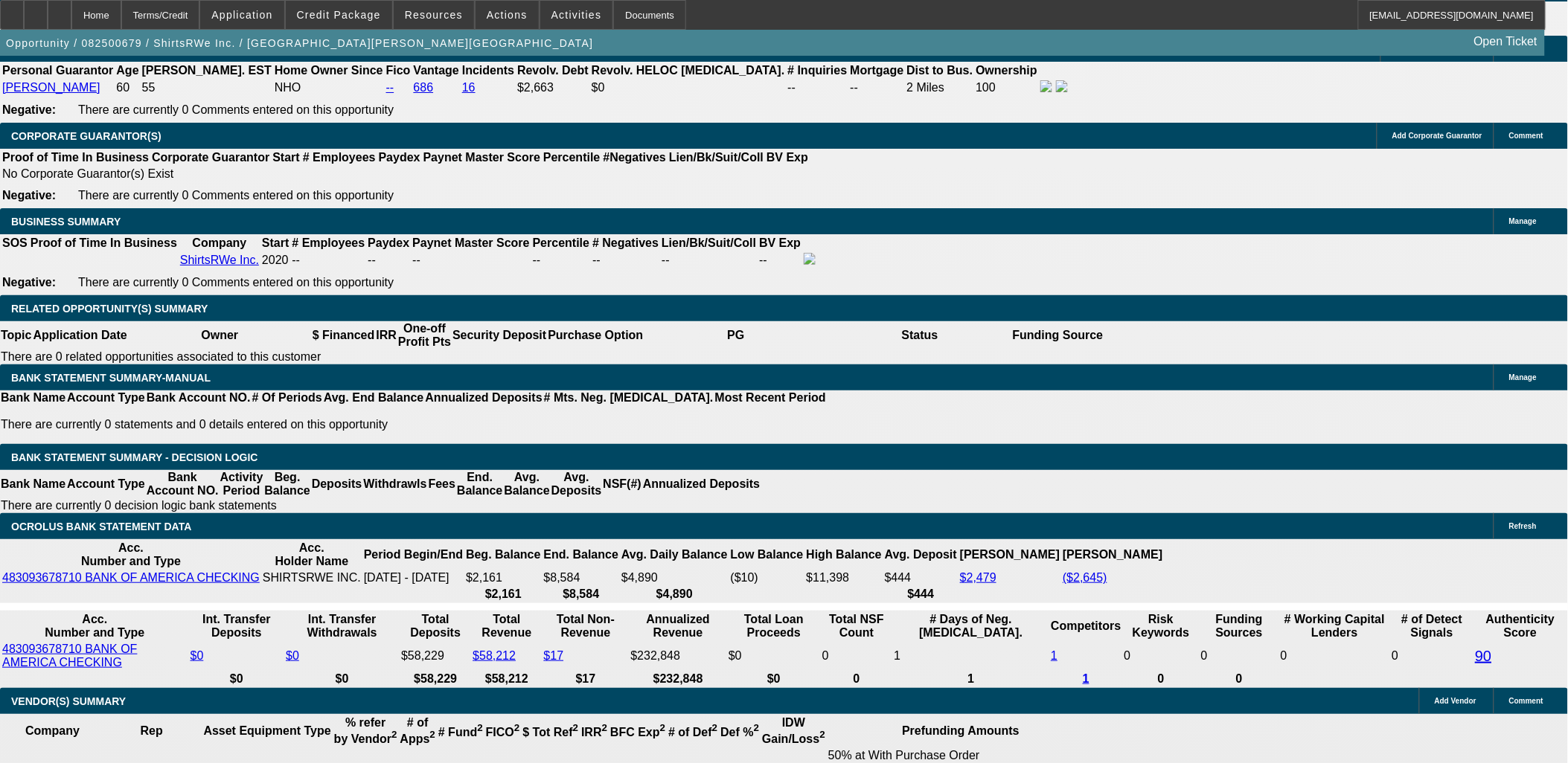
scroll to position [2148, 0]
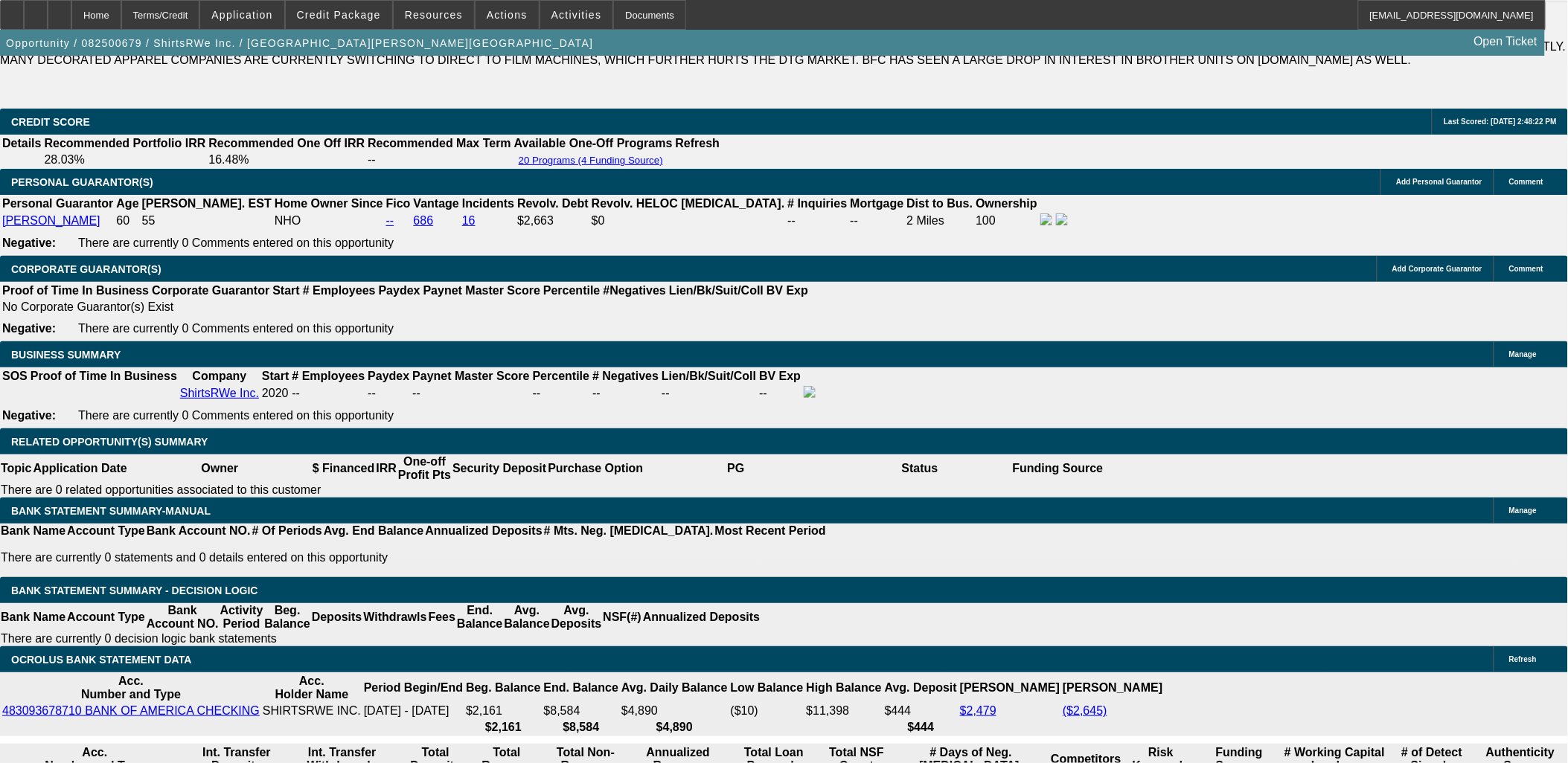
drag, startPoint x: 312, startPoint y: 461, endPoint x: 463, endPoint y: 449, distance: 151.5
type input "UNKNOWN"
type input "24"
type input "$1,527.23"
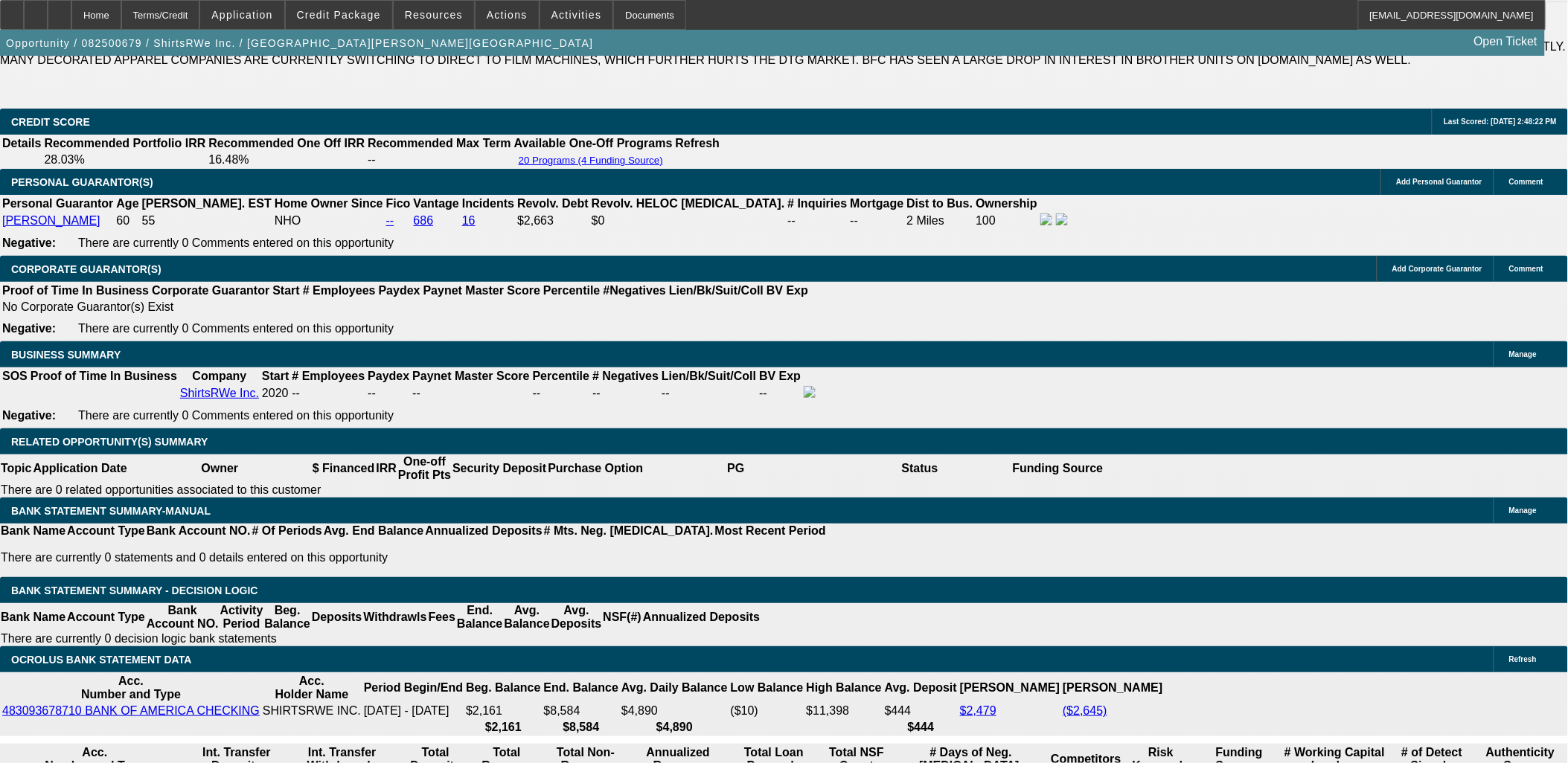
type input "24"
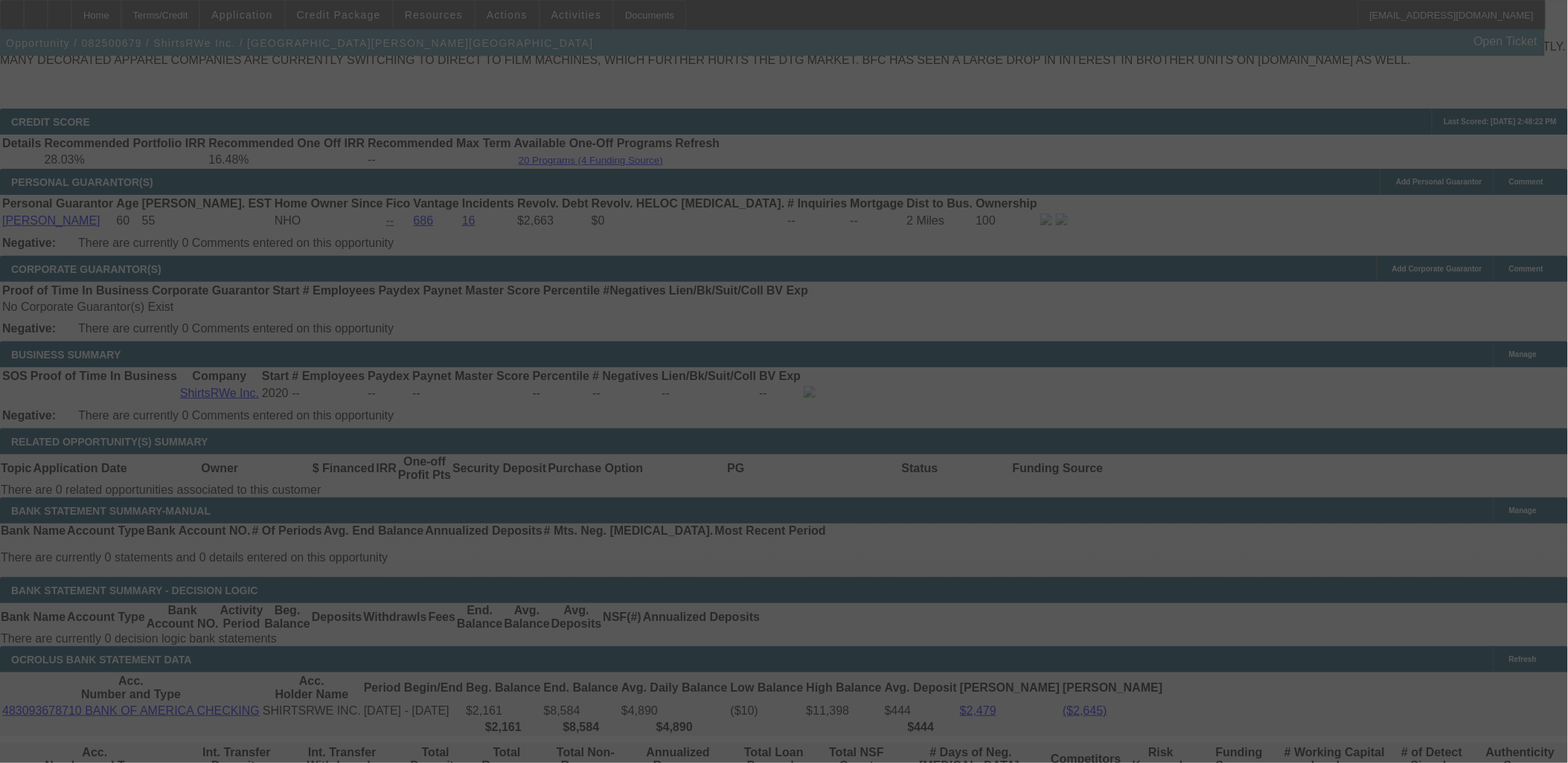
select select "0"
select select "3"
select select "0.1"
select select "4"
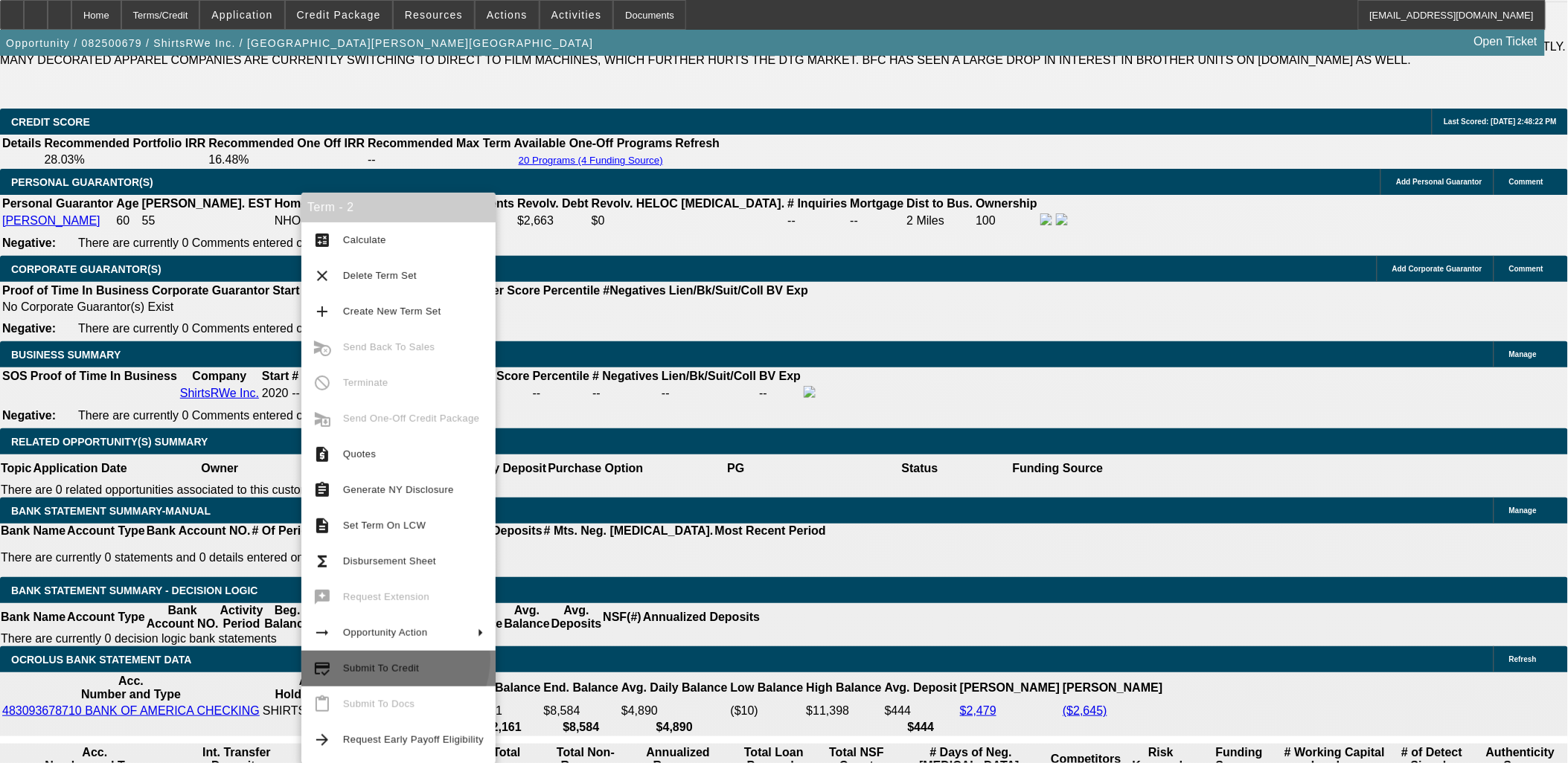
click at [391, 660] on span "Submit To Credit" at bounding box center [413, 669] width 141 height 18
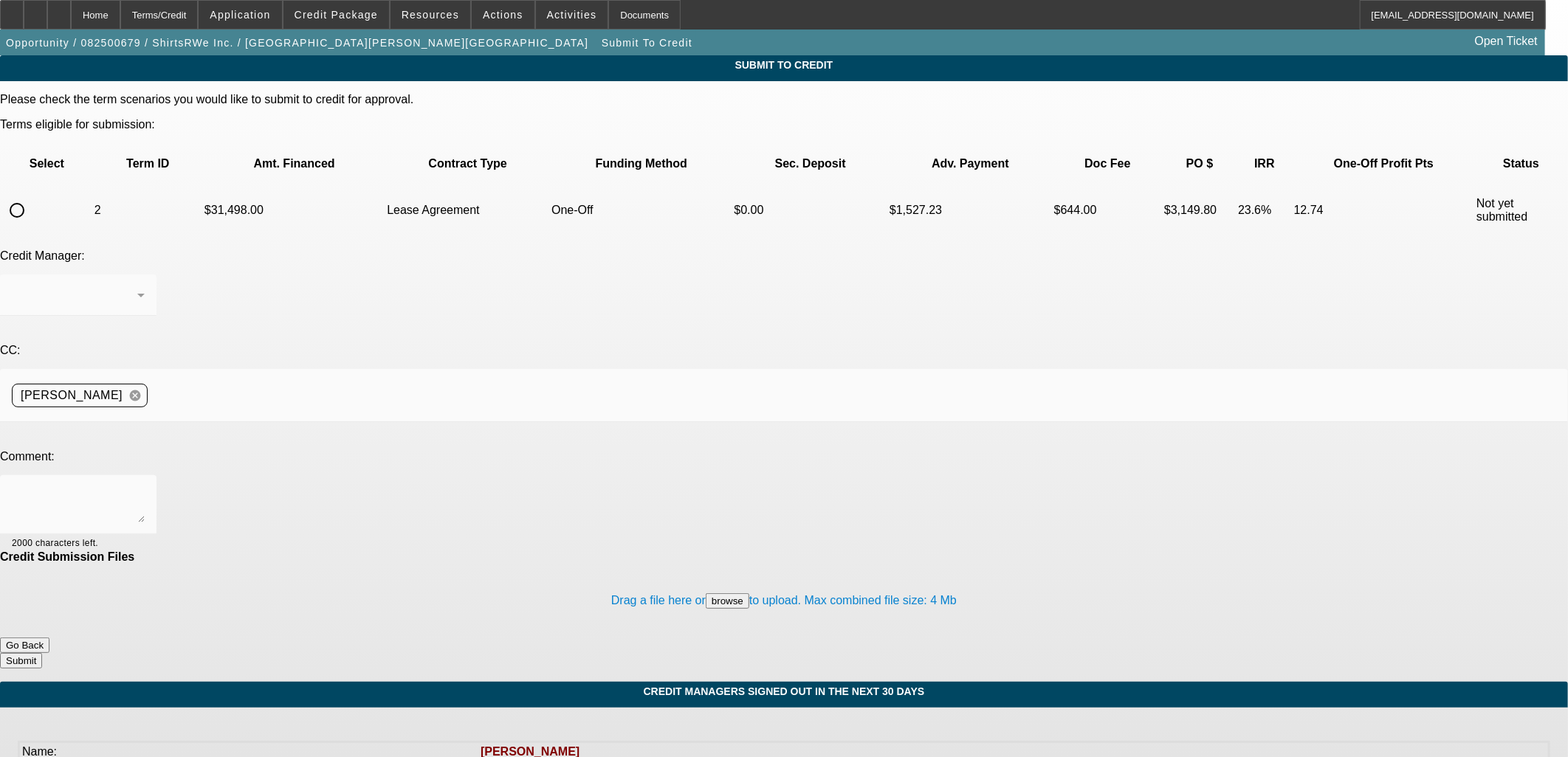
click at [32, 196] on input "radio" at bounding box center [17, 211] width 30 height 30
radio input "true"
click at [145, 487] on textarea at bounding box center [78, 505] width 133 height 36
type textarea "w"
type textarea "fp"
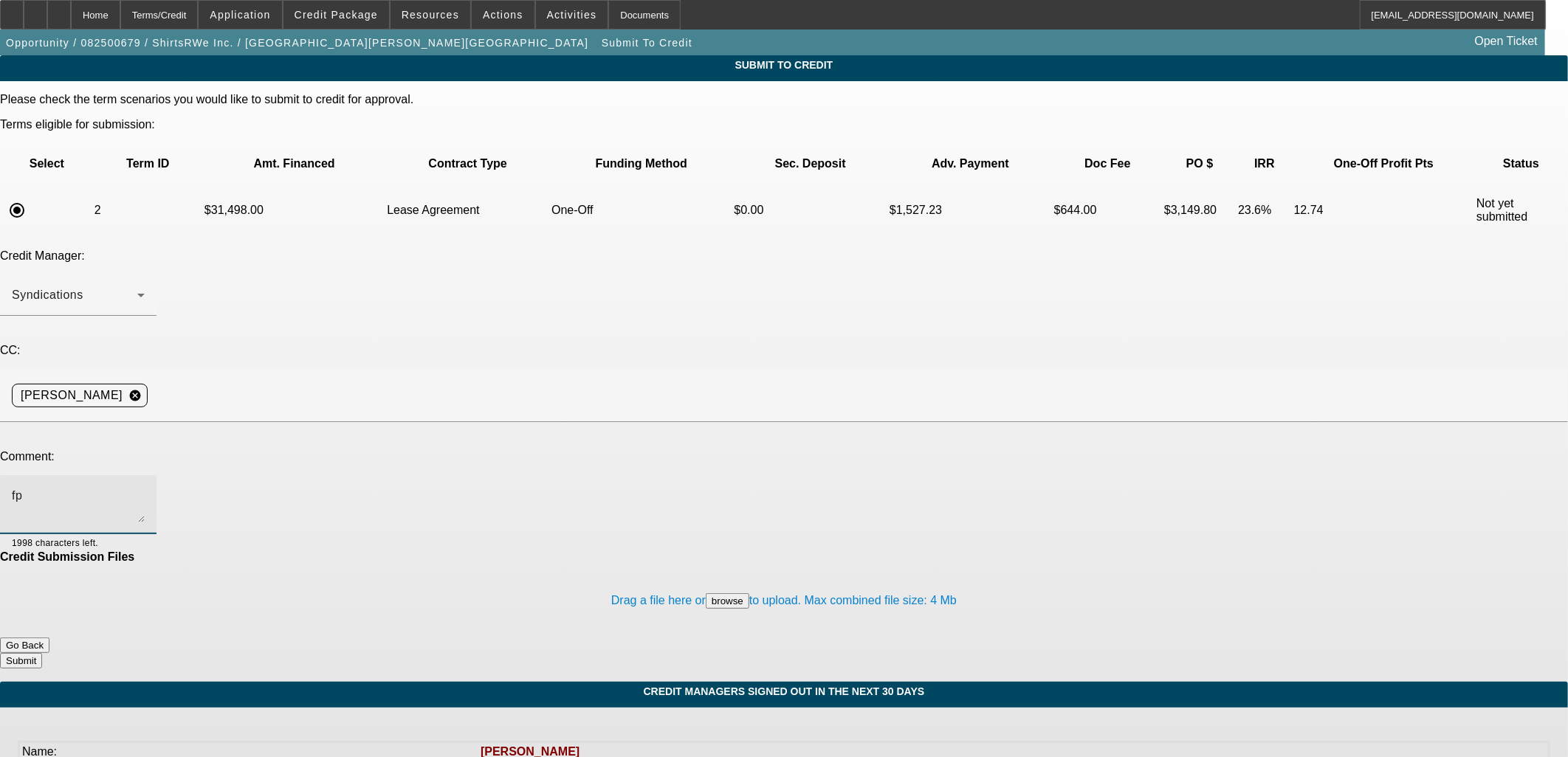
click at [43, 653] on button "Submit" at bounding box center [21, 661] width 43 height 16
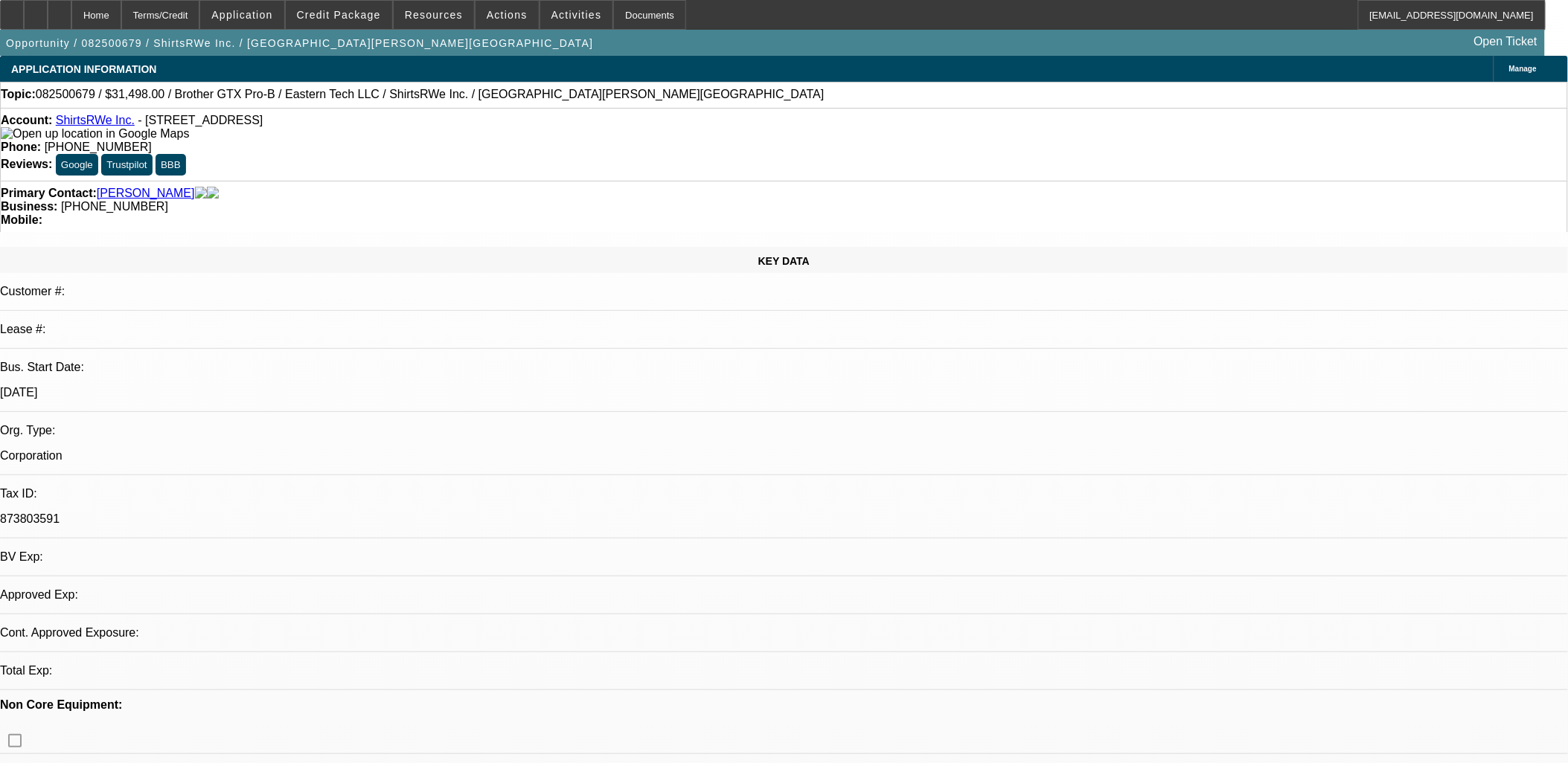
select select "0"
select select "3"
select select "0.1"
select select "4"
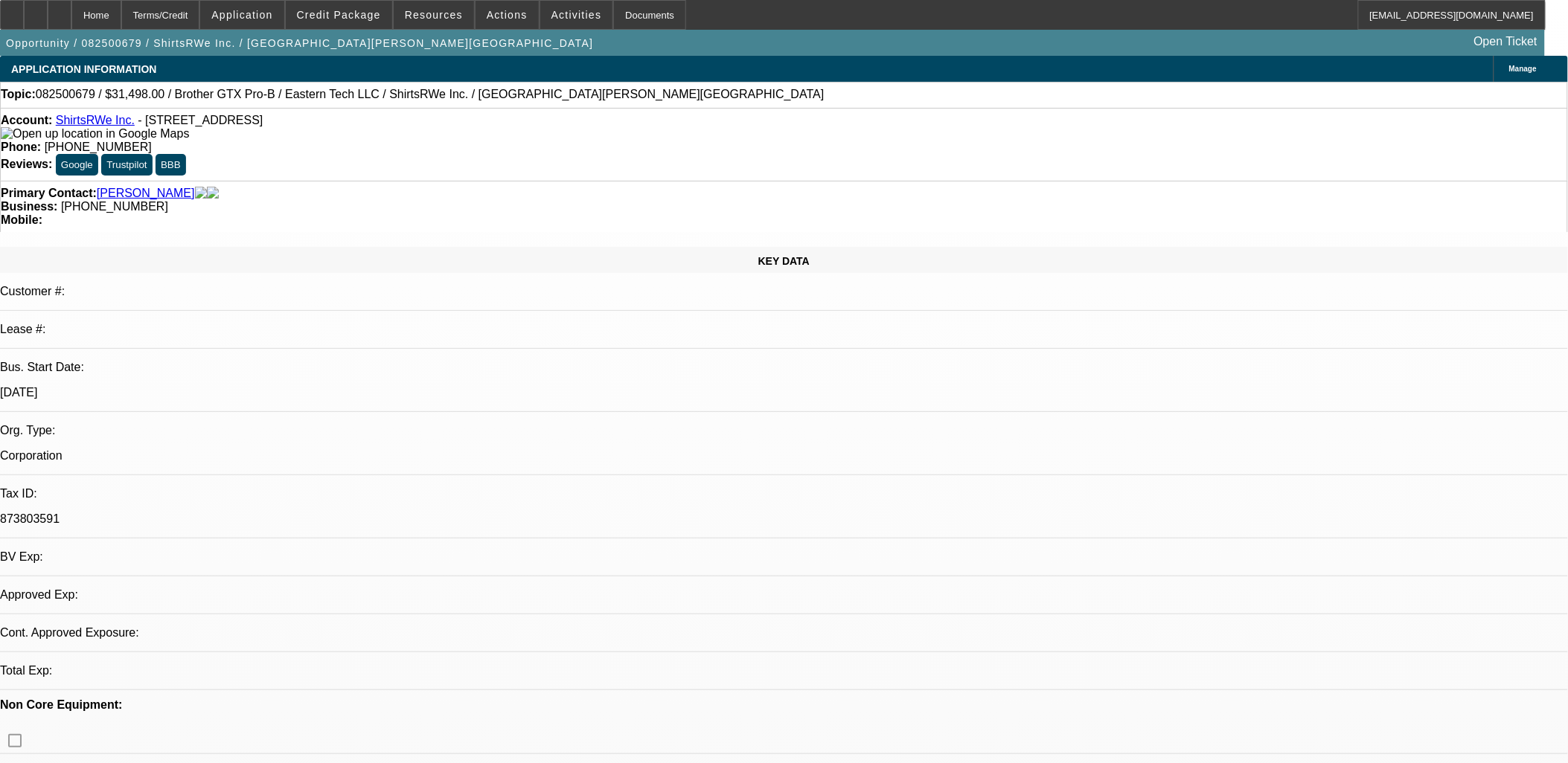
select select "0"
select select "3"
select select "0.1"
select select "4"
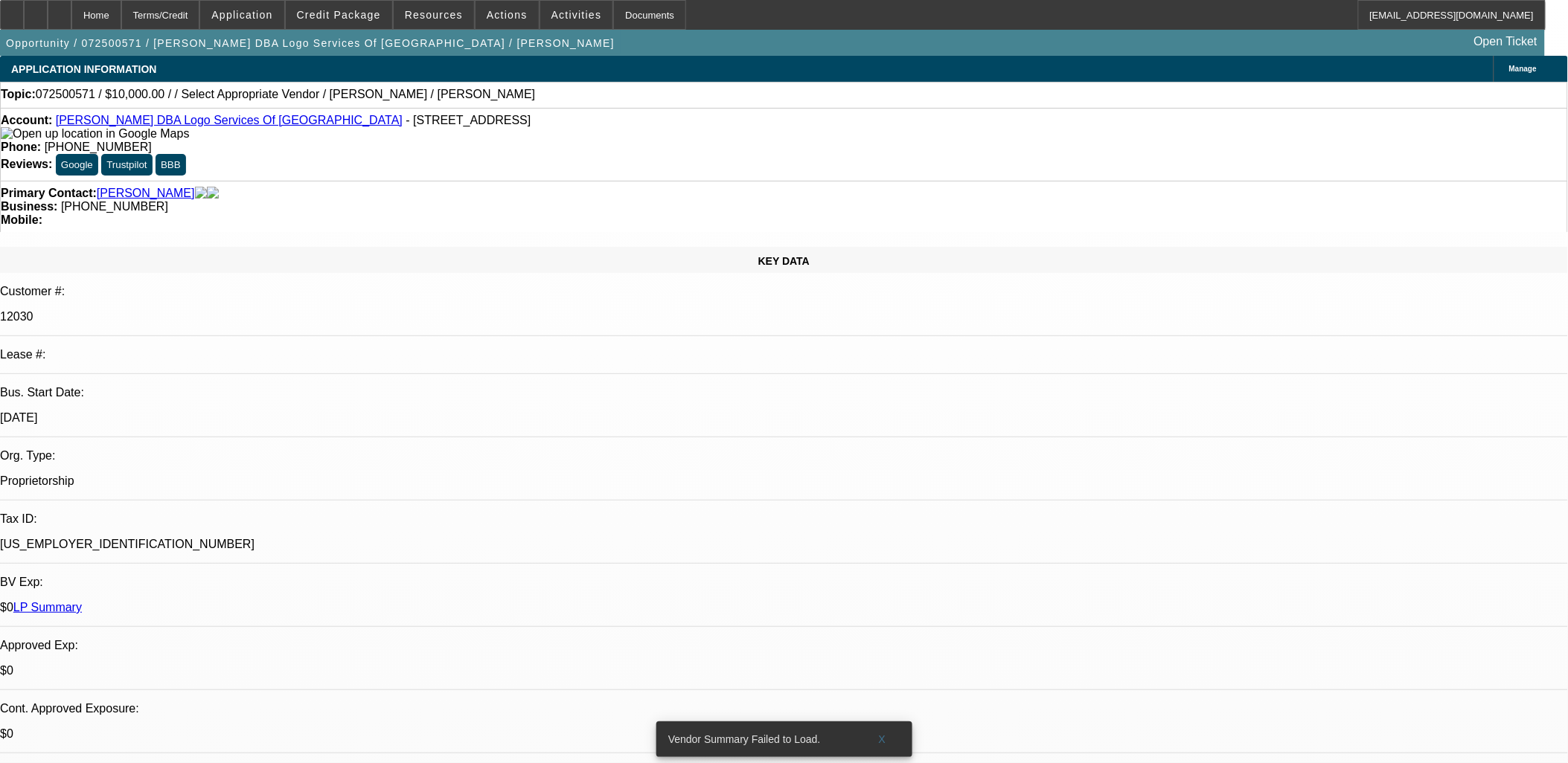
select select "0"
select select "2"
select select "0"
select select "1"
select select "2"
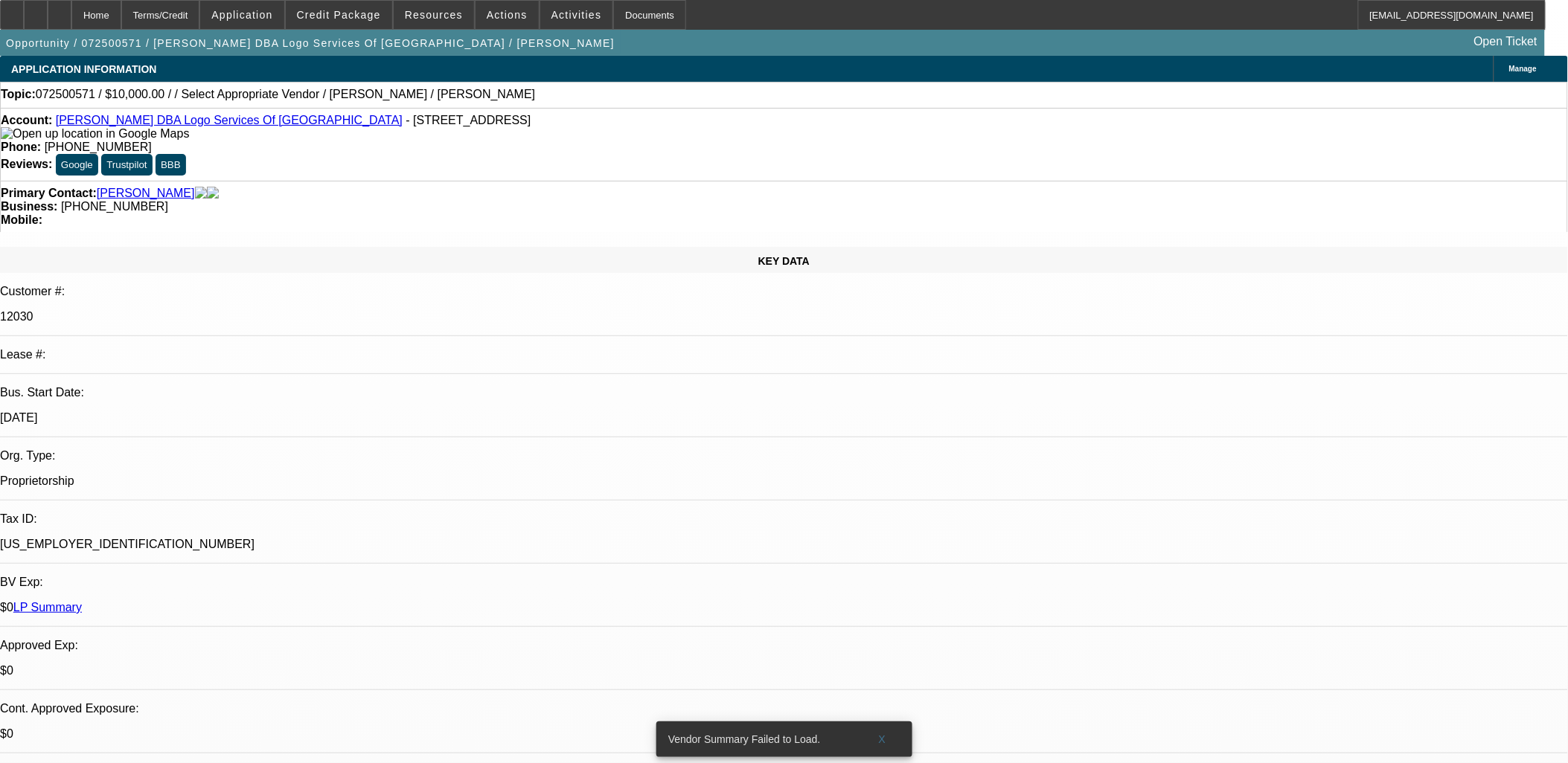
select select "2"
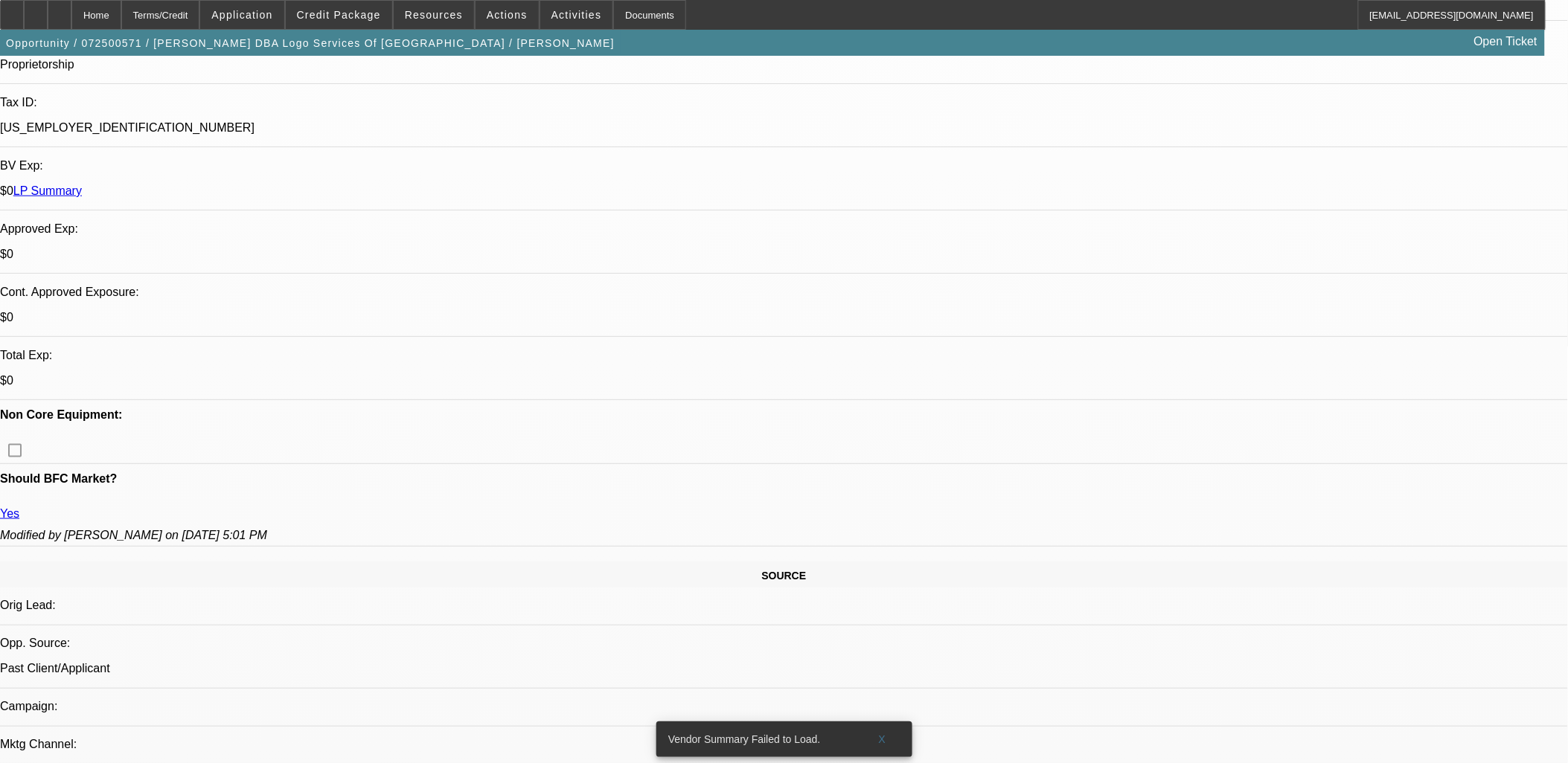
scroll to position [578, 0]
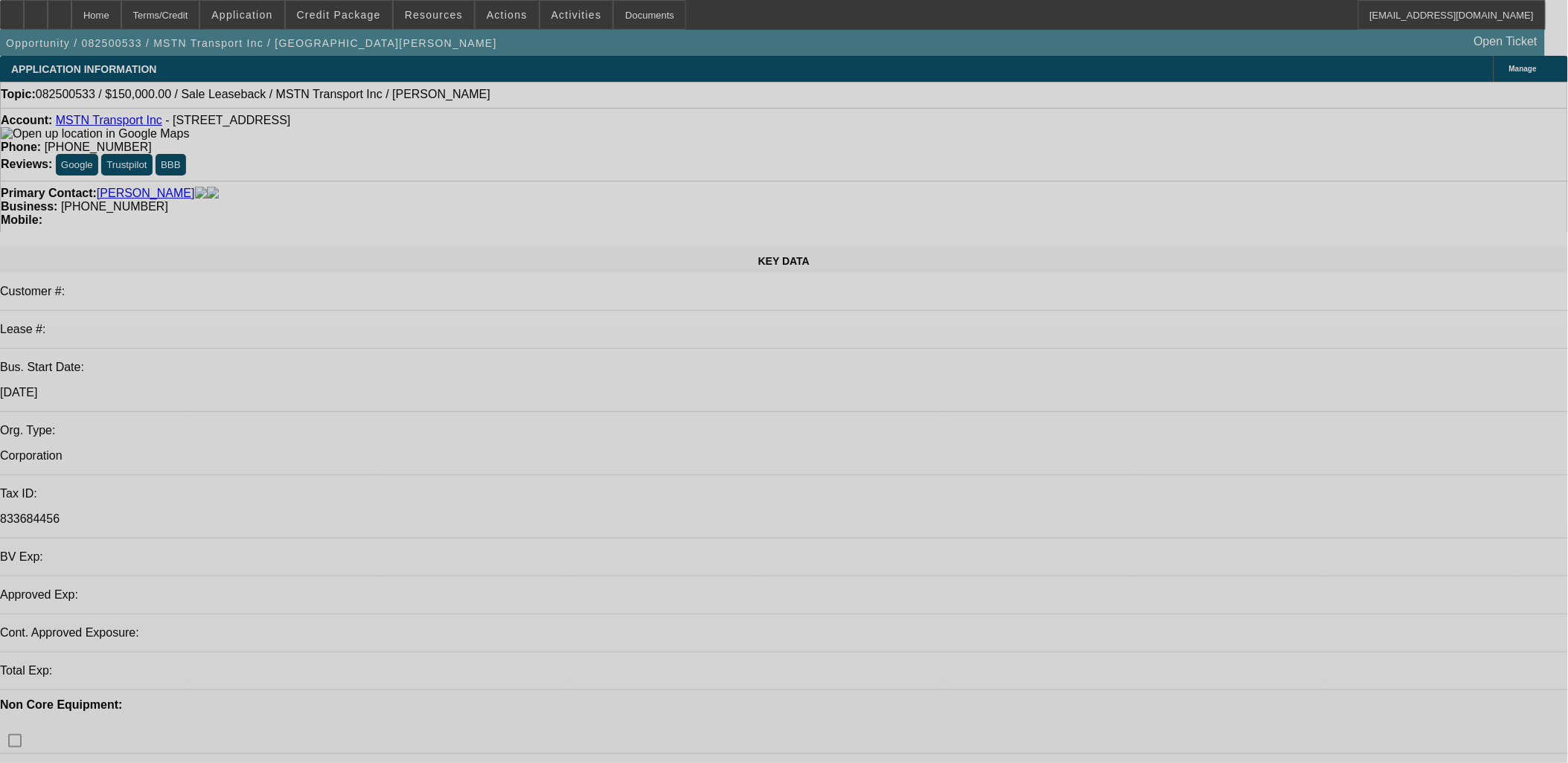
select select "0"
select select "2"
select select "0.1"
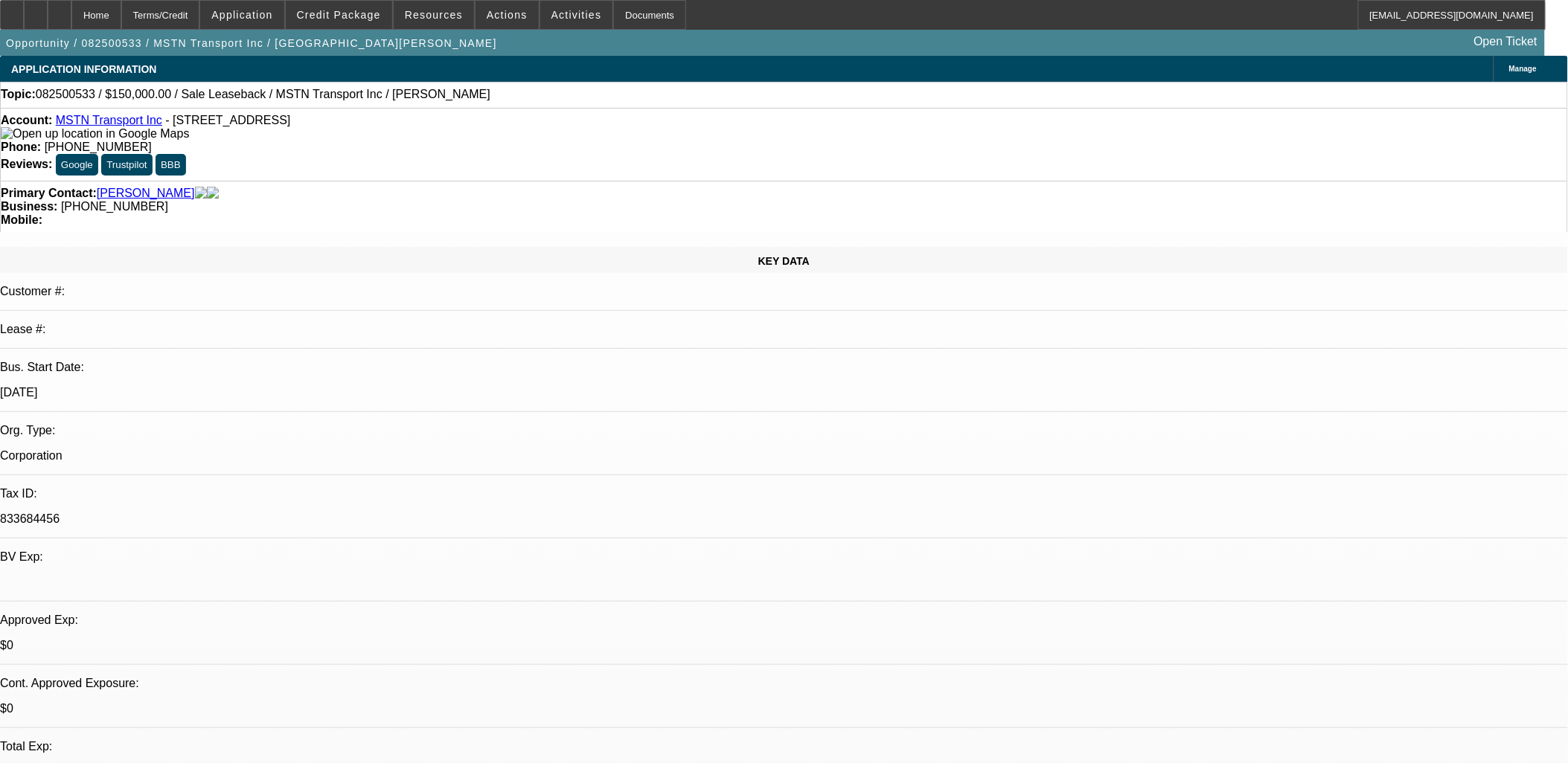
select select "1"
select select "2"
select select "4"
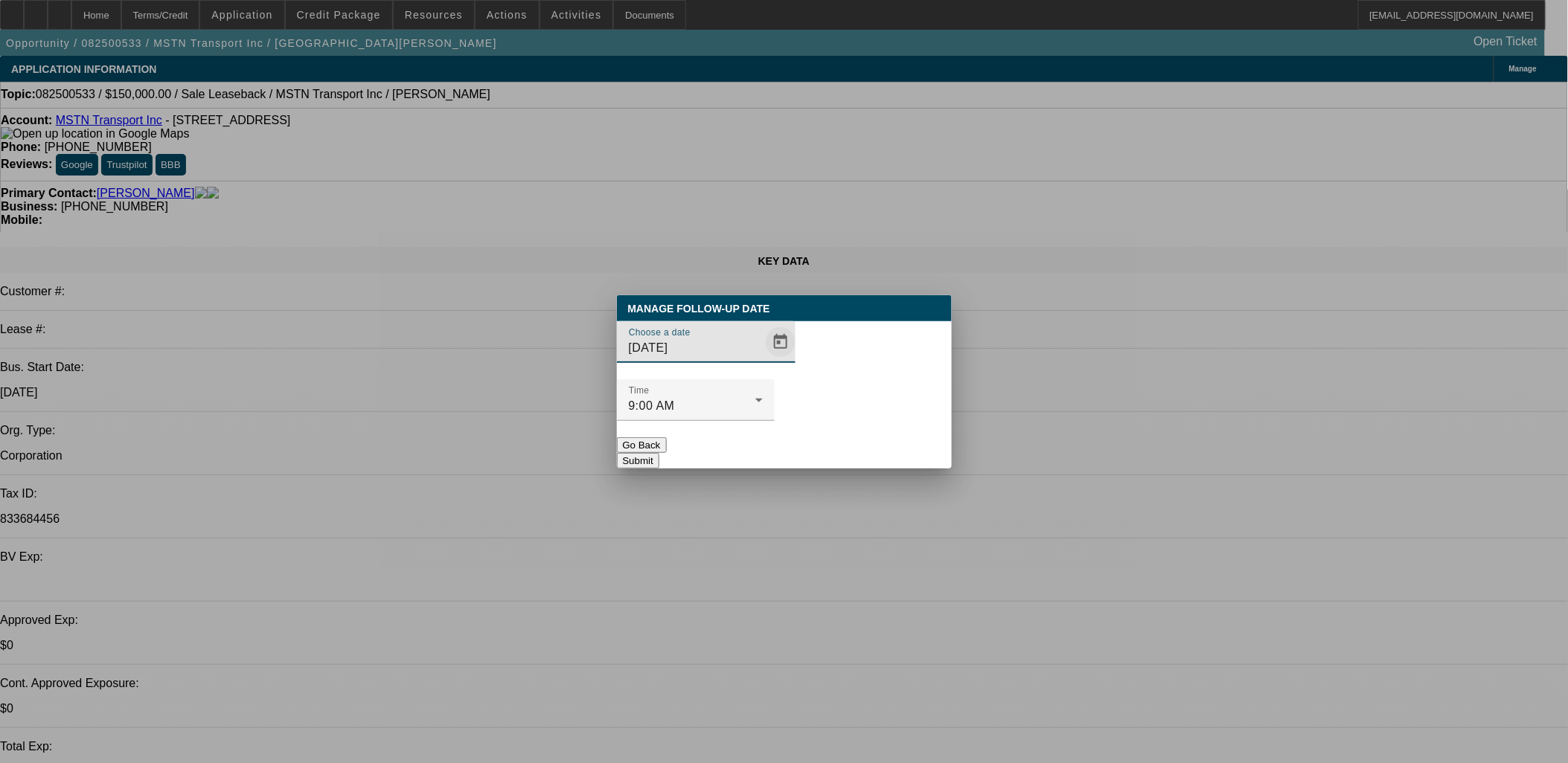
click at [763, 360] on span "Open calendar" at bounding box center [781, 342] width 36 height 36
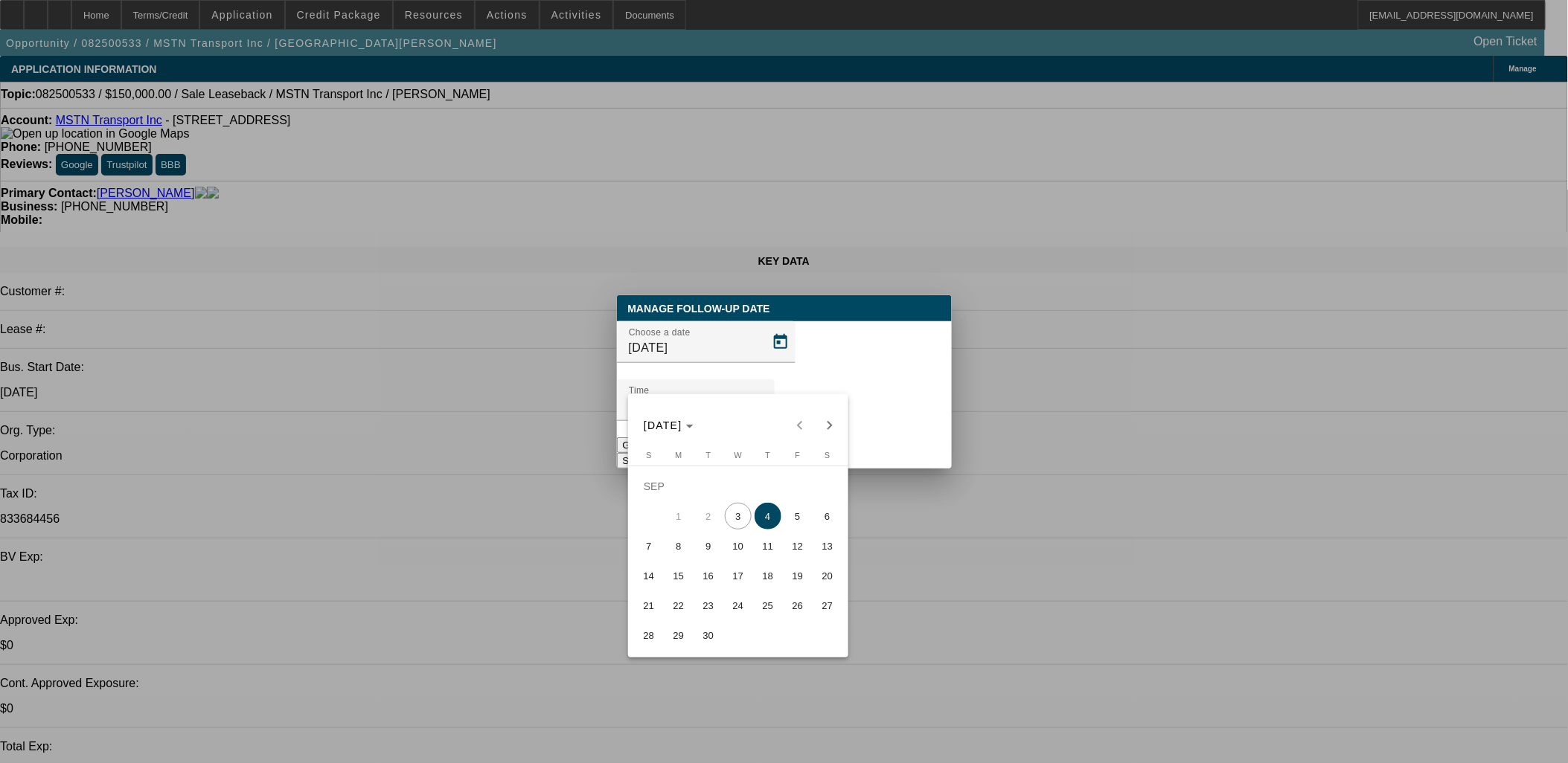
click at [693, 583] on button "16" at bounding box center [708, 575] width 30 height 30
click at [692, 583] on div at bounding box center [784, 381] width 1568 height 763
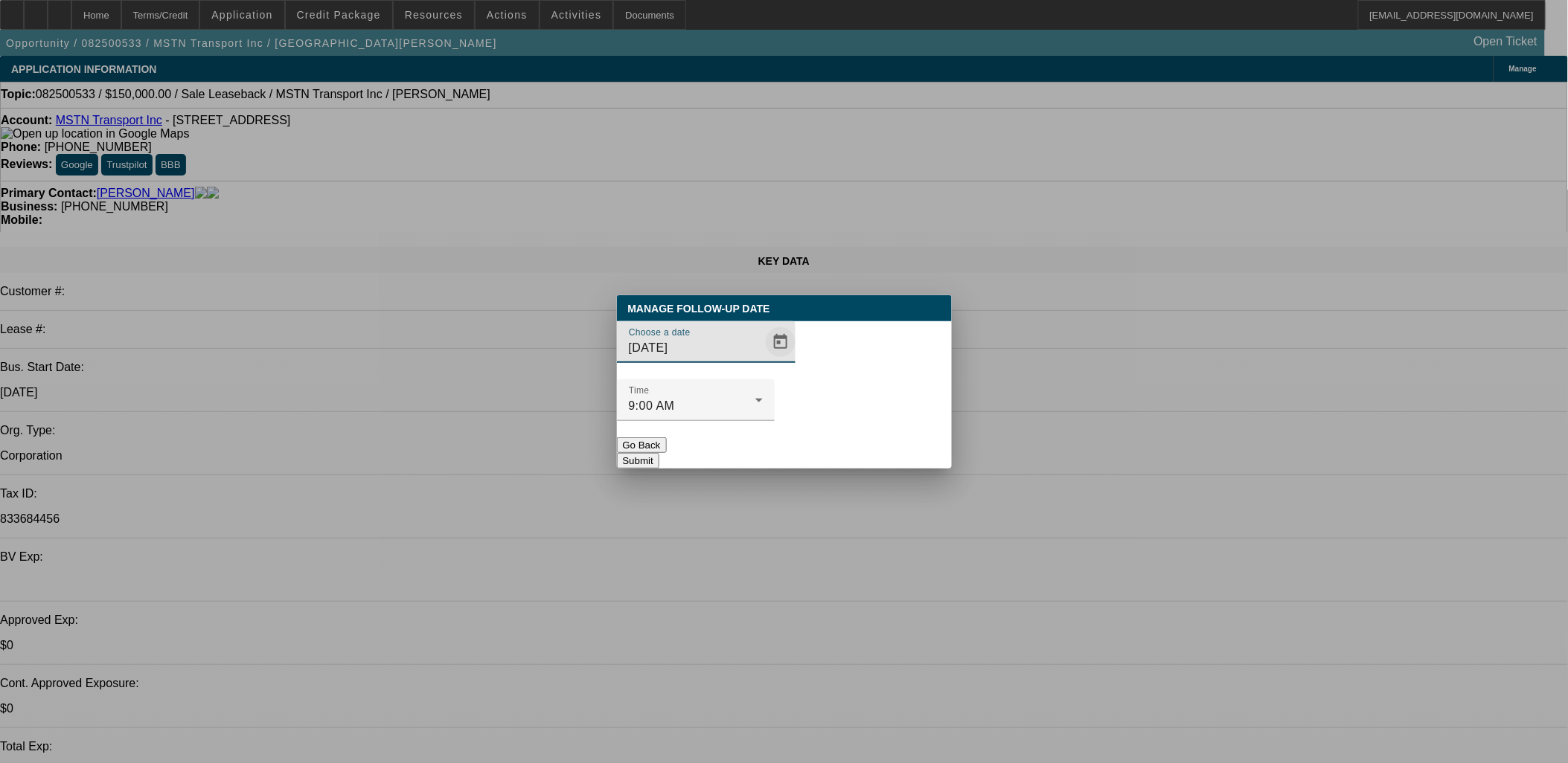
click at [763, 360] on span "Open calendar" at bounding box center [781, 342] width 36 height 36
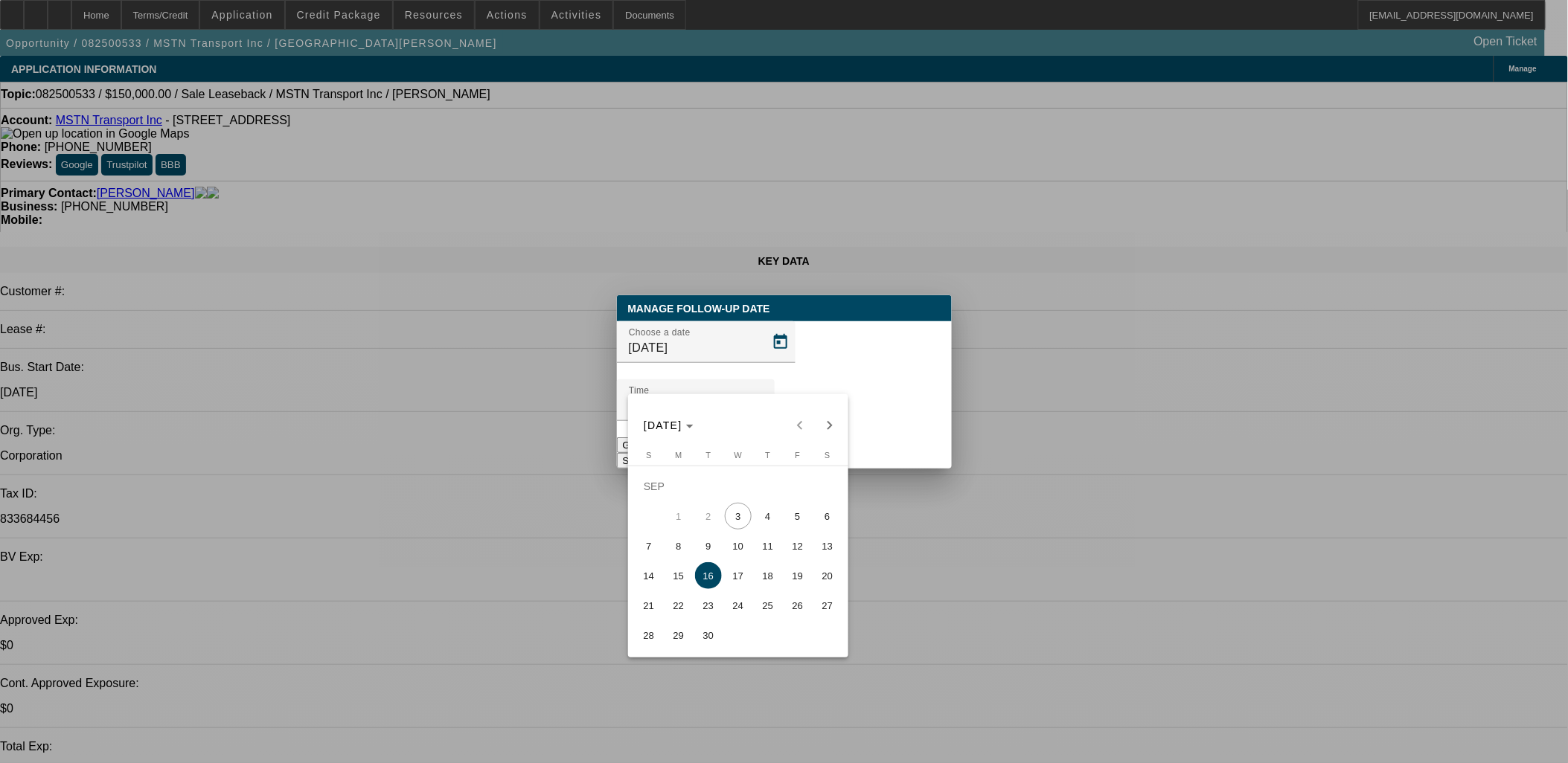
click at [675, 585] on span "15" at bounding box center [678, 575] width 27 height 27
type input "[DATE]"
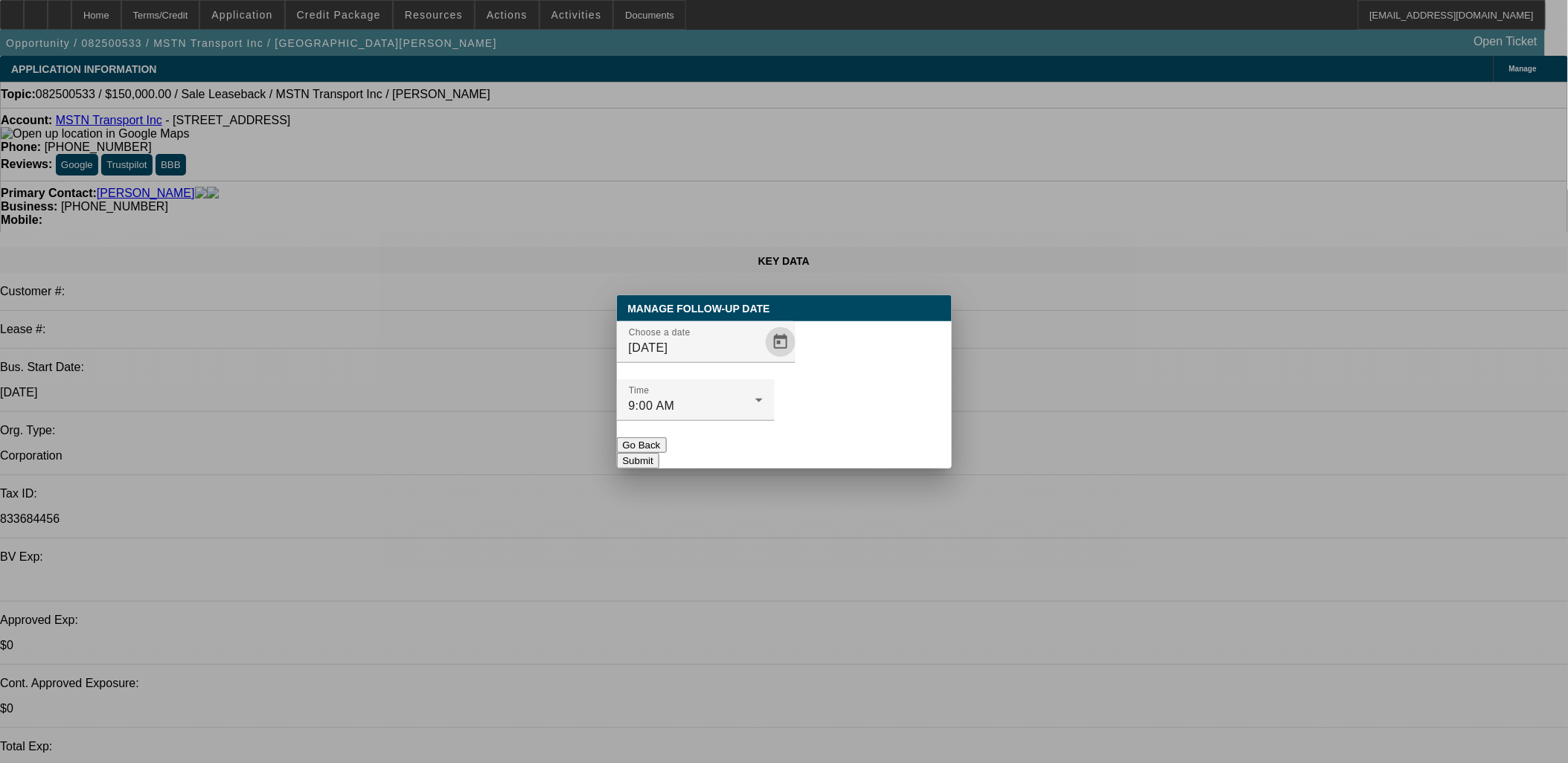
click at [659, 453] on button "Submit" at bounding box center [637, 461] width 43 height 16
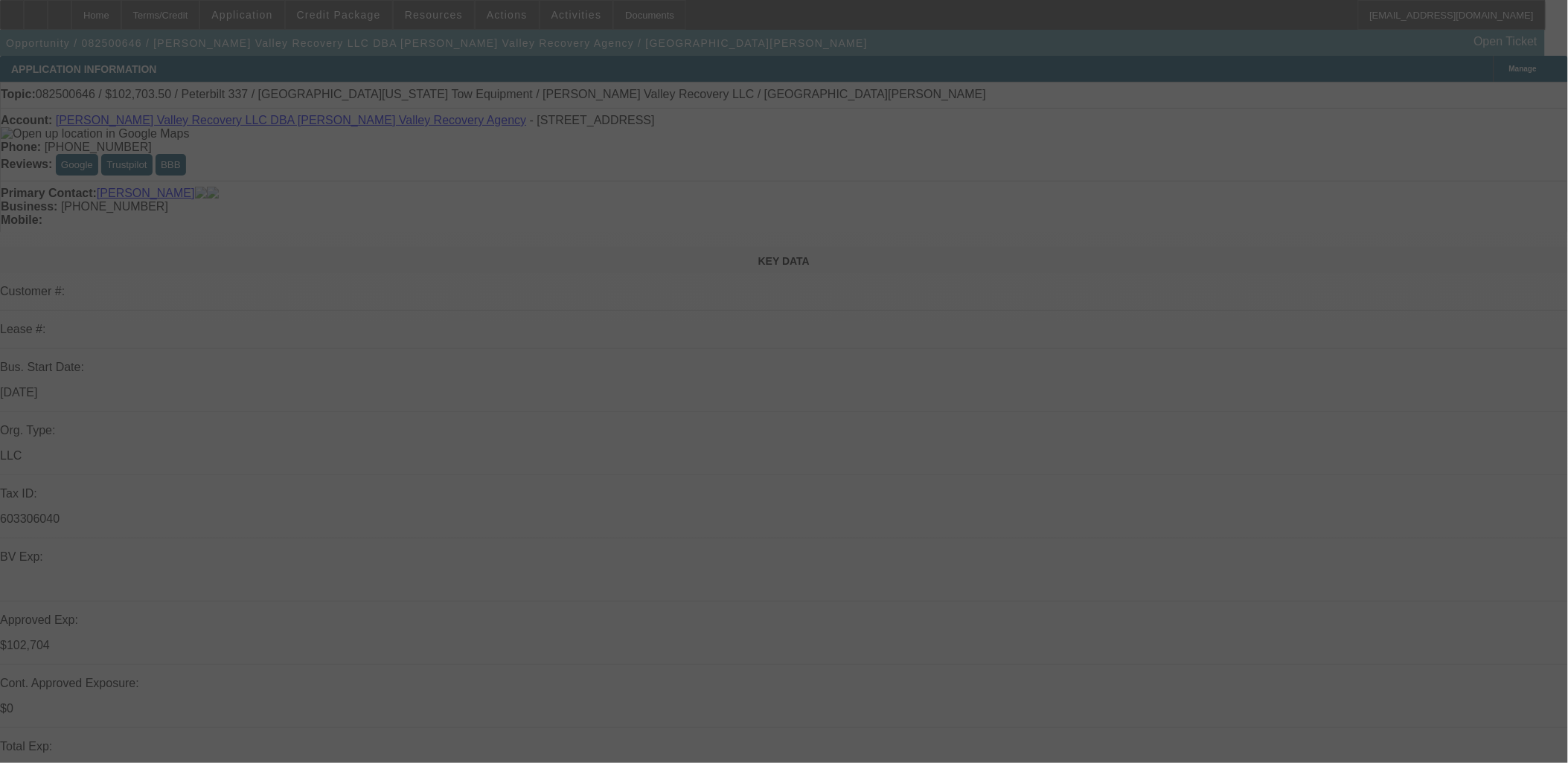
select select "0"
select select "0.1"
select select "0"
select select "0.1"
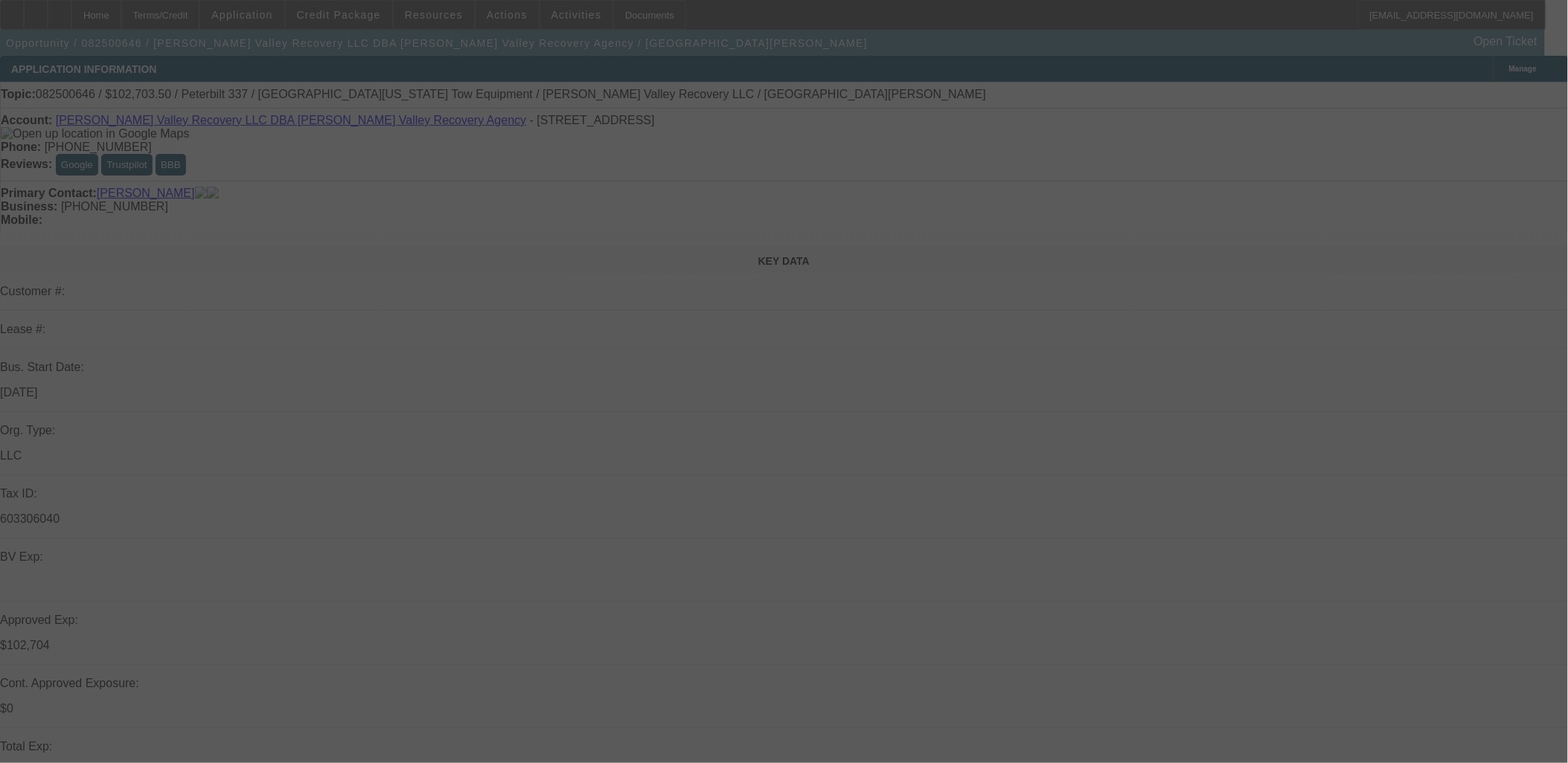
select select "2"
select select "0.1"
select select "2"
select select "0.1"
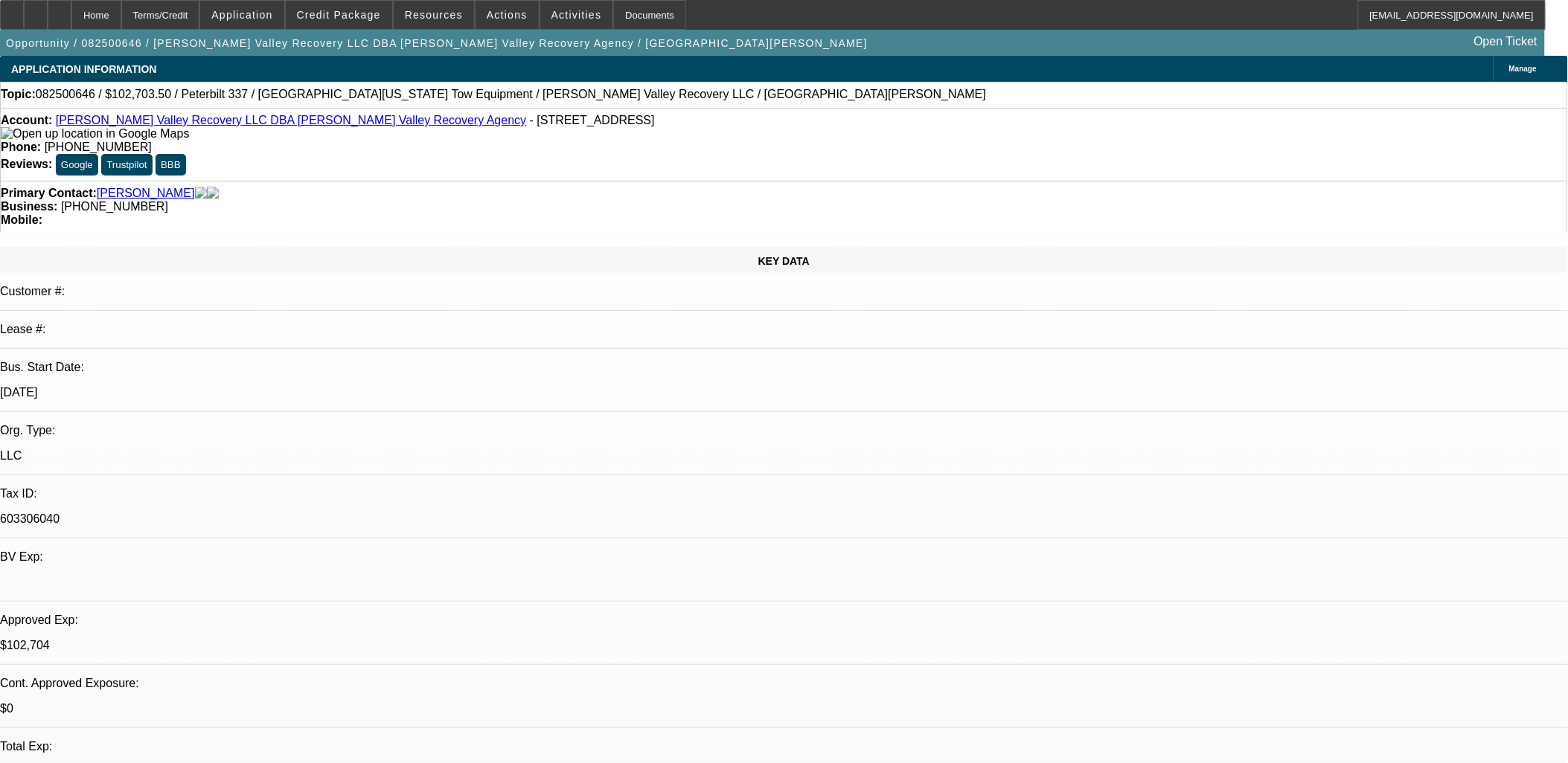
select select "1"
select select "2"
select select "4"
select select "1"
select select "2"
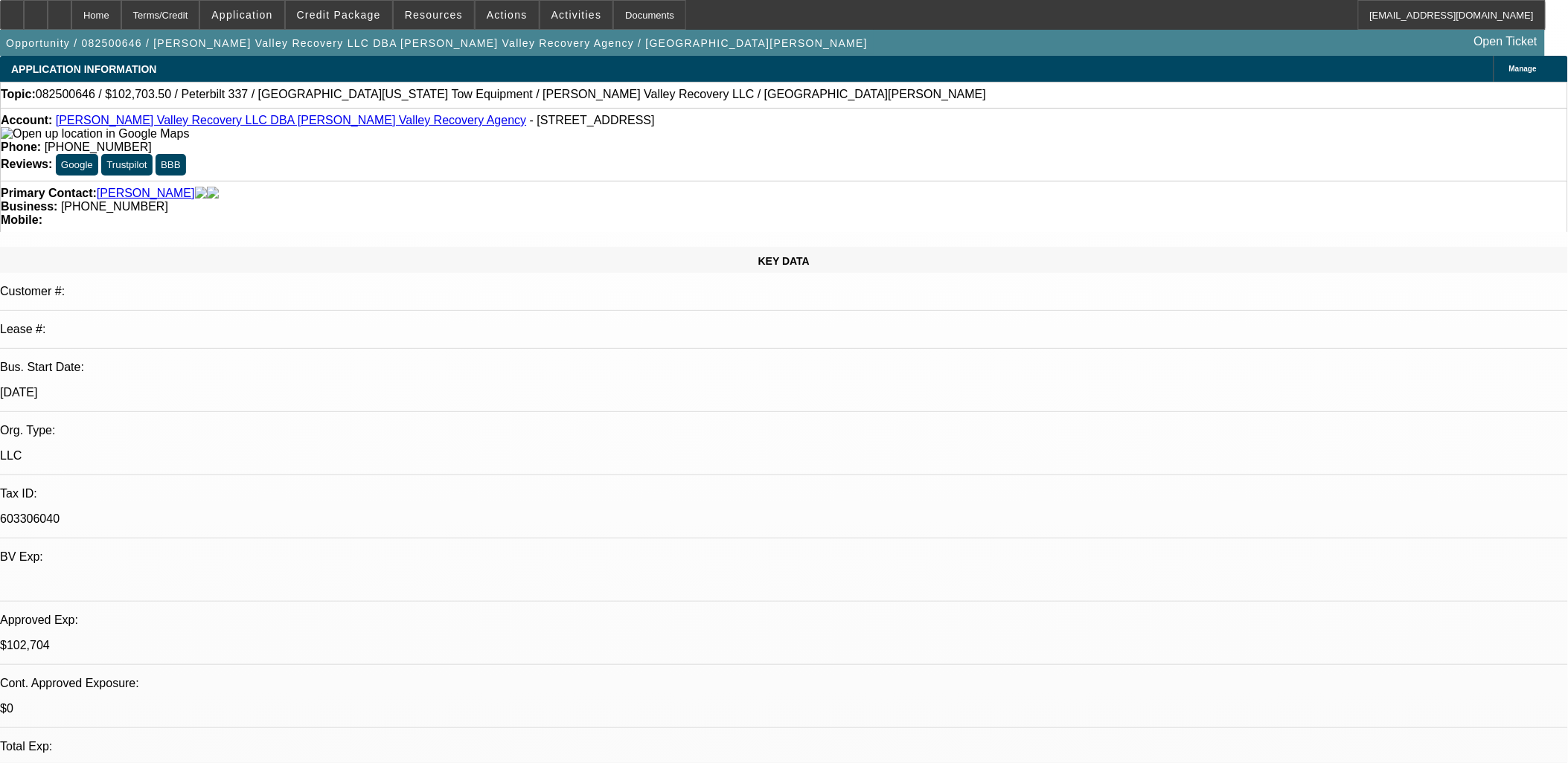
select select "4"
select select "1"
select select "2"
select select "4"
select select "1"
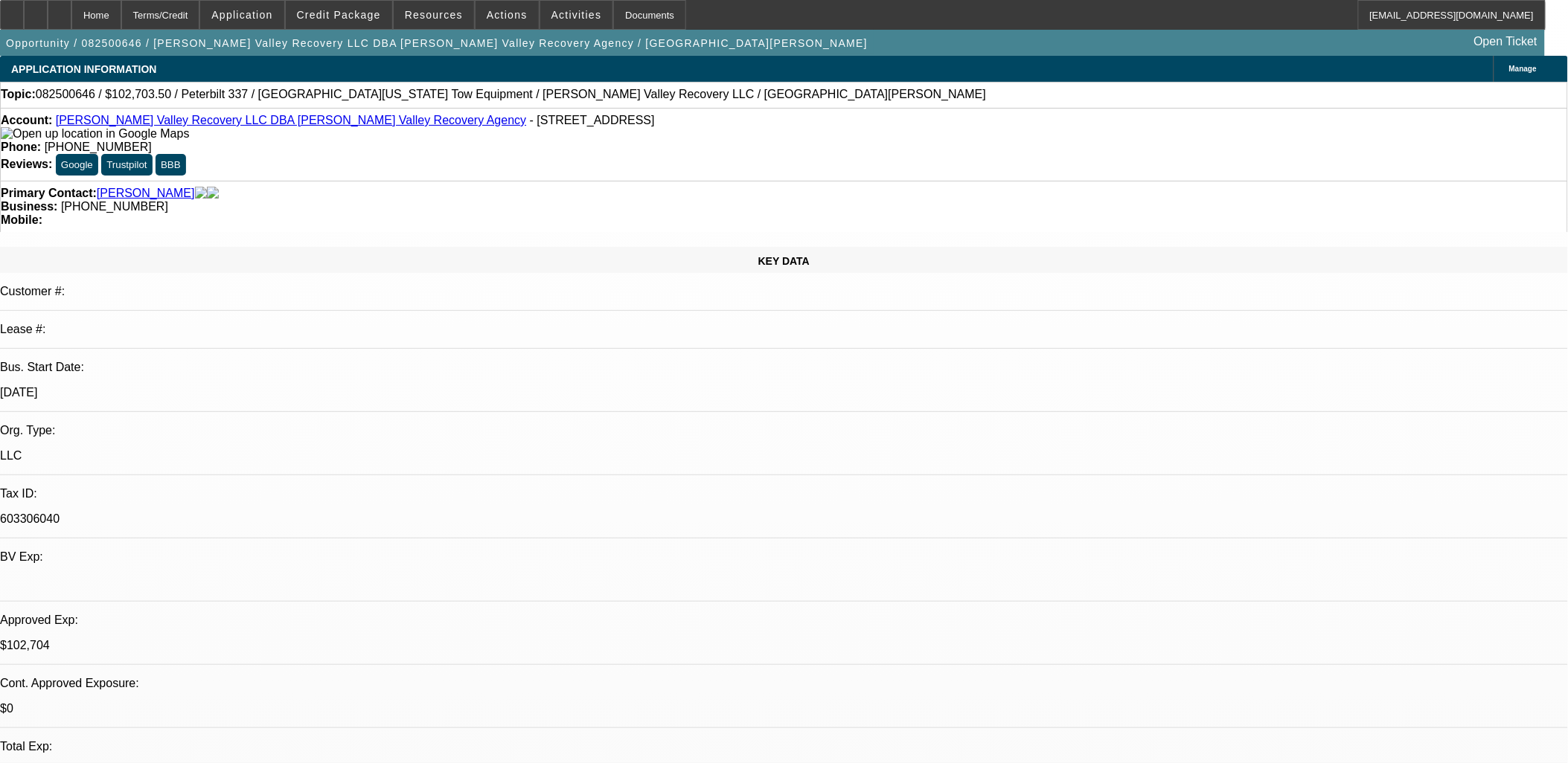
select select "2"
select select "4"
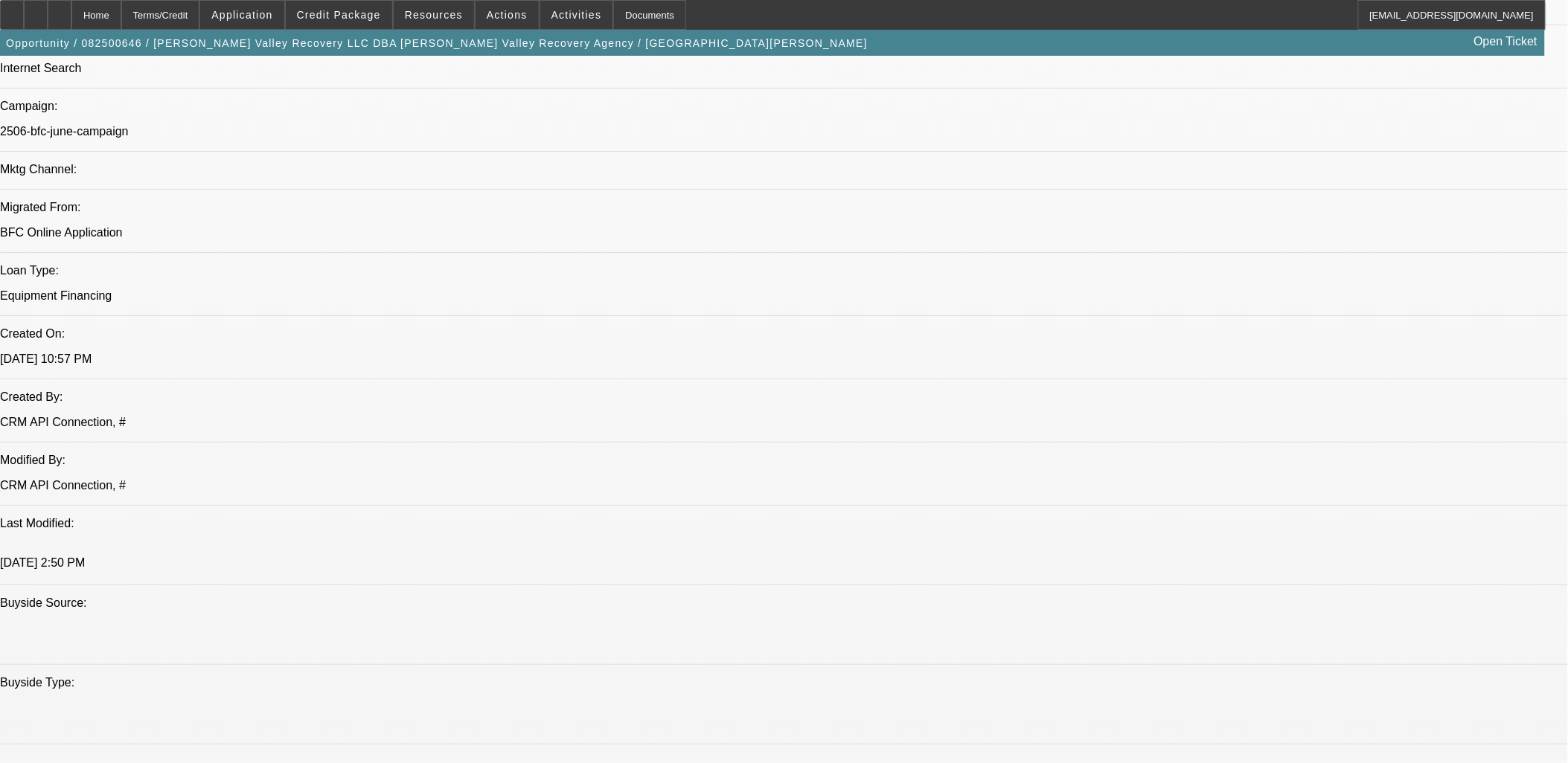
scroll to position [541, 0]
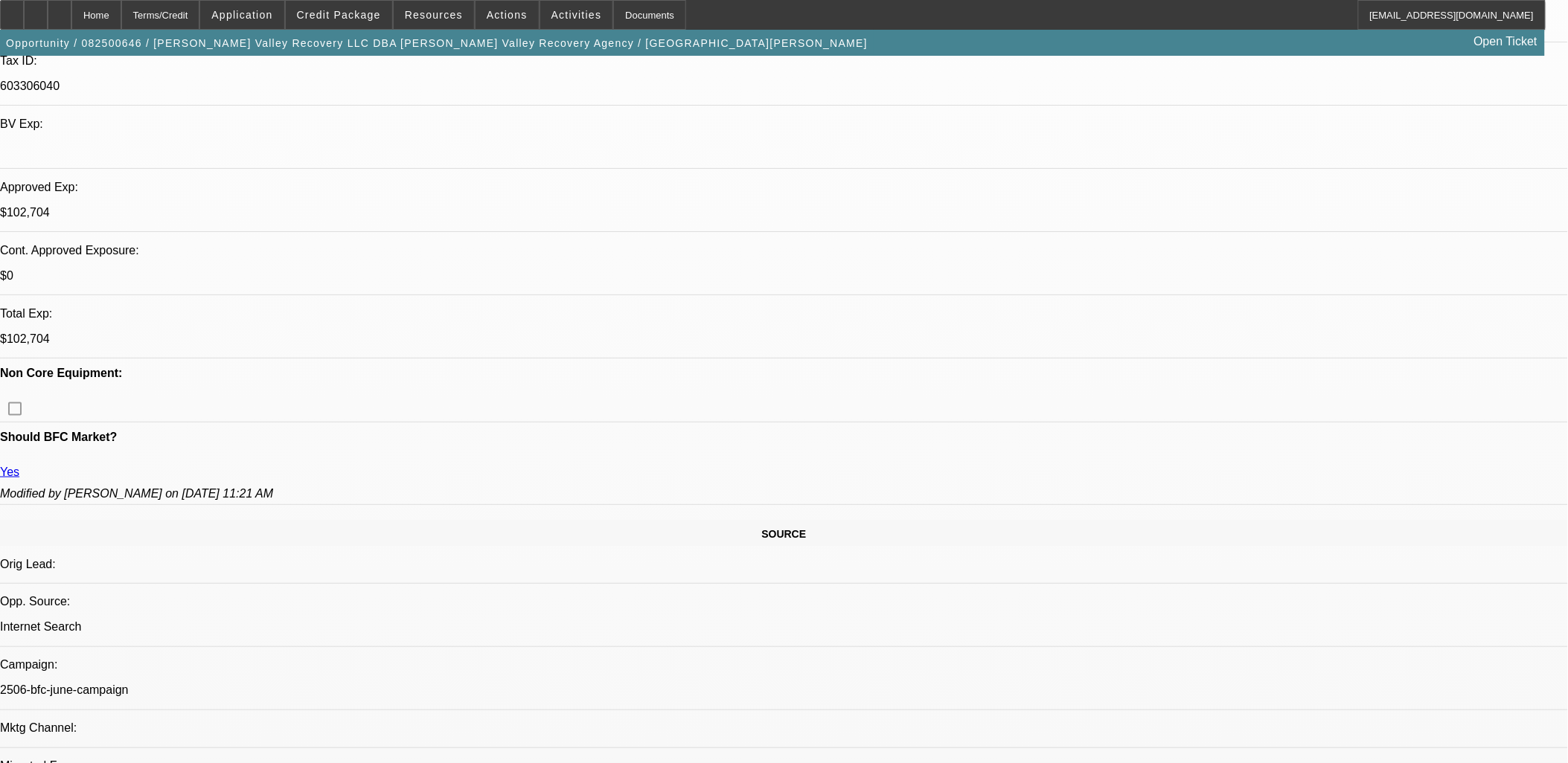
scroll to position [413, 0]
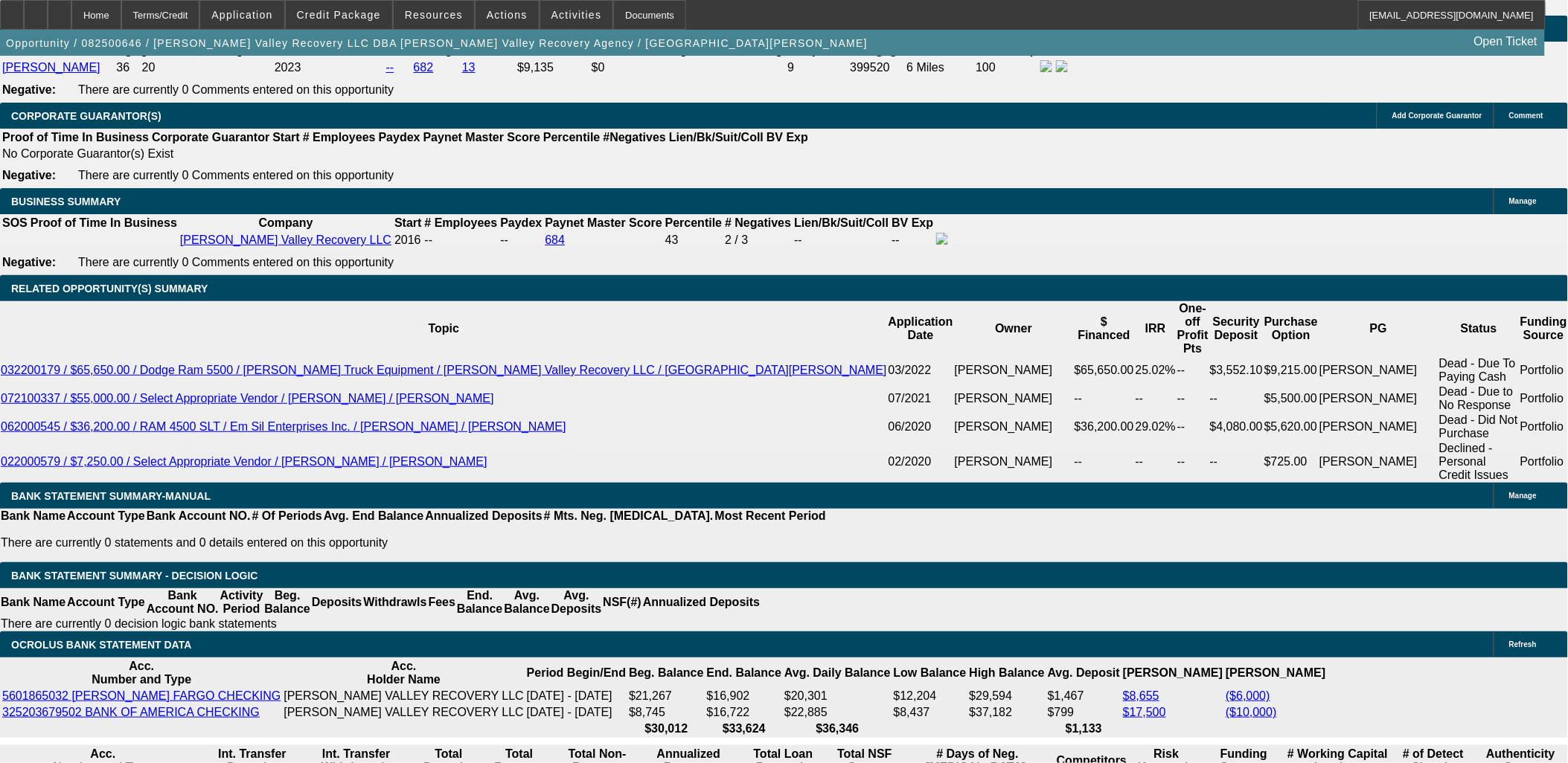
scroll to position [2397, 0]
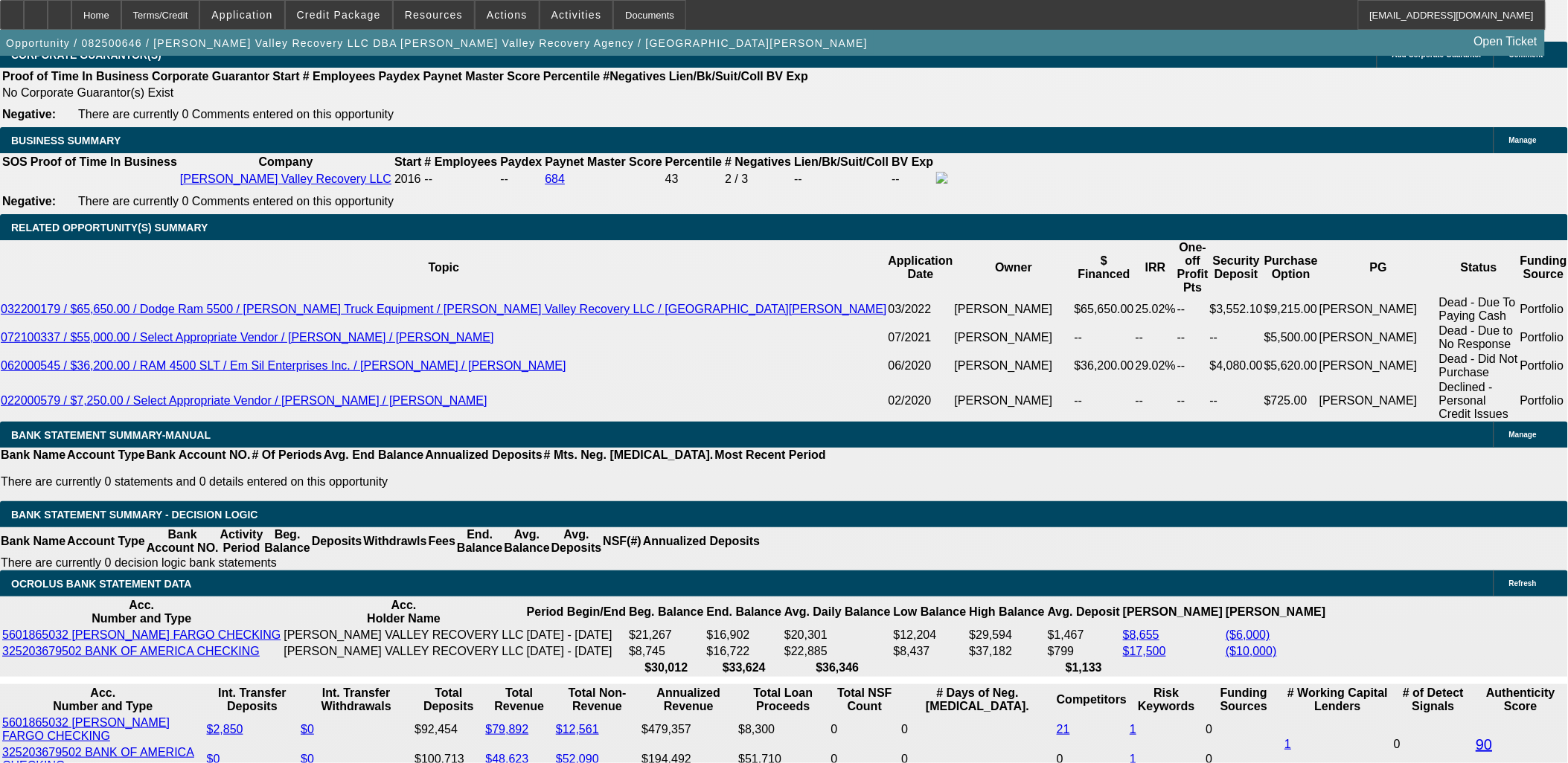
select select "0.15"
type input "$17,117.25"
type input "UNKNOWN"
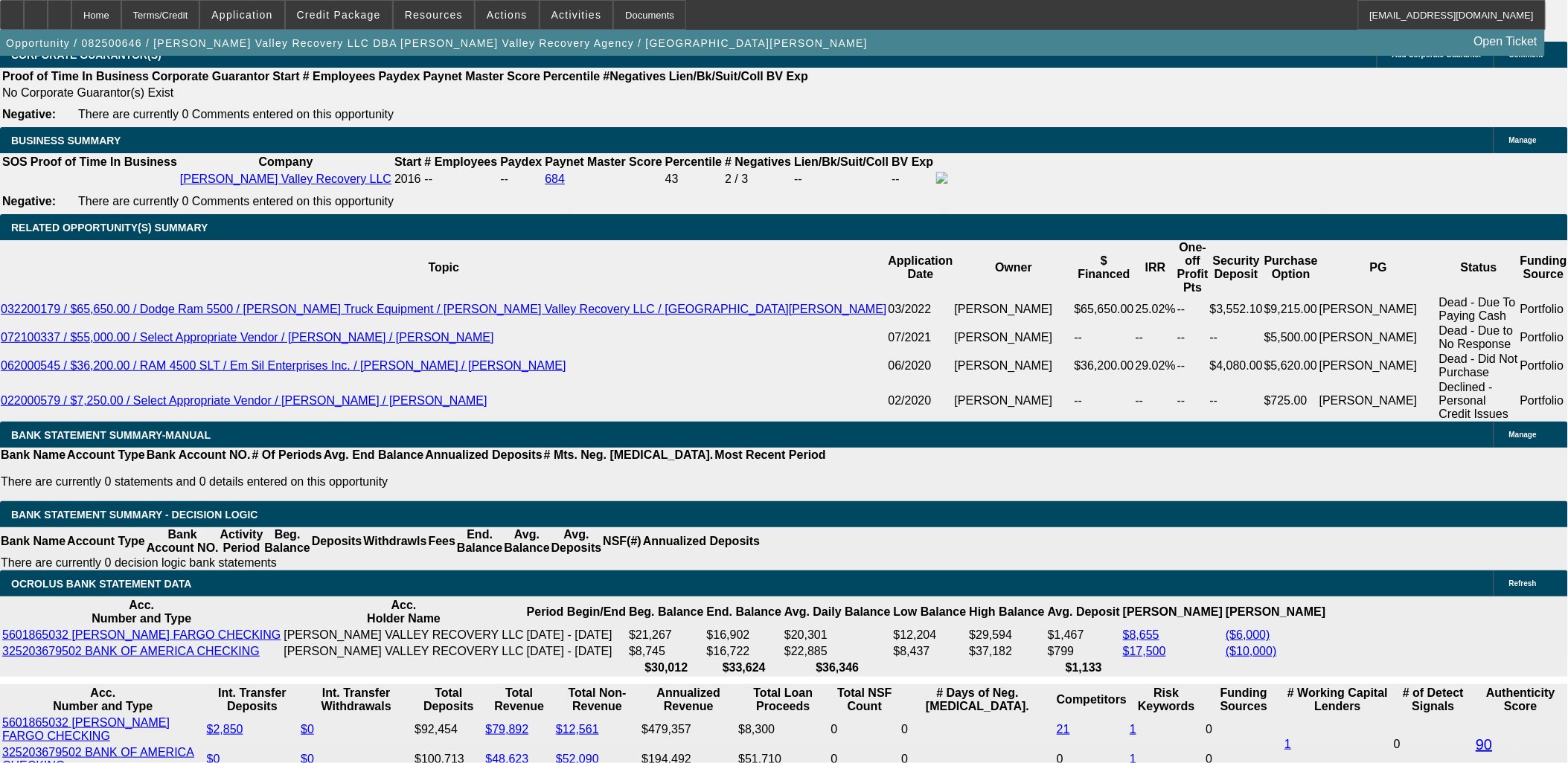
type input "$2,373.36"
type input "9.9"
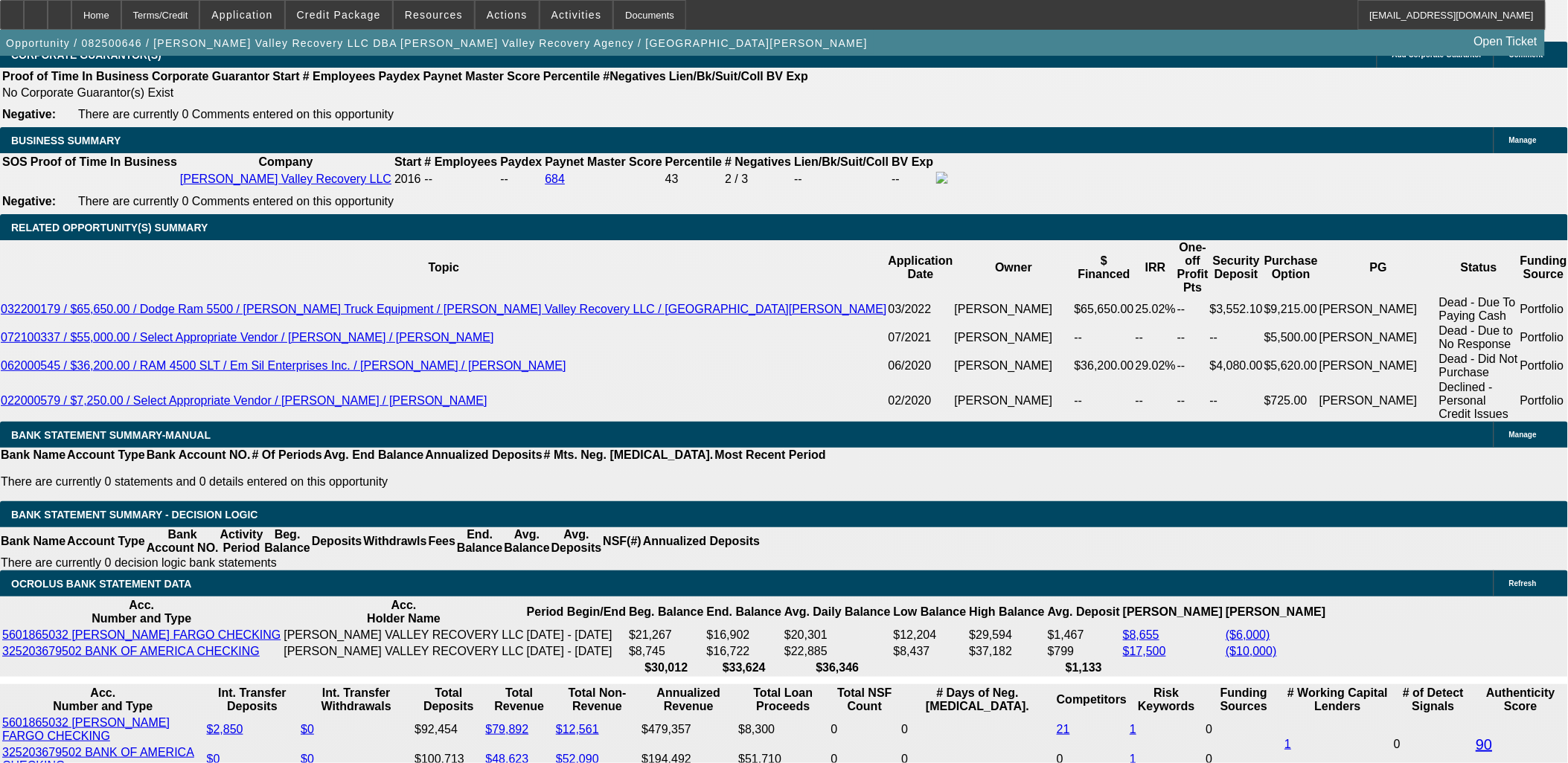
type input "$2,013.51"
type input "$2,056.15"
type input "9.9"
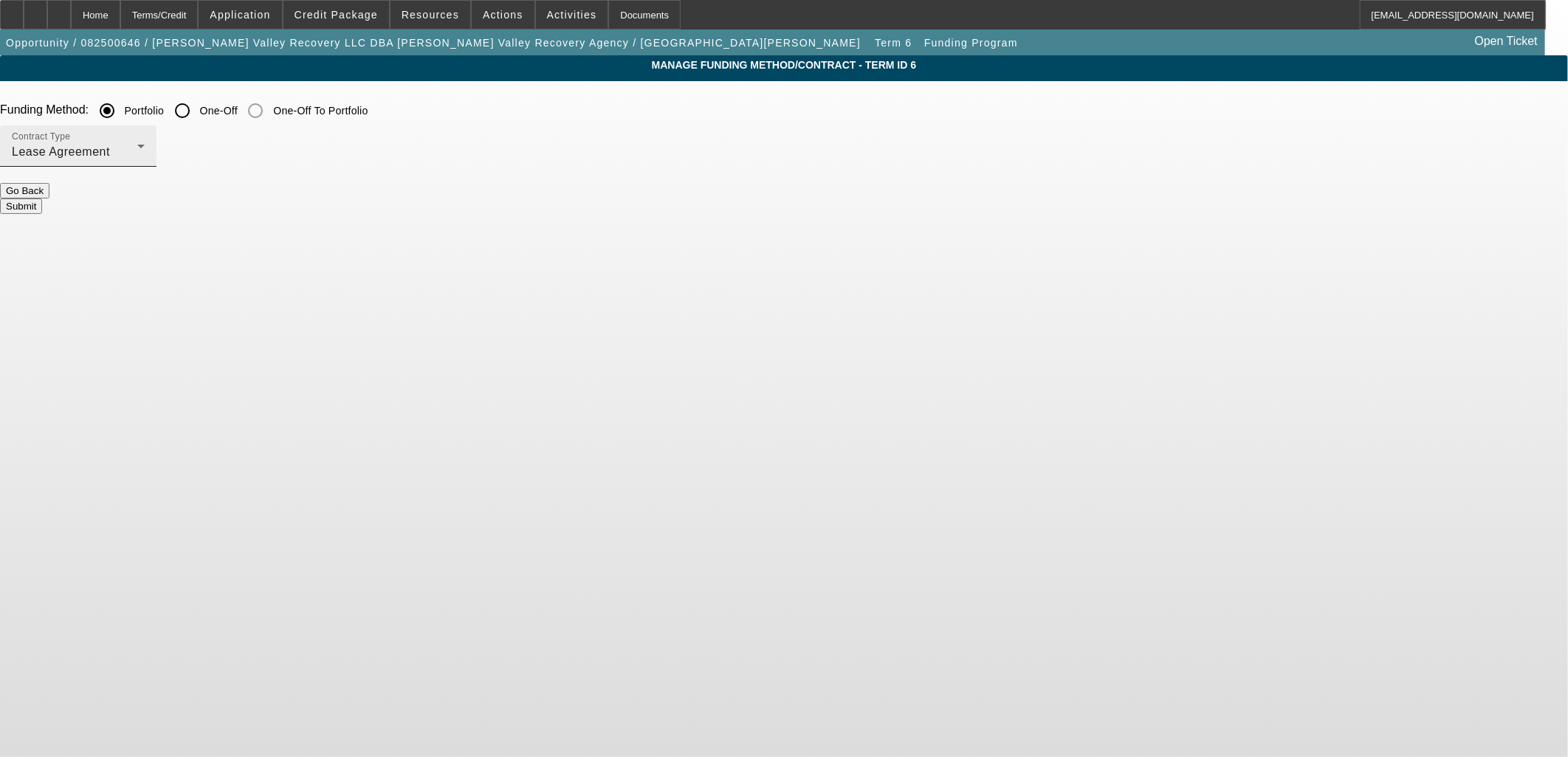
click at [110, 156] on span "Lease Agreement" at bounding box center [60, 151] width 98 height 13
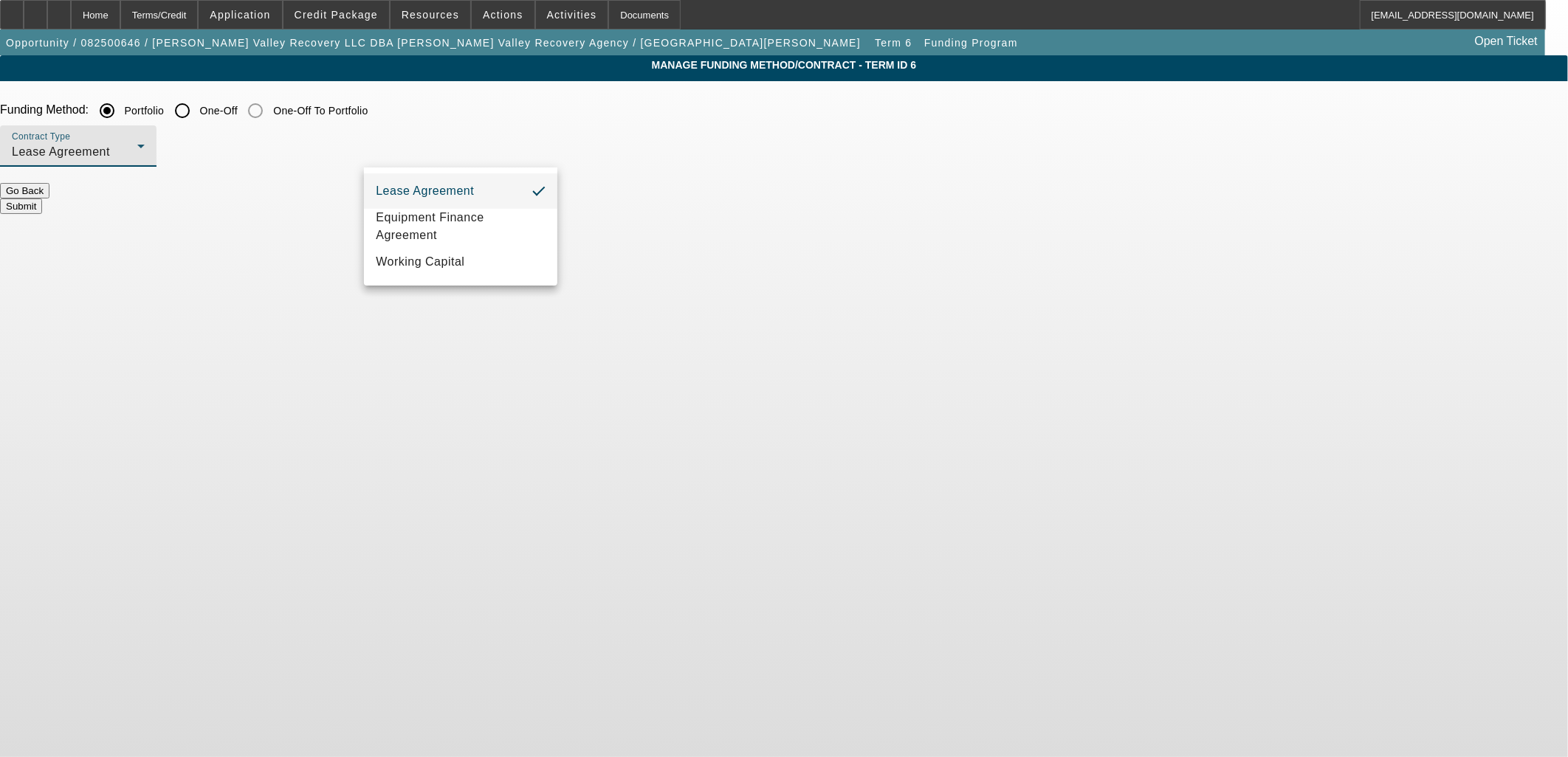
click at [510, 149] on div at bounding box center [784, 378] width 1568 height 757
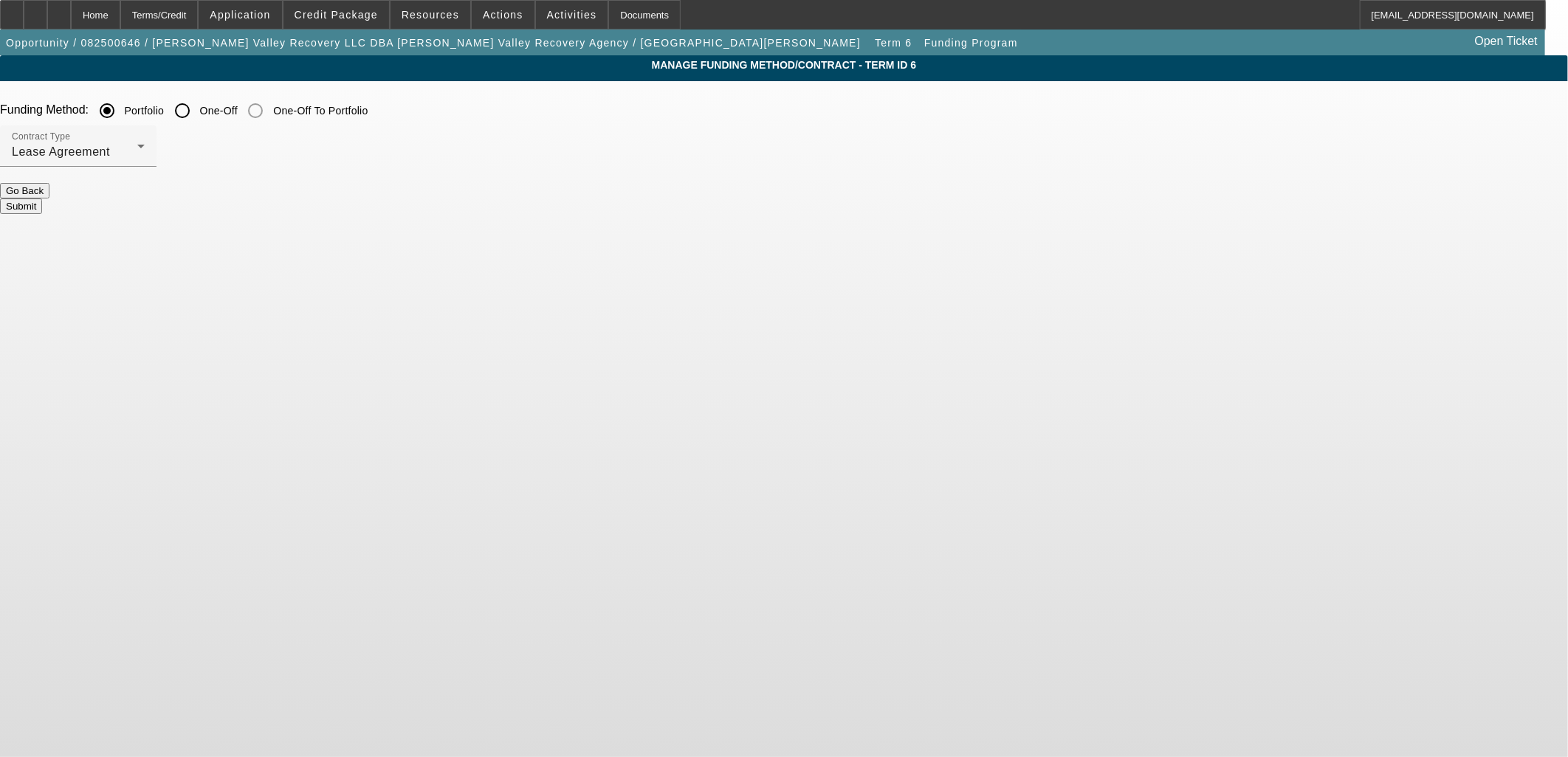
click at [197, 105] on input "One-Off" at bounding box center [182, 111] width 30 height 30
radio input "true"
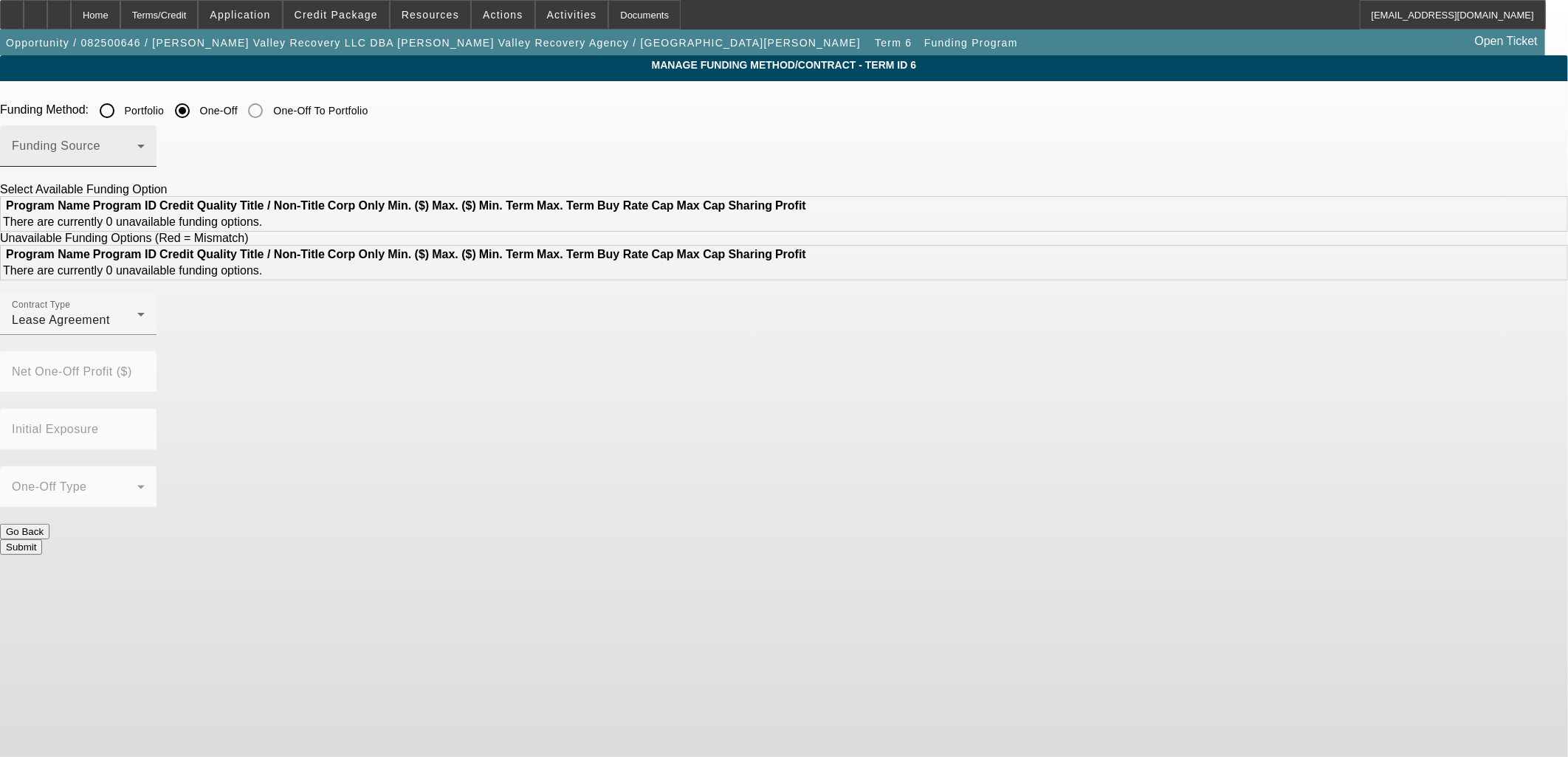
click at [145, 138] on div "Funding Source" at bounding box center [78, 146] width 133 height 42
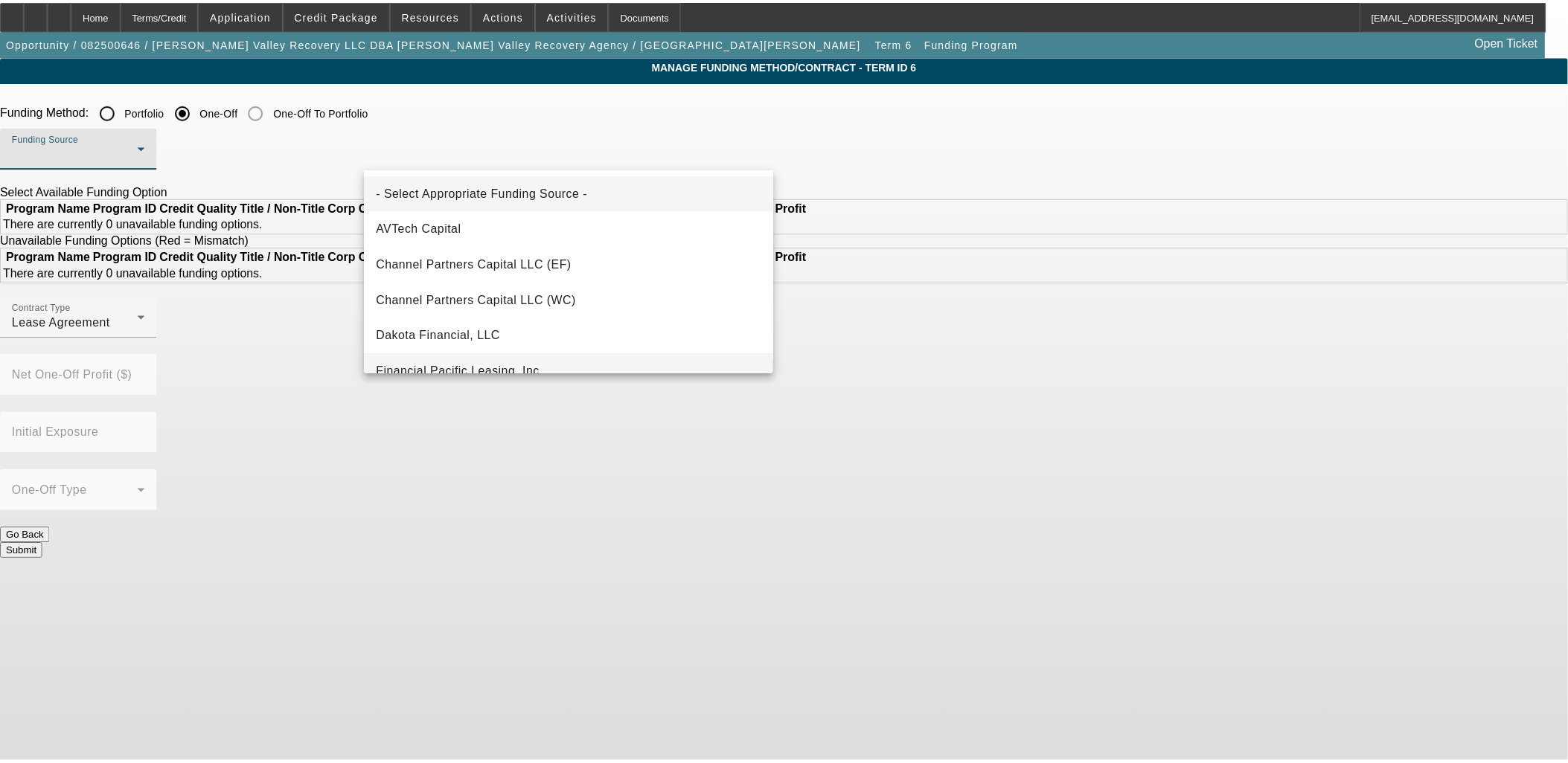
scroll to position [421, 0]
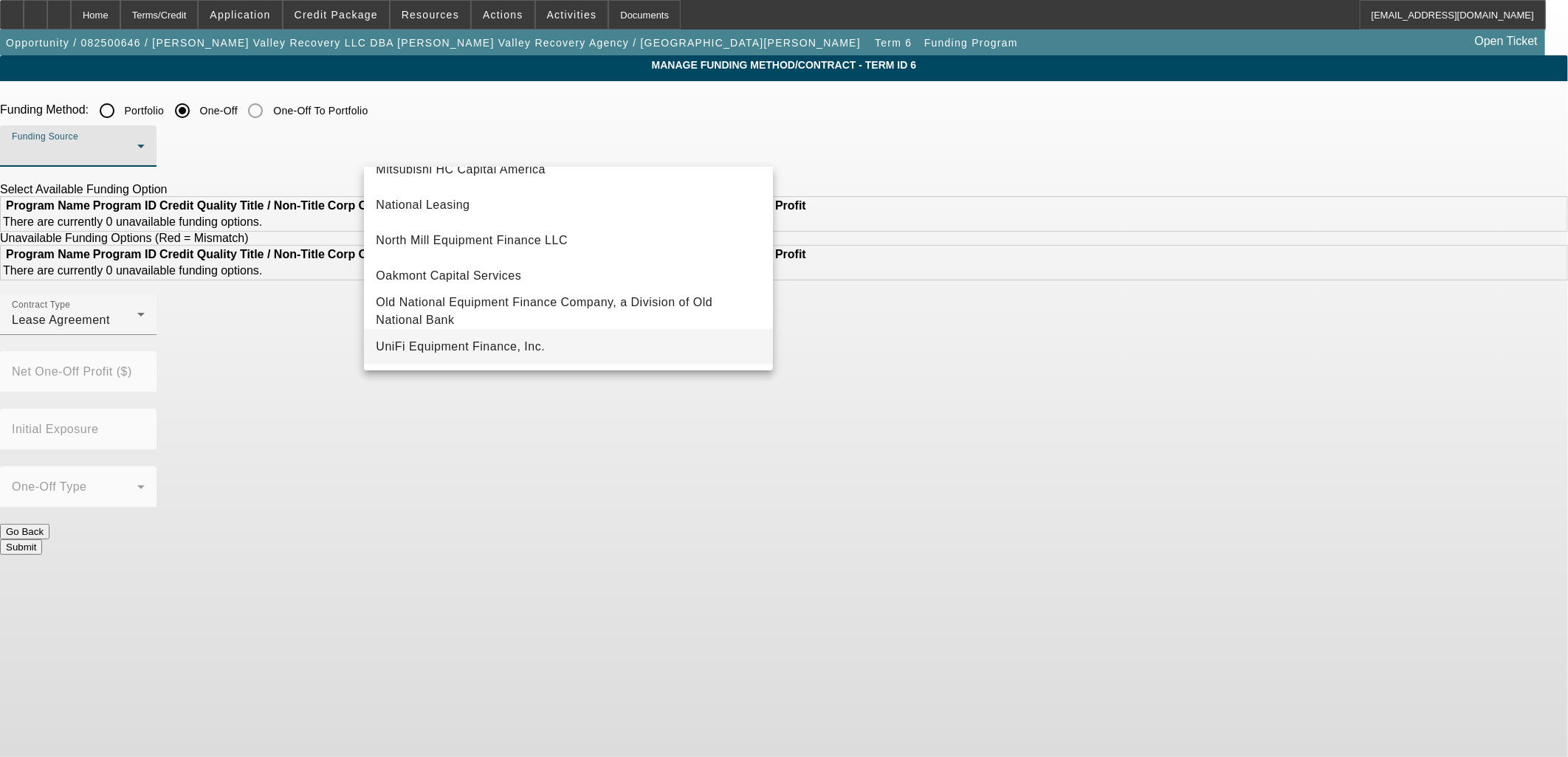
click at [481, 330] on mat-option "UniFi Equipment Finance, Inc." at bounding box center [568, 347] width 409 height 36
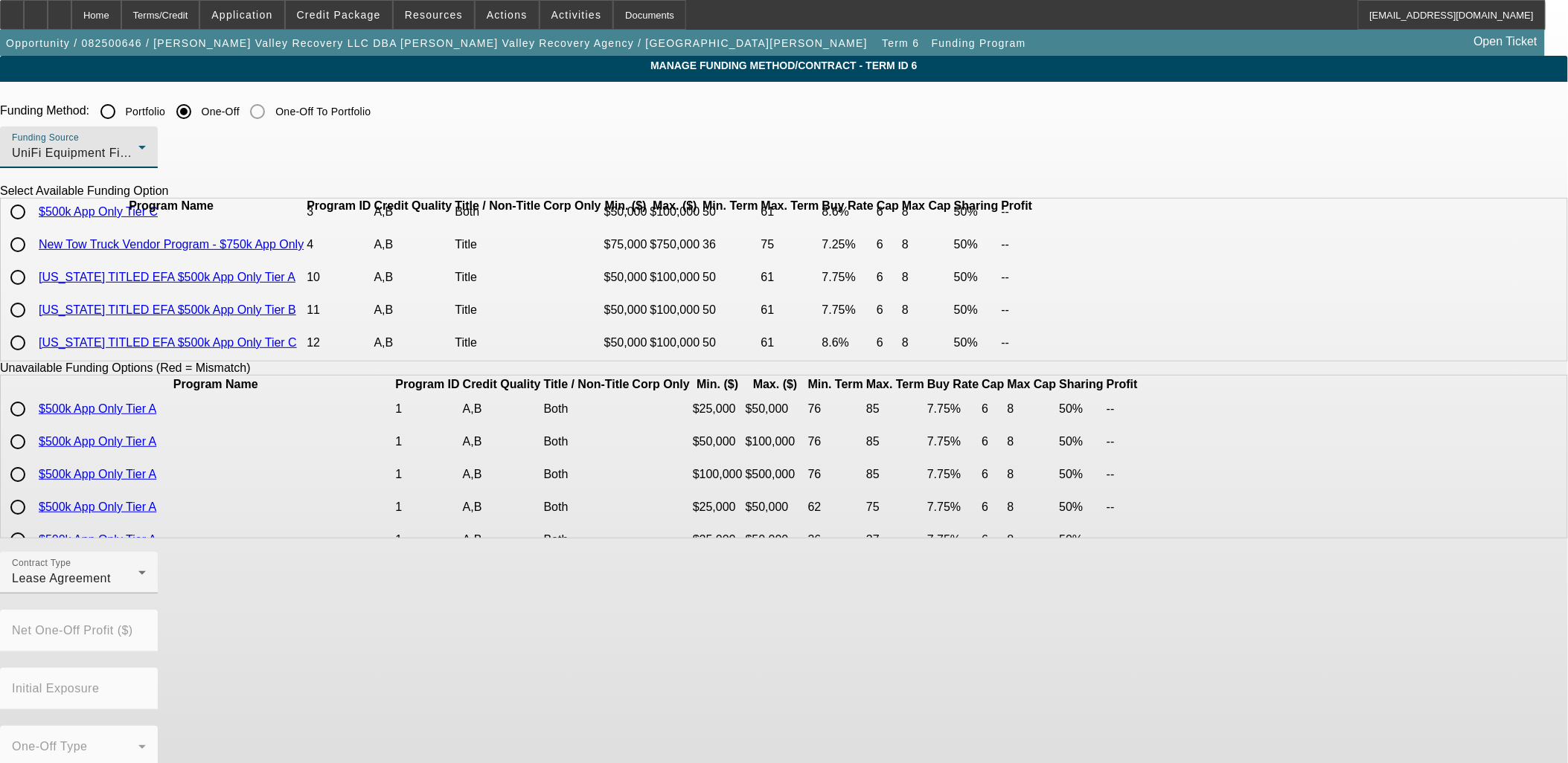
scroll to position [140, 0]
click at [33, 346] on input "radio" at bounding box center [18, 343] width 30 height 30
radio input "true"
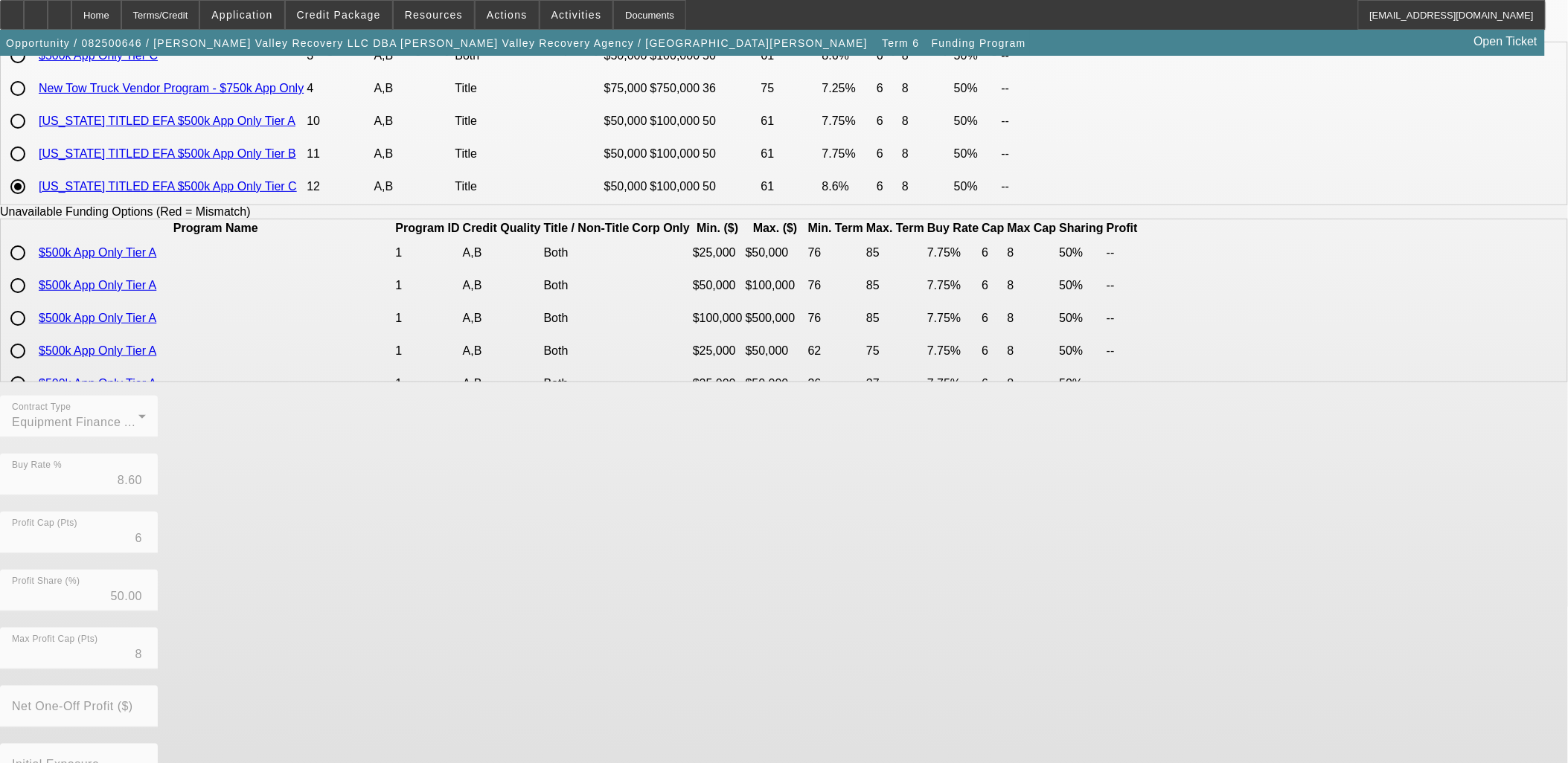
scroll to position [248, 0]
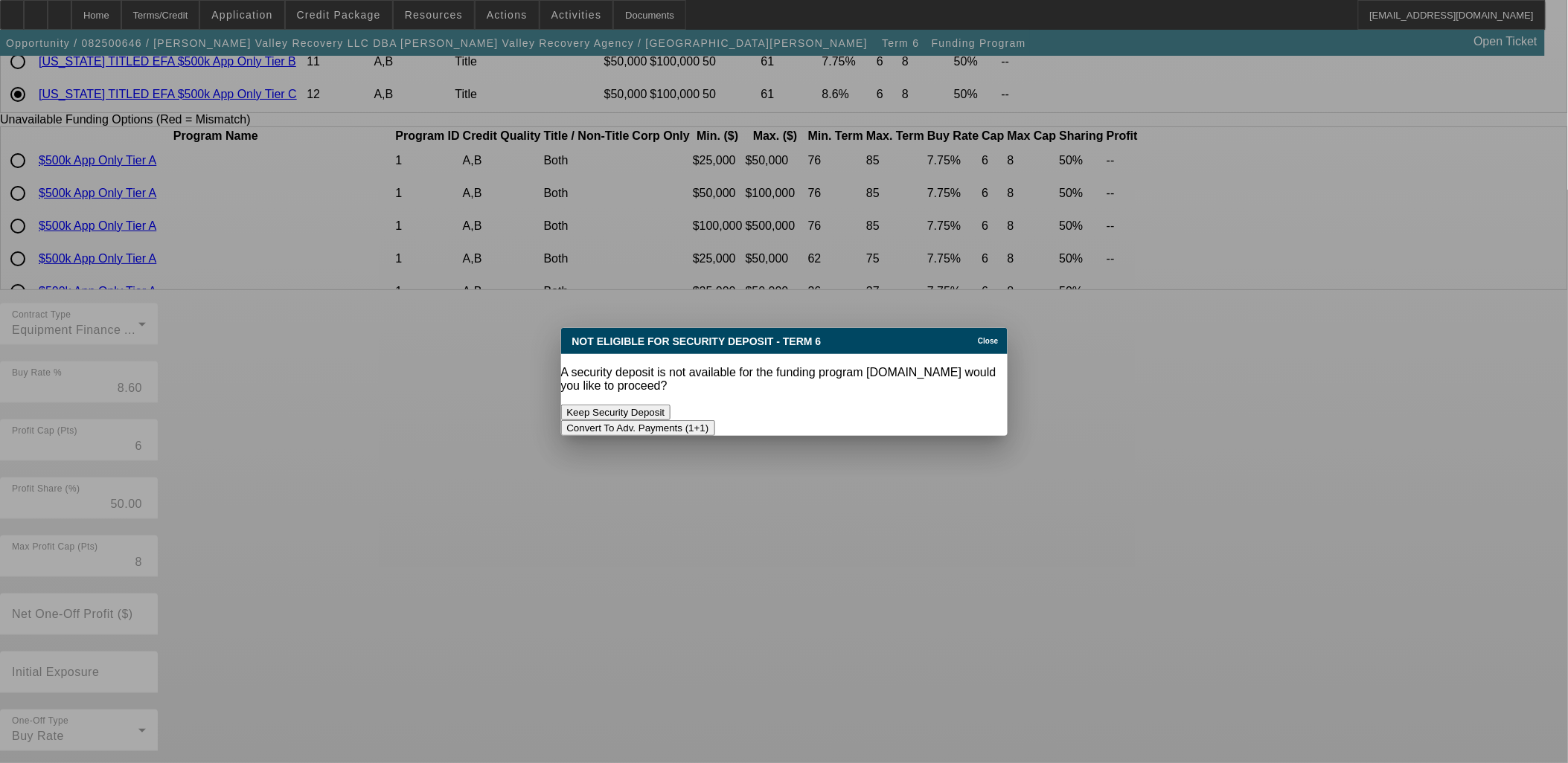
click at [715, 420] on button "Convert To Adv. Payments (1+1)" at bounding box center [637, 428] width 154 height 16
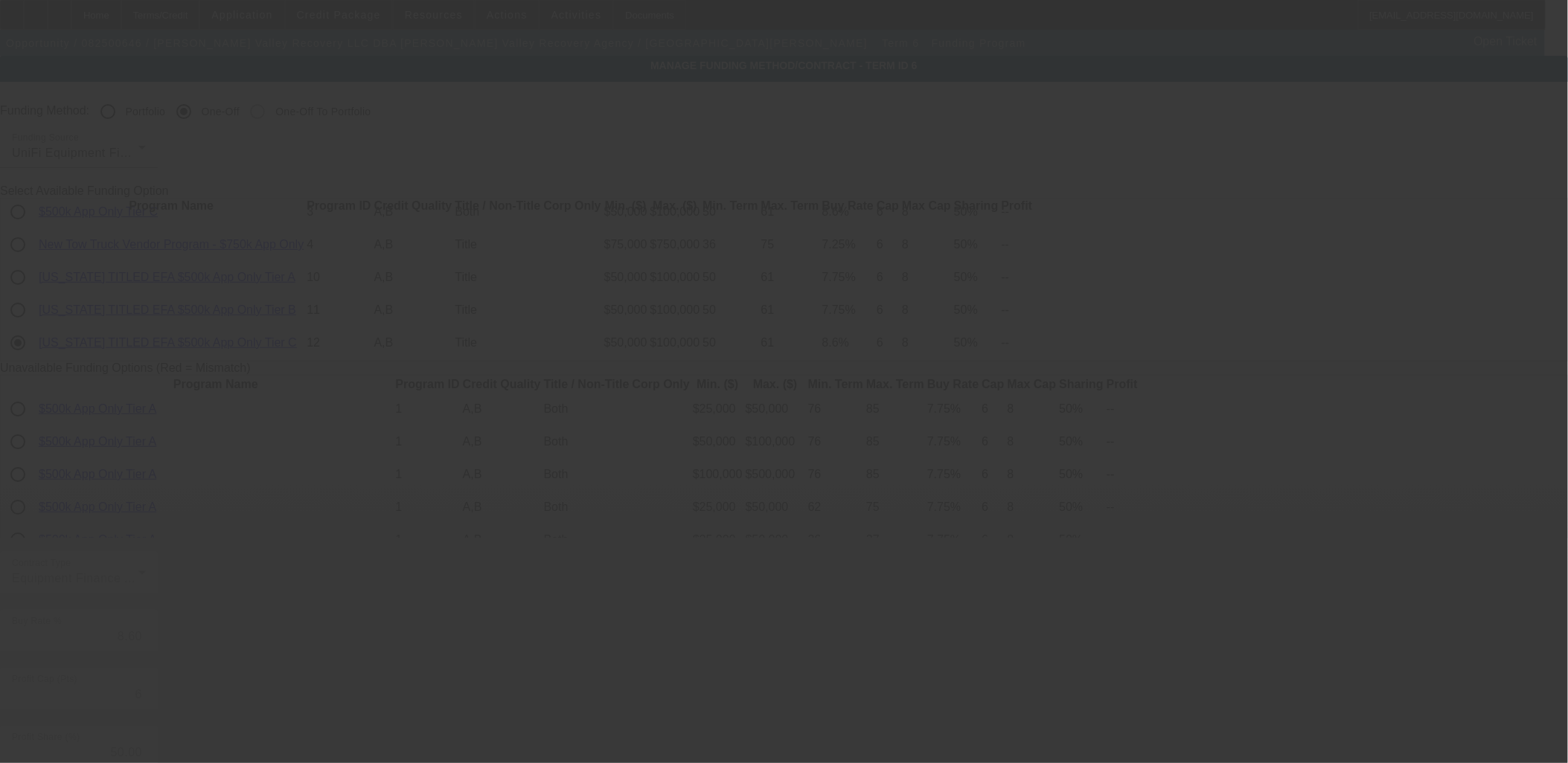
scroll to position [248, 0]
radio input "true"
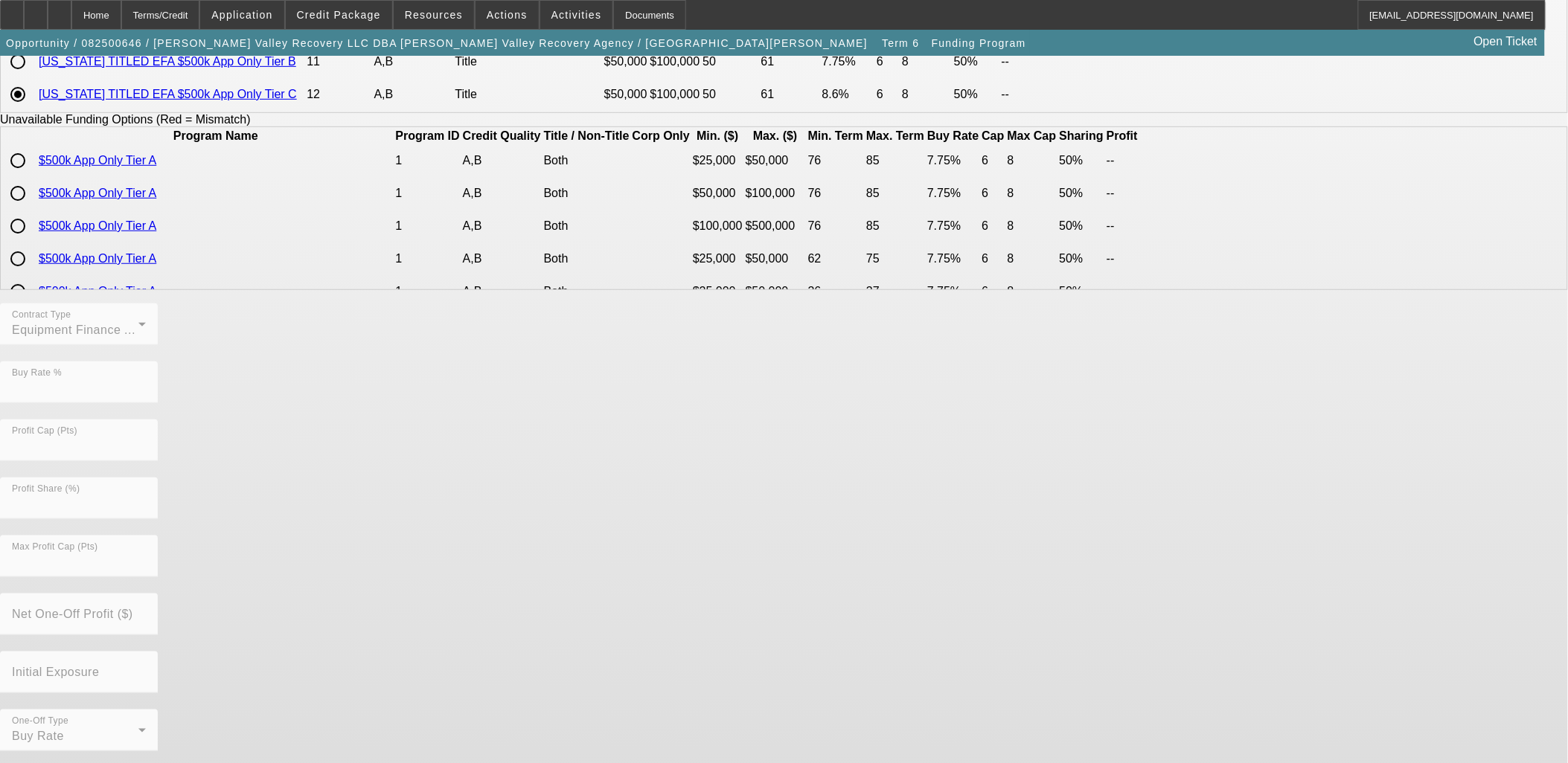
scroll to position [0, 0]
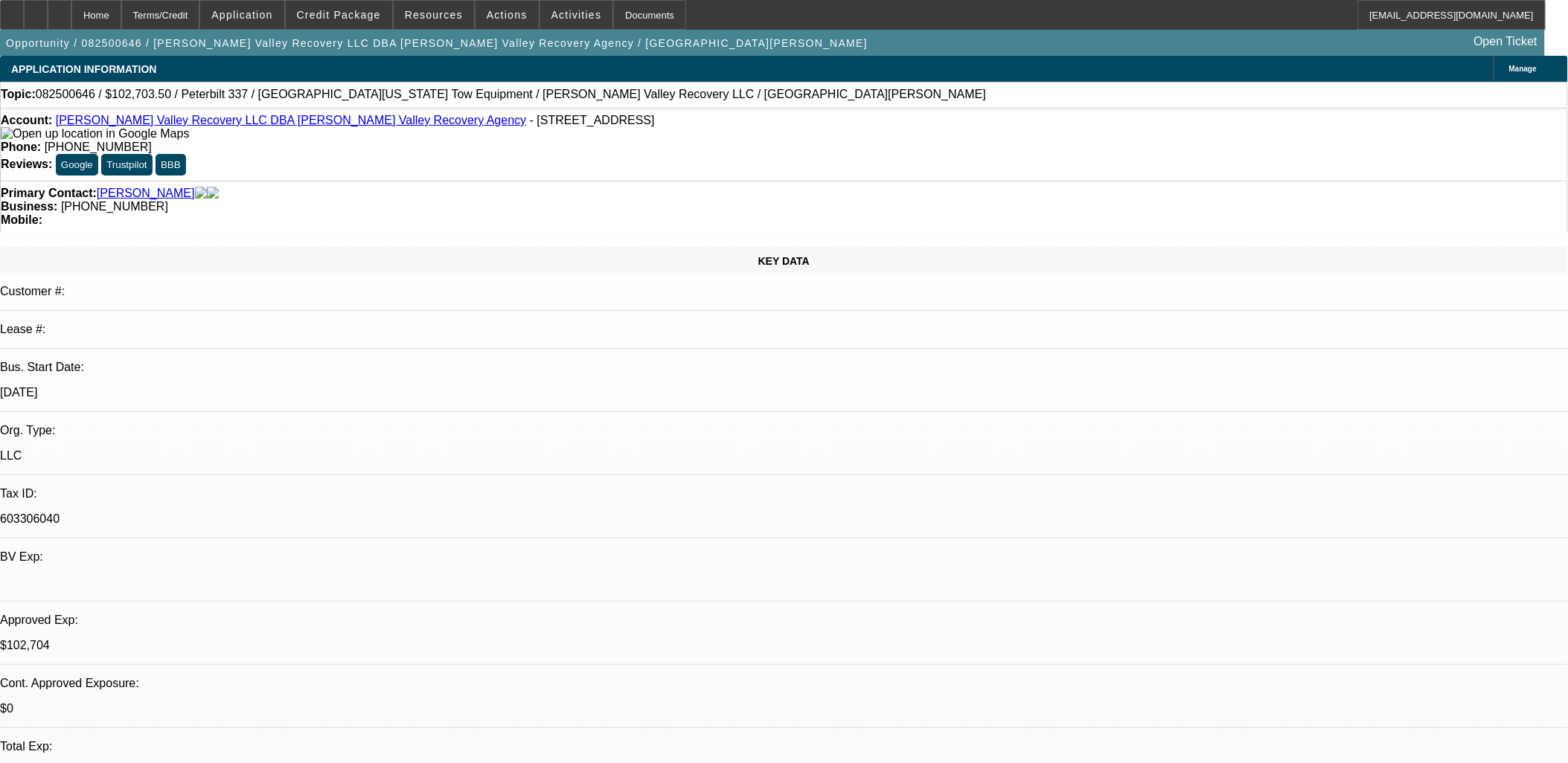
select select "0.15"
select select "0"
select select "6"
select select "0"
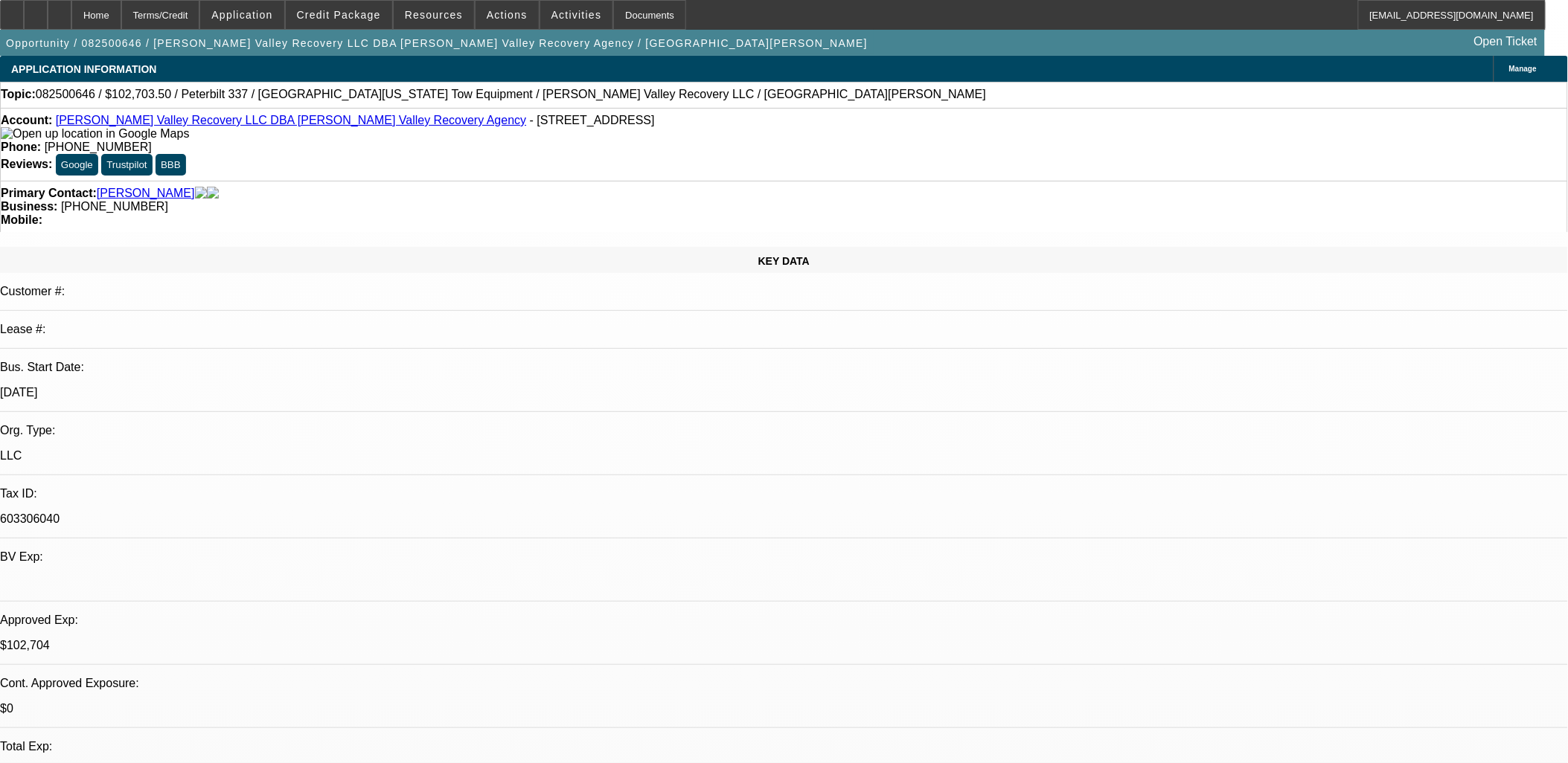
select select "2"
select select "0.1"
select select "4"
select select "0.1"
select select "2"
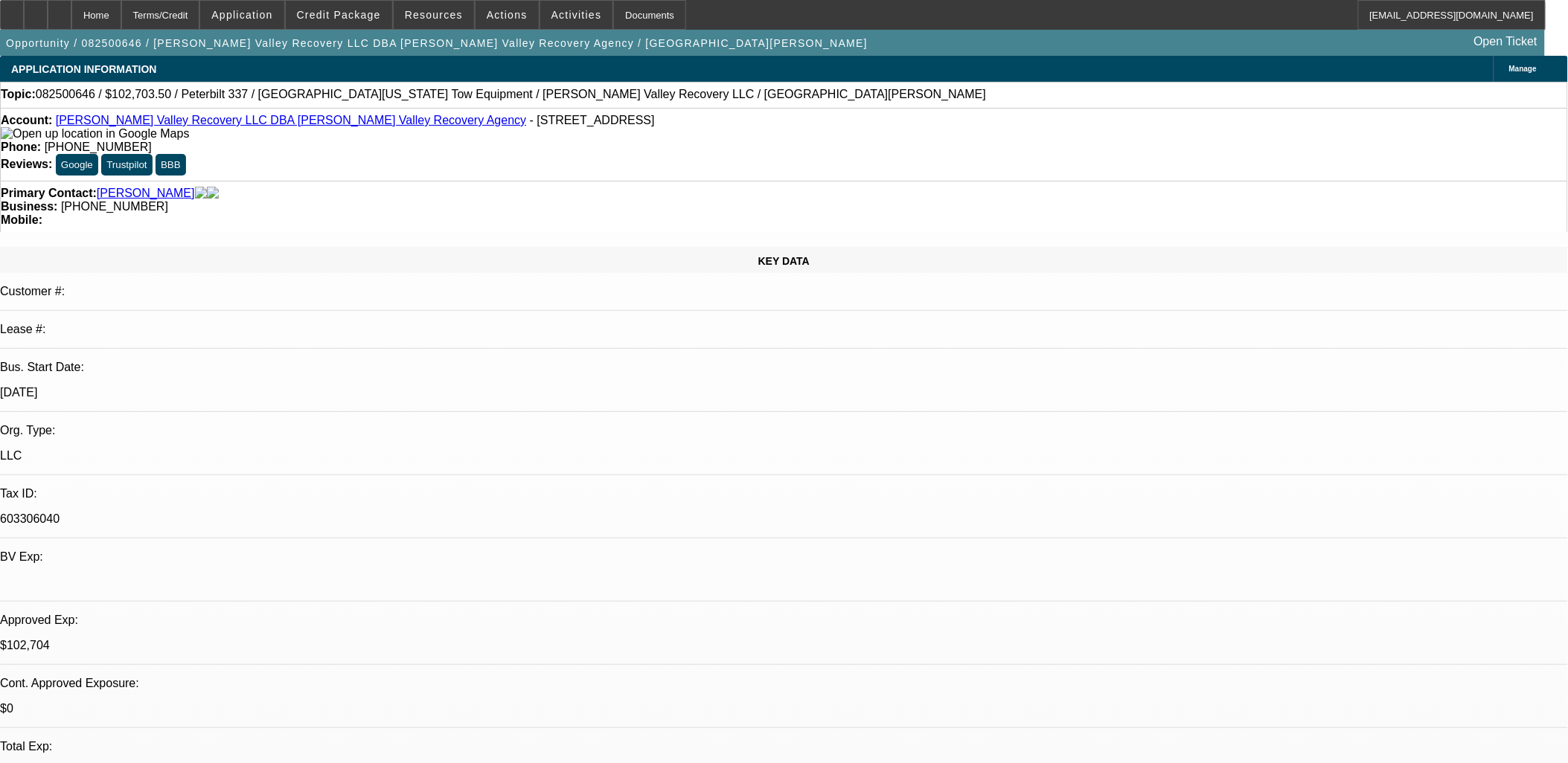
select select "2"
select select "0.1"
select select "4"
select select "0.1"
select select "2"
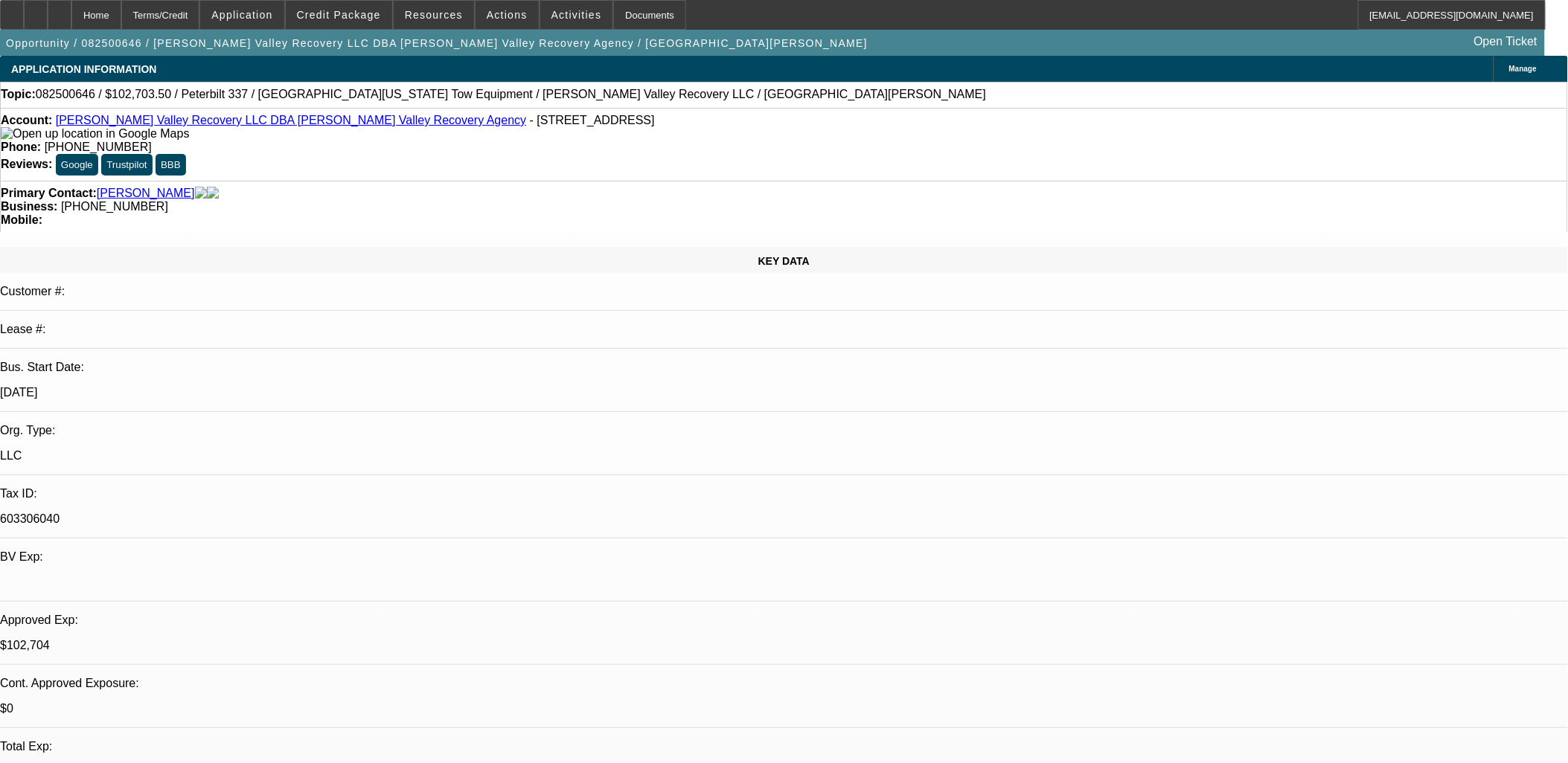
select select "2"
select select "0.1"
select select "4"
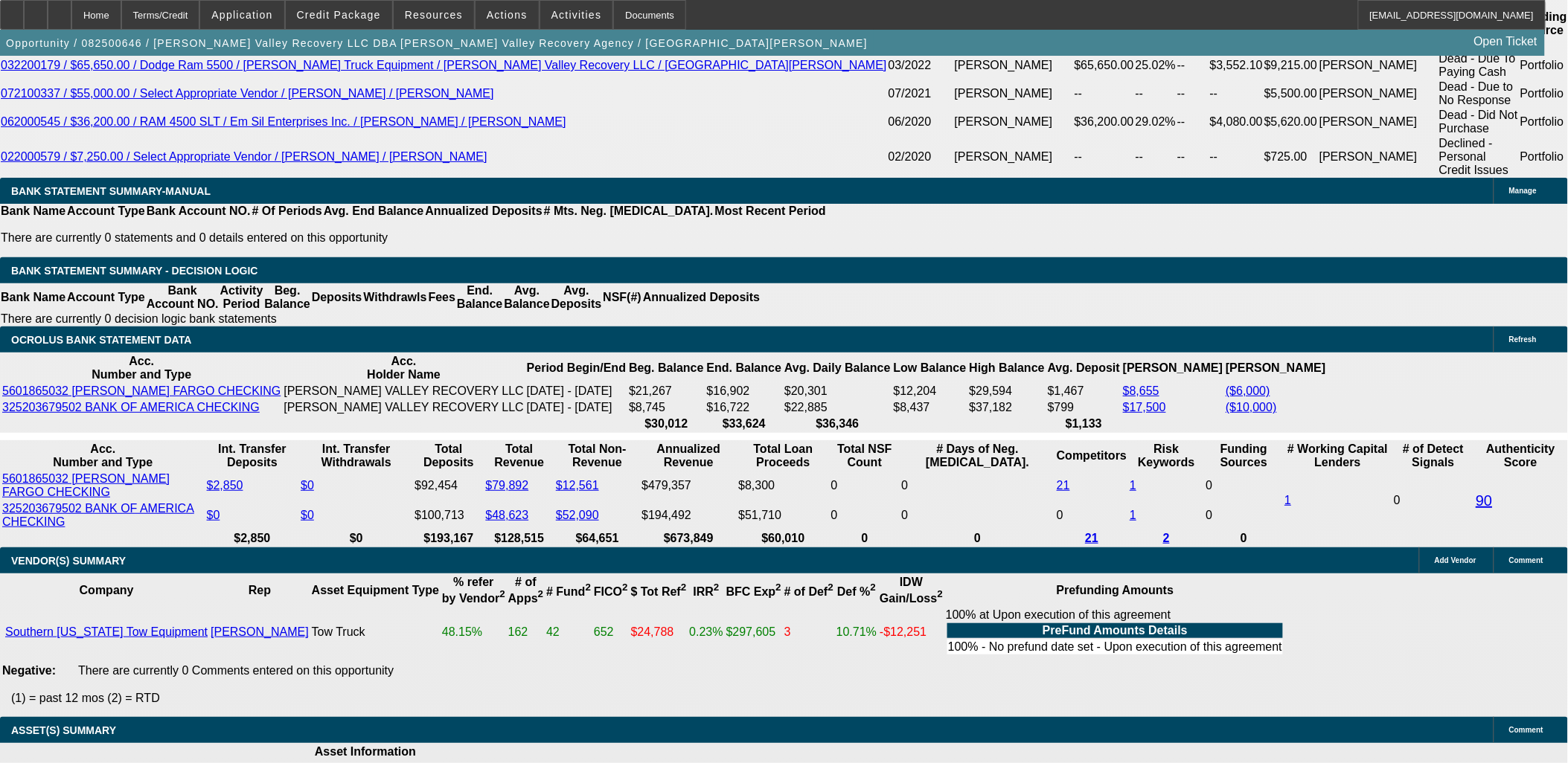
scroll to position [2645, 0]
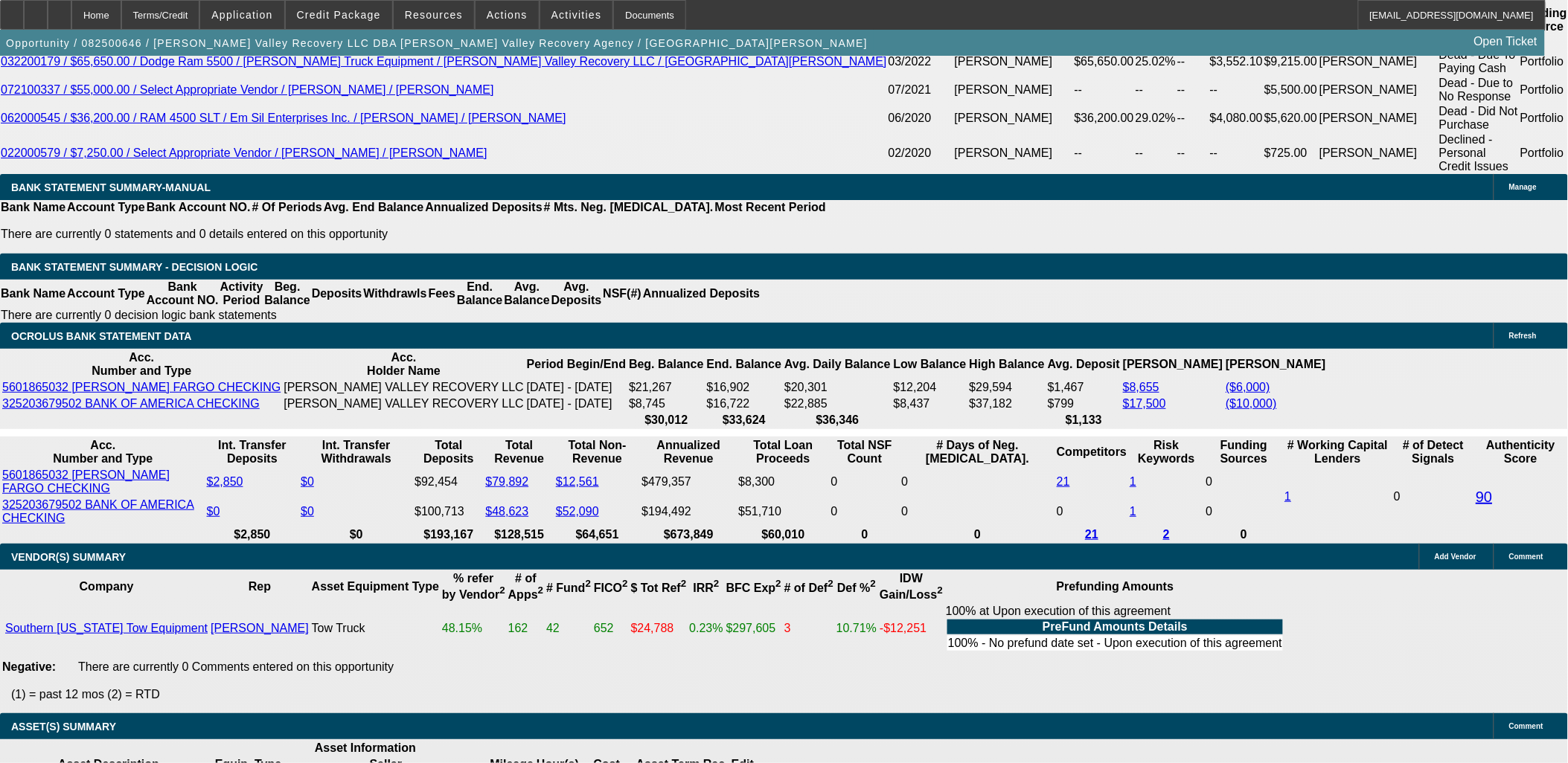
type input "210"
type input "UNKNOWN"
type input "2100"
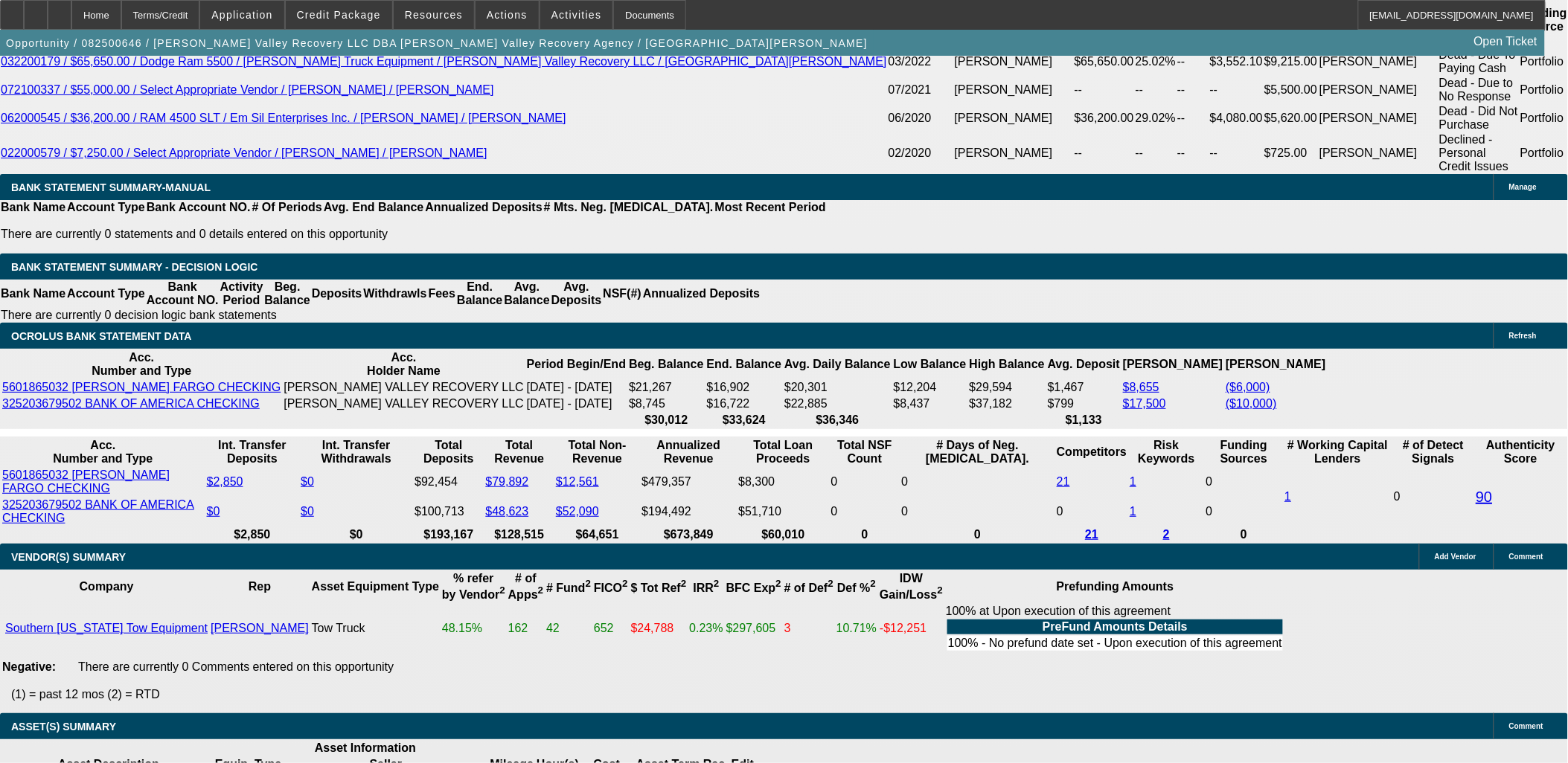
type input "10.8"
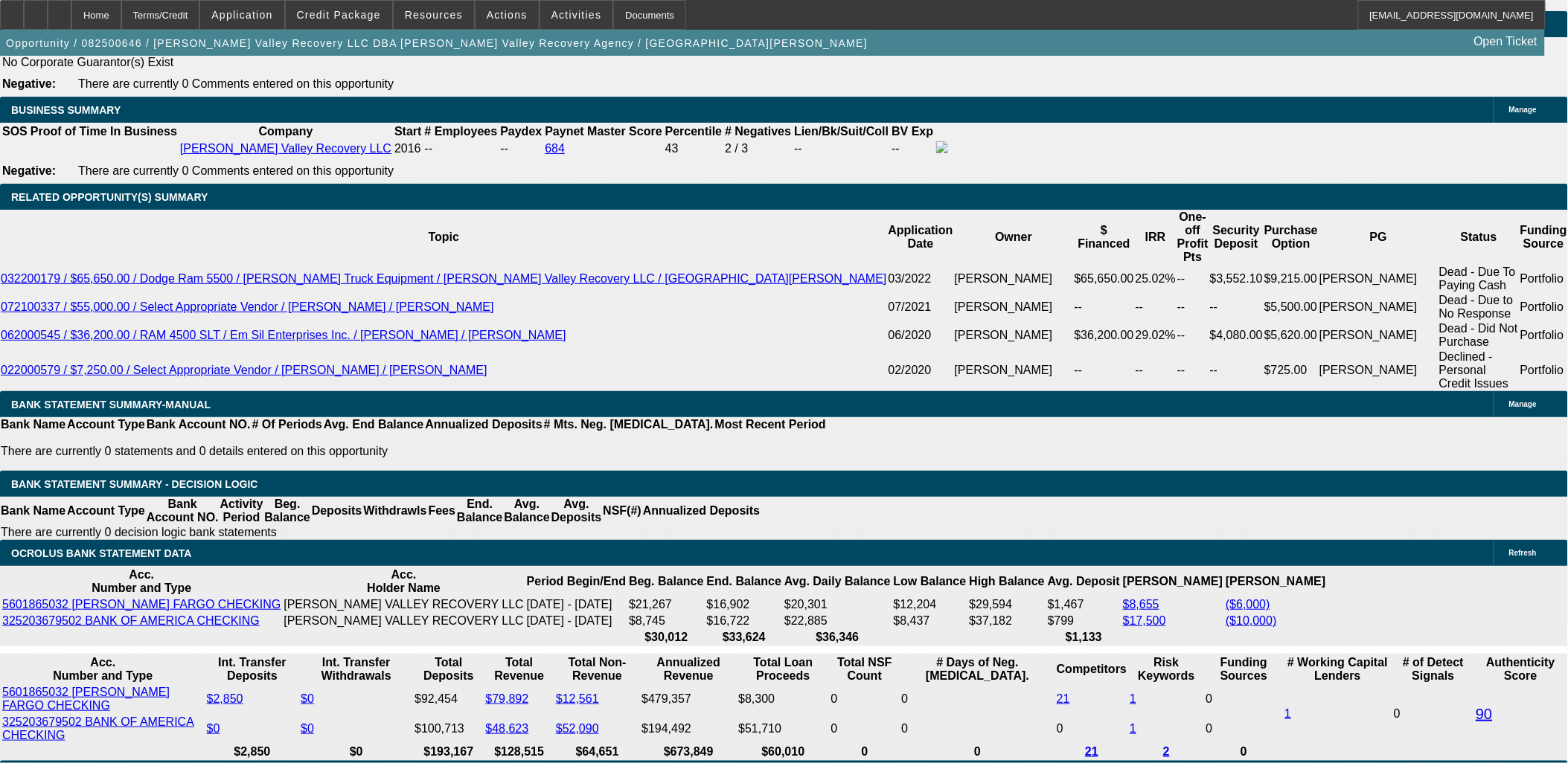
scroll to position [2314, 0]
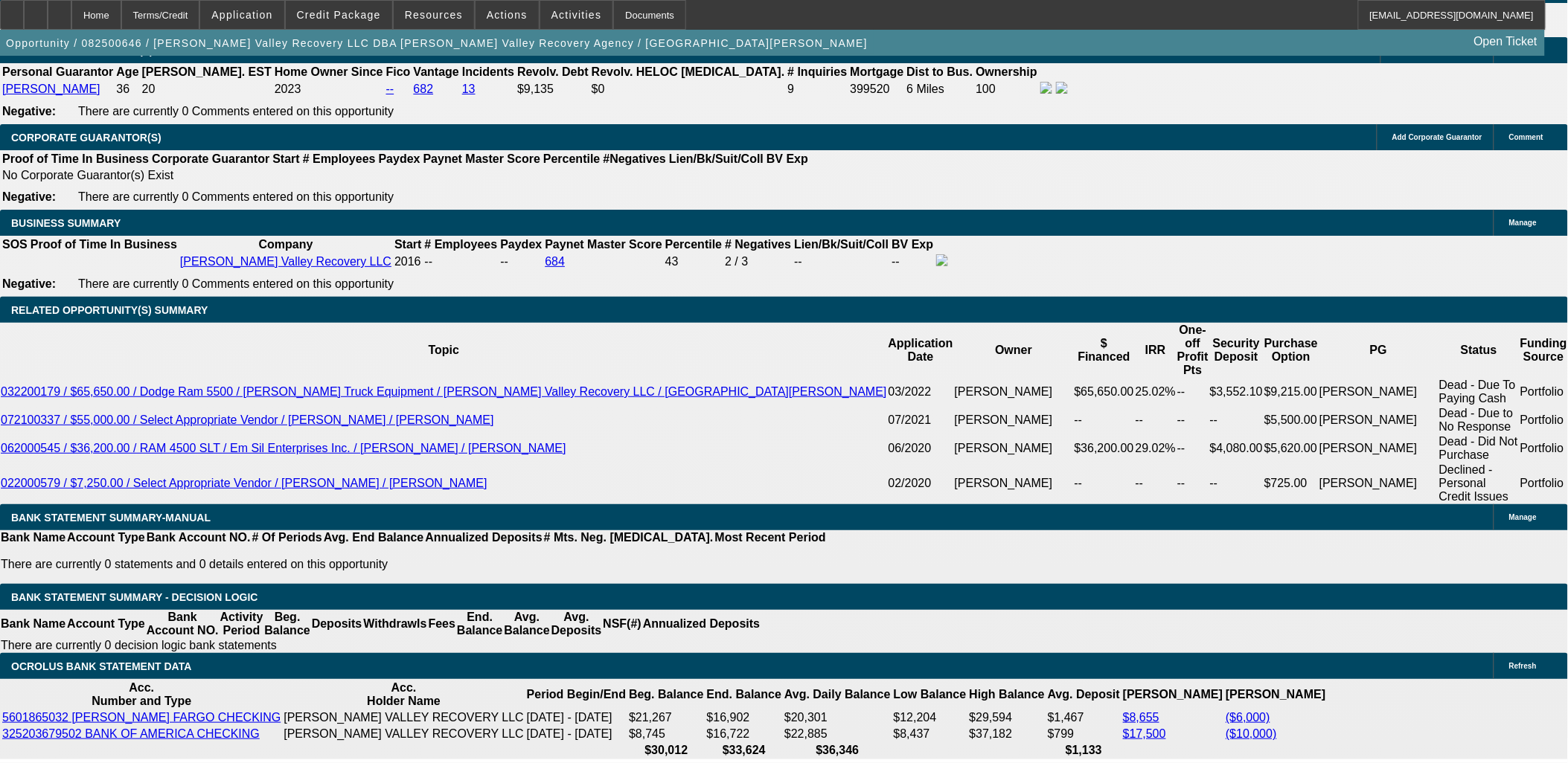
type input "$2,100.00"
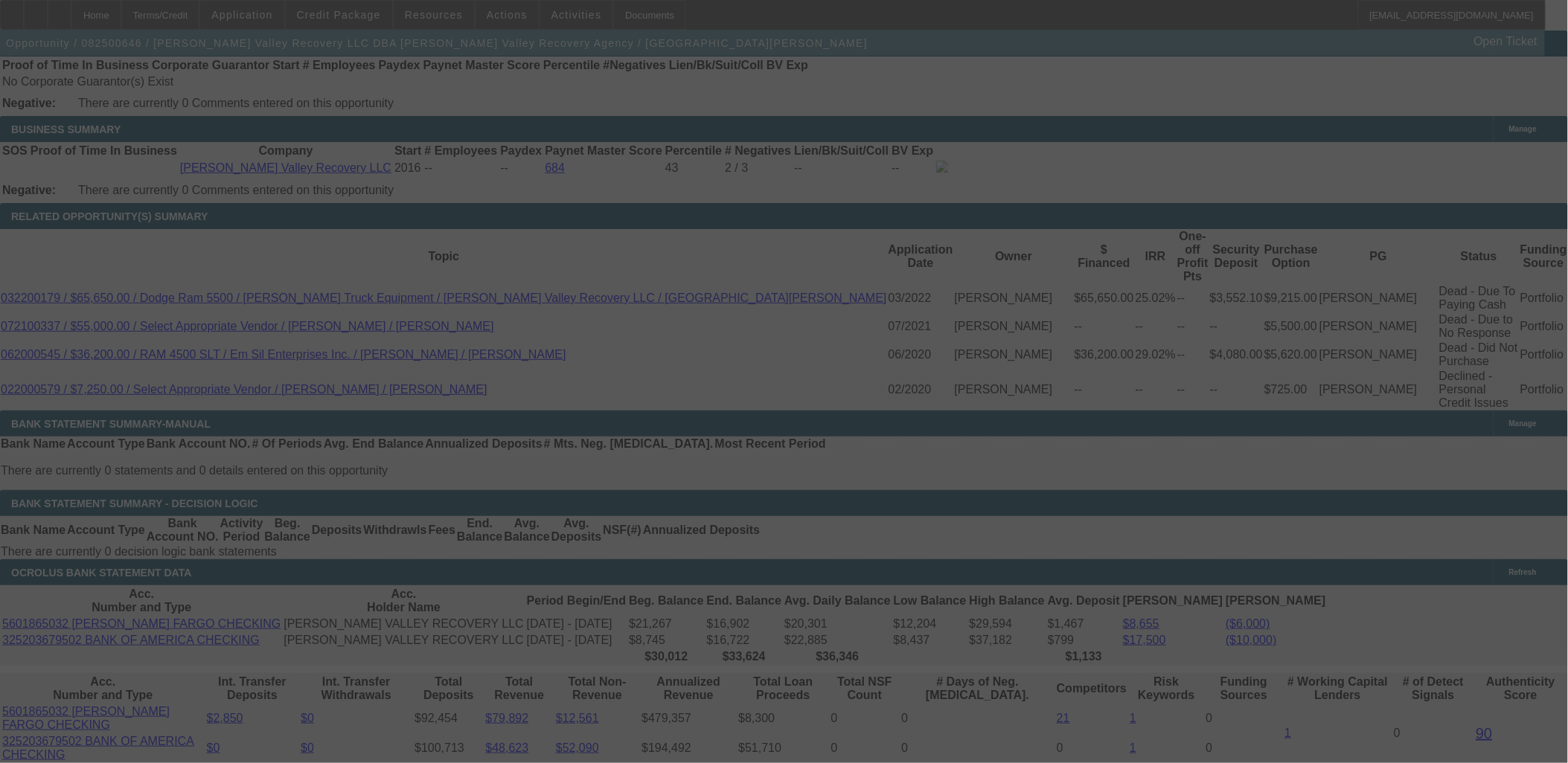
scroll to position [2480, 0]
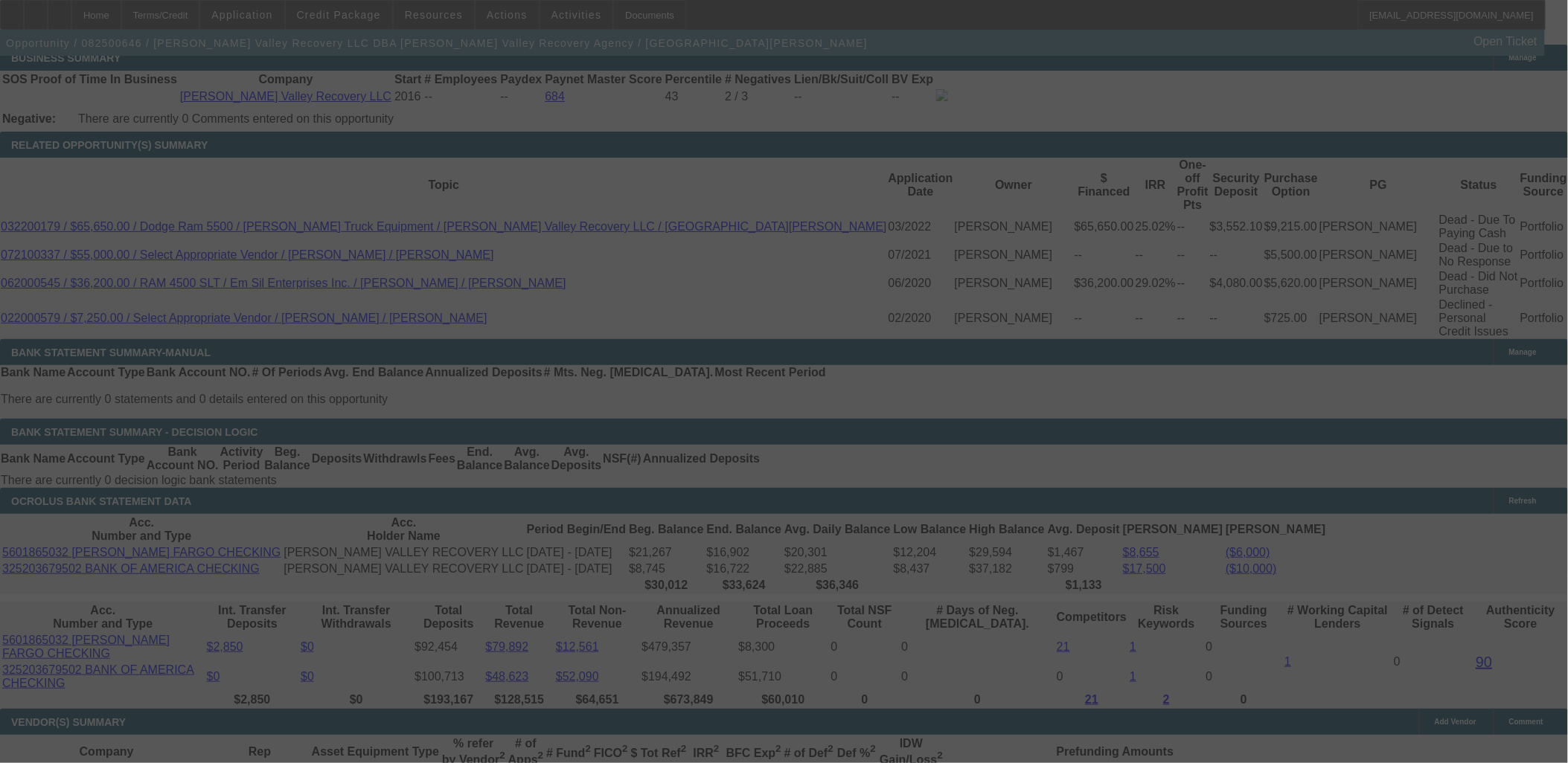
select select "0.15"
select select "0"
select select "6"
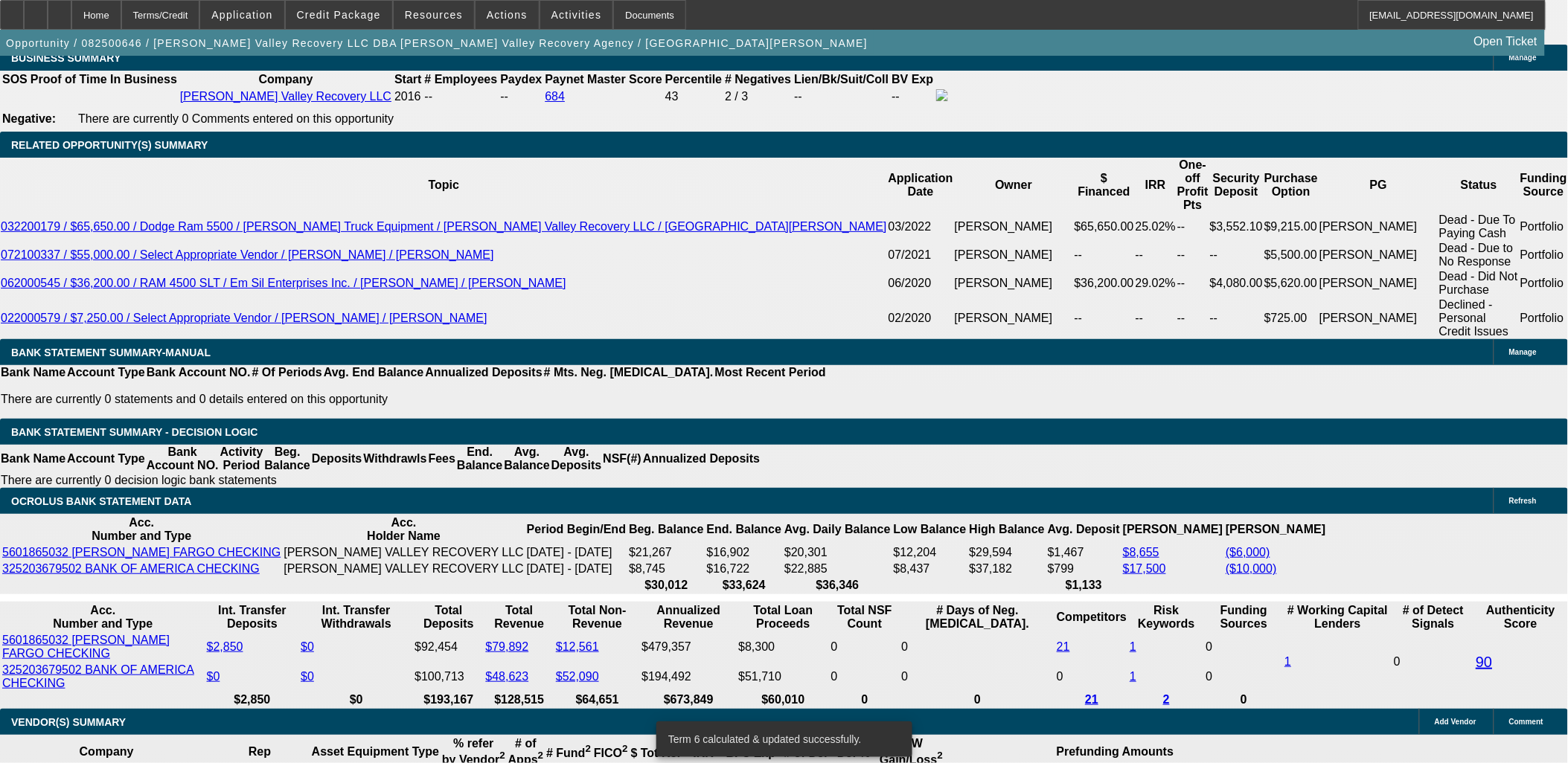
select select "3"
type input "UNKNOWN"
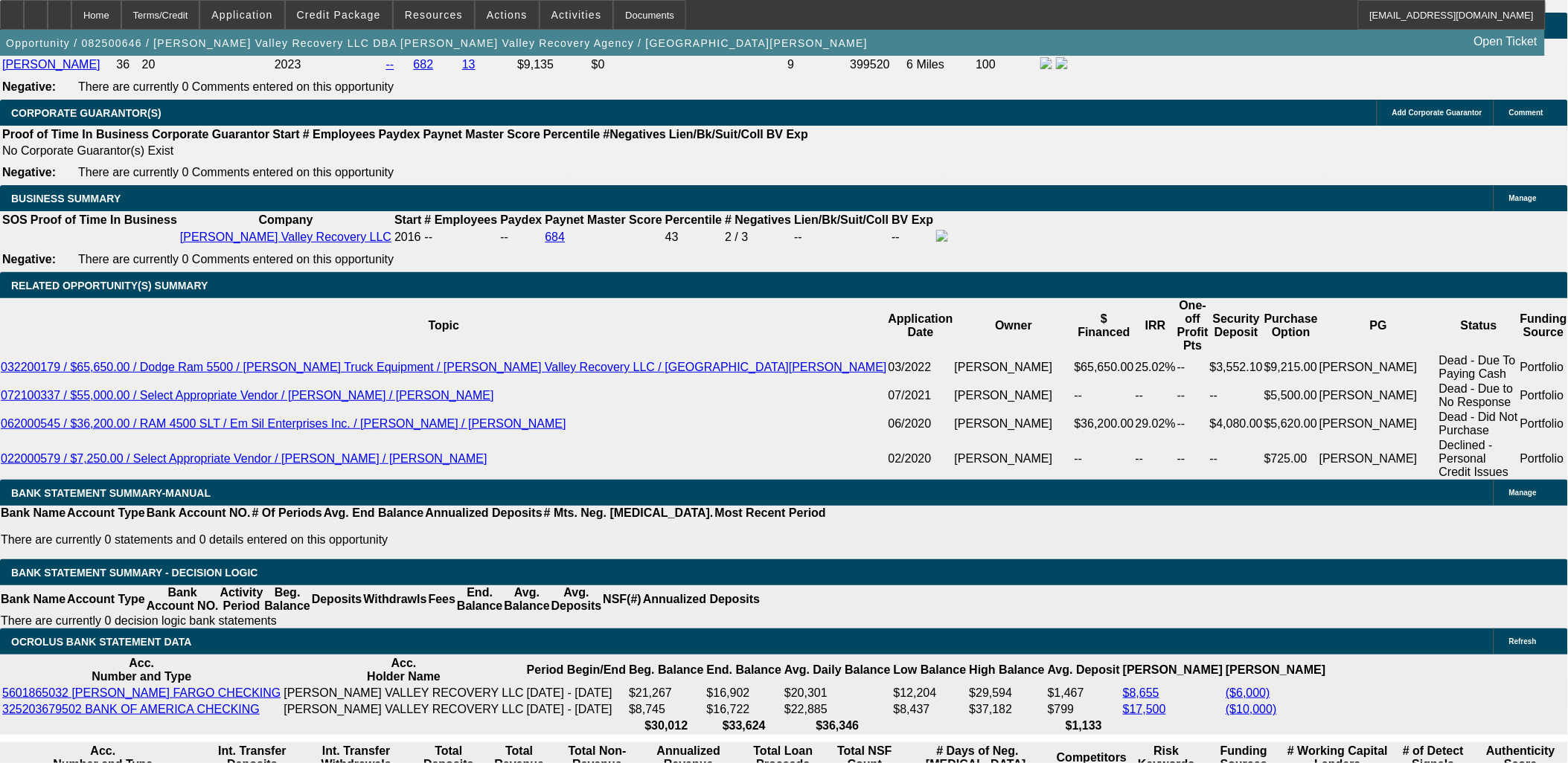
scroll to position [2148, 0]
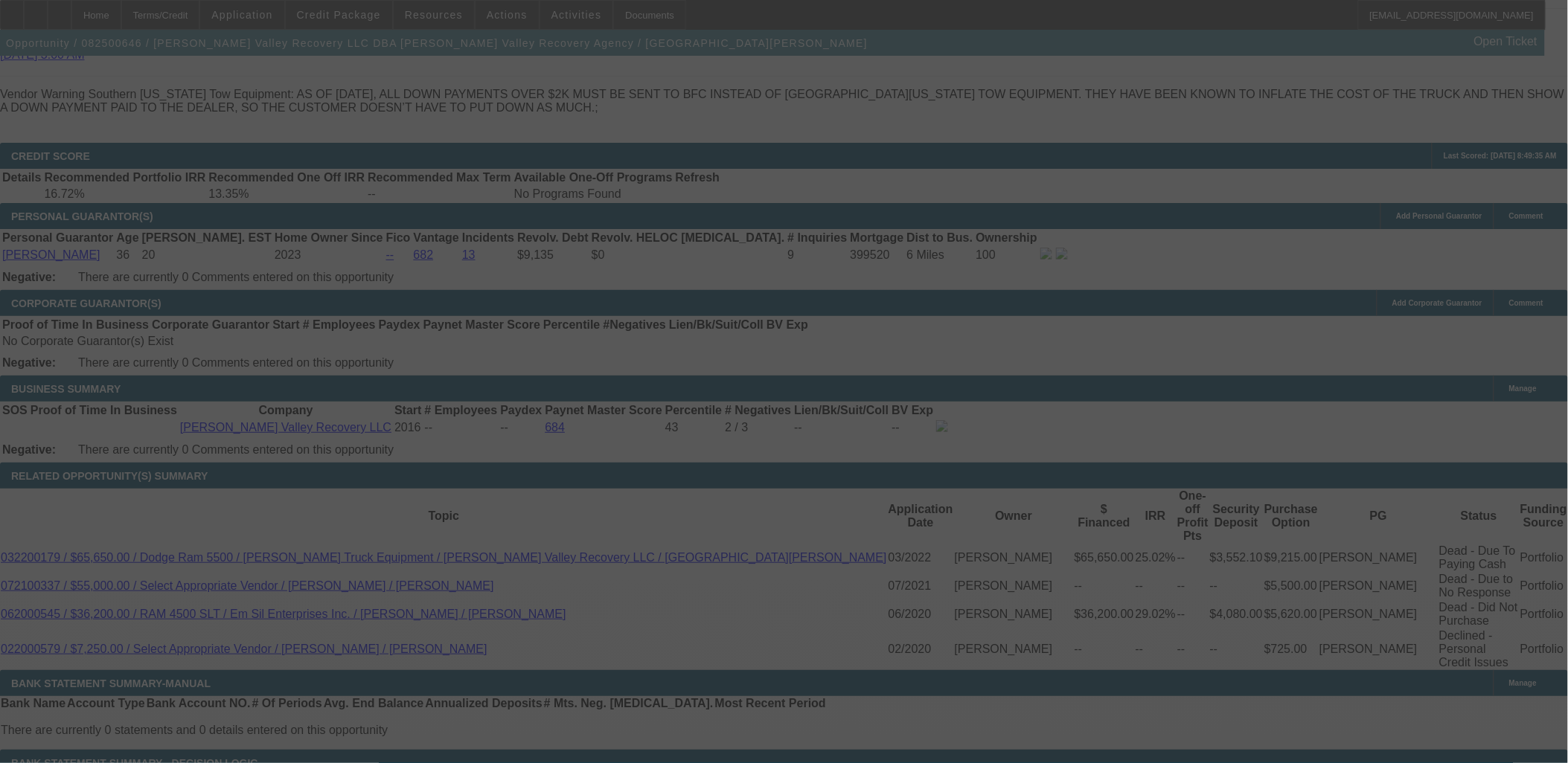
select select "0.15"
select select "0"
select select "3"
select select "0"
select select "6"
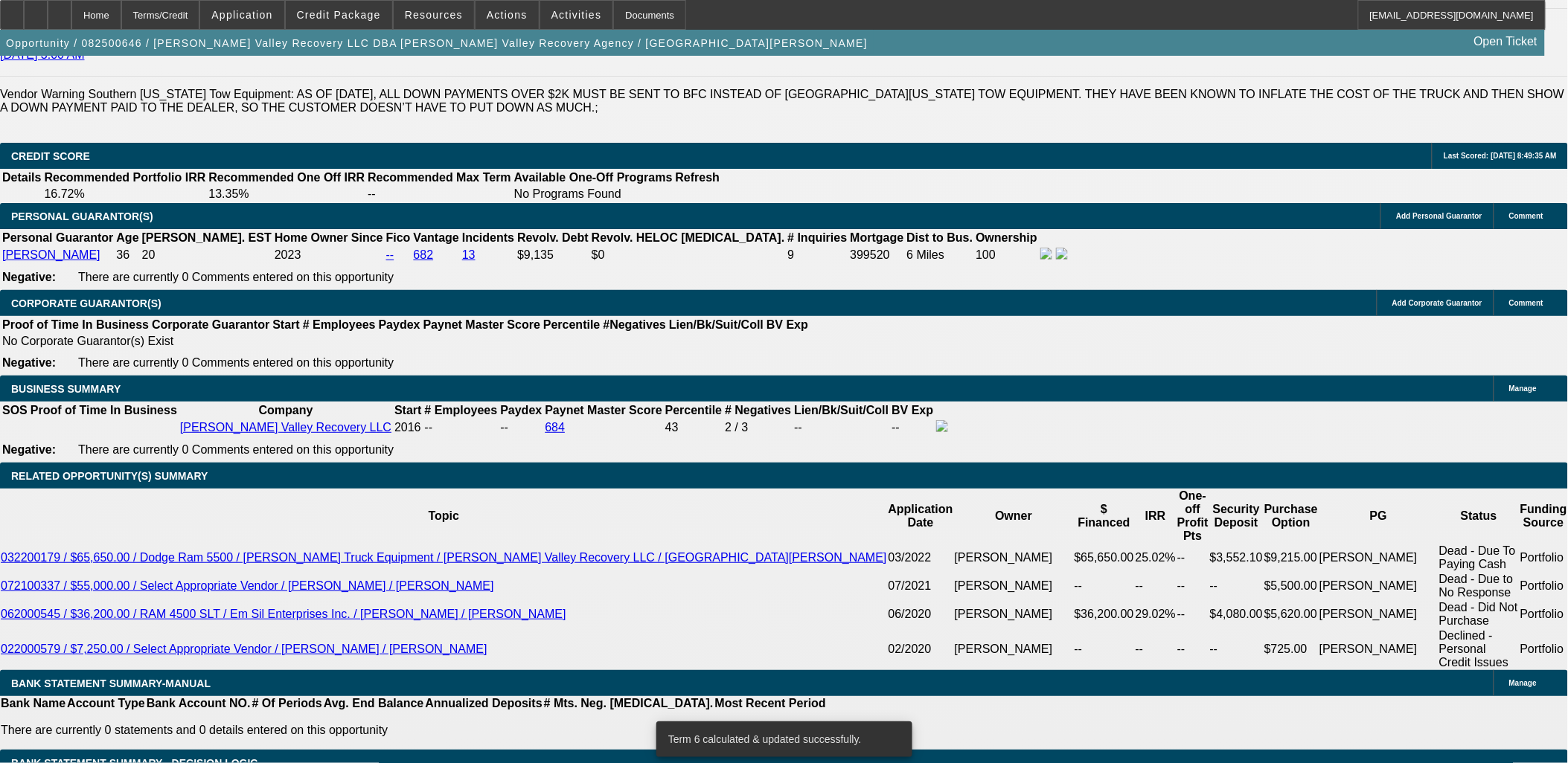
click at [353, 17] on span "Credit Package" at bounding box center [339, 15] width 84 height 12
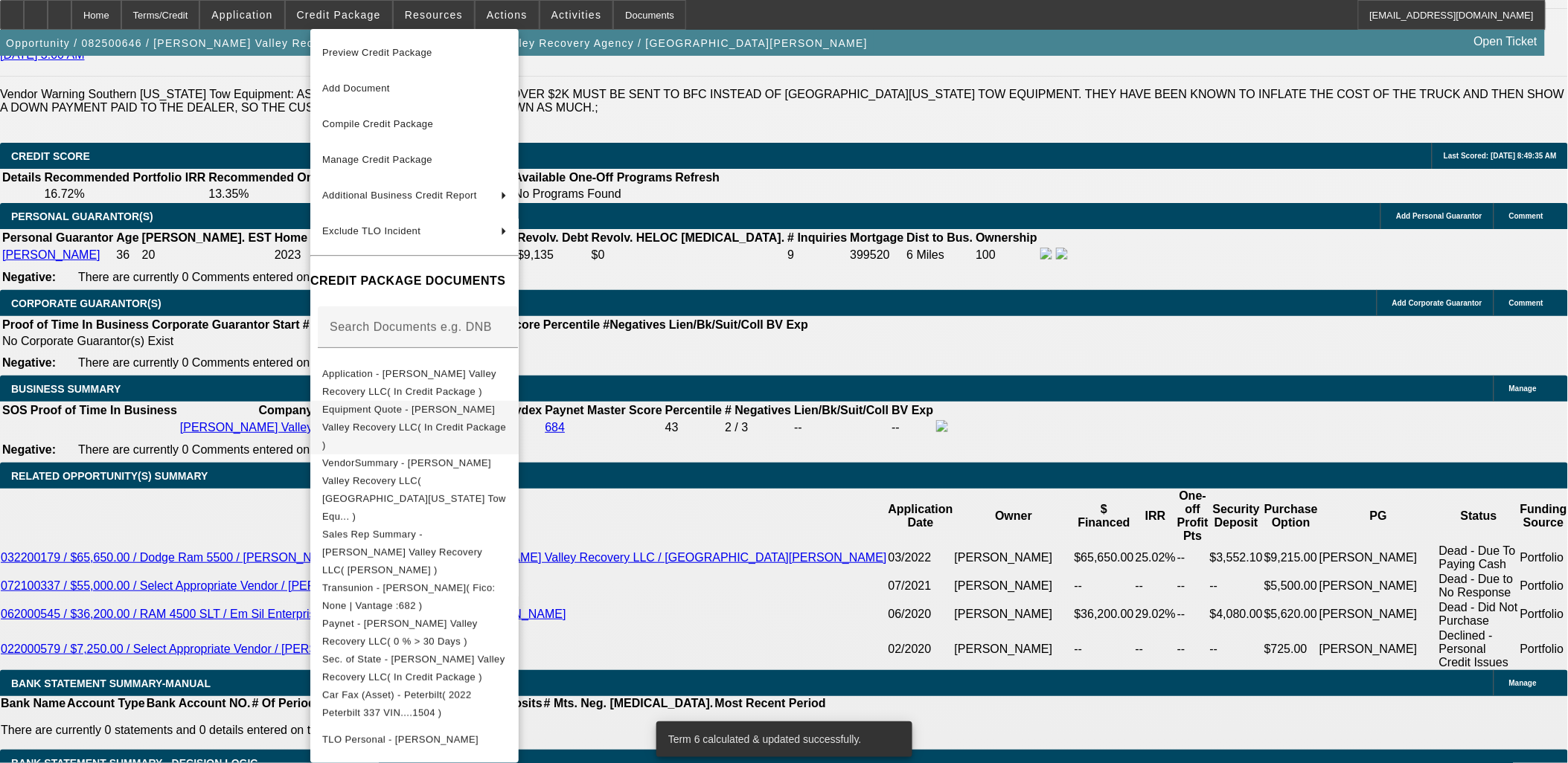
click at [378, 411] on span "Equipment Quote - Salinas Valley Recovery LLC( In Credit Package )" at bounding box center [414, 426] width 184 height 47
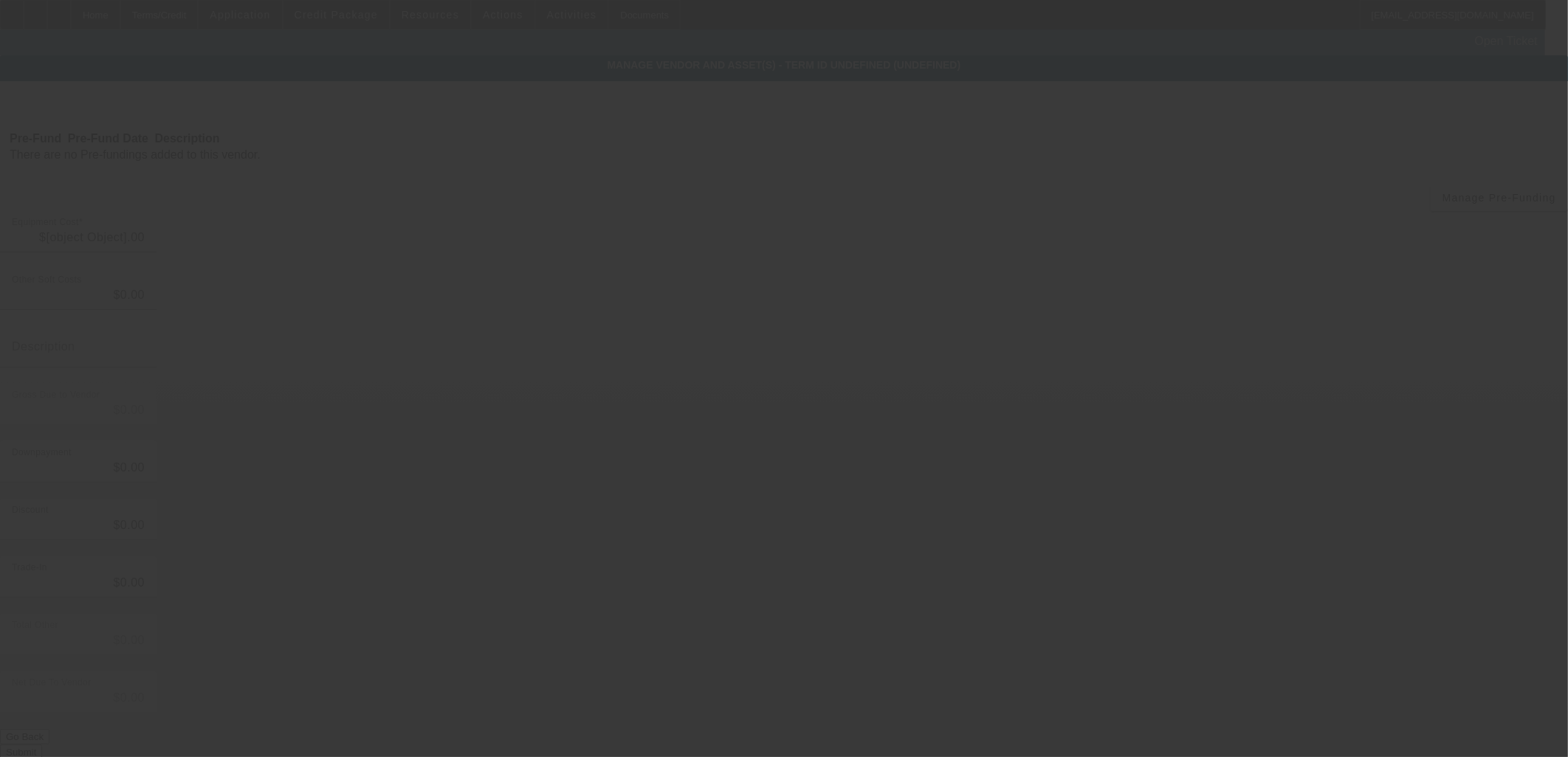
type input "$114,070.00"
type input "$45.00"
type input "$114,115.00"
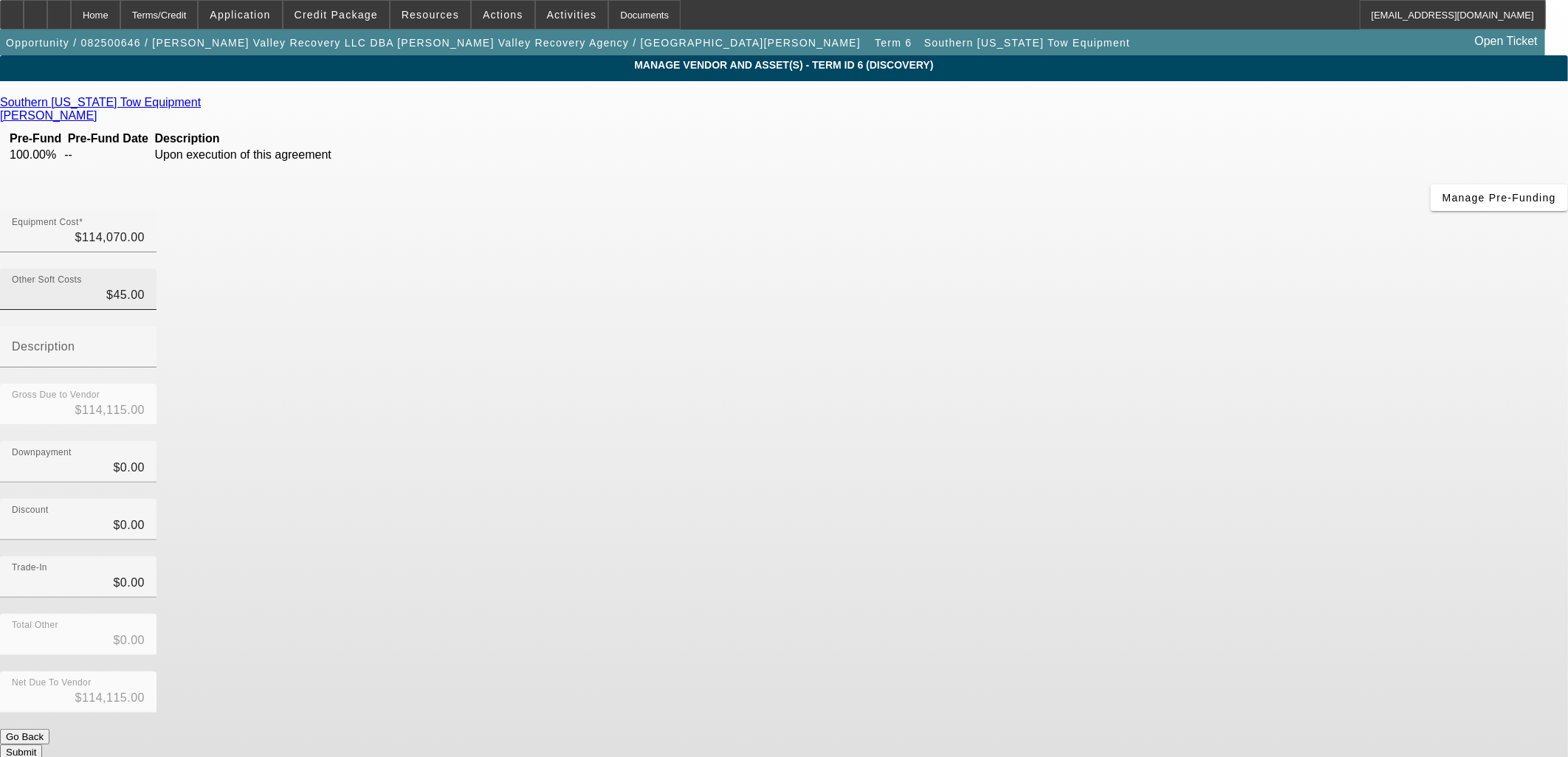
click at [145, 268] on div "Other Soft Costs $45.00" at bounding box center [78, 289] width 133 height 42
drag, startPoint x: 953, startPoint y: 183, endPoint x: 1057, endPoint y: 186, distance: 104.0
click at [1057, 268] on div "Other Soft Costs 45 Description" at bounding box center [784, 326] width 1568 height 115
type input "1"
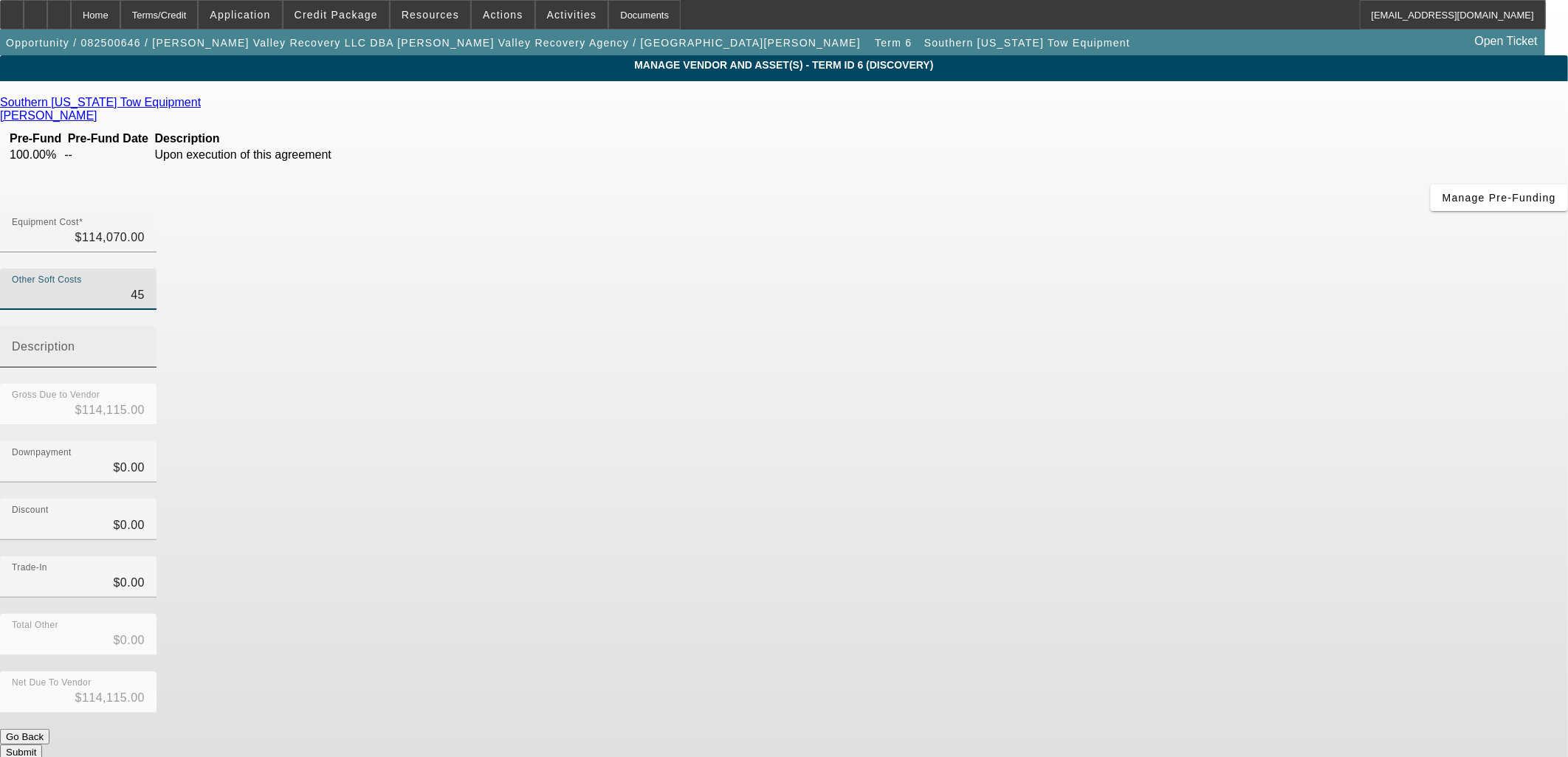
type input "$114,071.00"
type input "10"
type input "$114,080.00"
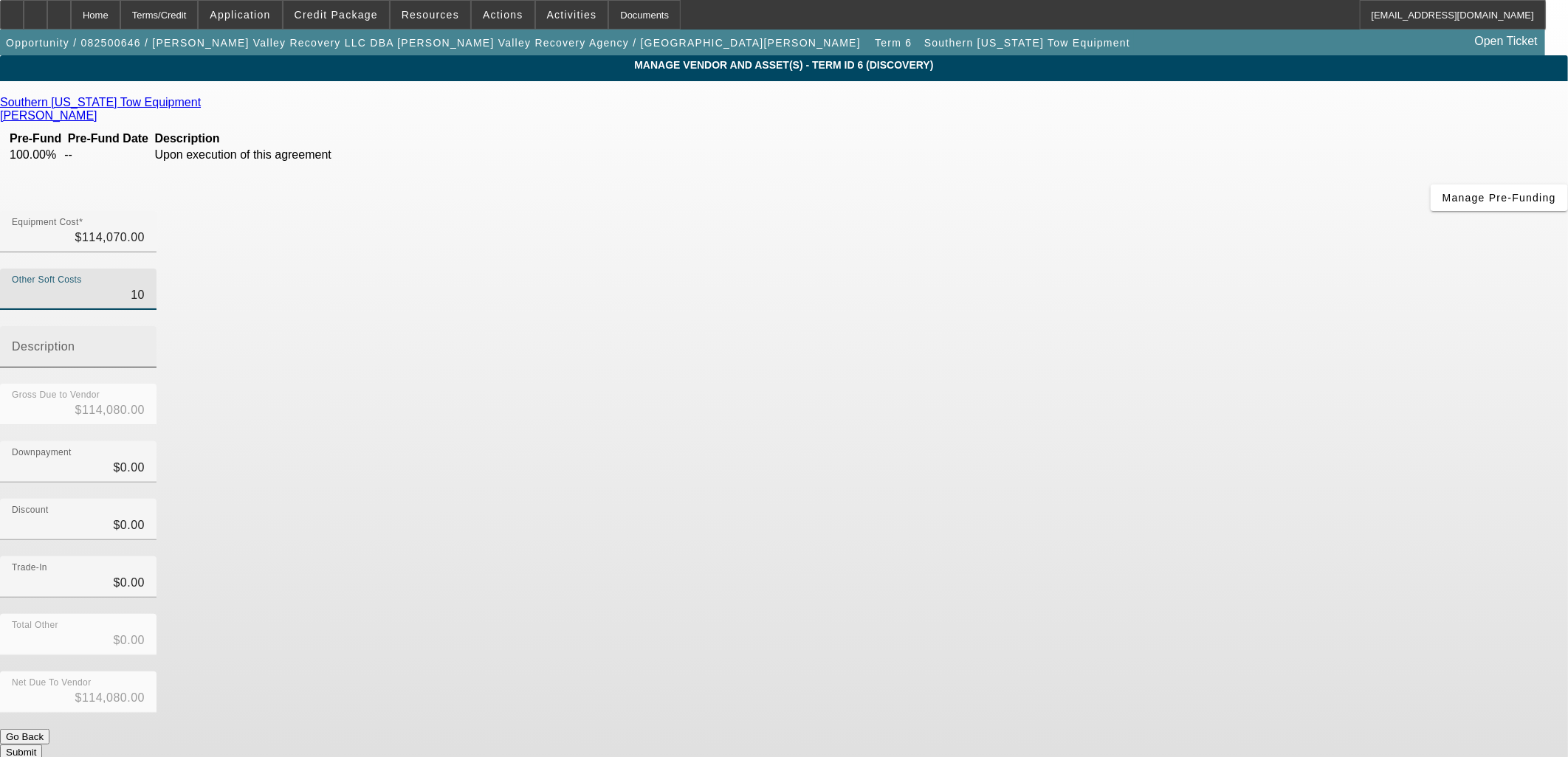
type input "105"
type input "$114,175.00"
type input "1059"
type input "$115,129.00"
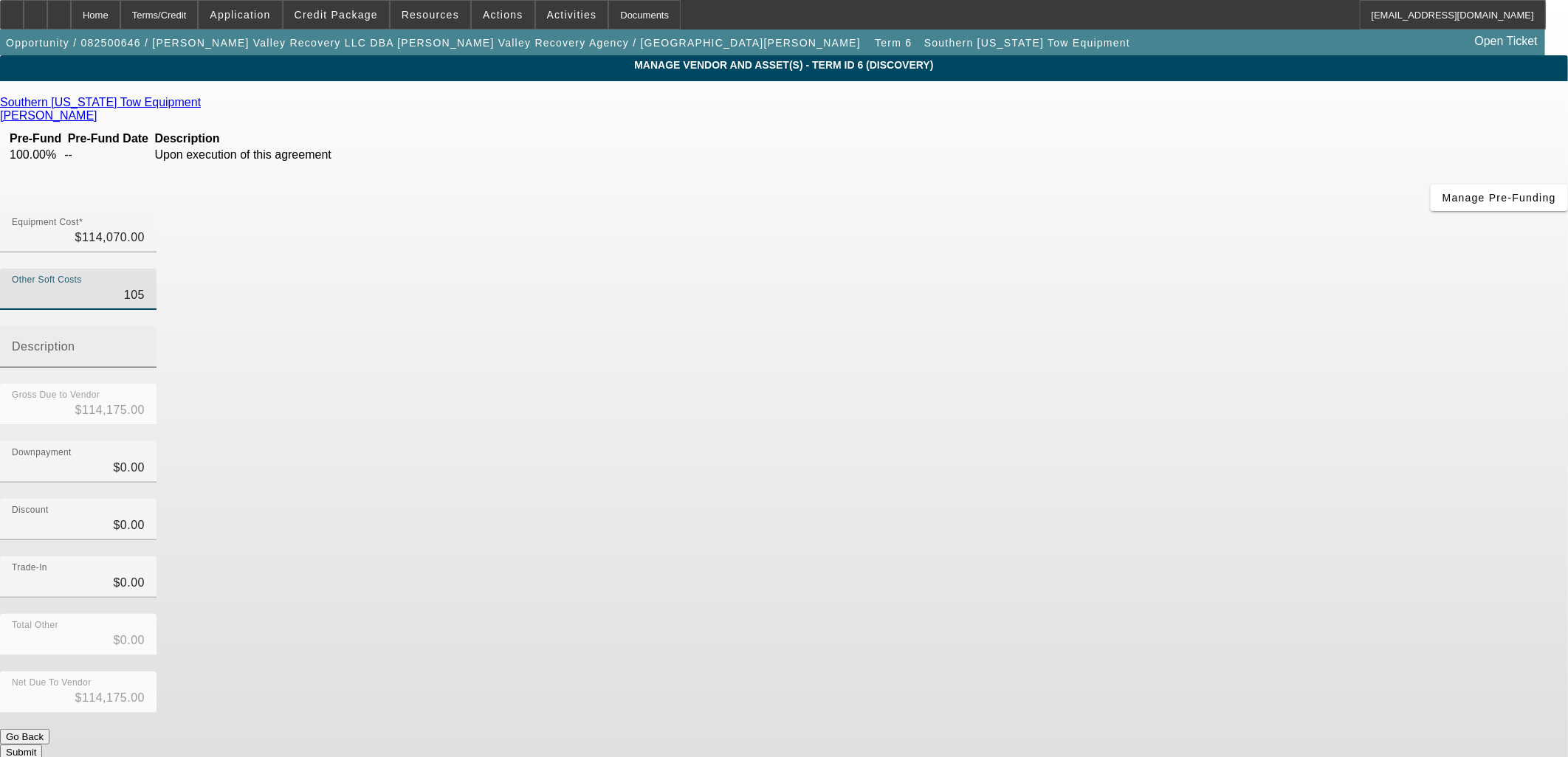
type input "$115,129.00"
type input "10596"
type input "$124,666.00"
type input "10596.4"
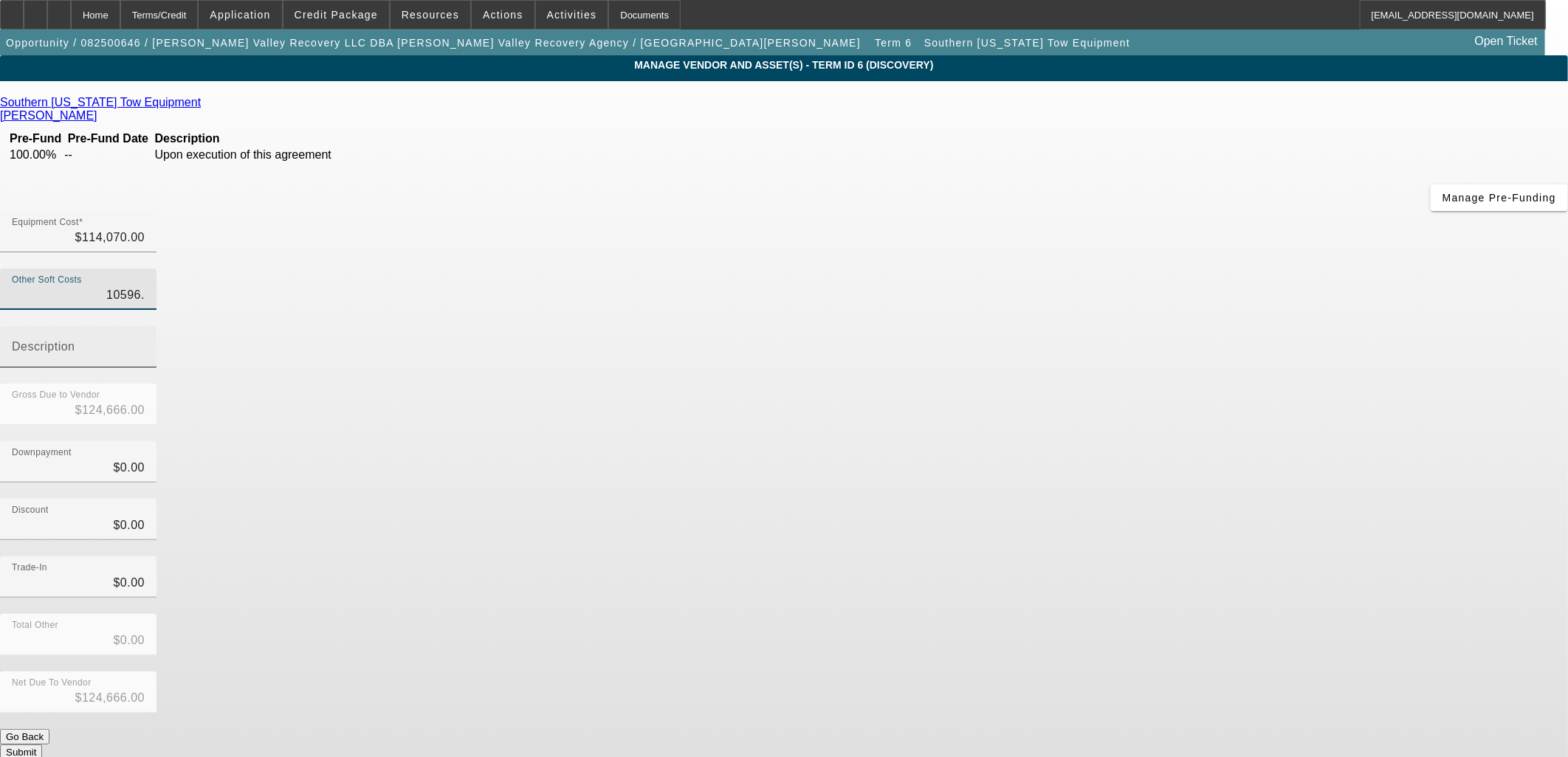
type input "$124,666.40"
type input "10596.48"
type input "$124,666.48"
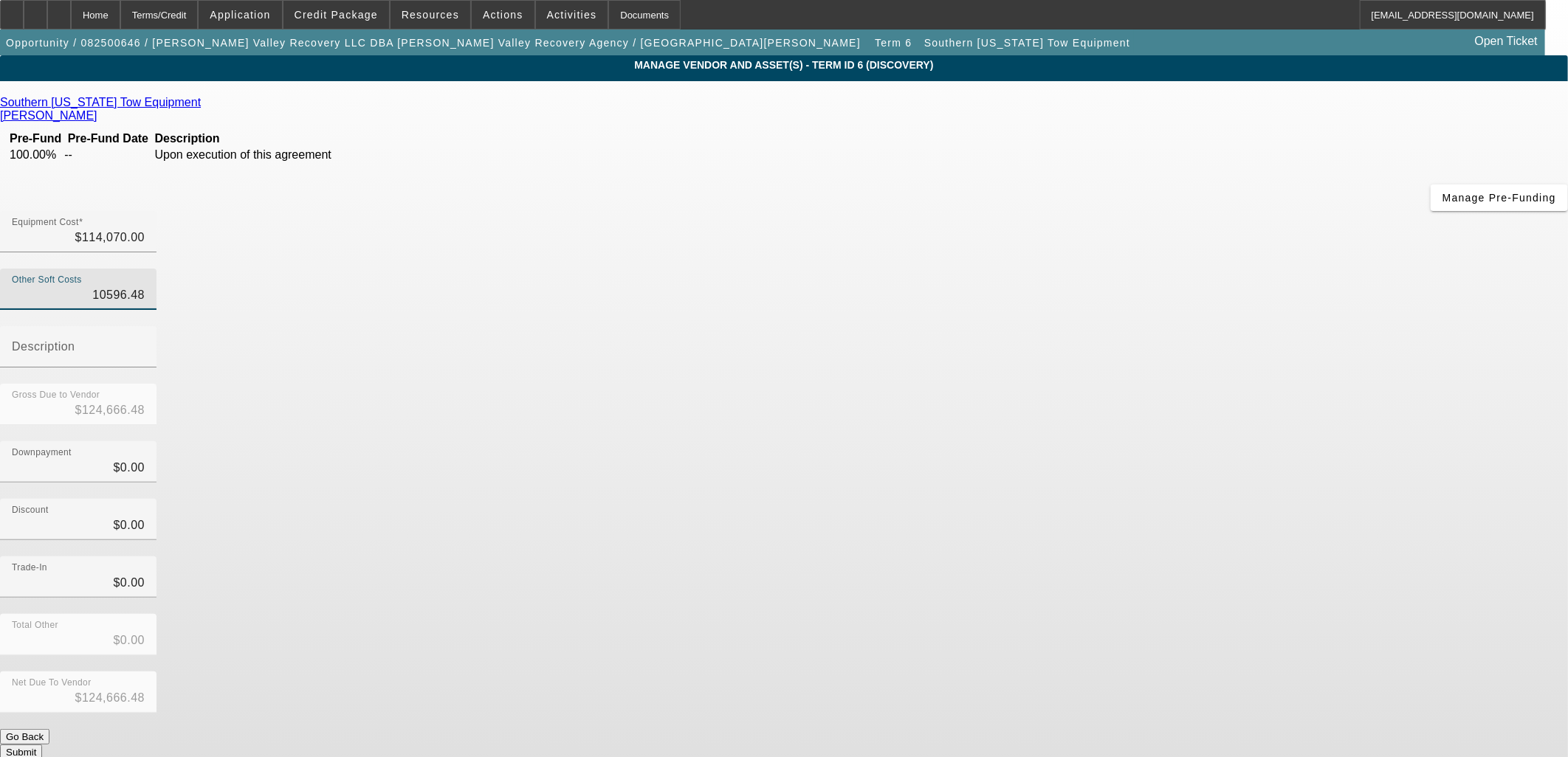
type input "$10,596.48"
click at [1015, 499] on div "Discount $0.00" at bounding box center [784, 527] width 1568 height 57
click at [43, 745] on button "Submit" at bounding box center [21, 753] width 43 height 16
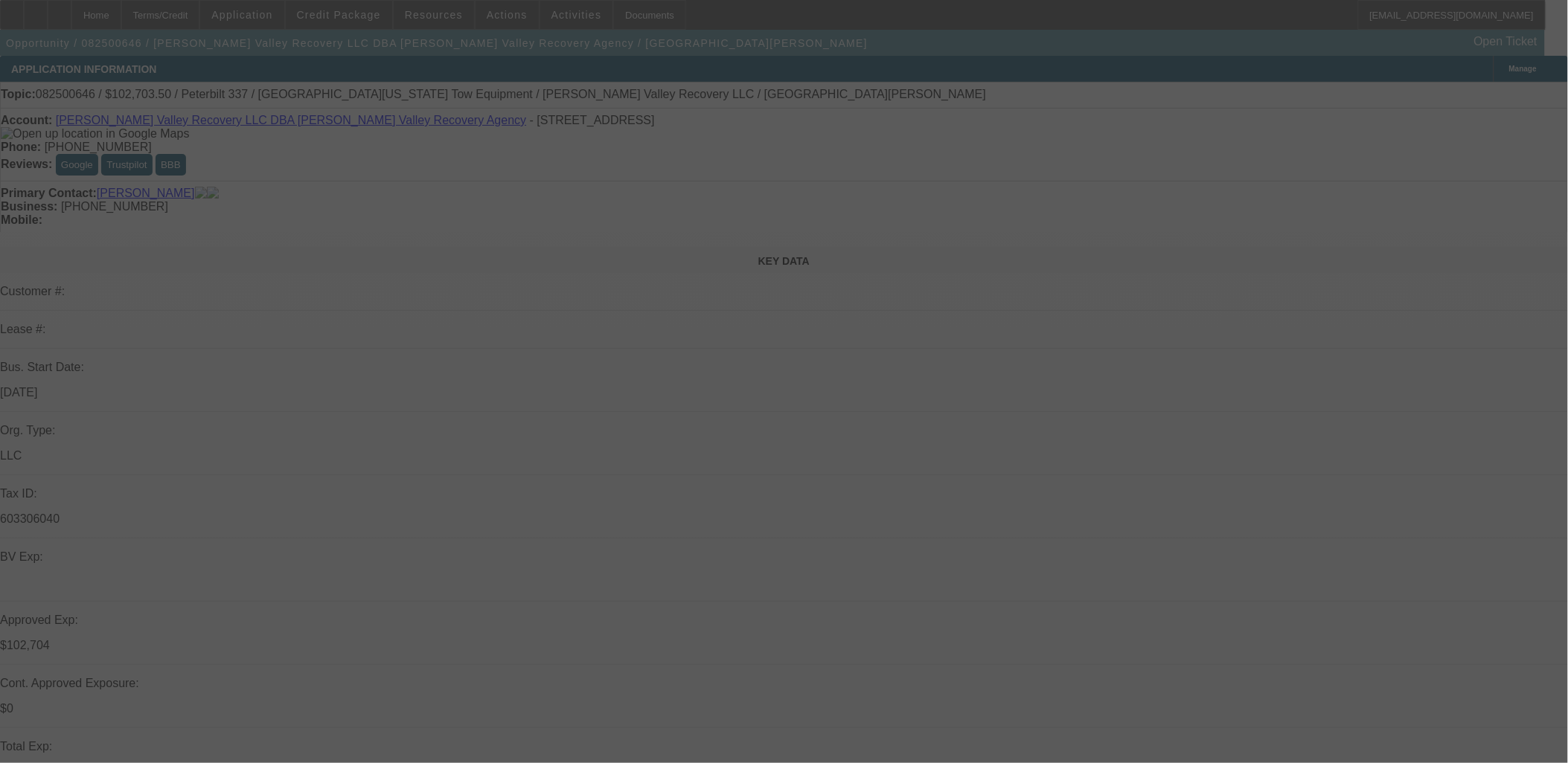
select select "0.15"
select select "0"
select select "3"
select select "0"
select select "6"
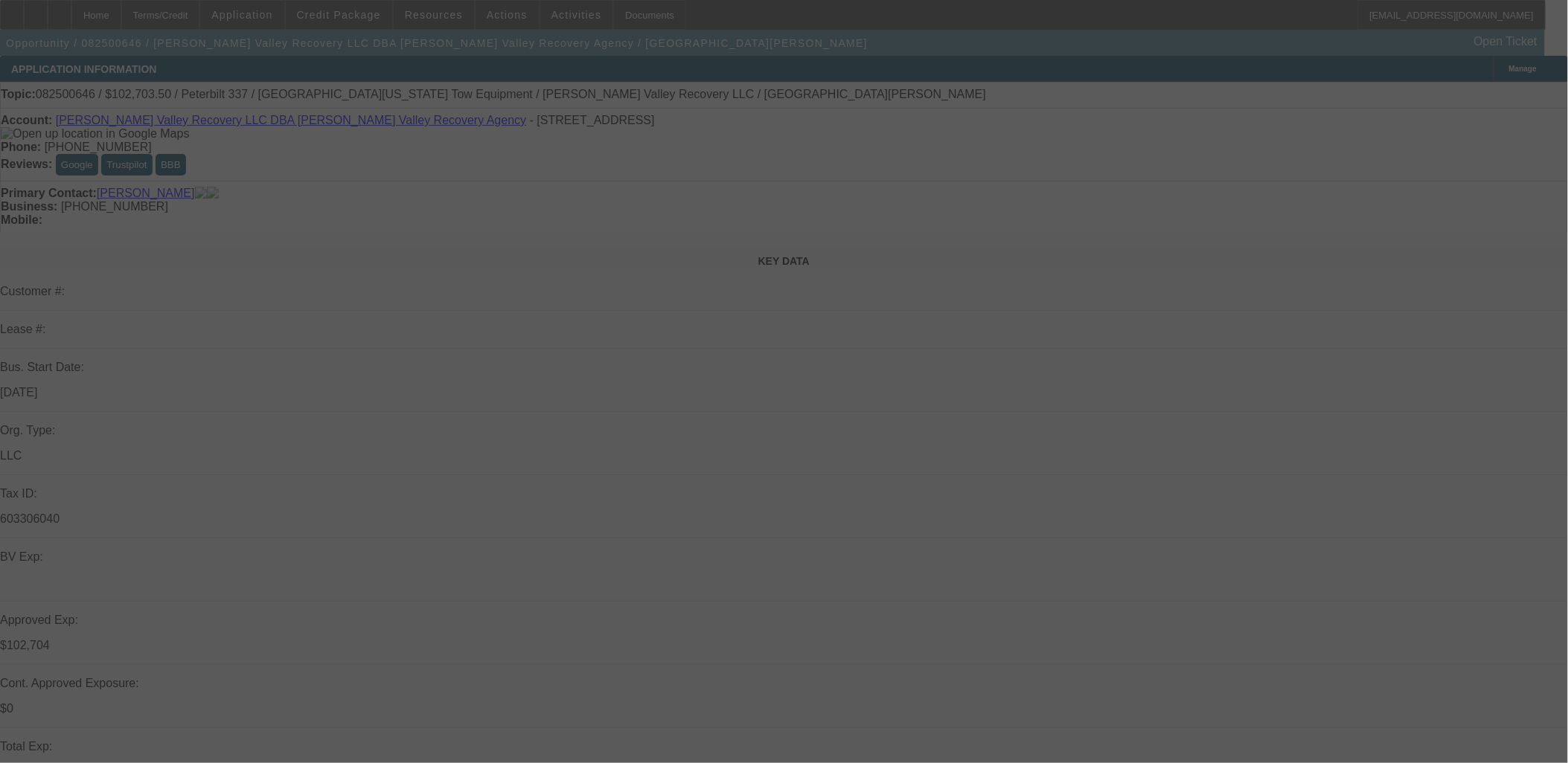
select select "0"
select select "2"
select select "0.1"
select select "4"
select select "0.1"
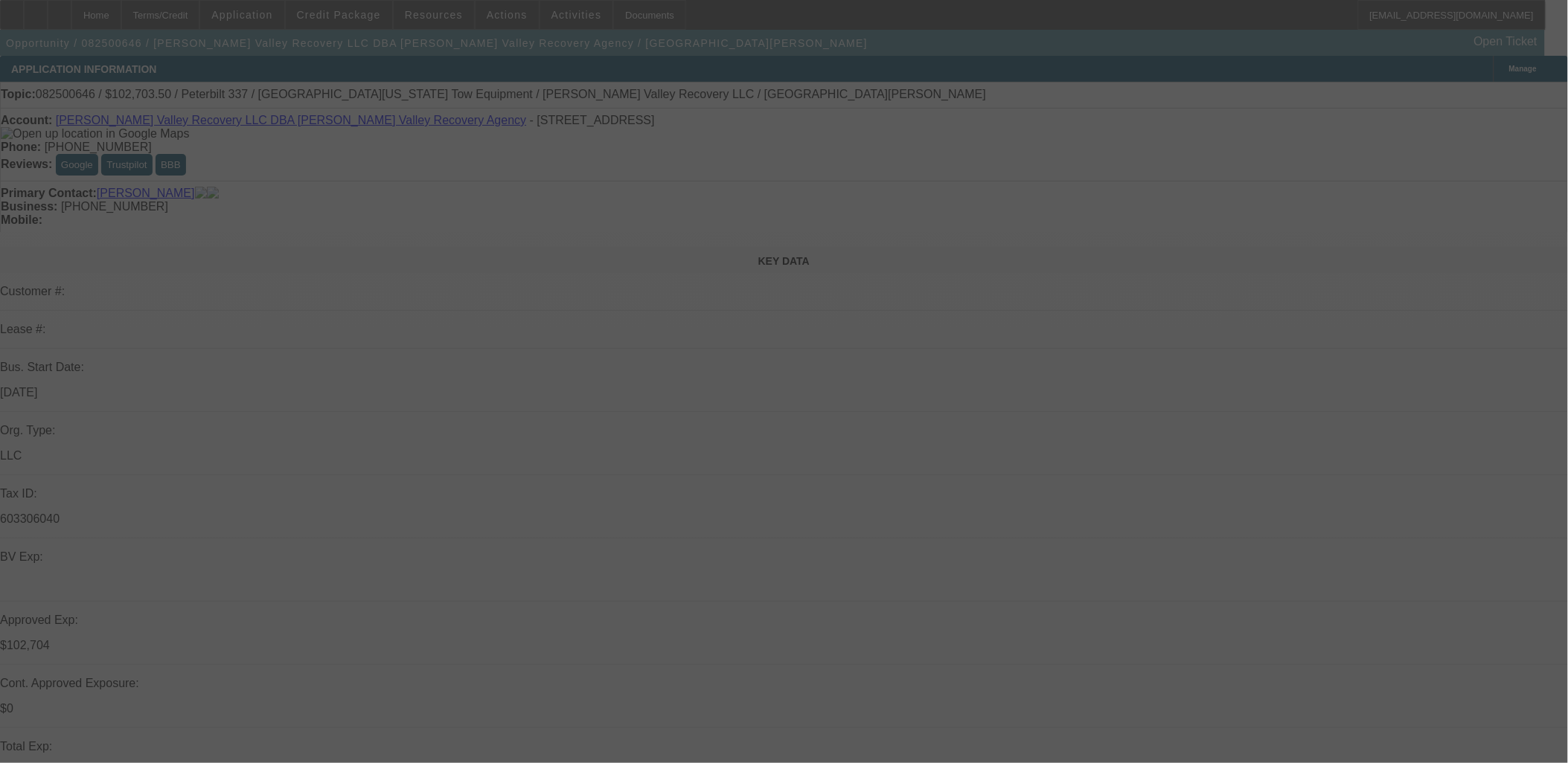
select select "2"
select select "0.1"
select select "4"
select select "0.1"
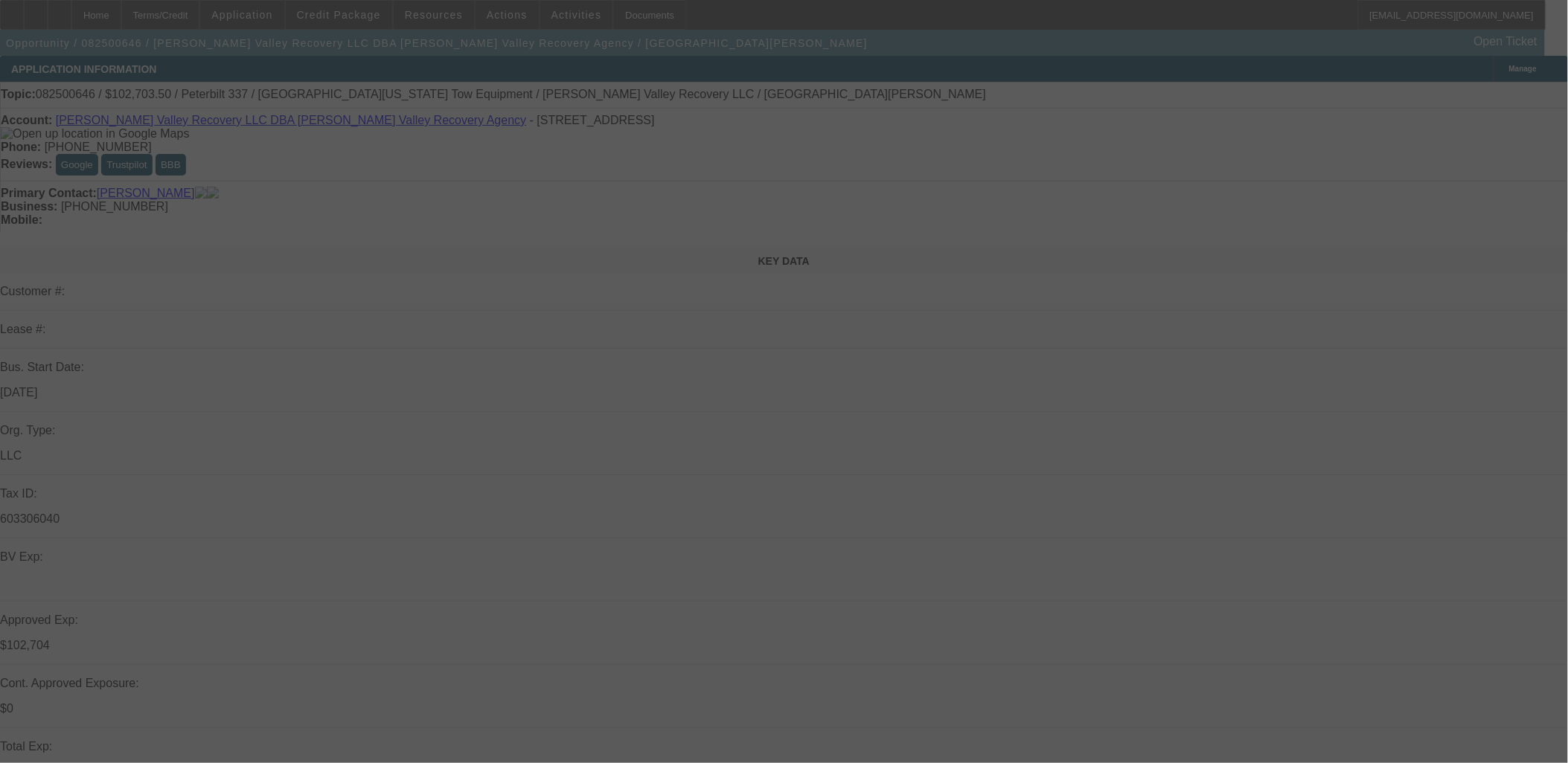
select select "2"
select select "0.1"
select select "4"
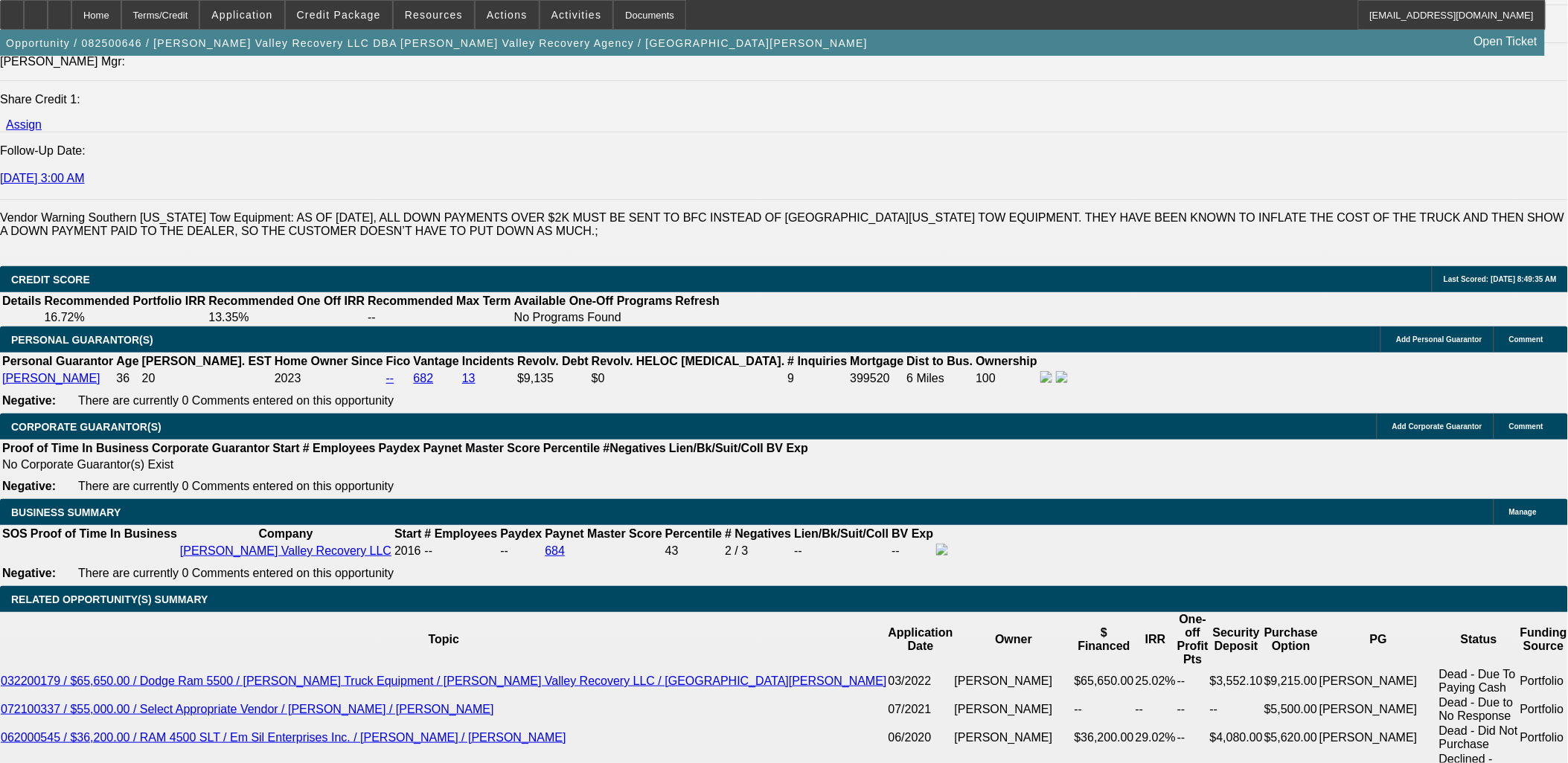
scroll to position [2066, 0]
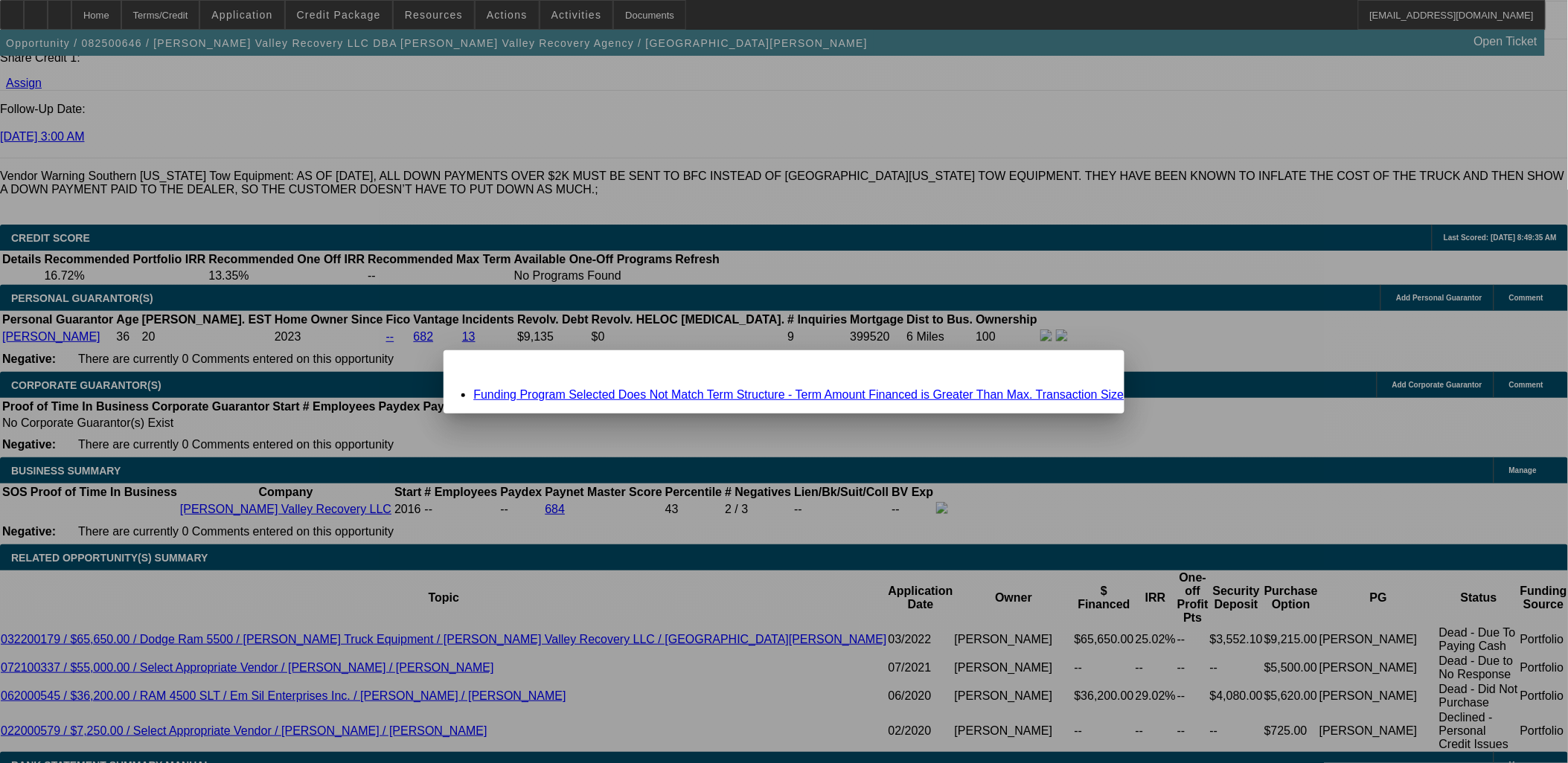
scroll to position [0, 0]
click at [1094, 367] on span "Close" at bounding box center [1104, 363] width 20 height 8
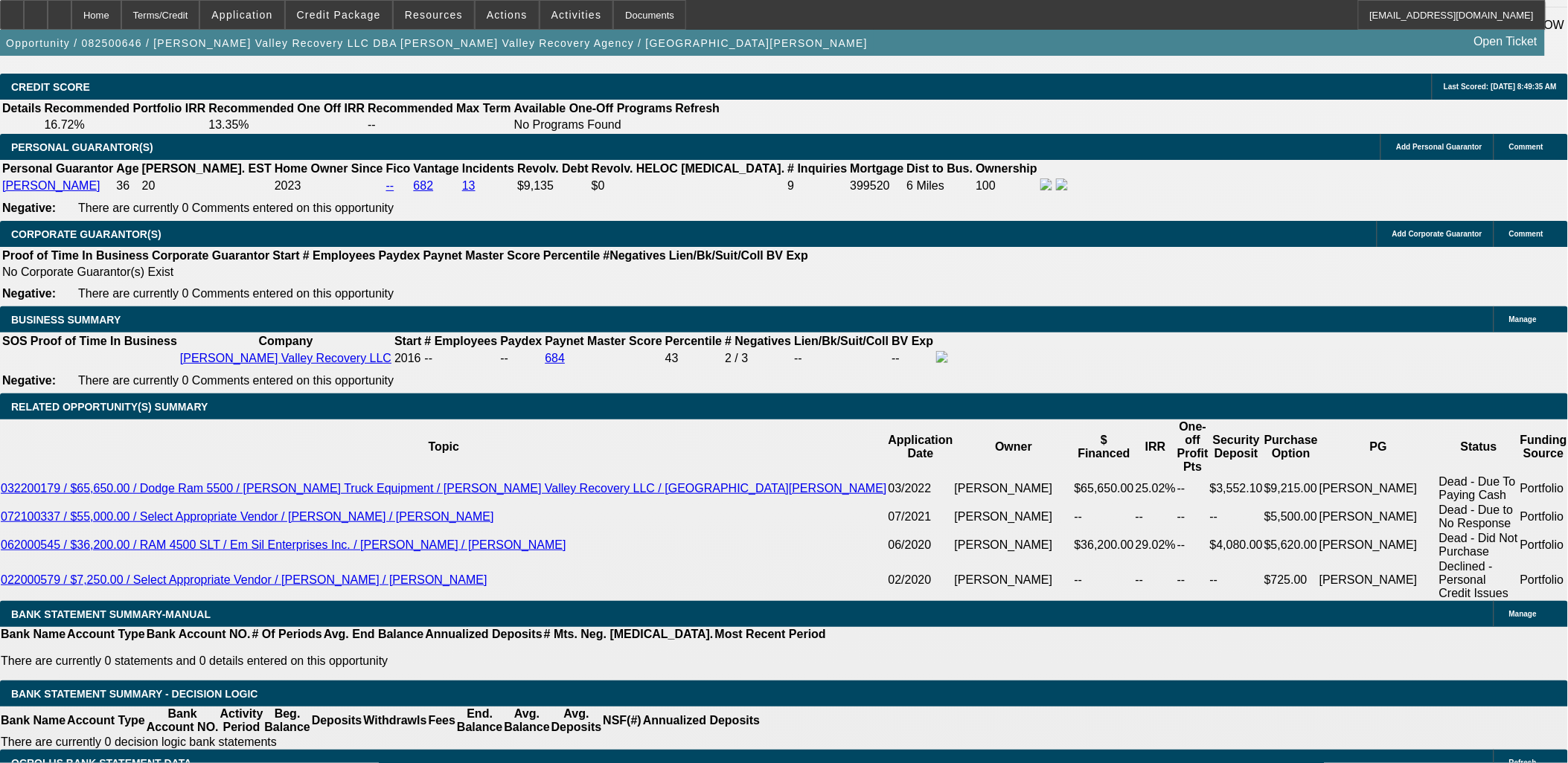
scroll to position [2232, 0]
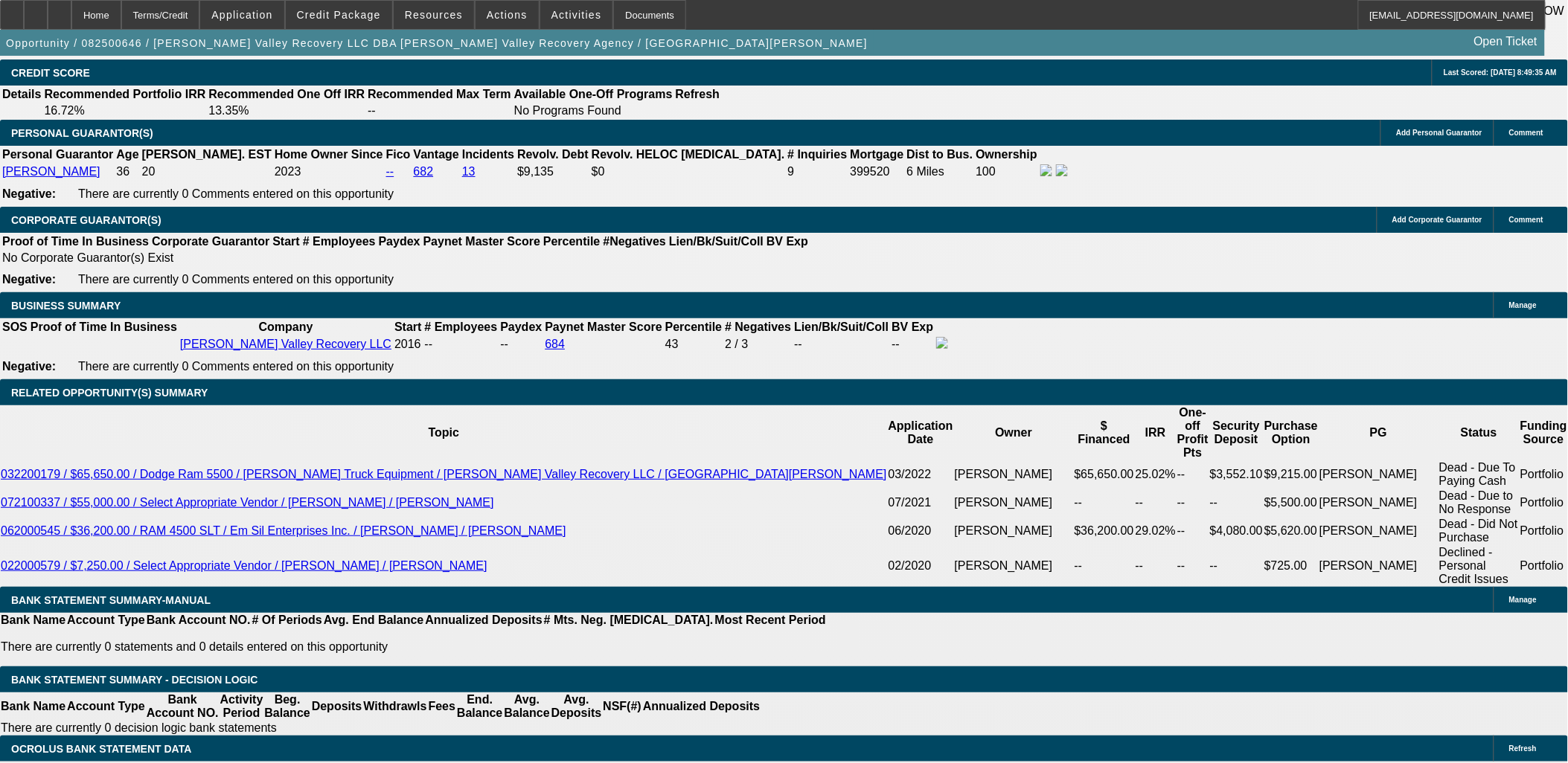
type input "$24,666.48"
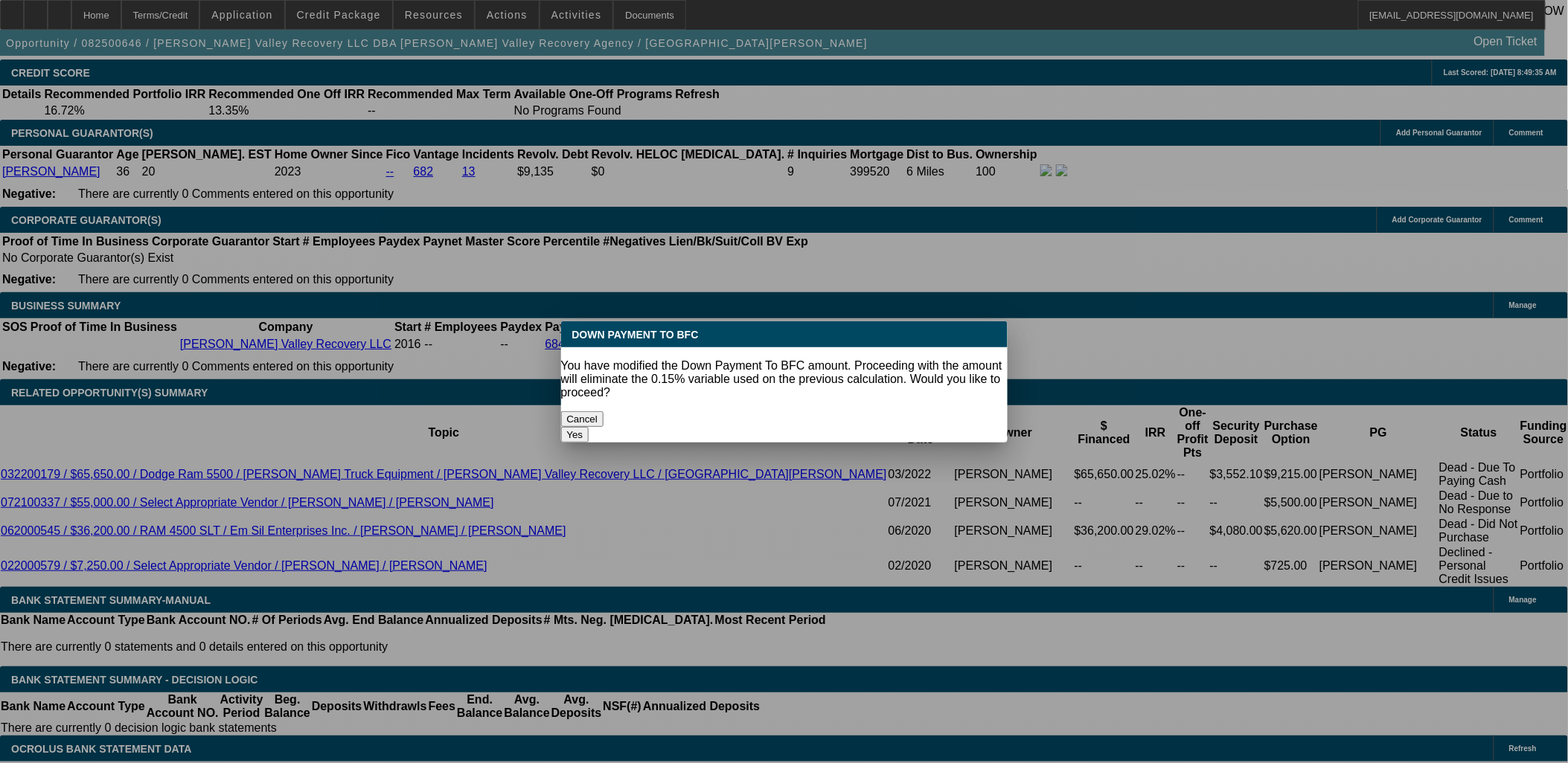
click at [191, 403] on body "Home Terms/Credit Application Credit Package Resources Actions Activities Docum…" at bounding box center [784, 739] width 1568 height 5943
click at [589, 427] on button "Yes" at bounding box center [575, 435] width 28 height 16
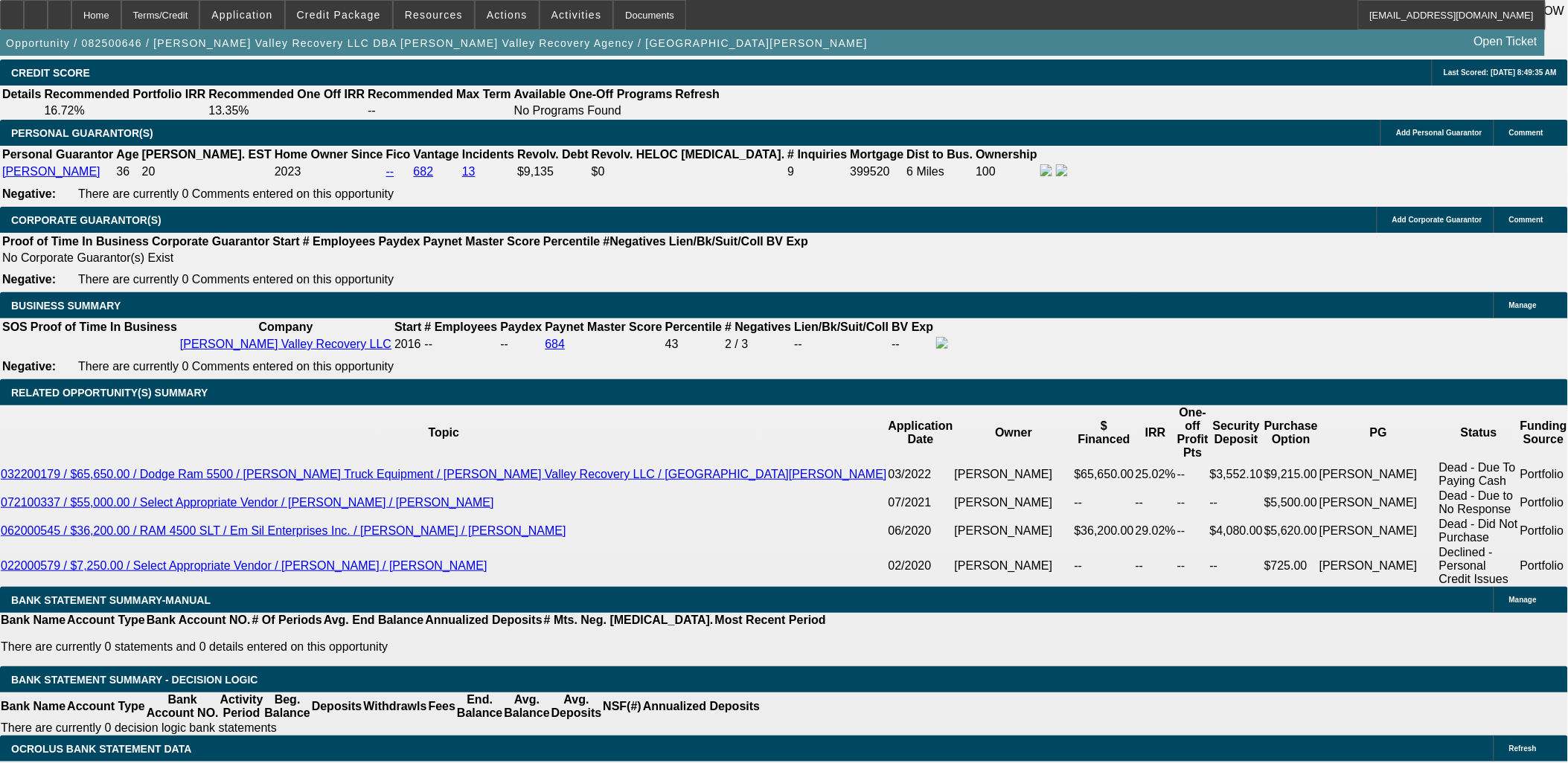
select select "0"
type input "UNKNOWN"
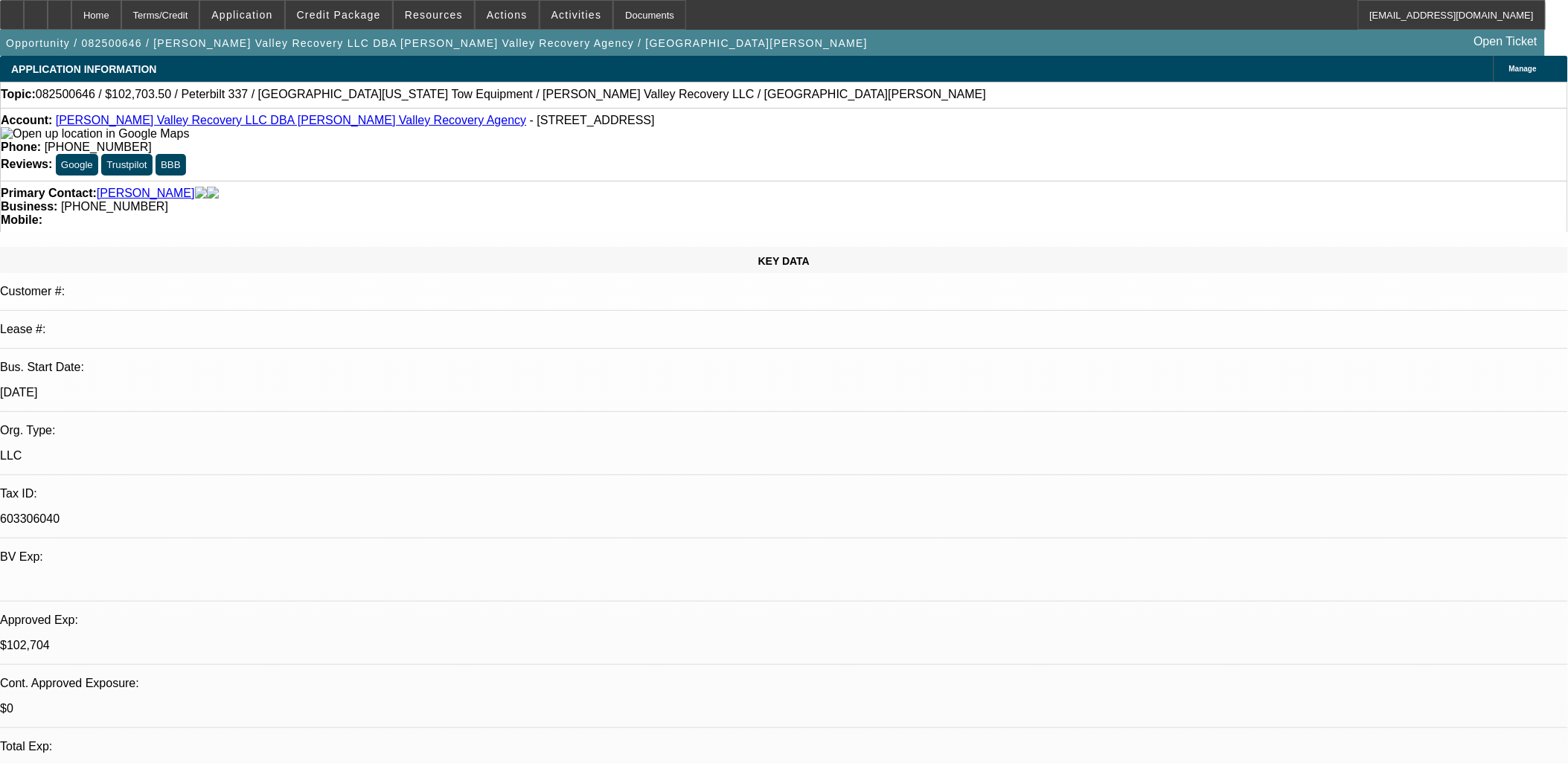
scroll to position [2232, 0]
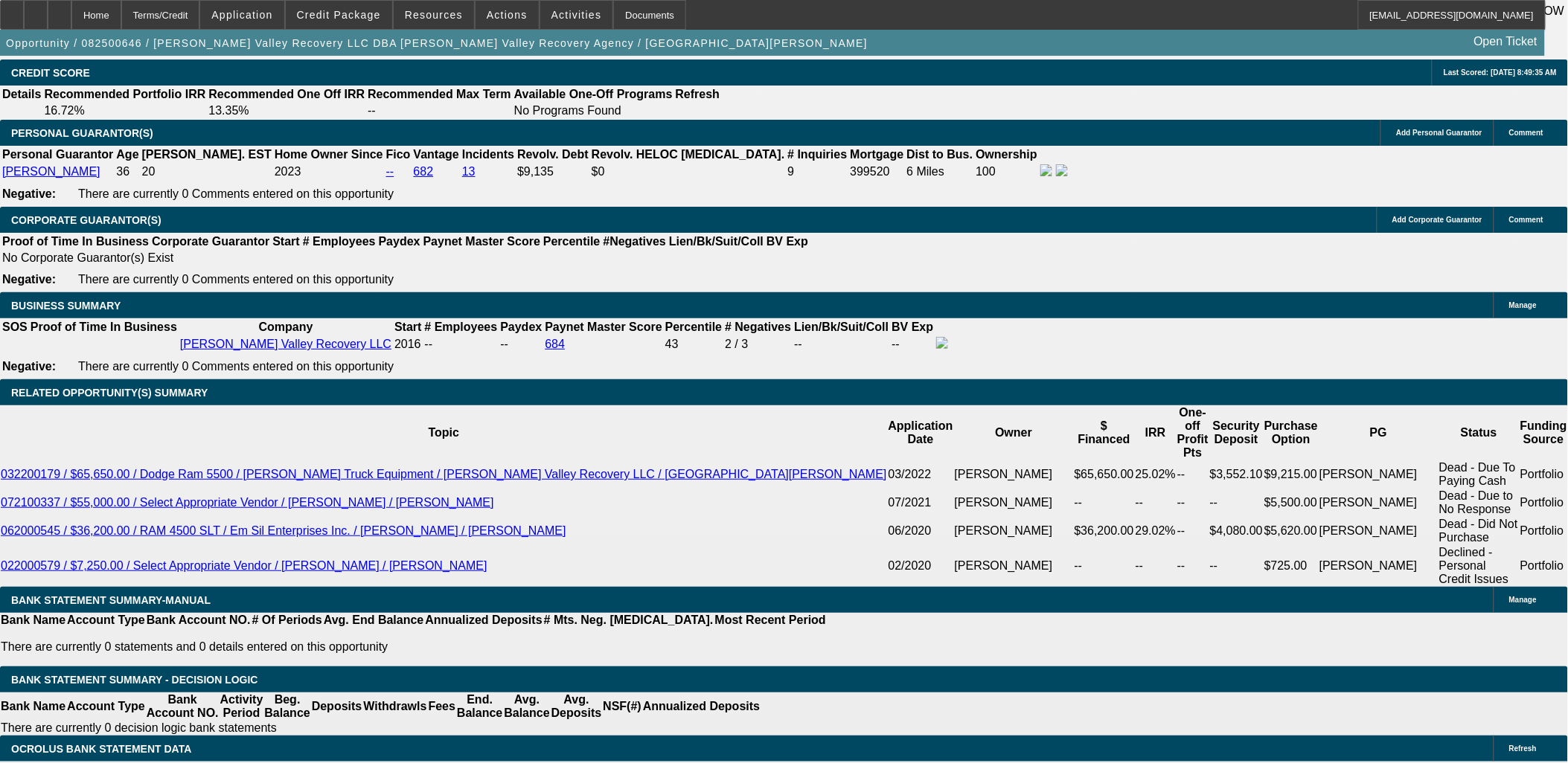
type input "$2,164.98"
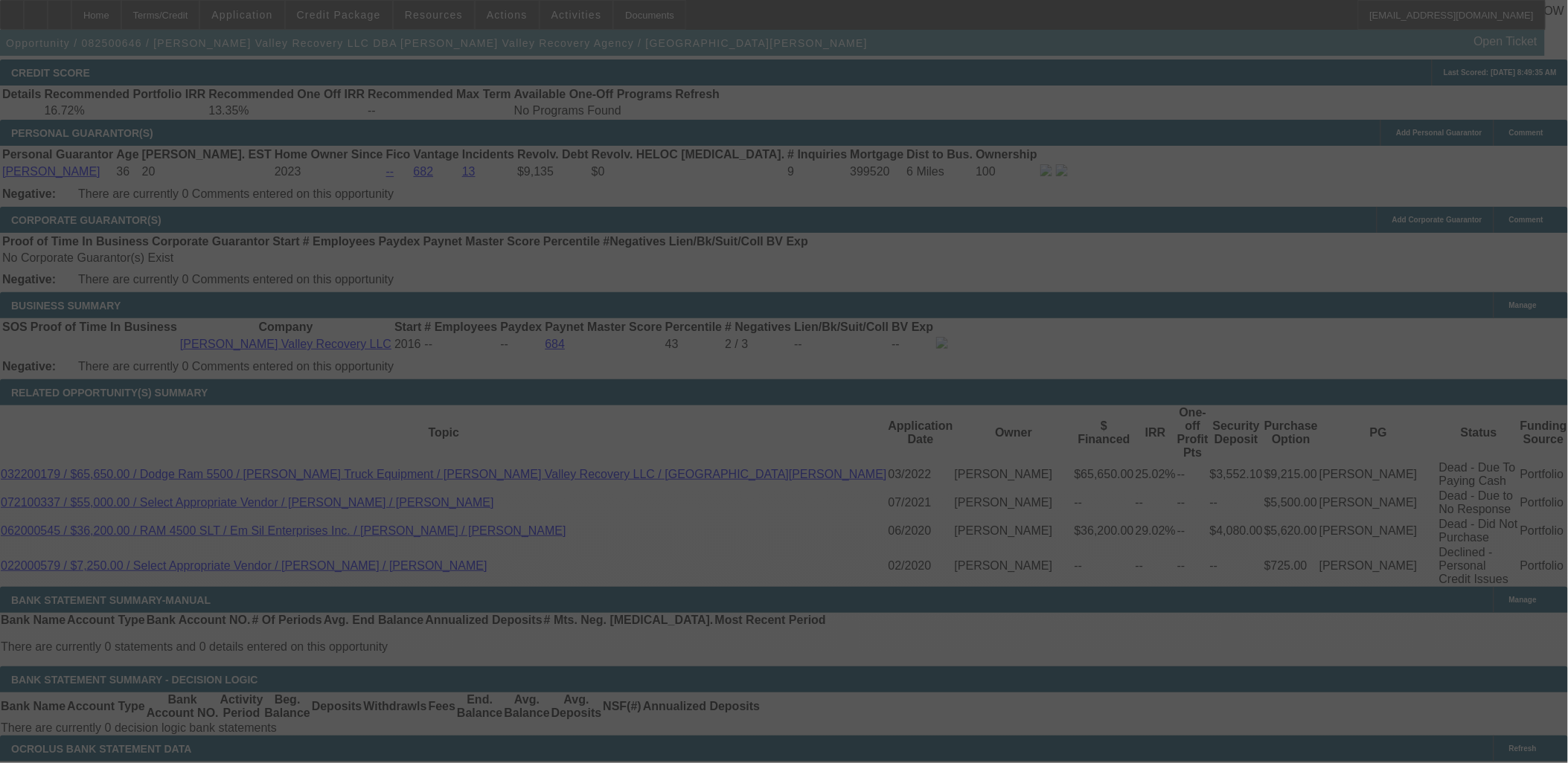
select select "0"
select select "3"
select select "0"
select select "6"
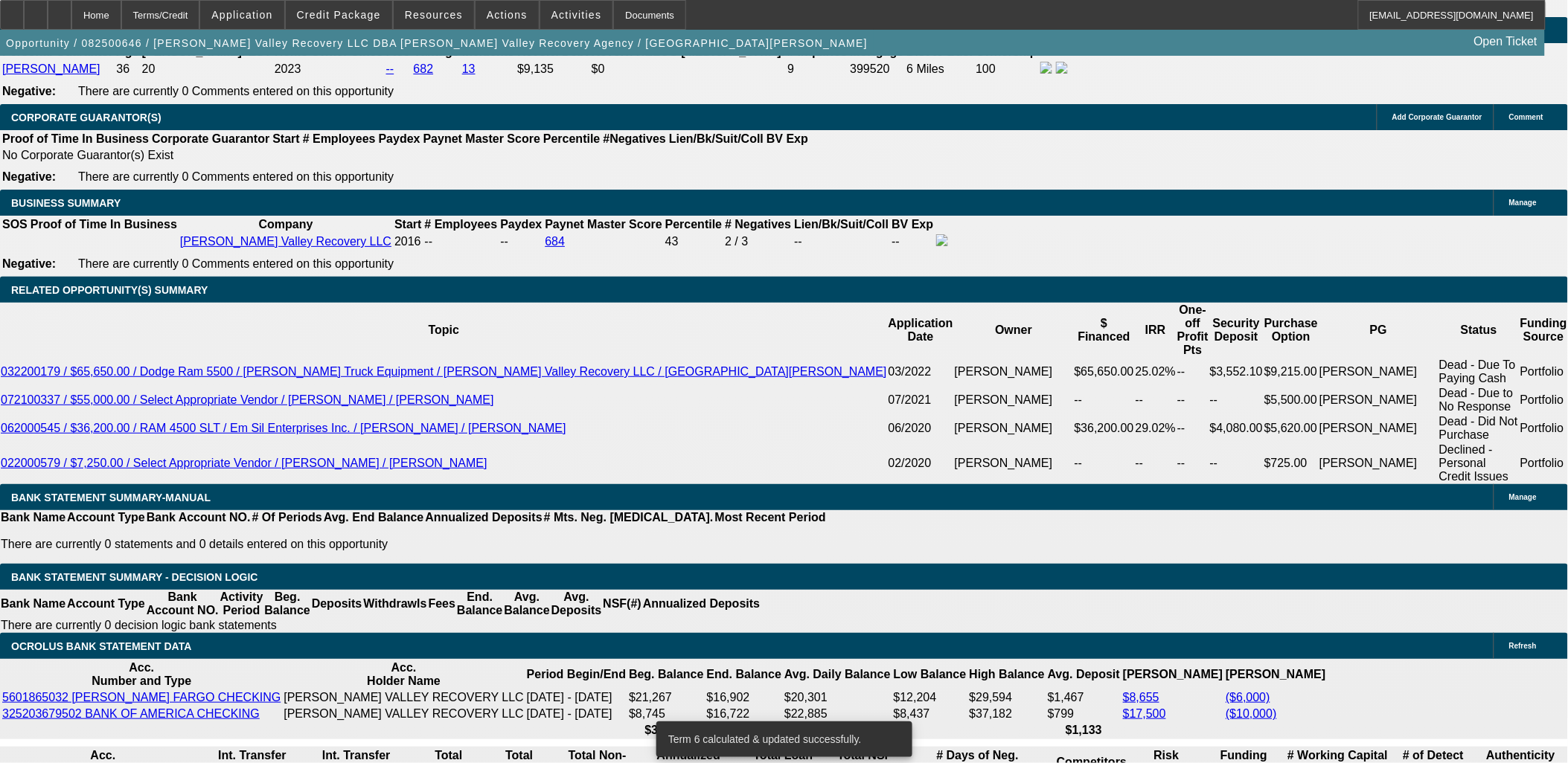
scroll to position [2397, 0]
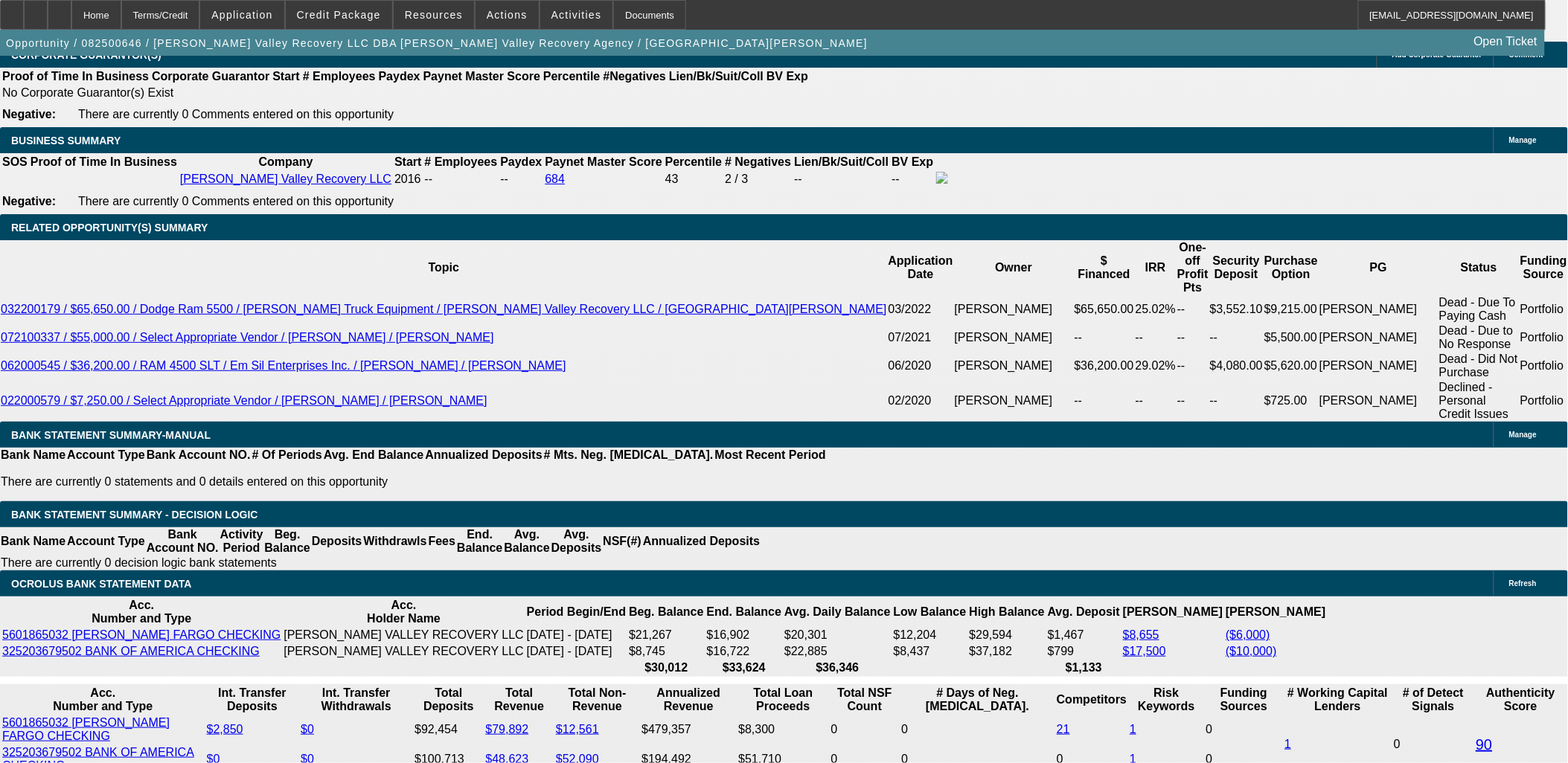
select select "2"
type input "UNKNOWN"
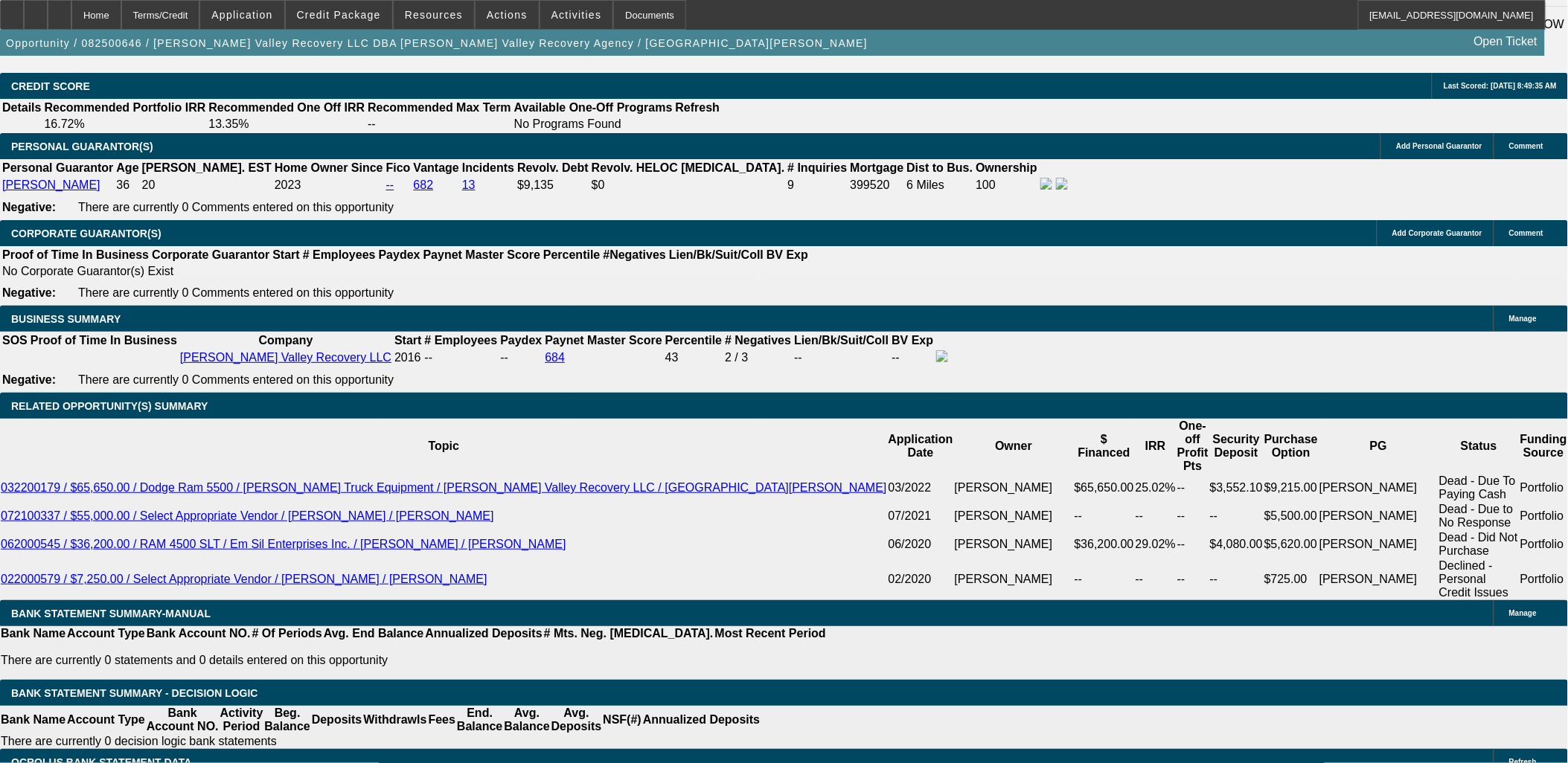
scroll to position [1983, 0]
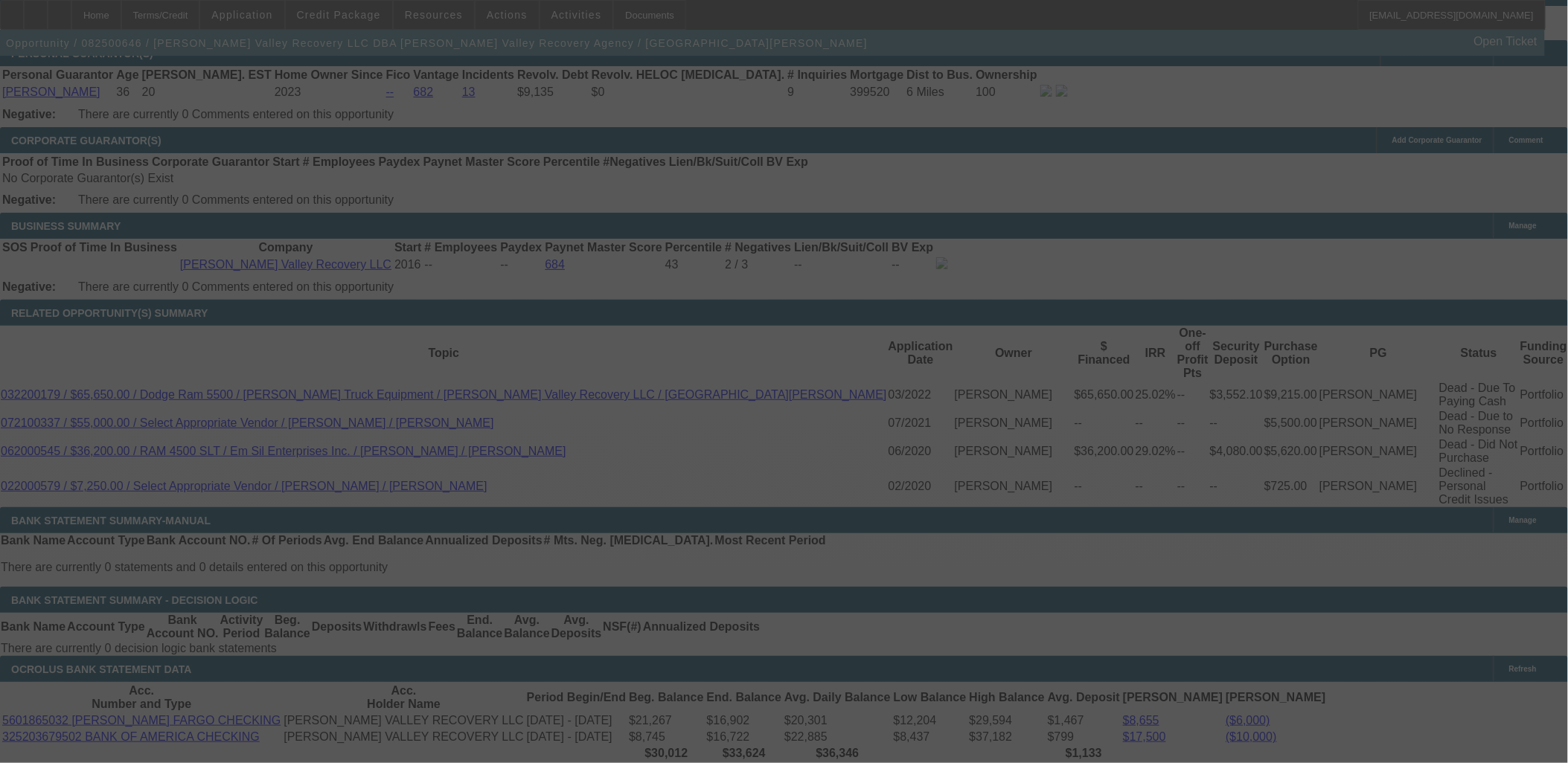
scroll to position [2314, 0]
select select "0"
select select "2"
select select "0"
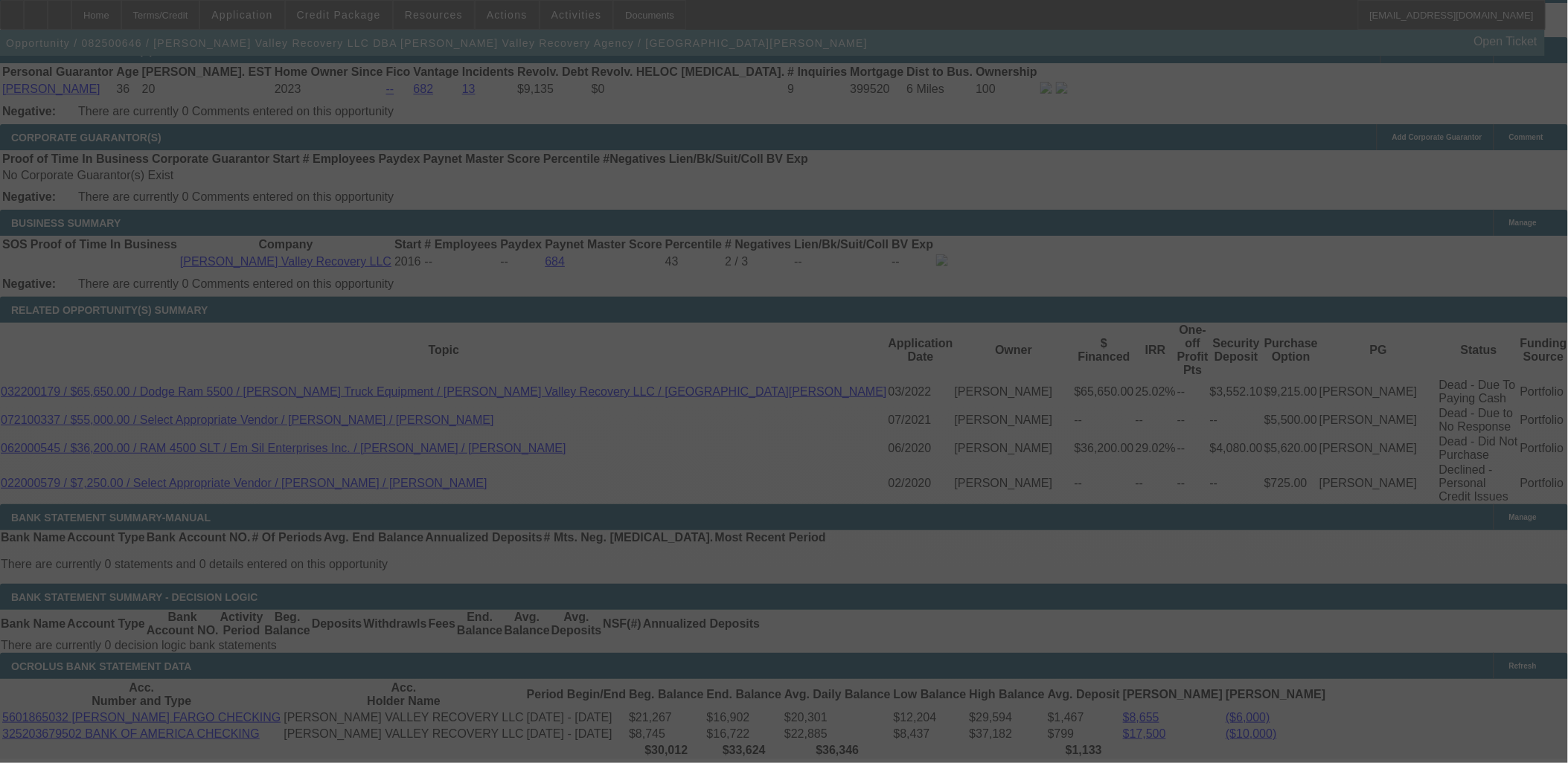
select select "6"
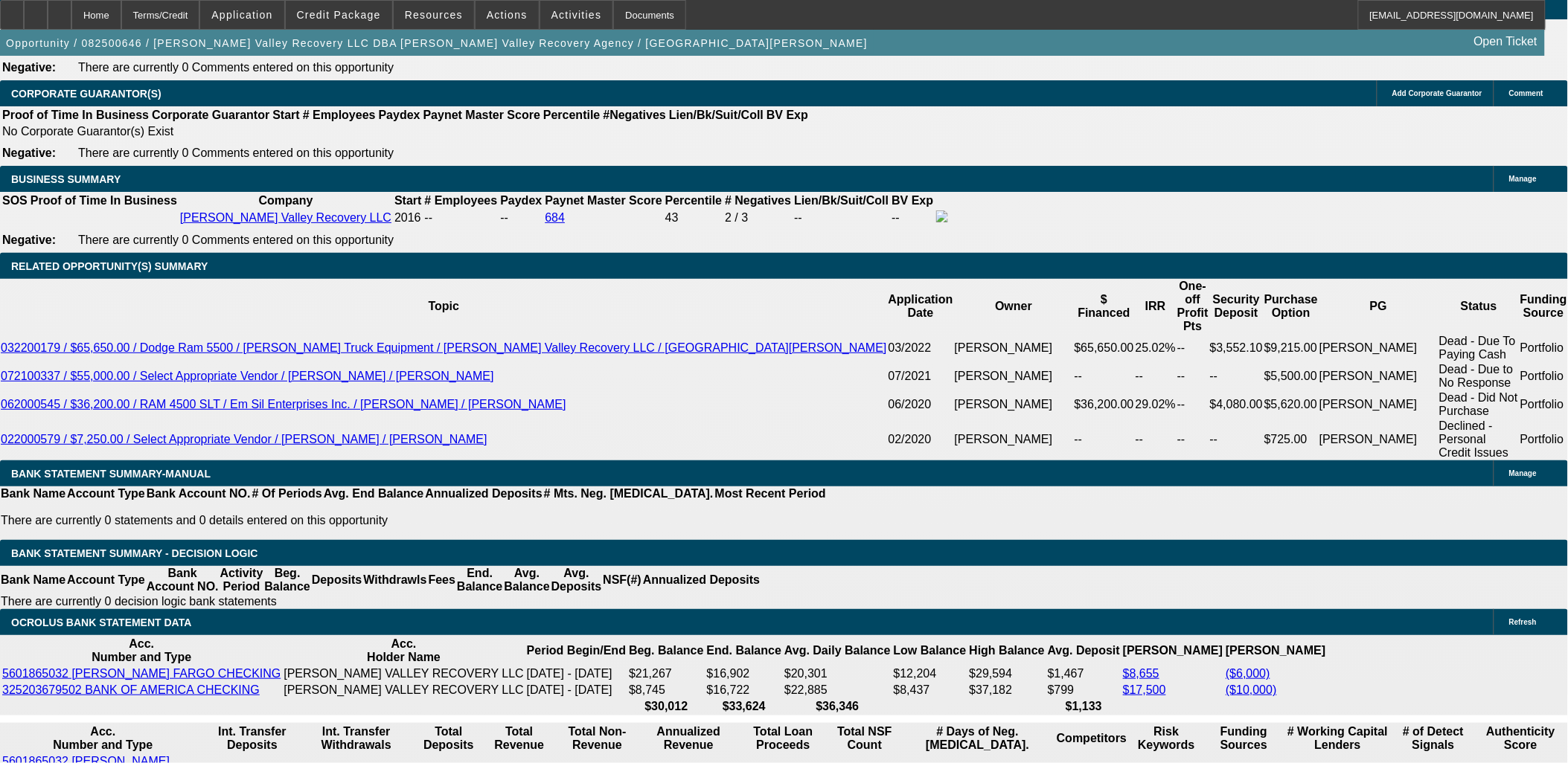
scroll to position [2397, 0]
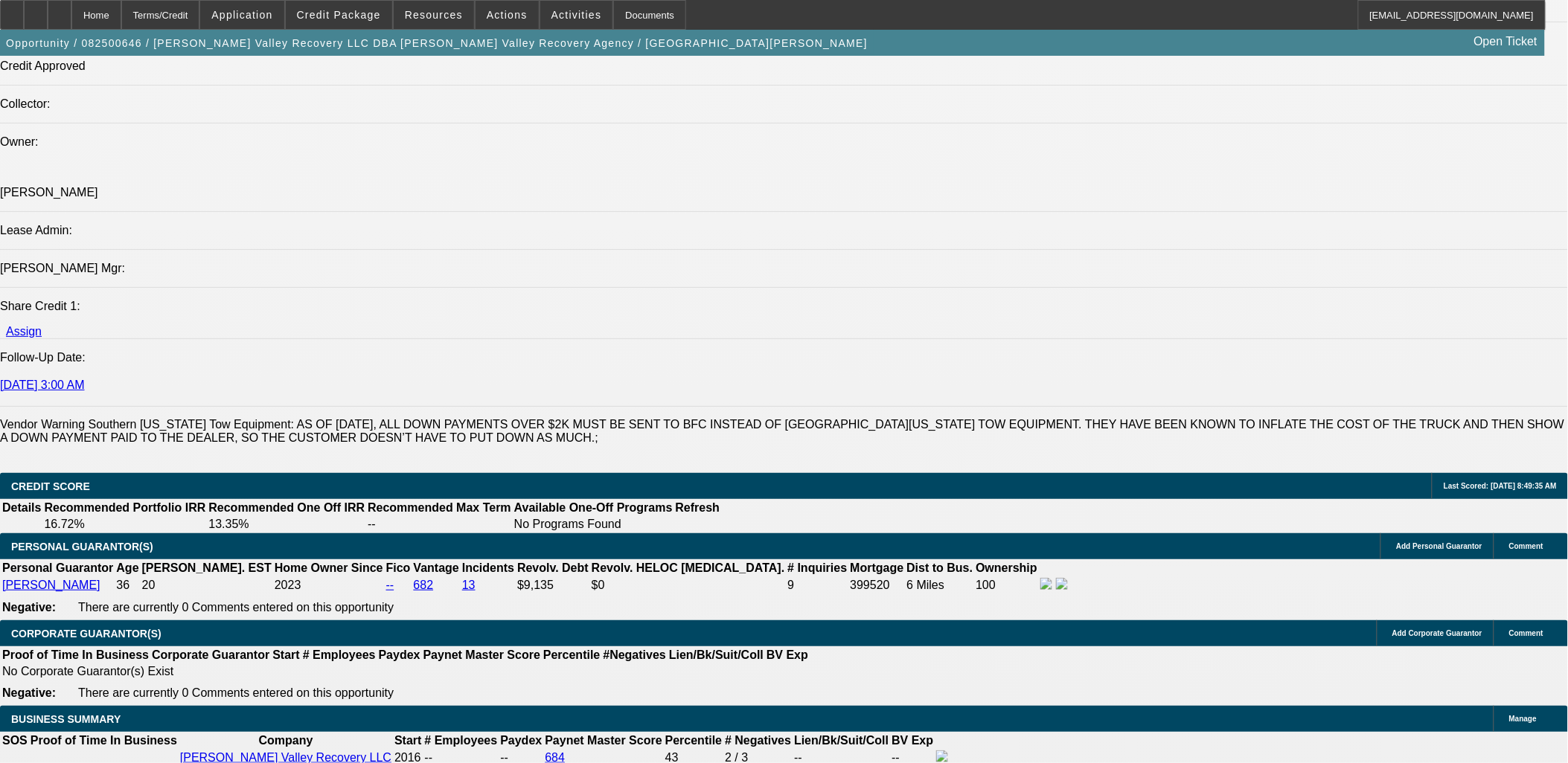
scroll to position [2232, 0]
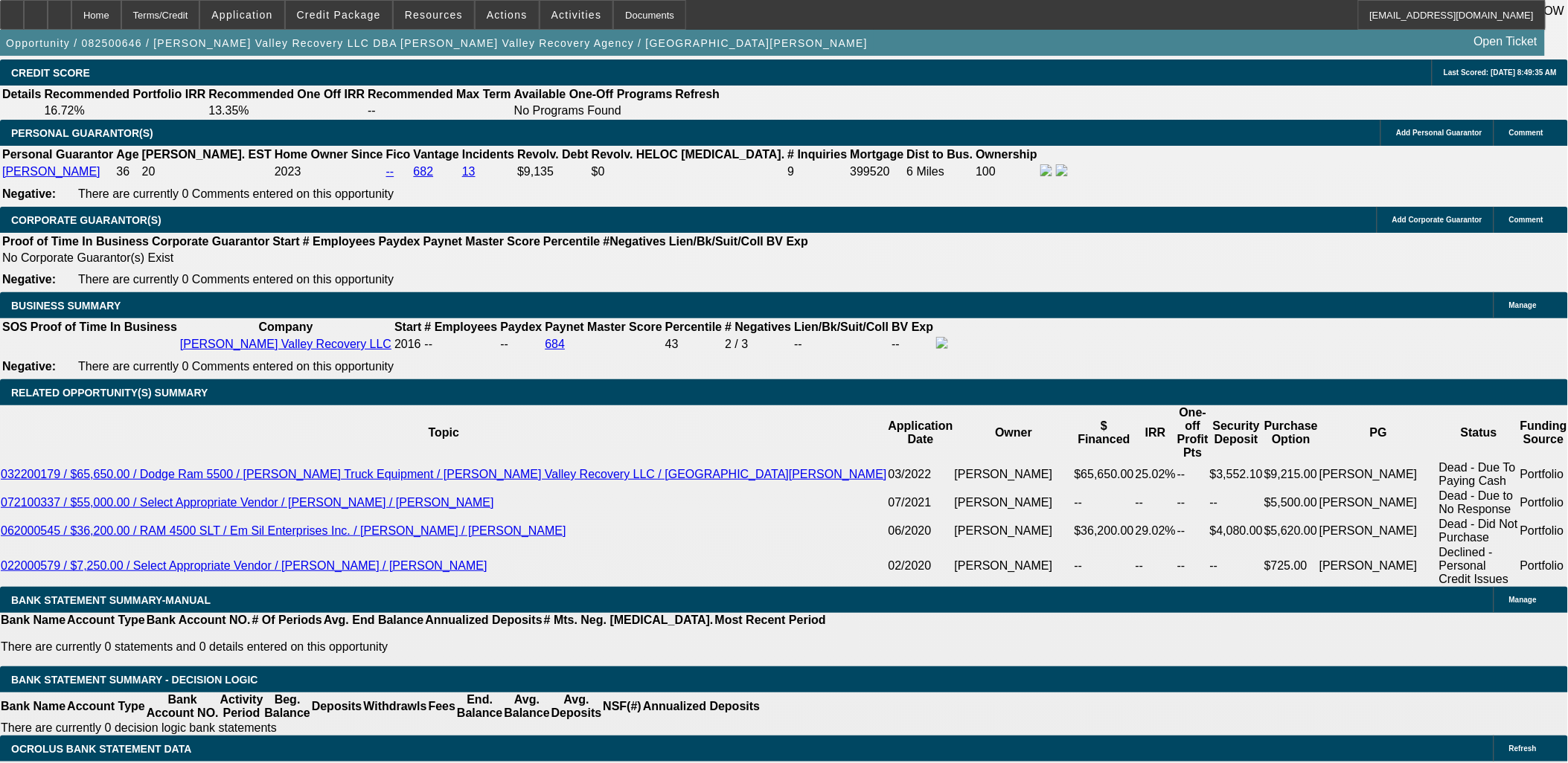
scroll to position [2480, 0]
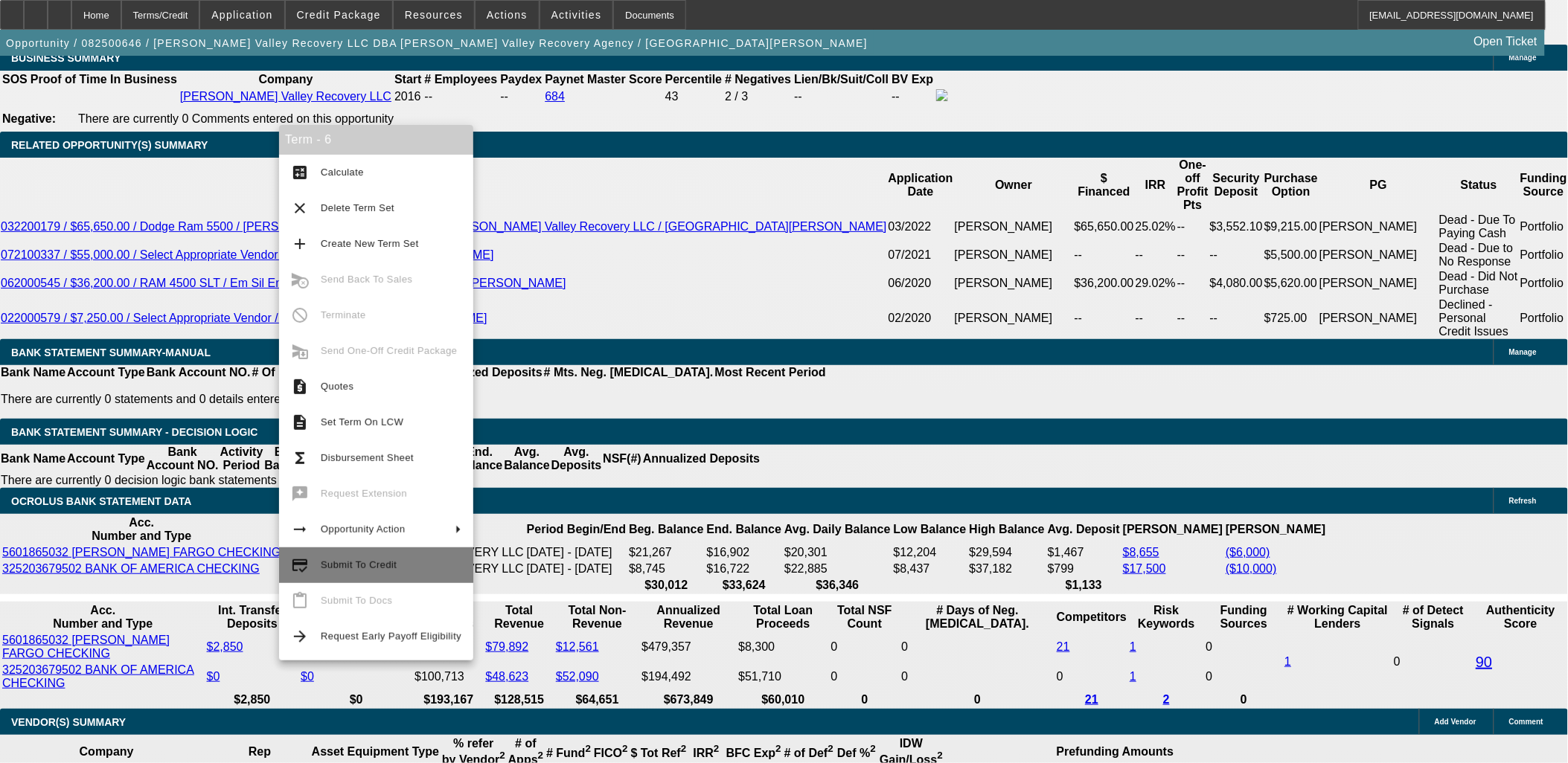
click at [337, 560] on span "Submit To Credit" at bounding box center [358, 565] width 76 height 11
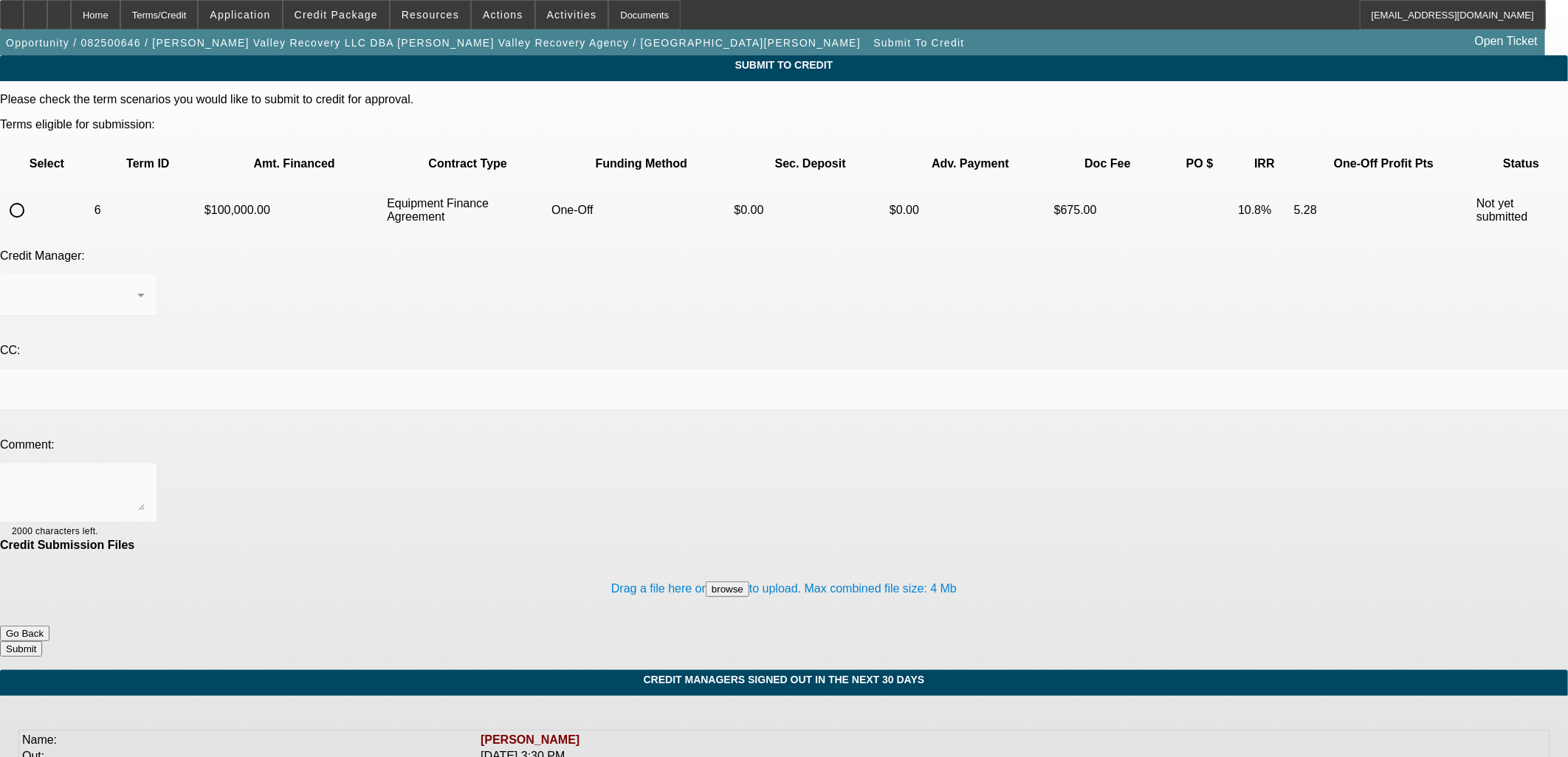
click at [71, 165] on div at bounding box center [784, 378] width 1568 height 757
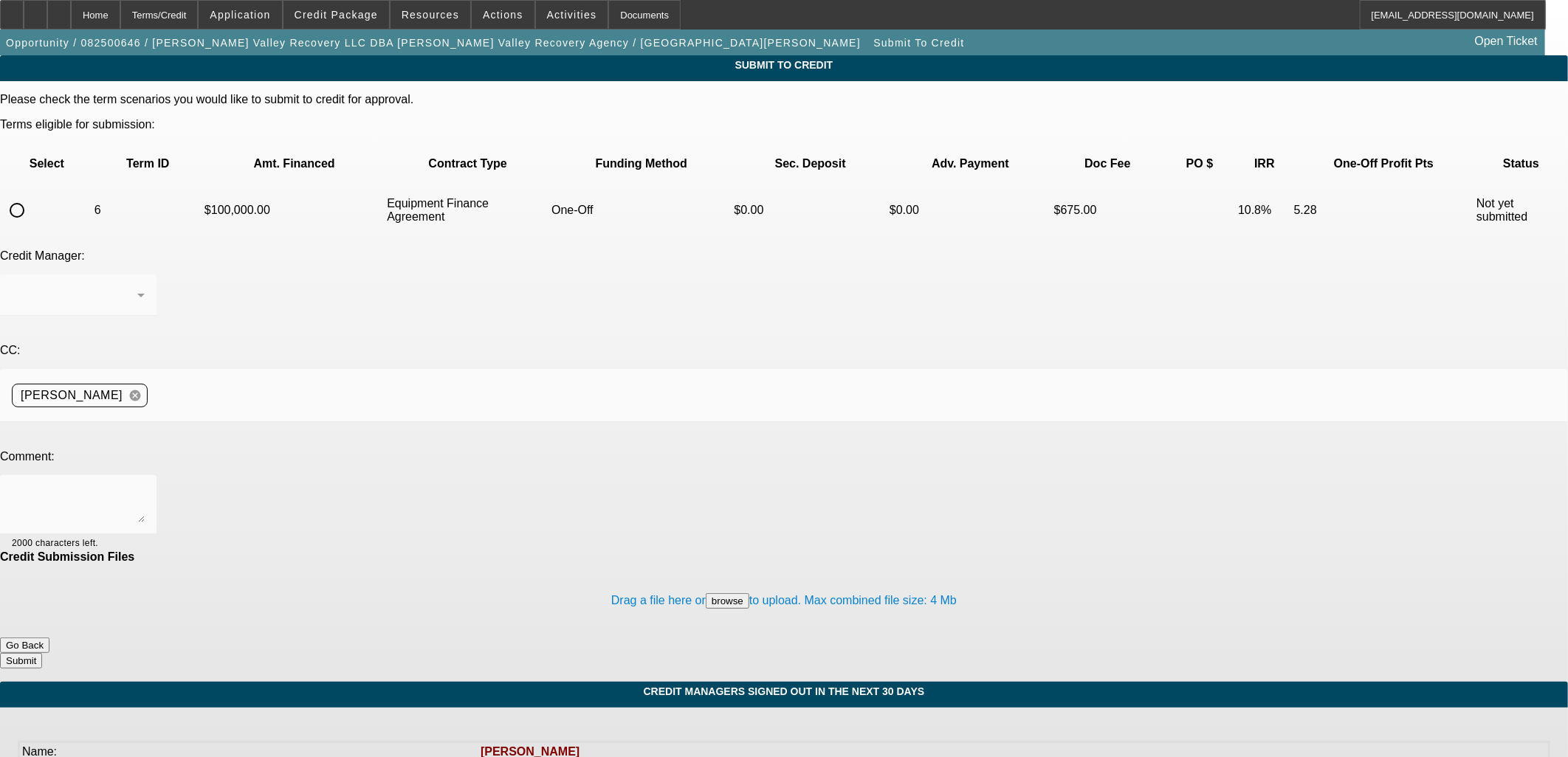
click at [32, 196] on input "radio" at bounding box center [17, 211] width 30 height 30
radio input "true"
click at [145, 475] on div at bounding box center [78, 505] width 133 height 59
type textarea "Is there anyway we can try UniFi CA deal with 20% down?"
click at [43, 653] on button "Submit" at bounding box center [21, 661] width 43 height 16
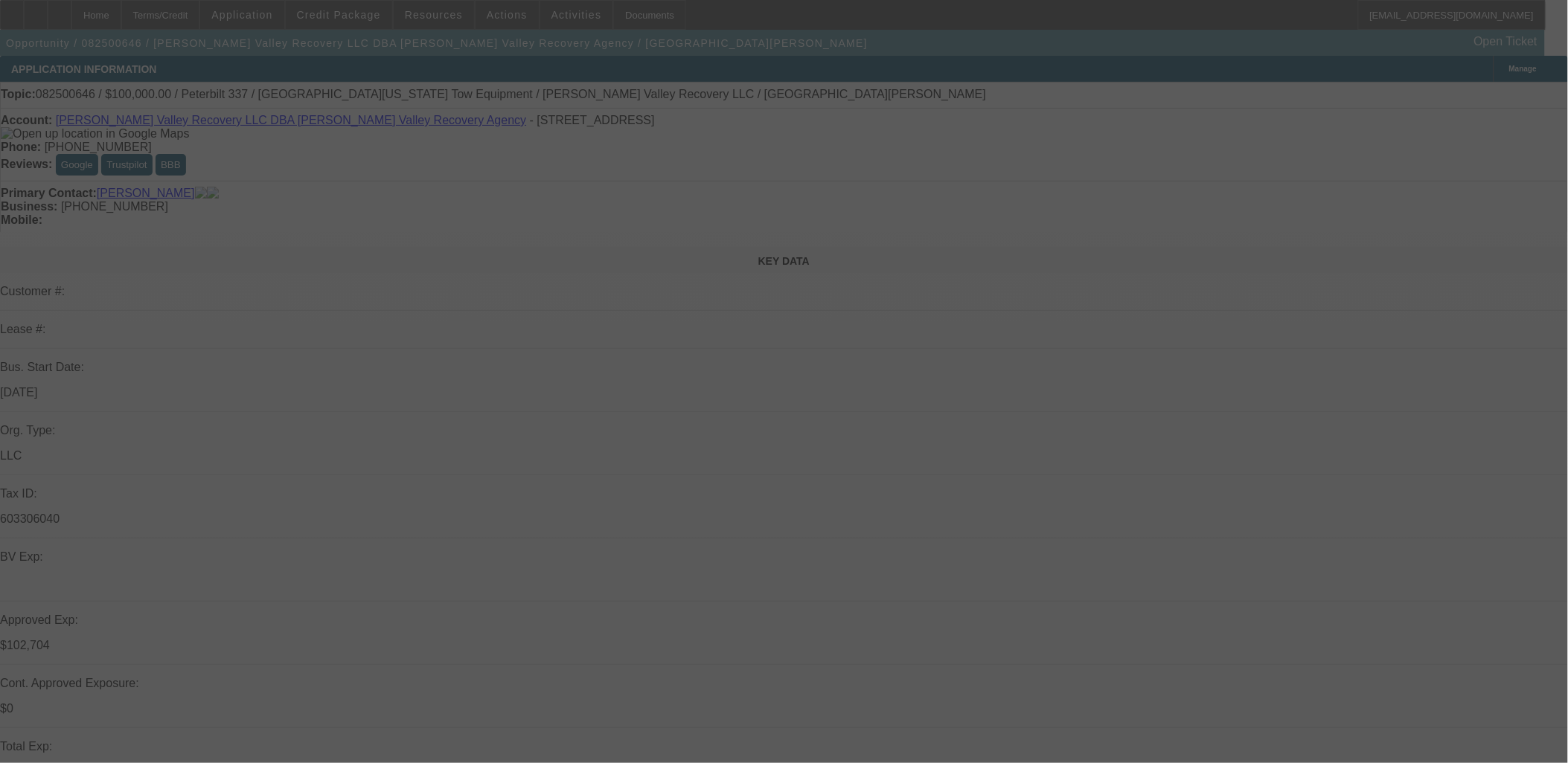
select select "0"
select select "2"
select select "0"
select select "6"
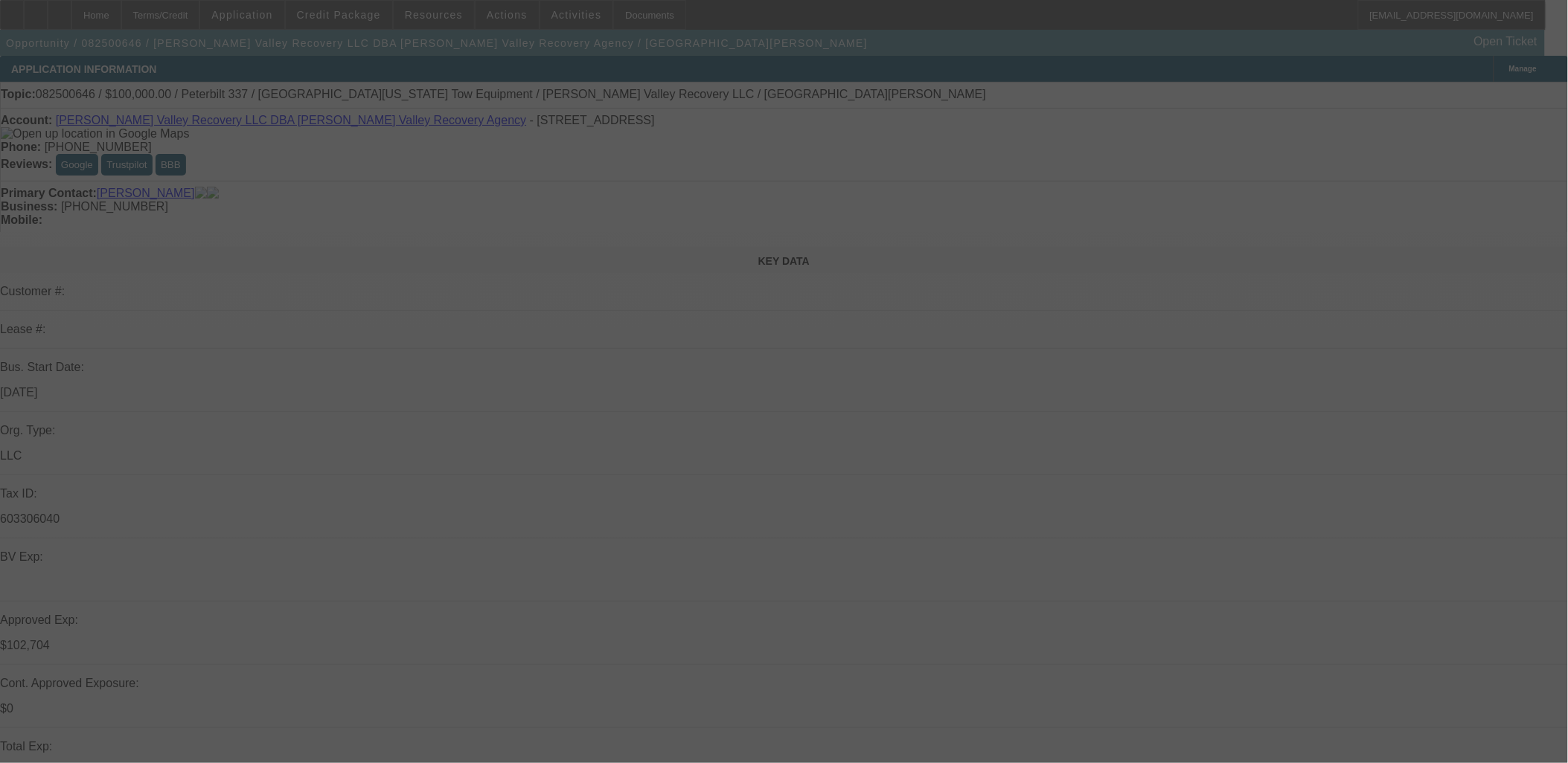
select select "0"
select select "2"
select select "0.1"
select select "4"
select select "0.1"
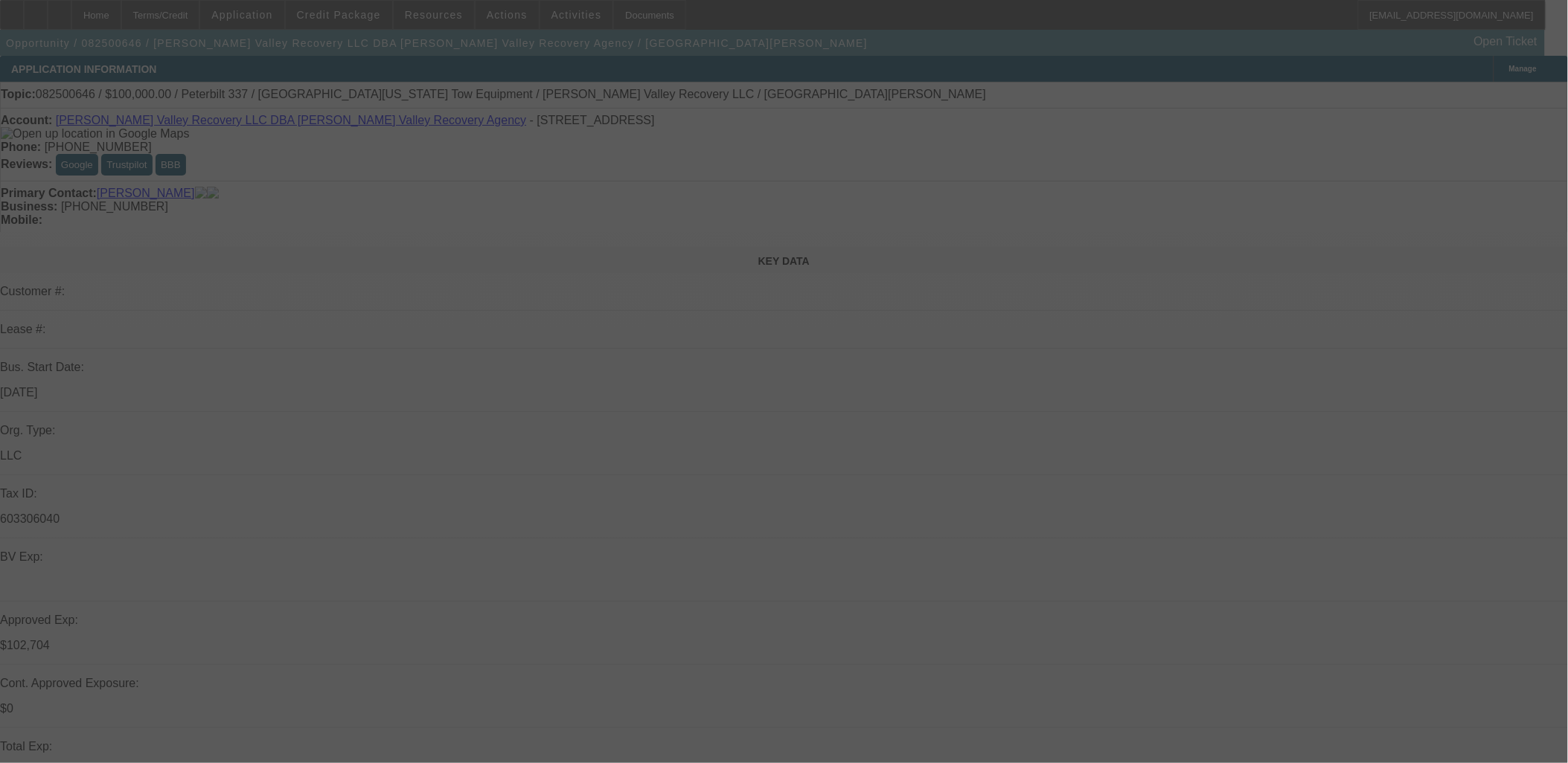
select select "2"
select select "0.1"
select select "4"
select select "0.1"
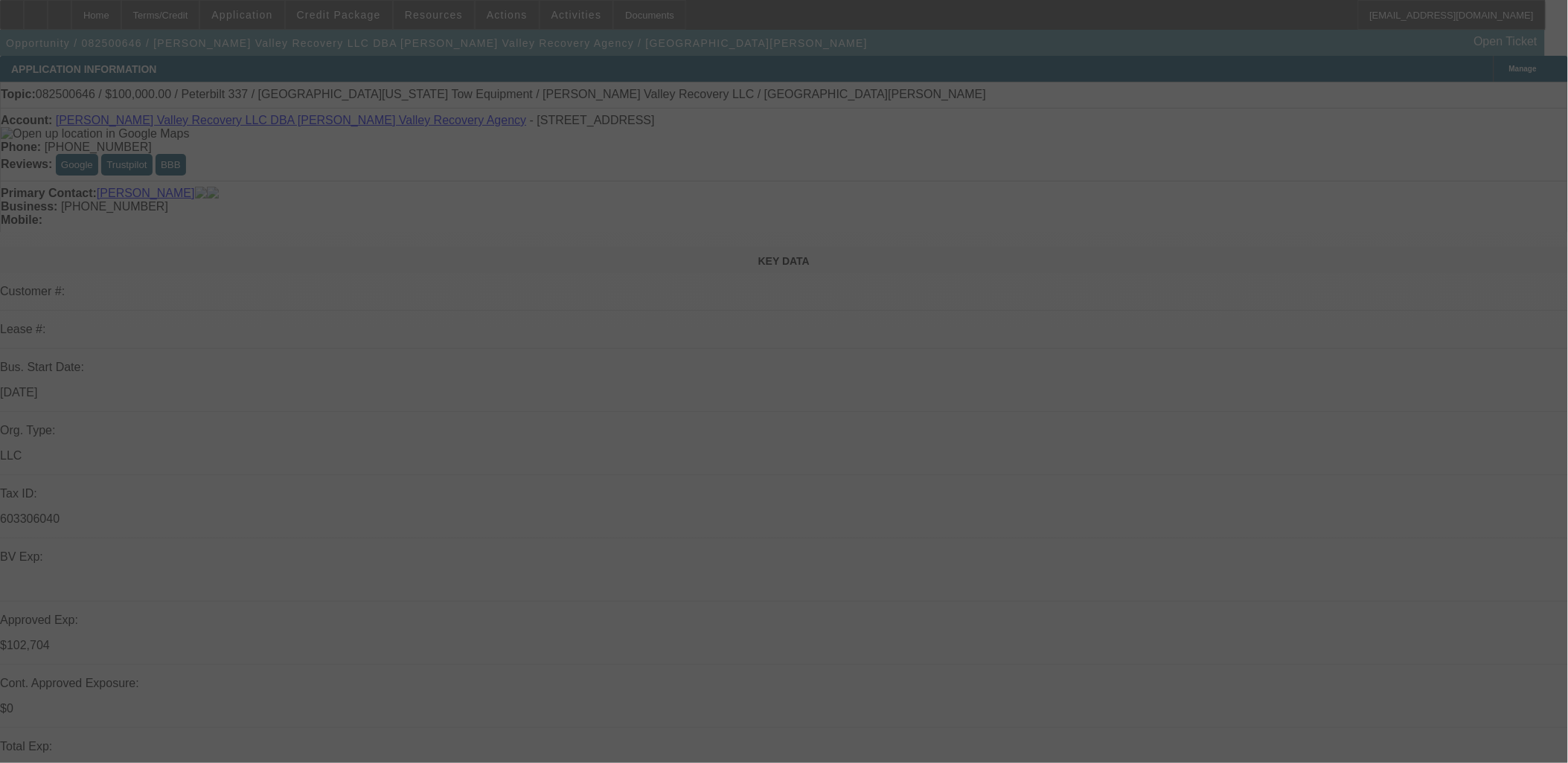
select select "2"
select select "0.1"
select select "4"
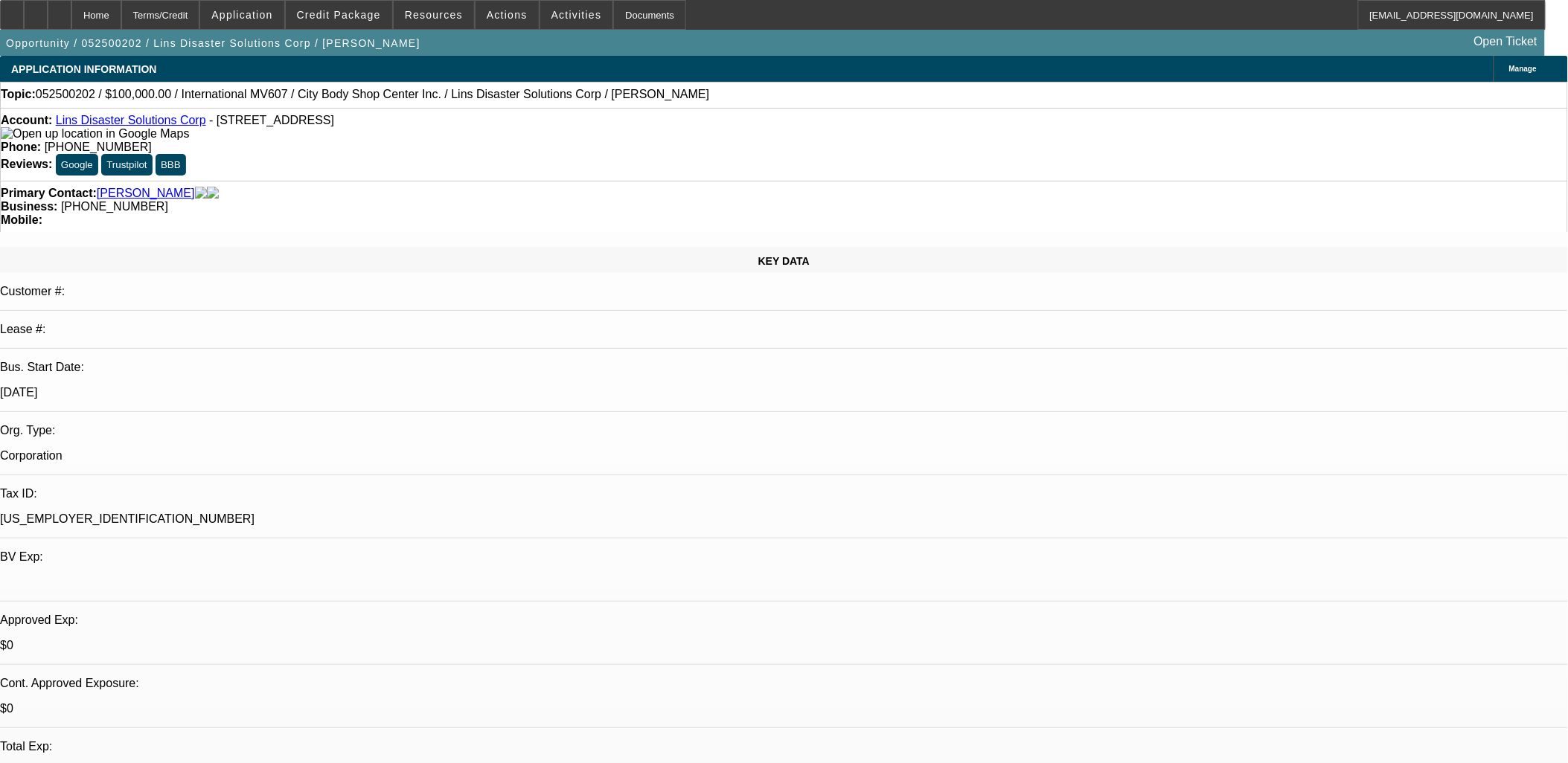
select select "0"
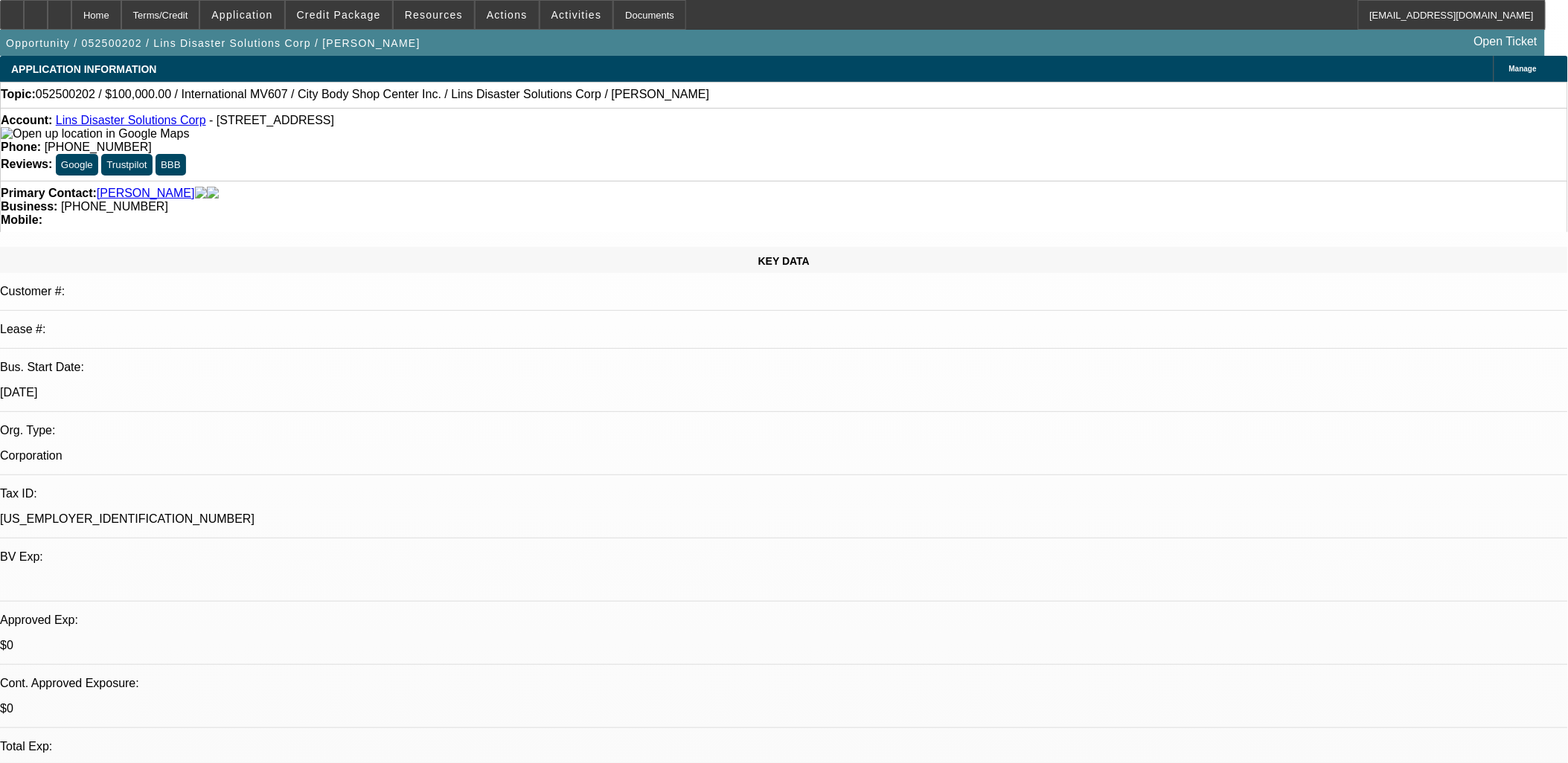
select select "0"
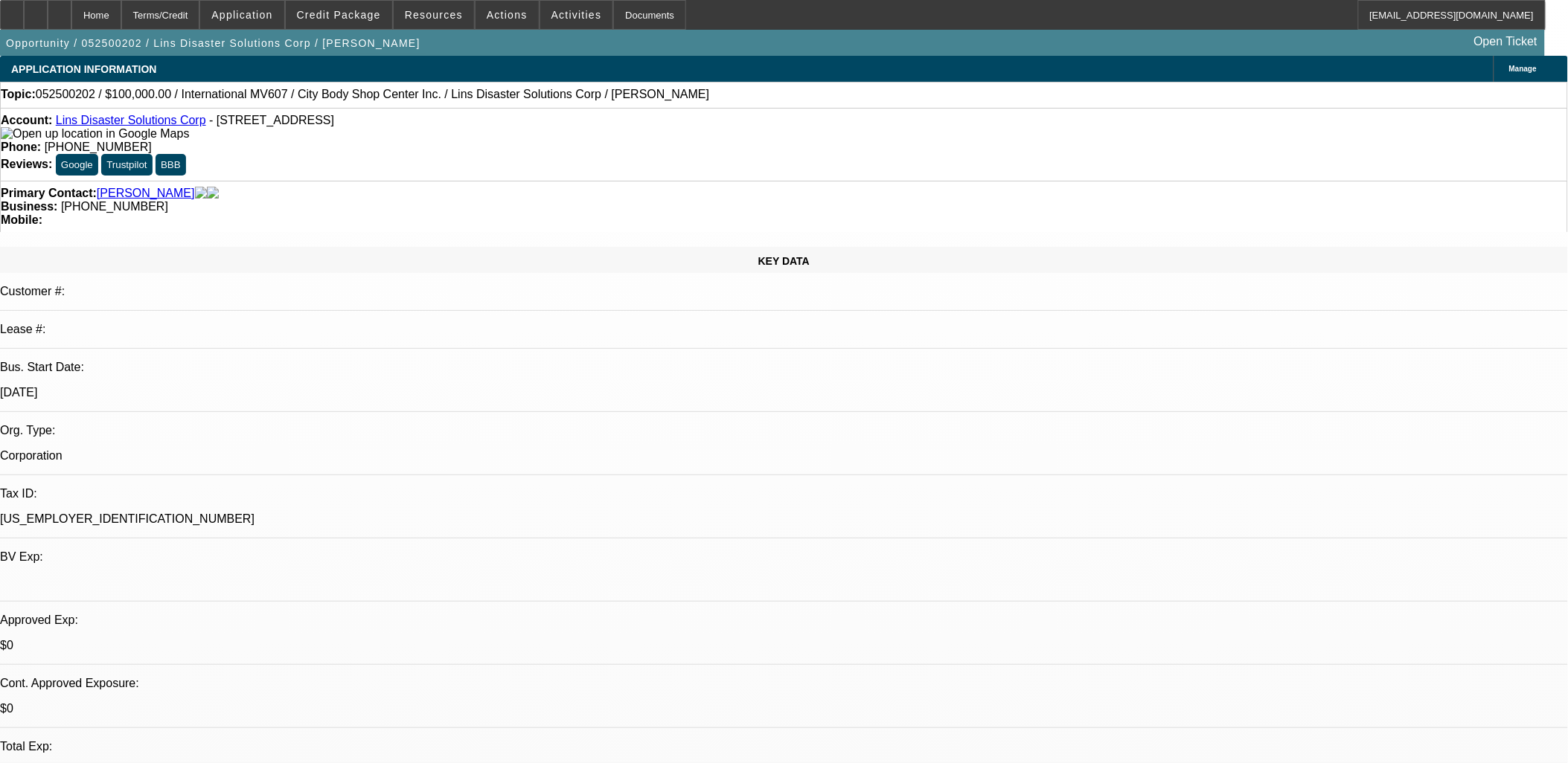
select select "0"
select select "1"
select select "2"
select select "6"
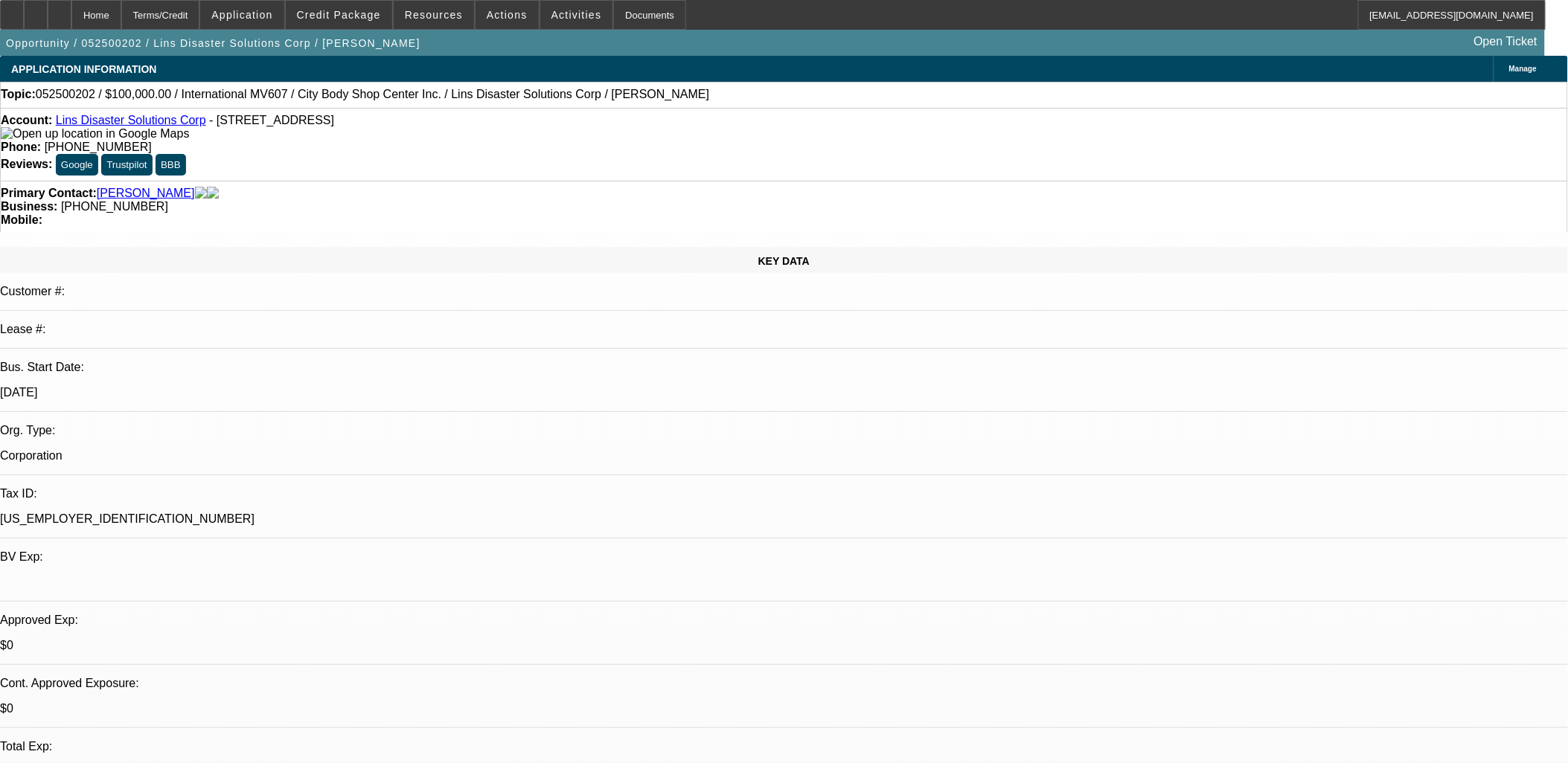
select select "1"
select select "2"
select select "6"
select select "1"
select select "2"
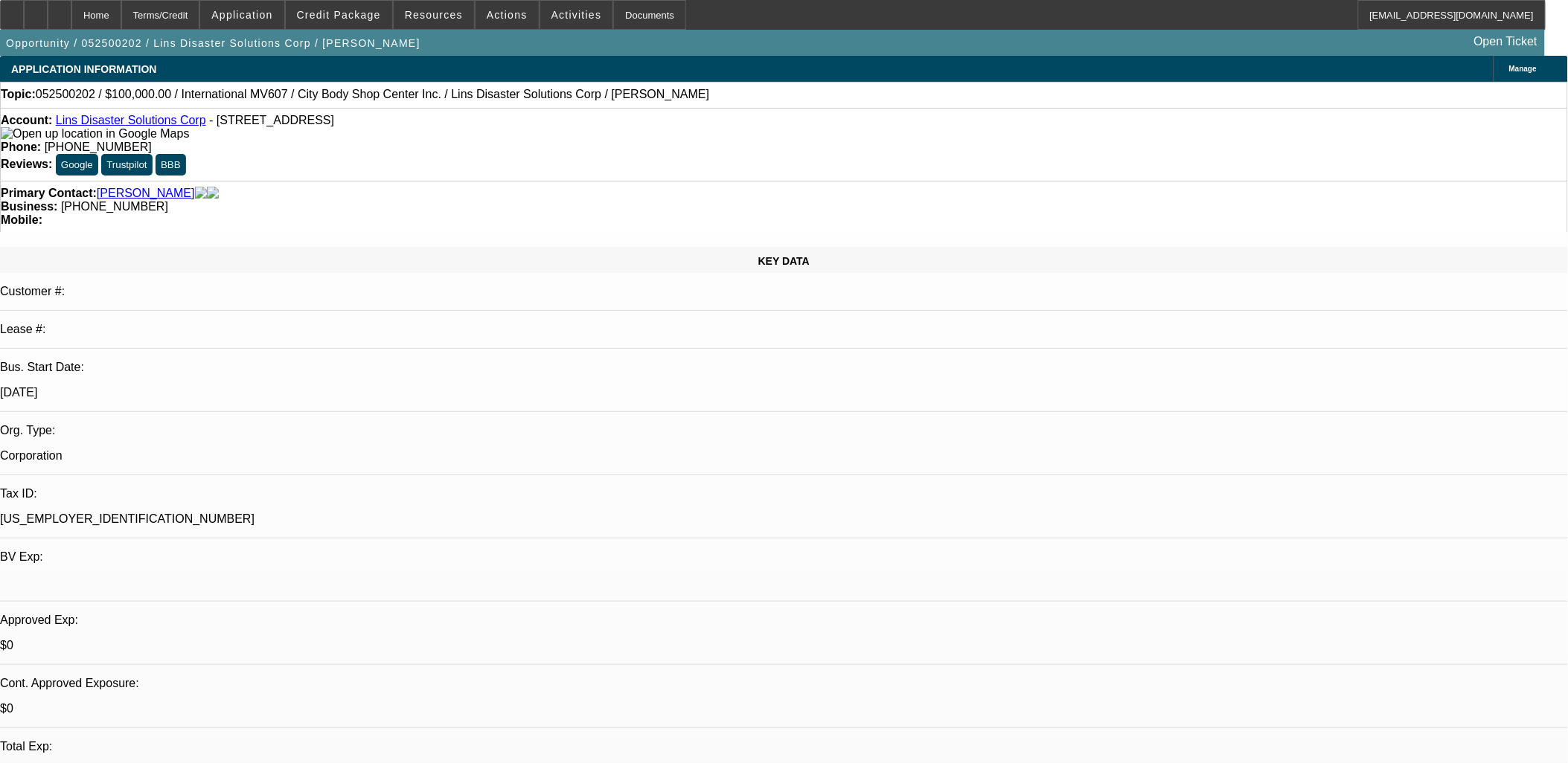
select select "6"
select select "1"
select select "2"
select select "6"
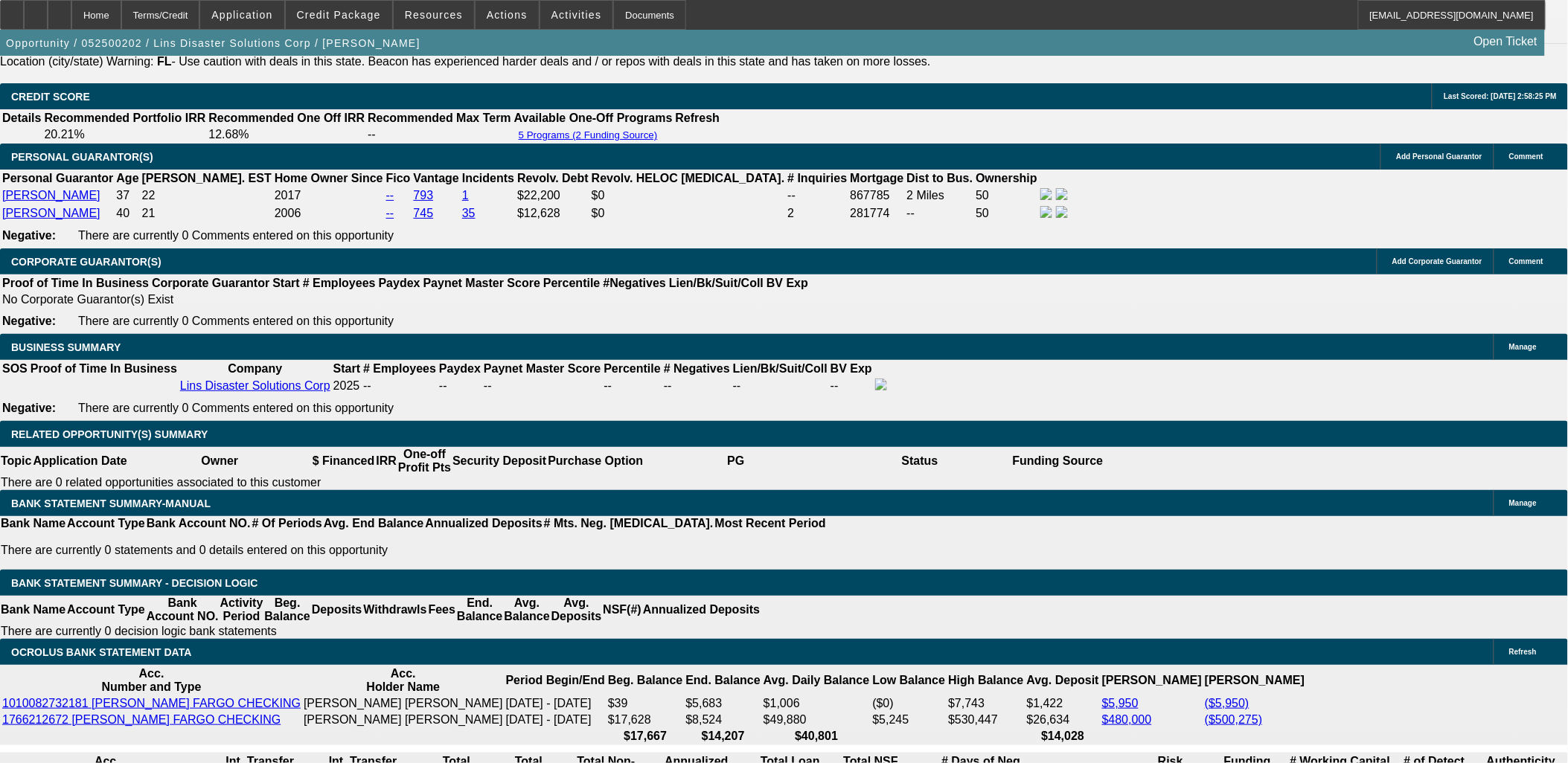
scroll to position [2148, 0]
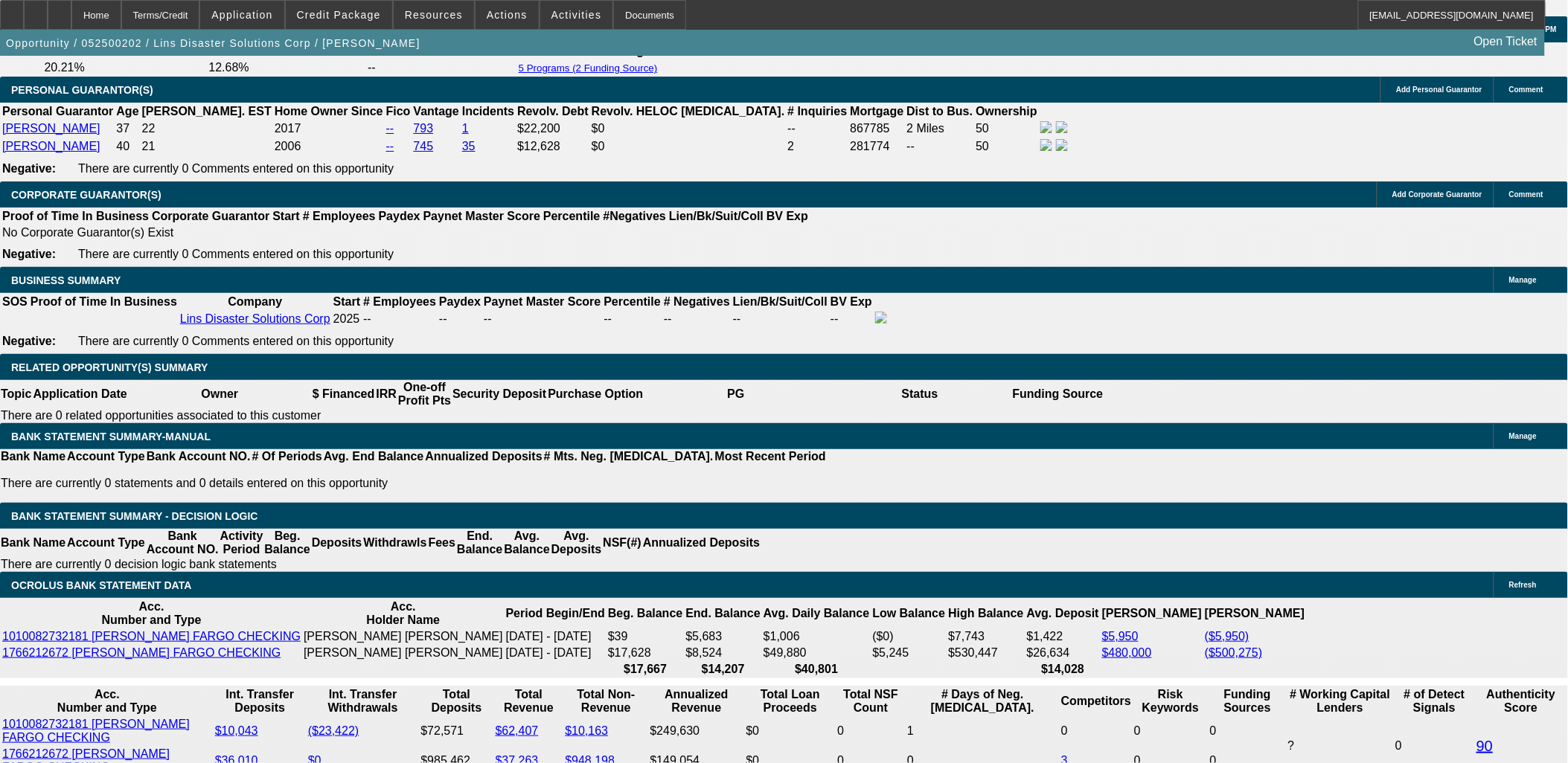
select select "0"
select select "2"
select select "0"
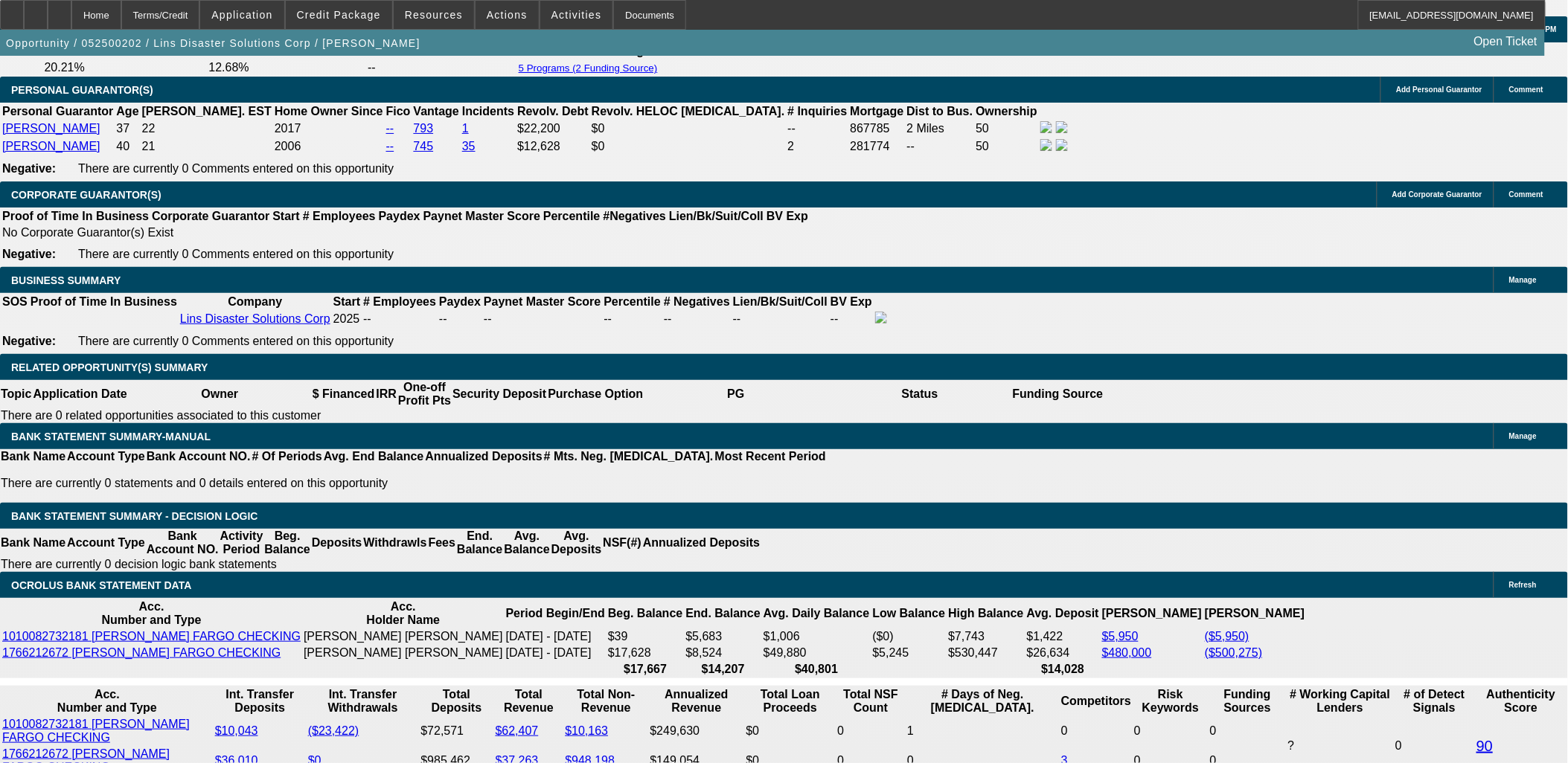
select select "6"
select select "0"
select select "2"
select select "0"
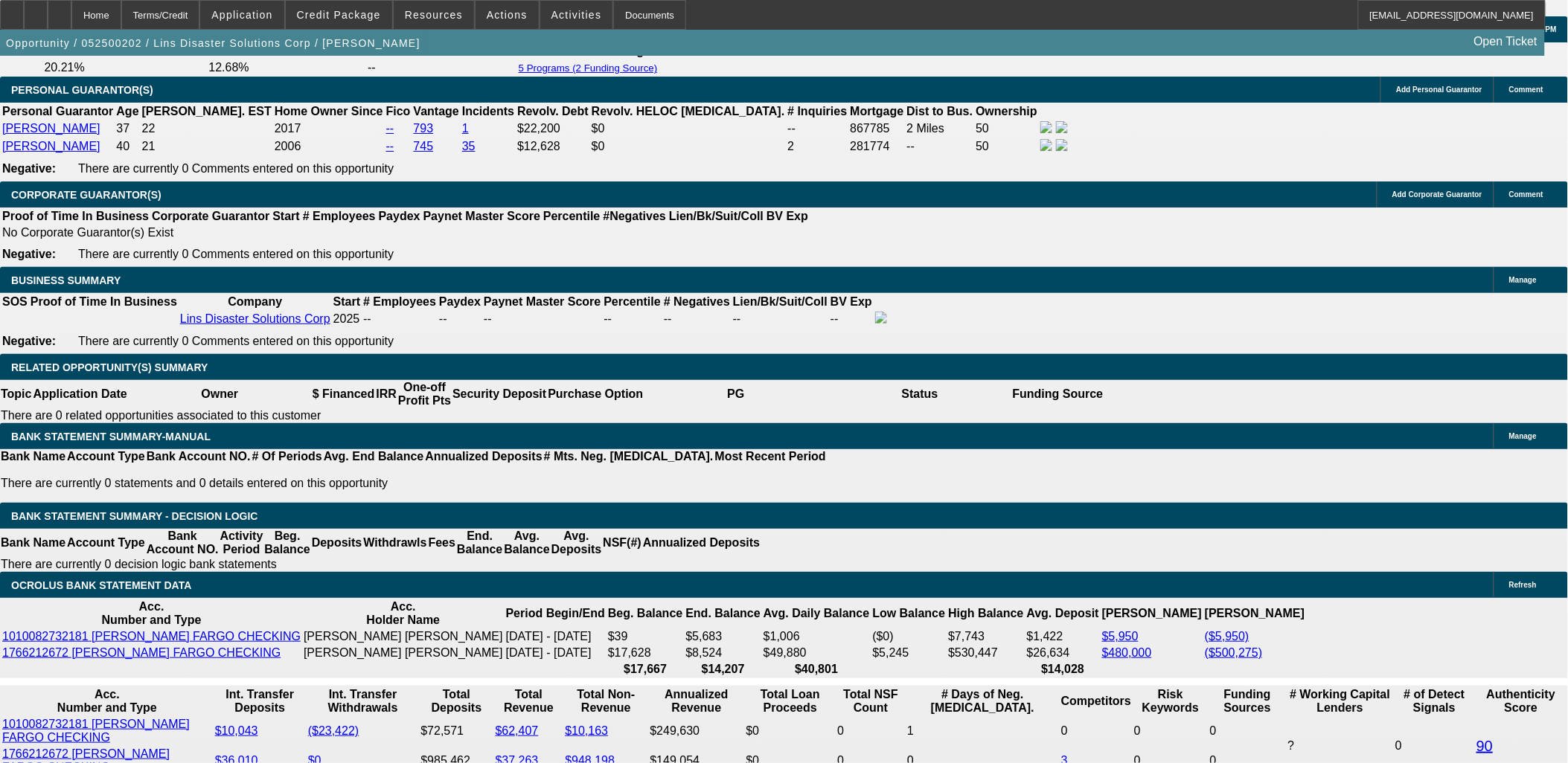
select select "6"
select select "0"
select select "2"
select select "0"
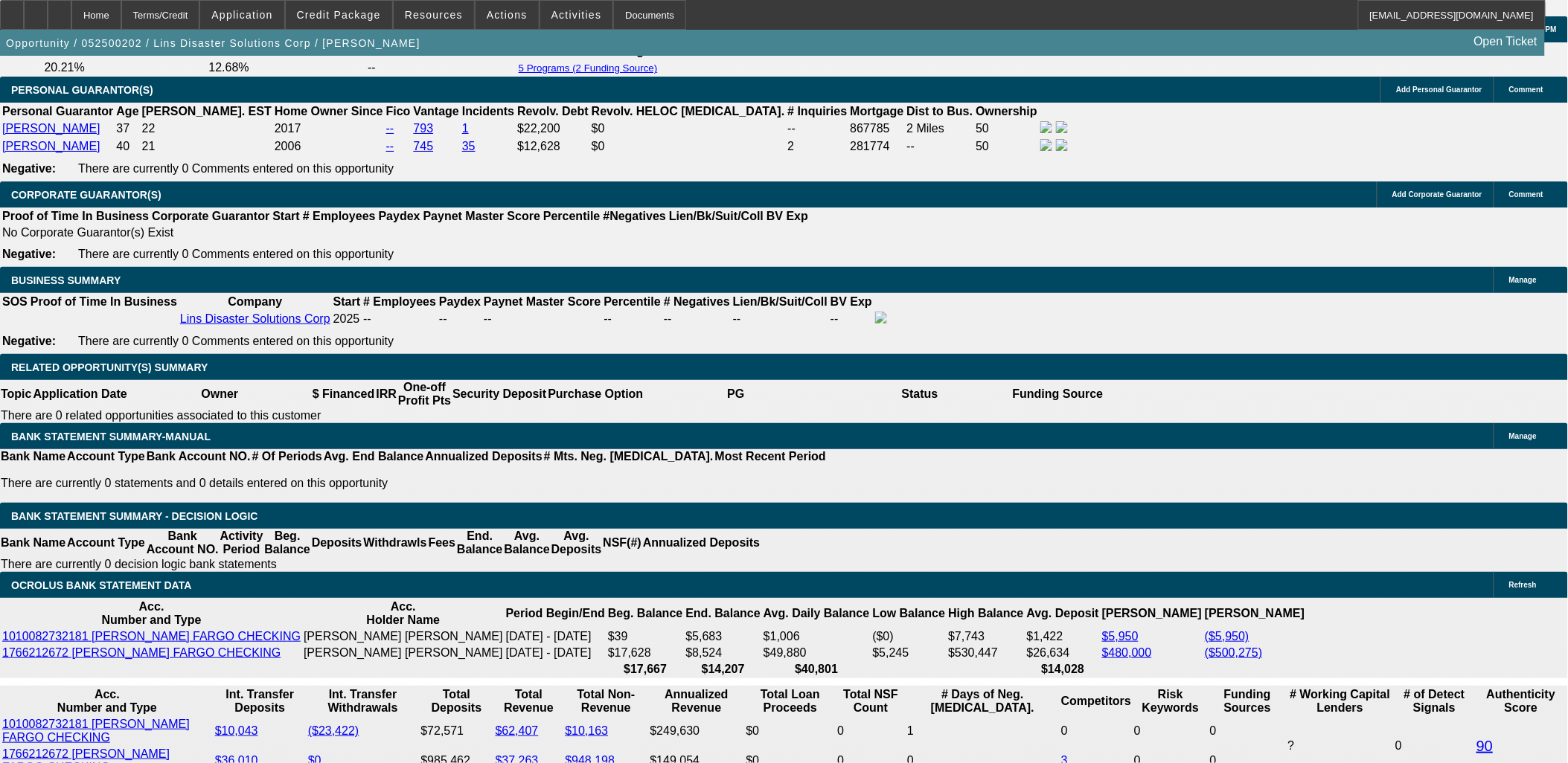
select select "6"
select select "0"
select select "2"
select select "0"
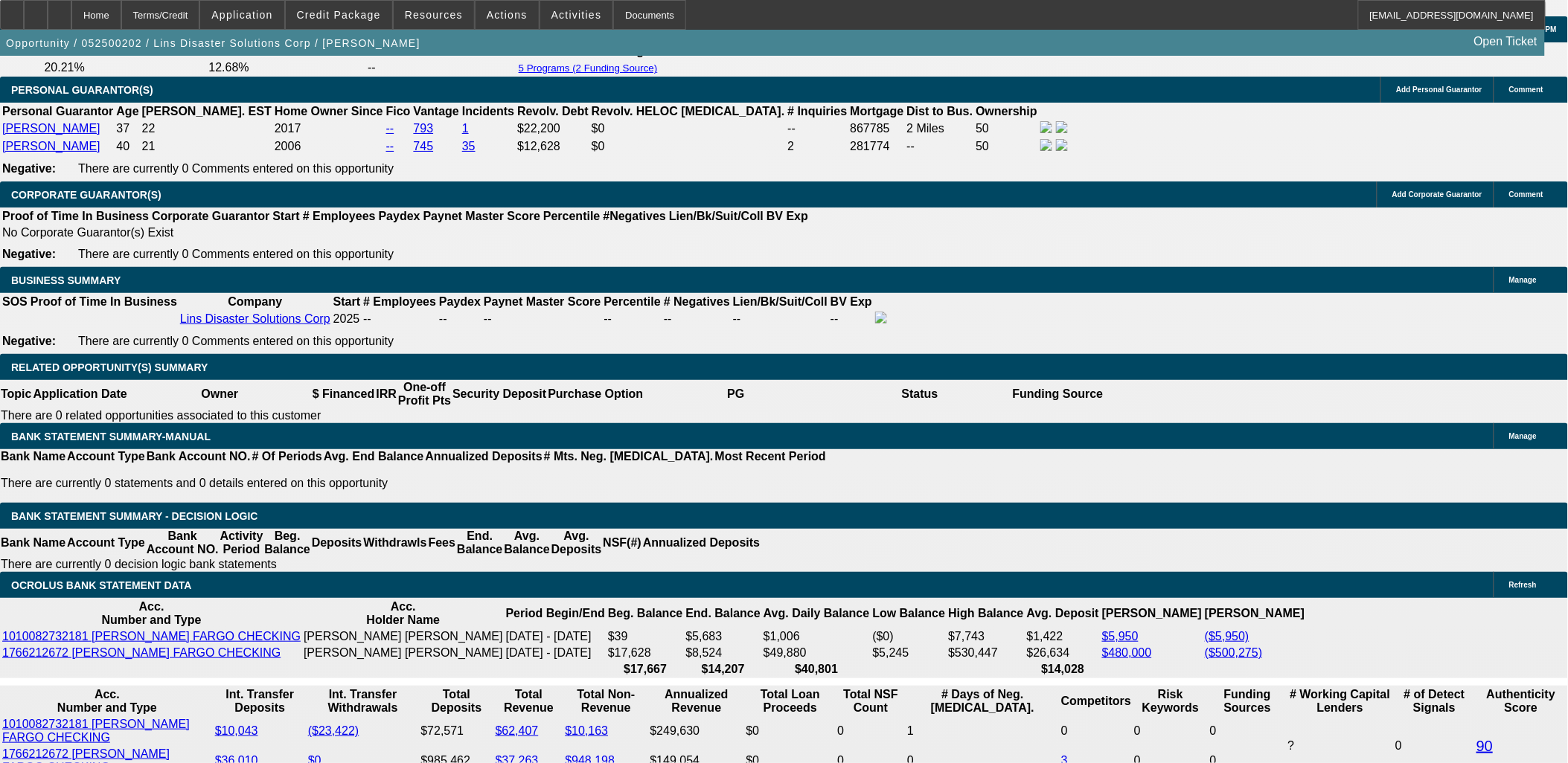
select select "6"
select select "0"
select select "2"
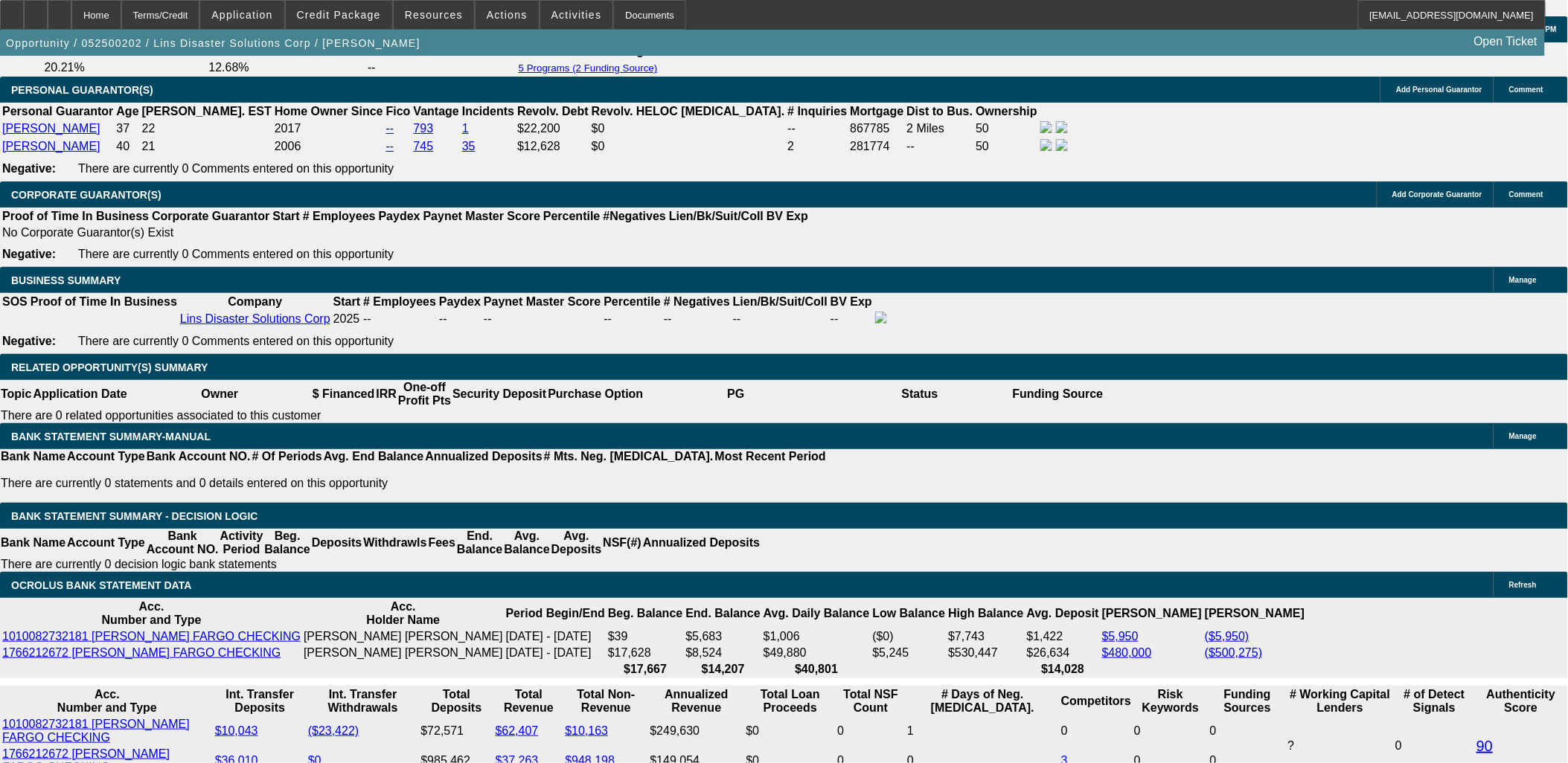
select select "0"
select select "6"
select select "0"
select select "2"
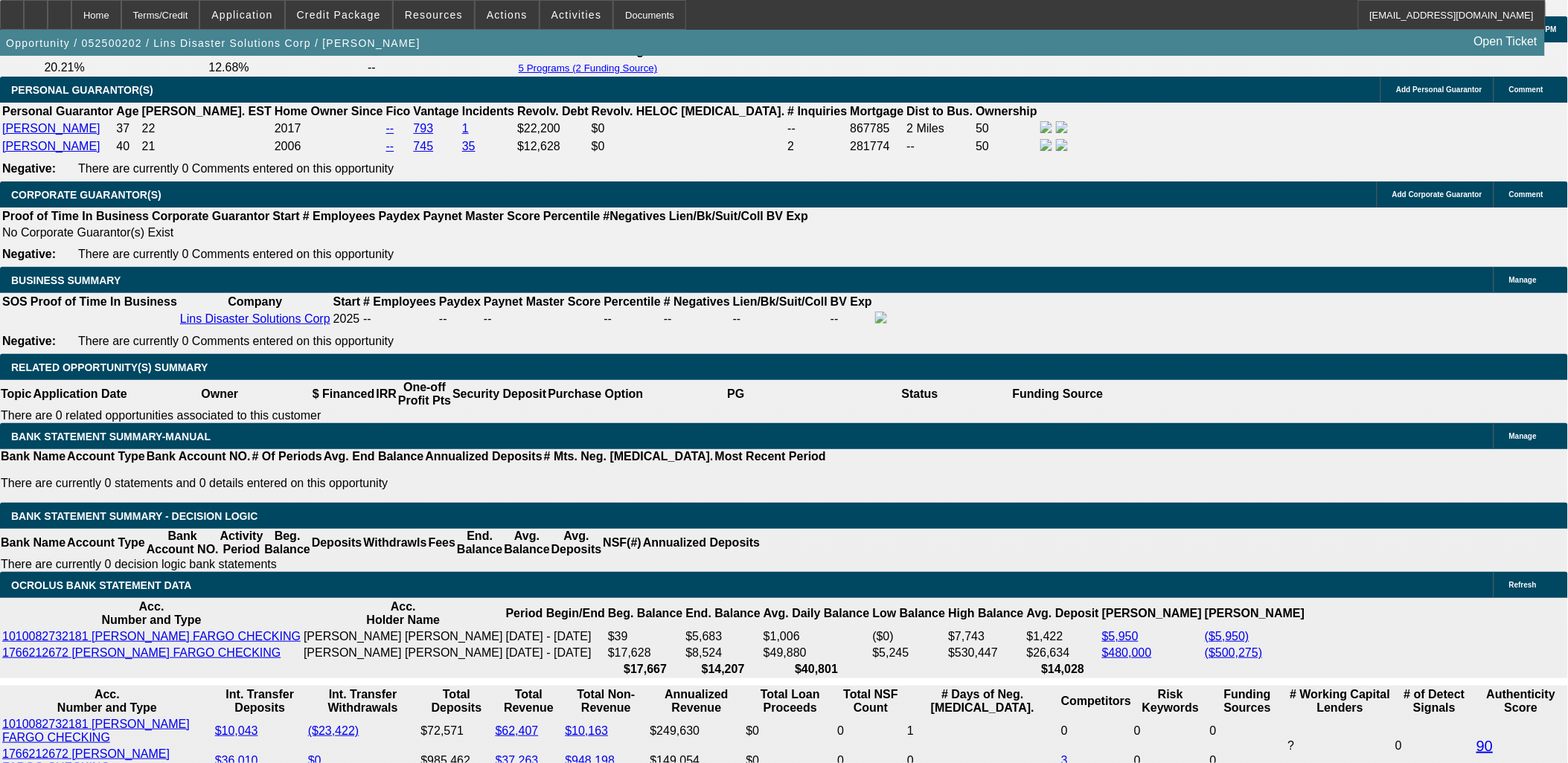
select select "0"
select select "6"
select select "0"
select select "2"
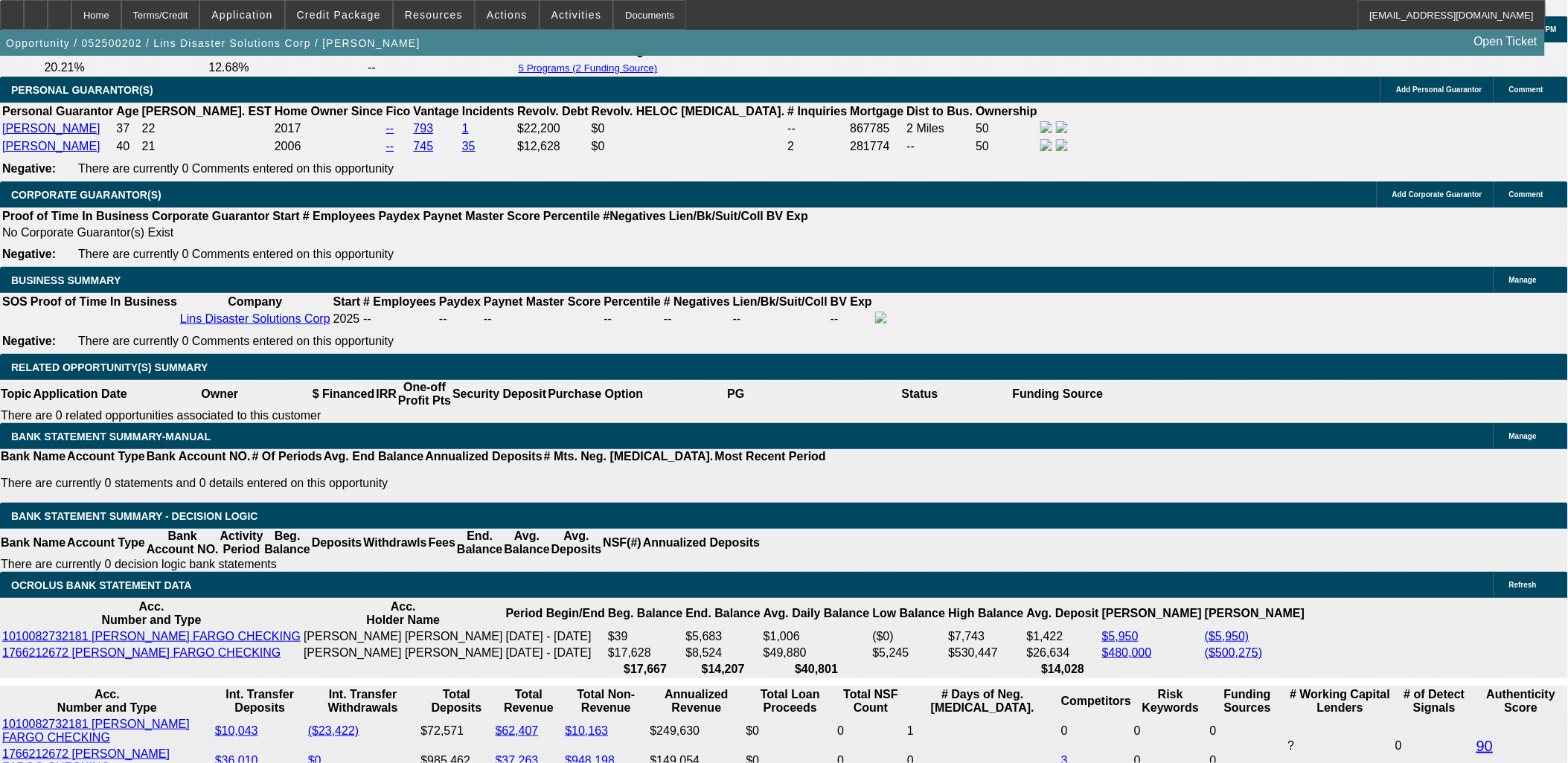
select select "0"
select select "6"
select select "0"
select select "2"
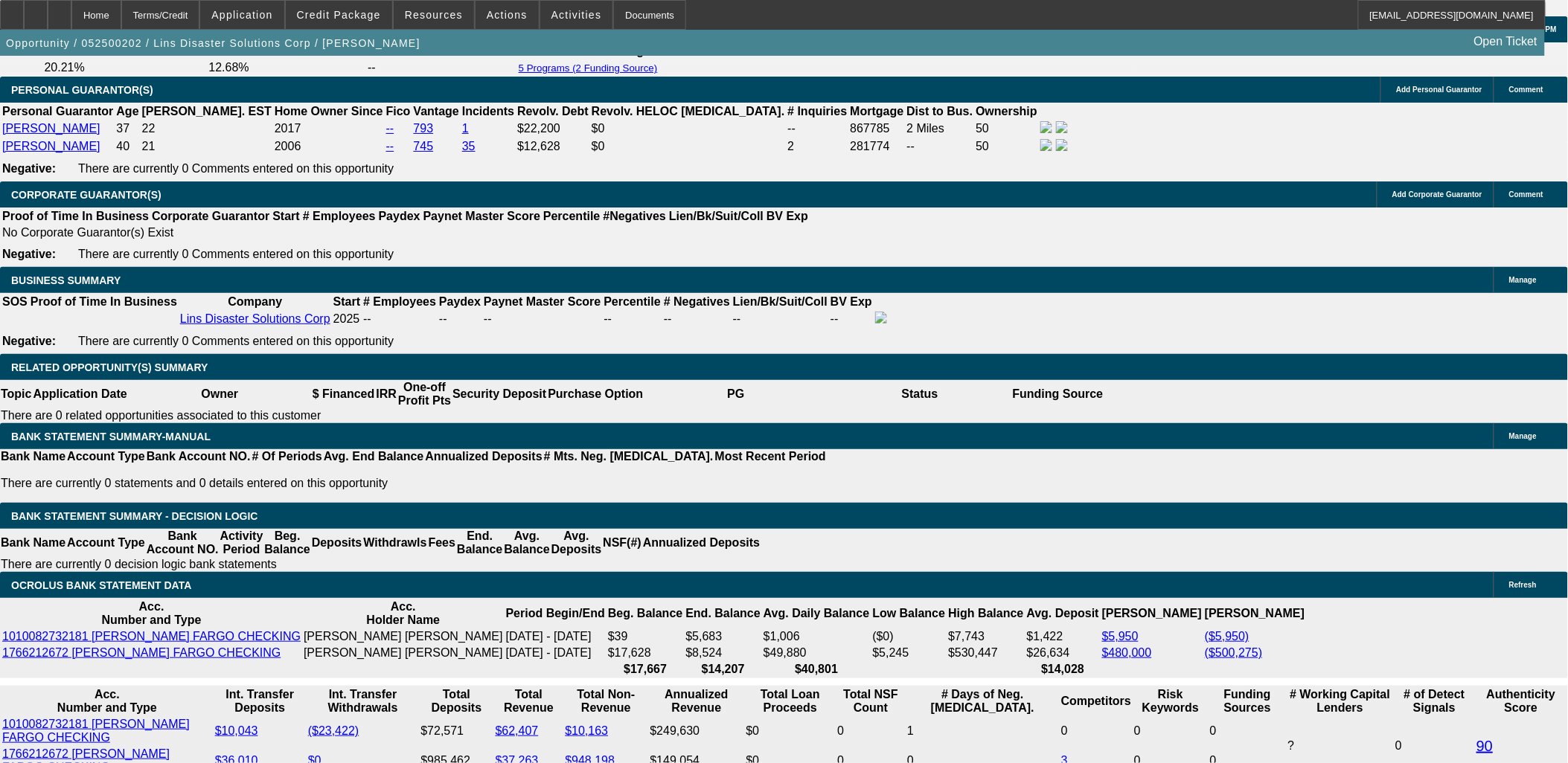
select select "0"
select select "6"
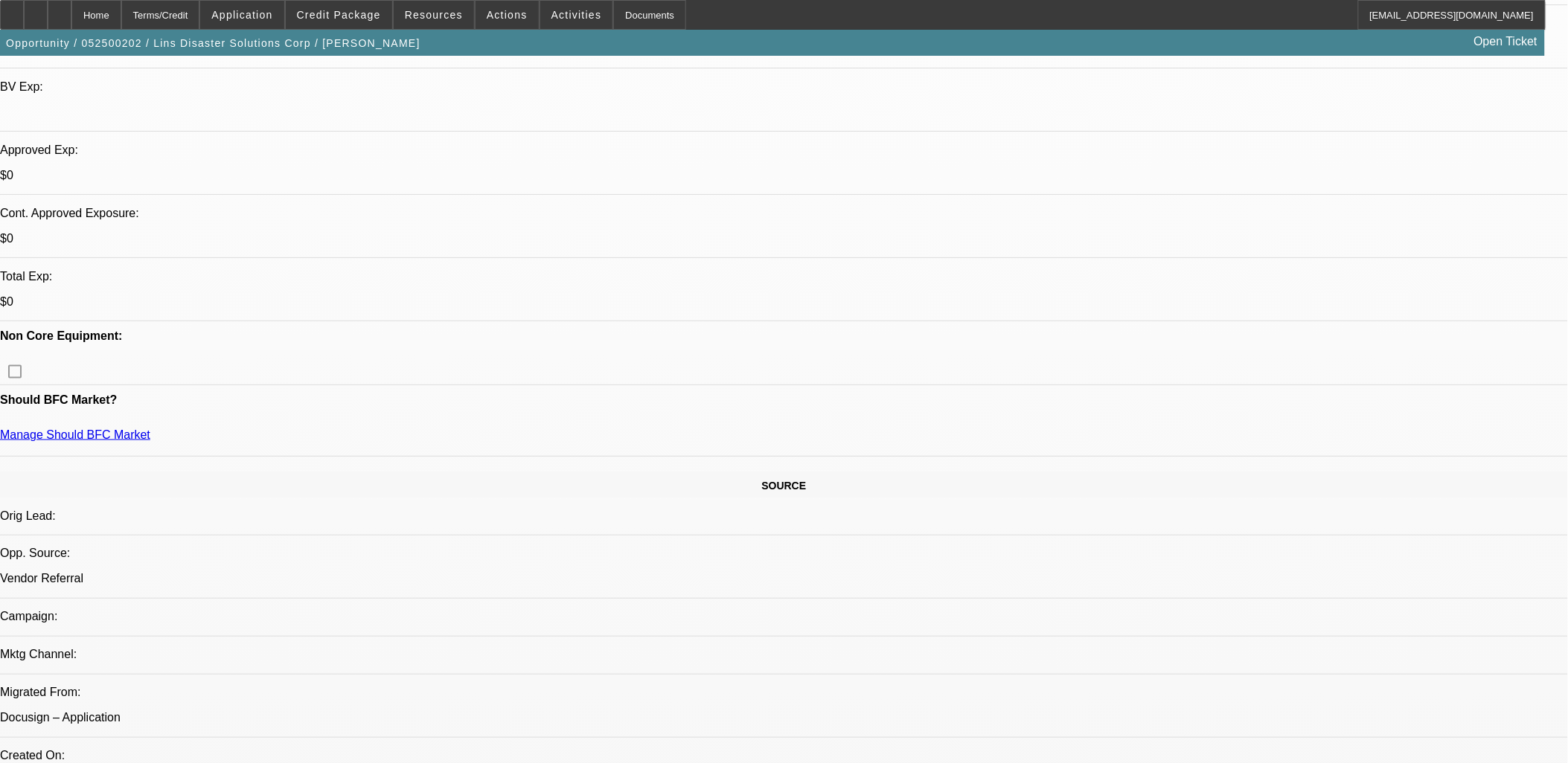
scroll to position [83, 0]
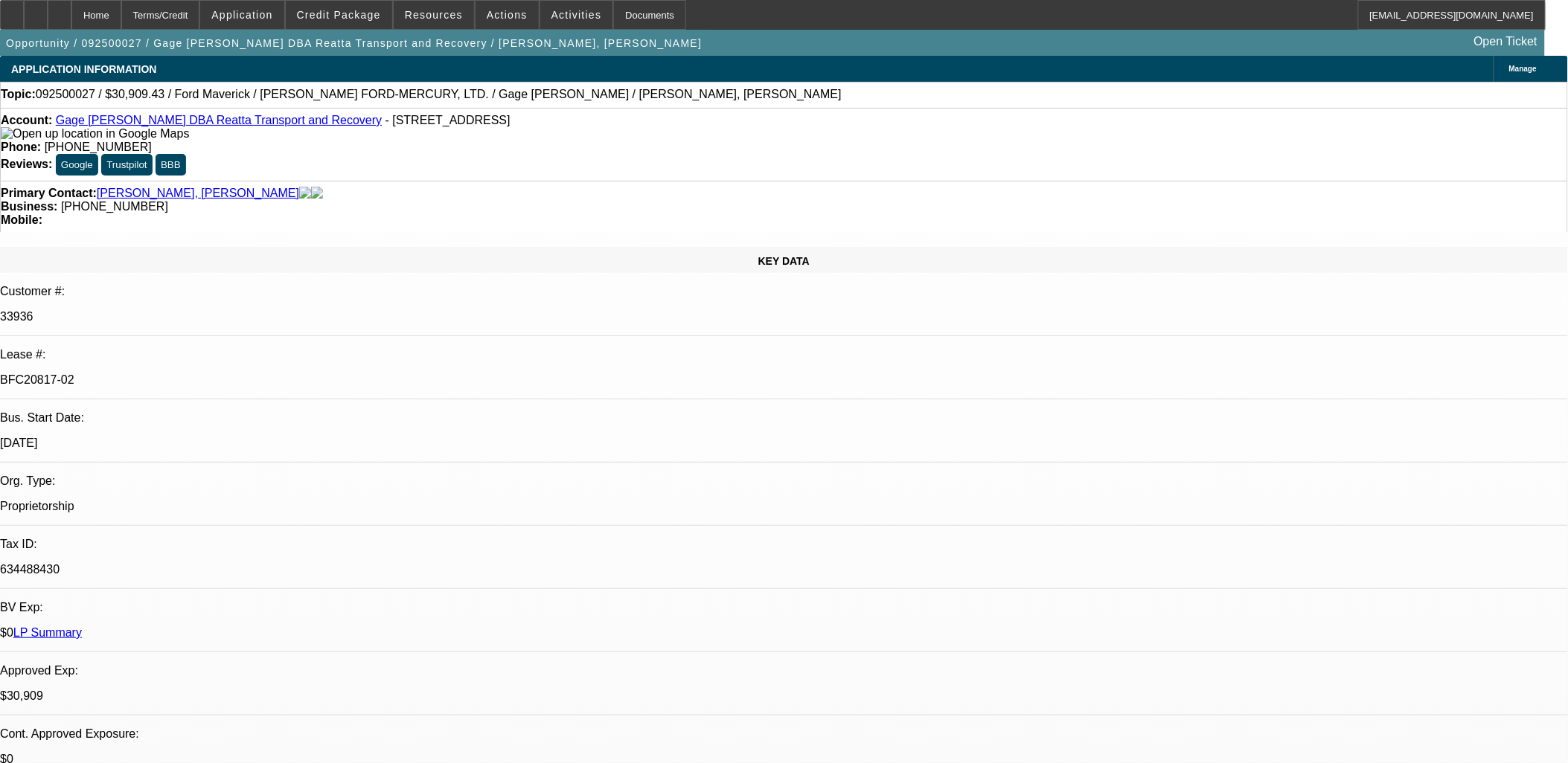
select select "0.1"
select select "2"
select select "0"
select select "0.1"
select select "2"
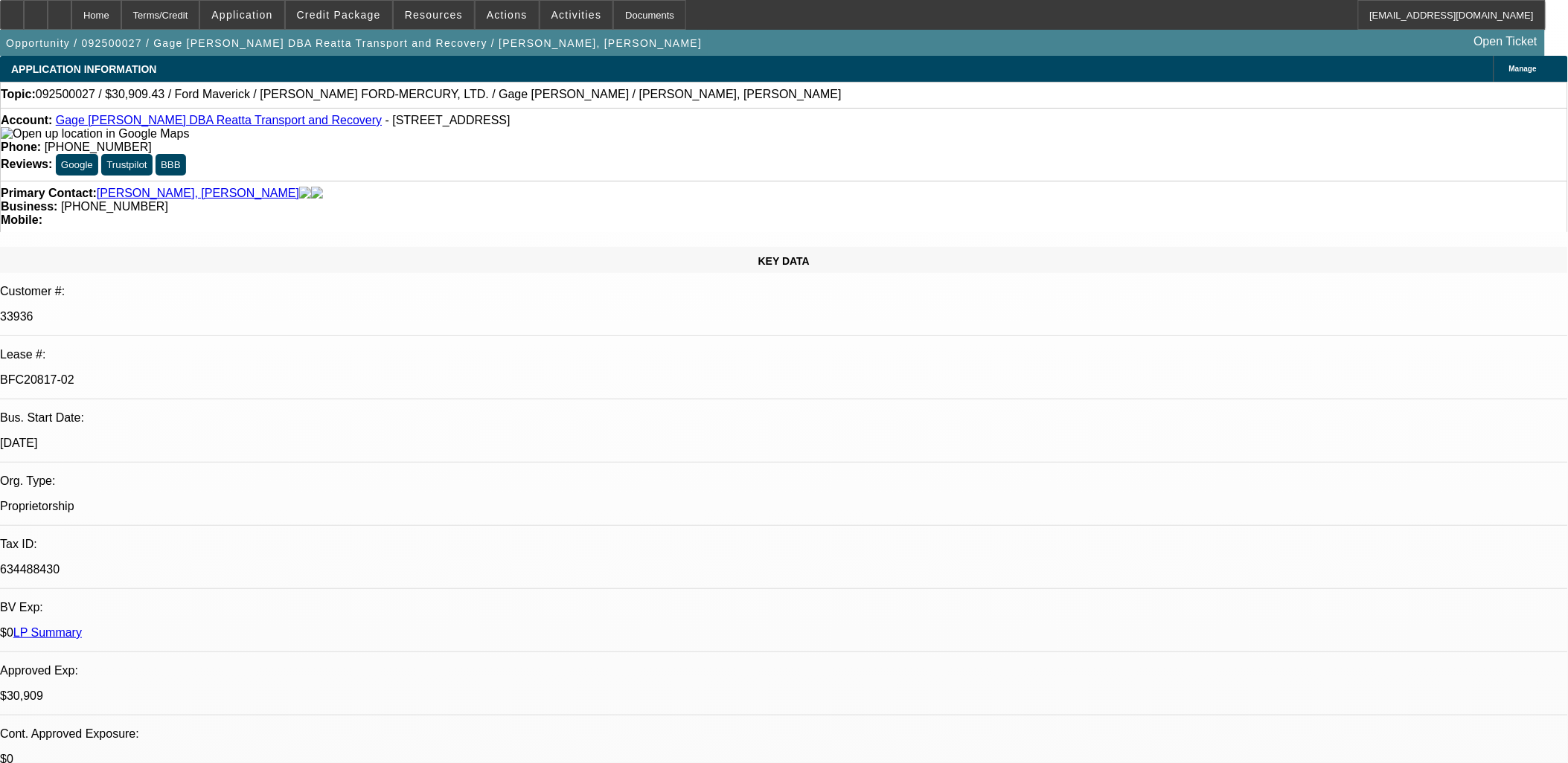
select select "0"
select select "0.1"
select select "2"
select select "0"
select select "0.1"
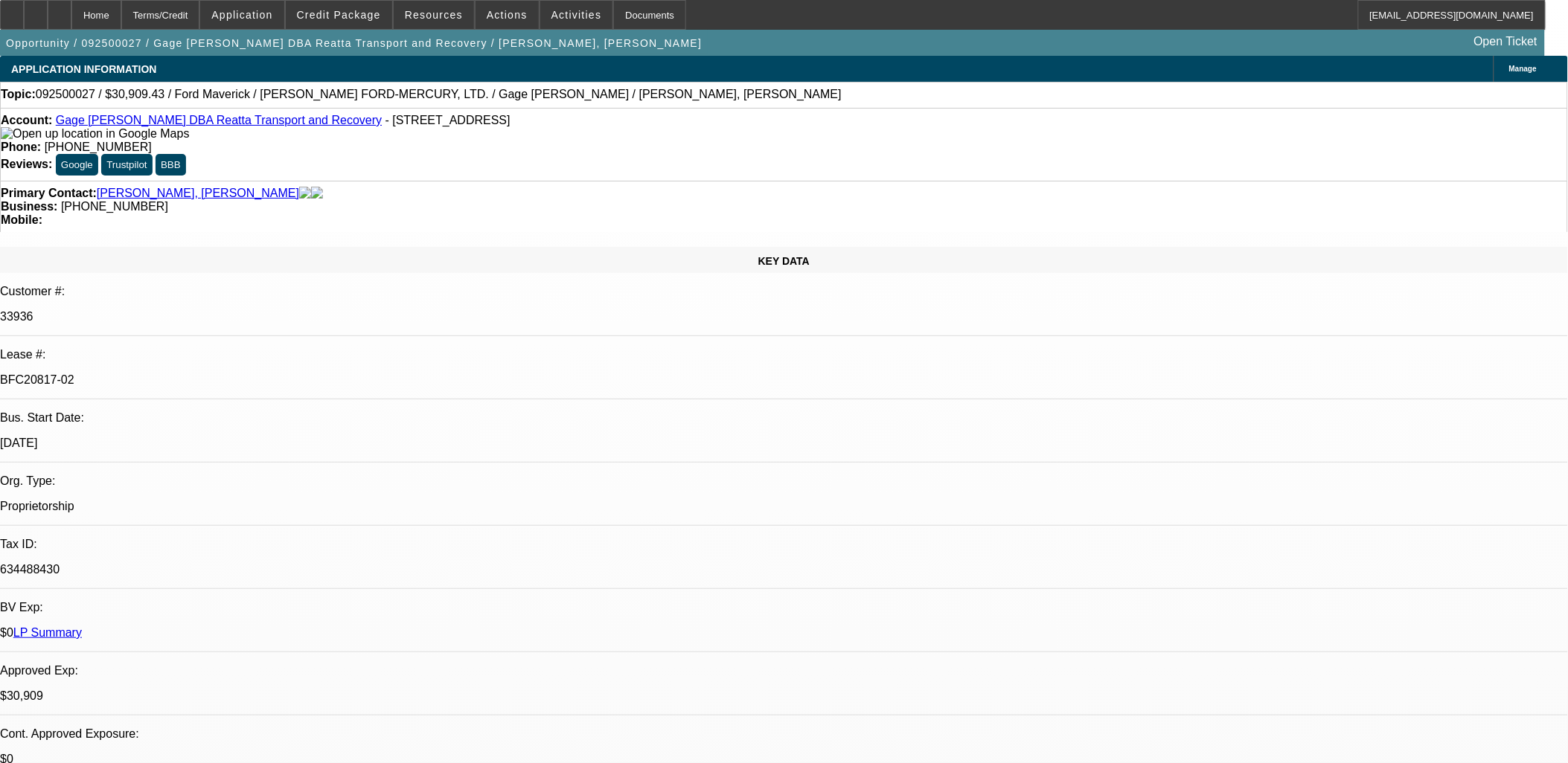
select select "2"
select select "0"
select select "1"
select select "2"
select select "6"
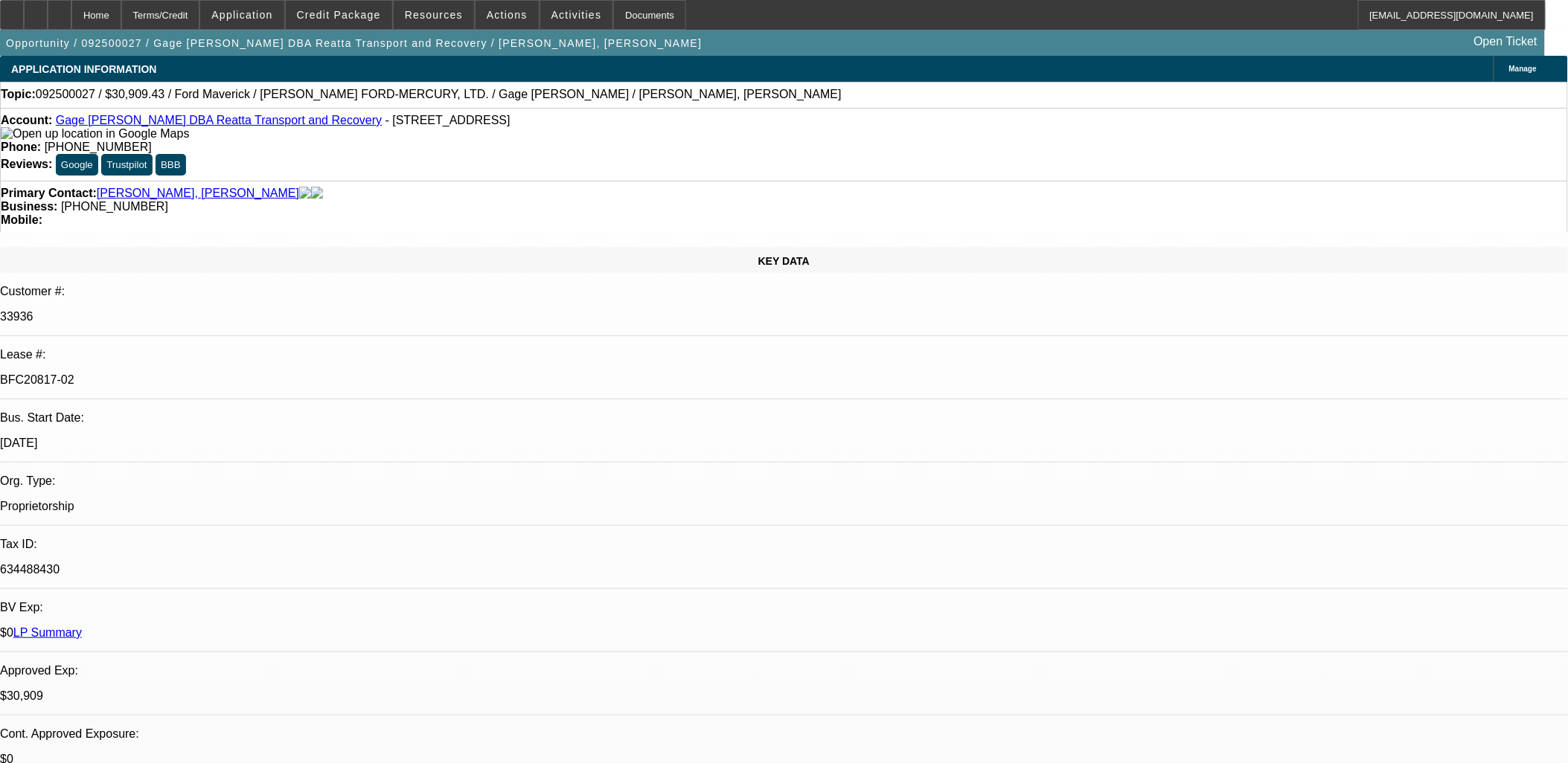
select select "1"
select select "2"
select select "6"
select select "1"
select select "2"
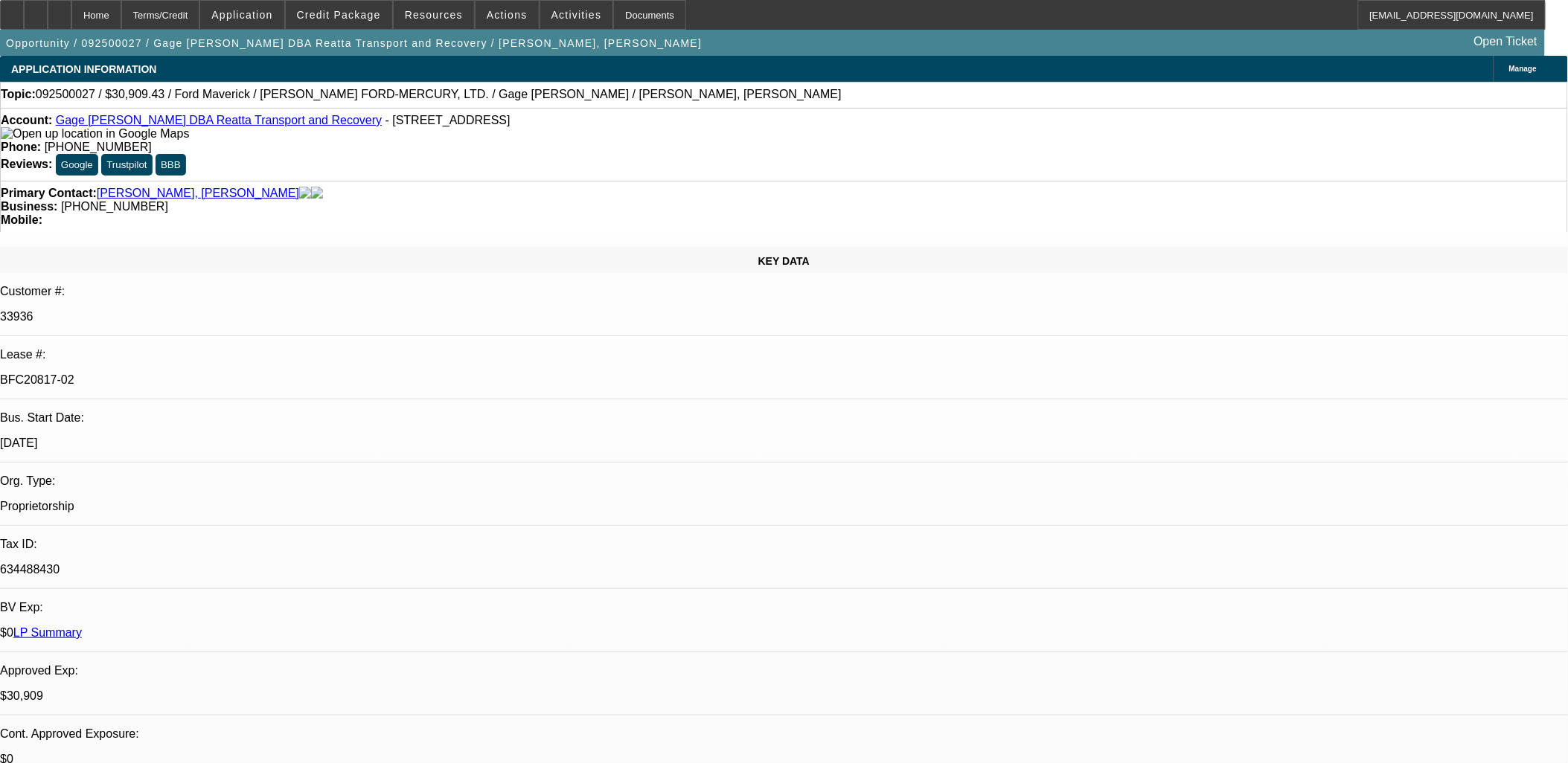
select select "6"
select select "1"
select select "2"
select select "6"
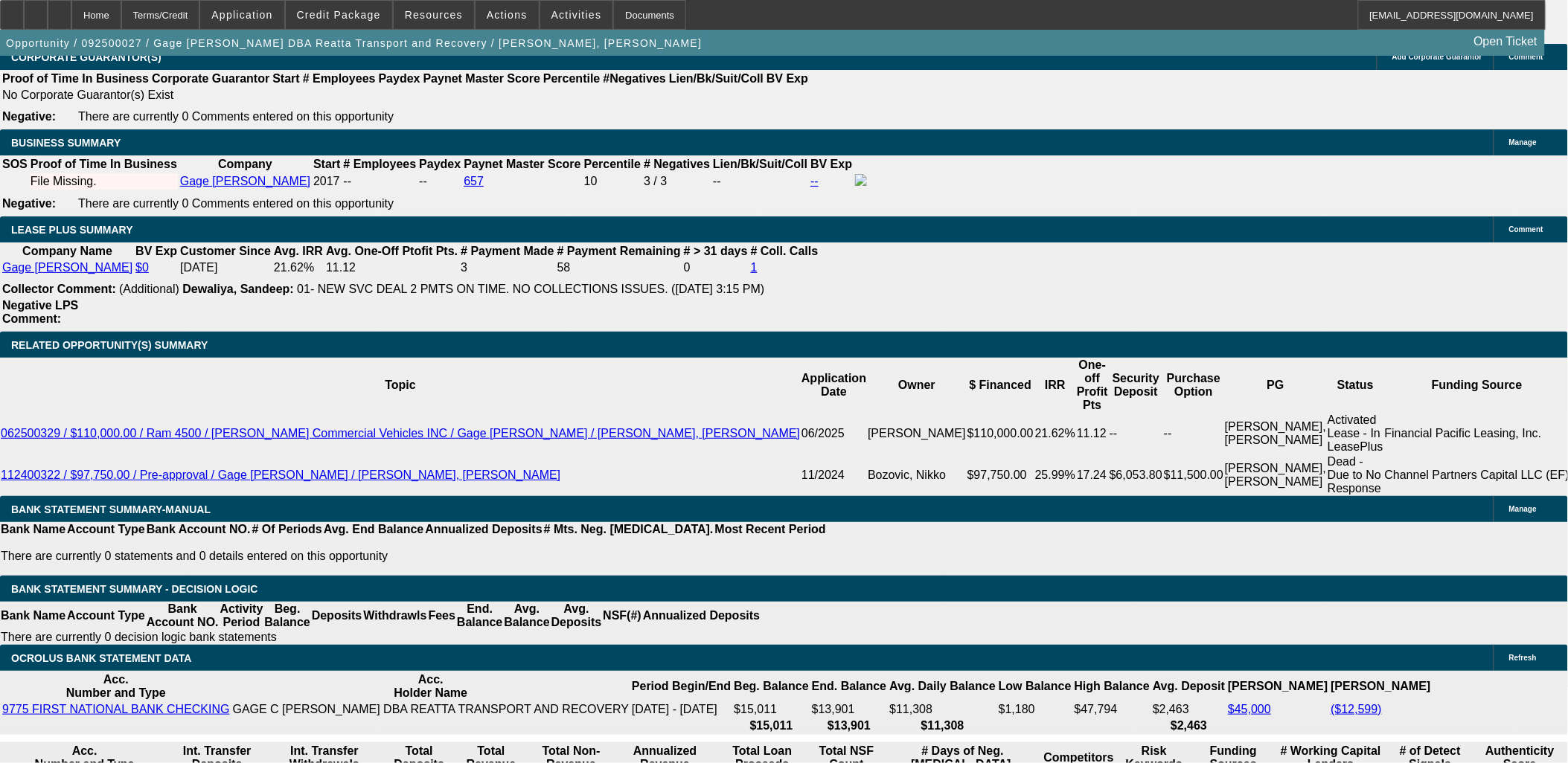
scroll to position [2397, 0]
